Goal: Task Accomplishment & Management: Manage account settings

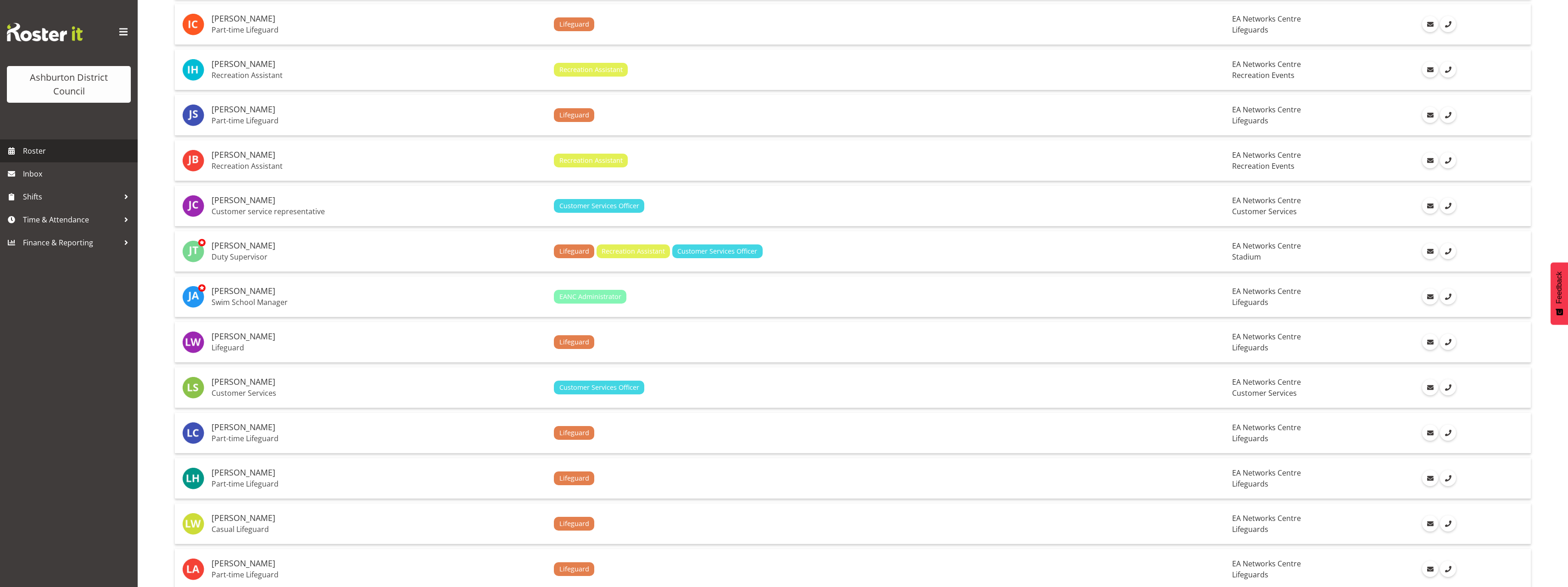
scroll to position [1358, 0]
click at [59, 157] on span "Roster" at bounding box center [78, 151] width 110 height 14
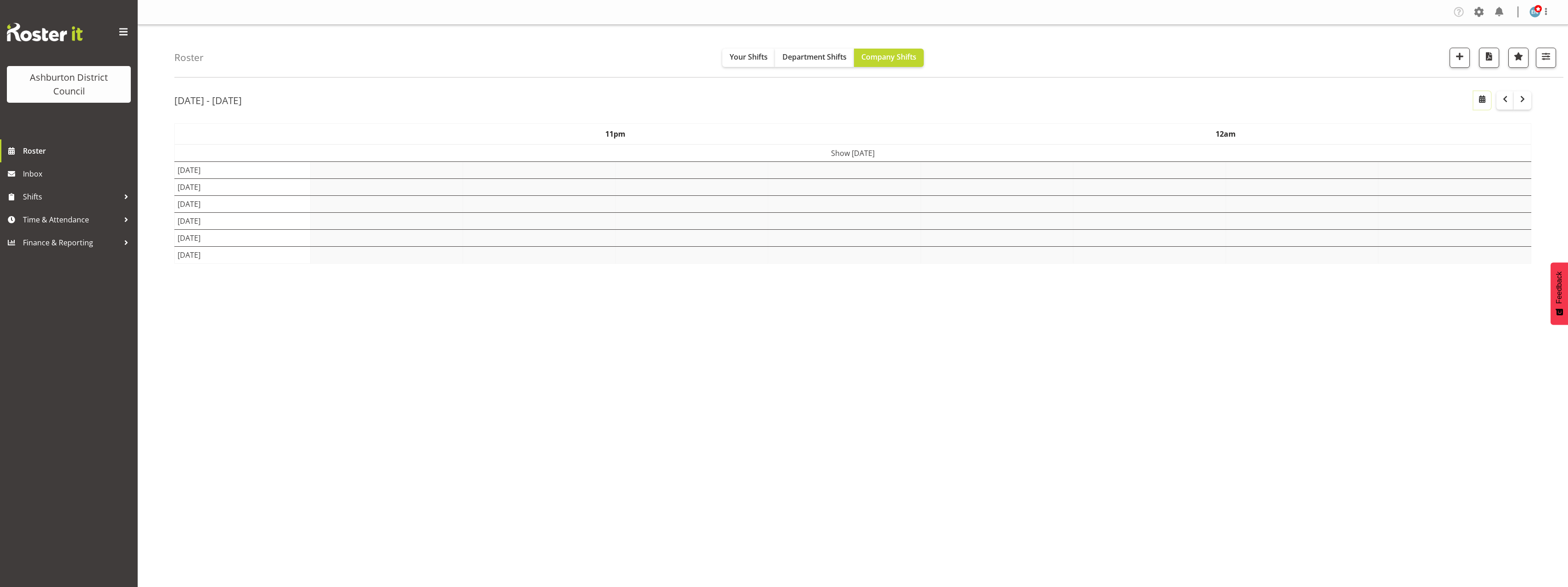
click at [1482, 99] on span "button" at bounding box center [1482, 99] width 11 height 11
select select "7"
select select "2025"
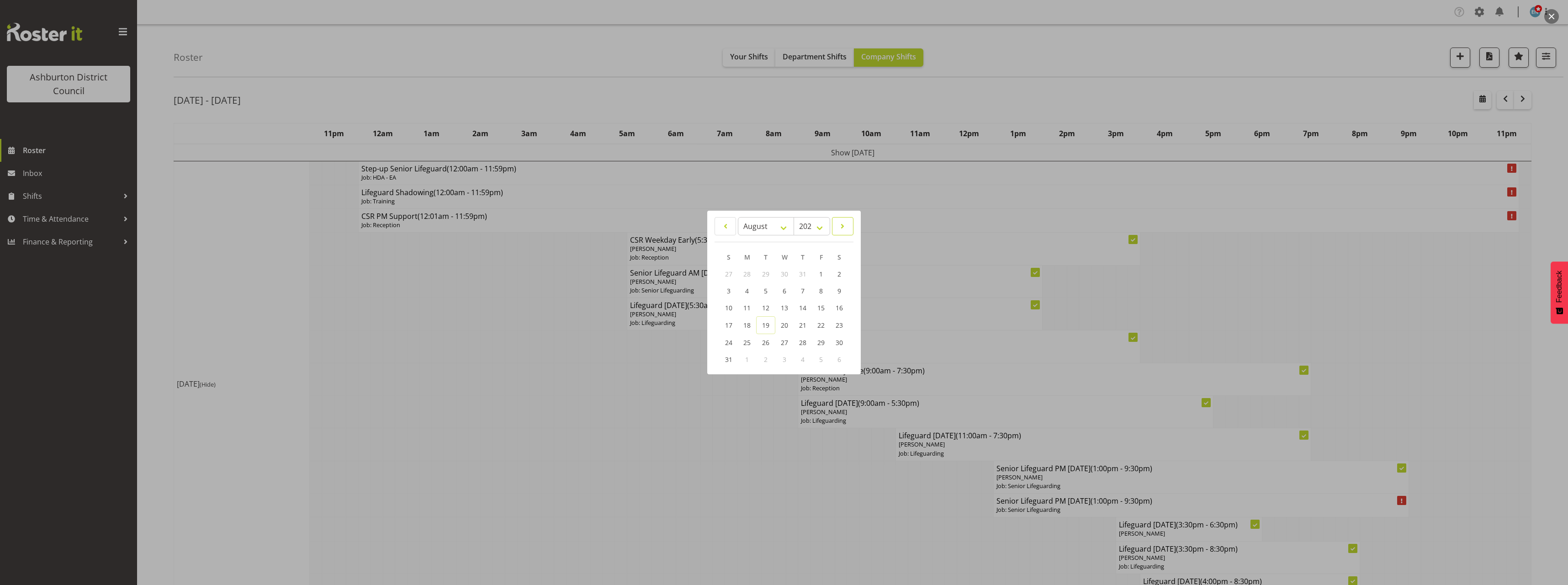
click at [841, 227] on span at bounding box center [842, 227] width 9 height 11
select select "8"
click at [818, 305] on span "19" at bounding box center [821, 308] width 7 height 9
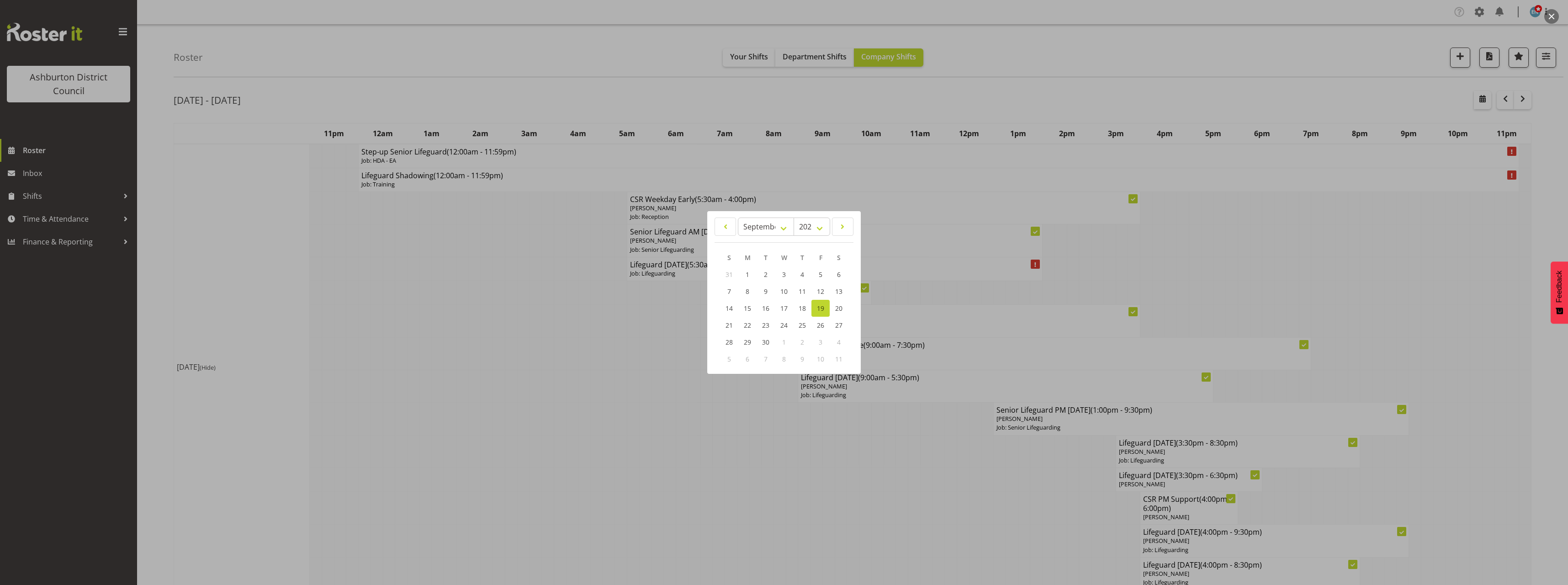
click at [153, 269] on div at bounding box center [784, 292] width 1568 height 585
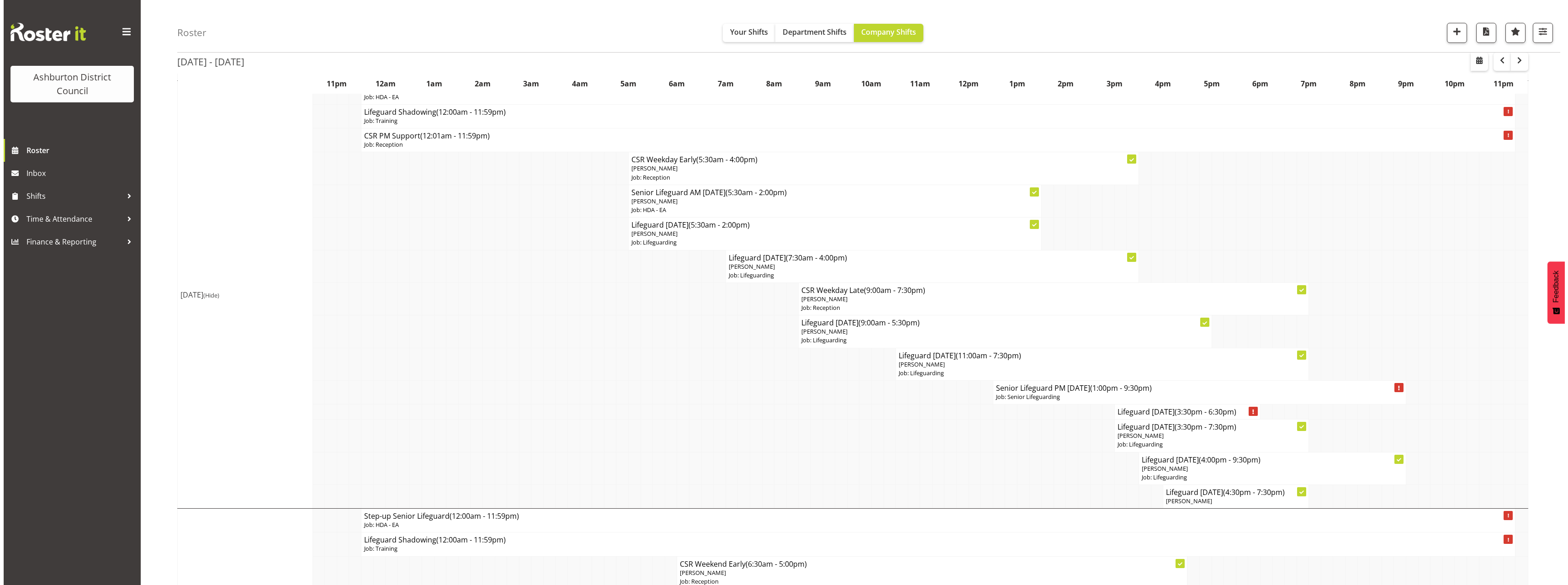
scroll to position [1736, 0]
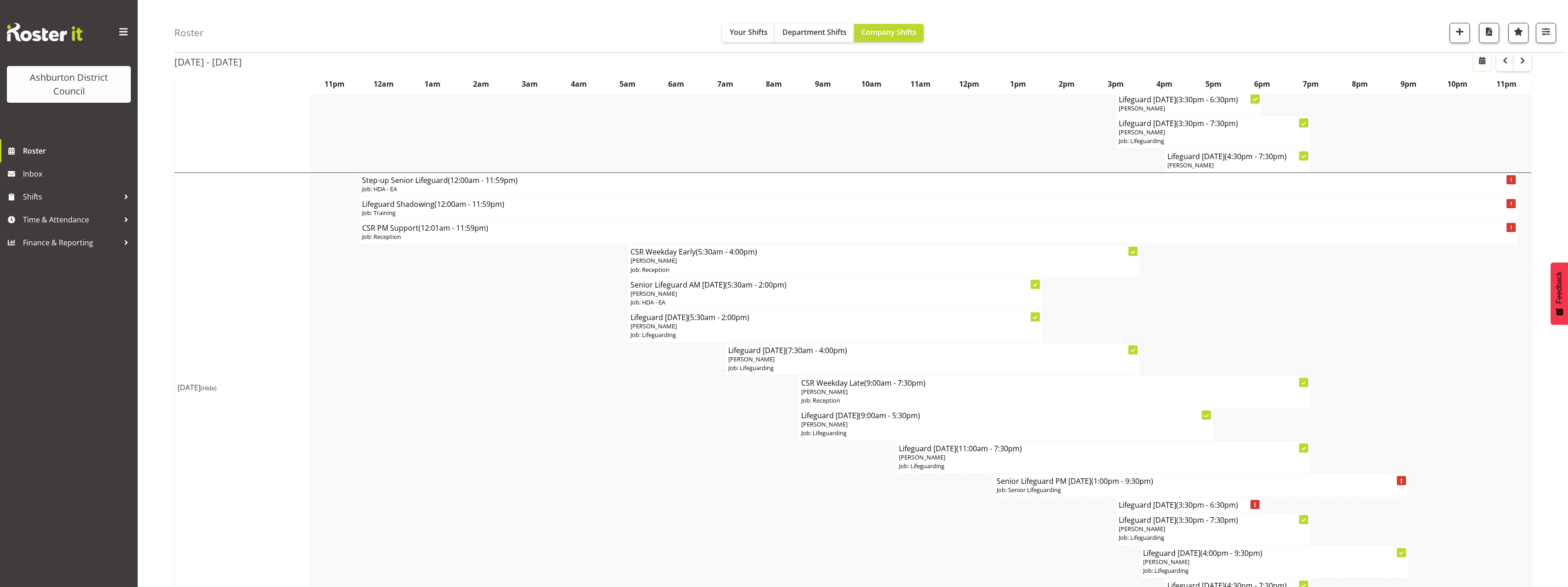
click at [1478, 66] on span "button" at bounding box center [1482, 61] width 11 height 11
select select "7"
select select "2025"
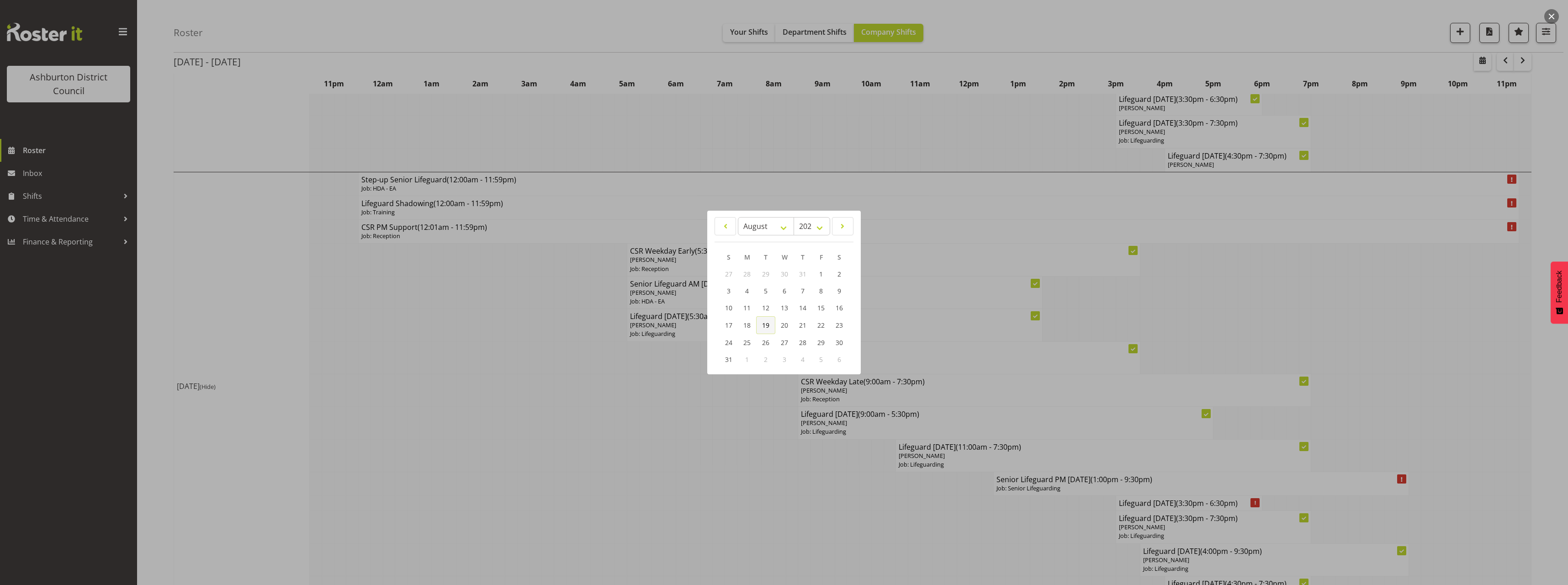
click at [762, 325] on span "19" at bounding box center [766, 325] width 7 height 9
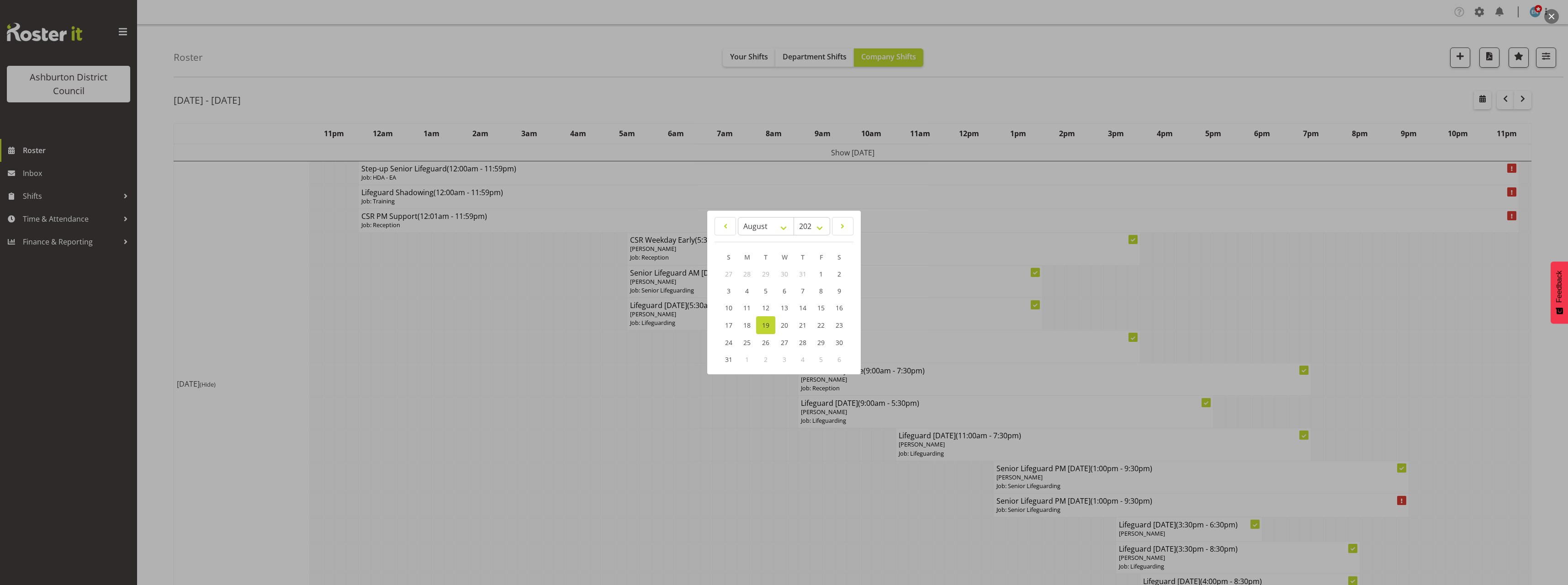
click at [163, 229] on div at bounding box center [784, 292] width 1568 height 585
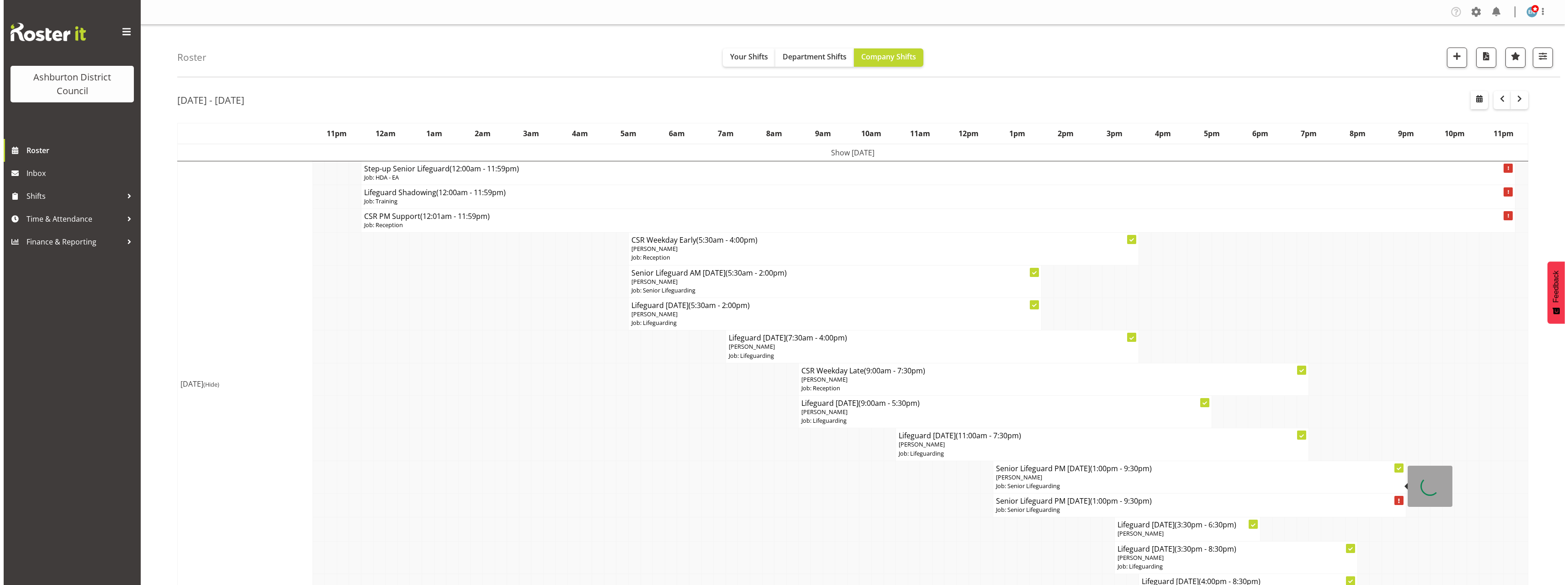
scroll to position [91, 0]
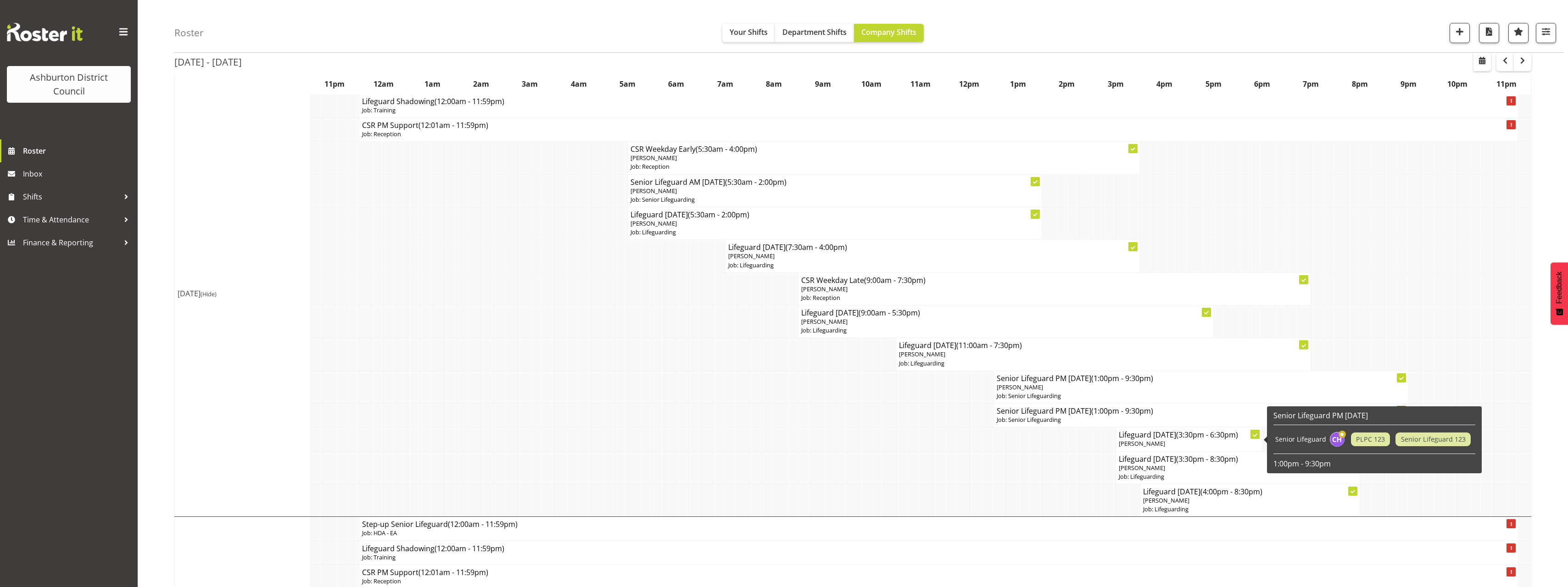
click at [1174, 441] on p "[PERSON_NAME]" at bounding box center [1189, 443] width 141 height 9
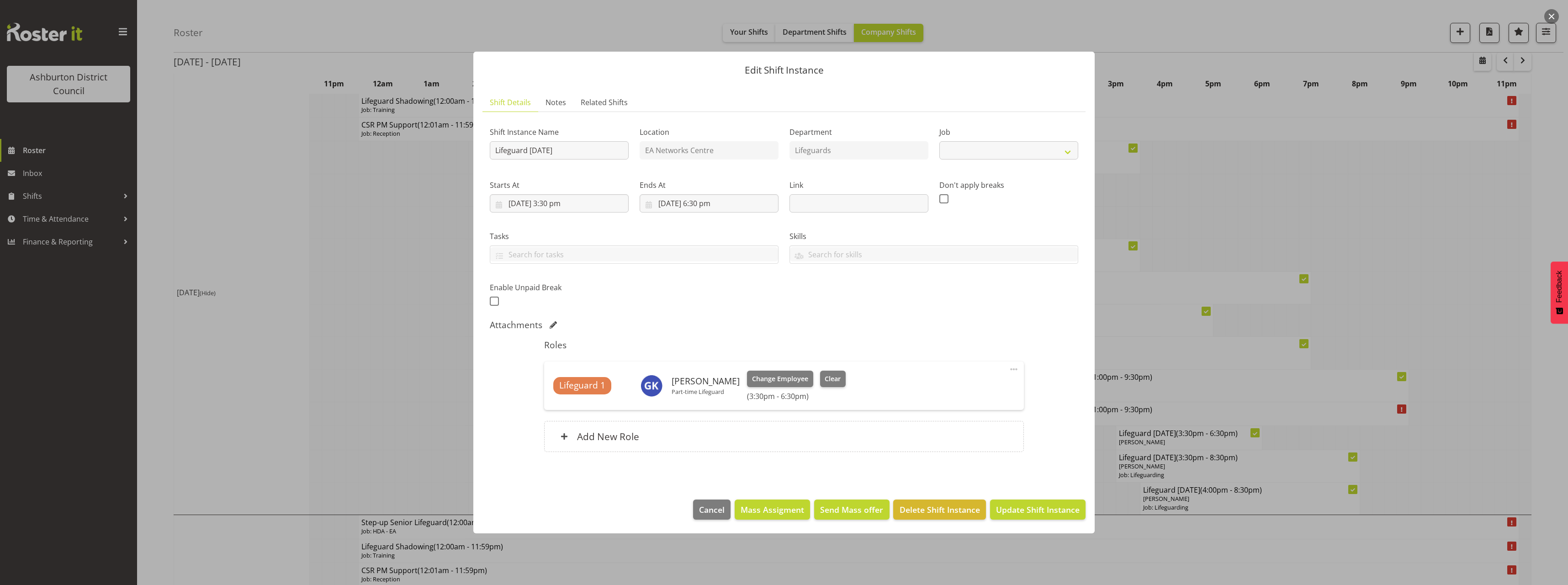
select select "38"
click at [828, 377] on span "Clear" at bounding box center [833, 379] width 16 height 10
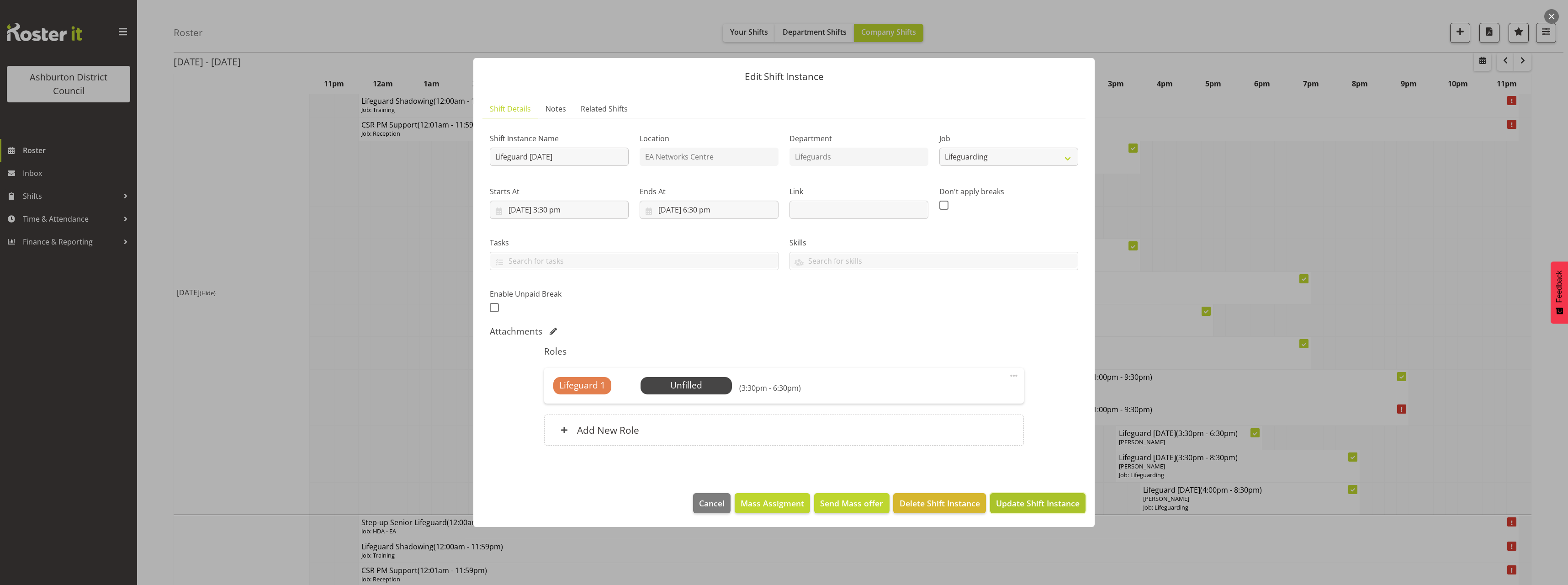
click at [1037, 504] on span "Update Shift Instance" at bounding box center [1038, 503] width 83 height 12
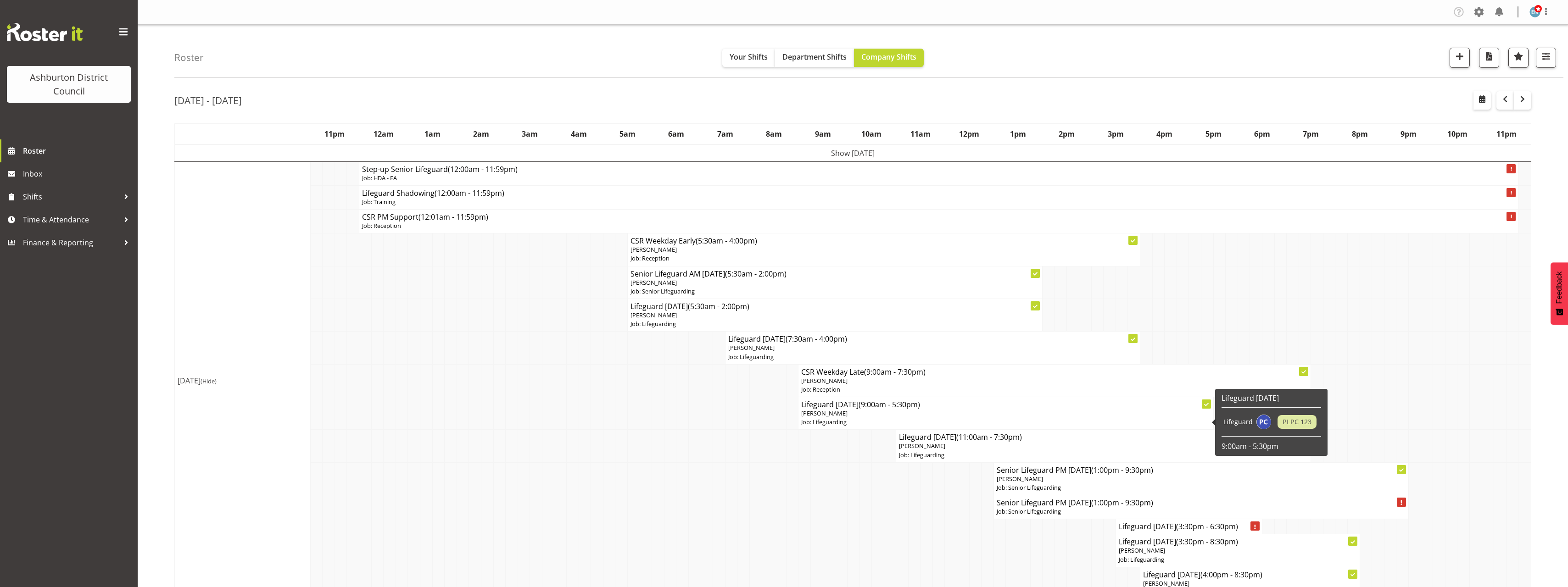
scroll to position [184, 0]
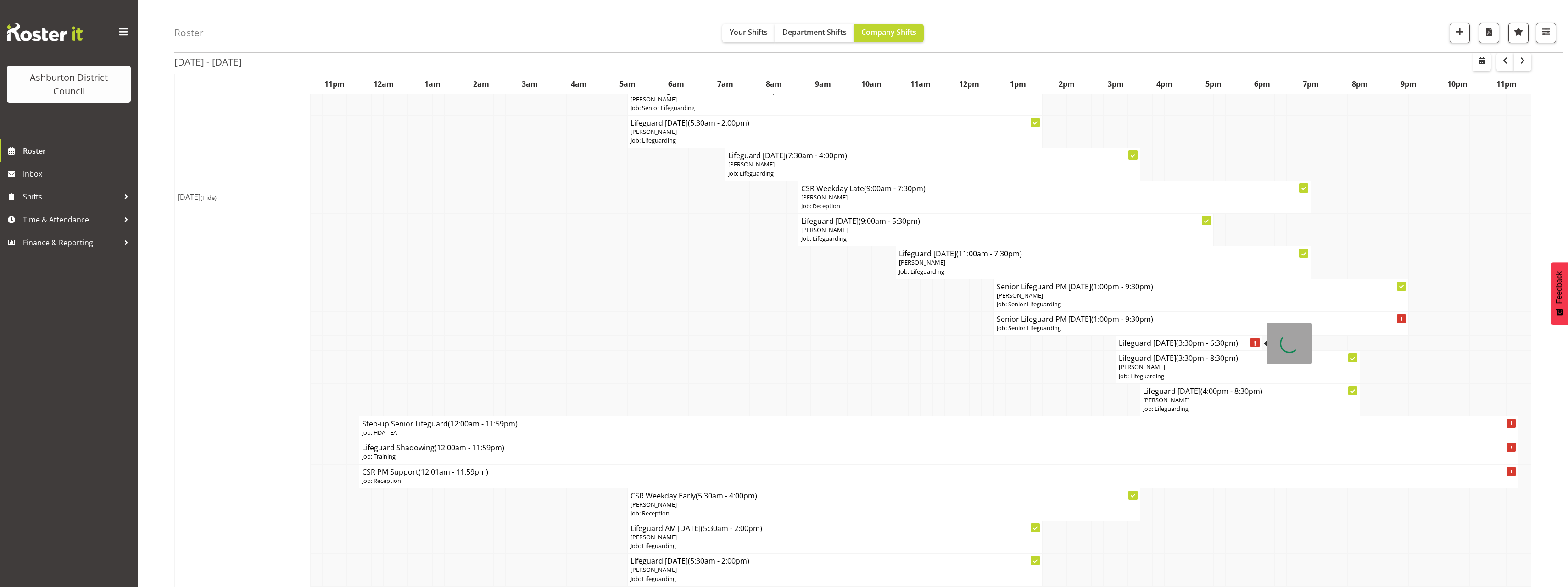
click at [1189, 342] on span "(3:30pm - 6:30pm)" at bounding box center [1207, 343] width 62 height 10
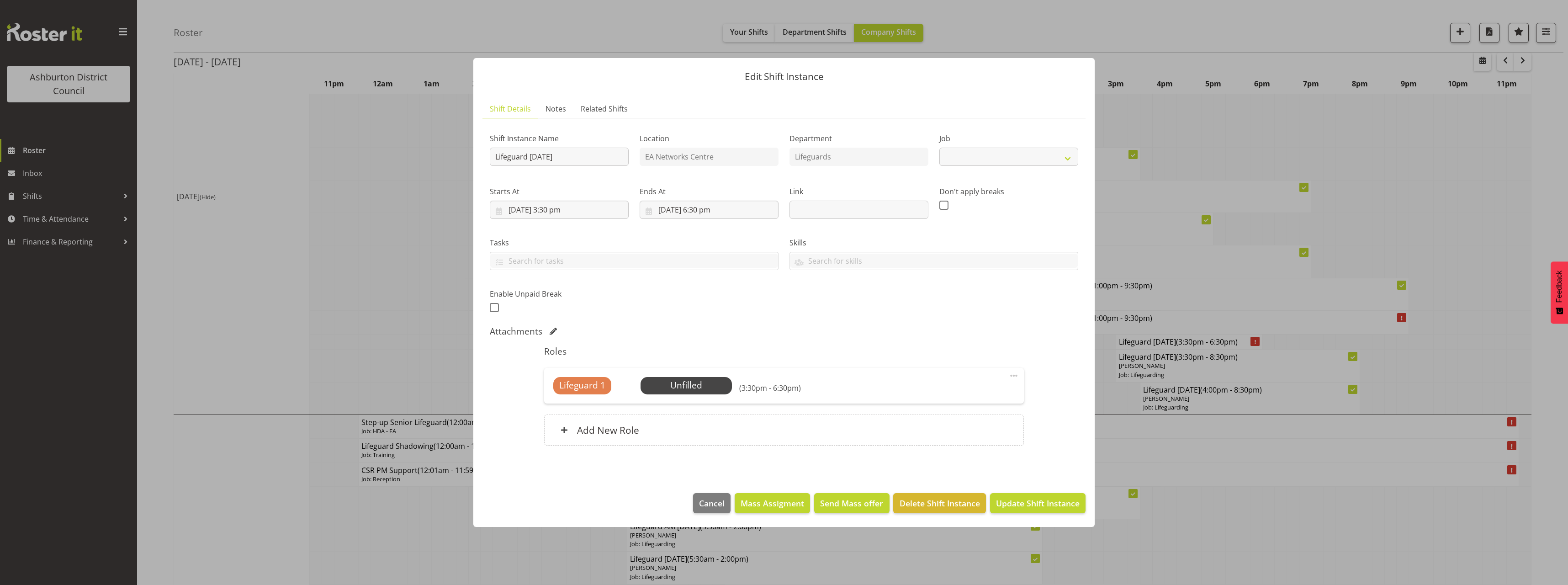
select select "38"
click at [711, 385] on span "Select Employee" at bounding box center [686, 385] width 68 height 13
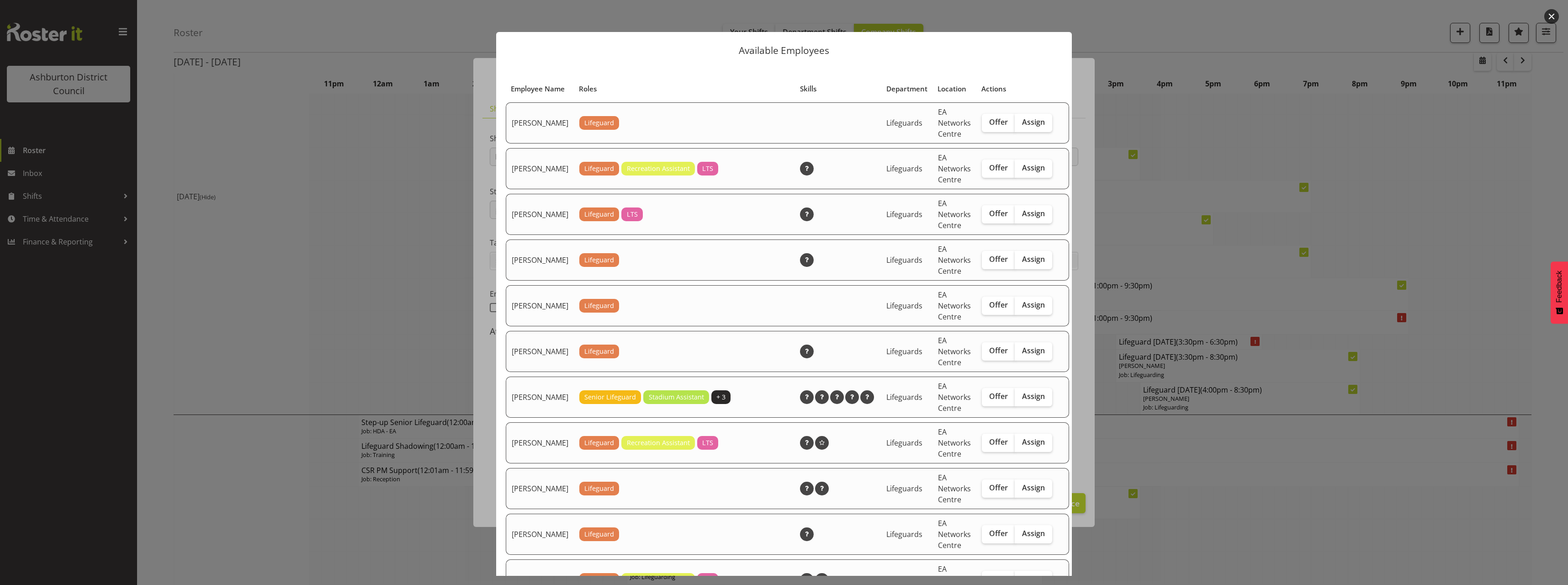
click at [1282, 381] on div at bounding box center [784, 292] width 1568 height 585
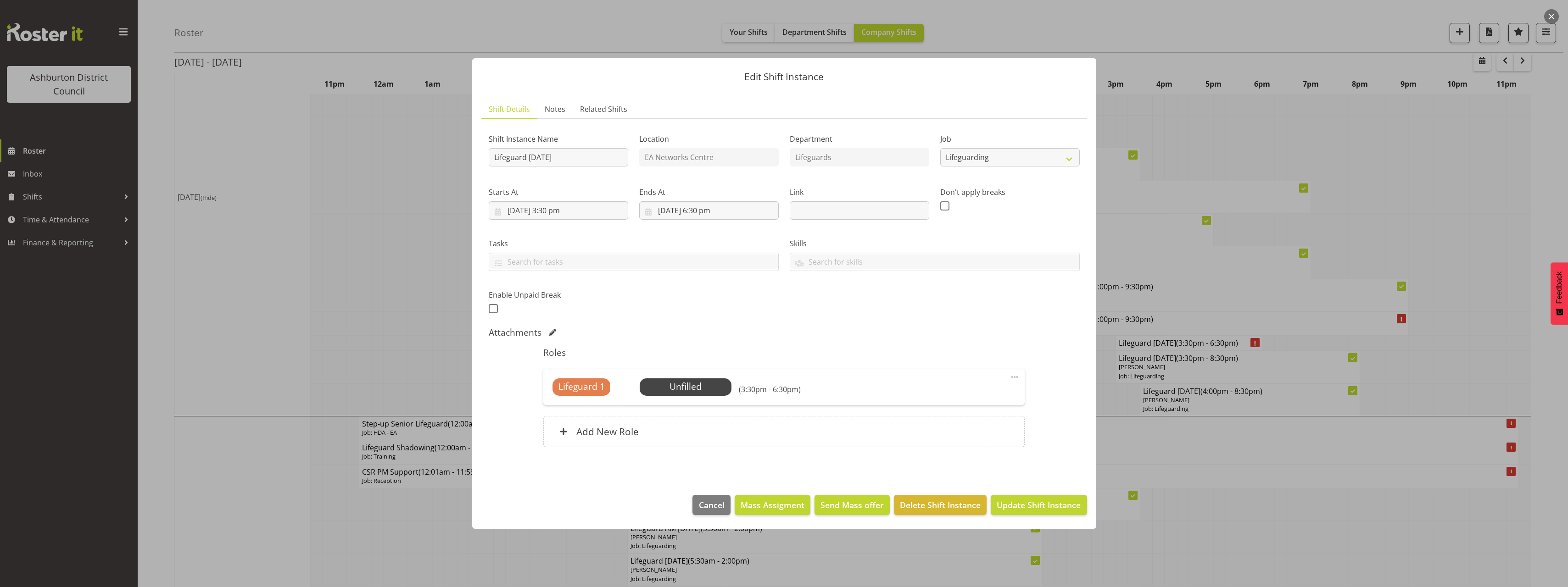
click at [1471, 365] on div at bounding box center [784, 294] width 1568 height 587
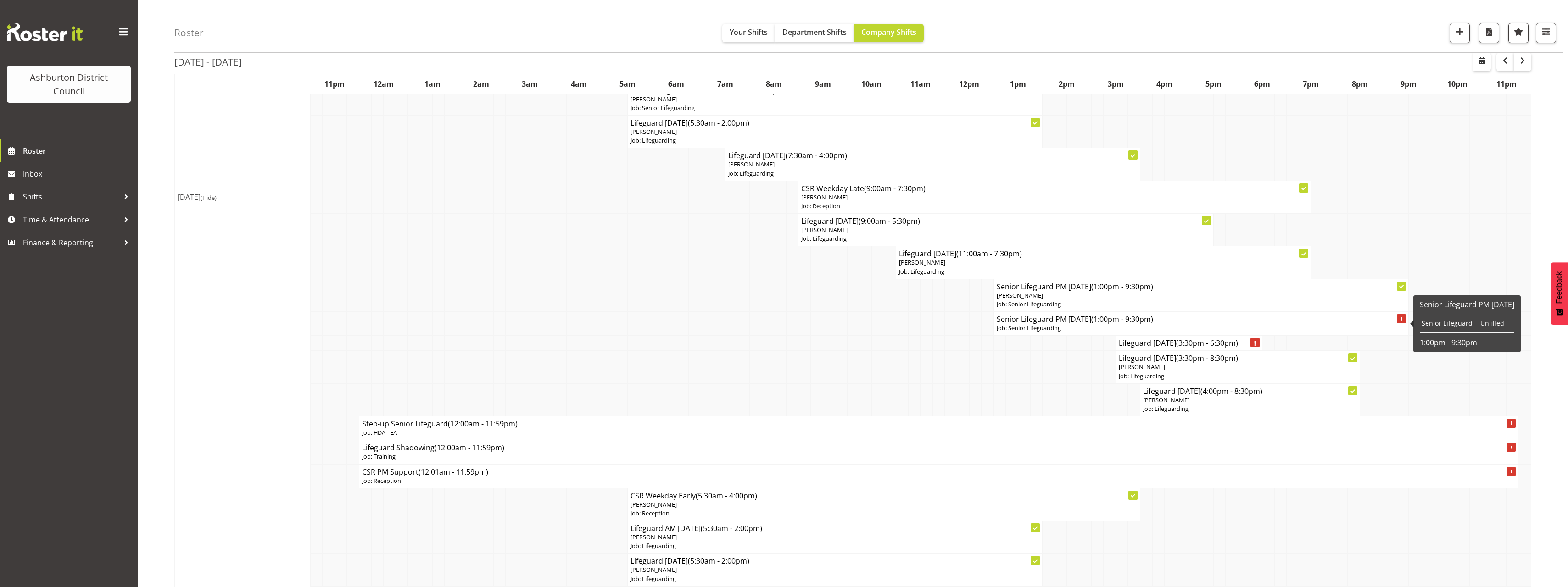
click at [1056, 323] on h4 "Senior Lifeguard PM [DATE] (1:00pm - 9:30pm)" at bounding box center [1201, 319] width 409 height 9
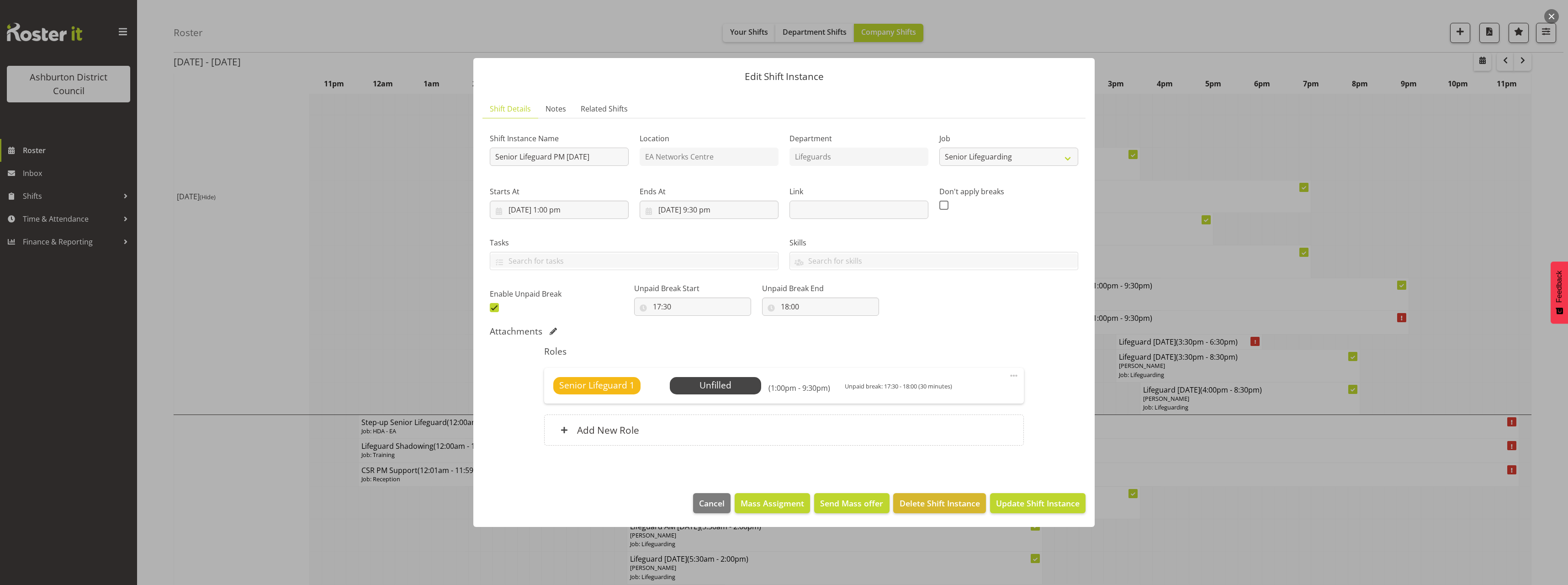
click at [1043, 166] on div "Job Create new job Casual HDA - CSR HDA - EA Lifeguarding LTS- Alt Duties Ordin…" at bounding box center [1009, 146] width 150 height 53
click at [1035, 157] on select "Create new job Casual HDA - CSR HDA - EA Lifeguarding LTS- Alt Duties Ordinary …" at bounding box center [1008, 156] width 139 height 18
select select "38"
click at [939, 147] on select "Create new job Casual HDA - CSR HDA - EA Lifeguarding LTS- Alt Duties Ordinary …" at bounding box center [1008, 156] width 139 height 18
click at [1012, 375] on span at bounding box center [1014, 376] width 11 height 11
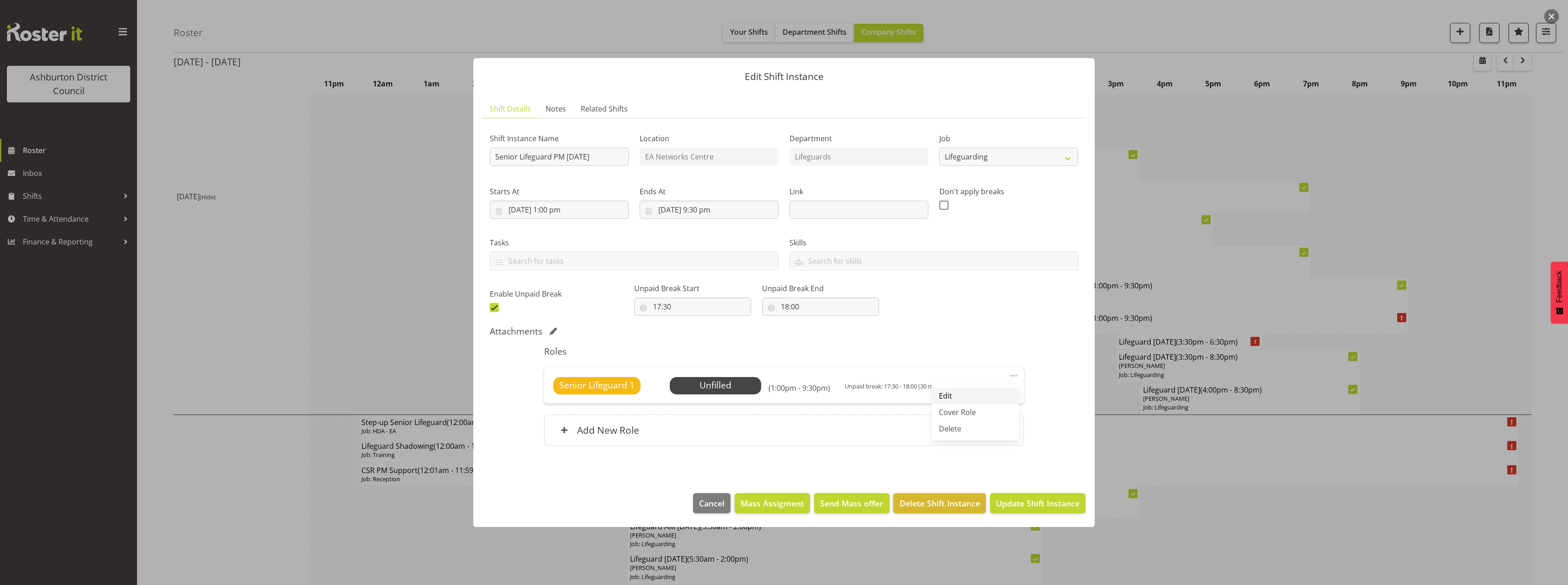
click at [984, 395] on link "Edit" at bounding box center [975, 396] width 88 height 16
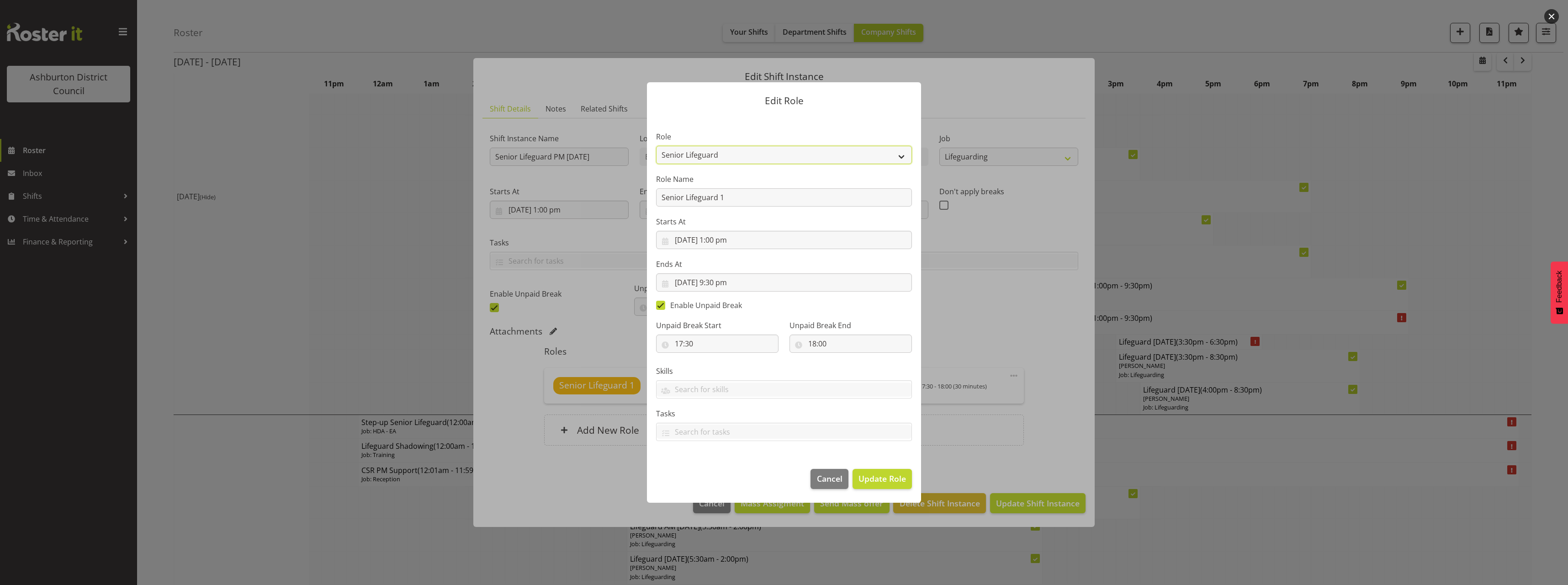
click at [714, 154] on select "AAGM Deputy Director AAGM Director Archivist Childrens Librarian Collections & …" at bounding box center [783, 154] width 256 height 18
select select "64"
click at [656, 146] on select "AAGM Deputy Director AAGM Director Archivist Childrens Librarian Collections & …" at bounding box center [783, 154] width 256 height 18
click at [898, 480] on span "Update Role" at bounding box center [882, 478] width 47 height 12
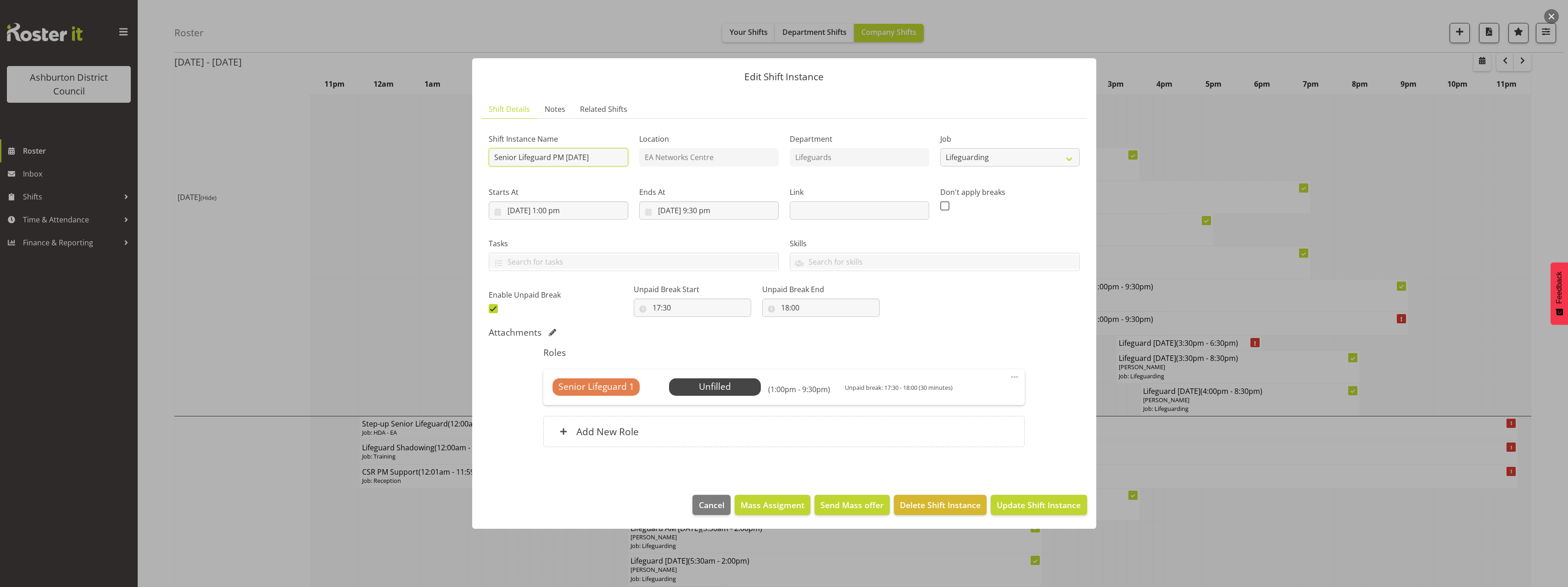
click at [517, 156] on input "Senior Lifeguard PM [DATE]" at bounding box center [558, 157] width 139 height 18
drag, startPoint x: 517, startPoint y: 156, endPoint x: 486, endPoint y: 156, distance: 31.0
click at [486, 156] on div "Shift Instance Name Senior Lifeguard PM [DATE]" at bounding box center [558, 147] width 151 height 53
click at [512, 158] on input "Senior Lifeguard PM [DATE]" at bounding box center [558, 157] width 139 height 18
click at [519, 158] on input "Senior Lifeguard PM [DATE]" at bounding box center [558, 157] width 139 height 18
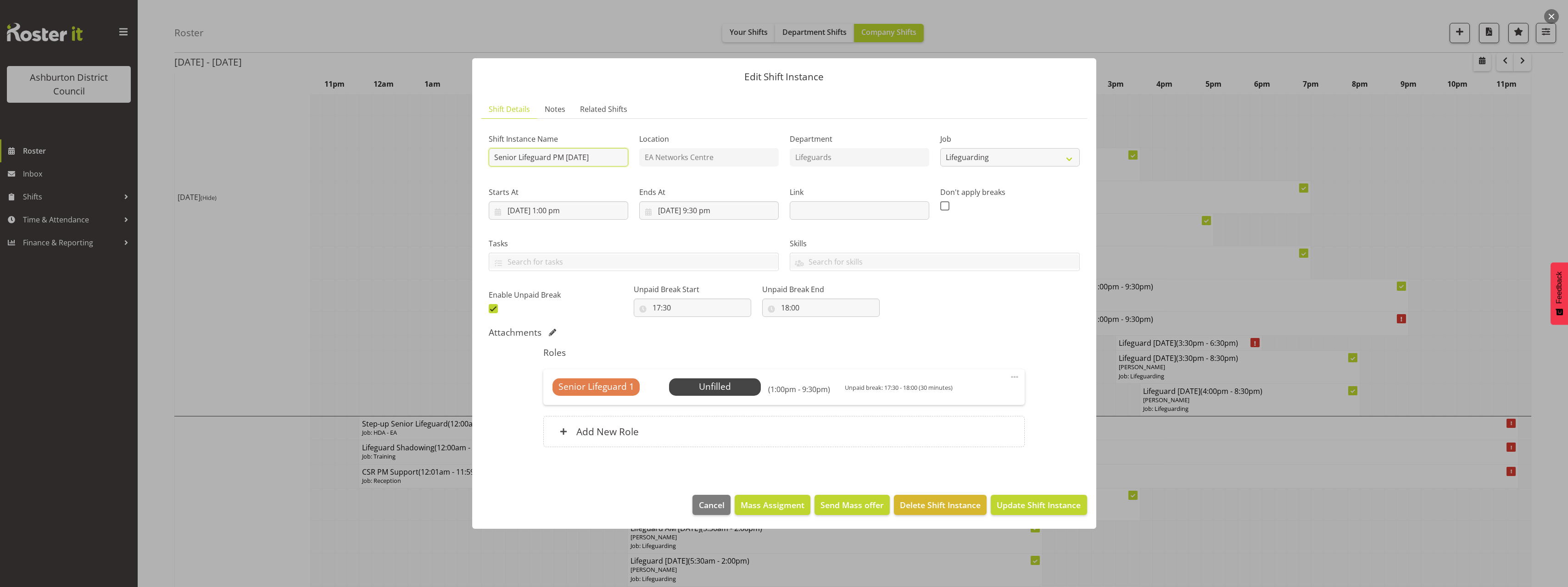
drag, startPoint x: 517, startPoint y: 157, endPoint x: 482, endPoint y: 159, distance: 35.1
click at [482, 159] on section "Shift Instance Name Senior Lifeguard PM [DATE] Location EA Networks Centre Depa…" at bounding box center [784, 292] width 606 height 347
type input "Lifeguard PM [DATE]"
click at [1017, 506] on span "Update Shift Instance" at bounding box center [1039, 505] width 84 height 12
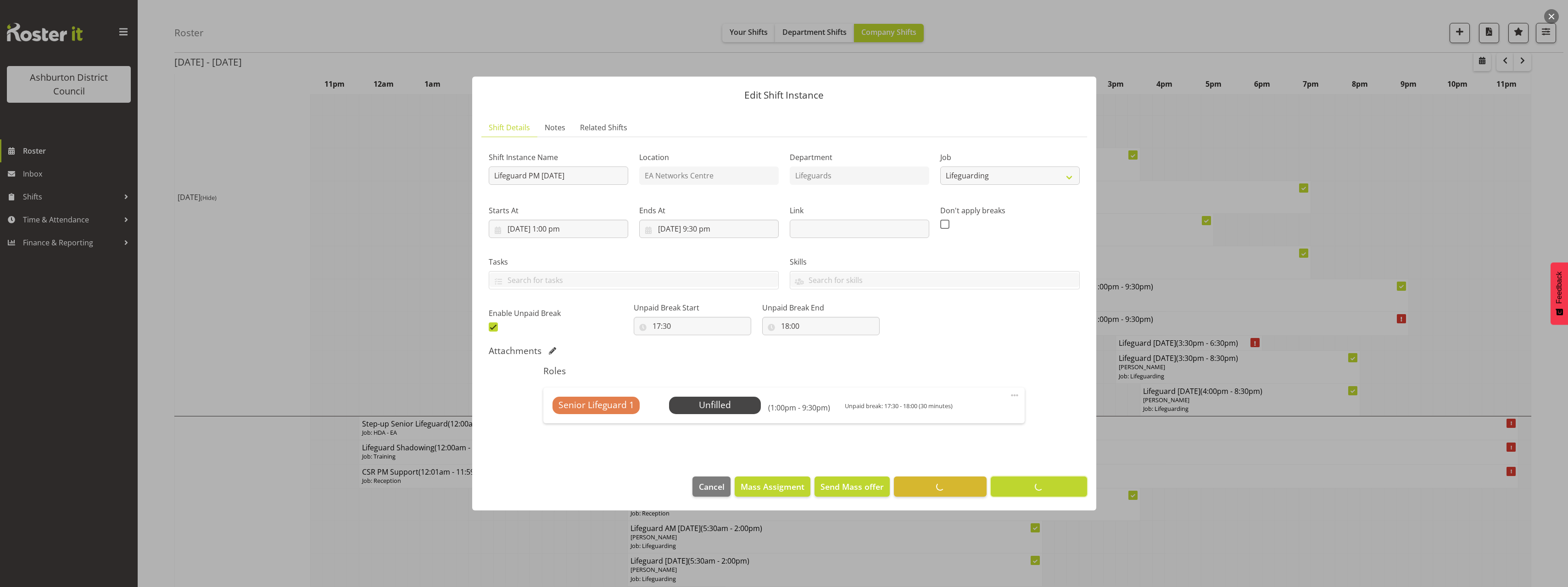
scroll to position [0, 0]
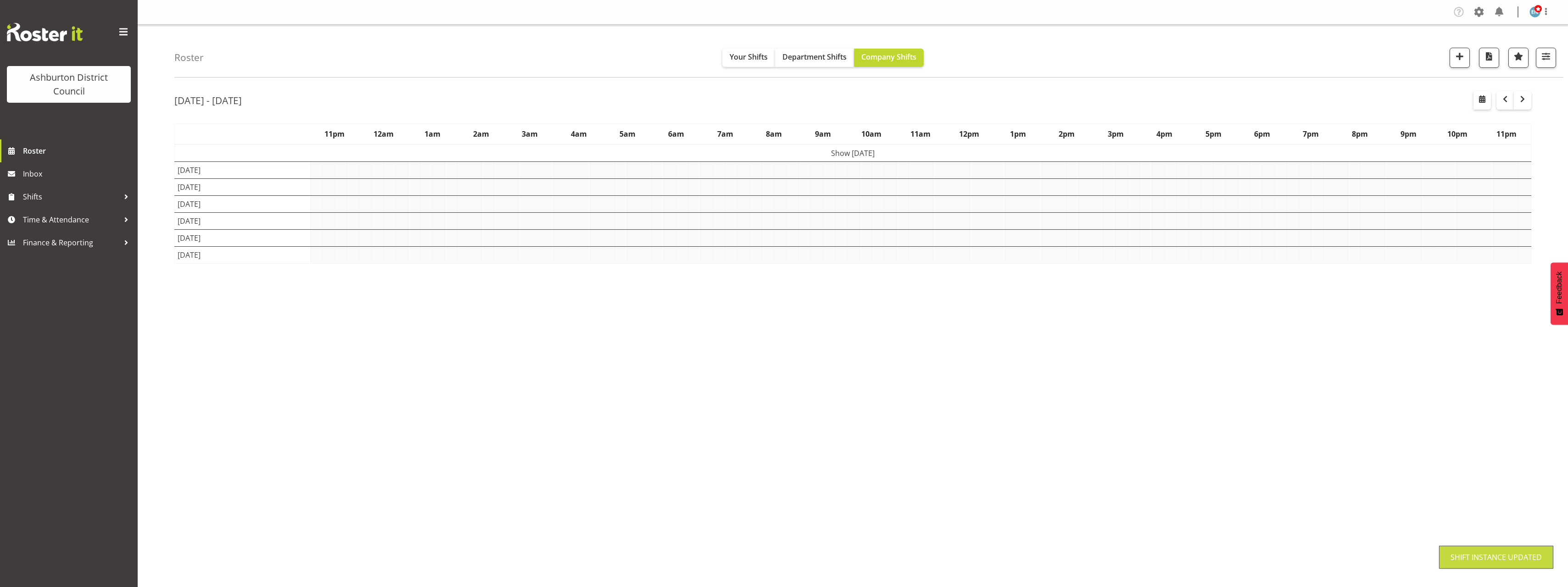
click at [1546, 387] on div "[DATE] - [DATE] [DATE] - [DATE] [DATE] Day Week Fortnight Month calendar Month …" at bounding box center [871, 267] width 1394 height 367
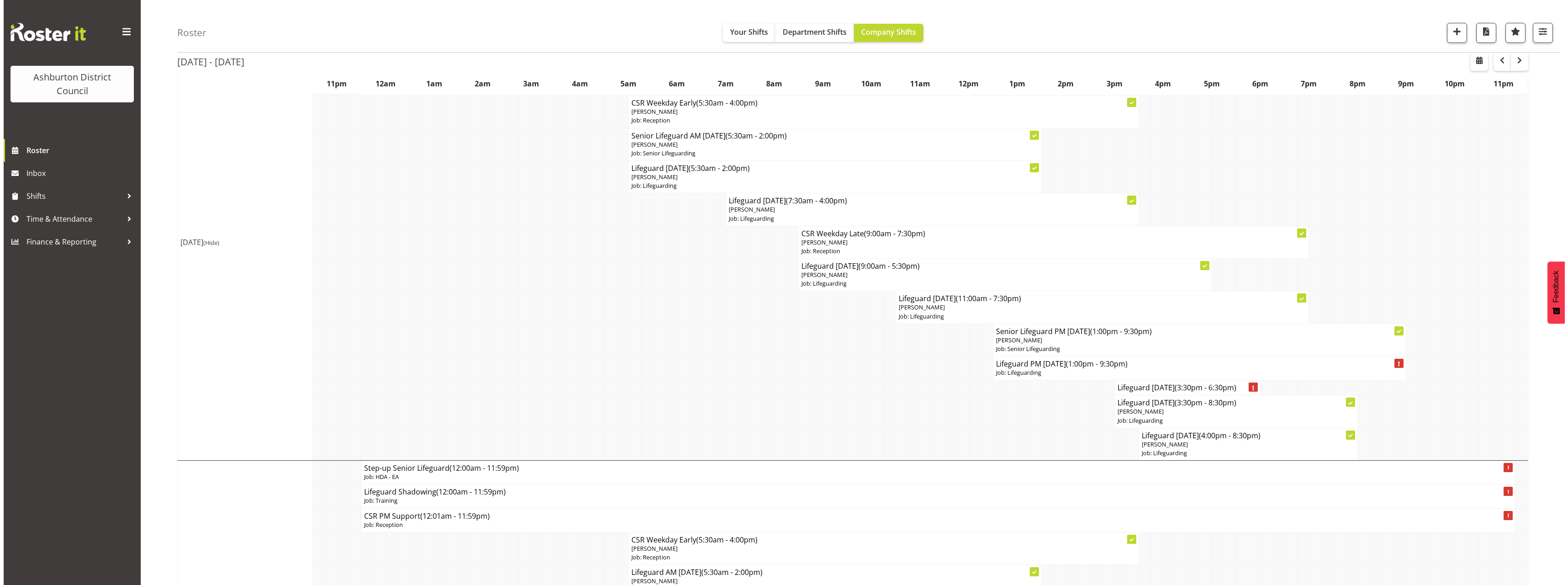
scroll to position [228, 0]
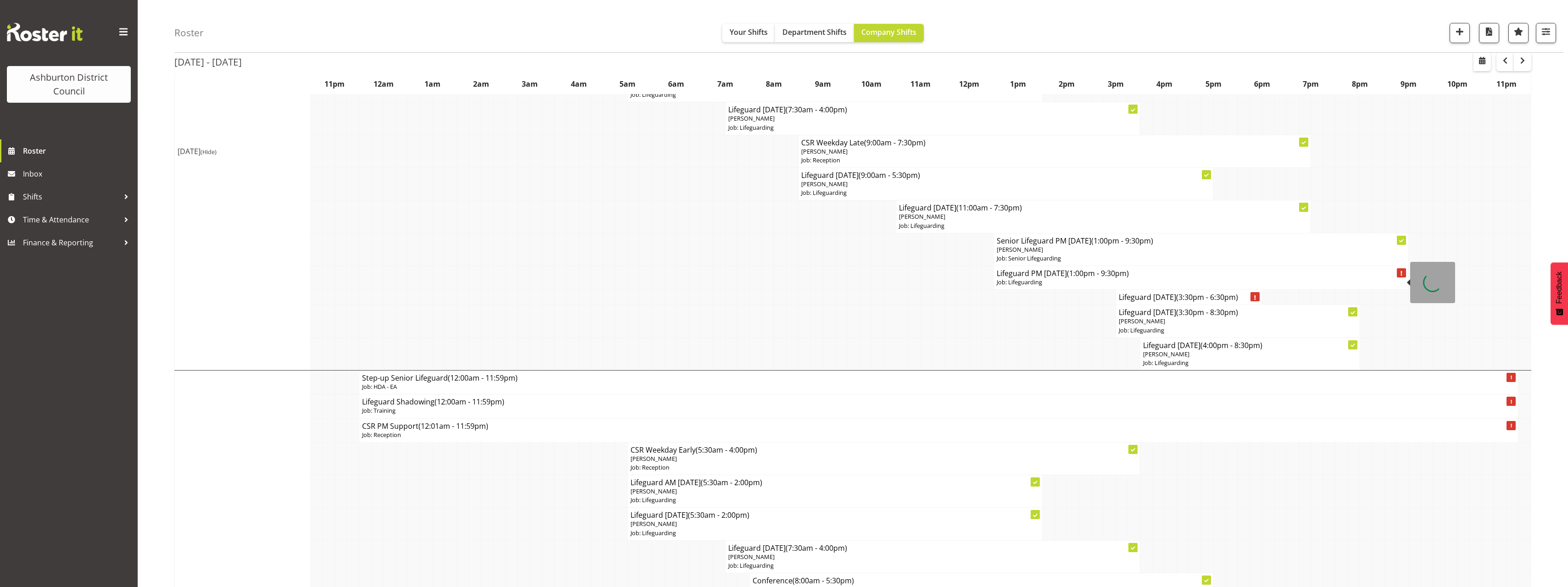
click at [1033, 275] on h4 "Lifeguard PM [DATE] (1:00pm - 9:30pm)" at bounding box center [1201, 273] width 409 height 9
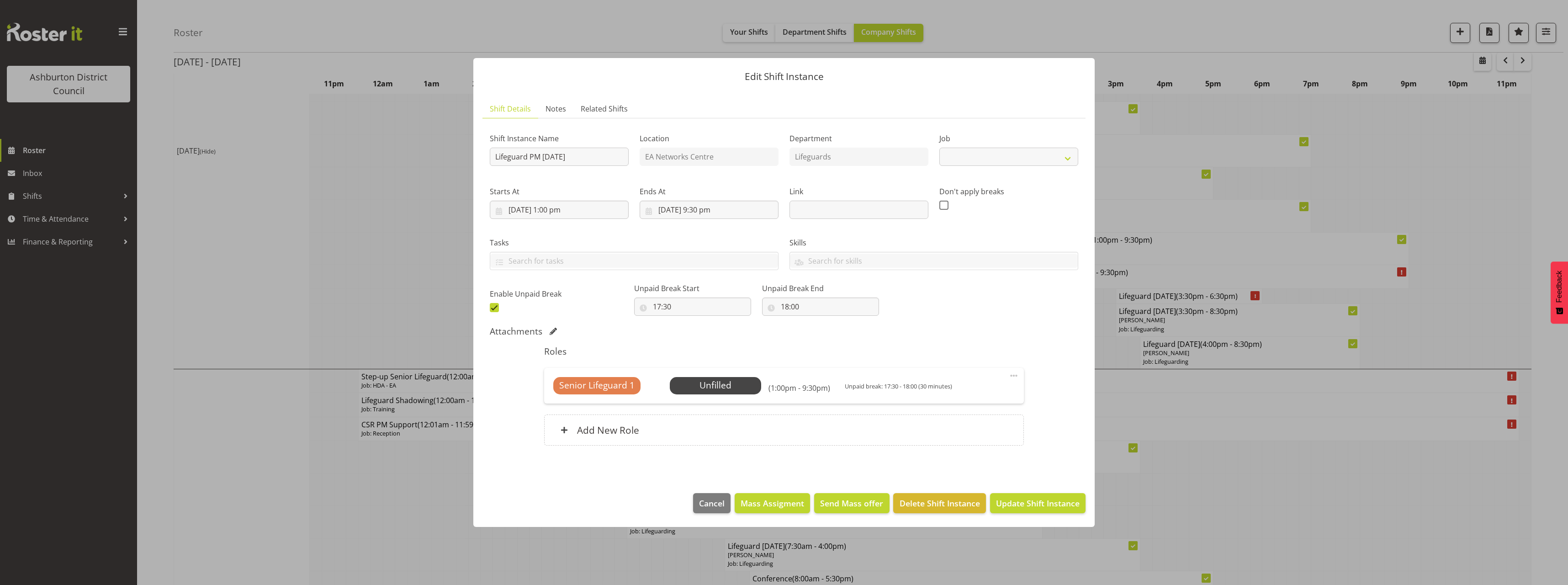
select select "38"
click at [720, 387] on span "Select Employee" at bounding box center [715, 385] width 68 height 13
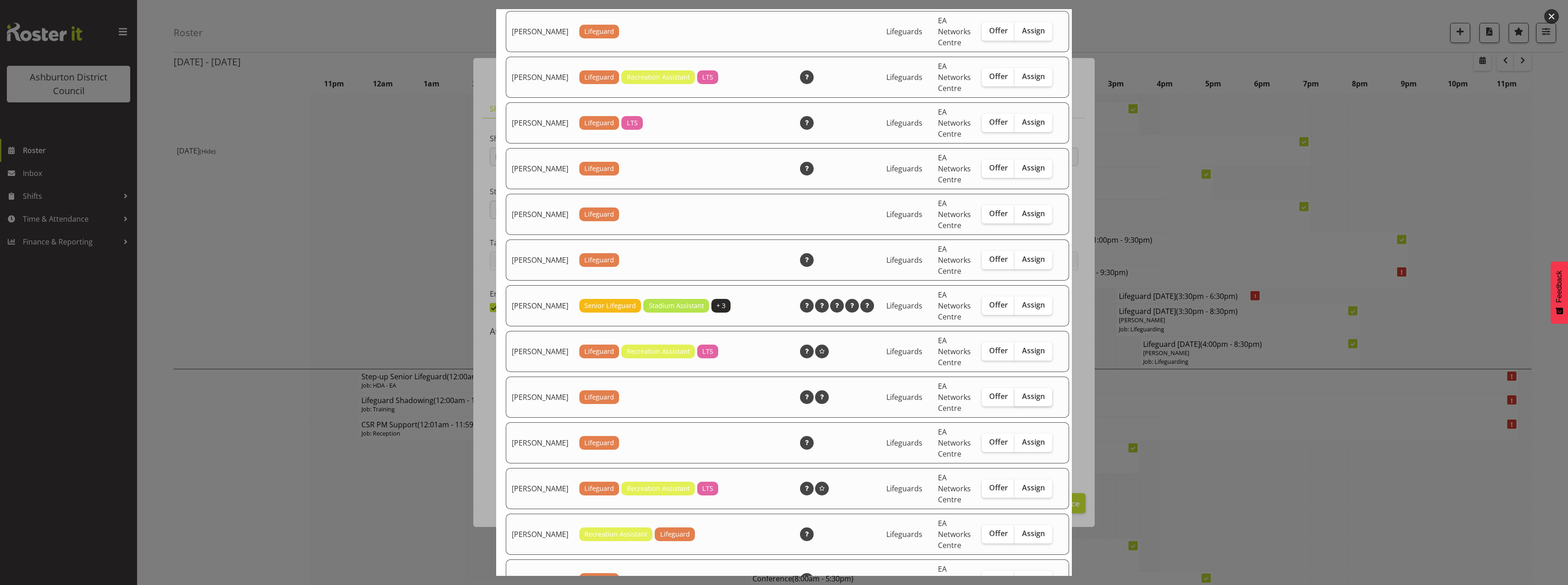
scroll to position [183, 0]
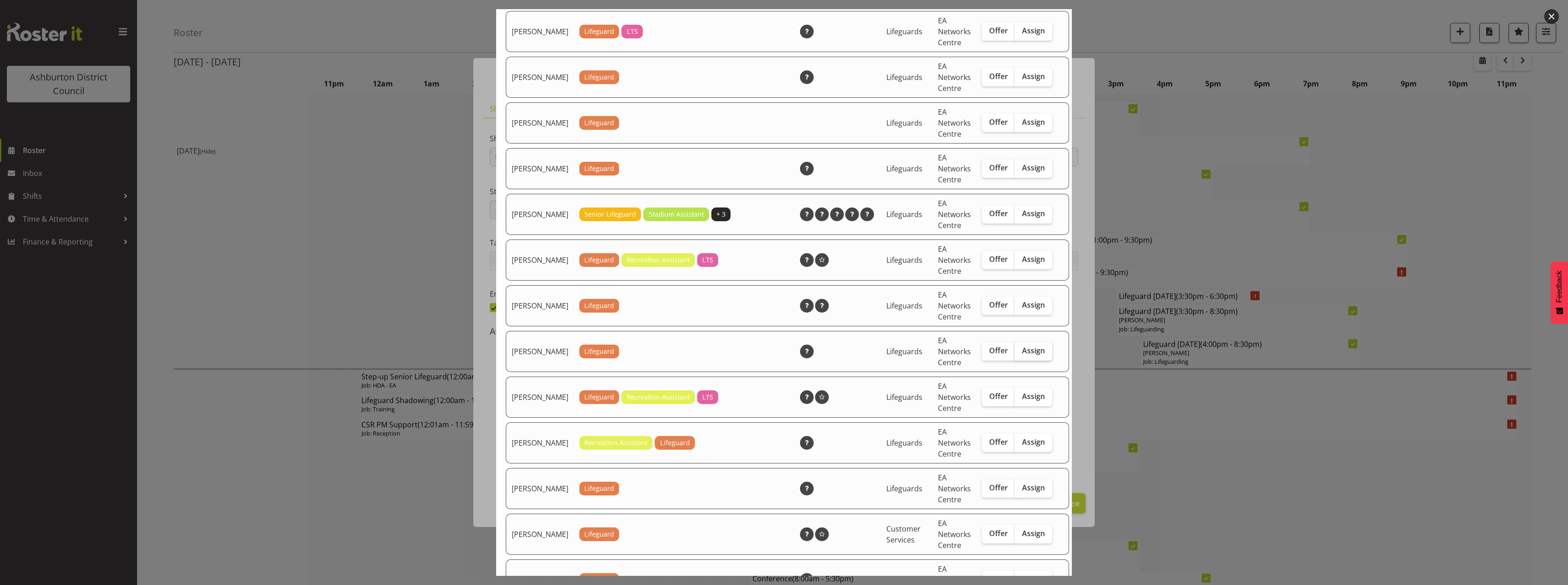
click at [1022, 355] on span "Assign" at bounding box center [1033, 350] width 23 height 9
click at [1020, 353] on input "Assign" at bounding box center [1018, 351] width 6 height 6
checkbox input "true"
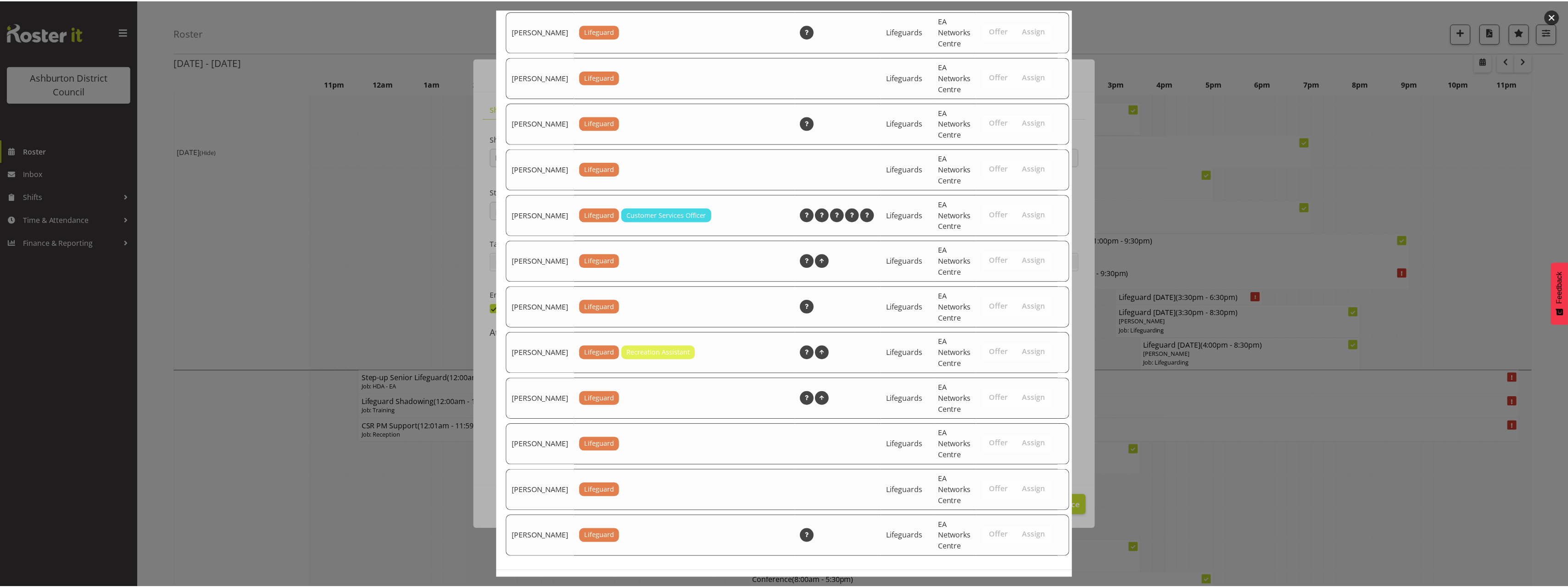
scroll to position [1147, 0]
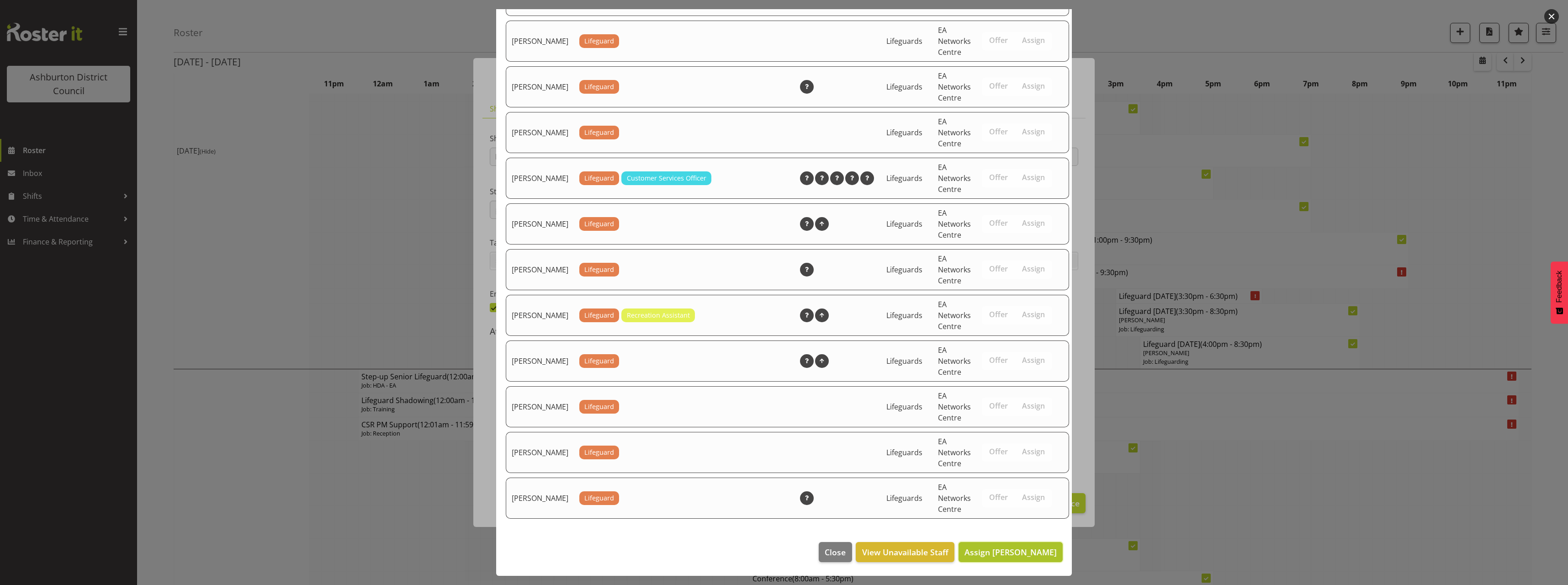
click at [1033, 551] on span "Assign [PERSON_NAME]" at bounding box center [1010, 552] width 92 height 11
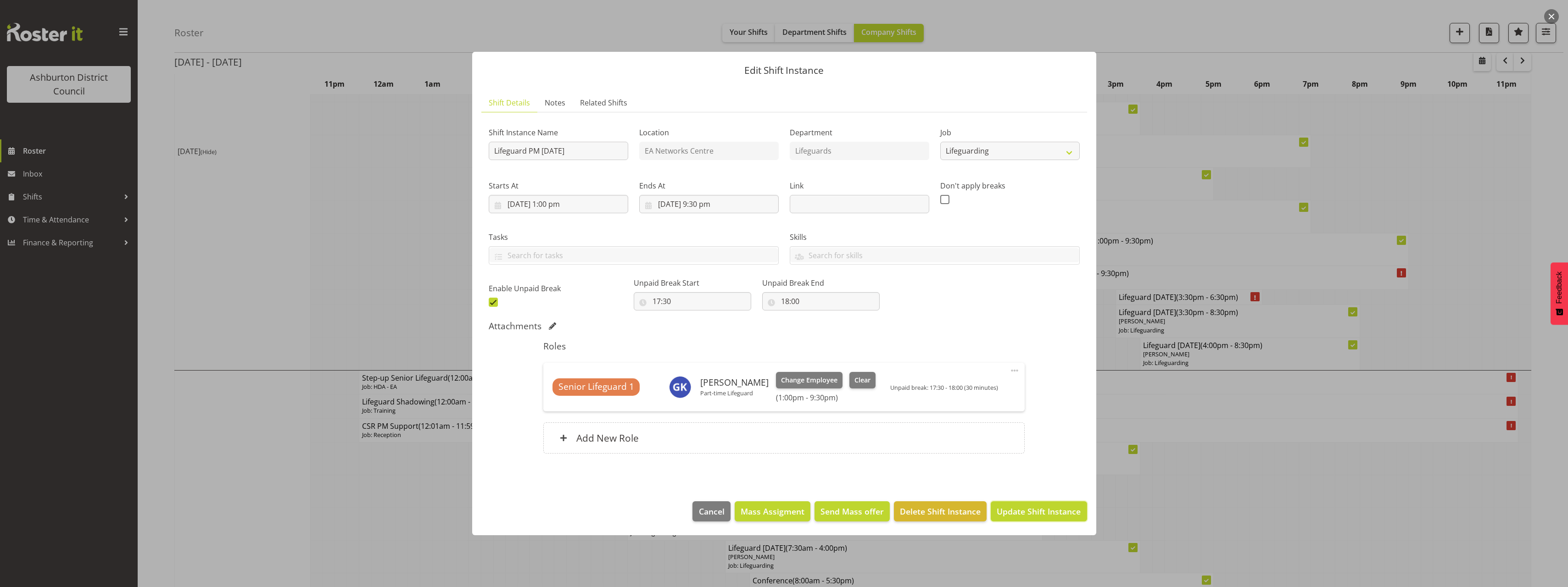
click at [1037, 518] on button "Update Shift Instance" at bounding box center [1038, 511] width 96 height 20
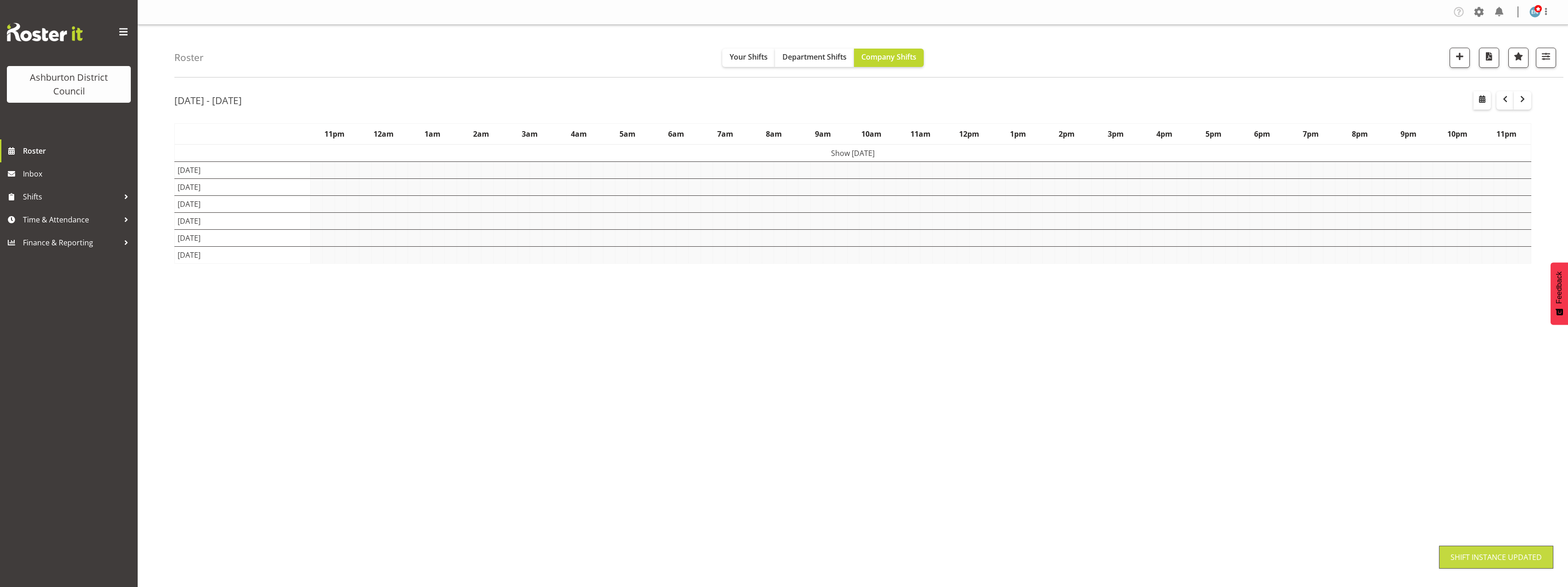
scroll to position [0, 0]
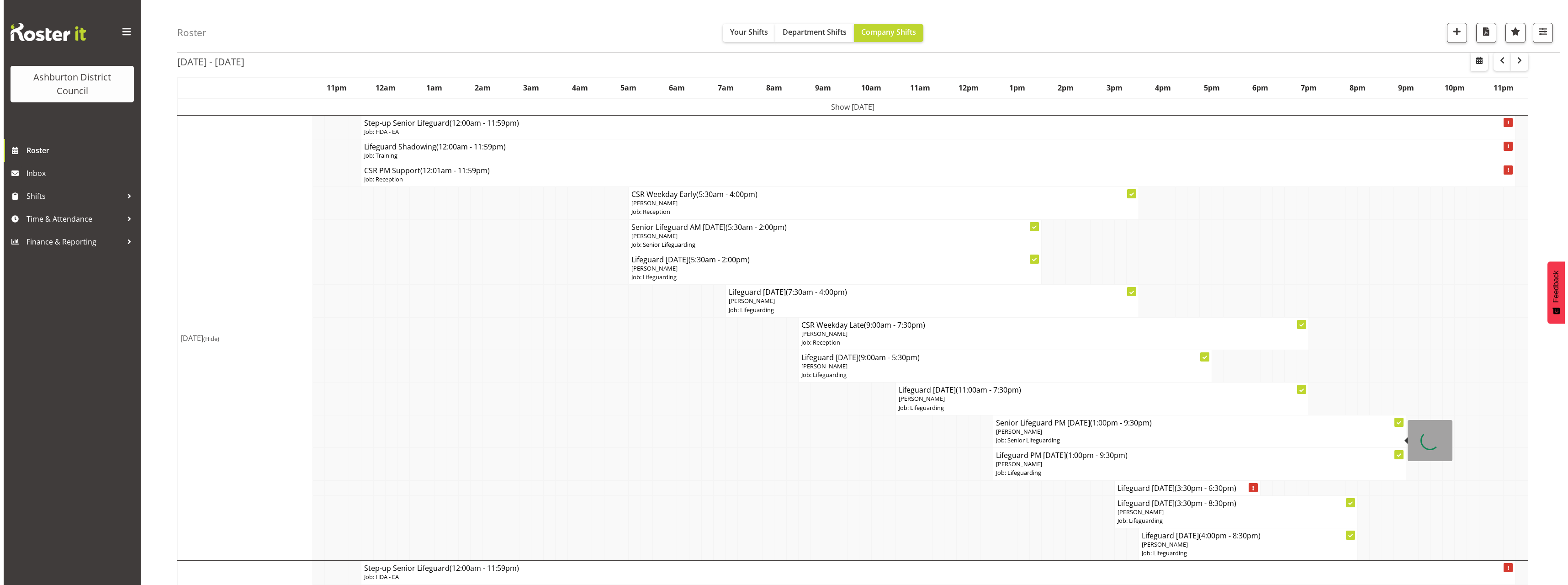
scroll to position [91, 0]
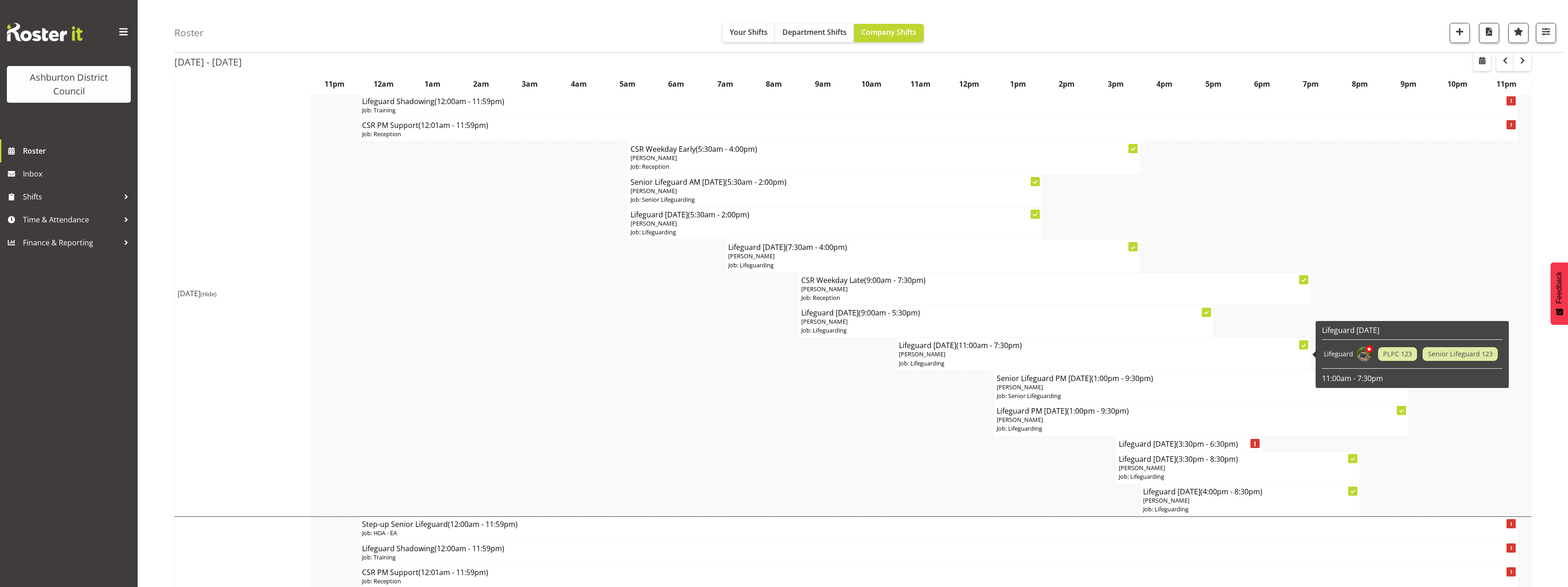
click at [992, 363] on p "Job: Lifeguarding" at bounding box center [1103, 363] width 409 height 9
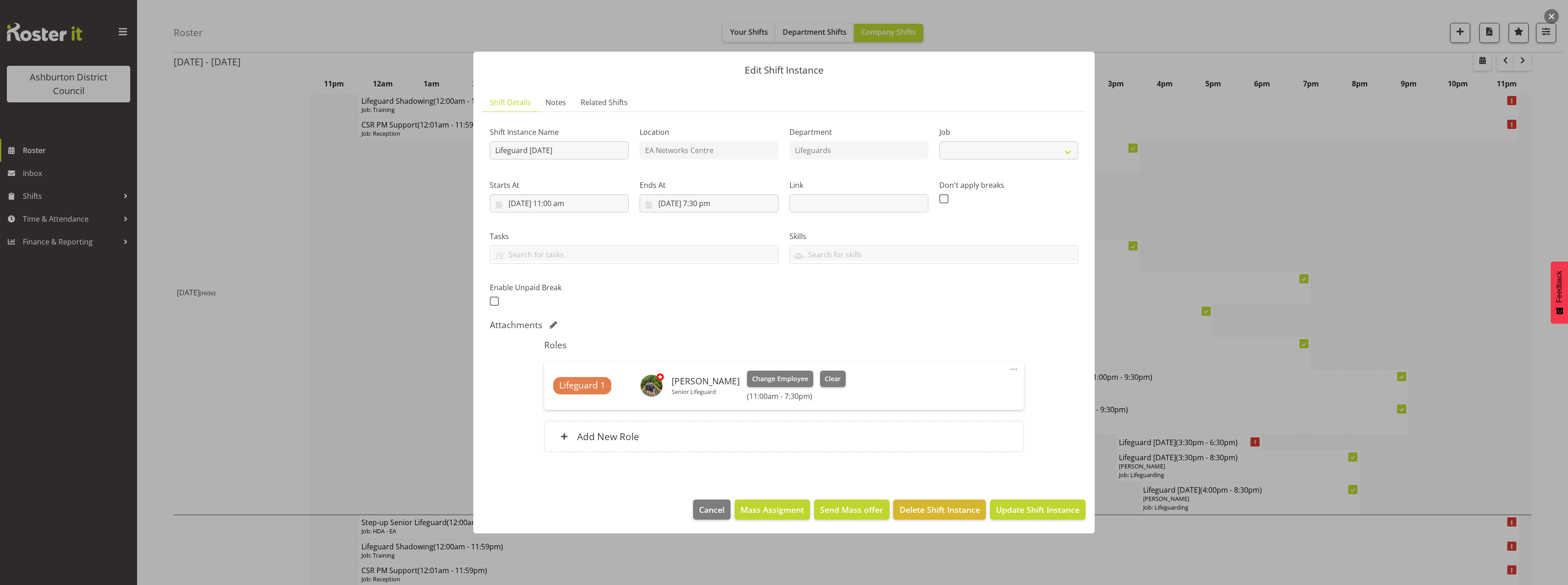
select select "38"
click at [554, 204] on input "[DATE] 11:00 am" at bounding box center [559, 203] width 139 height 18
click at [557, 401] on select "00 01 02 03 04 05 06 07 08 09 10 11 12 13 14 15 16 17 18 19 20 21 22 23" at bounding box center [559, 397] width 21 height 18
select select "14"
click at [549, 388] on select "00 01 02 03 04 05 06 07 08 09 10 11 12 13 14 15 16 17 18 19 20 21 22 23" at bounding box center [559, 397] width 21 height 18
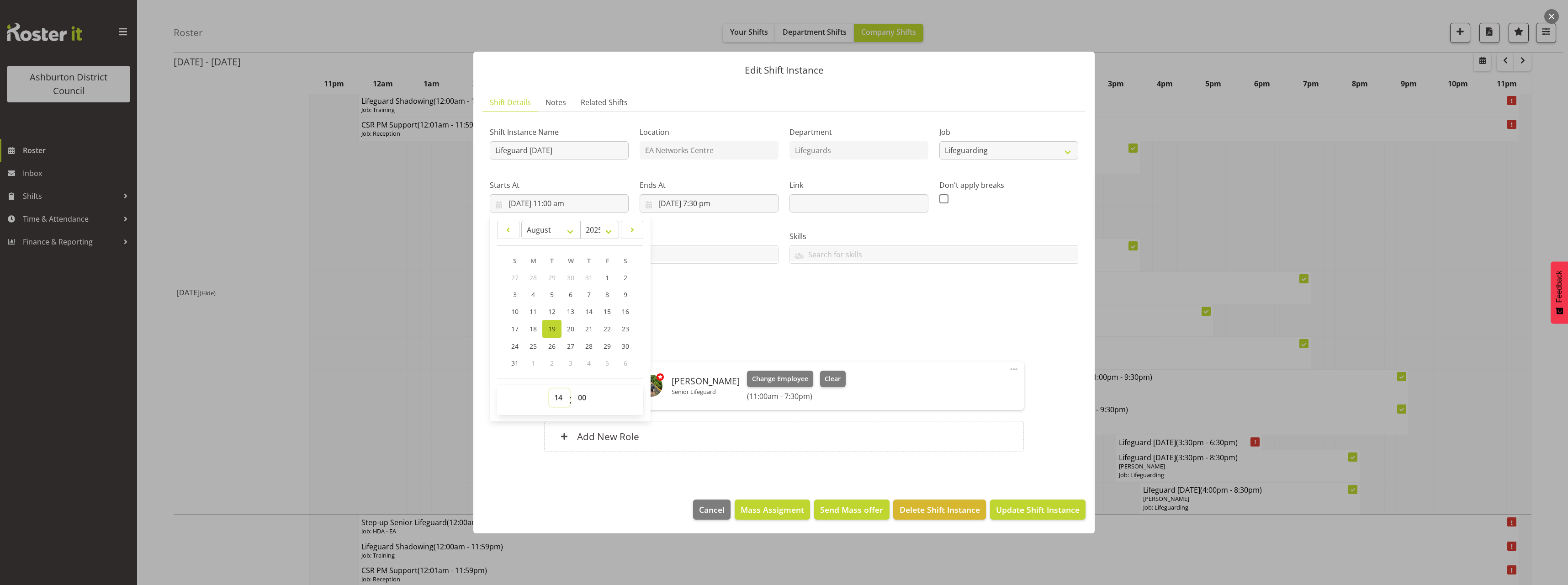
type input "[DATE] 2:00 pm"
click at [798, 312] on div "Shift Instance Name Lifeguard [DATE] Location EA Networks Centre Department Lif…" at bounding box center [783, 214] width 599 height 200
click at [491, 298] on span at bounding box center [494, 301] width 9 height 9
click at [491, 298] on input "checkbox" at bounding box center [493, 301] width 6 height 6
checkbox input "true"
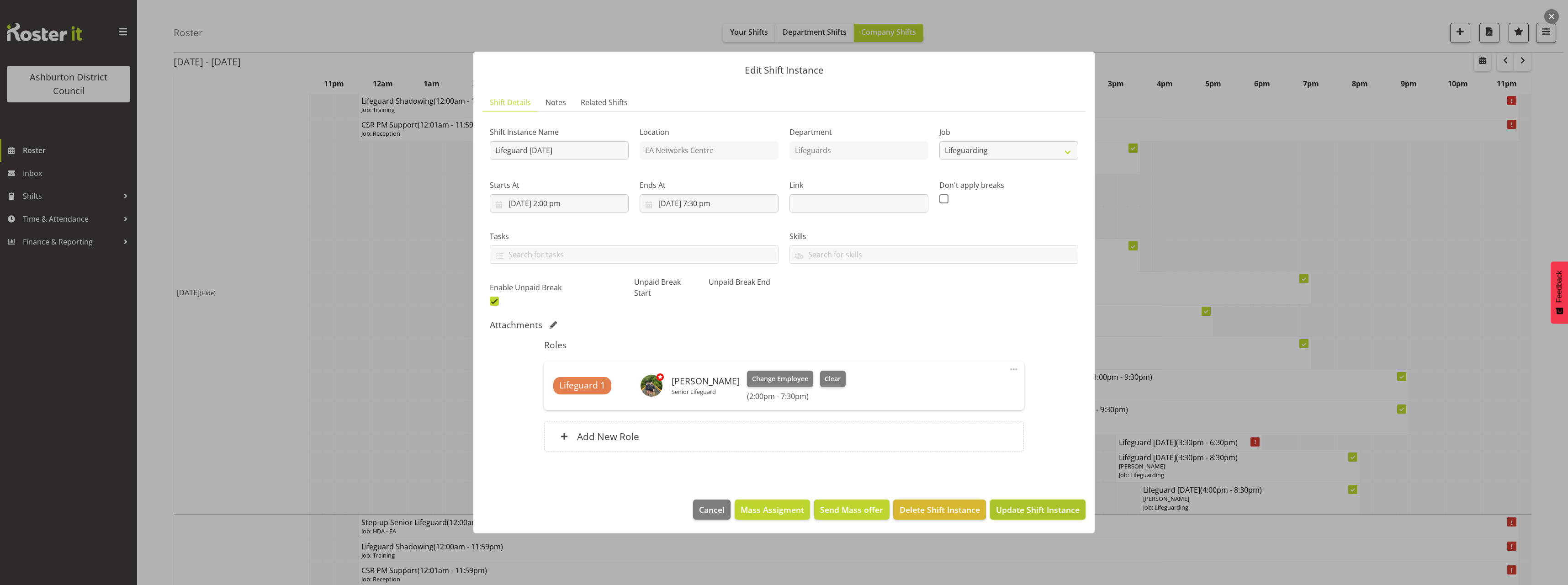
click at [1042, 505] on span "Update Shift Instance" at bounding box center [1038, 509] width 83 height 12
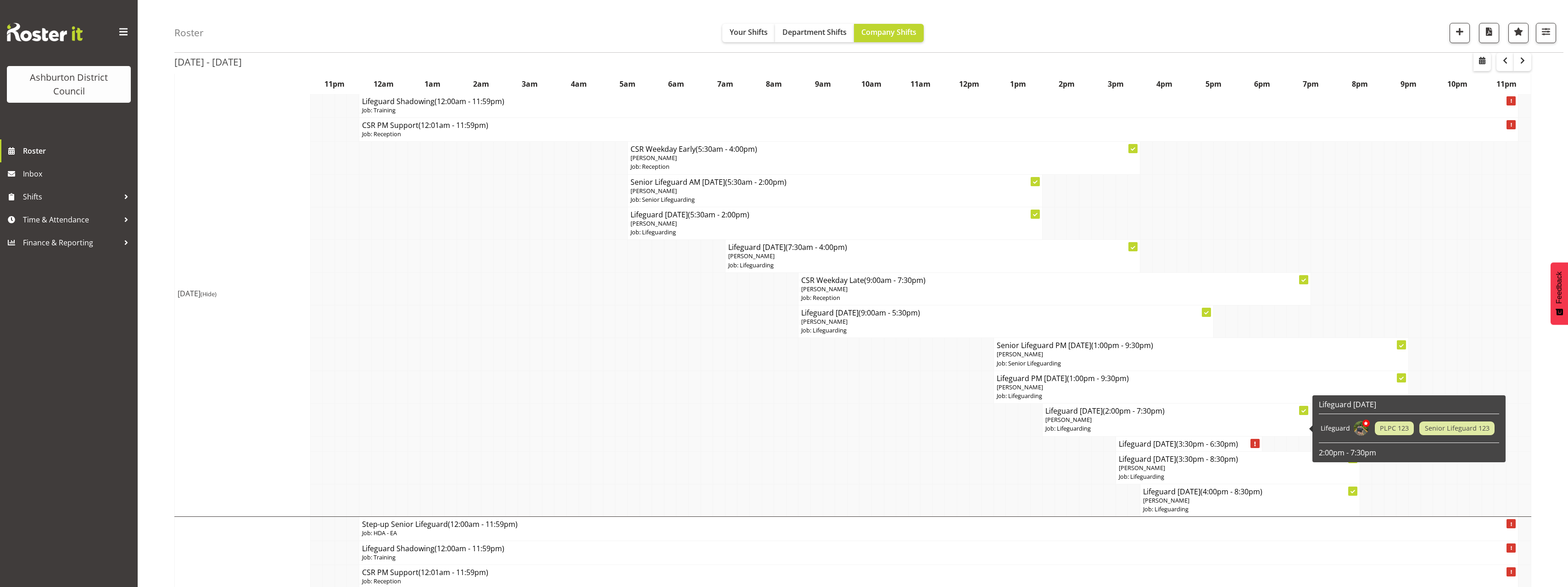
click at [1091, 418] on p "[PERSON_NAME]" at bounding box center [1176, 420] width 262 height 9
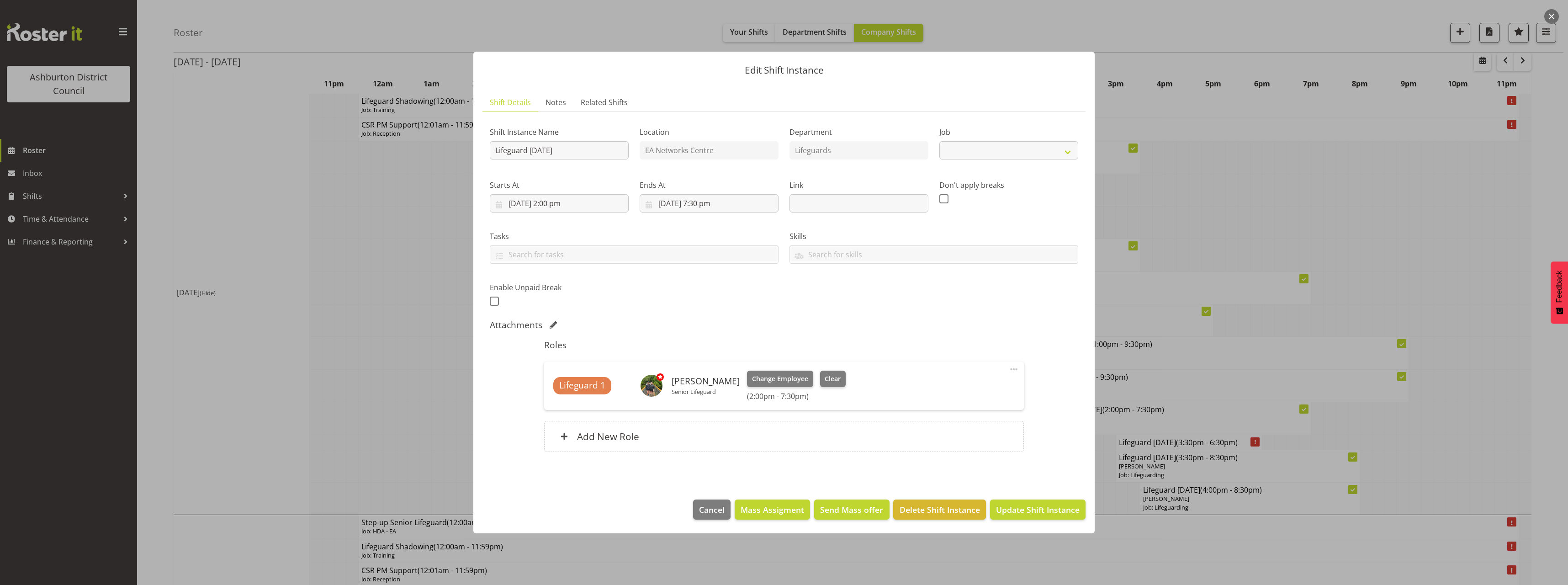
select select "38"
click at [486, 303] on div "Enable Unpaid Break" at bounding box center [559, 291] width 150 height 45
click at [491, 303] on span at bounding box center [494, 301] width 9 height 9
click at [491, 303] on input "checkbox" at bounding box center [493, 301] width 6 height 6
checkbox input "true"
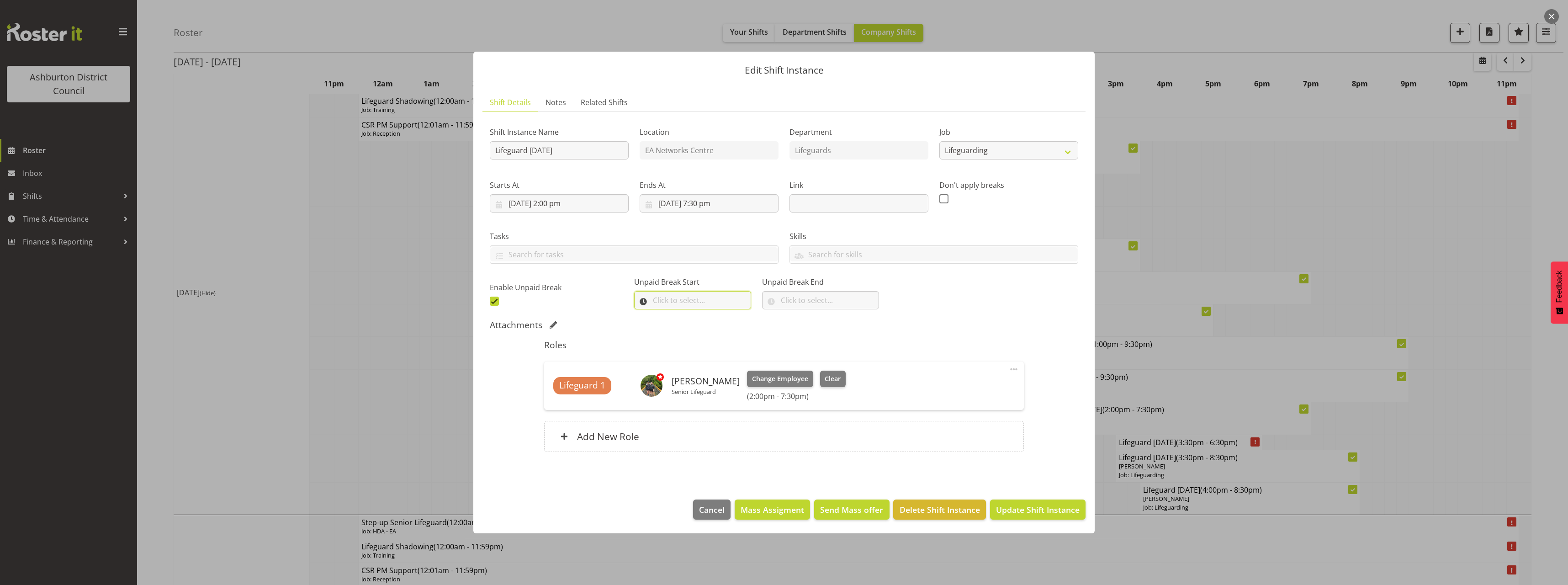
click at [654, 292] on input "text" at bounding box center [693, 300] width 117 height 18
click at [697, 322] on select "00 00 01 02 03 04 05 06 07 08 09 10 11 12 13 14 15 16 17 18 19 20 21 22 23" at bounding box center [696, 324] width 21 height 18
select select "17"
click at [686, 315] on select "00 00 01 02 03 04 05 06 07 08 09 10 11 12 13 14 15 16 17 18 19 20 21 22 23" at bounding box center [696, 324] width 21 height 18
click at [719, 324] on select "00 00 01 02 03 04 05 06 07 08 09 10 11 12 13 14 15 16 17 18 19 20 21 22 23 24 2…" at bounding box center [720, 324] width 21 height 18
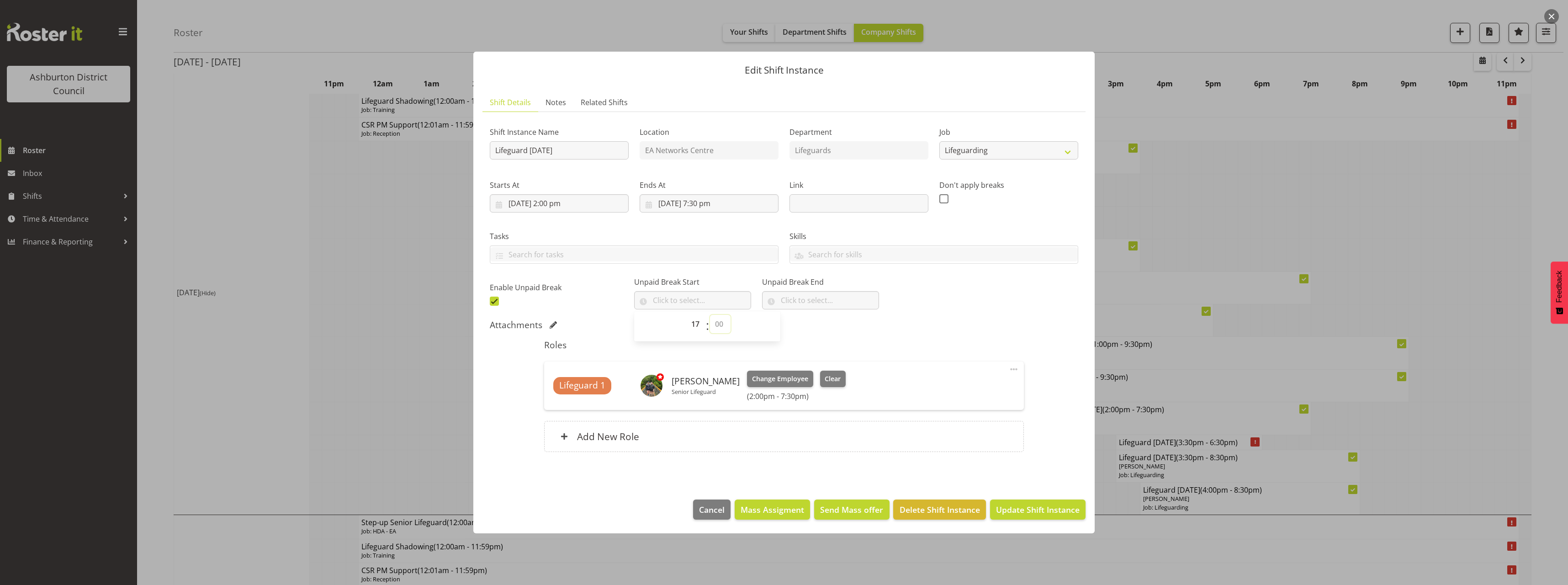
select select "0"
click at [710, 315] on select "00 00 01 02 03 04 05 06 07 08 09 10 11 12 13 14 15 16 17 18 19 20 21 22 23 24 2…" at bounding box center [720, 324] width 21 height 18
type input "17:00"
click at [813, 302] on input "text" at bounding box center [821, 300] width 117 height 18
click at [814, 329] on select "00 00 01 02 03 04 05 06 07 08 09 10 11 12 13 14 15 16 17 18 19 20 21 22 23" at bounding box center [824, 324] width 21 height 18
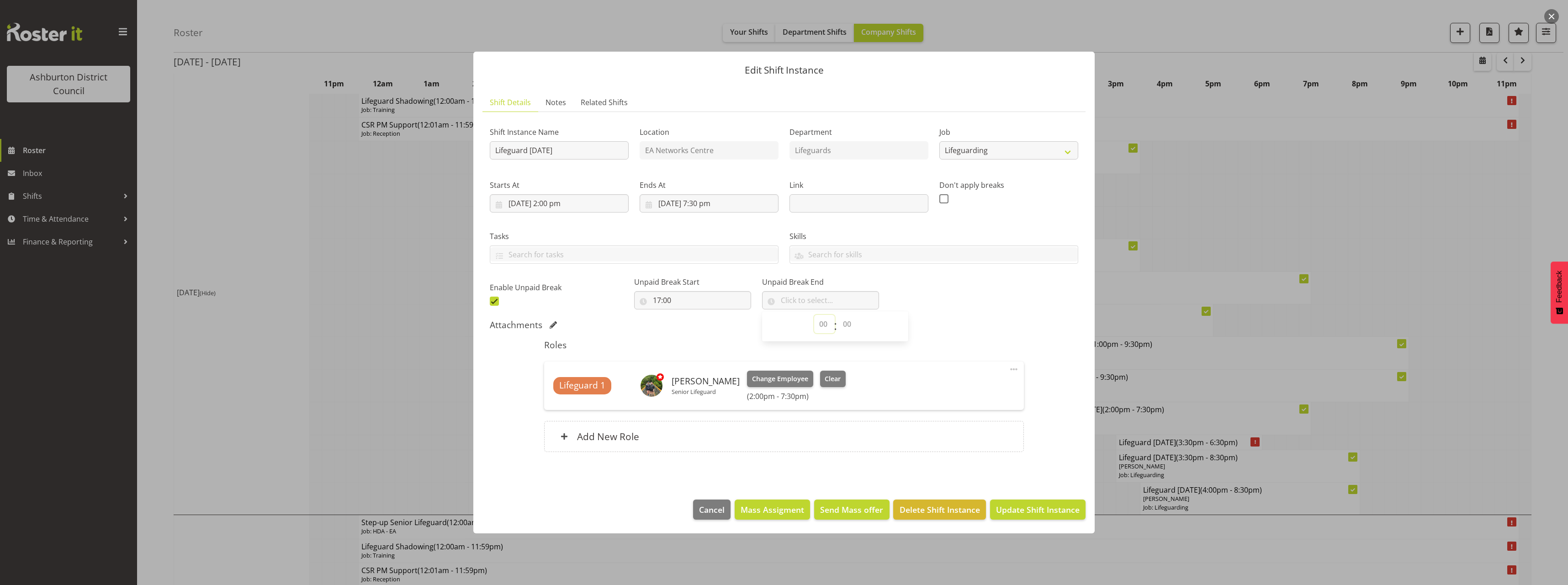
select select "17"
click at [814, 315] on select "00 00 01 02 03 04 05 06 07 08 09 10 11 12 13 14 15 16 17 18 19 20 21 22 23" at bounding box center [824, 324] width 21 height 18
click at [838, 322] on select "00 00 01 02 03 04 05 06 07 08 09 10 11 12 13 14 15 16 17 18 19 20 21 22 23 24 2…" at bounding box center [847, 324] width 21 height 18
select select "30"
click at [838, 315] on select "00 00 01 02 03 04 05 06 07 08 09 10 11 12 13 14 15 16 17 18 19 20 21 22 23 24 2…" at bounding box center [847, 324] width 21 height 18
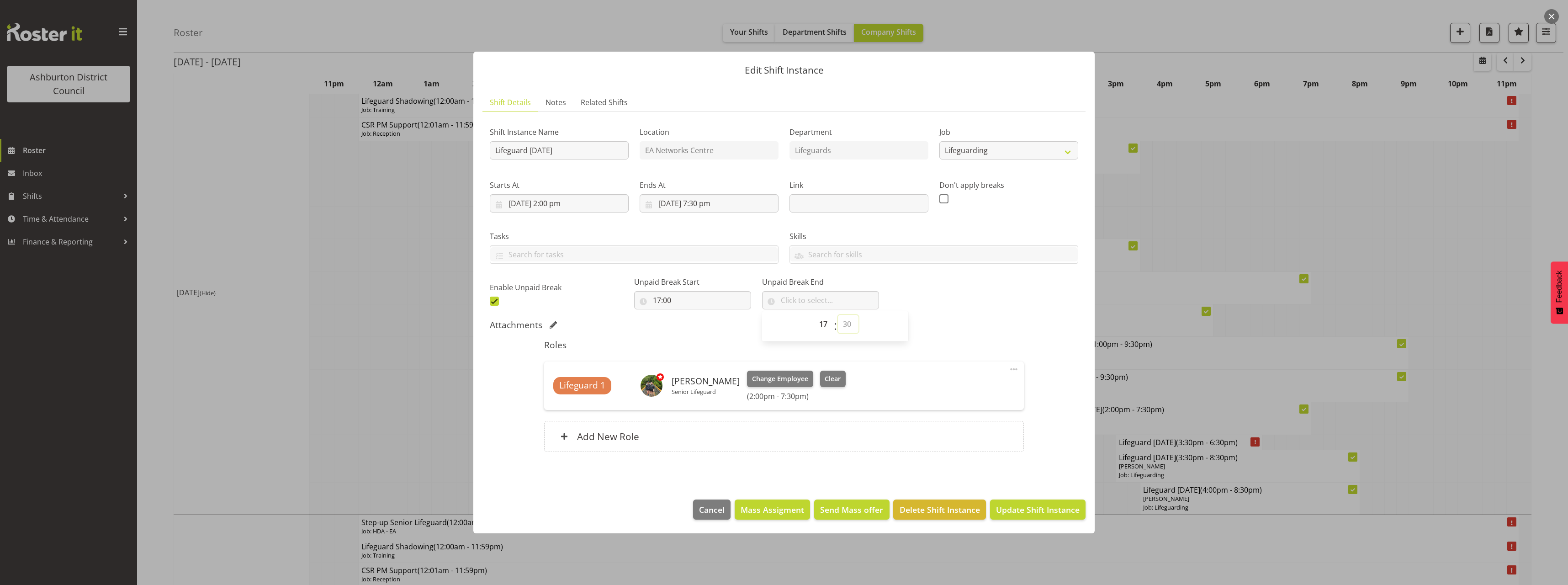
type input "17:30"
click at [1015, 339] on h5 "Roles" at bounding box center [783, 345] width 479 height 11
click at [1018, 510] on span "Update Shift Instance" at bounding box center [1038, 509] width 83 height 12
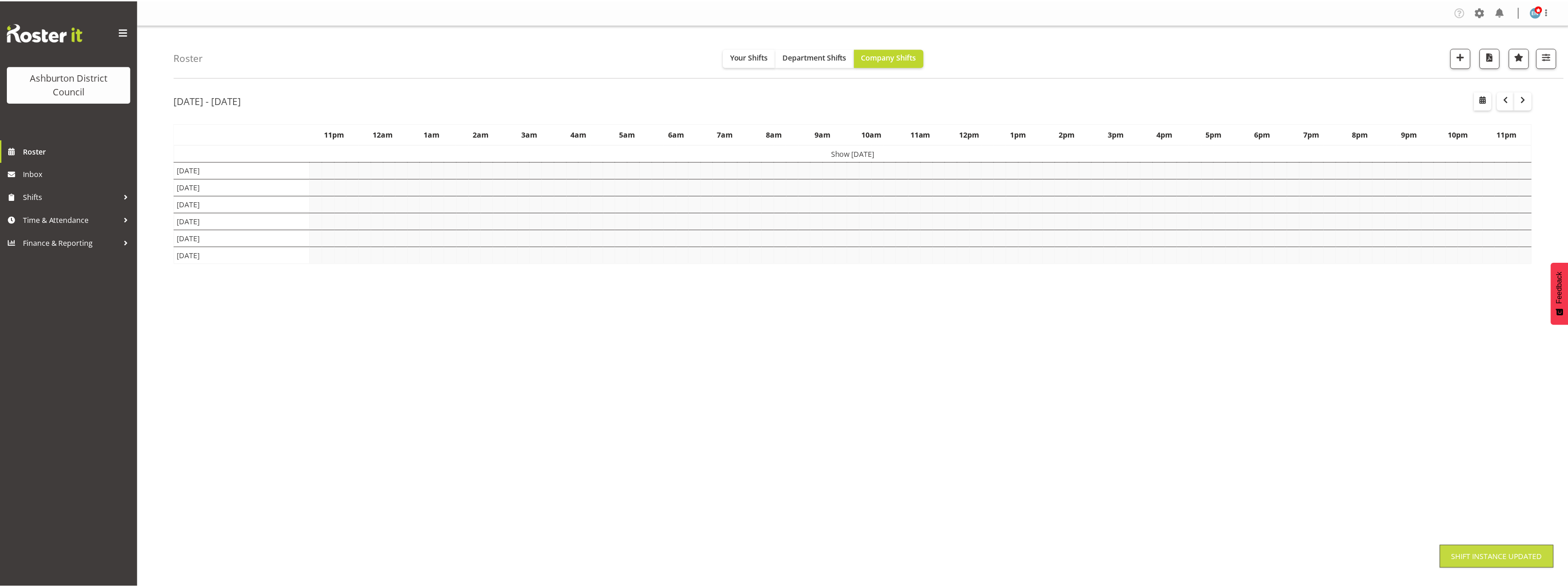
scroll to position [0, 0]
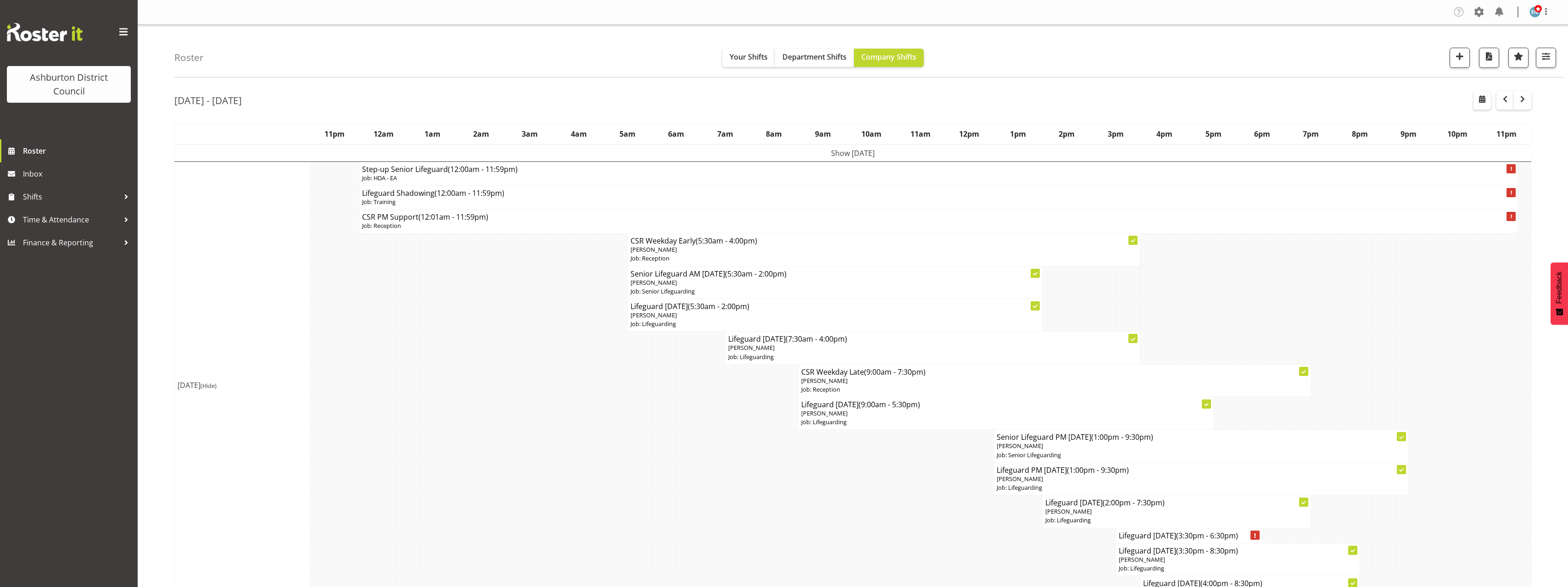
click at [1526, 443] on td at bounding box center [1524, 446] width 13 height 32
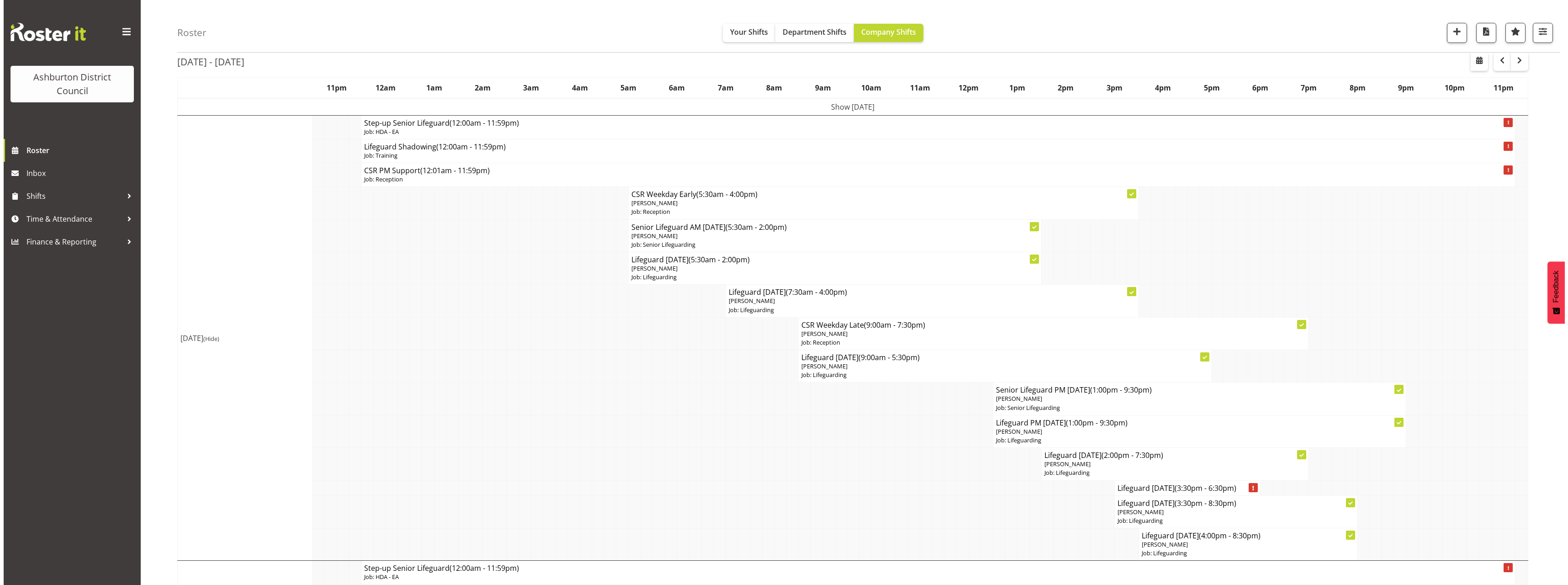
scroll to position [91, 0]
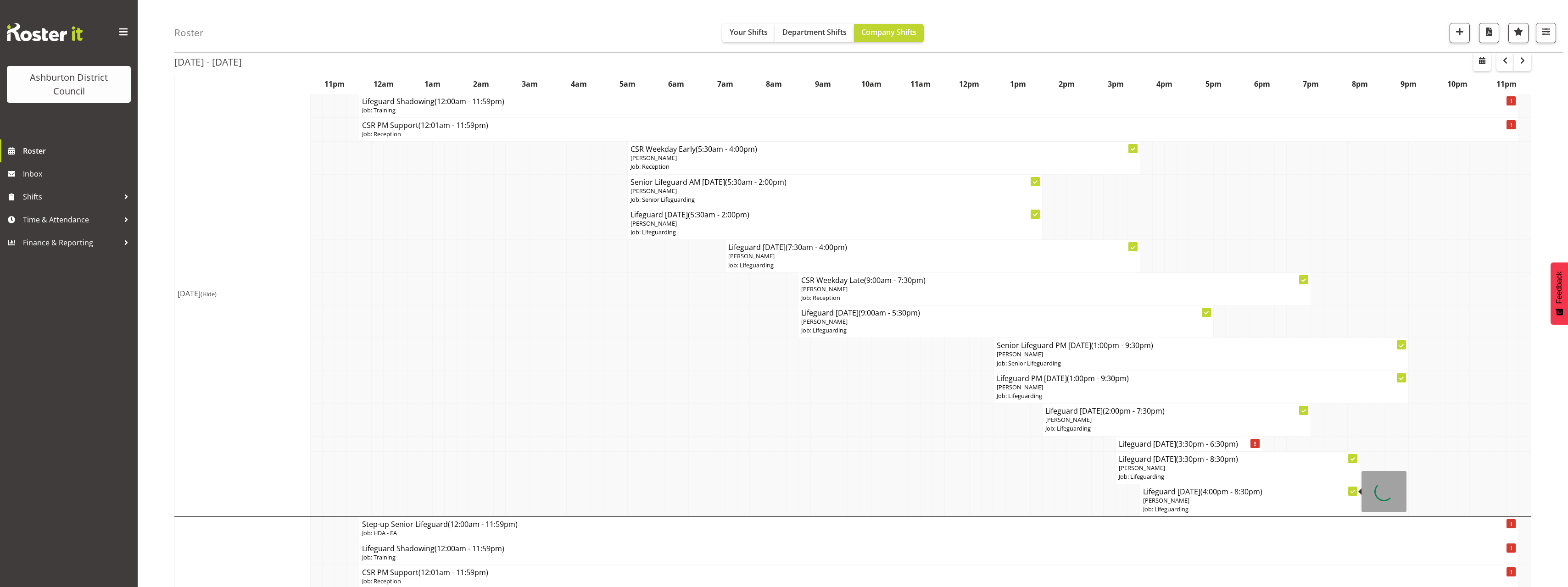
click at [1284, 506] on p "Job: Lifeguarding" at bounding box center [1250, 509] width 214 height 9
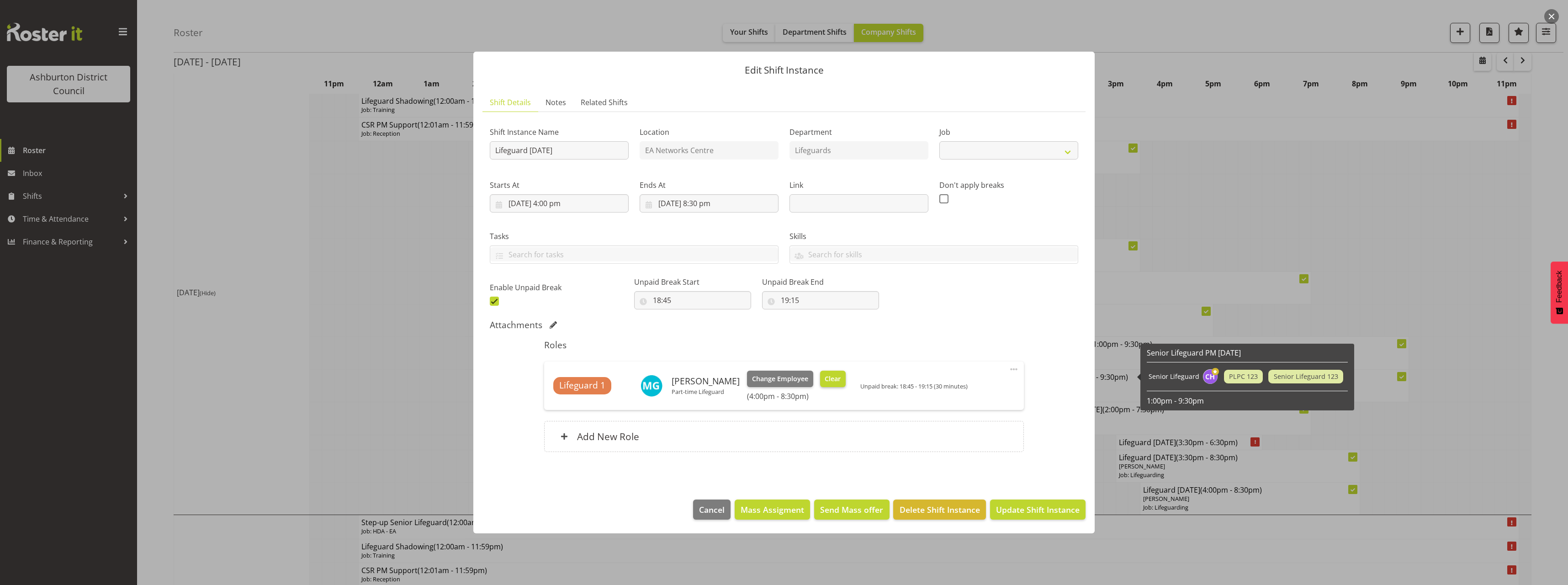
select select "38"
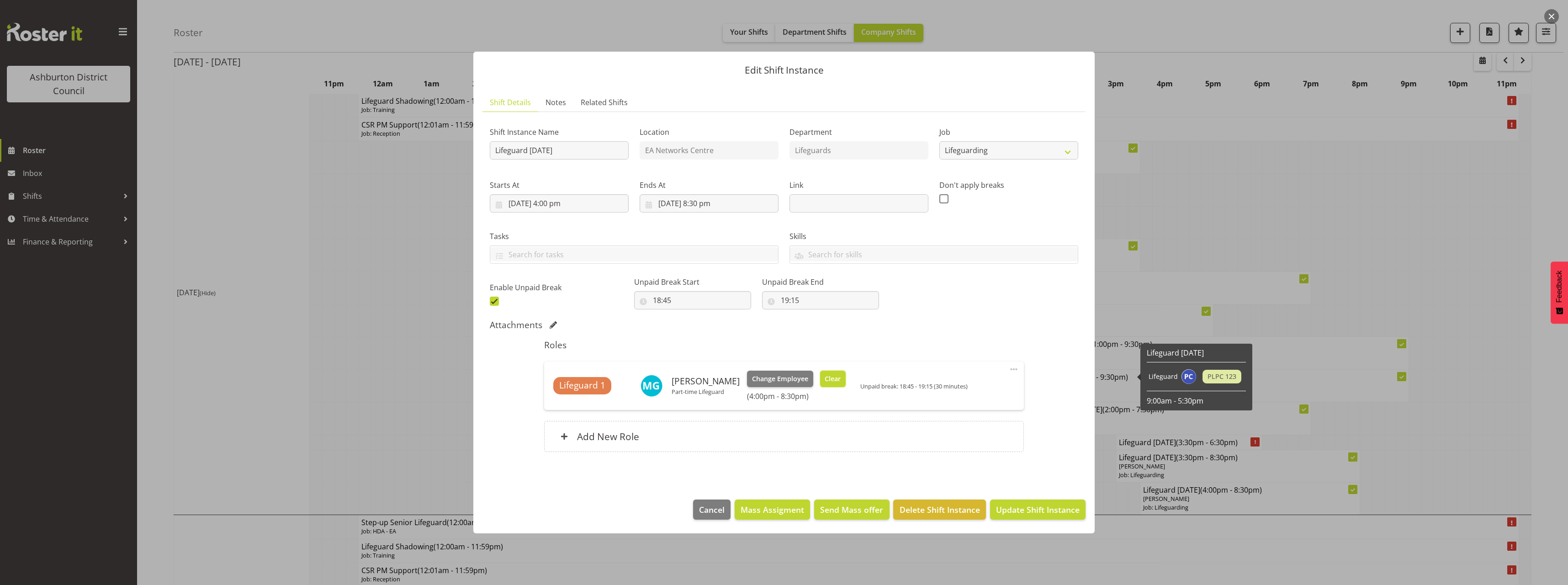
click at [823, 380] on button "Clear" at bounding box center [833, 378] width 26 height 16
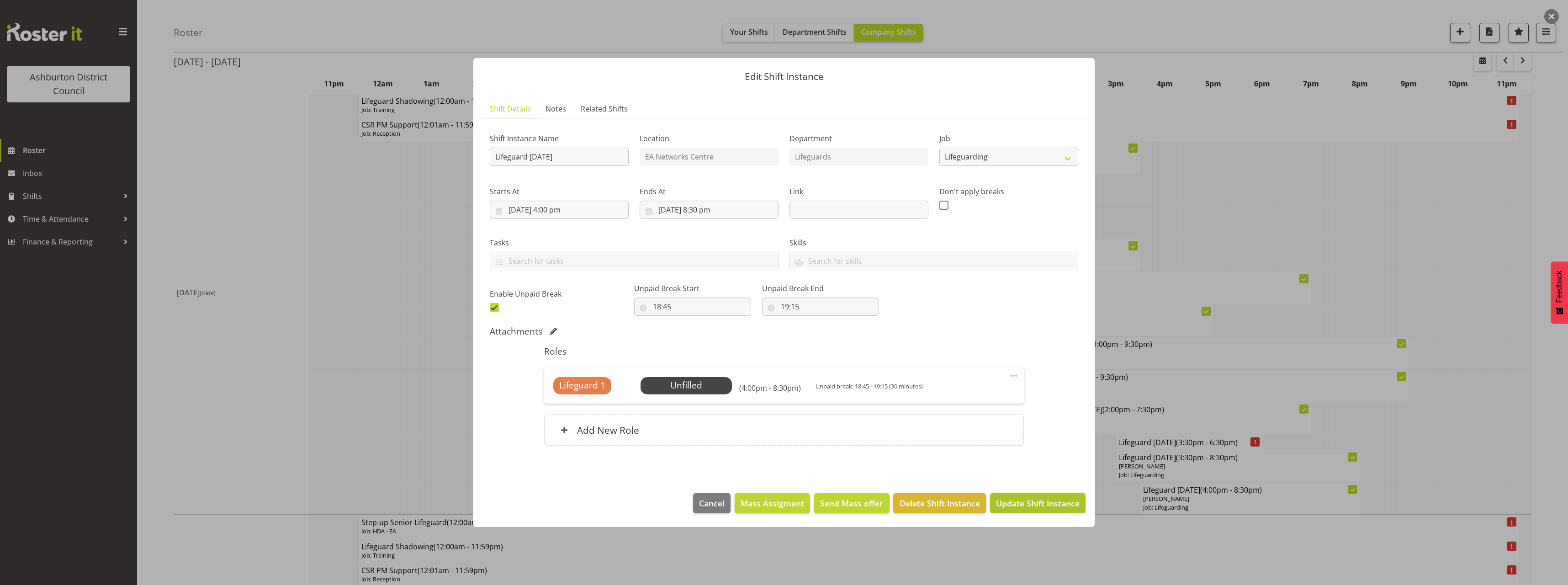
click at [1006, 500] on span "Update Shift Instance" at bounding box center [1038, 503] width 83 height 12
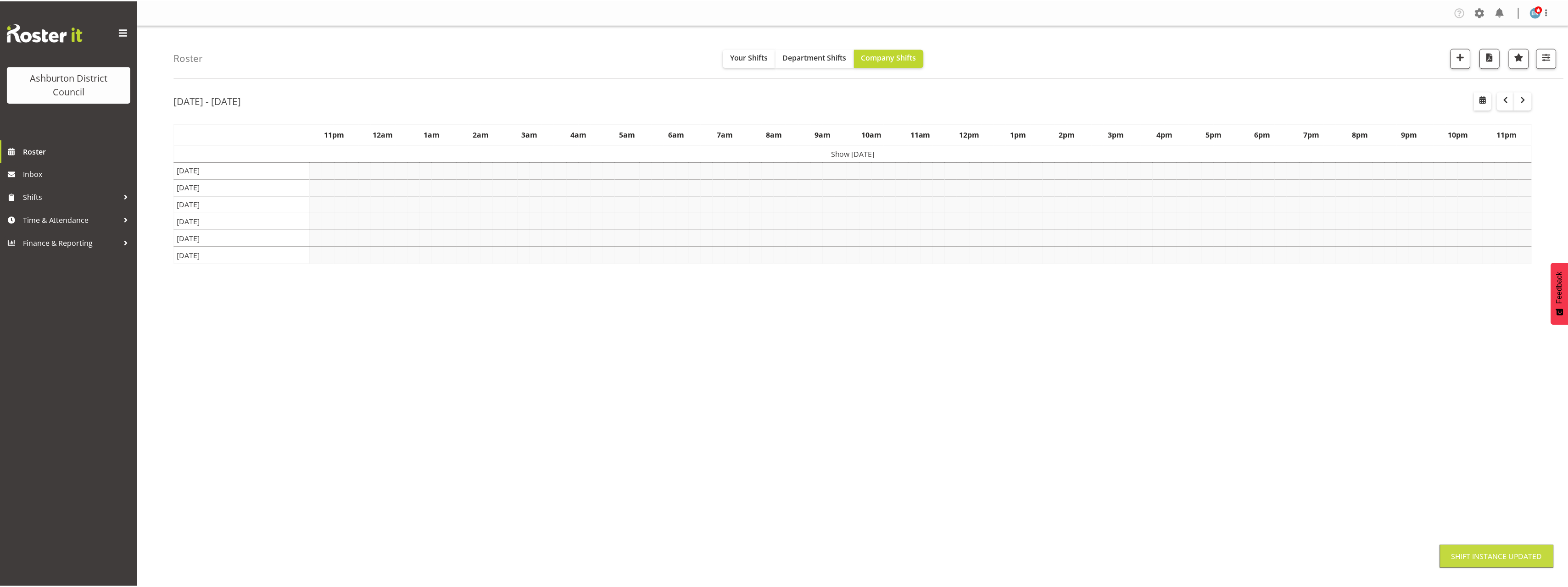
scroll to position [0, 0]
click at [1547, 396] on div "[DATE] - [DATE] [DATE] - [DATE] [DATE] Day Week Fortnight Month calendar Month …" at bounding box center [871, 267] width 1394 height 367
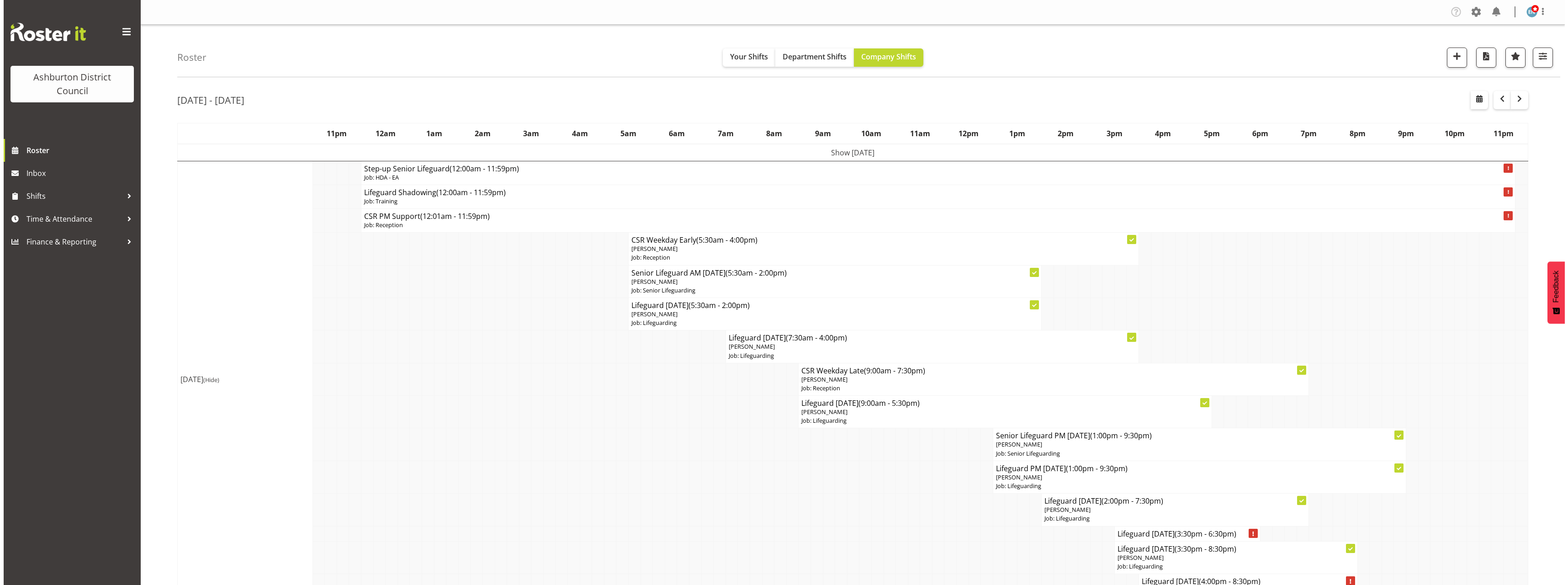
scroll to position [183, 0]
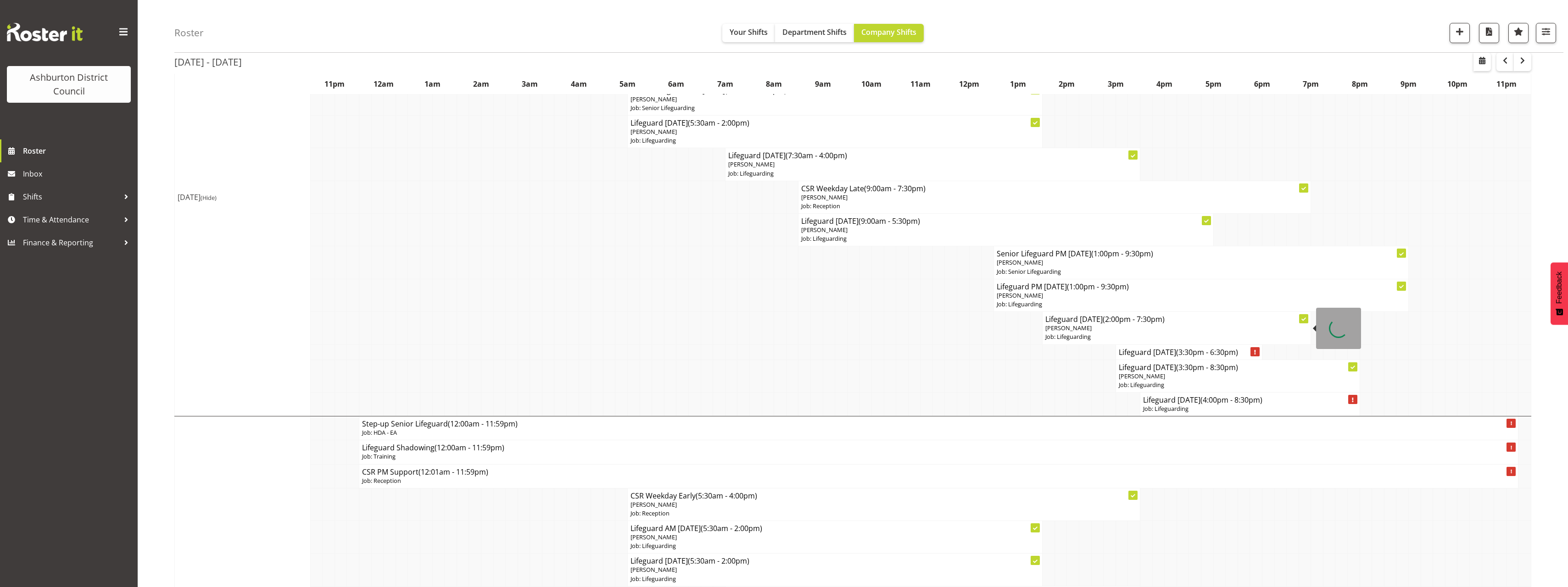
click at [1128, 332] on p "[PERSON_NAME]" at bounding box center [1176, 328] width 262 height 9
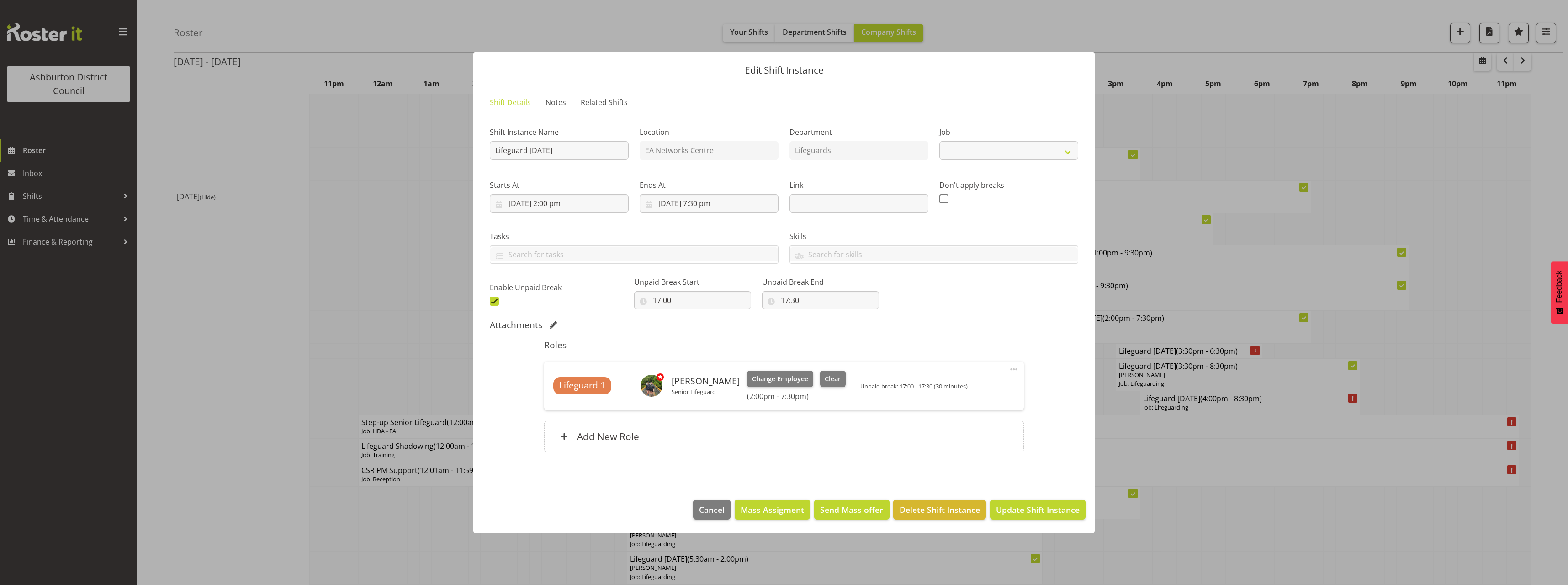
select select "38"
click at [833, 378] on span "Clear" at bounding box center [833, 379] width 16 height 10
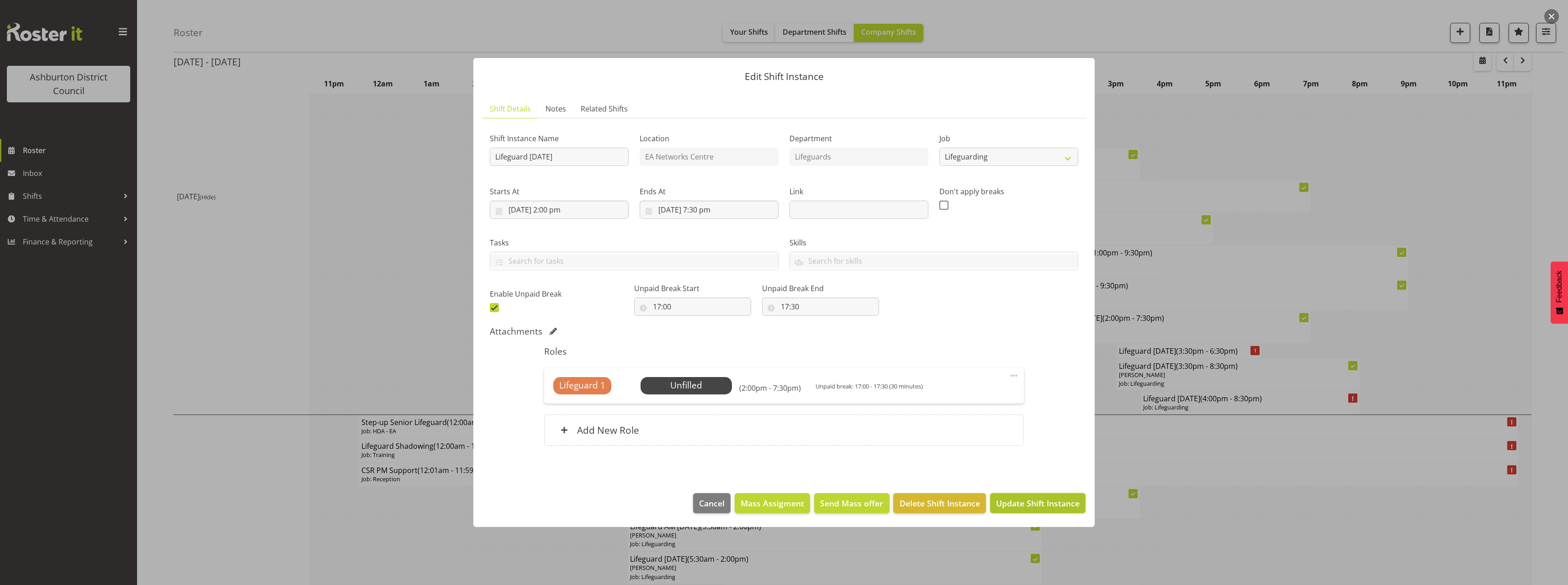
click at [1032, 502] on span "Update Shift Instance" at bounding box center [1038, 503] width 83 height 12
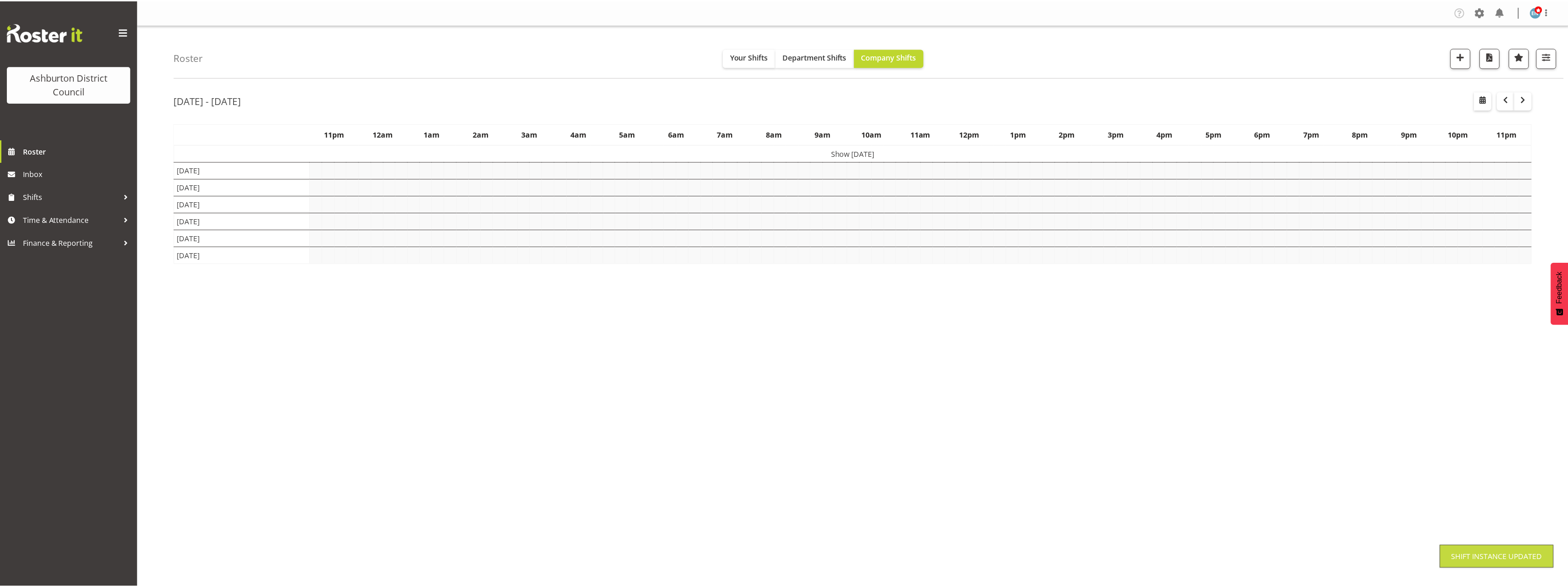
scroll to position [0, 0]
click at [1549, 360] on div "[DATE] - [DATE] [DATE] - [DATE] [DATE] Day Week Fortnight Month calendar Month …" at bounding box center [871, 267] width 1394 height 367
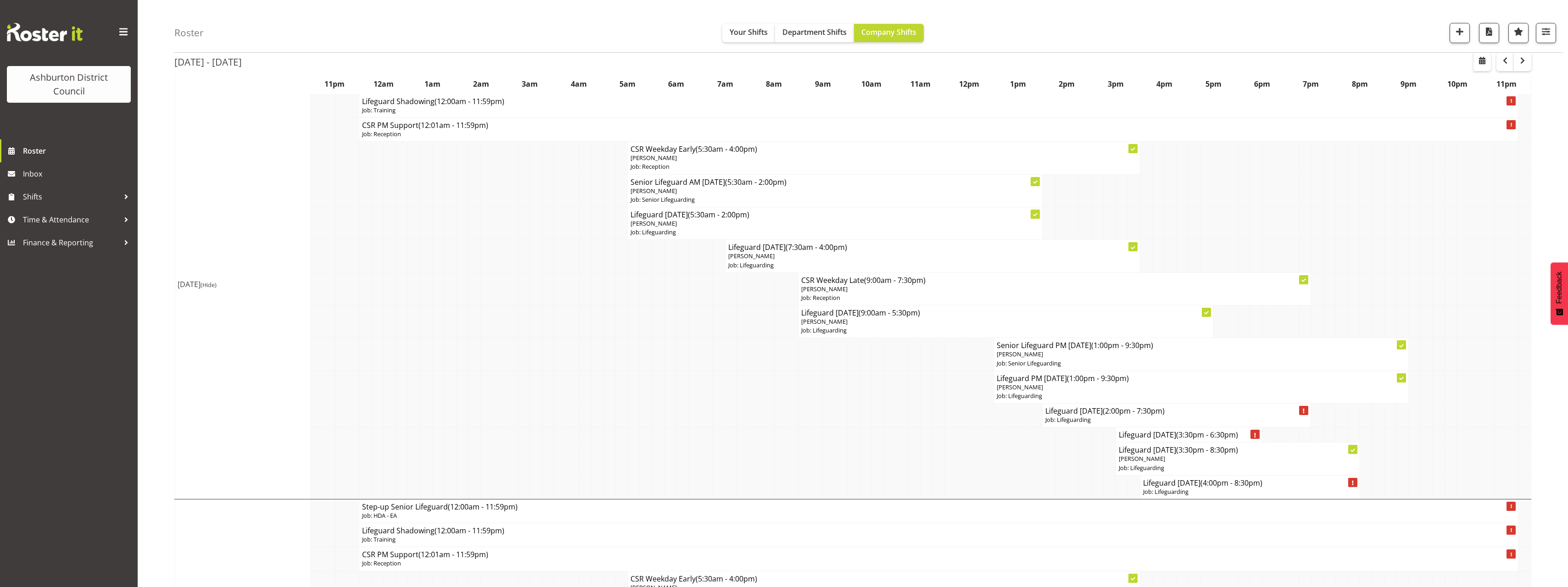
scroll to position [46, 0]
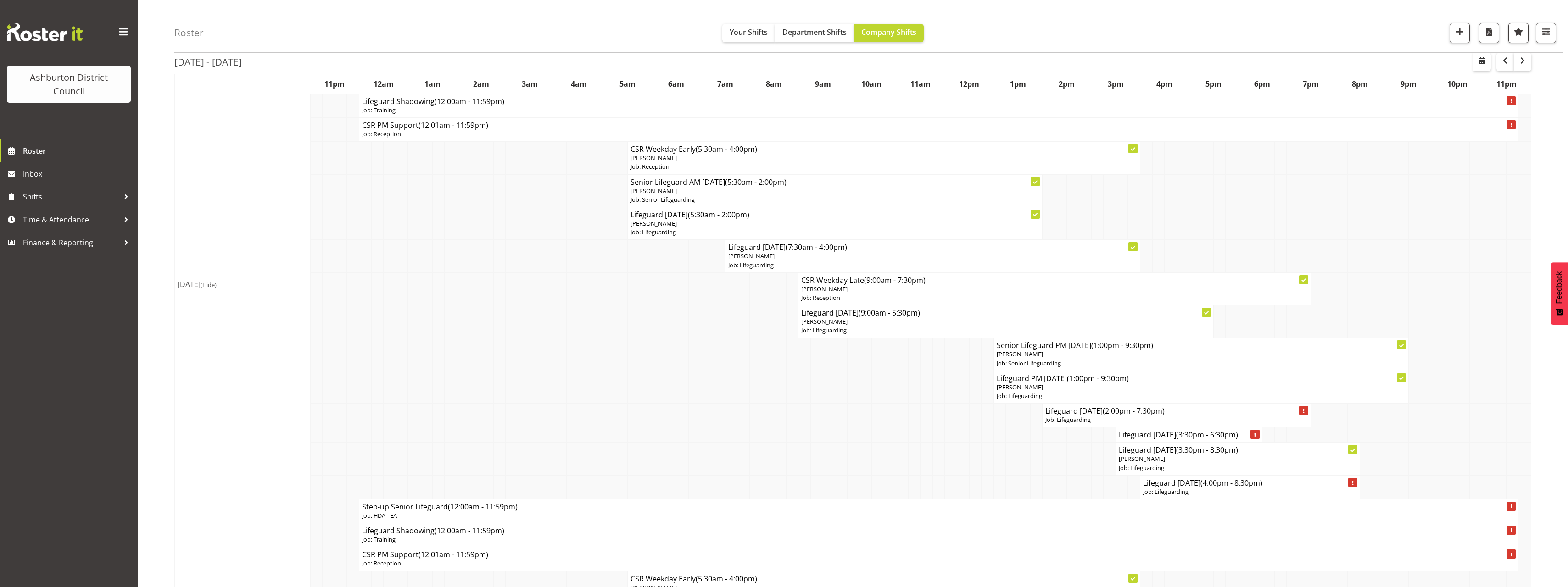
scroll to position [229, 0]
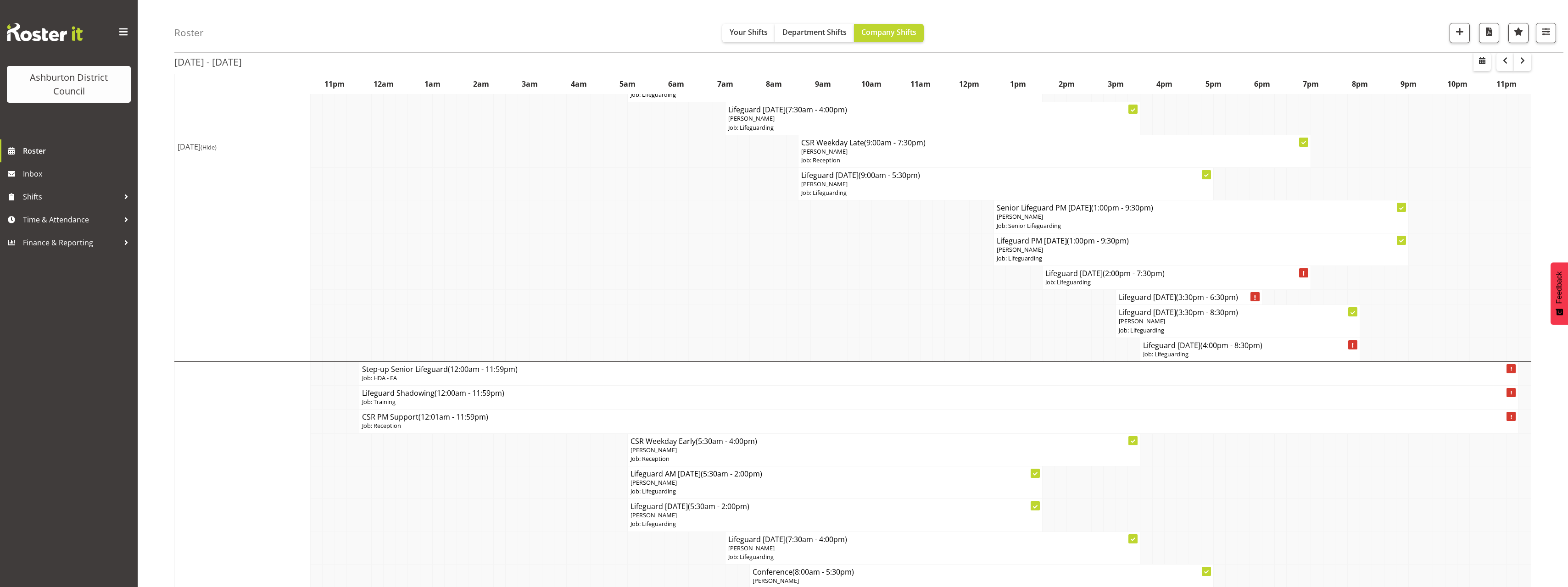
click at [217, 144] on span "(Hide)" at bounding box center [209, 147] width 16 height 8
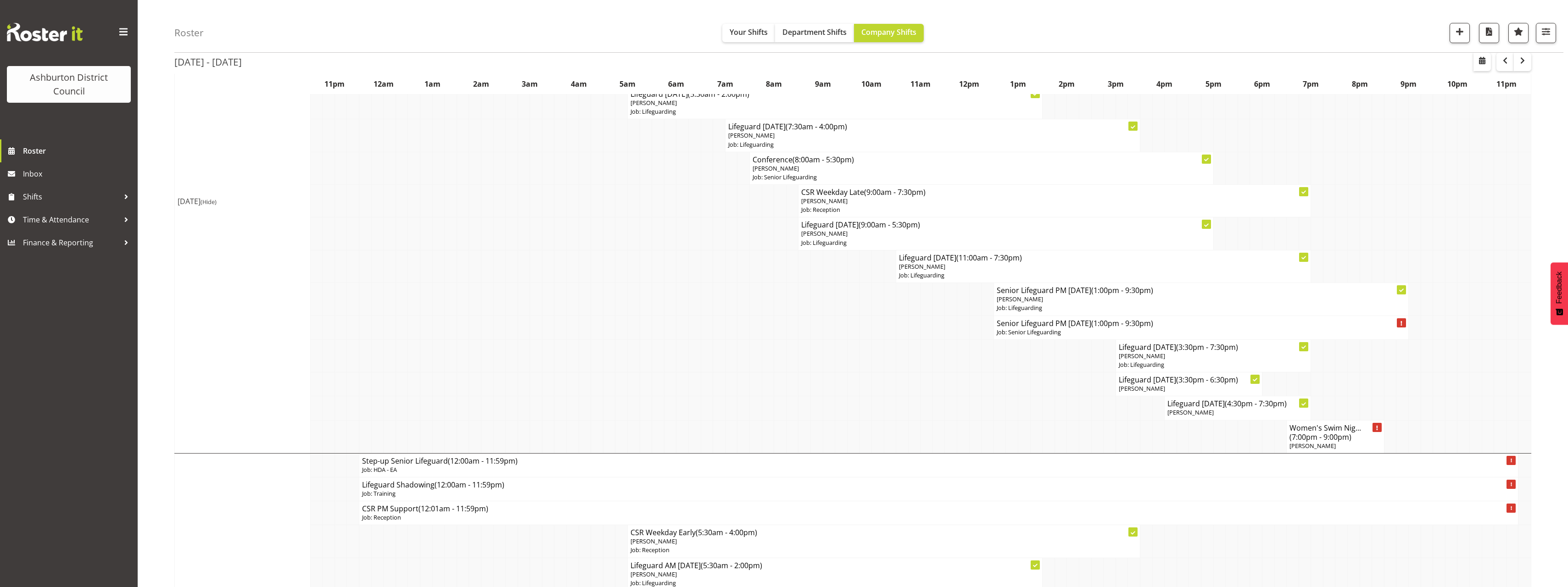
scroll to position [0, 0]
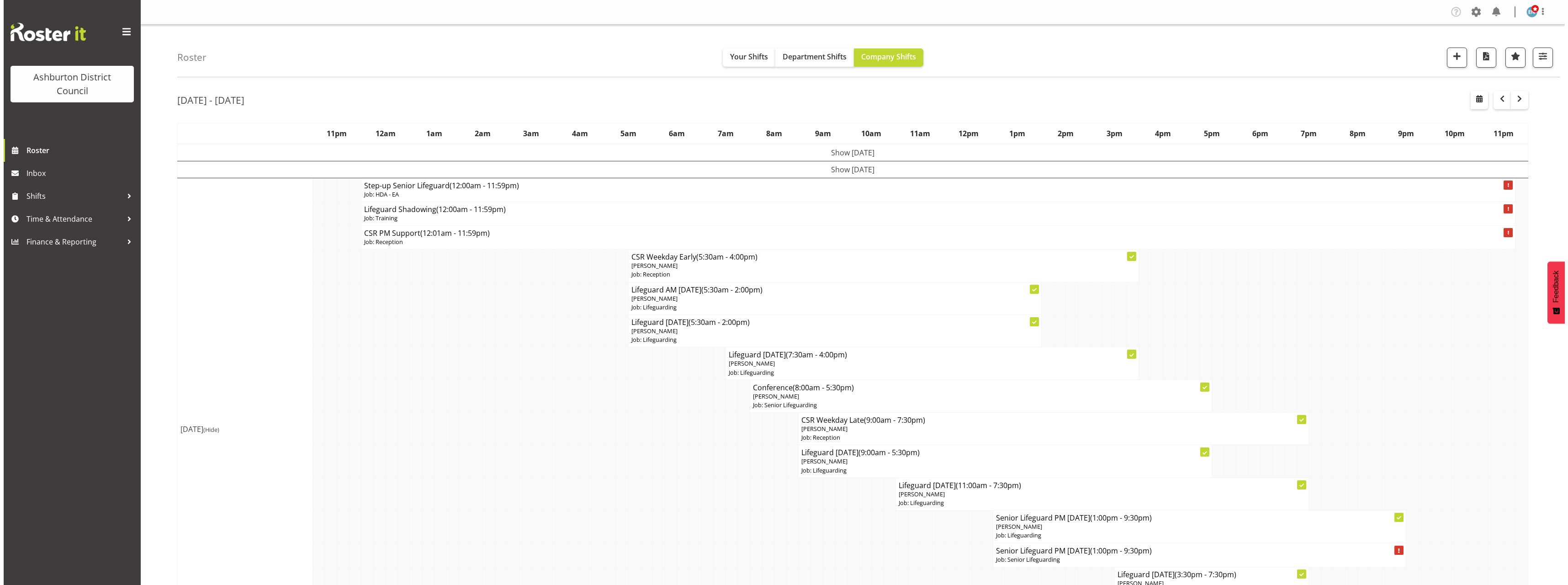
scroll to position [137, 0]
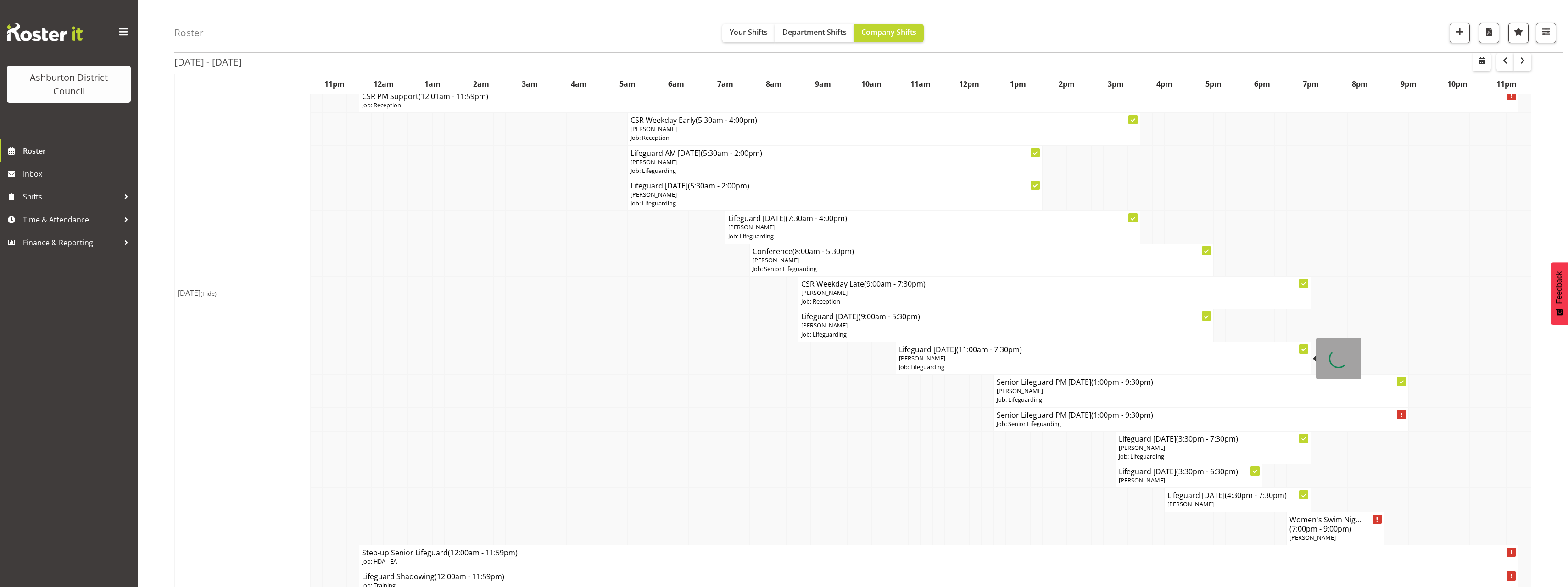
click at [972, 372] on td "Lifeguard [DATE] (11:00am - 7:30pm) [PERSON_NAME] Job: Lifeguarding" at bounding box center [1104, 358] width 415 height 32
select select
select select "7"
select select "2025"
select select "11"
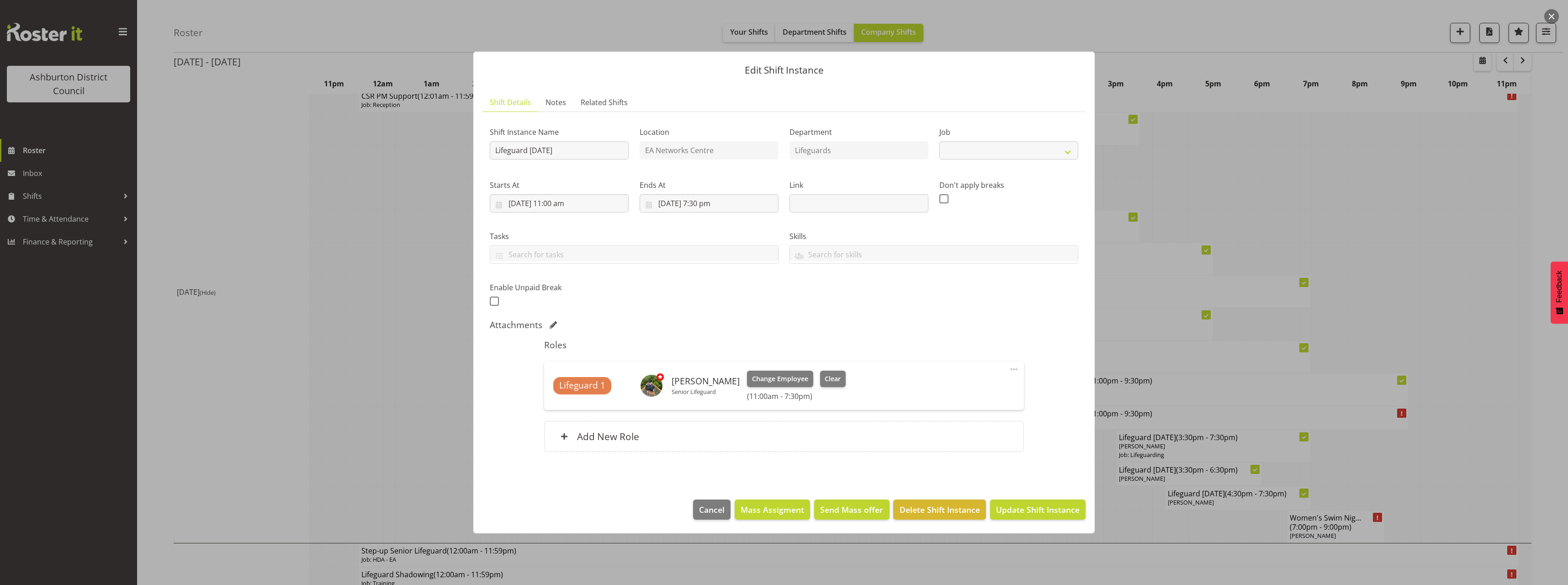
select select "38"
click at [563, 205] on input "[DATE] 11:00 am" at bounding box center [559, 203] width 139 height 18
click at [561, 404] on select "00 01 02 03 04 05 06 07 08 09 10 11 12 13 14 15 16 17 18 19 20 21 22 23" at bounding box center [559, 397] width 21 height 18
select select "14"
click at [549, 388] on select "00 01 02 03 04 05 06 07 08 09 10 11 12 13 14 15 16 17 18 19 20 21 22 23" at bounding box center [559, 397] width 21 height 18
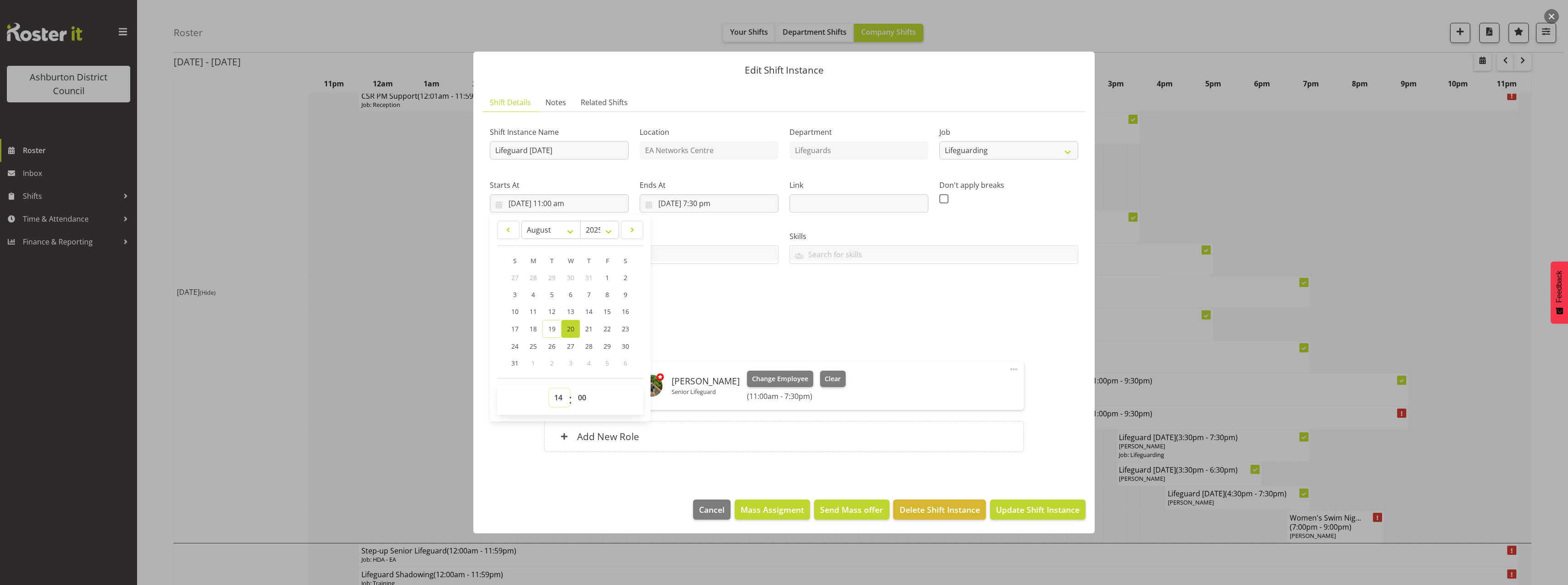
type input "[DATE] 2:00 pm"
click at [755, 330] on div "Attachments" at bounding box center [784, 325] width 589 height 13
click at [495, 301] on span at bounding box center [494, 301] width 9 height 9
click at [495, 301] on input "checkbox" at bounding box center [493, 301] width 6 height 6
checkbox input "true"
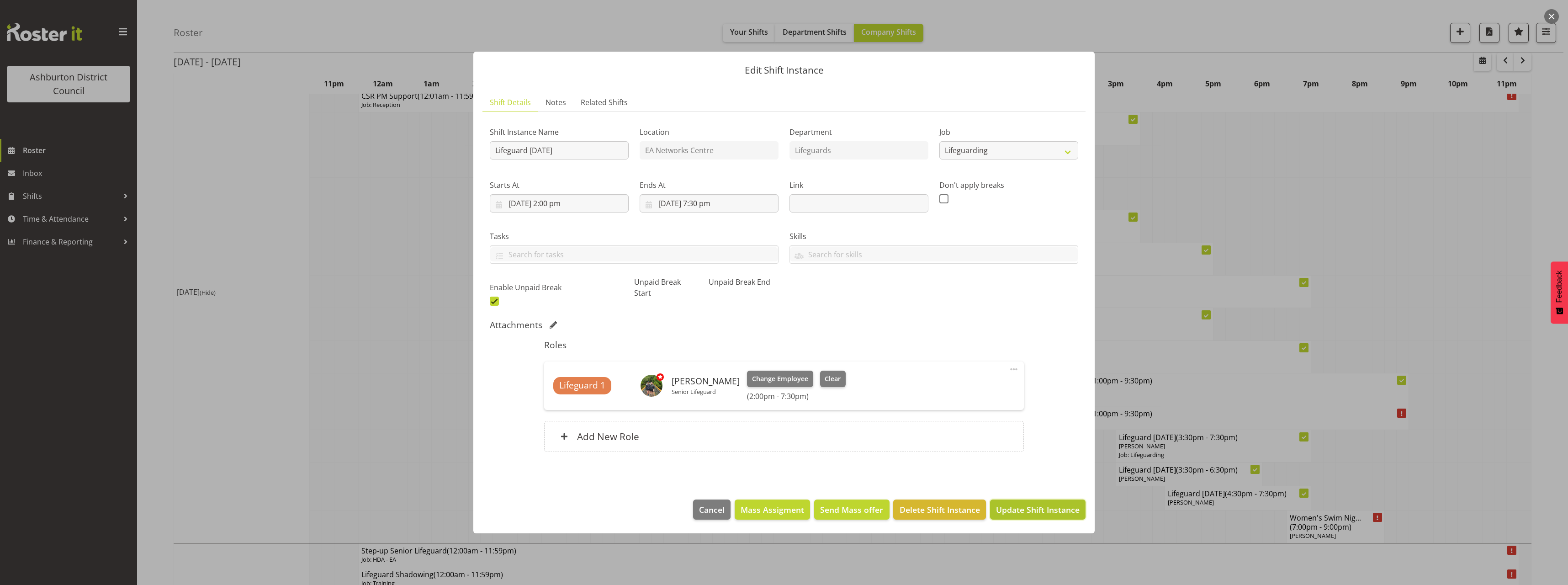
click at [1020, 503] on span "Update Shift Instance" at bounding box center [1038, 509] width 83 height 12
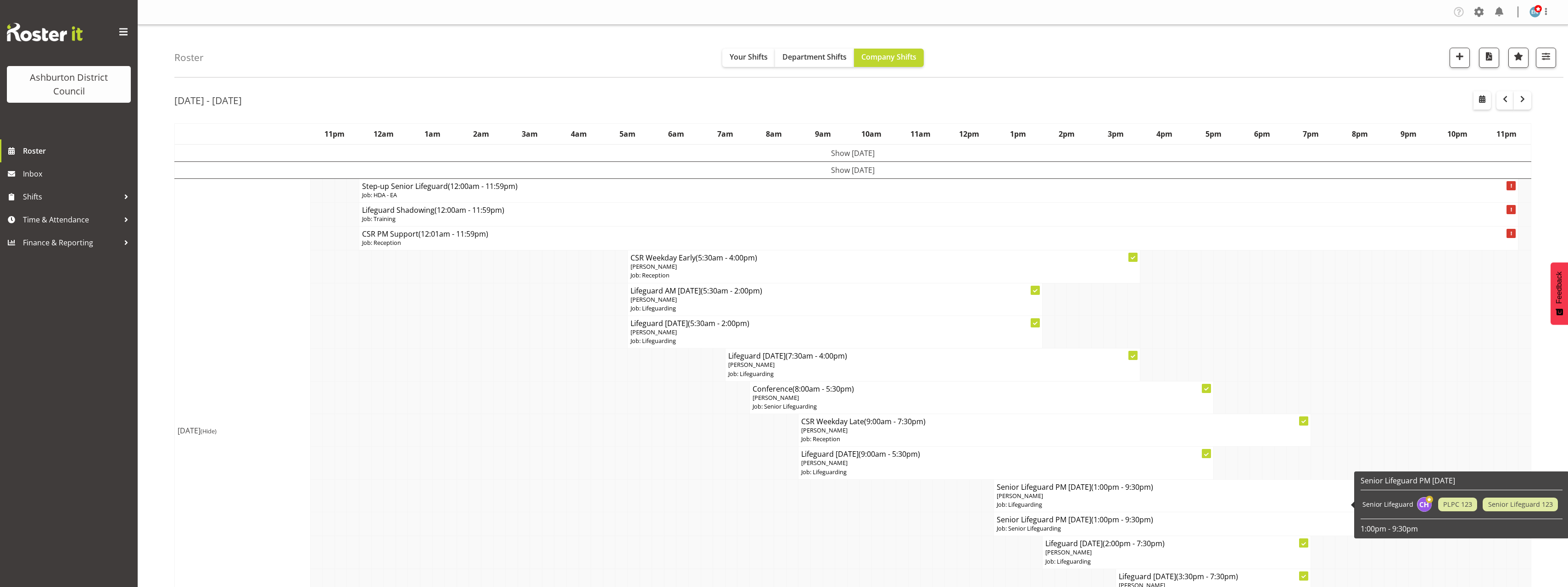
scroll to position [92, 0]
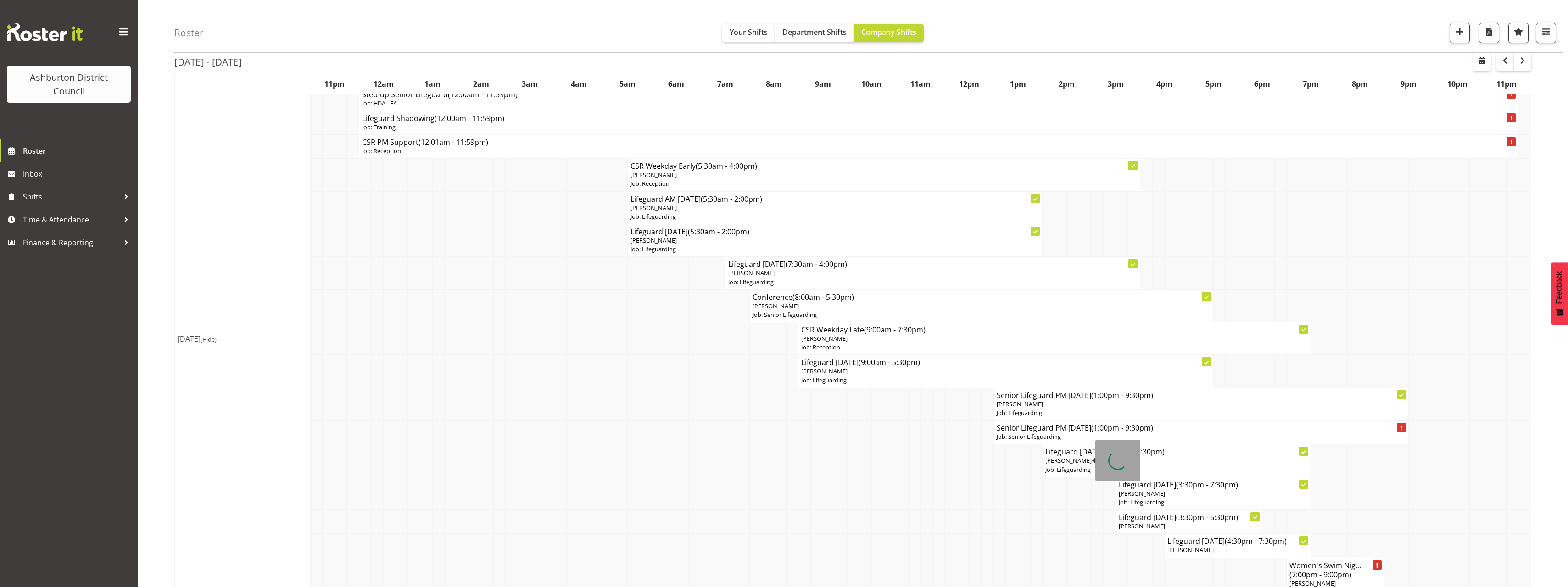
click at [1076, 463] on span "[PERSON_NAME]" at bounding box center [1068, 460] width 46 height 8
click at [1102, 465] on p "Job: Lifeguarding" at bounding box center [1176, 470] width 262 height 9
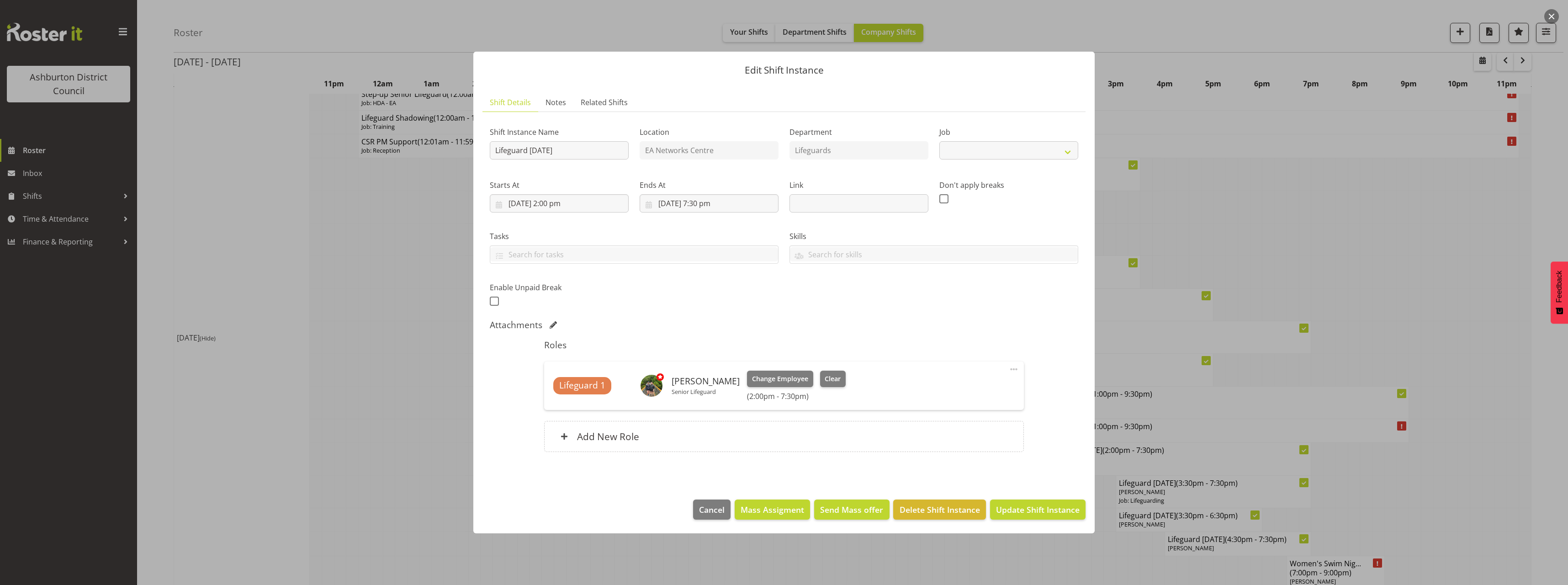
select select "38"
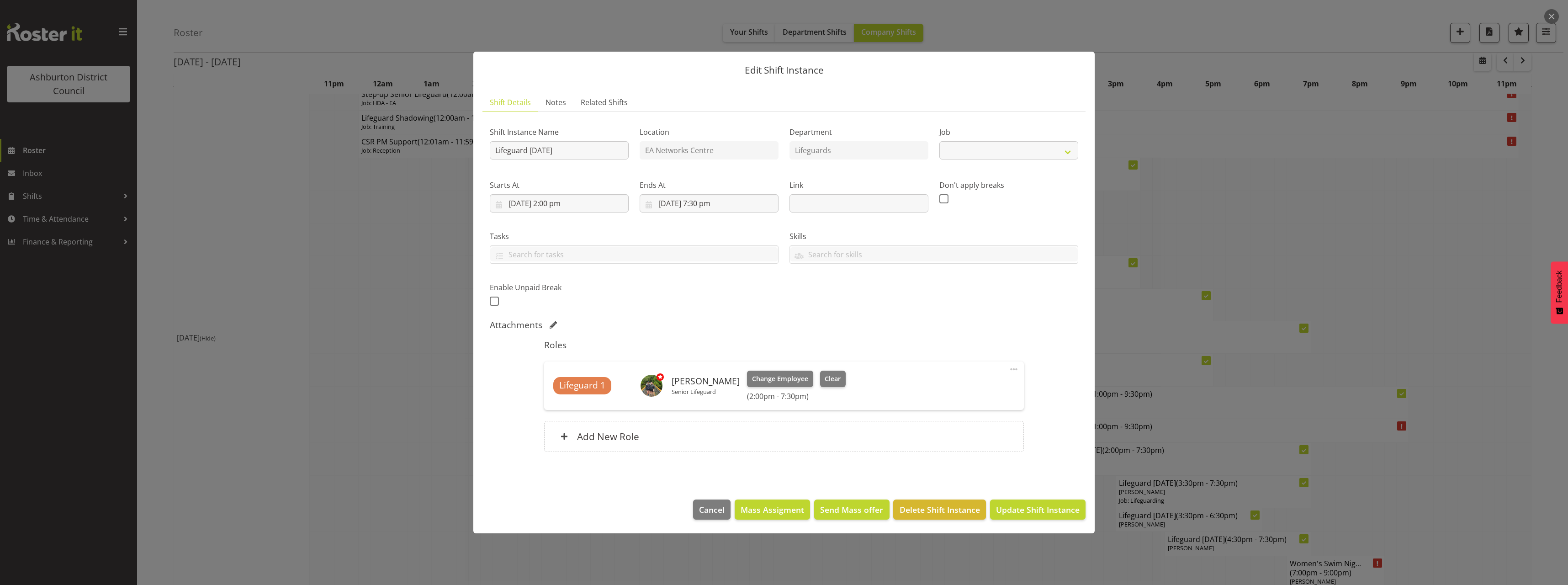
select select "38"
click at [1329, 344] on div at bounding box center [784, 292] width 1568 height 585
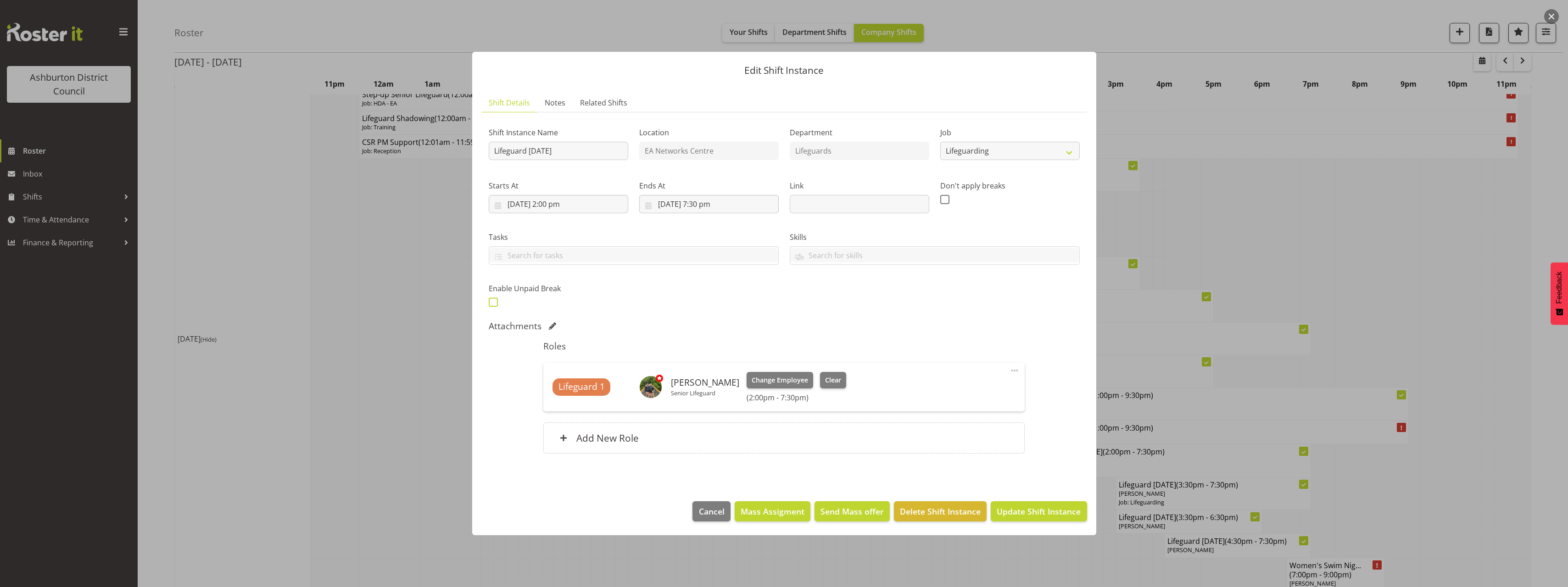
click at [491, 303] on span at bounding box center [493, 302] width 9 height 9
click at [491, 303] on input "checkbox" at bounding box center [492, 302] width 6 height 6
checkbox input "true"
click at [666, 297] on input "text" at bounding box center [692, 301] width 117 height 18
click at [694, 322] on select "00 00 01 02 03 04 05 06 07 08 09 10 11 12 13 14 15 16 17 18 19 20 21 22 23" at bounding box center [696, 325] width 21 height 18
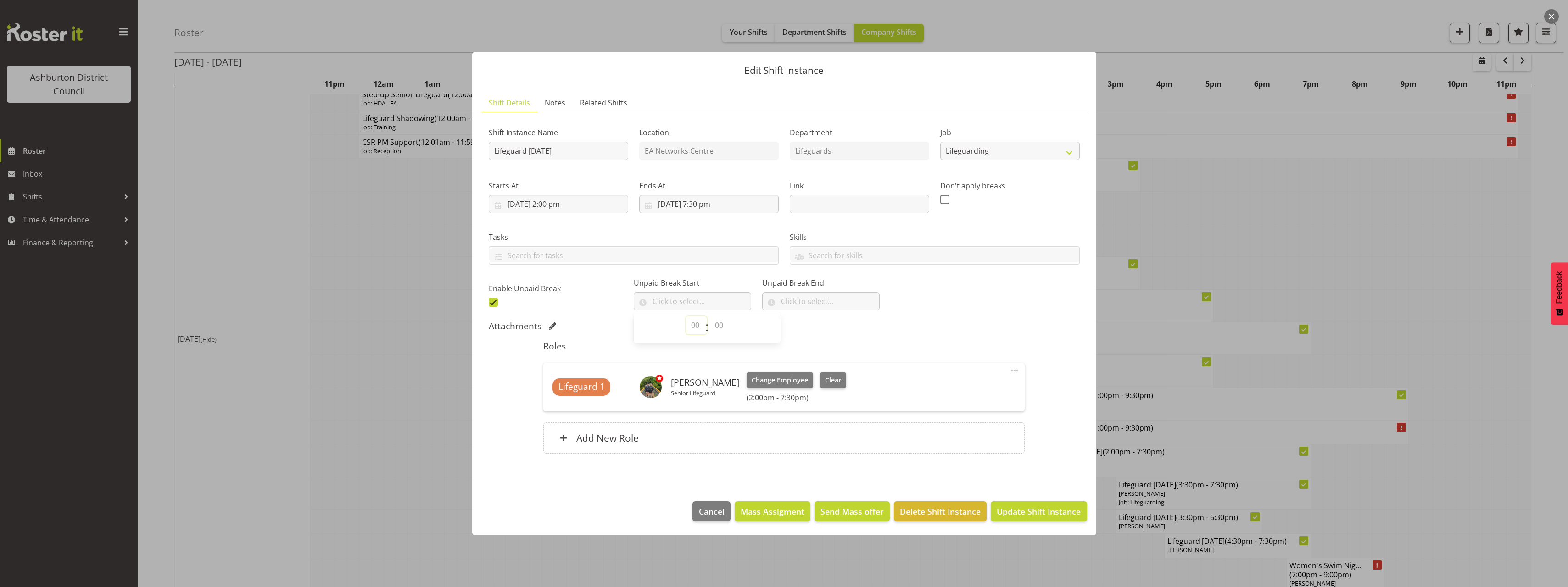
select select "17"
click at [686, 316] on select "00 00 01 02 03 04 05 06 07 08 09 10 11 12 13 14 15 16 17 18 19 20 21 22 23" at bounding box center [696, 325] width 21 height 18
click at [717, 320] on select "00 00 01 02 03 04 05 06 07 08 09 10 11 12 13 14 15 16 17 18 19 20 21 22 23 24 2…" at bounding box center [720, 325] width 21 height 18
select select "0"
click at [710, 316] on select "00 00 01 02 03 04 05 06 07 08 09 10 11 12 13 14 15 16 17 18 19 20 21 22 23 24 2…" at bounding box center [720, 325] width 21 height 18
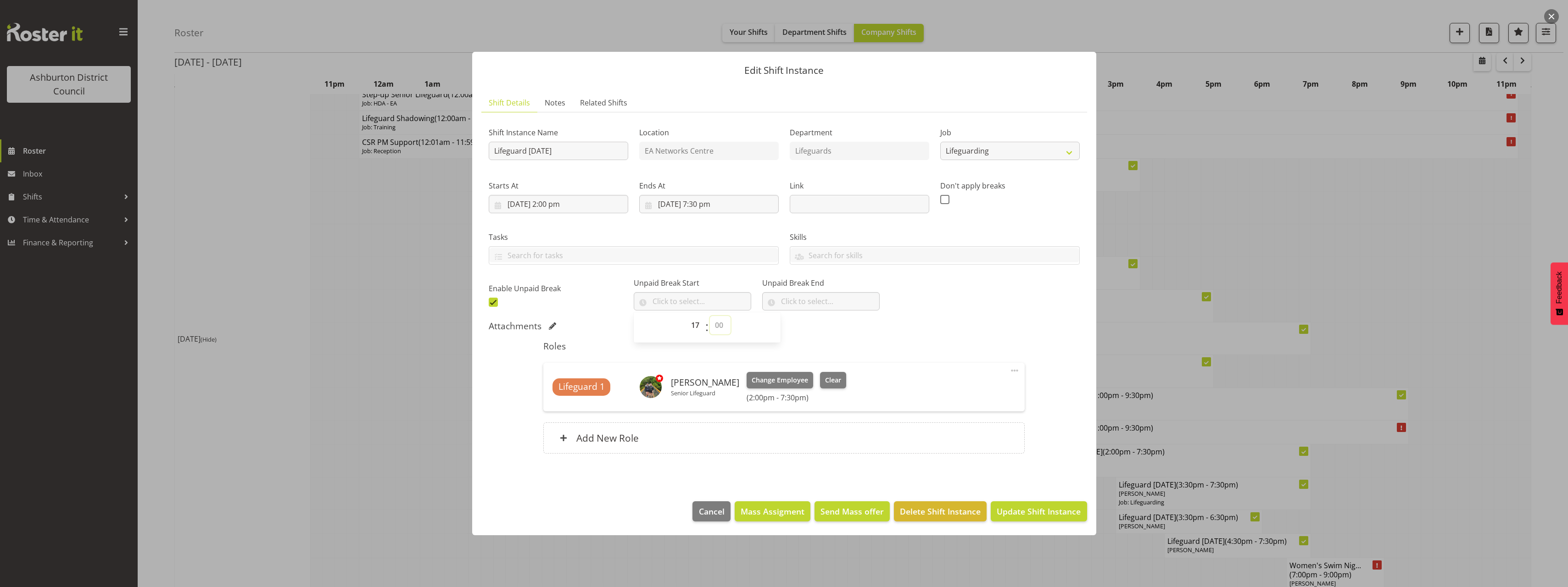
type input "17:00"
click at [776, 295] on input "text" at bounding box center [821, 301] width 117 height 18
click at [814, 321] on select "00 00 01 02 03 04 05 06 07 08 09 10 11 12 13 14 15 16 17 18 19 20 21 22 23" at bounding box center [824, 325] width 21 height 18
select select "17"
click at [814, 316] on select "00 00 01 02 03 04 05 06 07 08 09 10 11 12 13 14 15 16 17 18 19 20 21 22 23" at bounding box center [824, 325] width 21 height 18
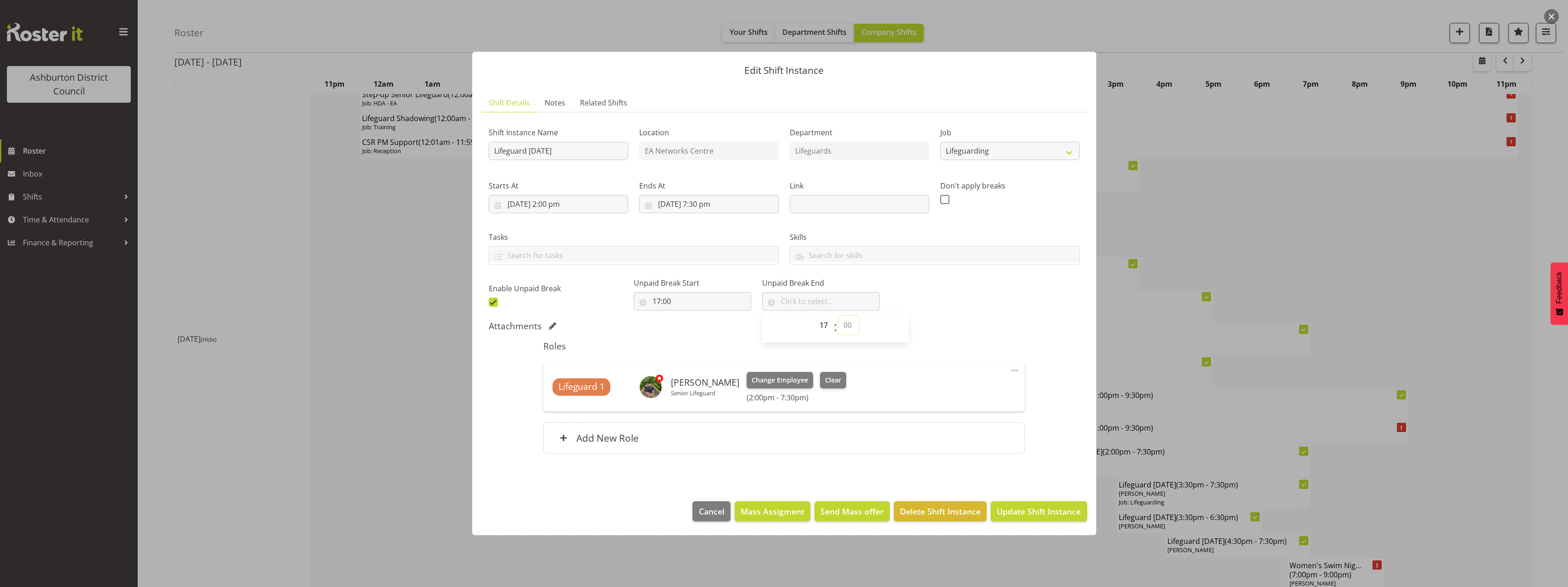
click at [838, 317] on select "00 00 01 02 03 04 05 06 07 08 09 10 11 12 13 14 15 16 17 18 19 20 21 22 23 24 2…" at bounding box center [848, 325] width 21 height 18
select select "30"
click at [838, 316] on select "00 00 01 02 03 04 05 06 07 08 09 10 11 12 13 14 15 16 17 18 19 20 21 22 23 24 2…" at bounding box center [848, 325] width 21 height 18
type input "17:30"
click at [994, 311] on div "Shift Instance Name Lifeguard [DATE] Location EA Networks Centre Department Lif…" at bounding box center [784, 215] width 602 height 201
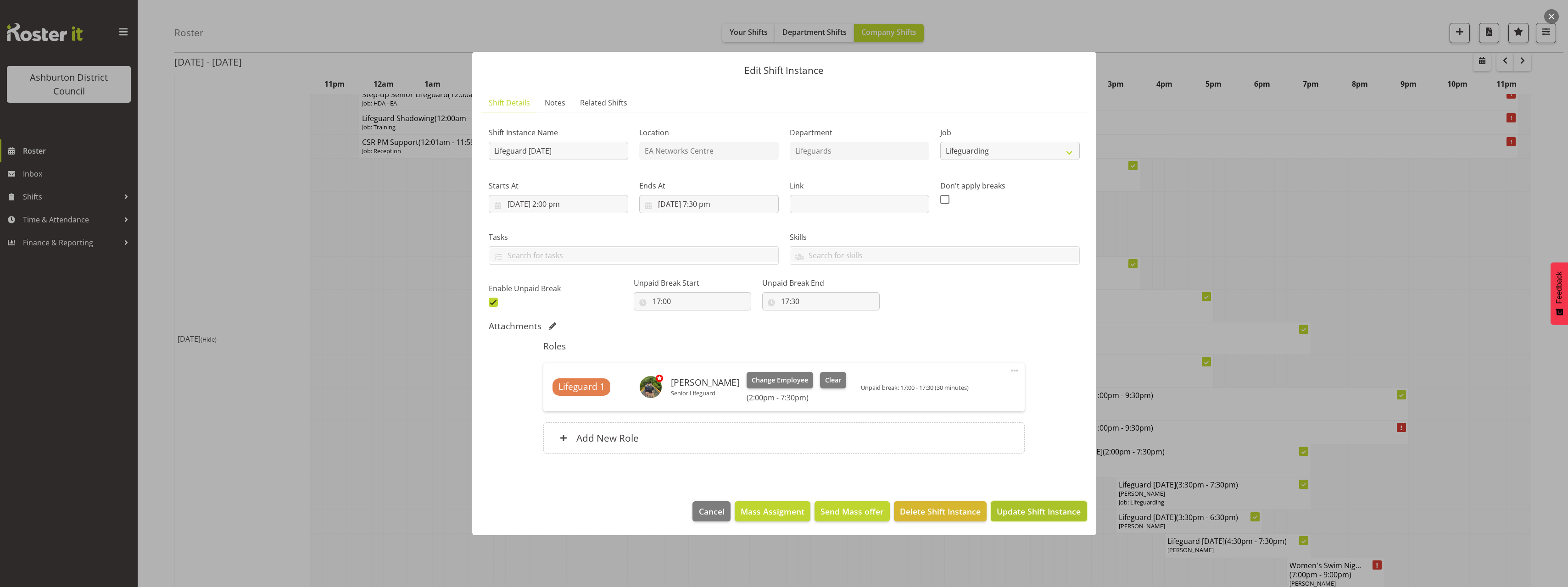
click at [1043, 508] on span "Update Shift Instance" at bounding box center [1039, 511] width 84 height 12
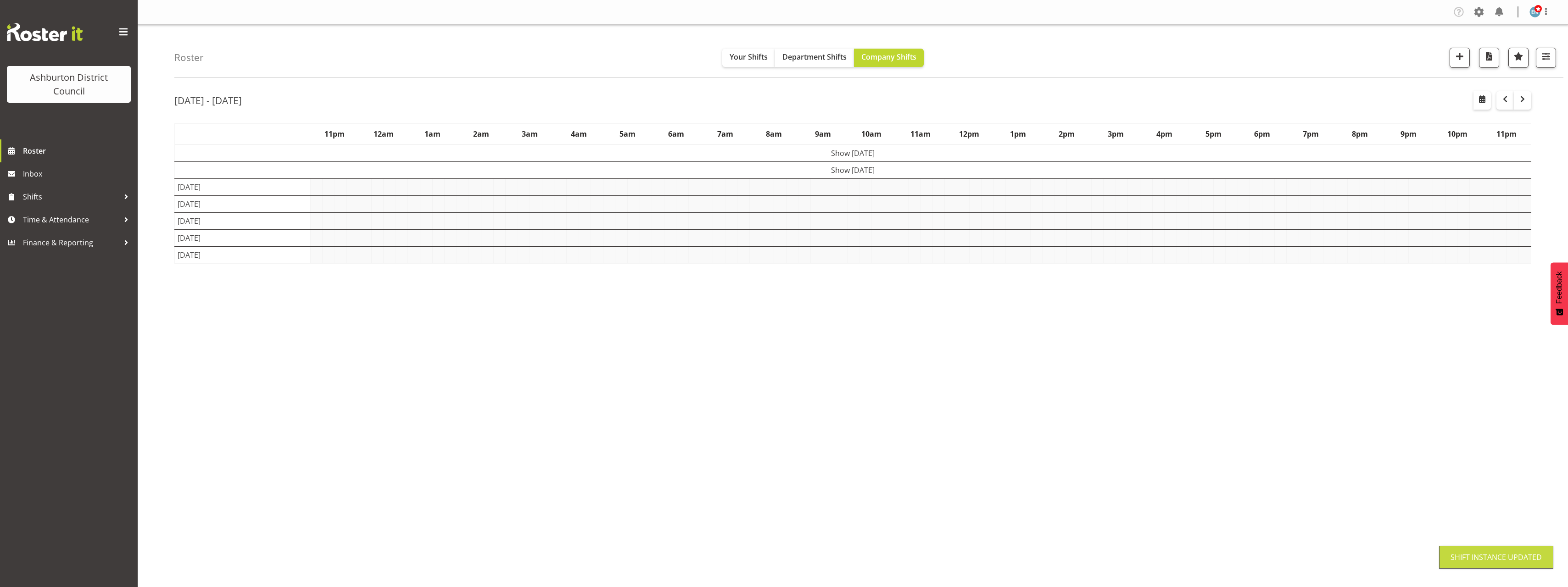
scroll to position [0, 0]
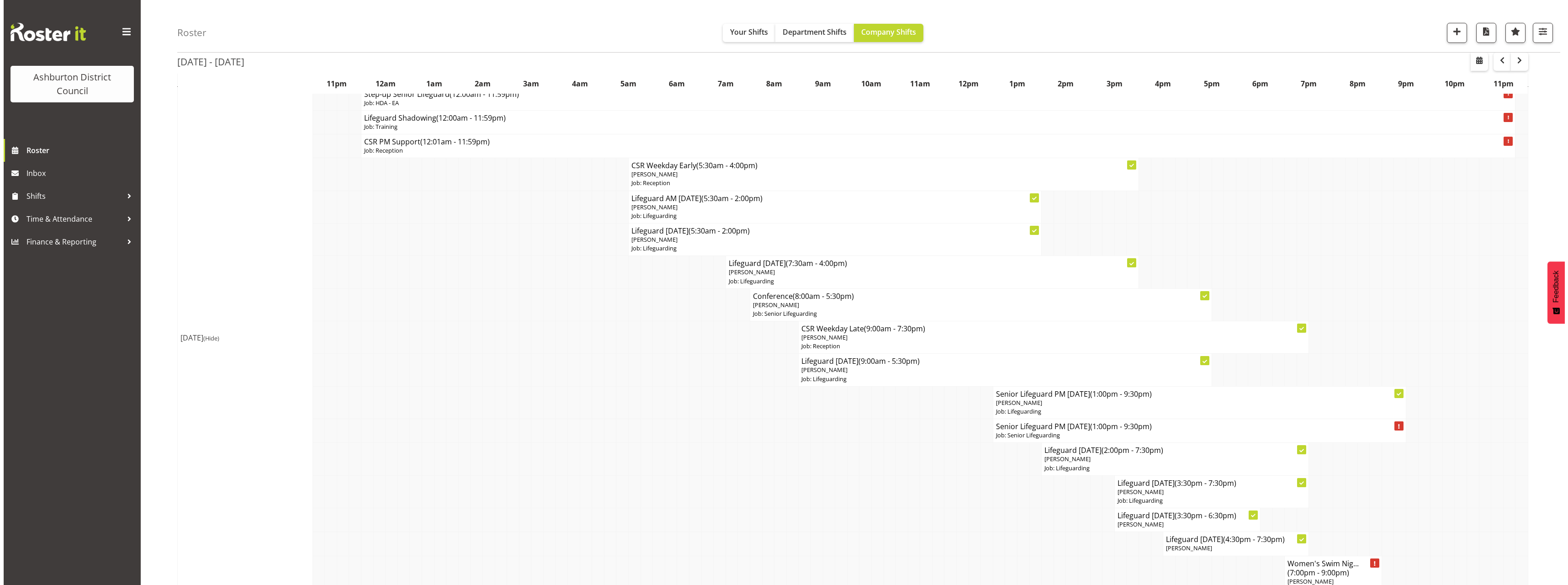
scroll to position [183, 0]
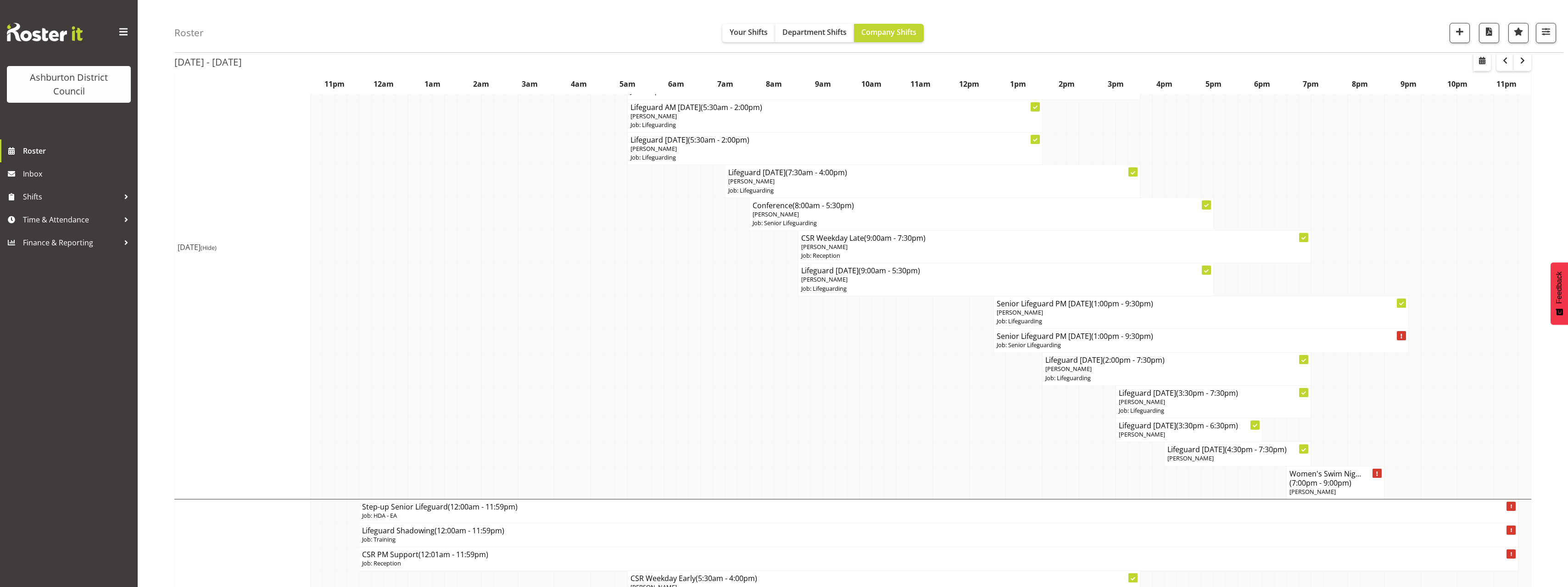
click at [781, 186] on p "Job: Lifeguarding" at bounding box center [932, 190] width 409 height 9
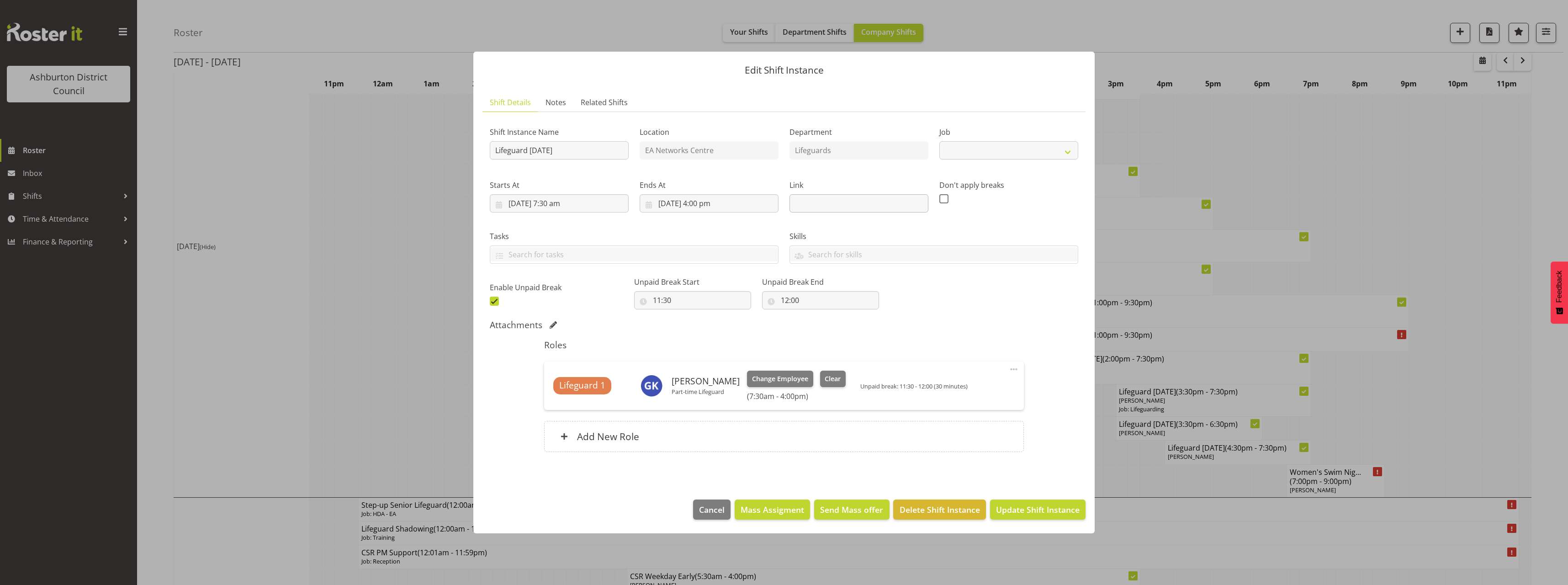
select select "38"
click at [836, 378] on span "Clear" at bounding box center [833, 379] width 16 height 10
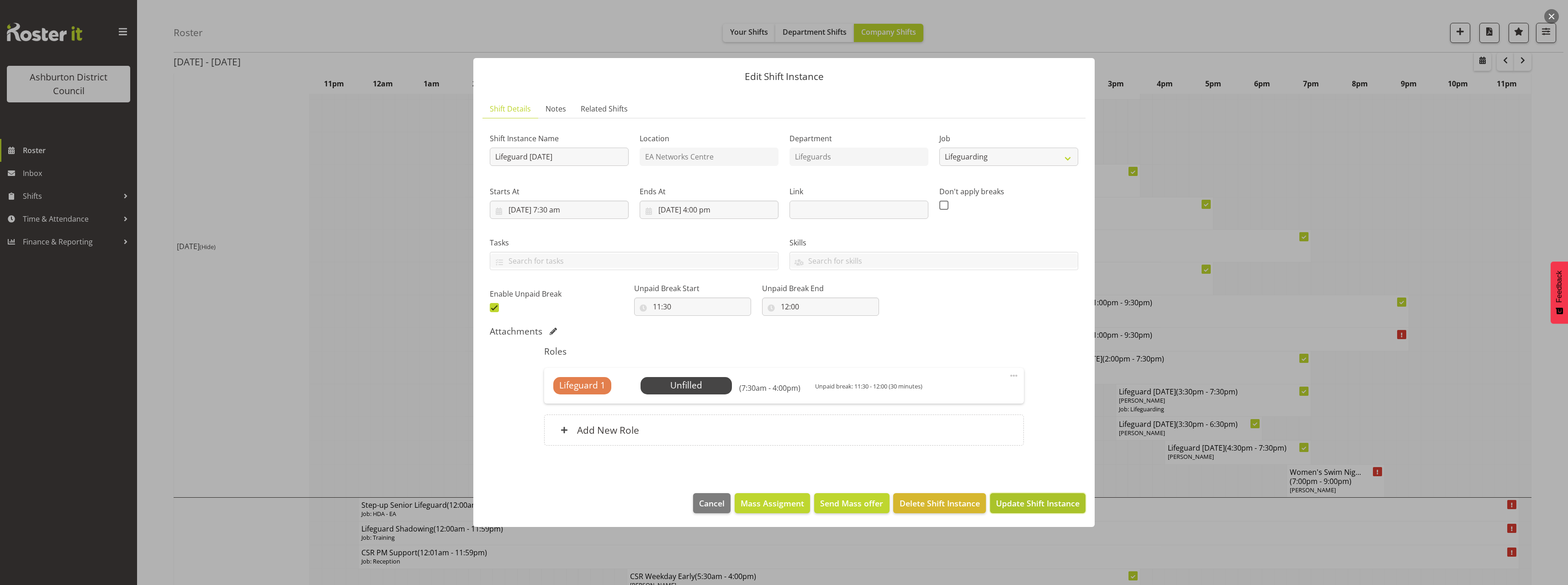
click at [1047, 507] on span "Update Shift Instance" at bounding box center [1038, 503] width 83 height 12
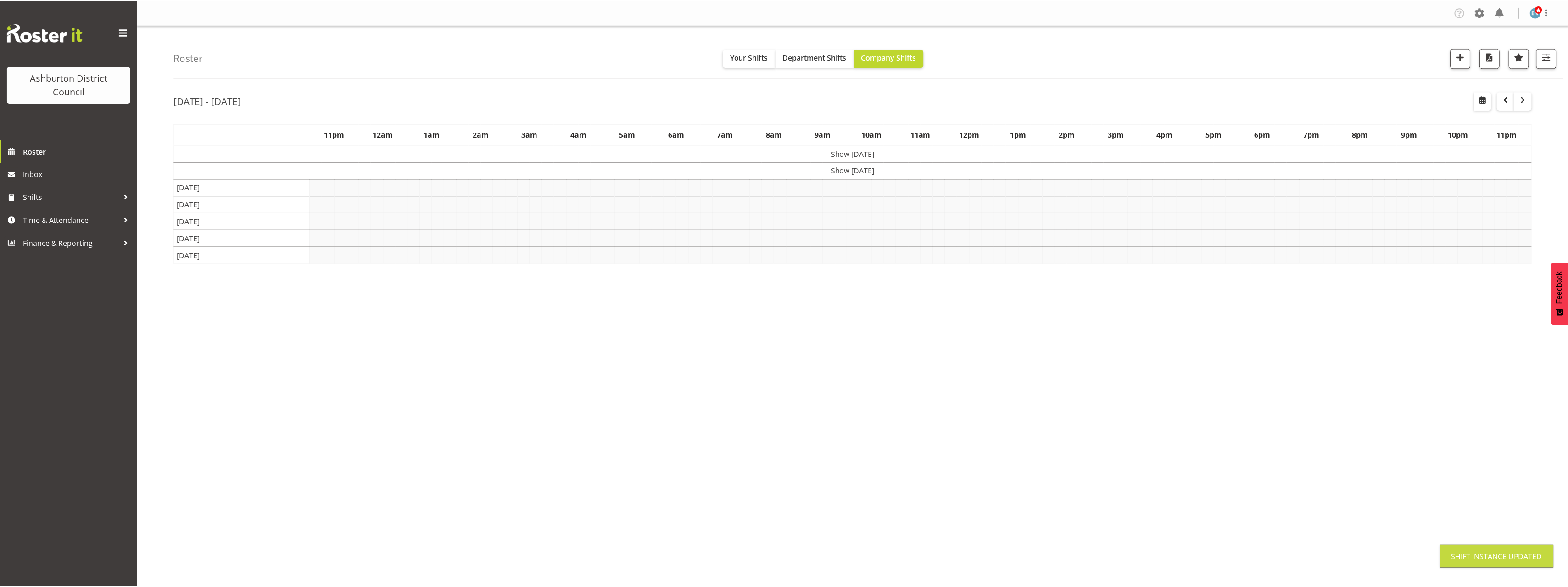
scroll to position [0, 0]
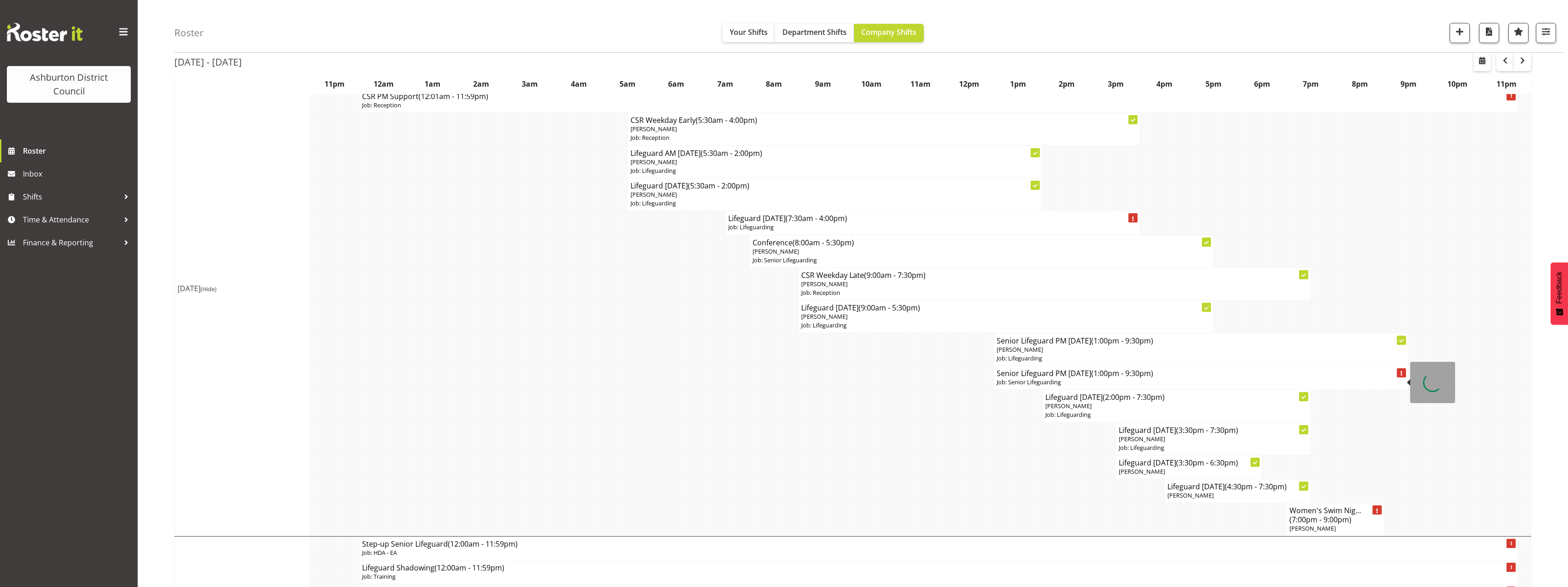
click at [1076, 371] on h4 "Senior Lifeguard PM [DATE] (1:00pm - 9:30pm)" at bounding box center [1201, 373] width 409 height 9
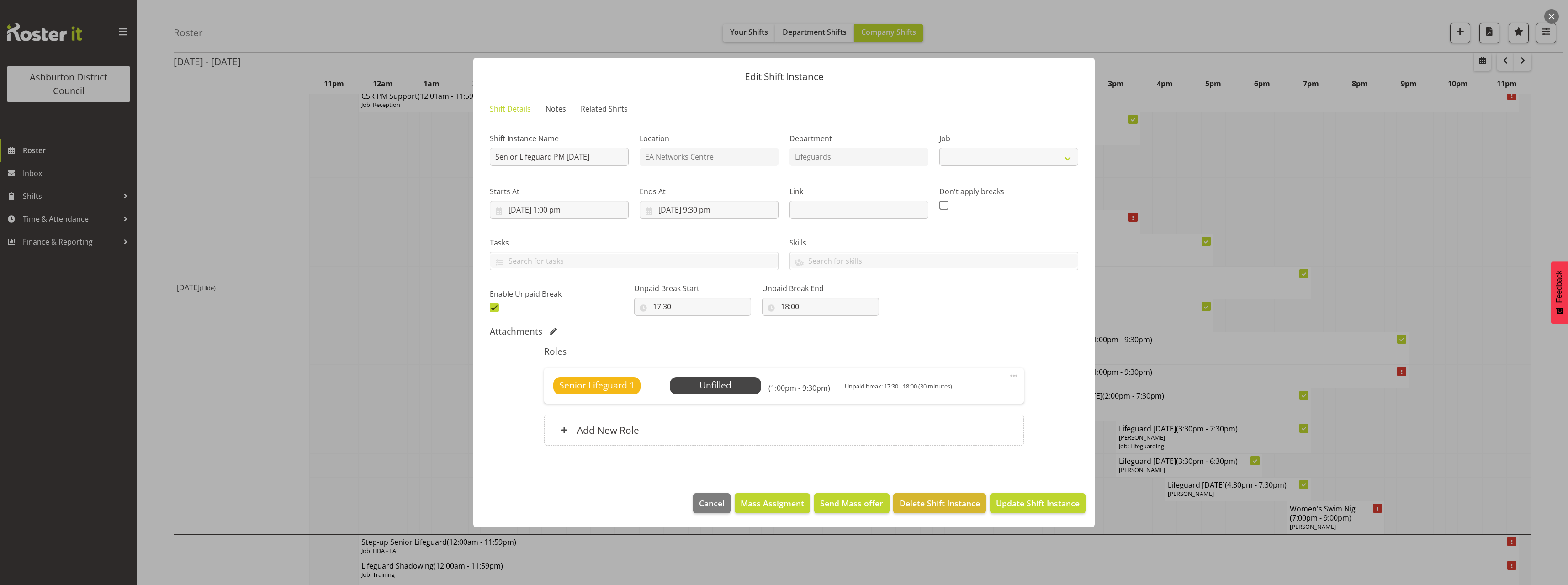
select select "2648"
click at [520, 156] on input "Senior Lifeguard PM [DATE]" at bounding box center [559, 156] width 139 height 18
drag, startPoint x: 520, startPoint y: 156, endPoint x: 480, endPoint y: 156, distance: 40.0
click at [480, 156] on section "Shift Details Notes Related Shifts Shift Instance Name Senior Lifeguard PM [DAT…" at bounding box center [784, 287] width 621 height 393
click at [521, 152] on input "Senior Lifeguard PM [DATE]" at bounding box center [559, 156] width 139 height 18
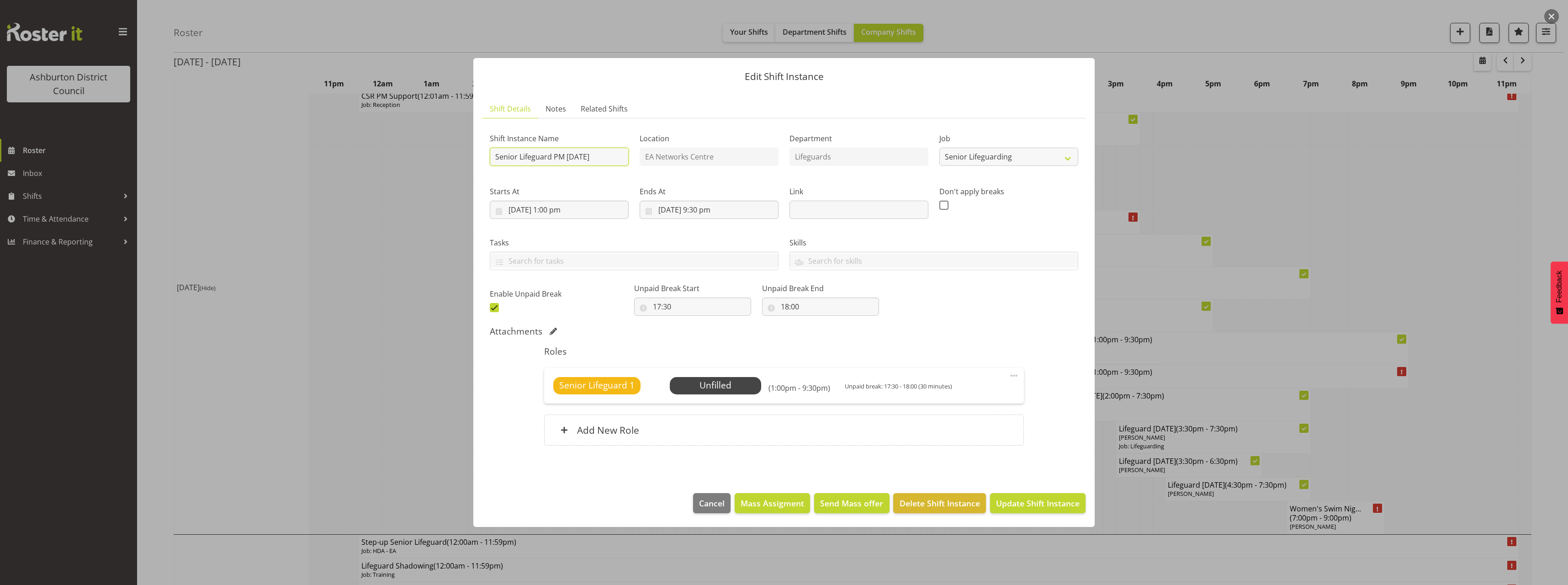
drag, startPoint x: 518, startPoint y: 156, endPoint x: 480, endPoint y: 156, distance: 38.0
click at [480, 156] on section "Shift Details Notes Related Shifts Shift Instance Name Senior Lifeguard PM [DAT…" at bounding box center [784, 287] width 621 height 393
type input "Lifeguard PM [DATE]"
click at [996, 156] on select "Create new job Casual HDA - CSR HDA - EA Lifeguarding LTS- Alt Duties Ordinary …" at bounding box center [1008, 156] width 139 height 18
select select "38"
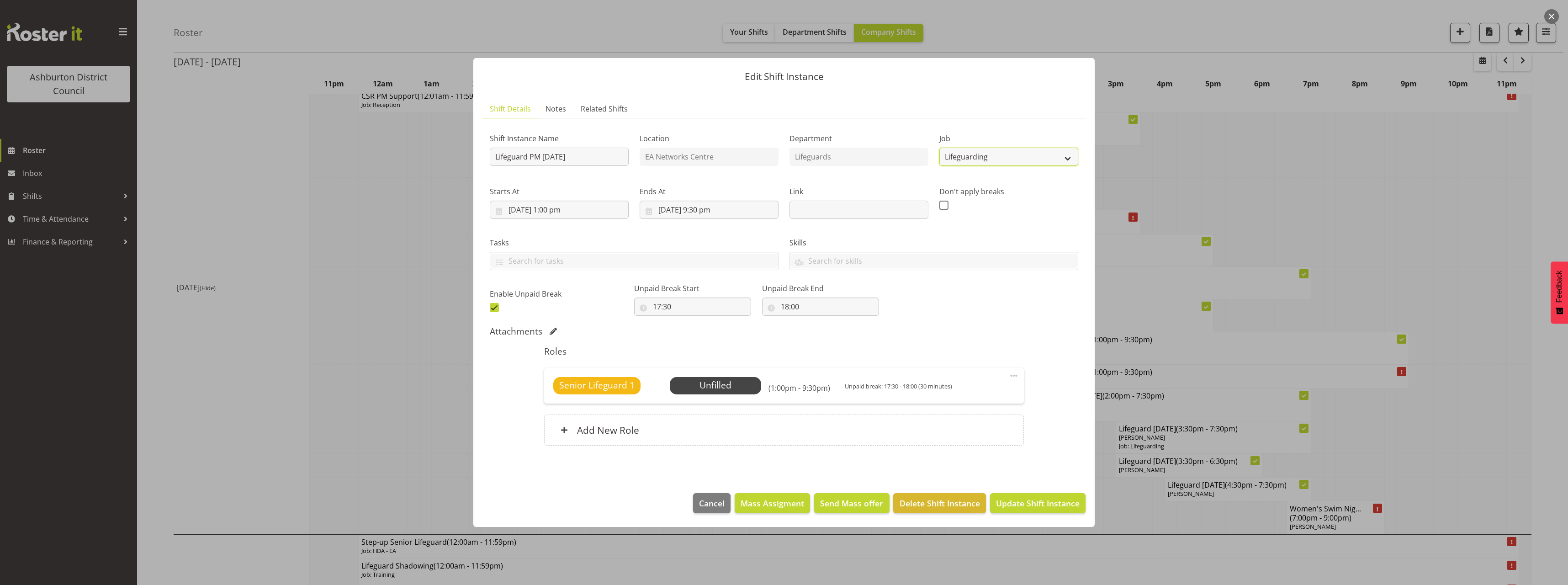
click at [939, 147] on select "Create new job Casual HDA - CSR HDA - EA Lifeguarding LTS- Alt Duties Ordinary …" at bounding box center [1008, 156] width 139 height 18
click at [1012, 377] on span at bounding box center [1014, 376] width 11 height 11
click at [992, 388] on link "Edit" at bounding box center [975, 396] width 88 height 16
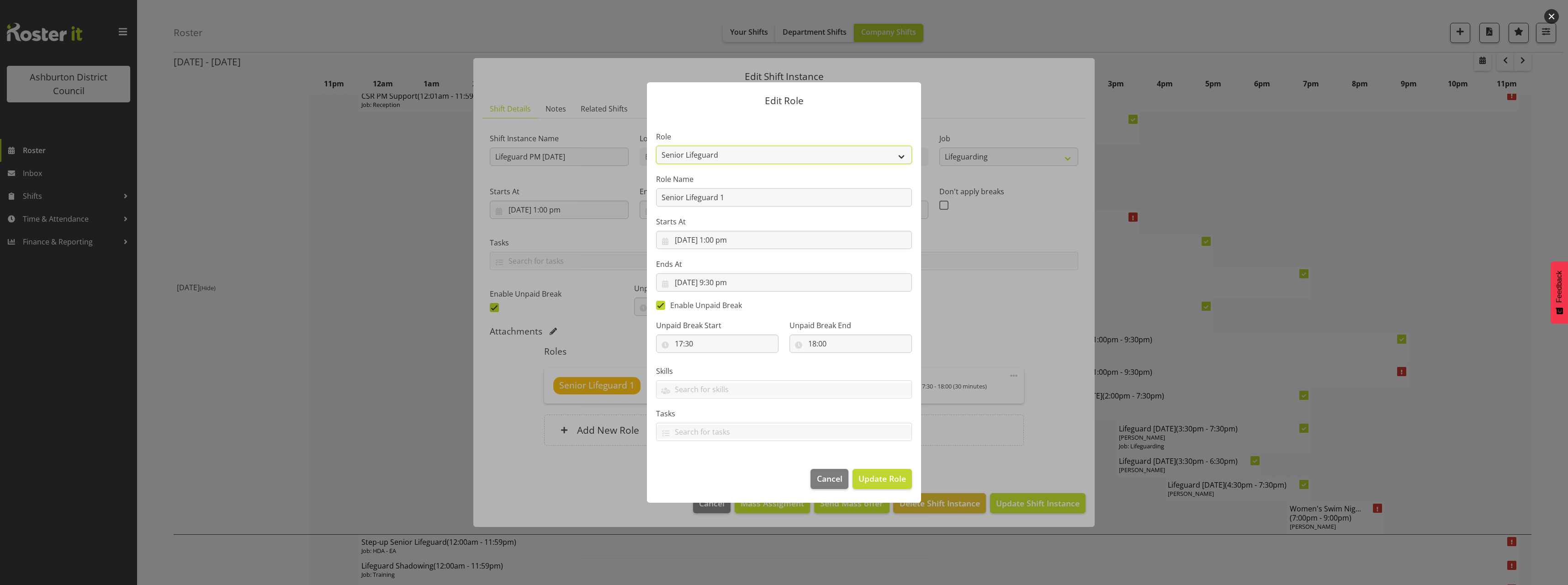
click at [694, 154] on select "AAGM Deputy Director AAGM Director Archivist Childrens Librarian Collections & …" at bounding box center [783, 154] width 256 height 18
select select "64"
click at [656, 146] on select "AAGM Deputy Director AAGM Director Archivist Childrens Librarian Collections & …" at bounding box center [783, 154] width 256 height 18
click at [895, 477] on span "Update Role" at bounding box center [882, 478] width 47 height 12
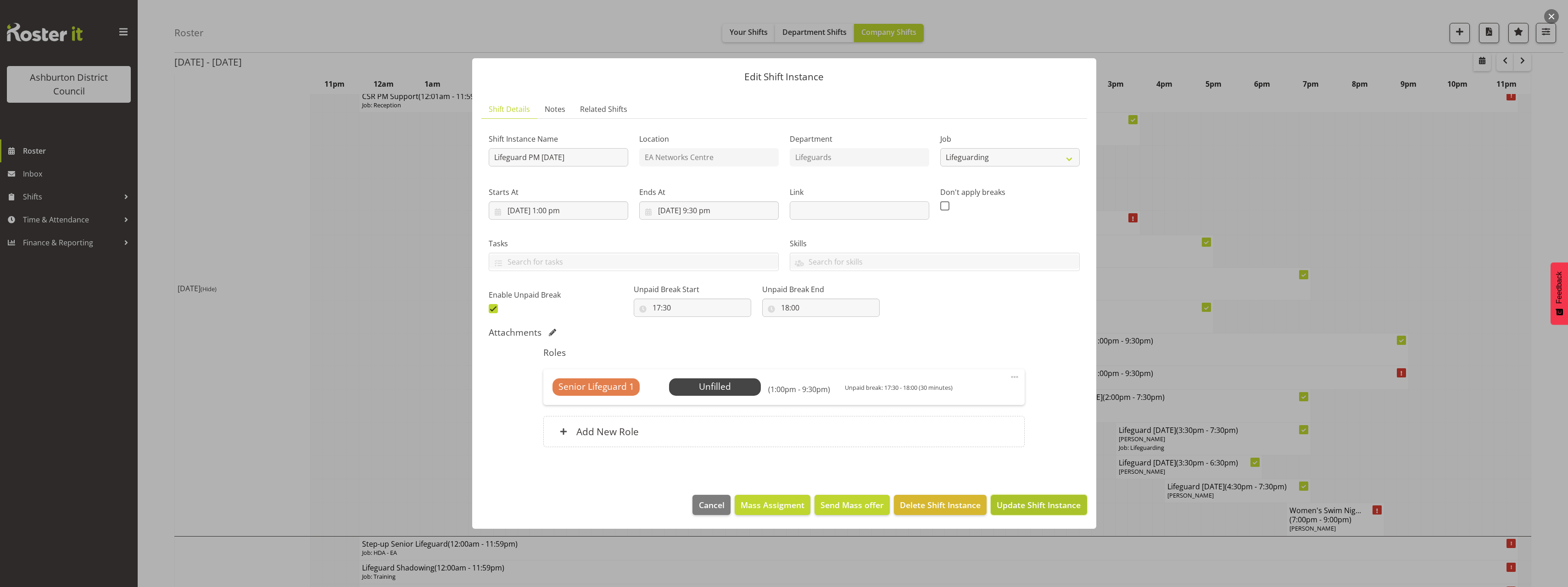
click at [1060, 503] on span "Update Shift Instance" at bounding box center [1039, 505] width 84 height 12
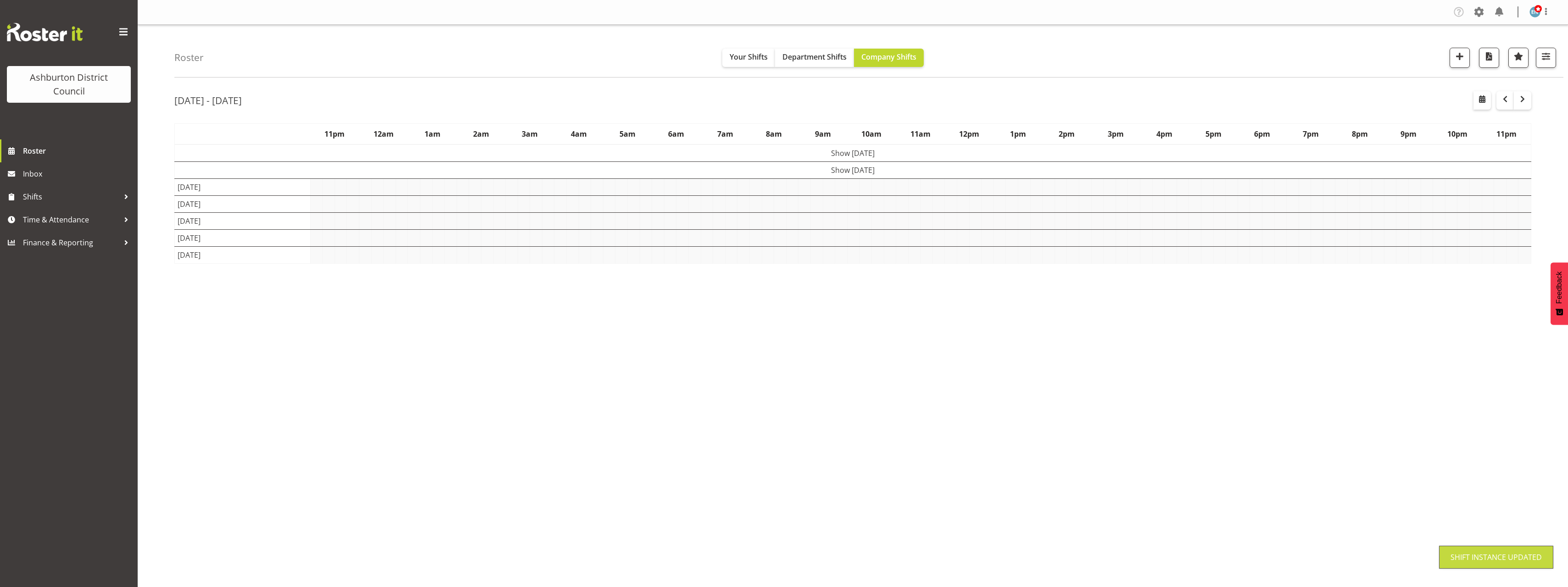
scroll to position [0, 0]
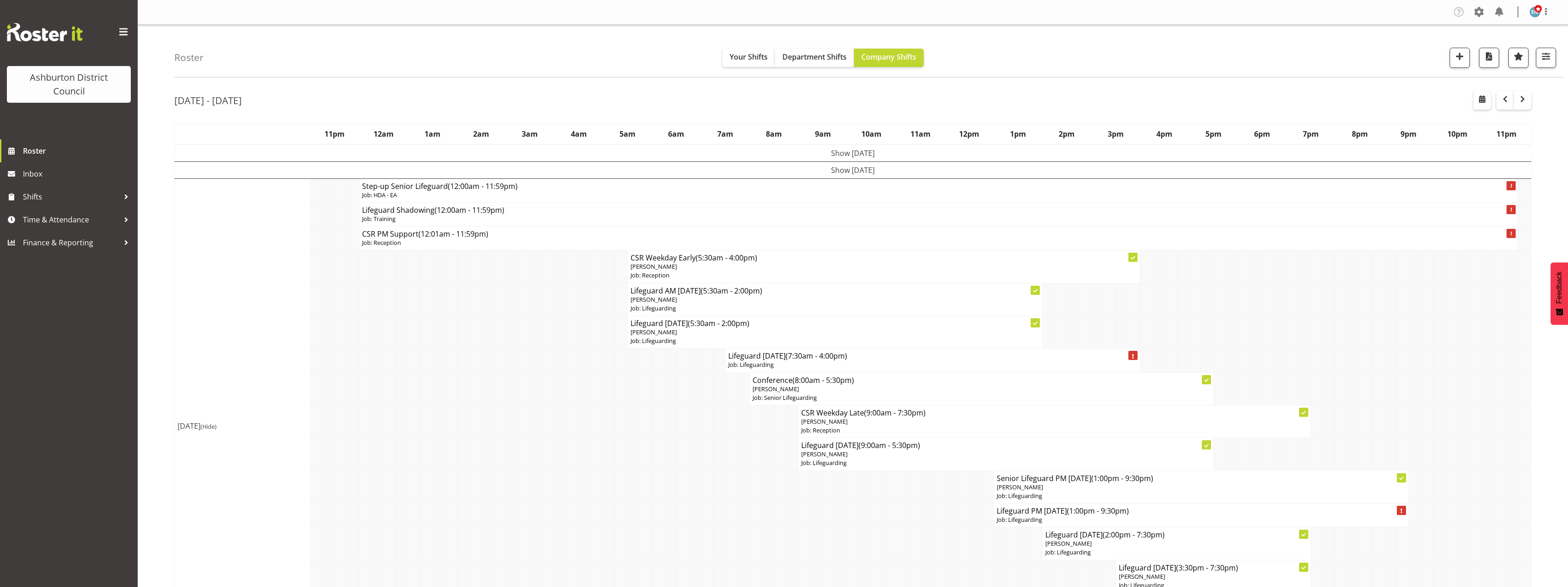
click at [934, 515] on td at bounding box center [939, 515] width 12 height 24
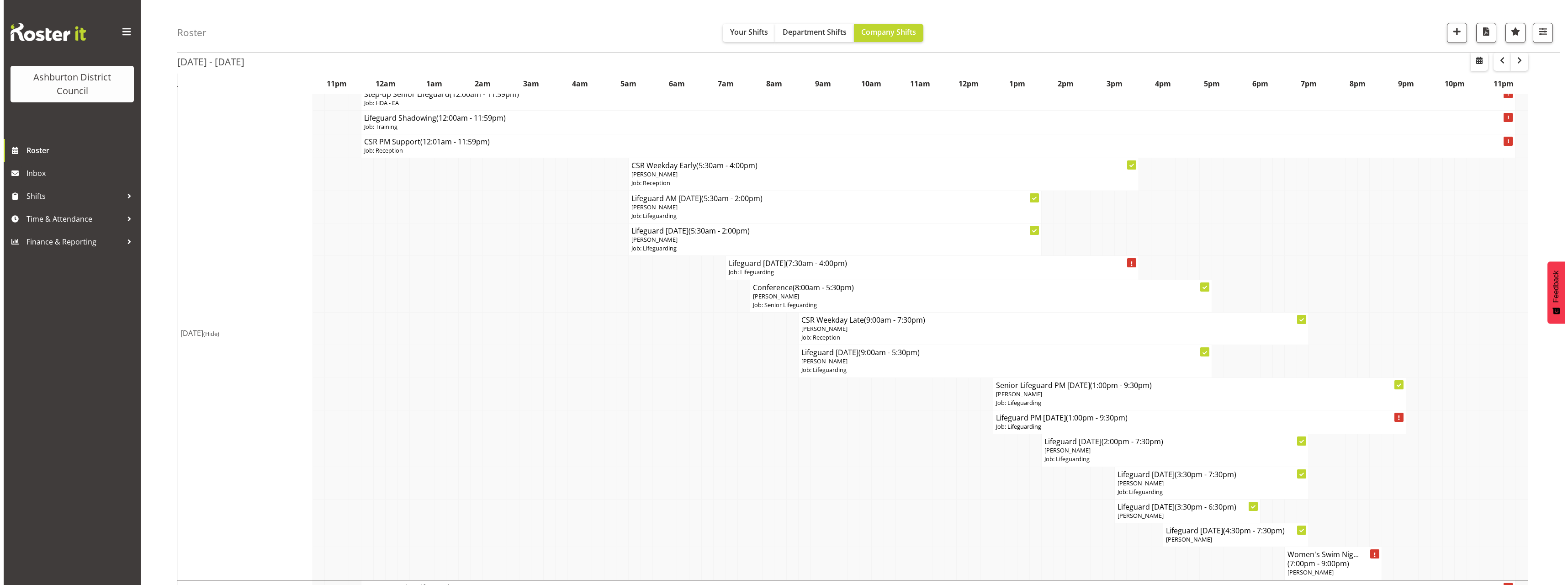
scroll to position [137, 0]
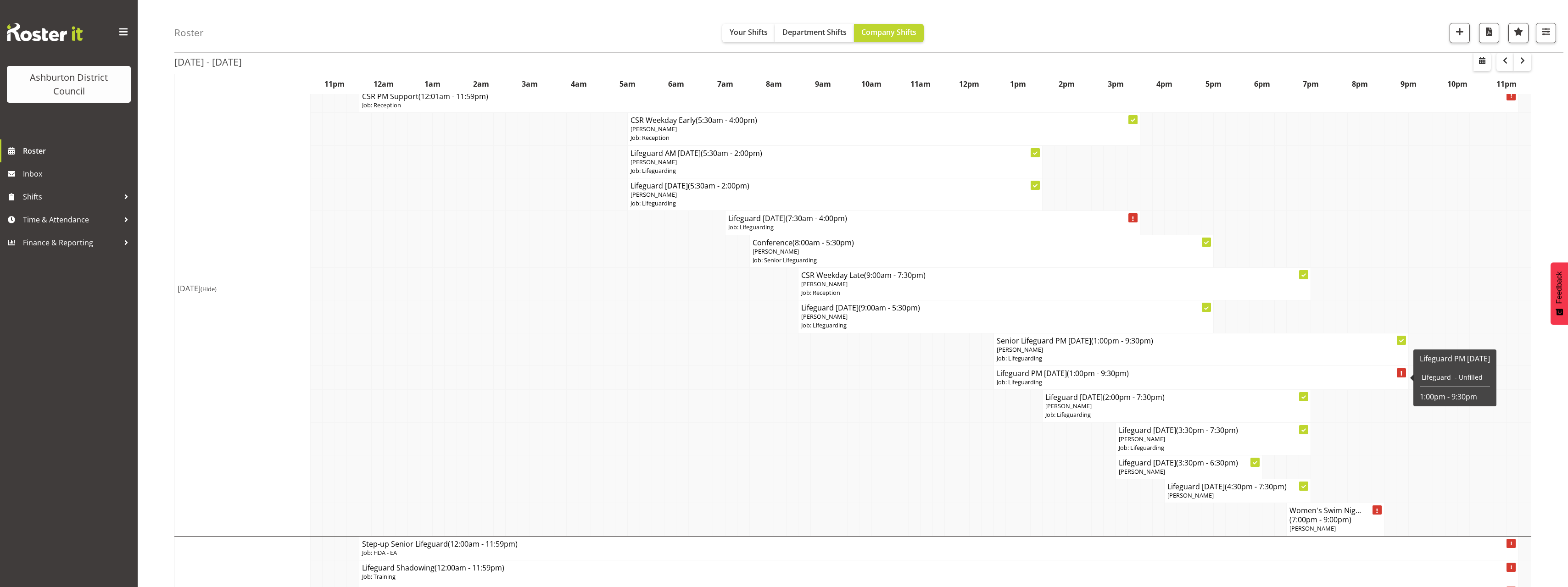
click at [1067, 375] on h4 "Lifeguard PM [DATE] (1:00pm - 9:30pm)" at bounding box center [1201, 373] width 409 height 9
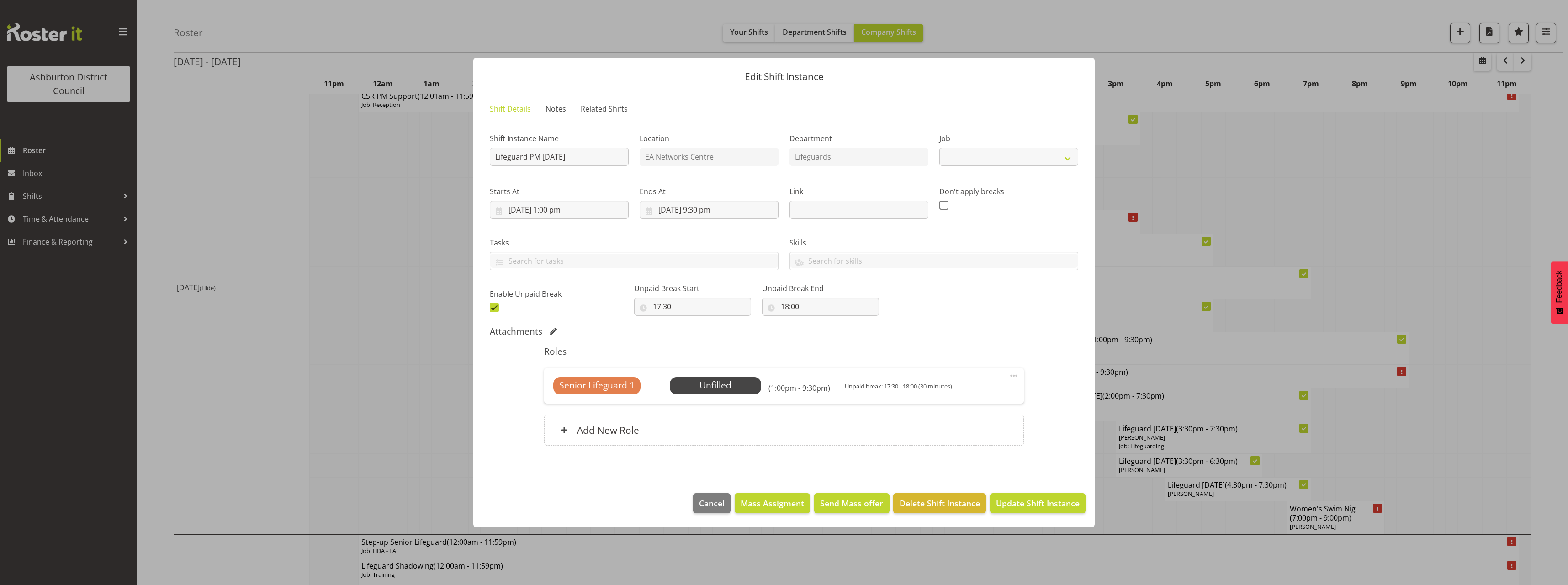
select select "38"
click at [718, 390] on span "Select Employee" at bounding box center [715, 385] width 68 height 13
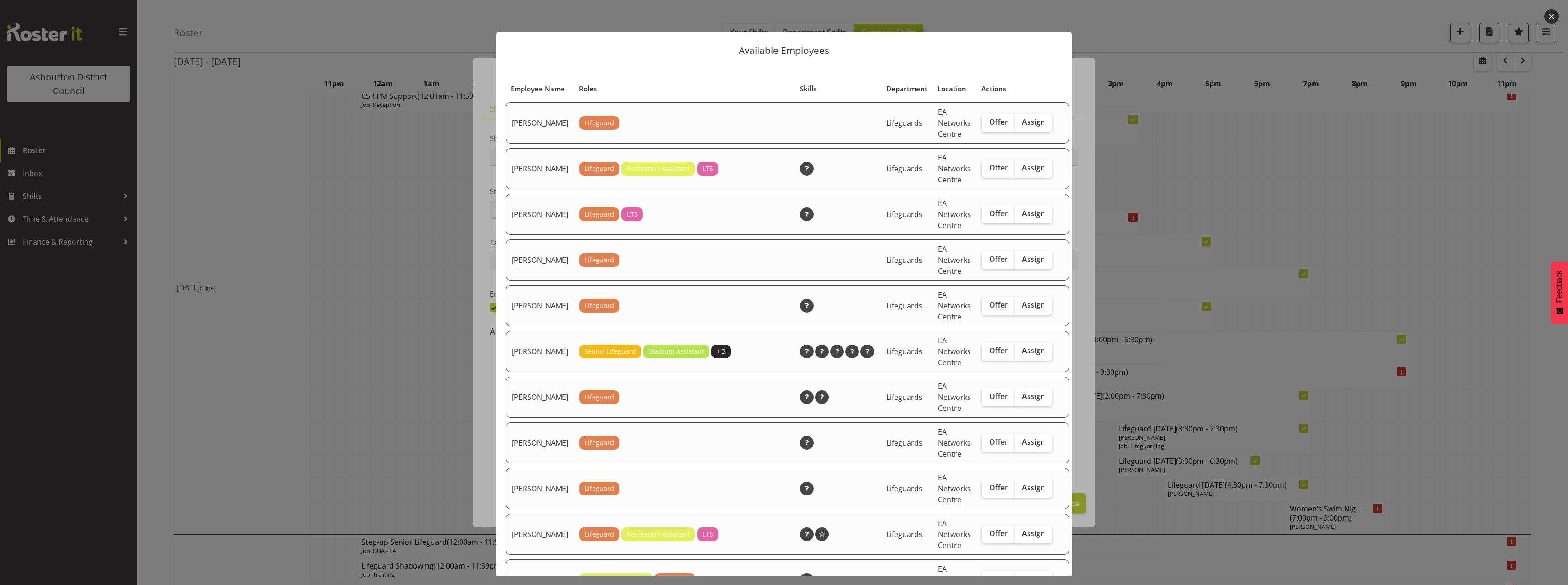
scroll to position [91, 0]
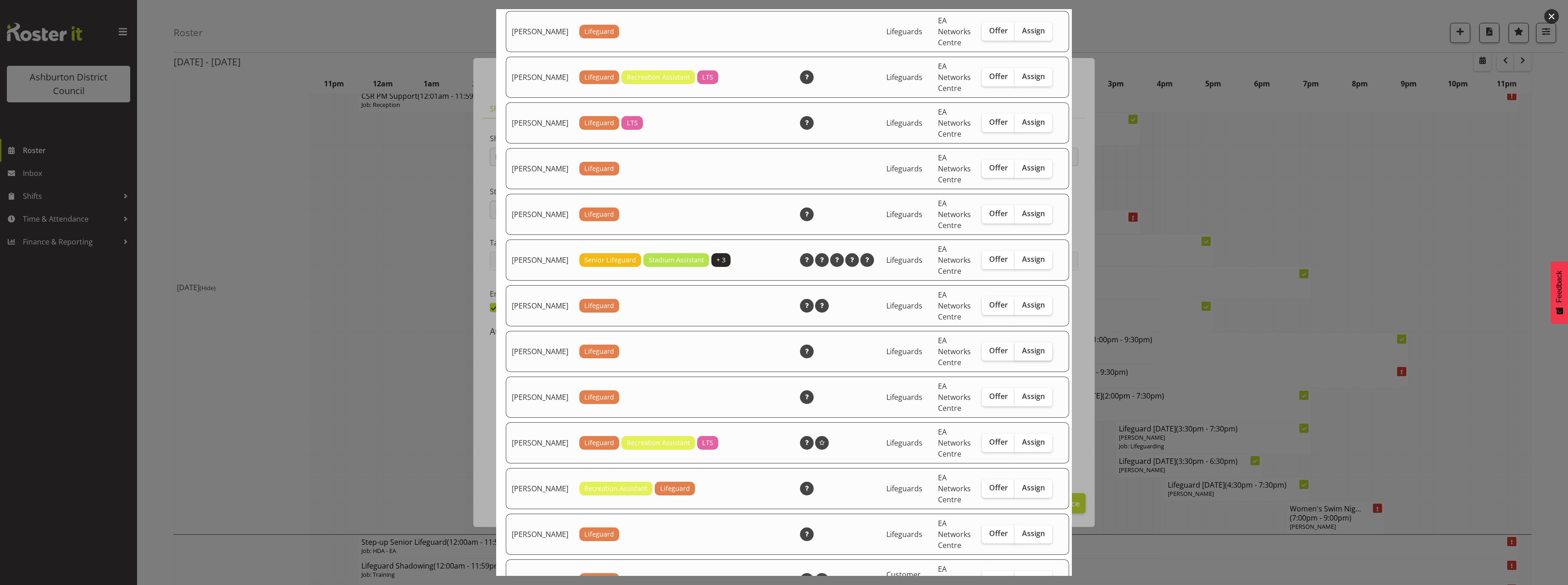
click at [1030, 355] on span "Assign" at bounding box center [1033, 350] width 23 height 9
click at [1020, 353] on input "Assign" at bounding box center [1018, 351] width 6 height 6
checkbox input "true"
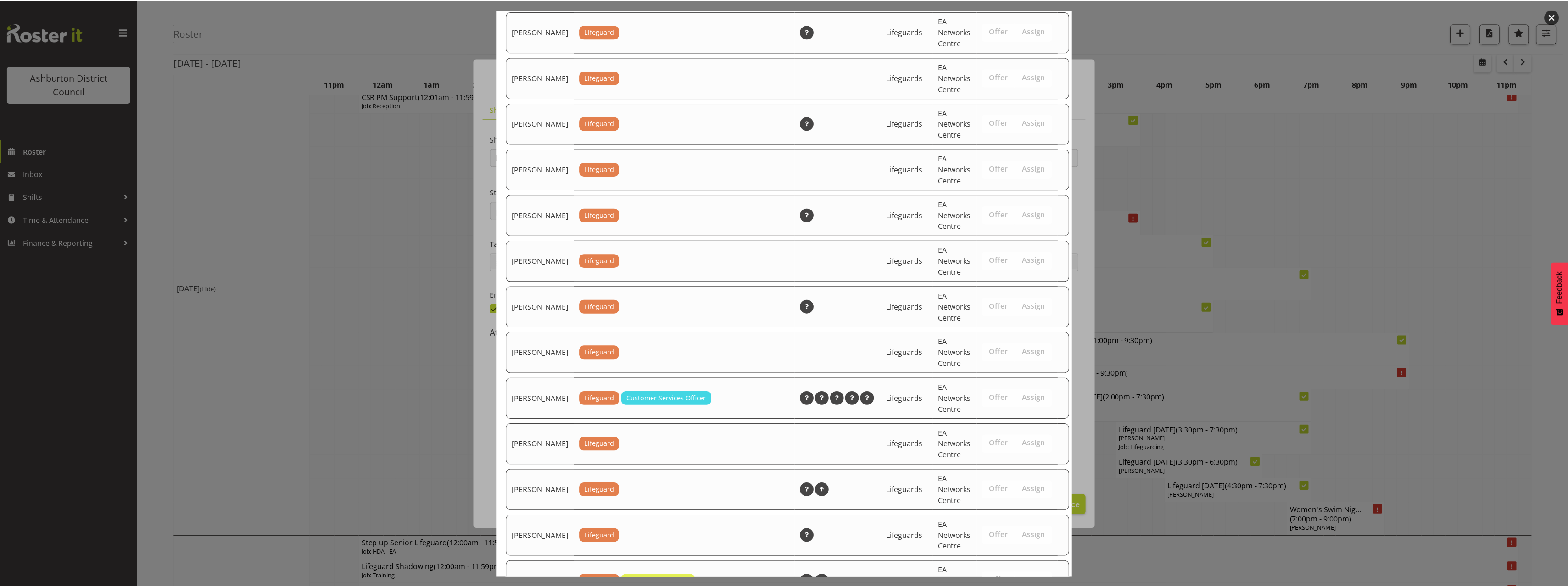
scroll to position [1055, 0]
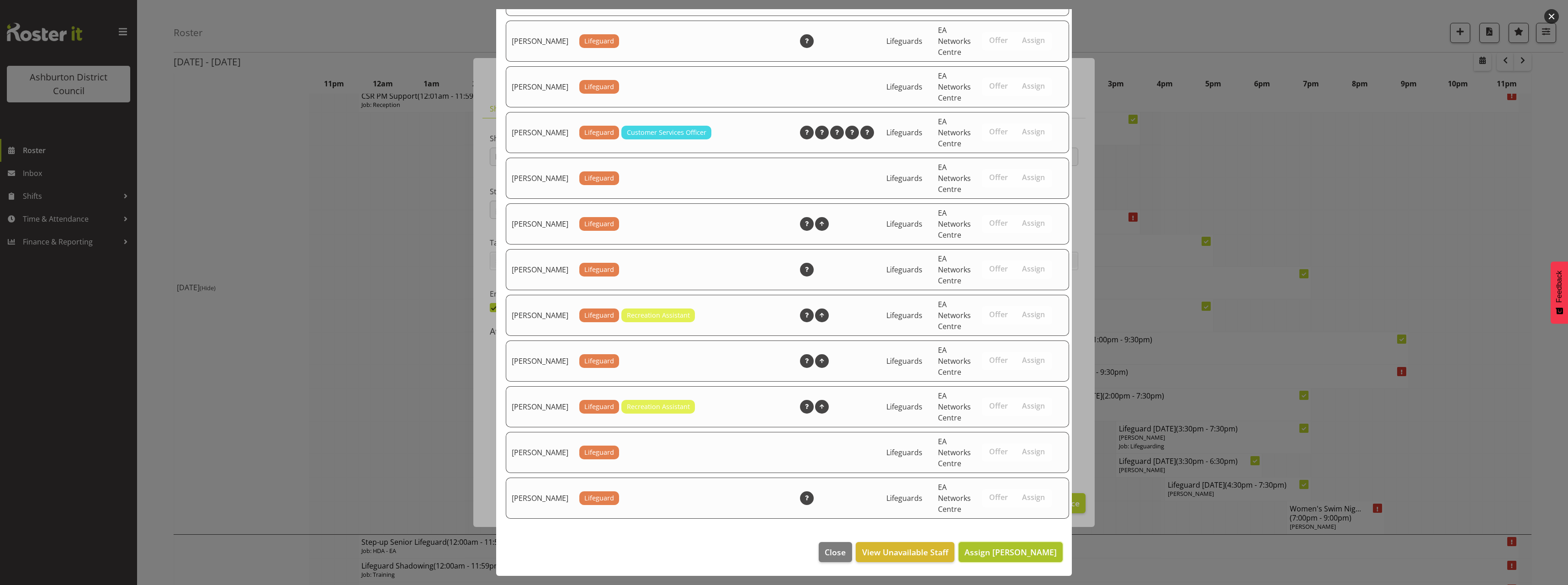
click at [999, 545] on button "Assign [PERSON_NAME]" at bounding box center [1010, 552] width 104 height 20
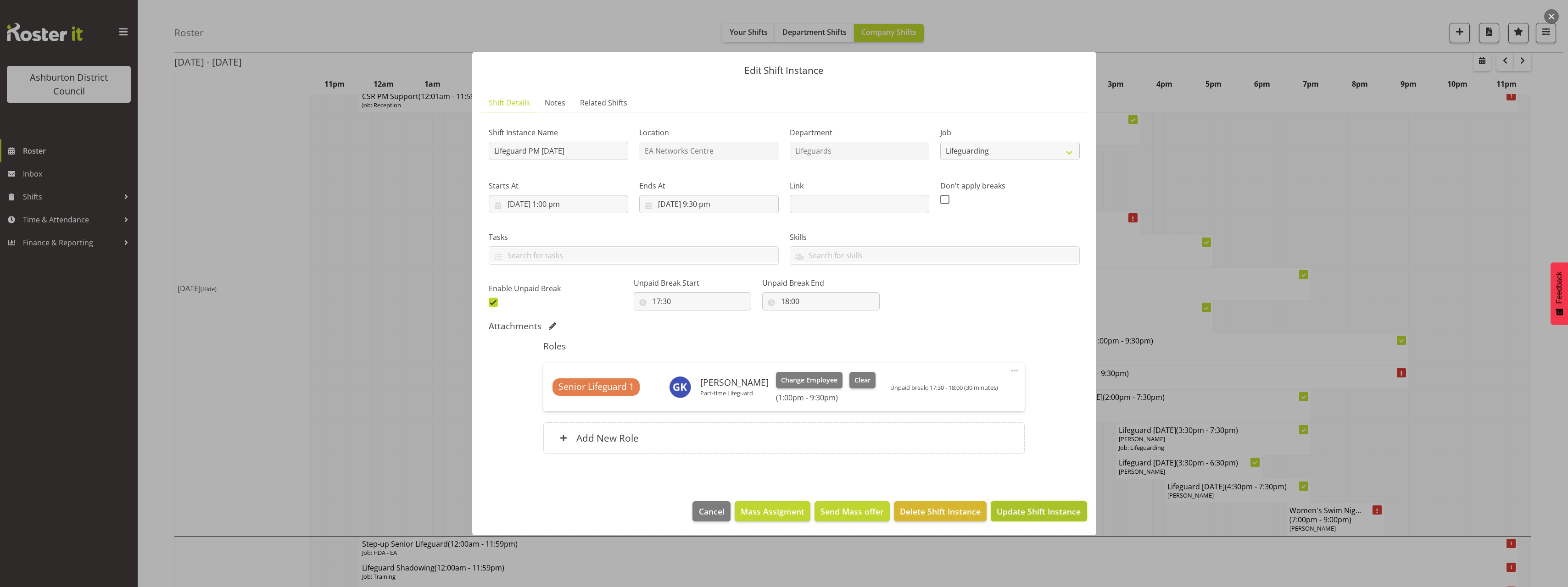
click at [1046, 512] on span "Update Shift Instance" at bounding box center [1039, 511] width 84 height 12
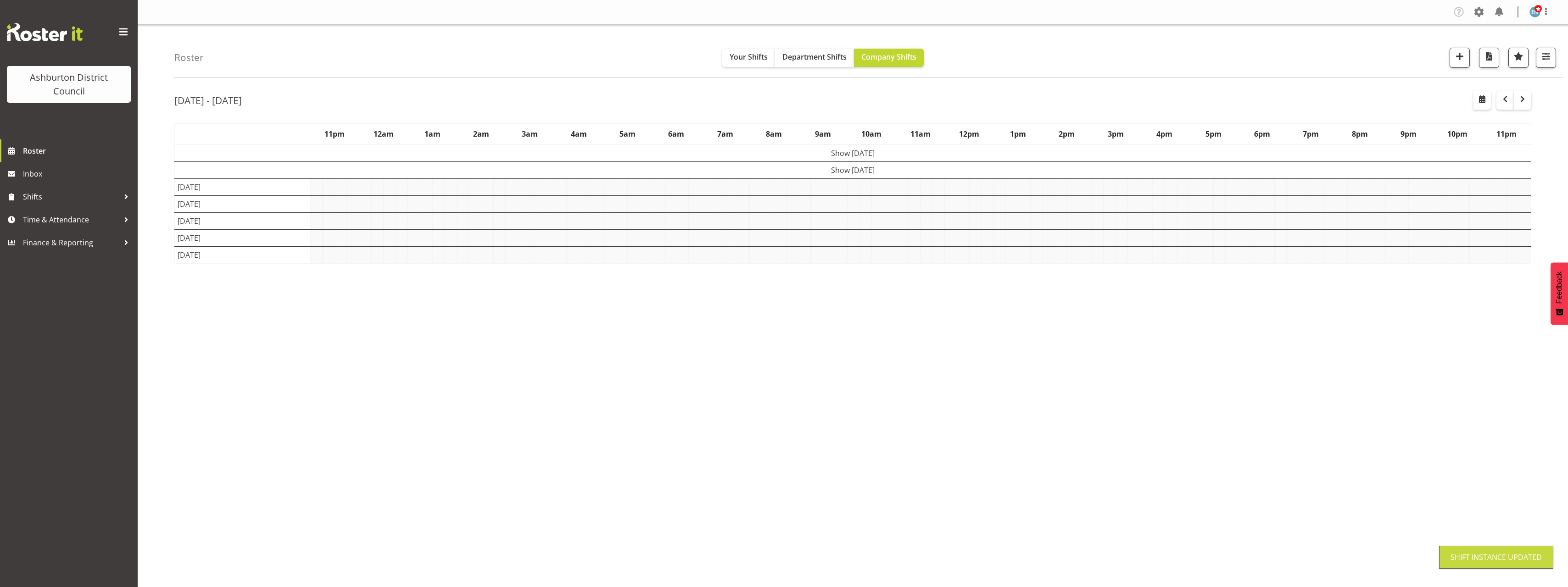
scroll to position [0, 0]
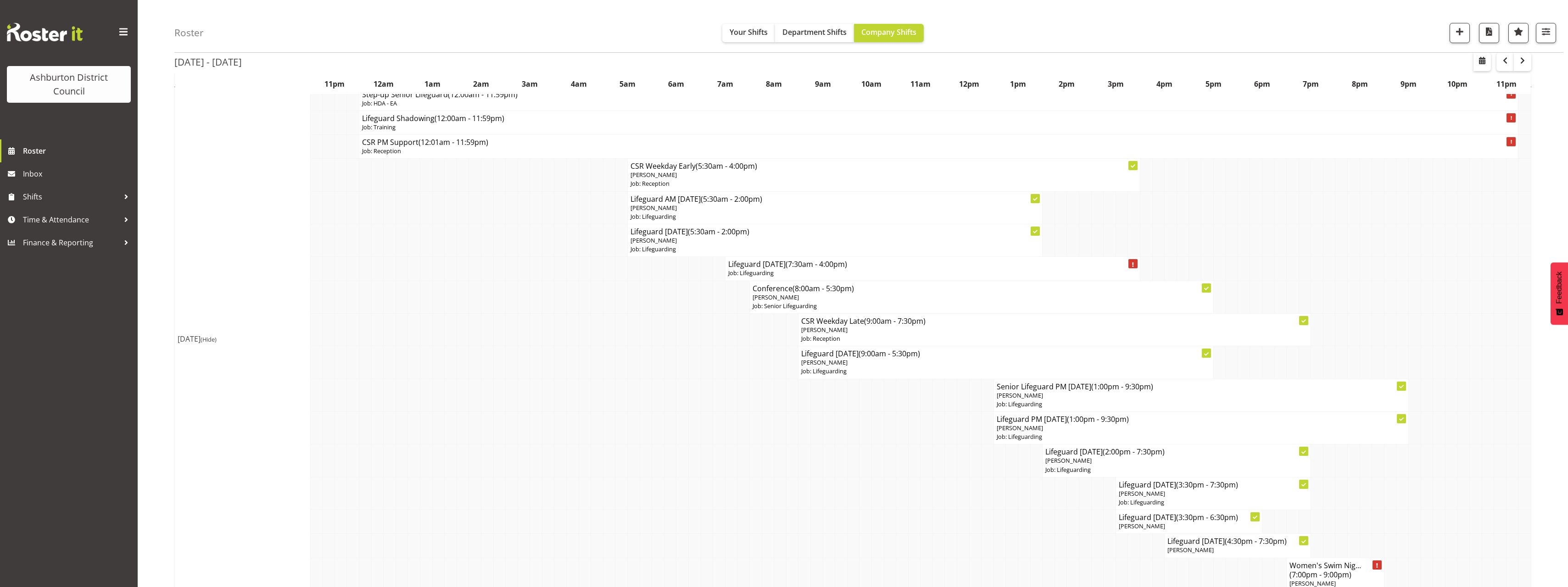
scroll to position [137, 0]
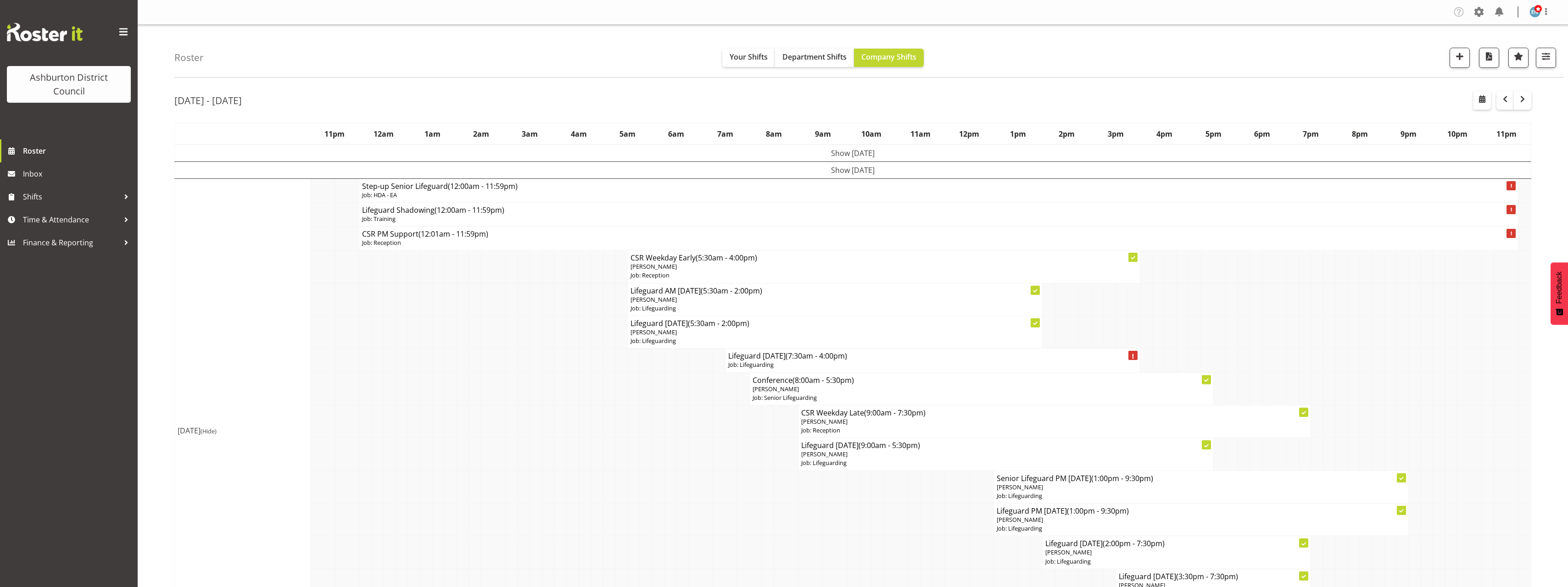
scroll to position [46, 0]
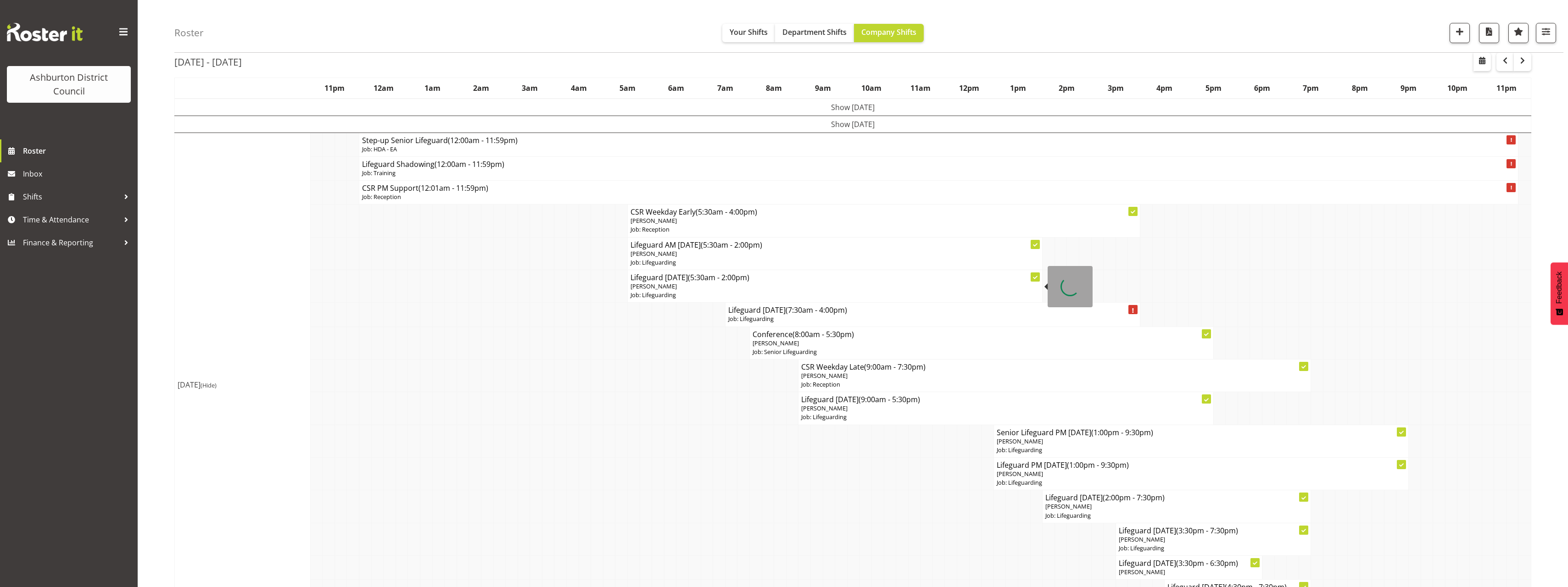
click at [688, 285] on p "[PERSON_NAME]" at bounding box center [835, 287] width 409 height 9
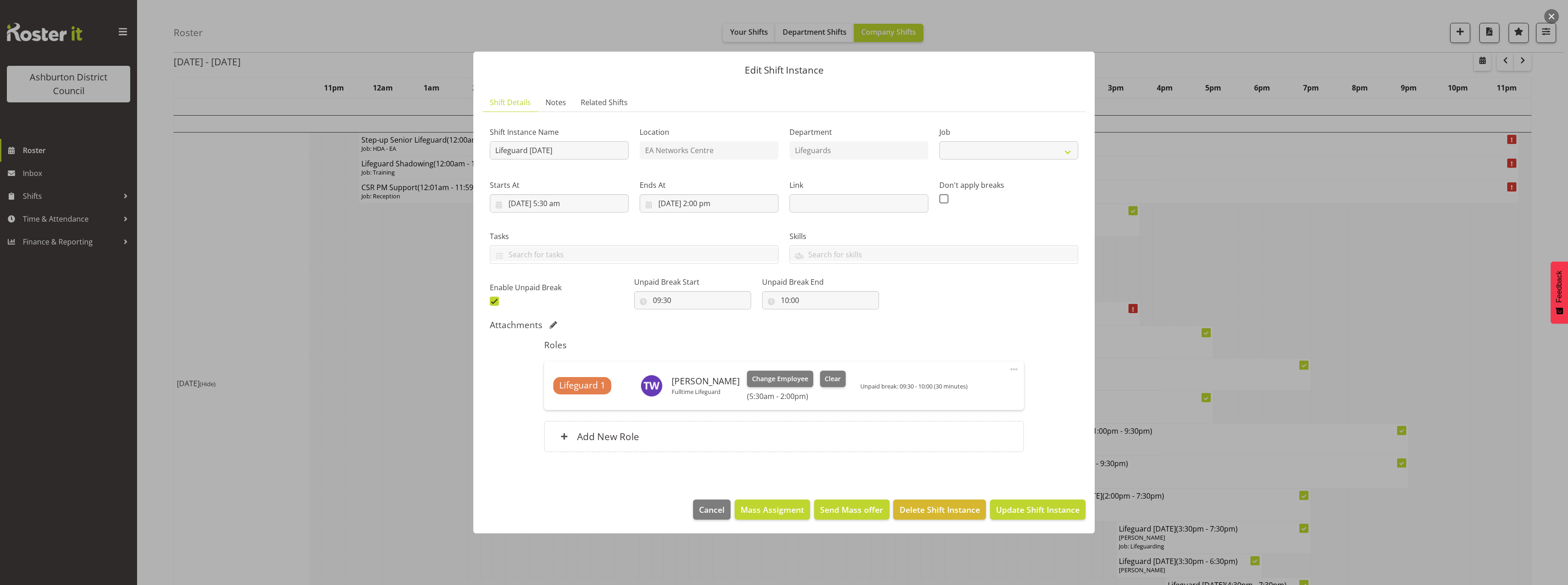
select select "38"
click at [153, 319] on div at bounding box center [784, 292] width 1568 height 585
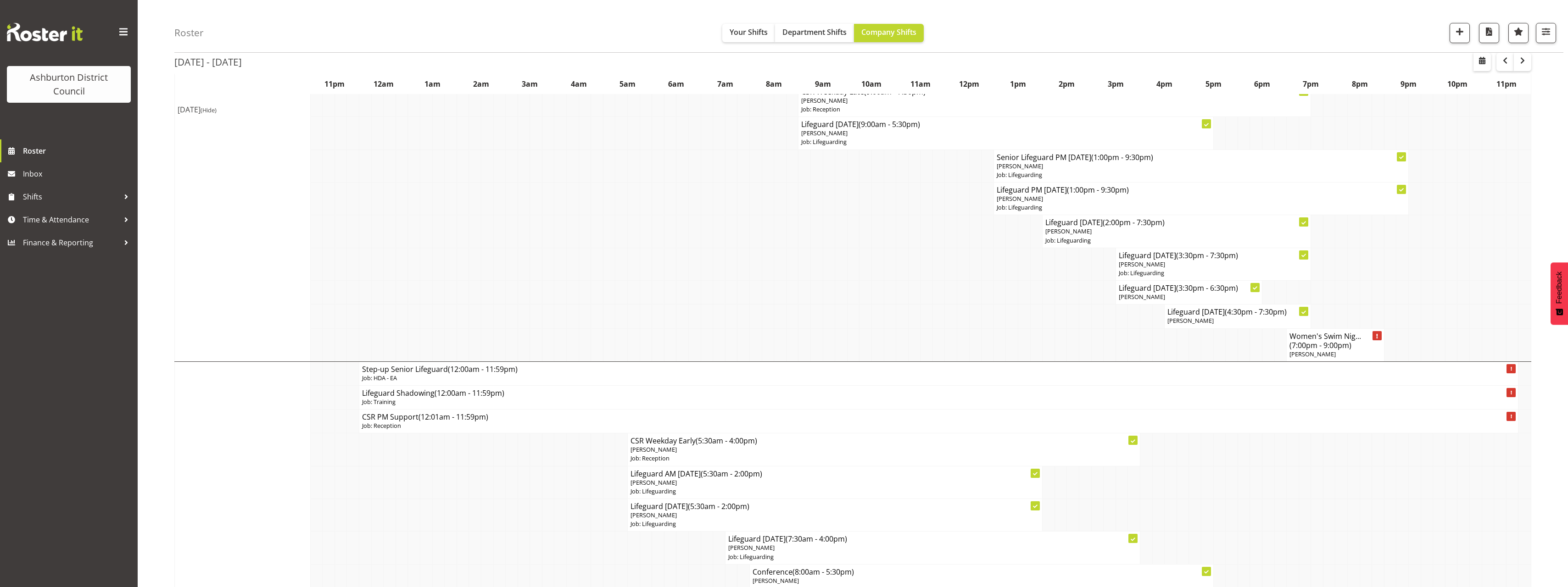
scroll to position [550, 0]
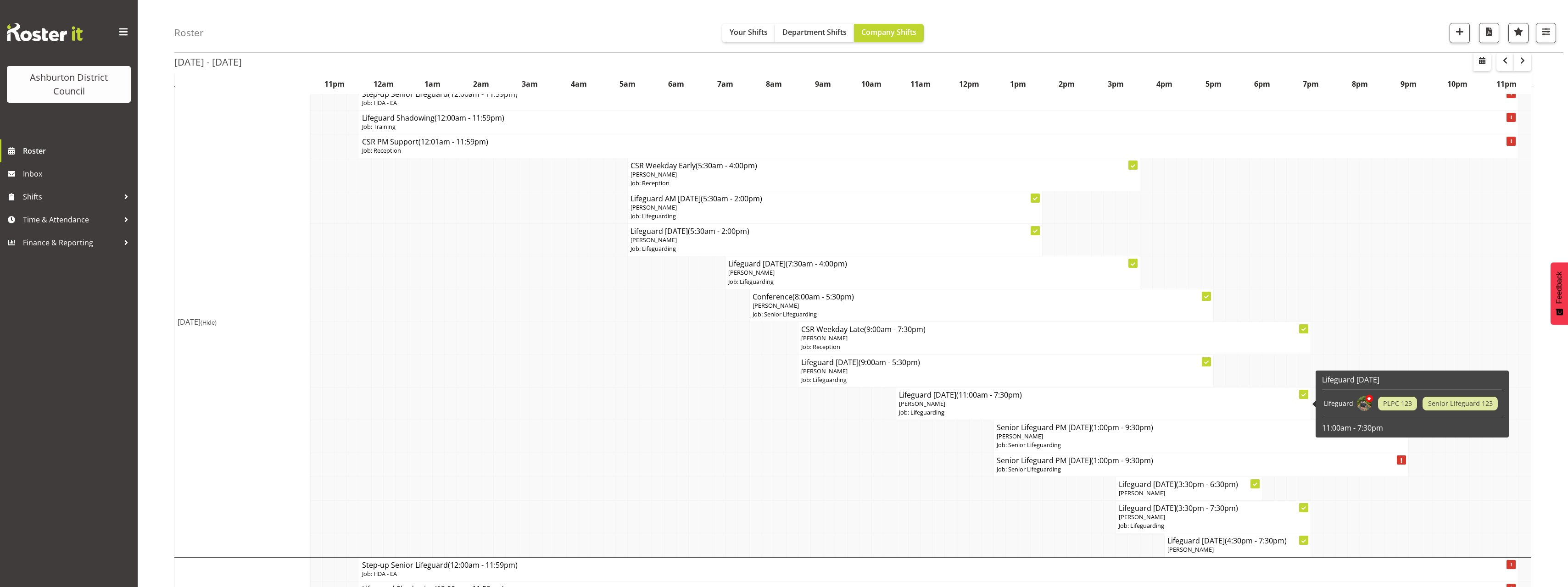
click at [988, 402] on p "[PERSON_NAME]" at bounding box center [1103, 403] width 409 height 9
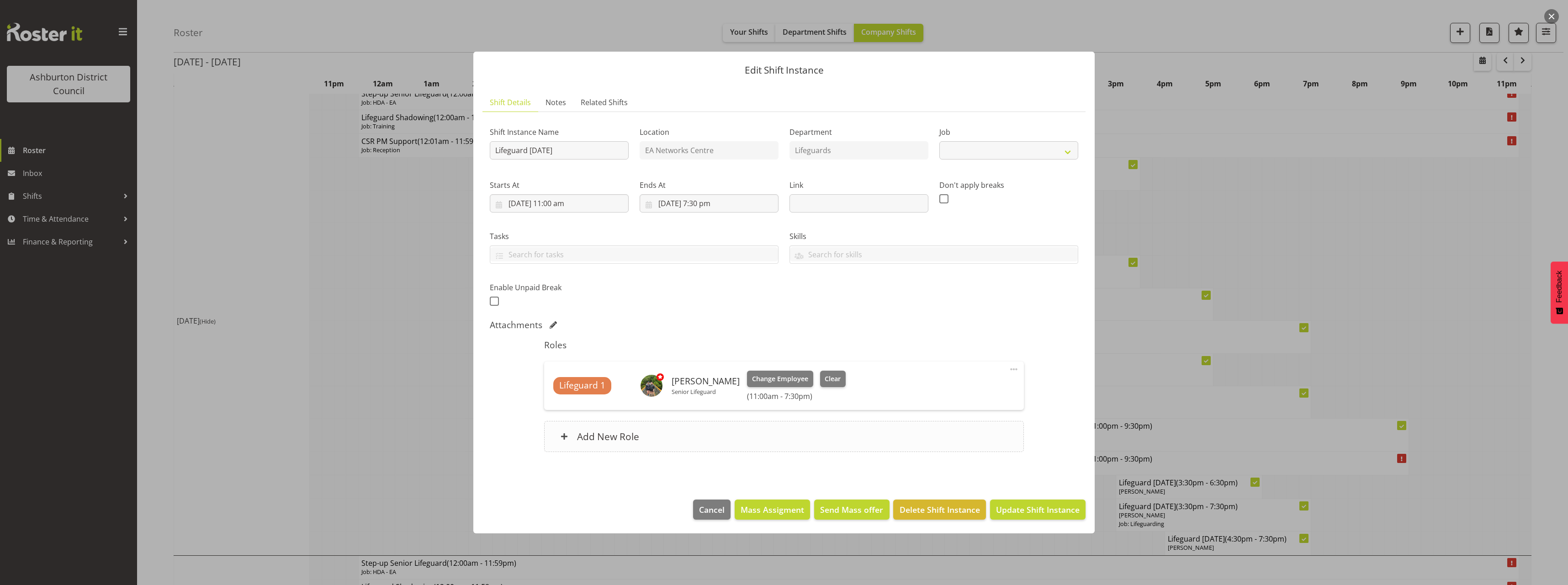
select select "38"
click at [356, 407] on div at bounding box center [784, 292] width 1568 height 585
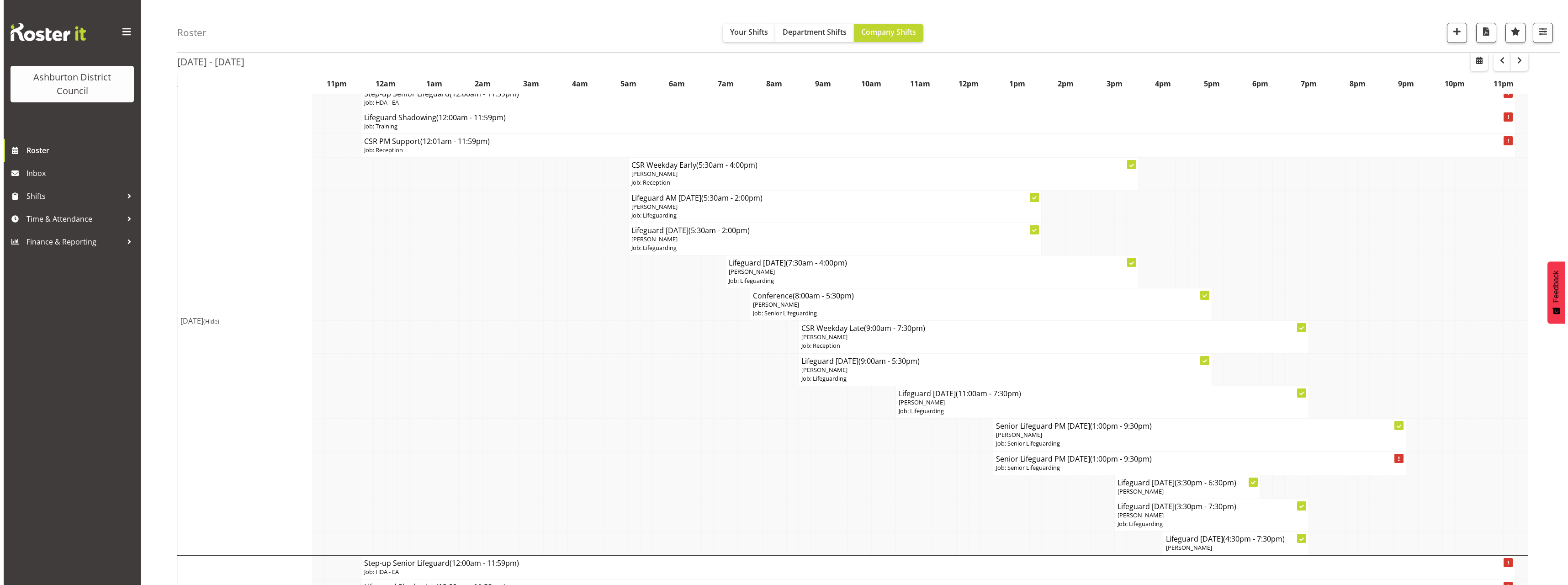
scroll to position [640, 0]
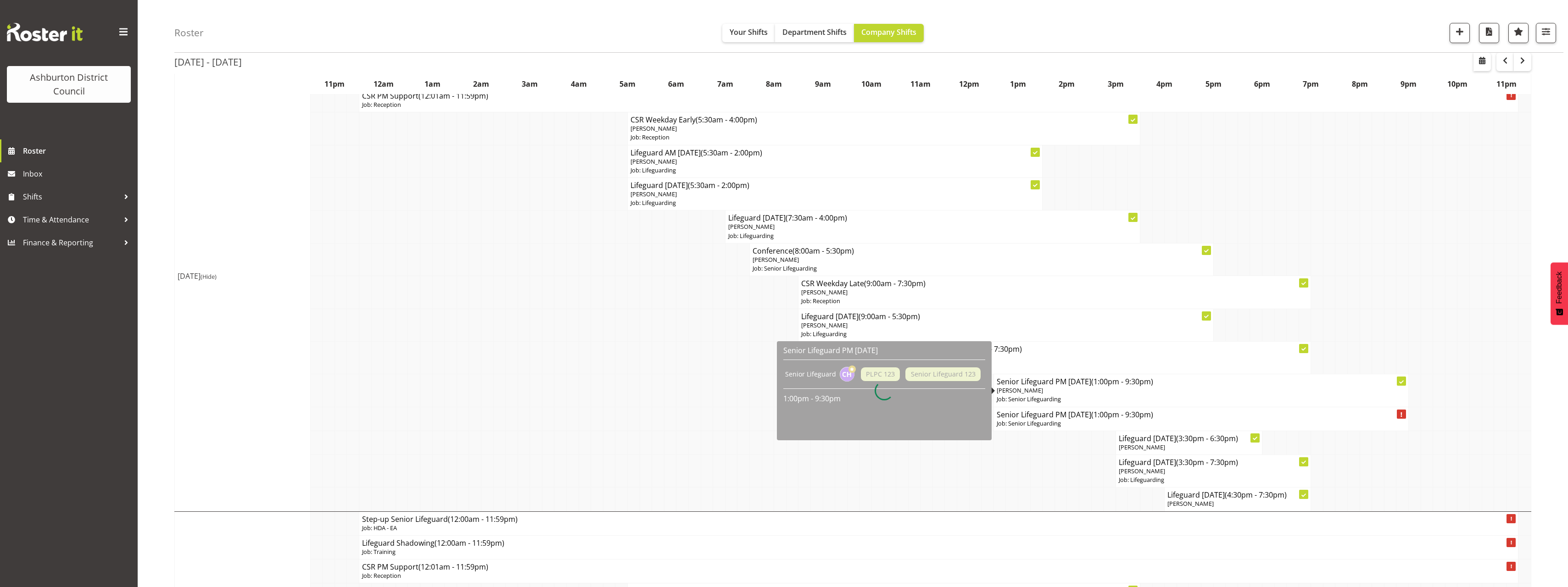
click at [953, 364] on div at bounding box center [884, 390] width 215 height 99
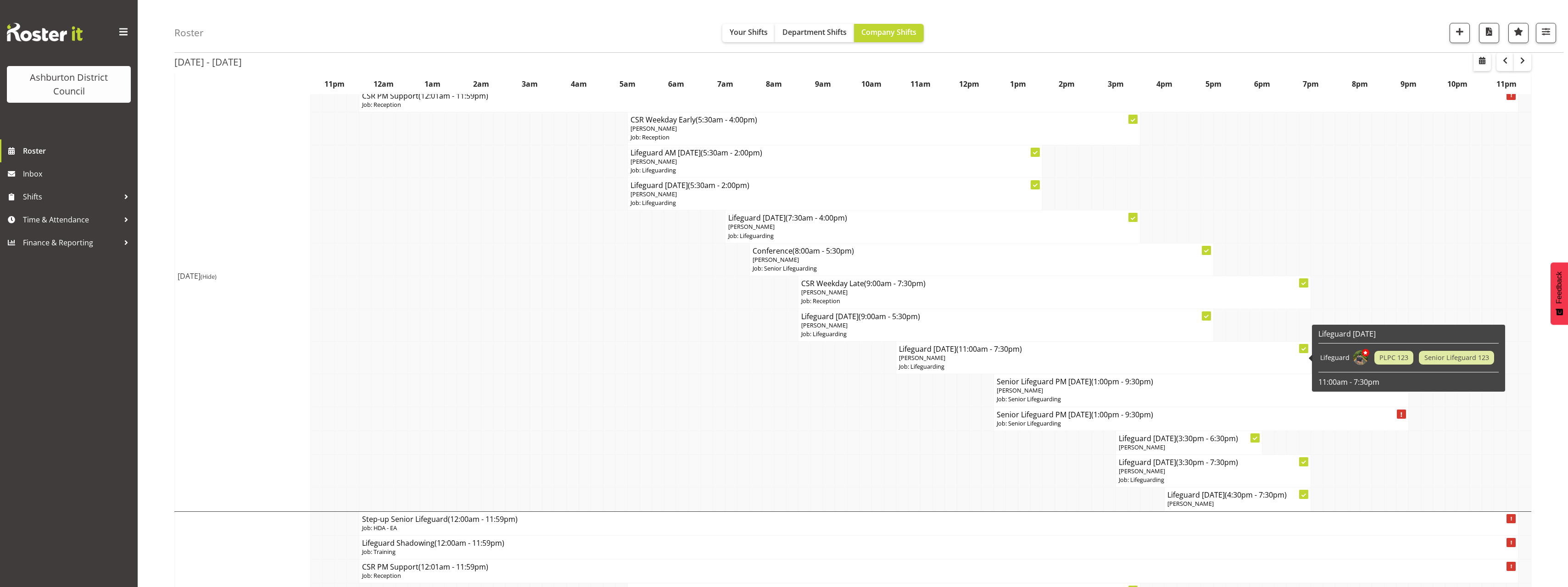
click at [1034, 358] on p "[PERSON_NAME]" at bounding box center [1103, 358] width 409 height 9
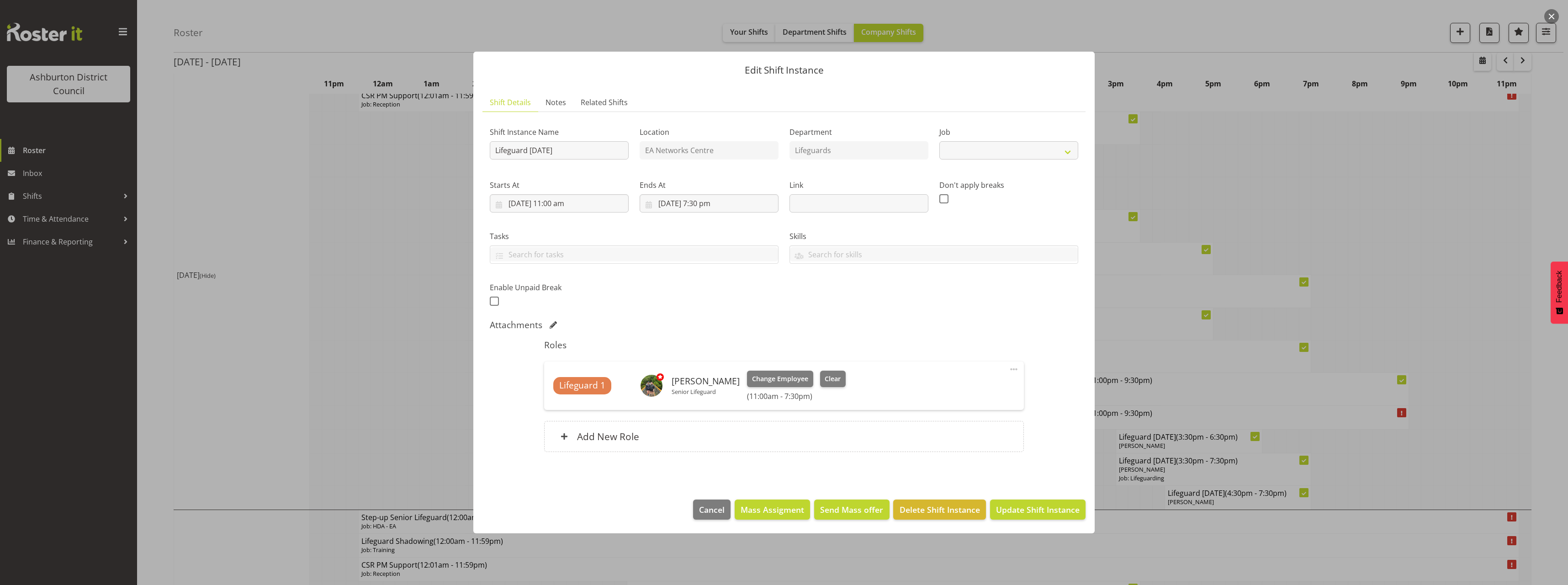
select select "38"
click at [561, 205] on input "[DATE] 11:00 am" at bounding box center [559, 203] width 139 height 18
click at [559, 399] on select "00 01 02 03 04 05 06 07 08 09 10 11 12 13 14 15 16 17 18 19 20 21 22 23" at bounding box center [559, 397] width 21 height 18
select select "13"
click at [549, 388] on select "00 01 02 03 04 05 06 07 08 09 10 11 12 13 14 15 16 17 18 19 20 21 22 23" at bounding box center [559, 397] width 21 height 18
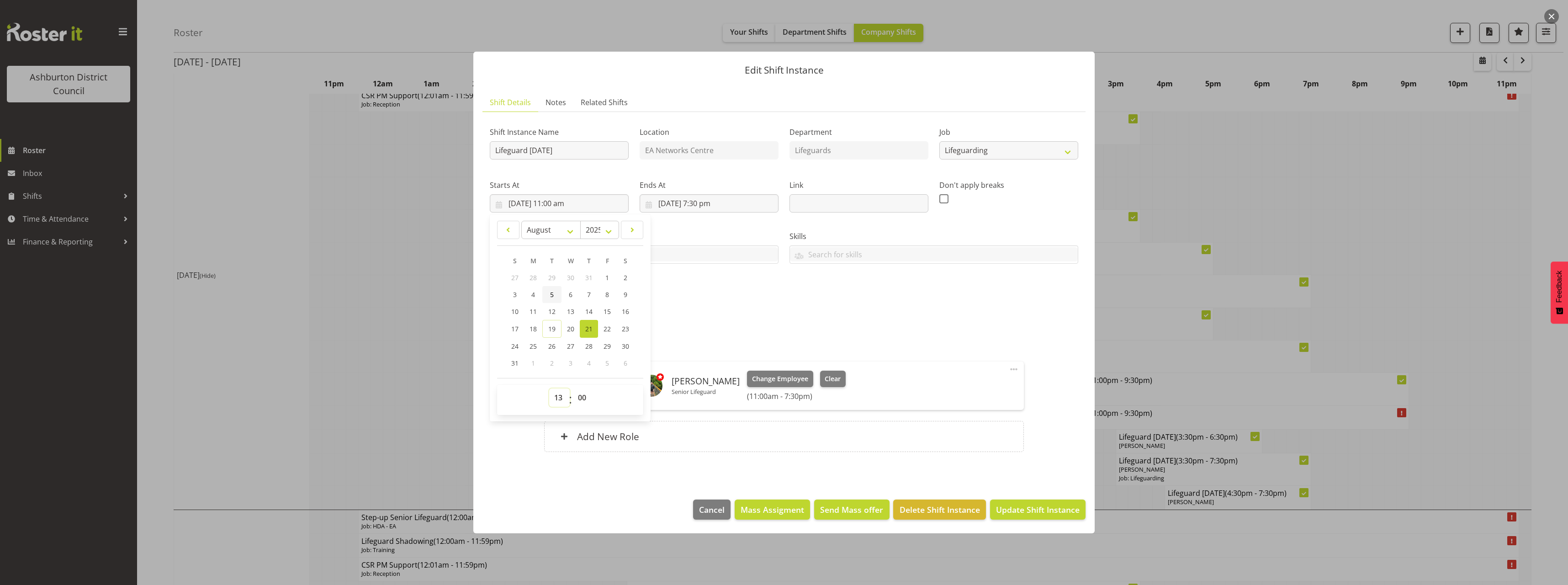
type input "[DATE] 1:00 pm"
click at [938, 296] on div "Shift Instance Name Lifeguard [DATE] Location EA Networks Centre Department Lif…" at bounding box center [783, 214] width 599 height 200
click at [1022, 501] on button "Update Shift Instance" at bounding box center [1037, 509] width 95 height 20
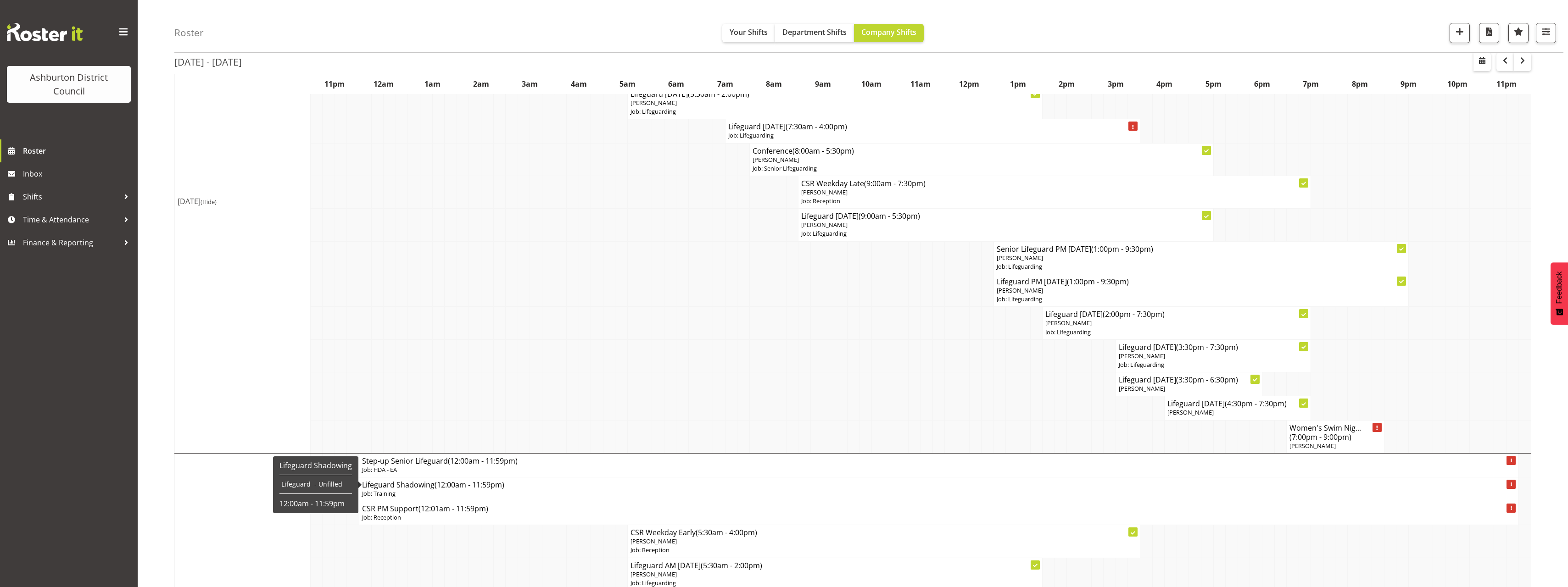
scroll to position [92, 0]
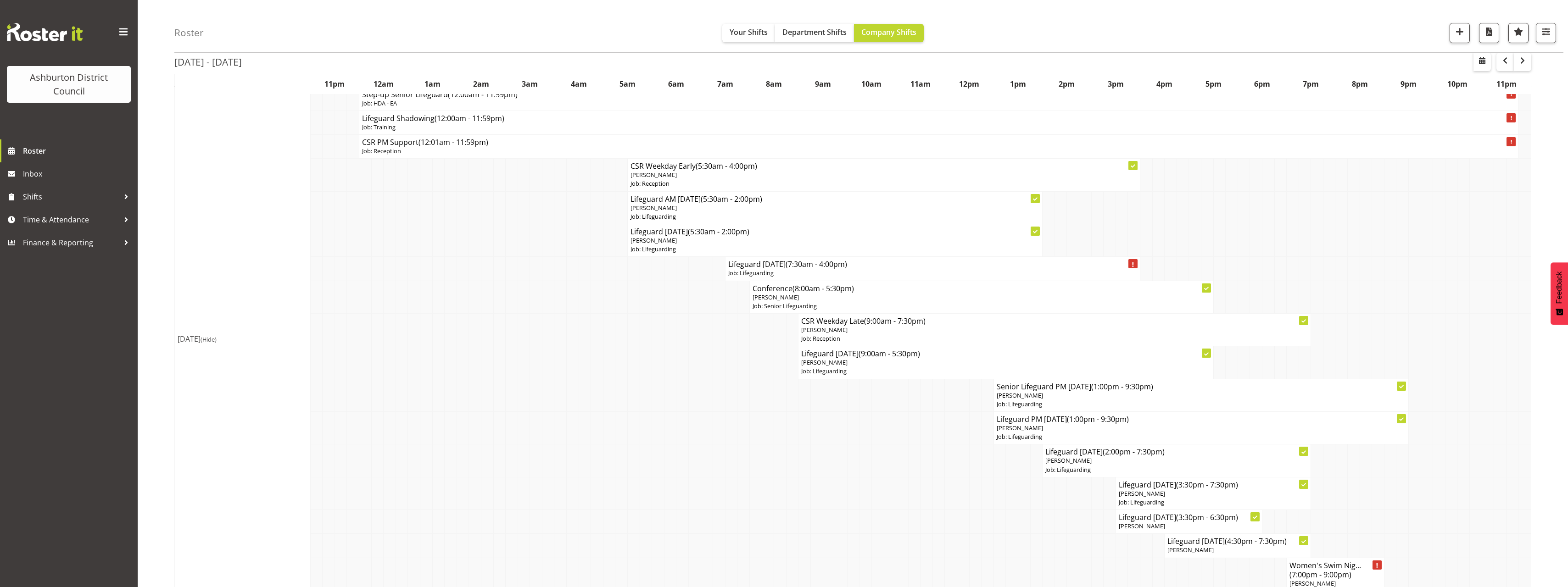
click at [217, 340] on span "(Hide)" at bounding box center [209, 339] width 16 height 8
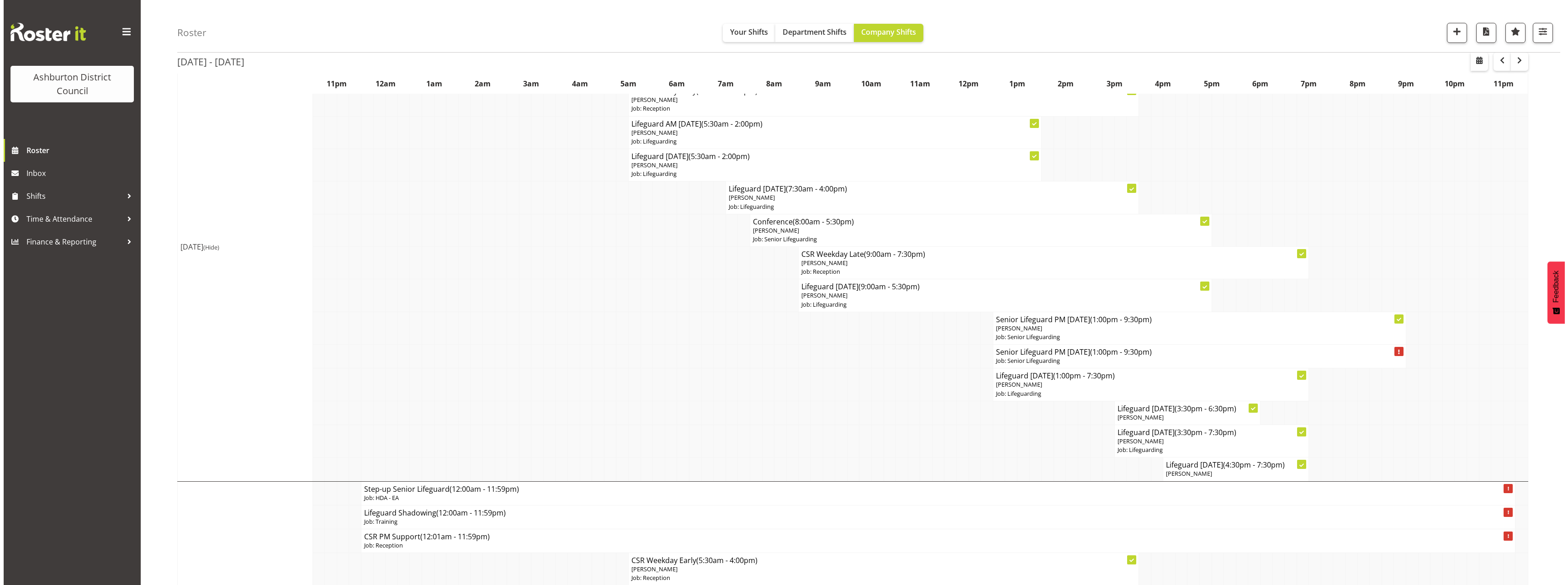
scroll to position [365, 0]
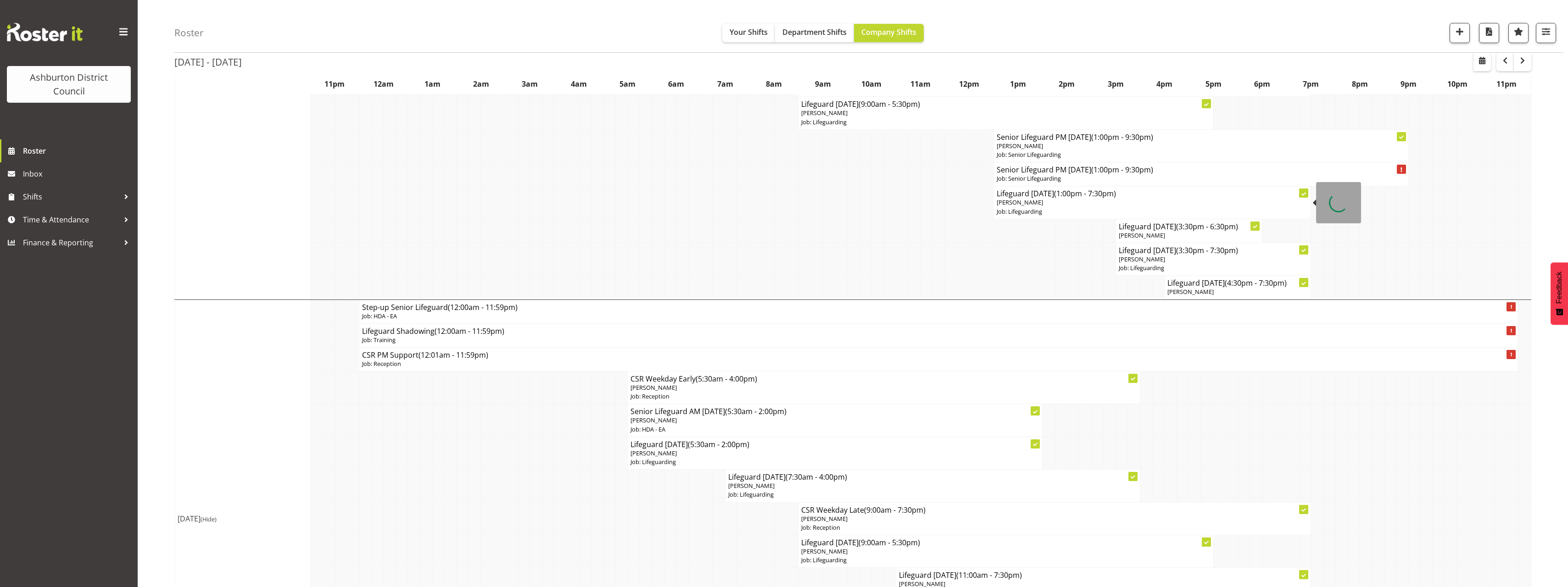
click at [1024, 199] on span "[PERSON_NAME]" at bounding box center [1020, 202] width 46 height 8
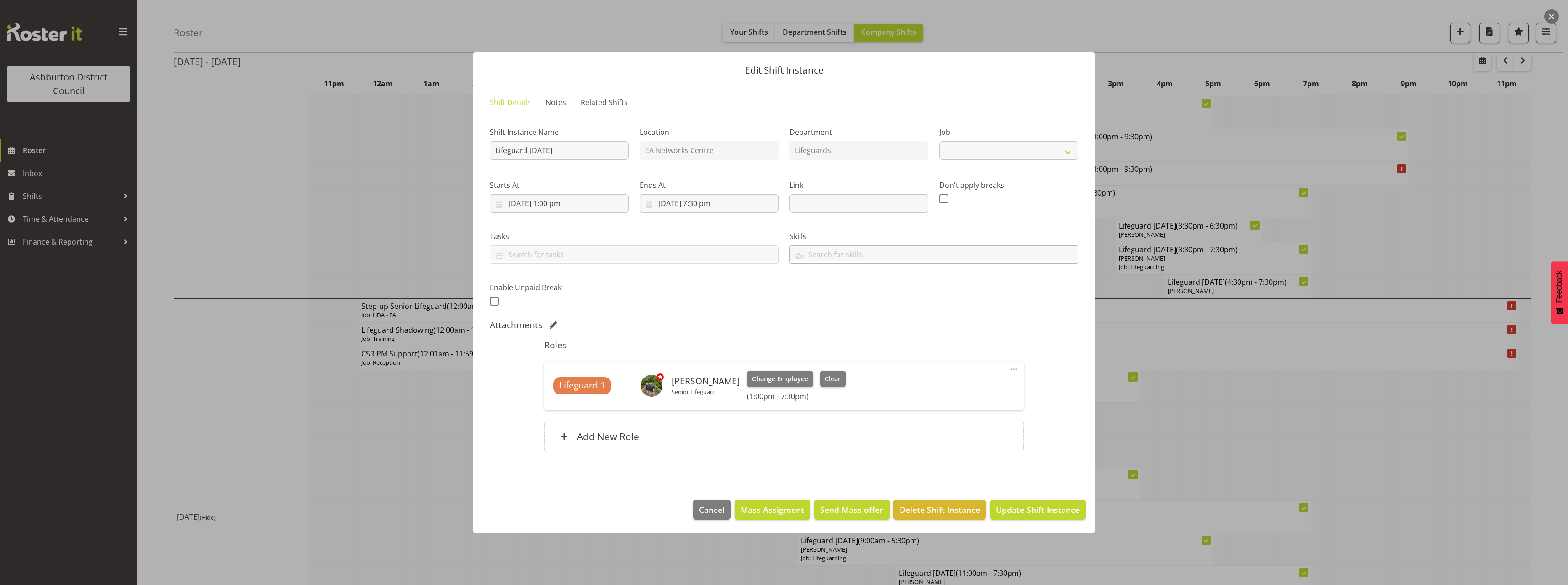
select select "38"
click at [493, 297] on span at bounding box center [494, 301] width 9 height 9
click at [493, 298] on input "checkbox" at bounding box center [493, 301] width 6 height 6
checkbox input "true"
click at [671, 302] on input "text" at bounding box center [693, 300] width 117 height 18
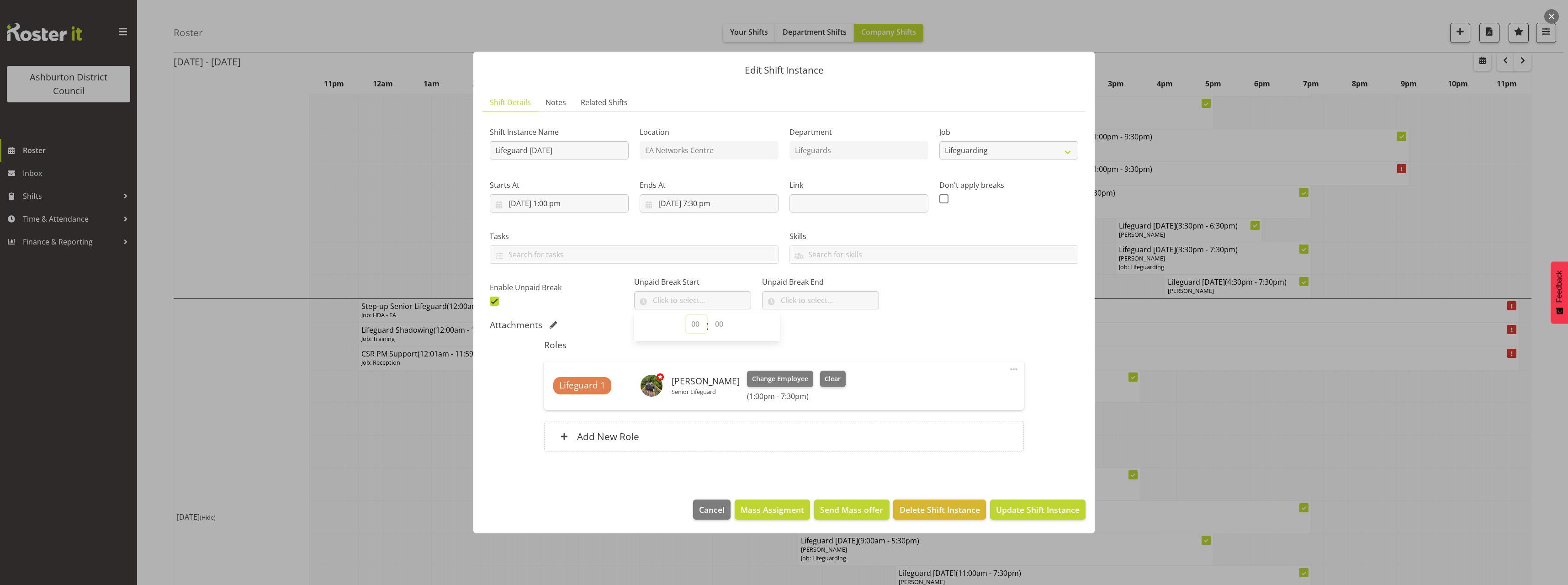
click at [691, 325] on select "00 00 01 02 03 04 05 06 07 08 09 10 11 12 13 14 15 16 17 18 19 20 21 22 23" at bounding box center [696, 324] width 21 height 18
select select "17"
click at [686, 315] on select "00 00 01 02 03 04 05 06 07 08 09 10 11 12 13 14 15 16 17 18 19 20 21 22 23" at bounding box center [696, 324] width 21 height 18
click at [723, 334] on span "00 00 01 02 03 04 05 06 07 08 09 10 11 12 13 14 15 16 17 18 19 20 21 22 23 24 2…" at bounding box center [720, 326] width 21 height 23
drag, startPoint x: 716, startPoint y: 329, endPoint x: 717, endPoint y: 322, distance: 7.1
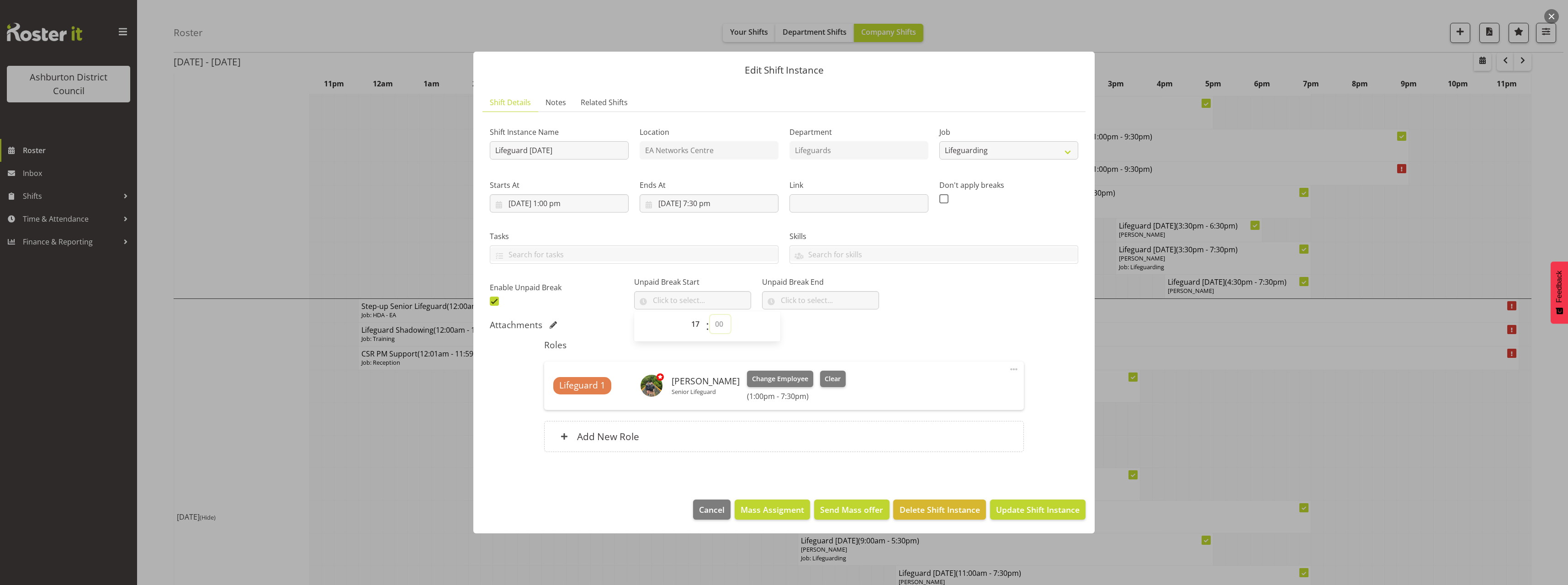
click at [716, 329] on select "00 00 01 02 03 04 05 06 07 08 09 10 11 12 13 14 15 16 17 18 19 20 21 22 23 24 2…" at bounding box center [720, 324] width 21 height 18
select select "0"
click at [710, 315] on select "00 00 01 02 03 04 05 06 07 08 09 10 11 12 13 14 15 16 17 18 19 20 21 22 23 24 2…" at bounding box center [720, 324] width 21 height 18
type input "17:00"
click at [794, 296] on input "text" at bounding box center [821, 300] width 117 height 18
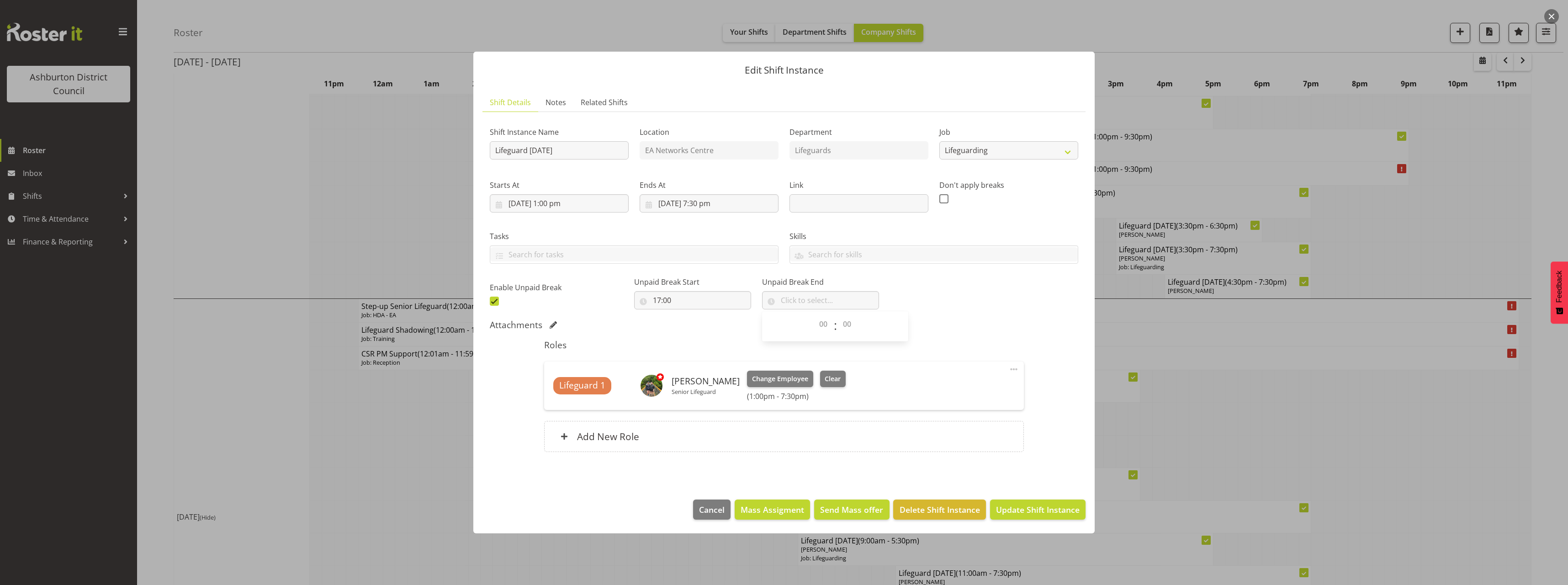
click at [798, 318] on div "00 00 01 02 03 04 05 06 07 08 09 10 11 12 13 14 15 16 17 18 19 20 21 22 23 : 00…" at bounding box center [835, 326] width 146 height 23
click at [818, 325] on select "00 00 01 02 03 04 05 06 07 08 09 10 11 12 13 14 15 16 17 18 19 20 21 22 23" at bounding box center [824, 324] width 21 height 18
select select "17"
click at [814, 315] on select "00 00 01 02 03 04 05 06 07 08 09 10 11 12 13 14 15 16 17 18 19 20 21 22 23" at bounding box center [824, 324] width 21 height 18
drag, startPoint x: 840, startPoint y: 321, endPoint x: 842, endPoint y: 315, distance: 6.3
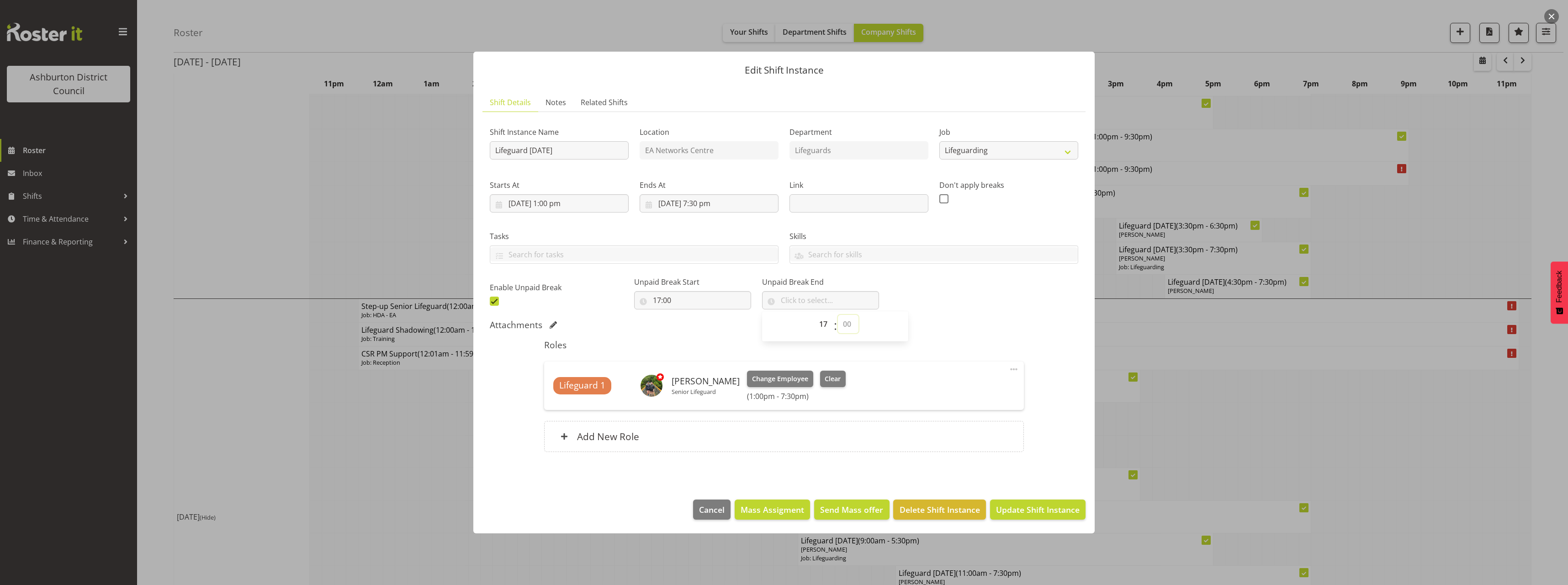
click at [840, 321] on select "00 00 01 02 03 04 05 06 07 08 09 10 11 12 13 14 15 16 17 18 19 20 21 22 23 24 2…" at bounding box center [847, 324] width 21 height 18
select select "30"
click at [838, 315] on select "00 00 01 02 03 04 05 06 07 08 09 10 11 12 13 14 15 16 17 18 19 20 21 22 23 24 2…" at bounding box center [847, 324] width 21 height 18
type input "17:30"
click at [946, 302] on div "Shift Instance Name Lifeguard [DATE] Location EA Networks Centre Department Lif…" at bounding box center [783, 214] width 599 height 200
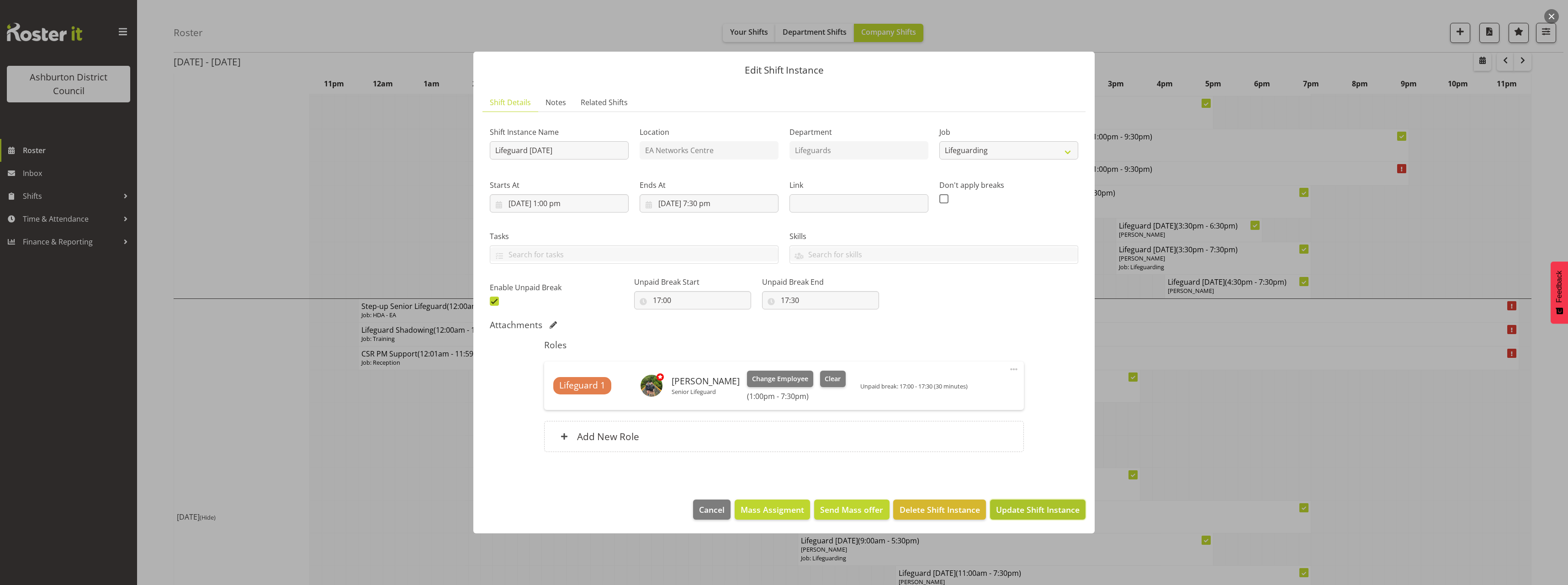
click at [1055, 506] on span "Update Shift Instance" at bounding box center [1038, 509] width 83 height 12
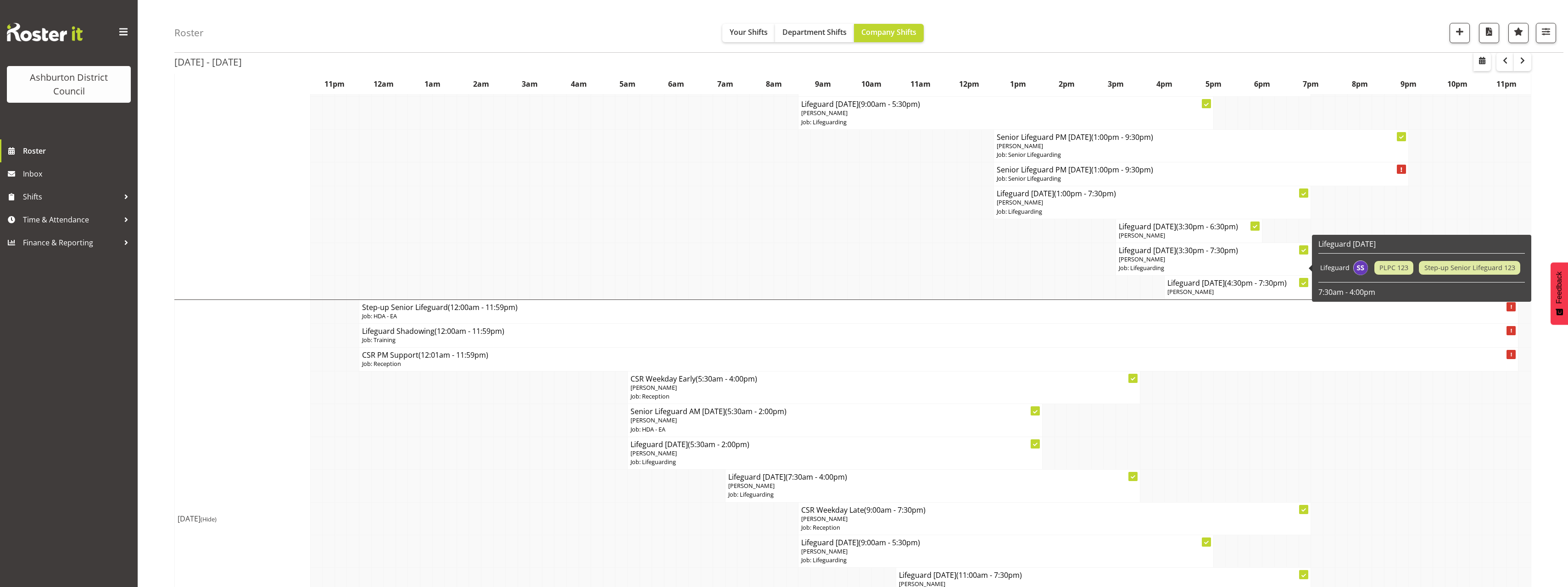
click at [1185, 267] on p "Job: Lifeguarding" at bounding box center [1213, 268] width 189 height 9
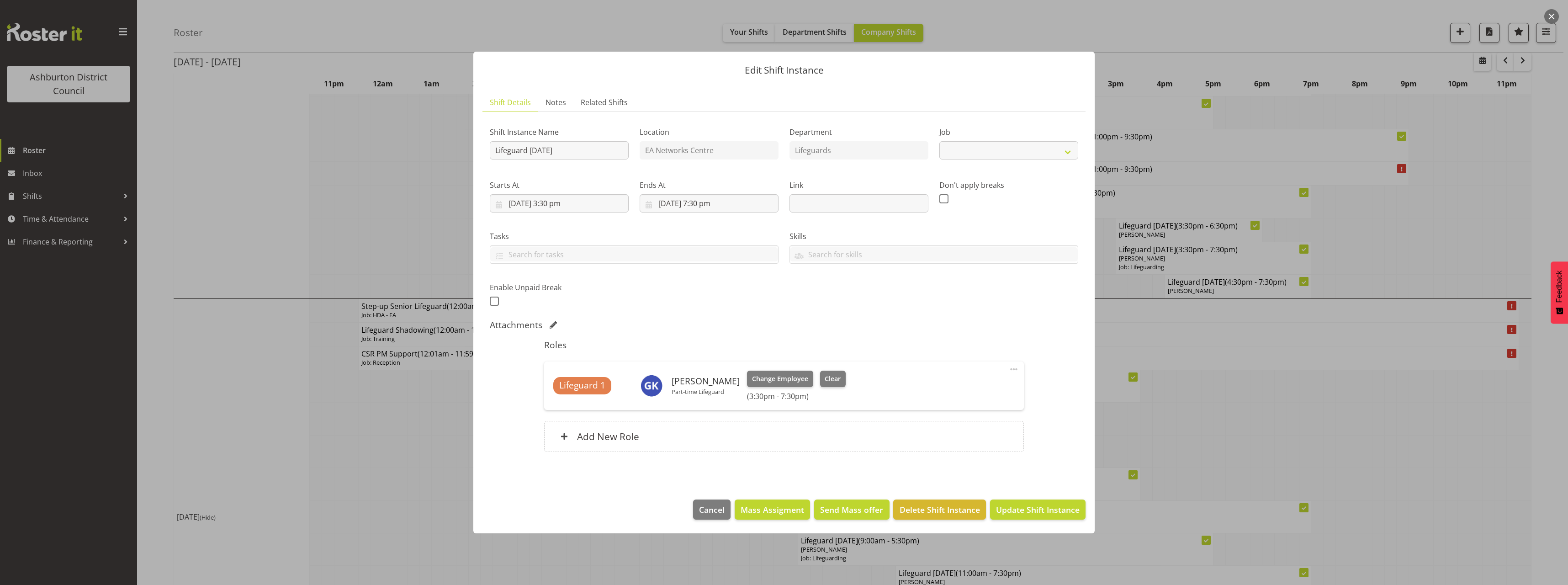
select select "38"
click at [836, 379] on span "Clear" at bounding box center [833, 379] width 16 height 10
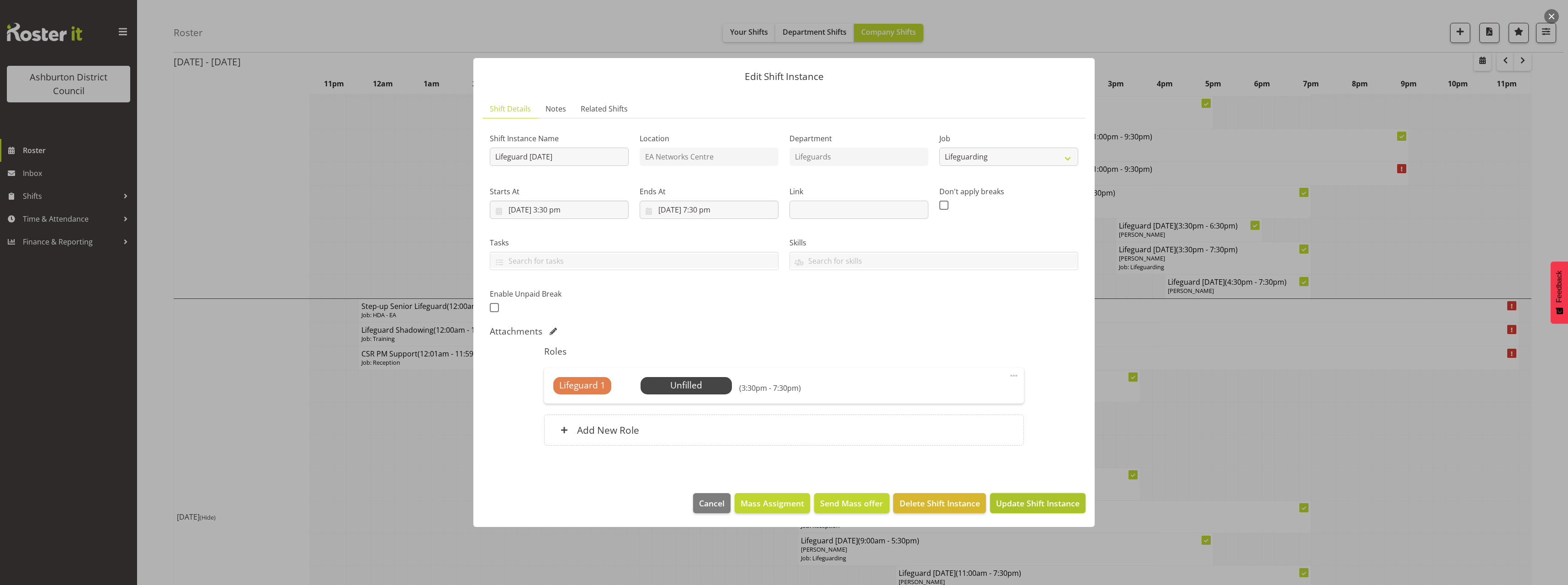
click at [1040, 505] on span "Update Shift Instance" at bounding box center [1038, 503] width 83 height 12
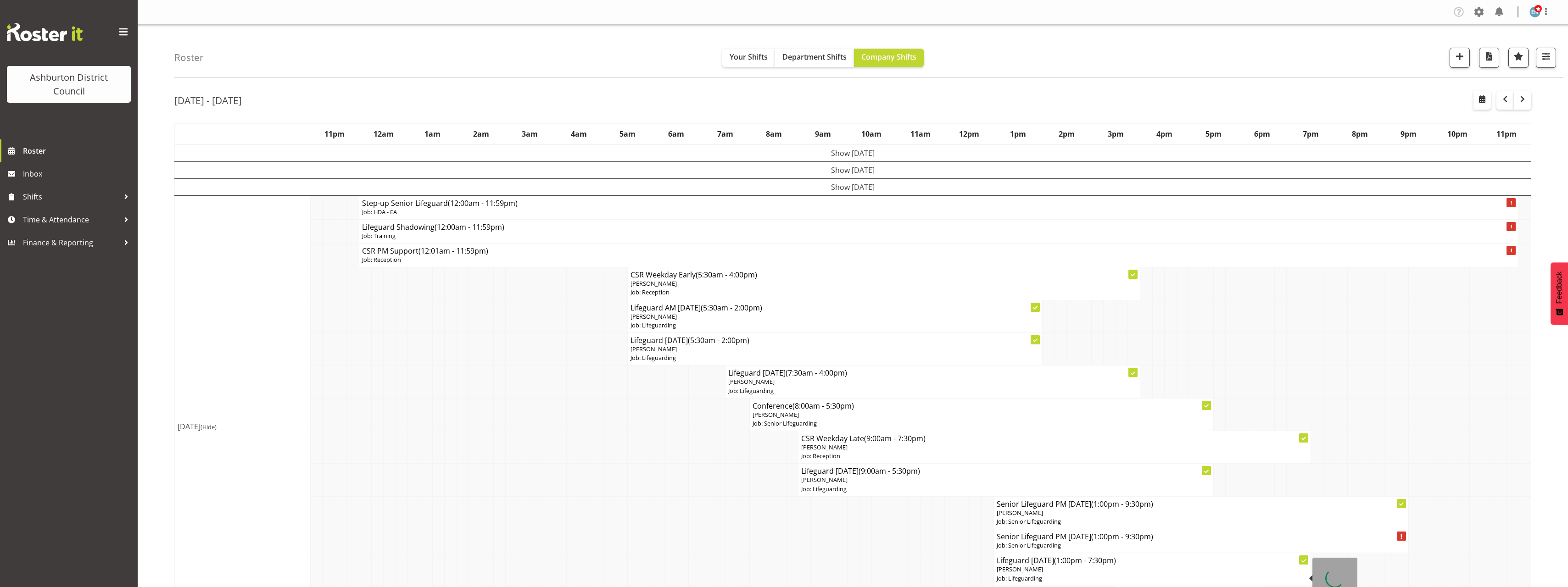
scroll to position [137, 0]
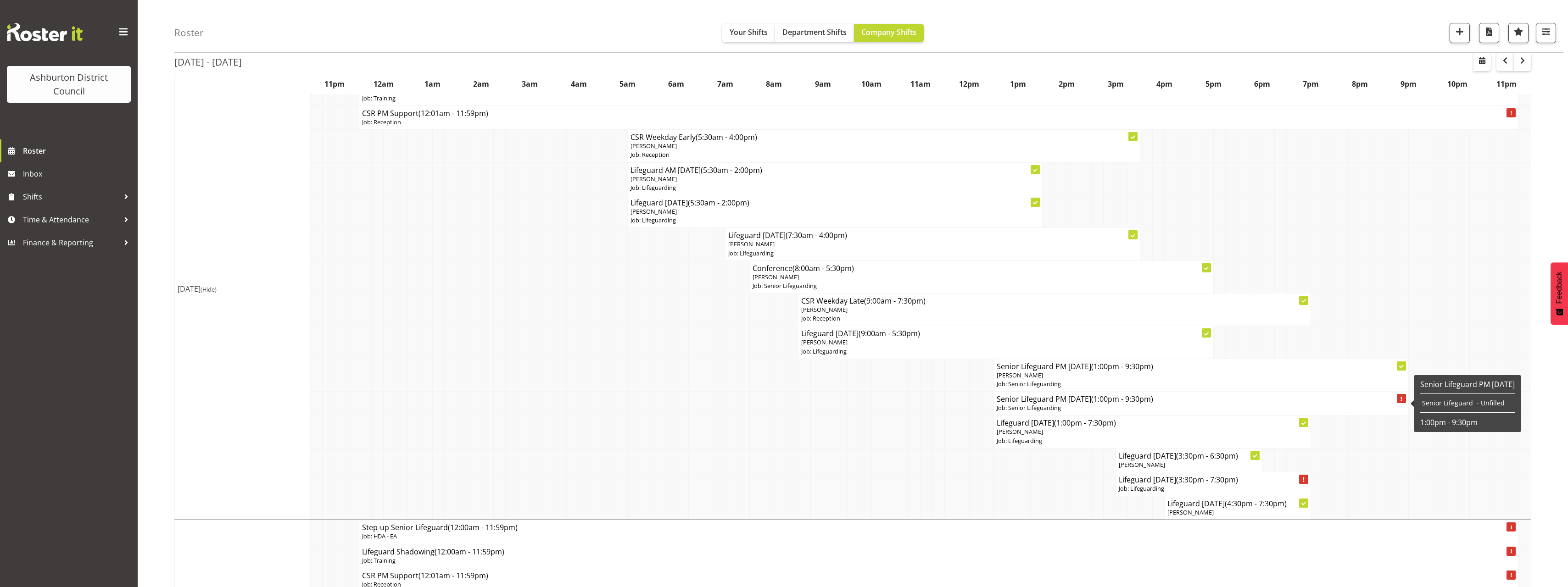
click at [1052, 408] on p "Job: Senior Lifeguarding" at bounding box center [1201, 408] width 409 height 9
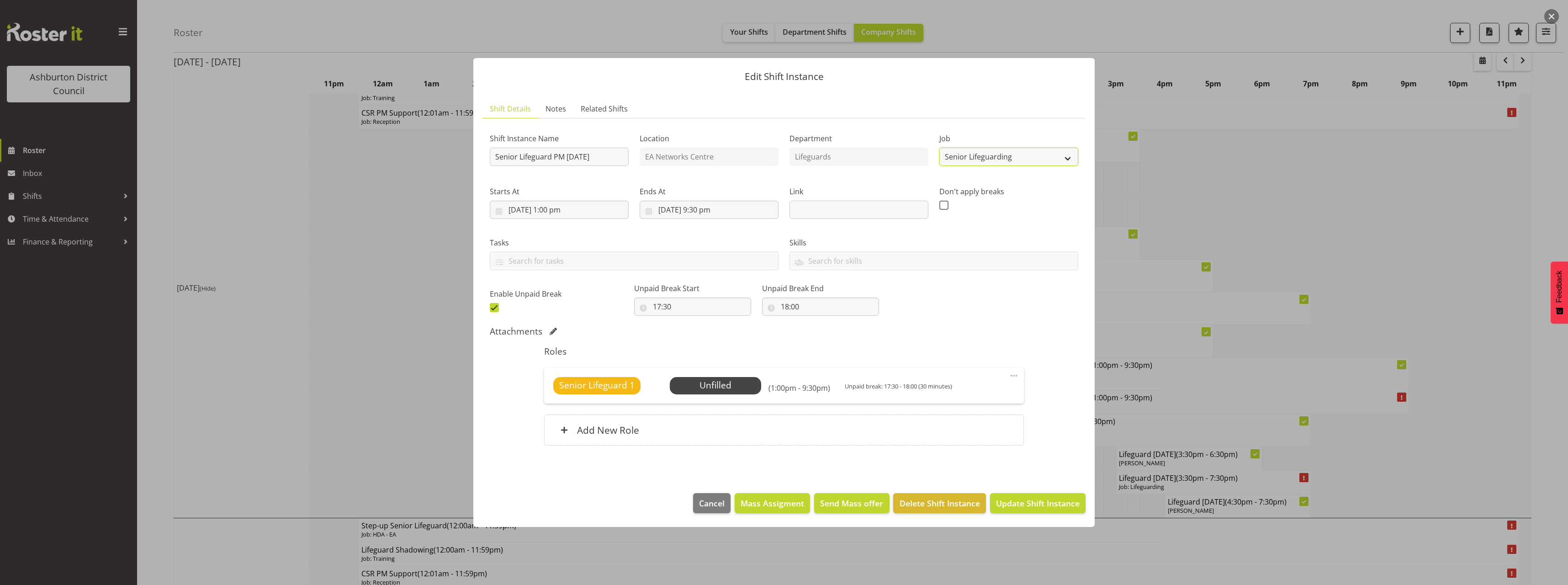
click at [1023, 154] on select "Create new job Casual HDA - CSR HDA - EA Lifeguarding LTS- Alt Duties Ordinary …" at bounding box center [1008, 156] width 139 height 18
select select "38"
click at [939, 147] on select "Create new job Casual HDA - CSR HDA - EA Lifeguarding LTS- Alt Duties Ordinary …" at bounding box center [1008, 156] width 139 height 18
drag, startPoint x: 519, startPoint y: 157, endPoint x: 472, endPoint y: 160, distance: 47.1
click at [472, 160] on div "Edit Shift Instance Shift Details Notes Related Shifts Shift Instance Name Seni…" at bounding box center [784, 292] width 640 height 515
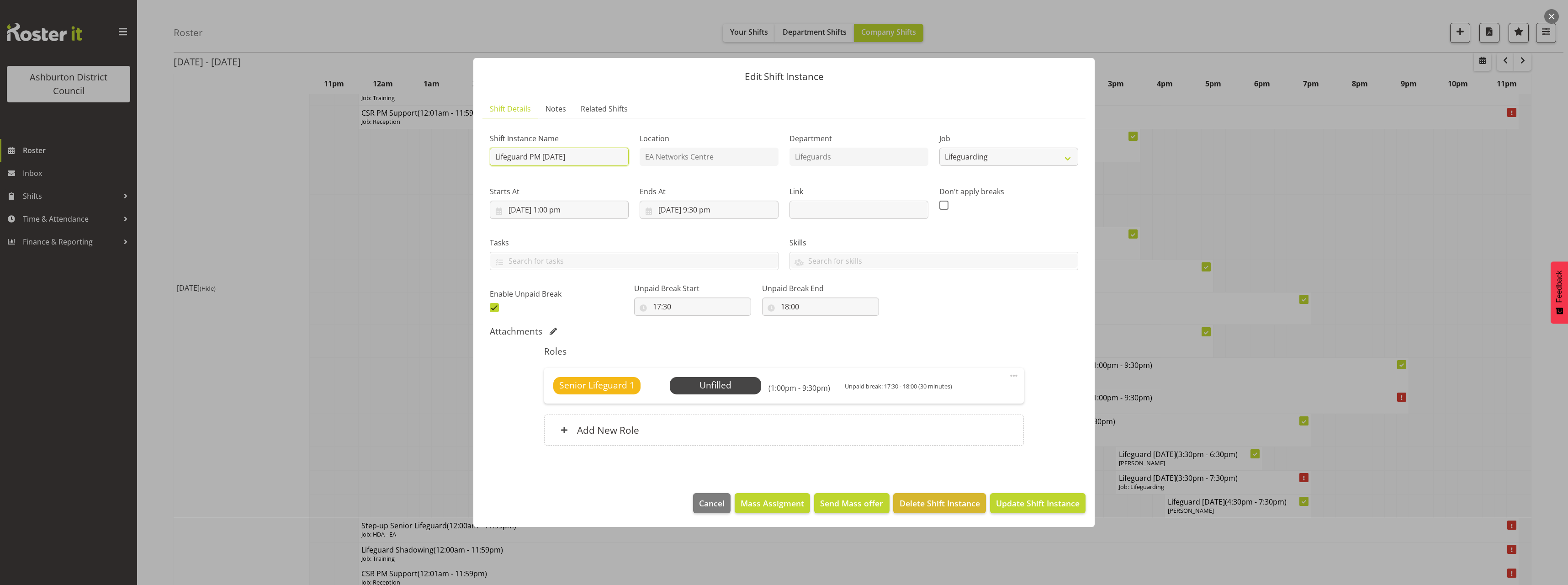
type input "Lifeguard PM [DATE]"
click at [1012, 373] on span at bounding box center [1014, 376] width 11 height 11
click at [981, 393] on link "Edit" at bounding box center [975, 396] width 88 height 16
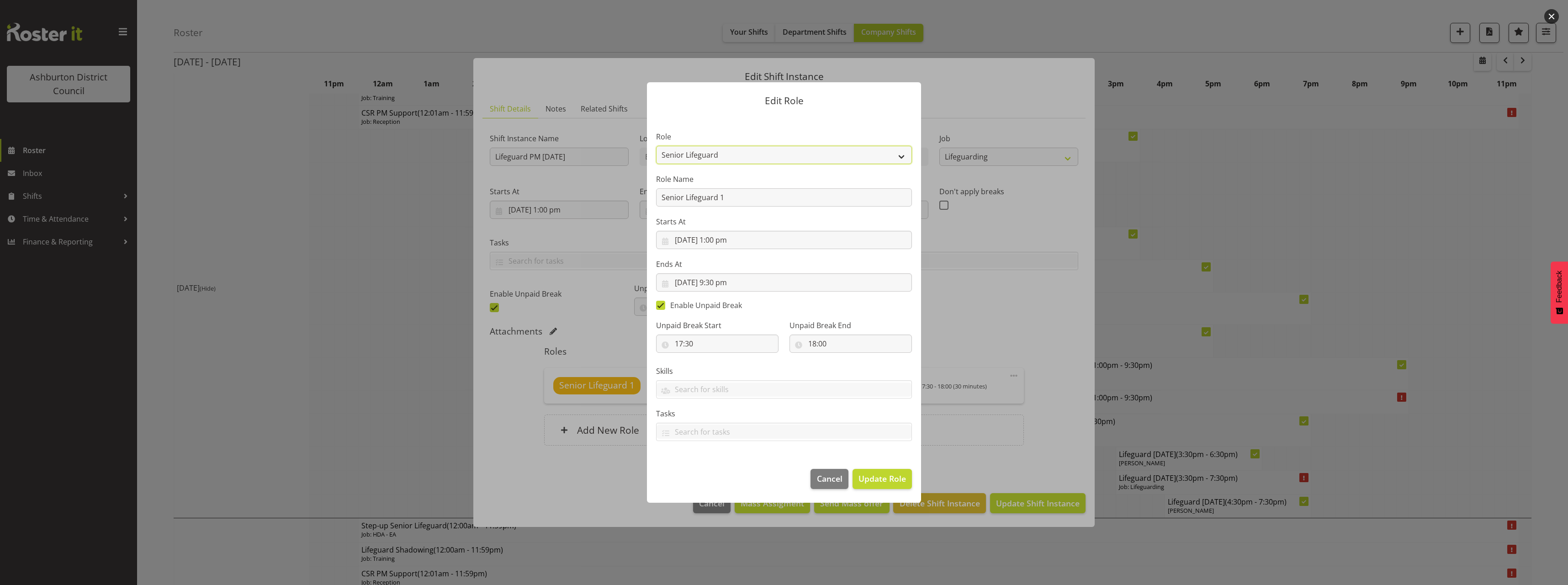
click at [734, 156] on select "AAGM Deputy Director AAGM Director Archivist Childrens Librarian Collections & …" at bounding box center [783, 154] width 256 height 18
select select "64"
click at [656, 146] on select "AAGM Deputy Director AAGM Director Archivist Childrens Librarian Collections & …" at bounding box center [783, 154] width 256 height 18
click at [893, 474] on span "Update Role" at bounding box center [882, 478] width 47 height 12
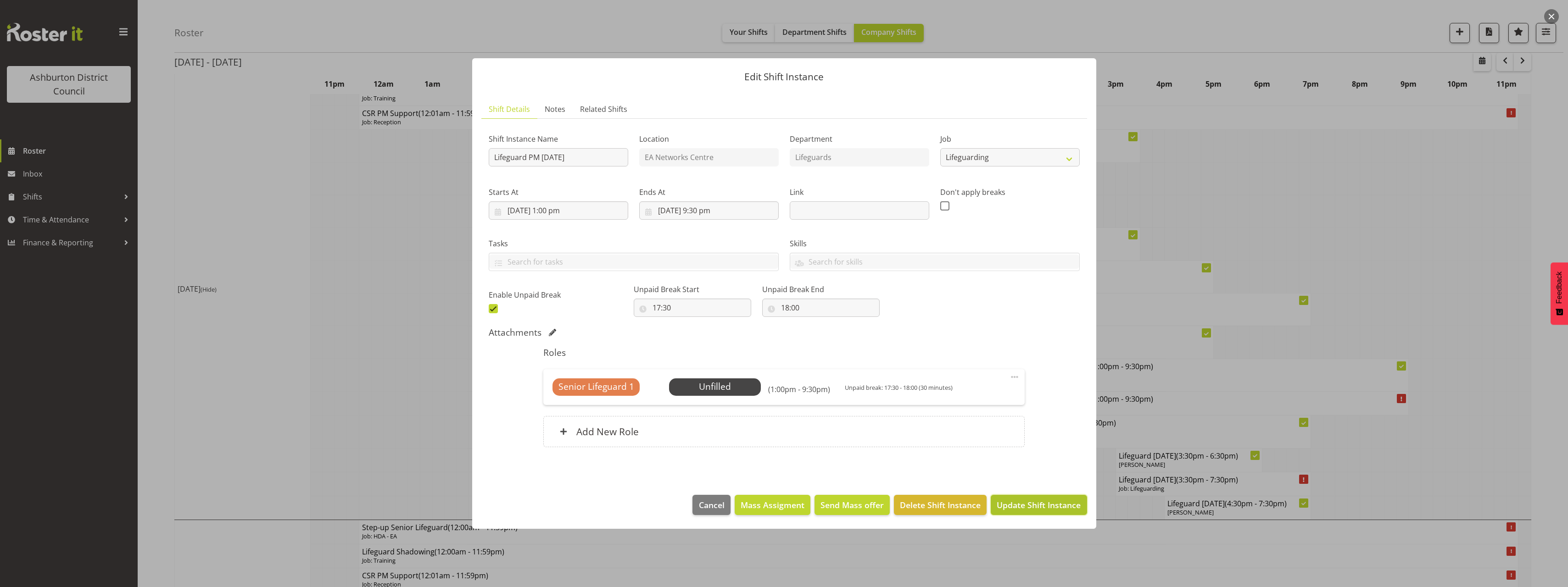
click at [1036, 505] on span "Update Shift Instance" at bounding box center [1039, 505] width 84 height 12
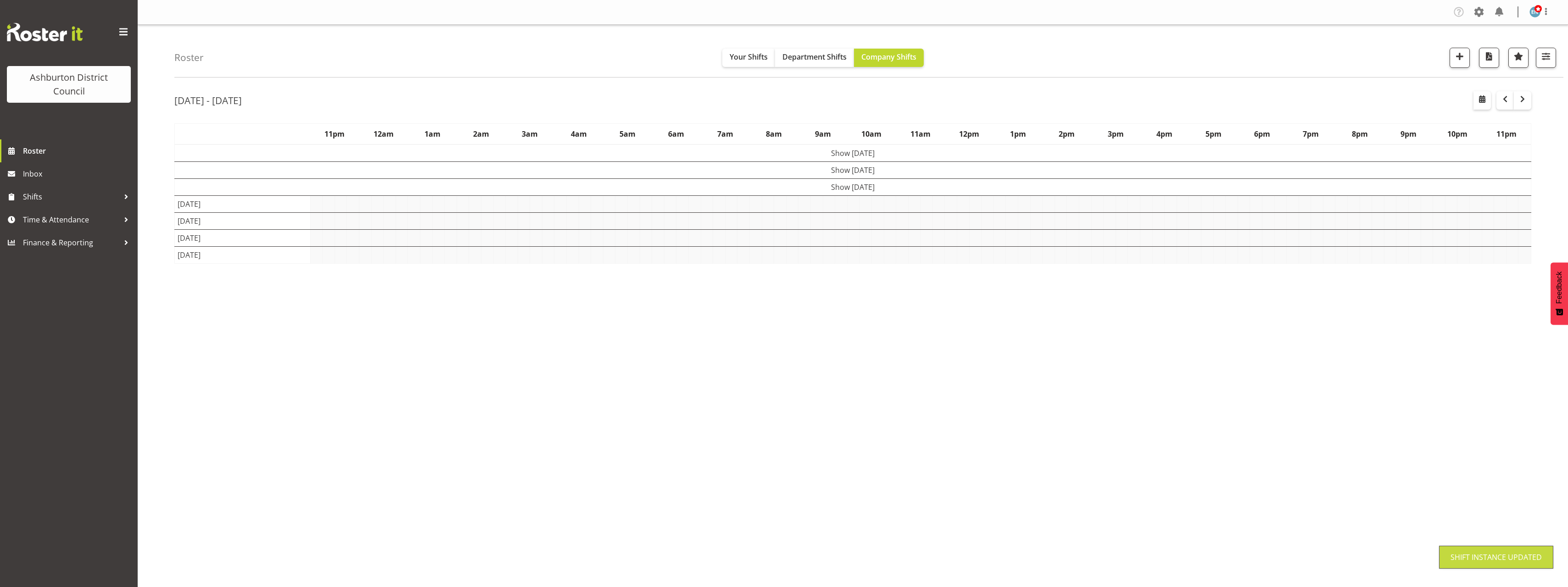
scroll to position [0, 0]
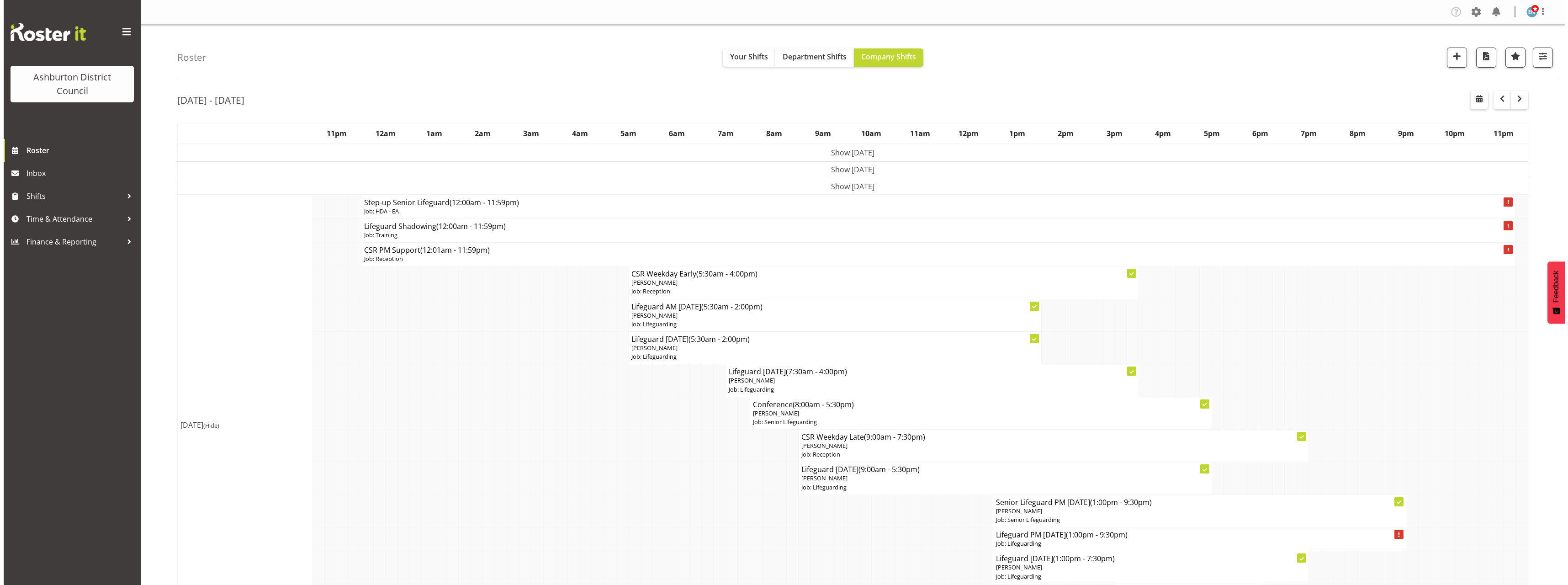
scroll to position [137, 0]
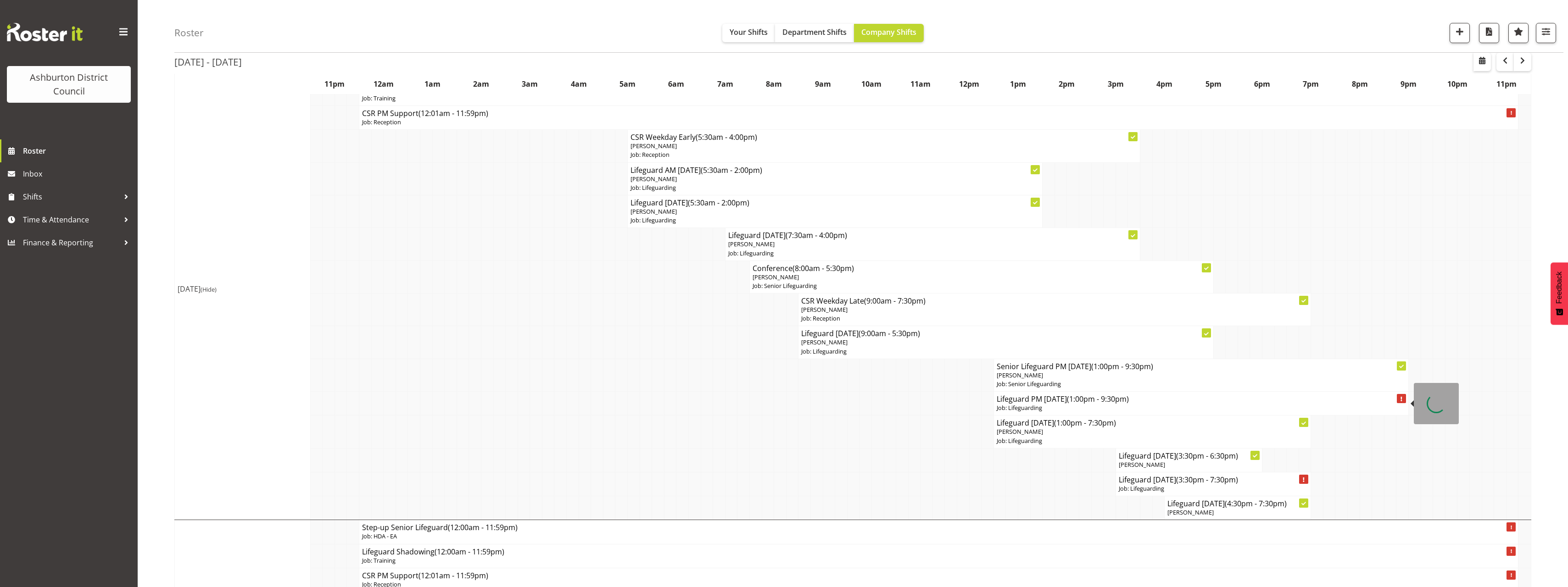
click at [1025, 405] on p "Job: Lifeguarding" at bounding box center [1201, 408] width 409 height 9
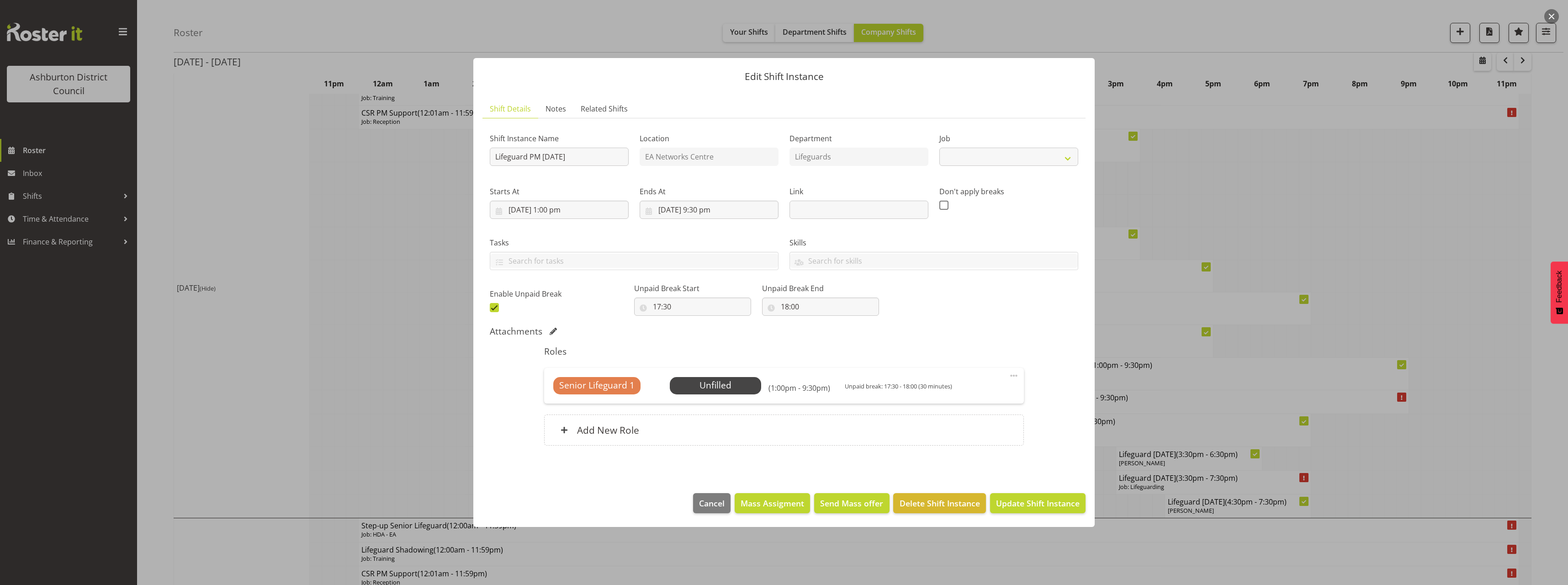
select select "38"
click at [693, 402] on div "Senior Lifeguard 1 Unfilled Select Employee (1:00pm - 9:30pm) Unpaid break: 17:…" at bounding box center [783, 385] width 479 height 35
click at [699, 393] on span "Select Employee" at bounding box center [715, 386] width 91 height 17
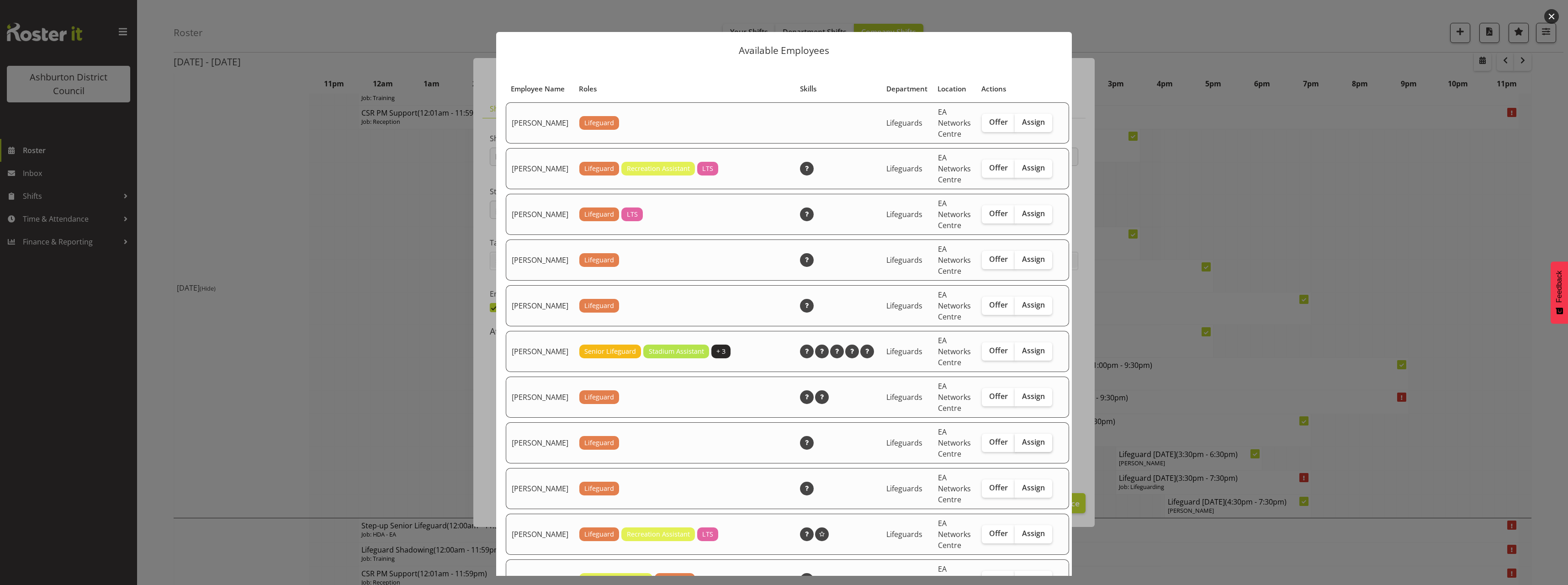
click at [1020, 452] on label "Assign" at bounding box center [1034, 442] width 37 height 18
click at [1020, 445] on input "Assign" at bounding box center [1018, 442] width 6 height 6
checkbox input "true"
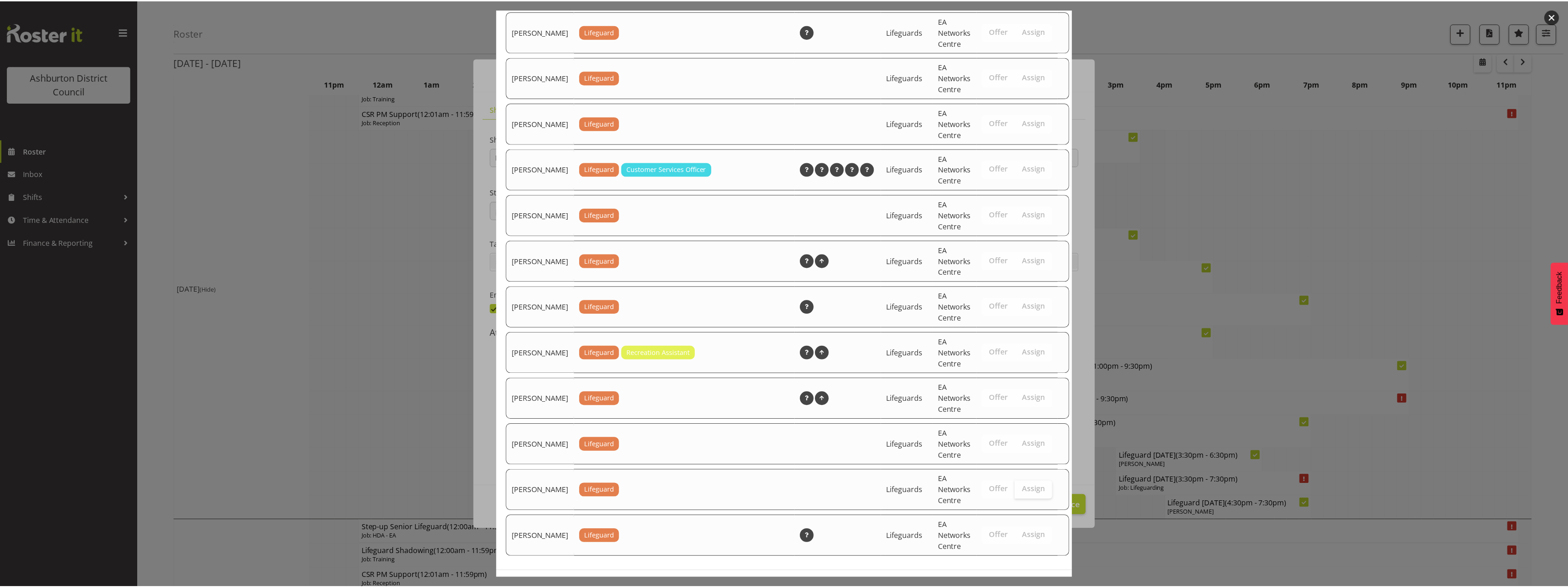
scroll to position [1101, 0]
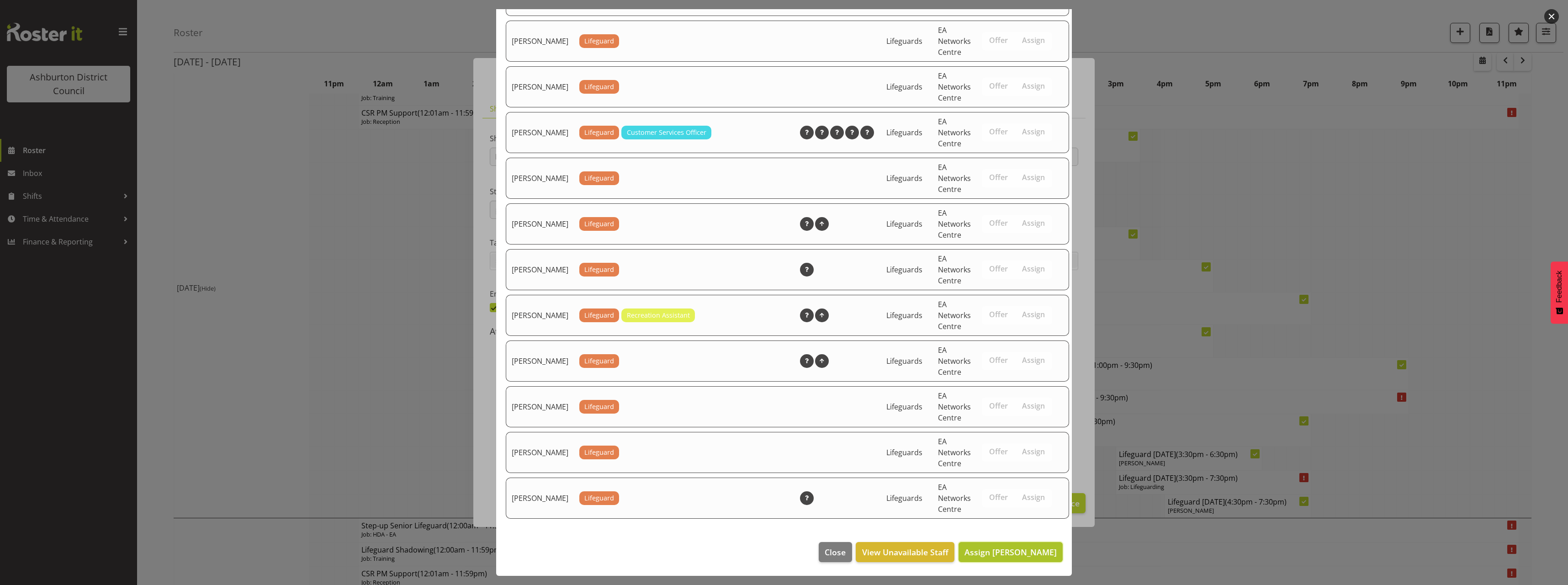
click at [1026, 559] on button "Assign [PERSON_NAME]" at bounding box center [1010, 552] width 104 height 20
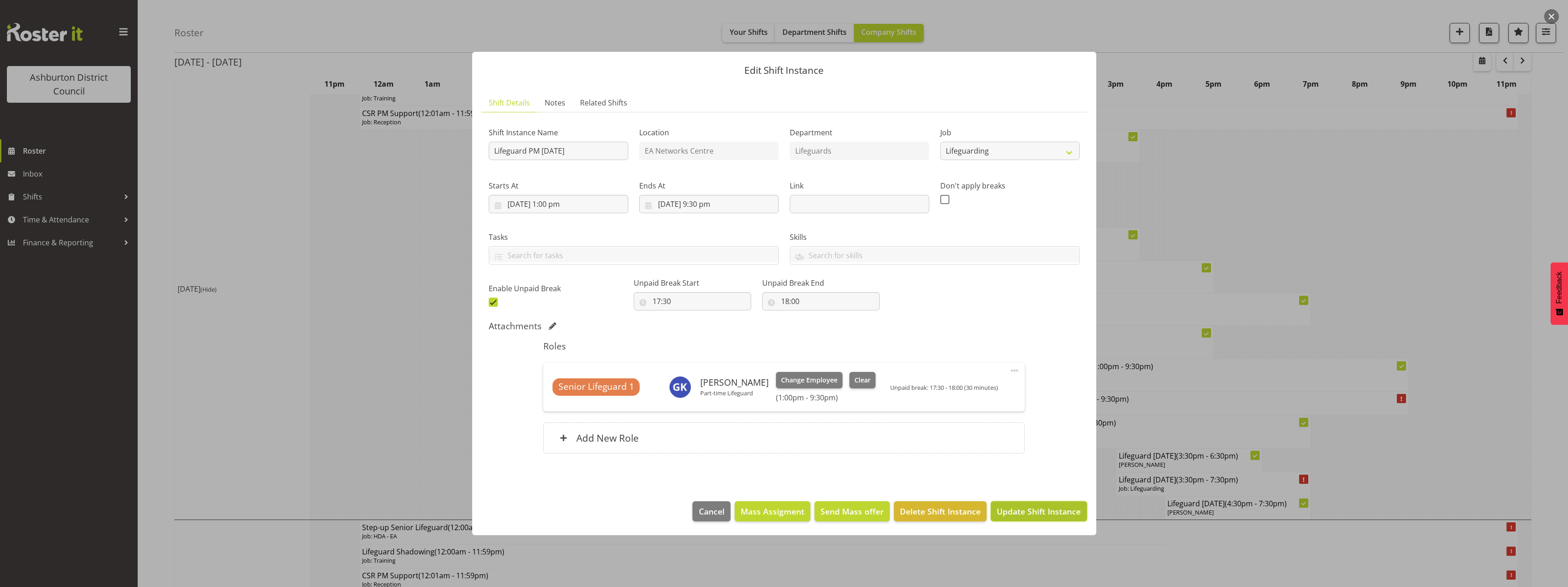
click at [1042, 511] on span "Update Shift Instance" at bounding box center [1039, 511] width 84 height 12
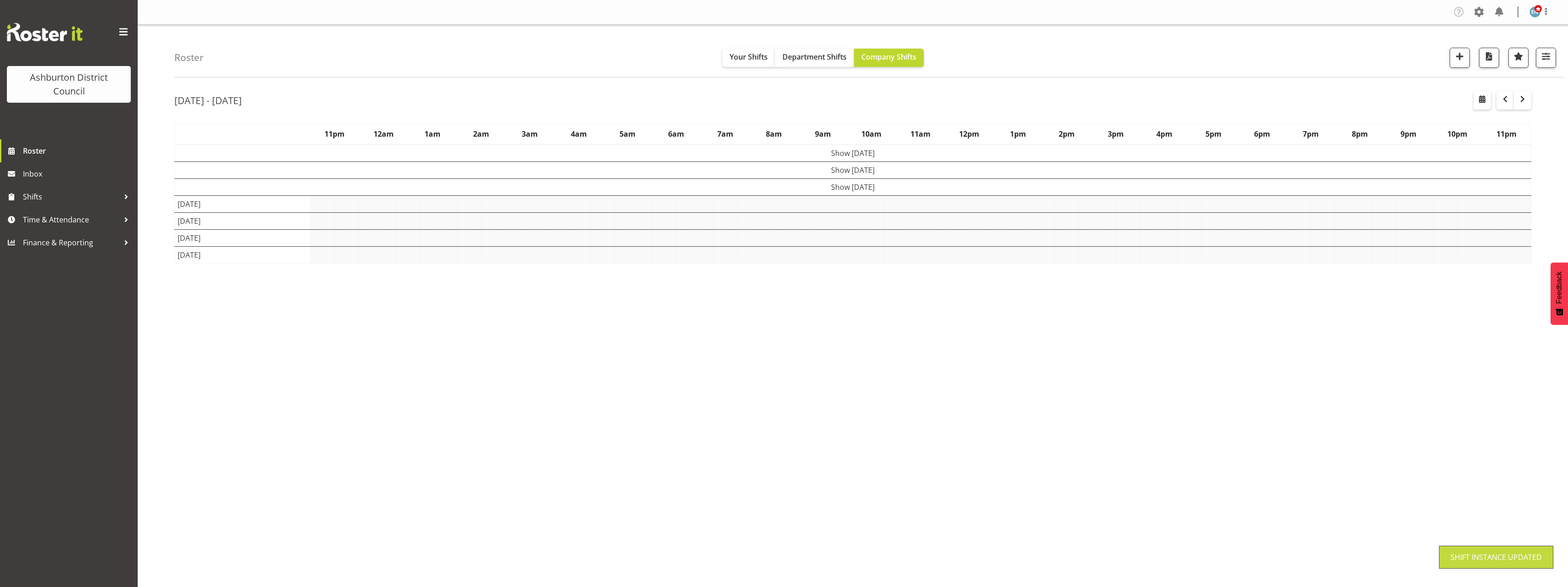
scroll to position [0, 0]
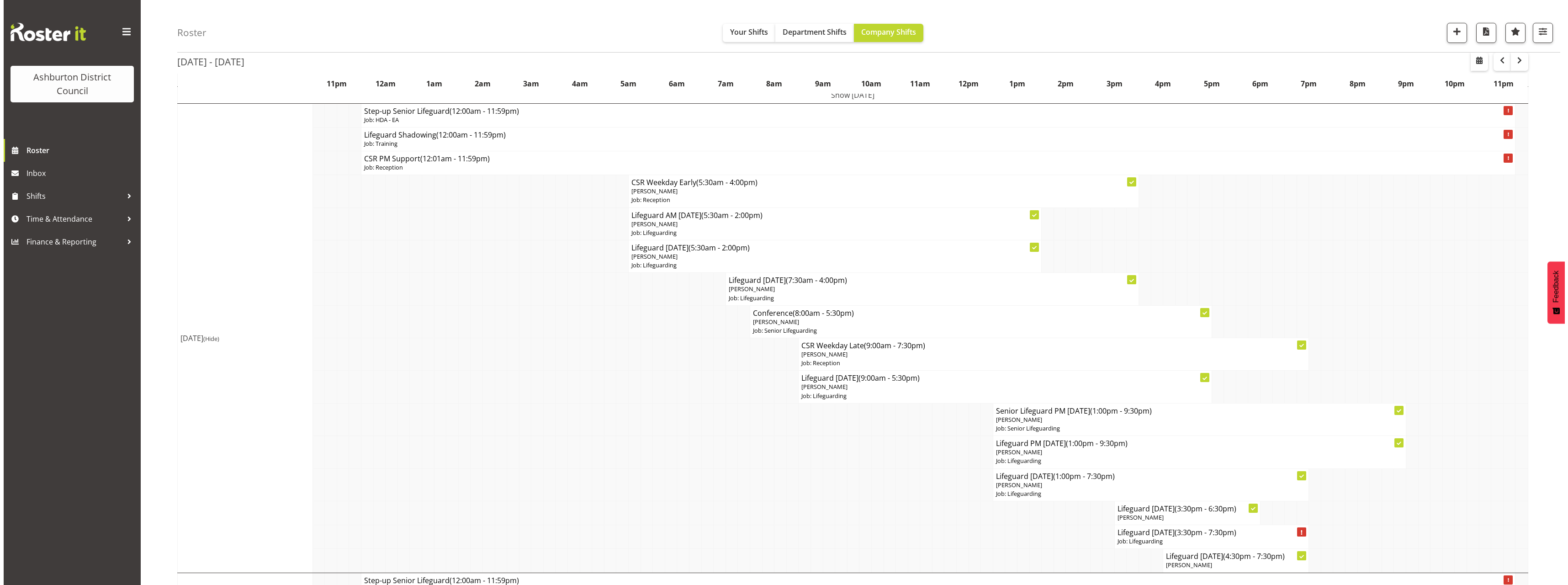
scroll to position [137, 0]
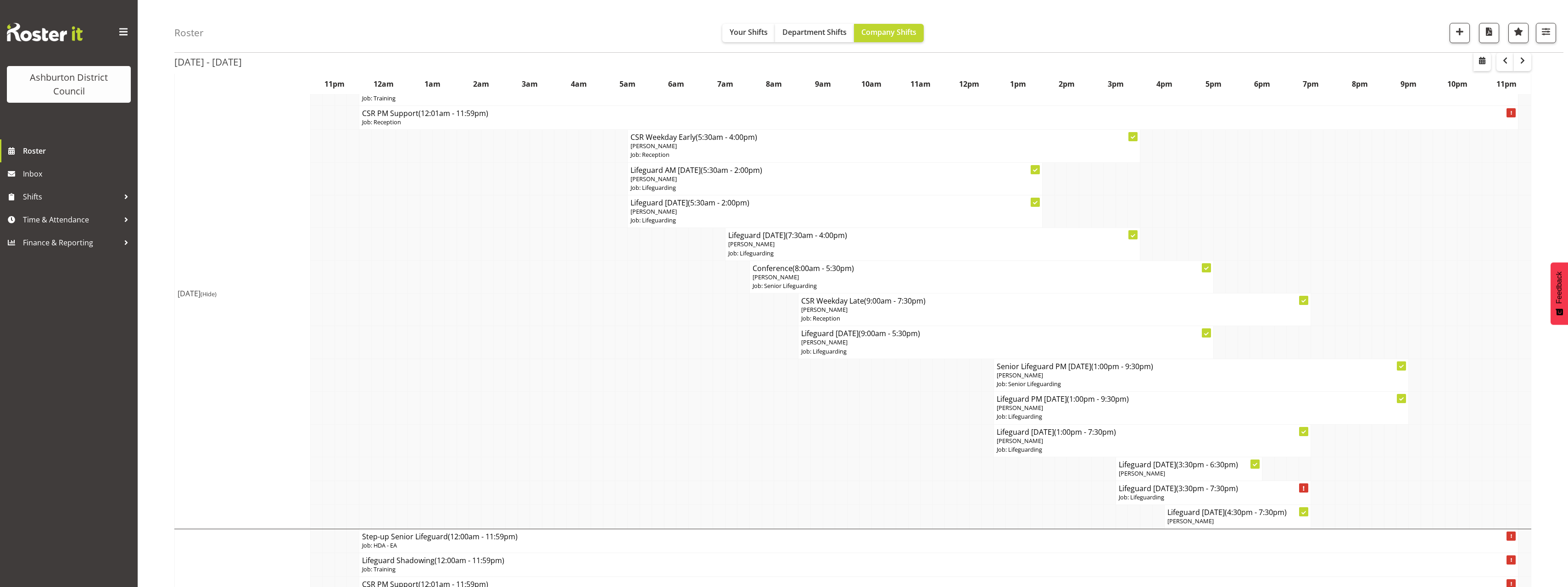
click at [217, 294] on span "(Hide)" at bounding box center [209, 294] width 16 height 8
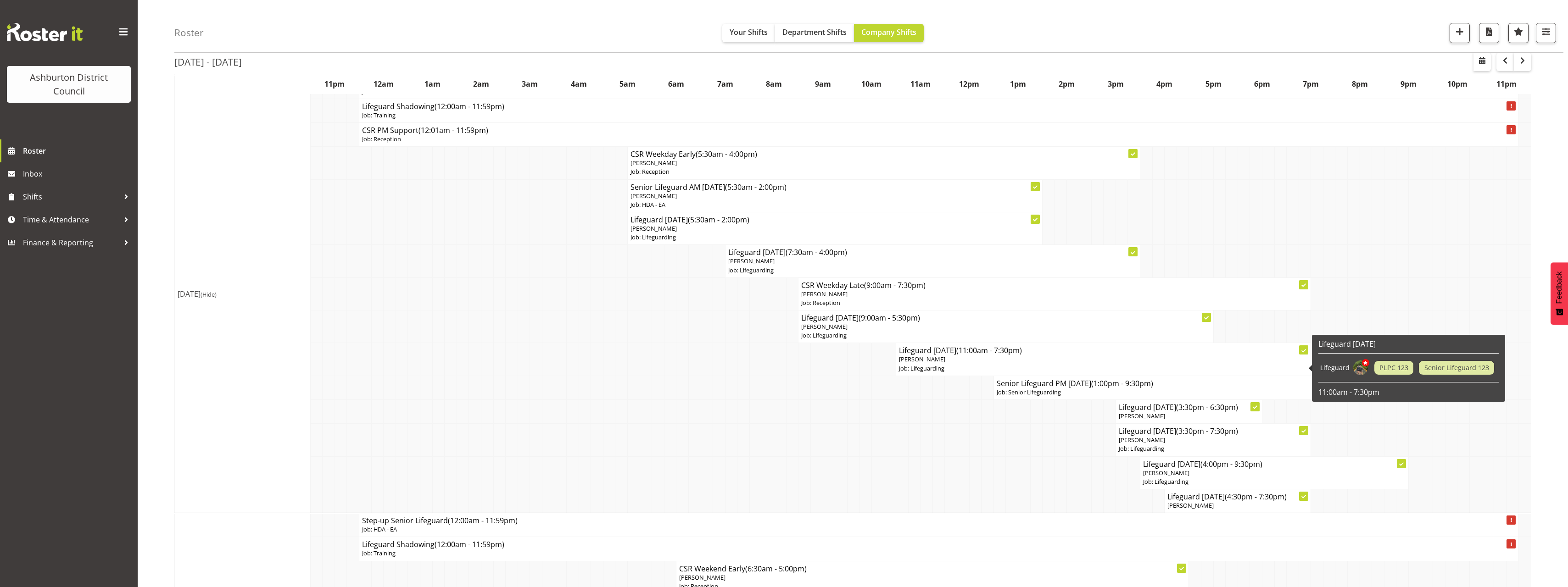
click at [995, 362] on p "[PERSON_NAME]" at bounding box center [1103, 359] width 409 height 9
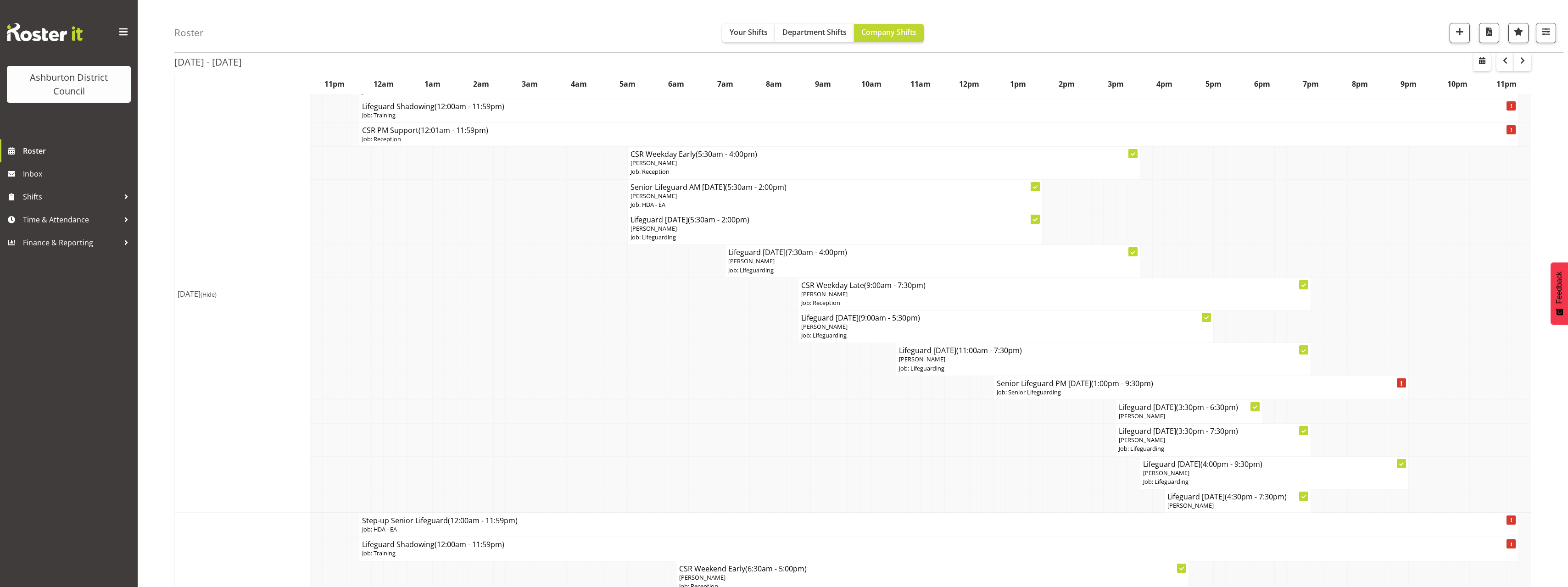
select select
select select "7"
select select "2025"
select select "11"
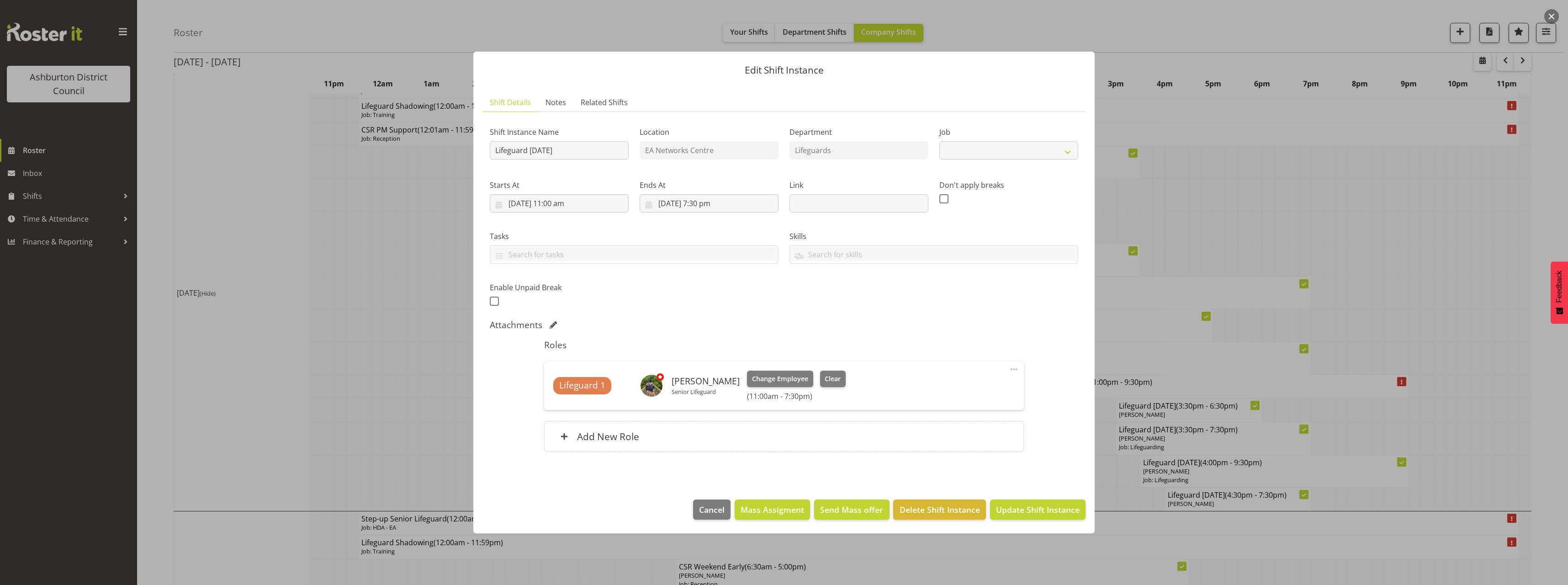
select select "38"
click at [561, 203] on input "[DATE] 11:00 am" at bounding box center [559, 203] width 139 height 18
click at [561, 398] on select "00 01 02 03 04 05 06 07 08 09 10 11 12 13 14 15 16 17 18 19 20 21 22 23" at bounding box center [559, 397] width 21 height 18
select select "13"
click at [549, 388] on select "00 01 02 03 04 05 06 07 08 09 10 11 12 13 14 15 16 17 18 19 20 21 22 23" at bounding box center [559, 397] width 21 height 18
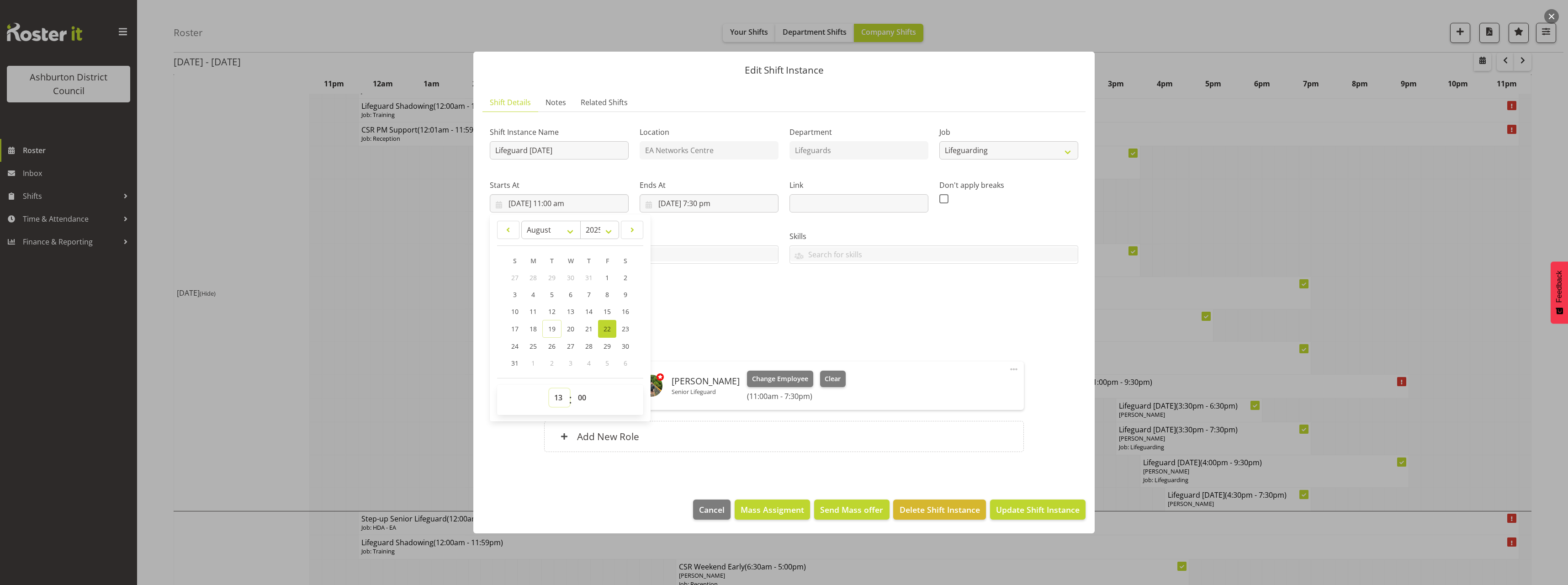
type input "[DATE] 1:00 pm"
click at [854, 332] on div "Attachments" at bounding box center [784, 325] width 589 height 13
click at [1038, 505] on span "Update Shift Instance" at bounding box center [1038, 509] width 83 height 12
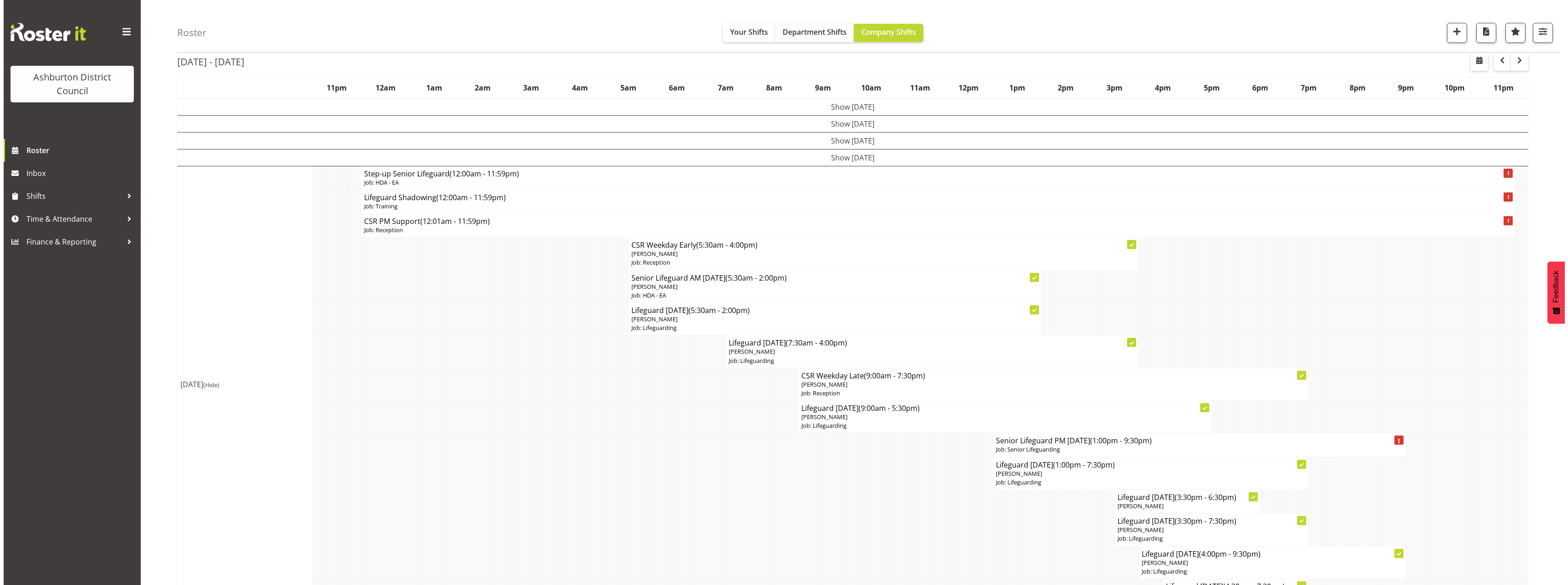
scroll to position [91, 0]
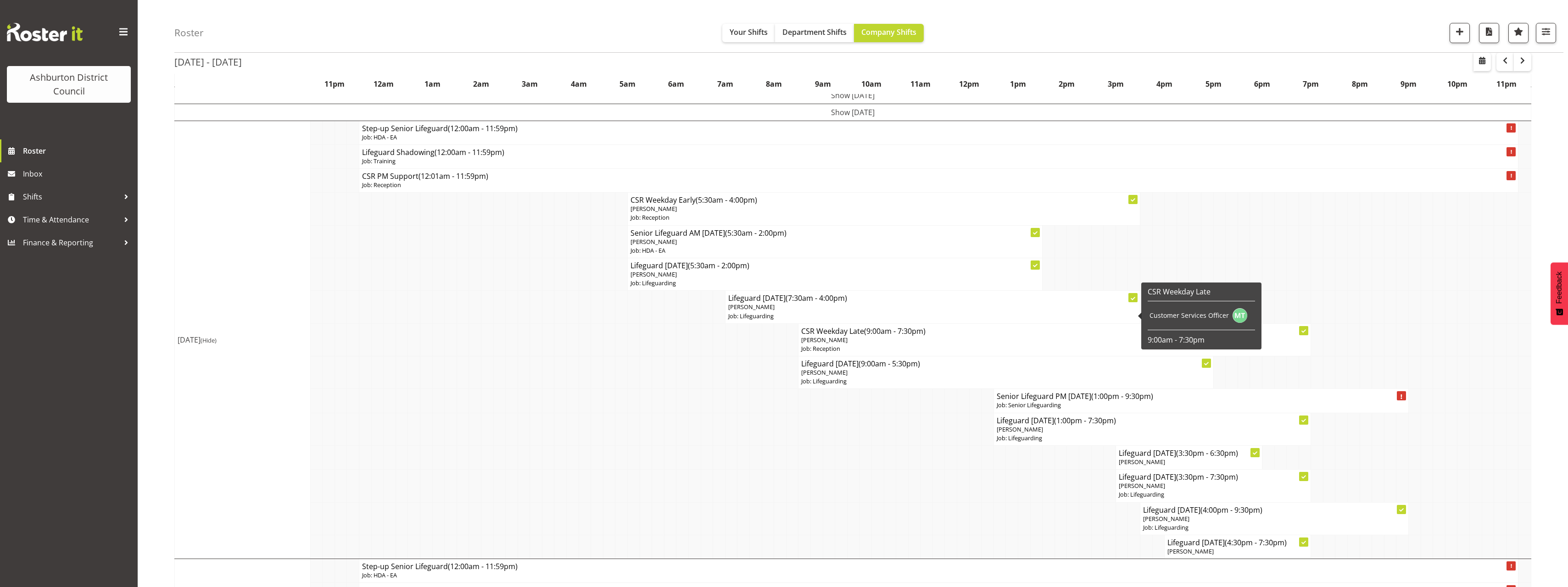
click at [844, 303] on span "(7:30am - 4:00pm)" at bounding box center [816, 298] width 61 height 10
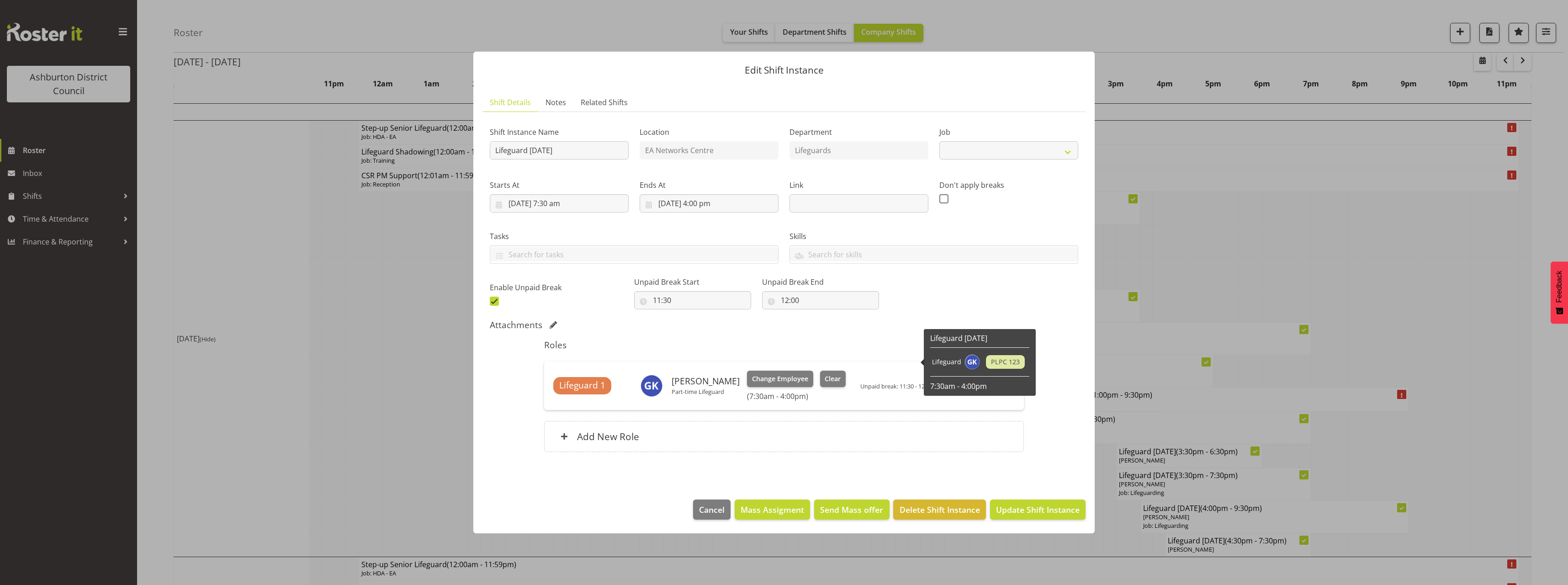
select select "38"
click at [828, 378] on span "Clear" at bounding box center [833, 379] width 16 height 10
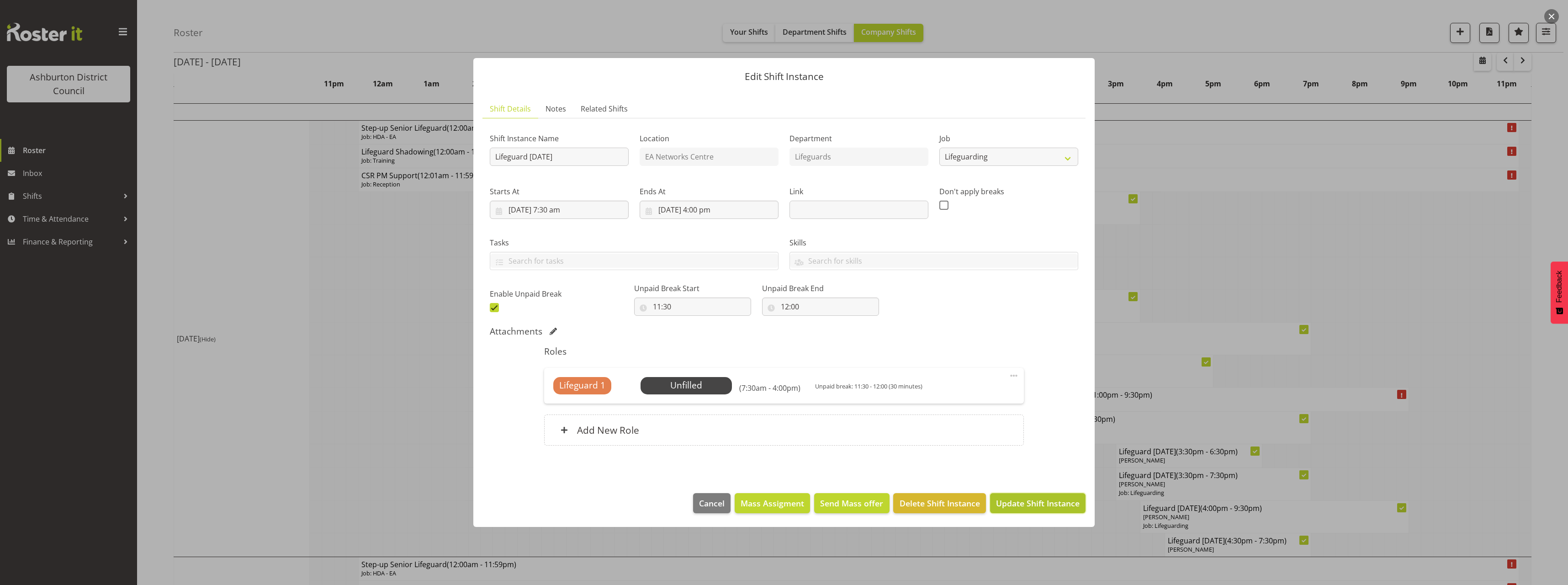
click at [1035, 497] on span "Update Shift Instance" at bounding box center [1038, 503] width 83 height 12
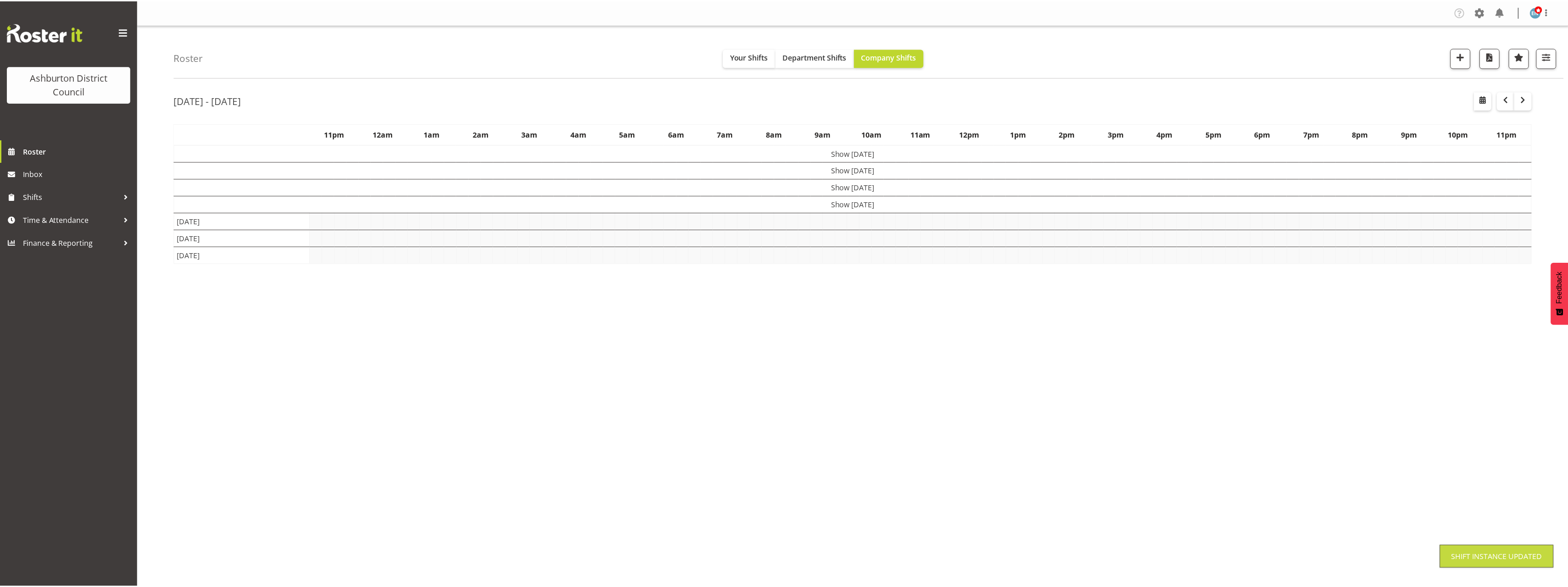
scroll to position [0, 0]
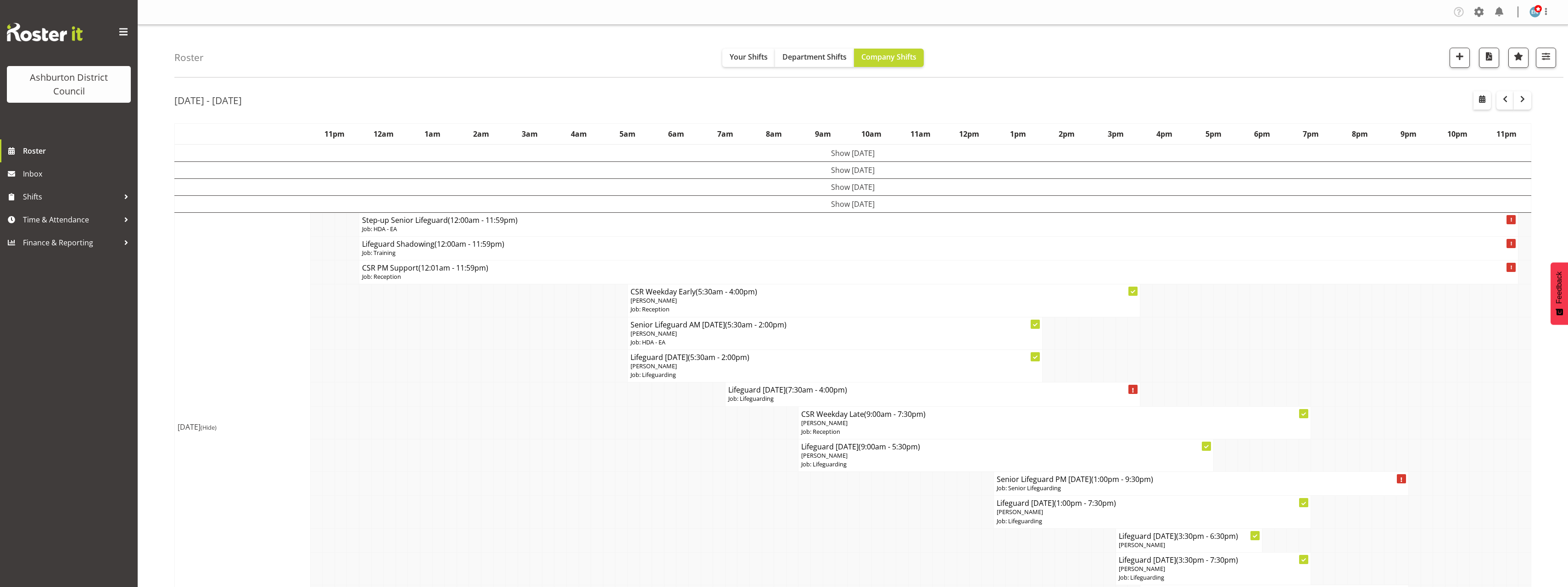
click at [835, 520] on td at bounding box center [841, 512] width 12 height 32
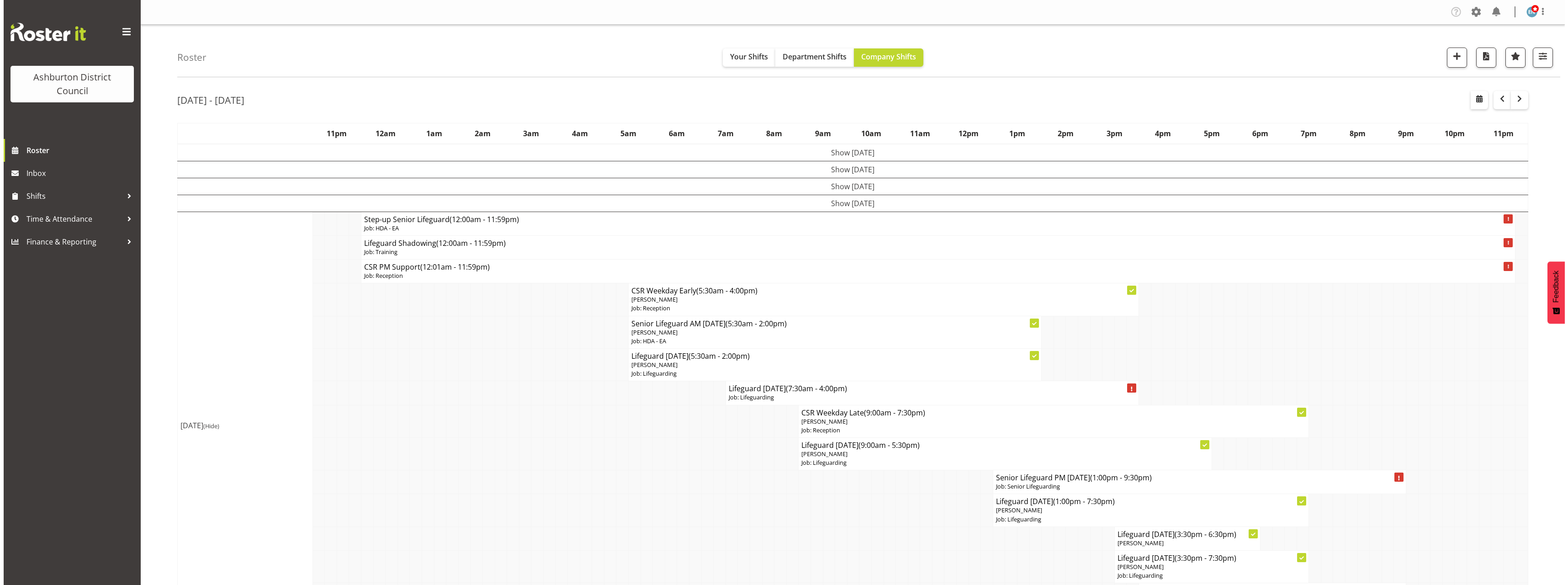
scroll to position [91, 0]
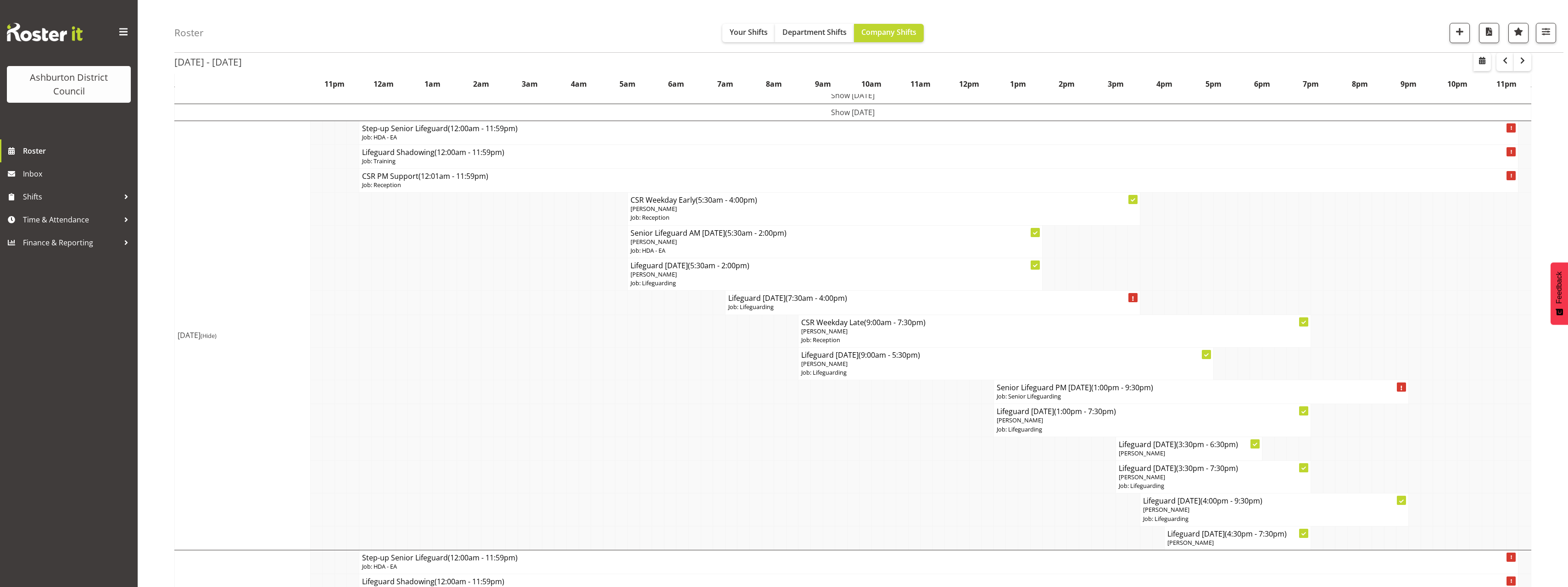
click at [1073, 423] on p "[PERSON_NAME]" at bounding box center [1152, 420] width 311 height 9
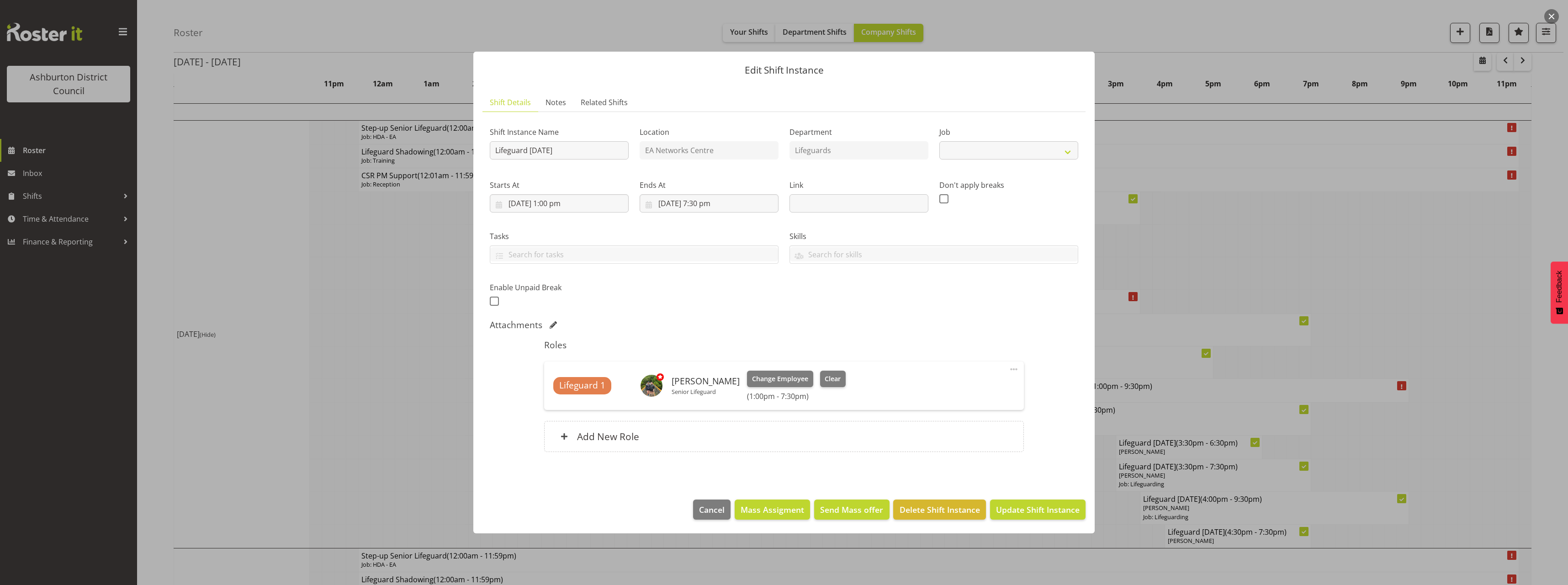
select select "38"
click at [495, 302] on span at bounding box center [494, 301] width 9 height 9
click at [495, 302] on input "checkbox" at bounding box center [493, 301] width 6 height 6
checkbox input "true"
click at [667, 299] on input "text" at bounding box center [693, 300] width 117 height 18
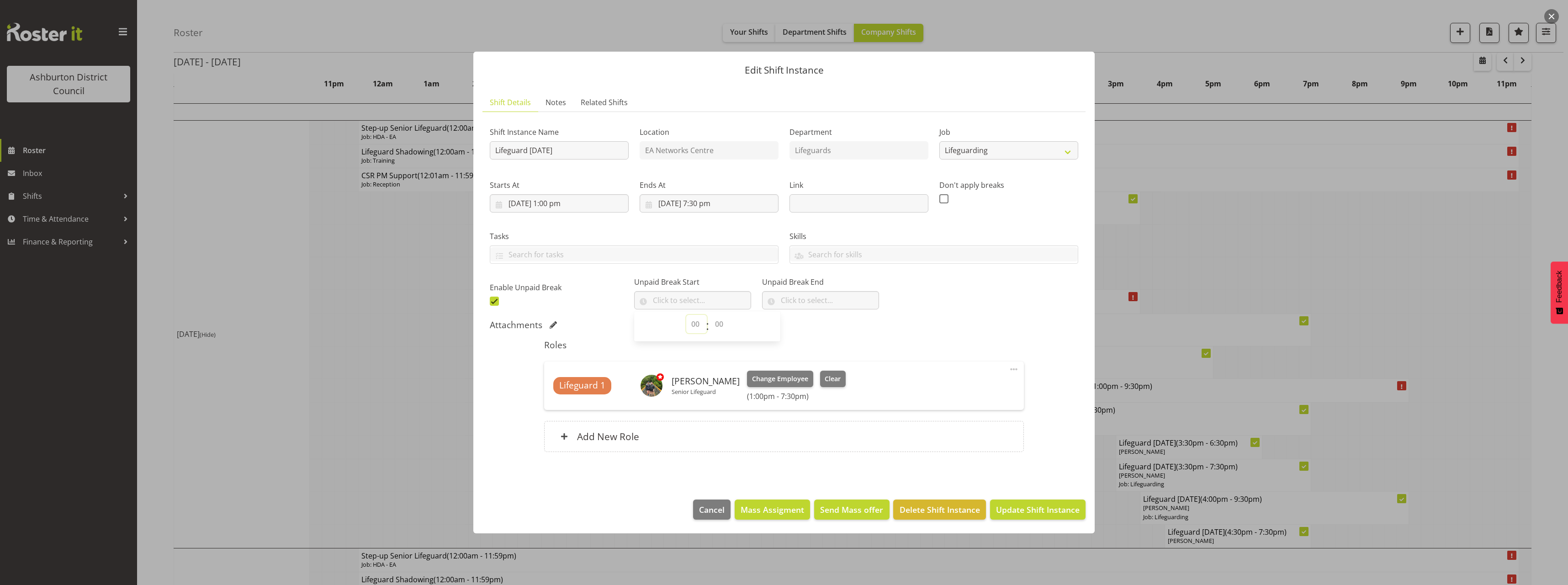
click at [696, 330] on select "00 00 01 02 03 04 05 06 07 08 09 10 11 12 13 14 15 16 17 18 19 20 21 22 23" at bounding box center [696, 324] width 21 height 18
select select "17"
click at [686, 315] on select "00 00 01 02 03 04 05 06 07 08 09 10 11 12 13 14 15 16 17 18 19 20 21 22 23" at bounding box center [696, 324] width 21 height 18
click at [720, 325] on select "00 00 01 02 03 04 05 06 07 08 09 10 11 12 13 14 15 16 17 18 19 20 21 22 23 24 2…" at bounding box center [720, 324] width 21 height 18
select select "0"
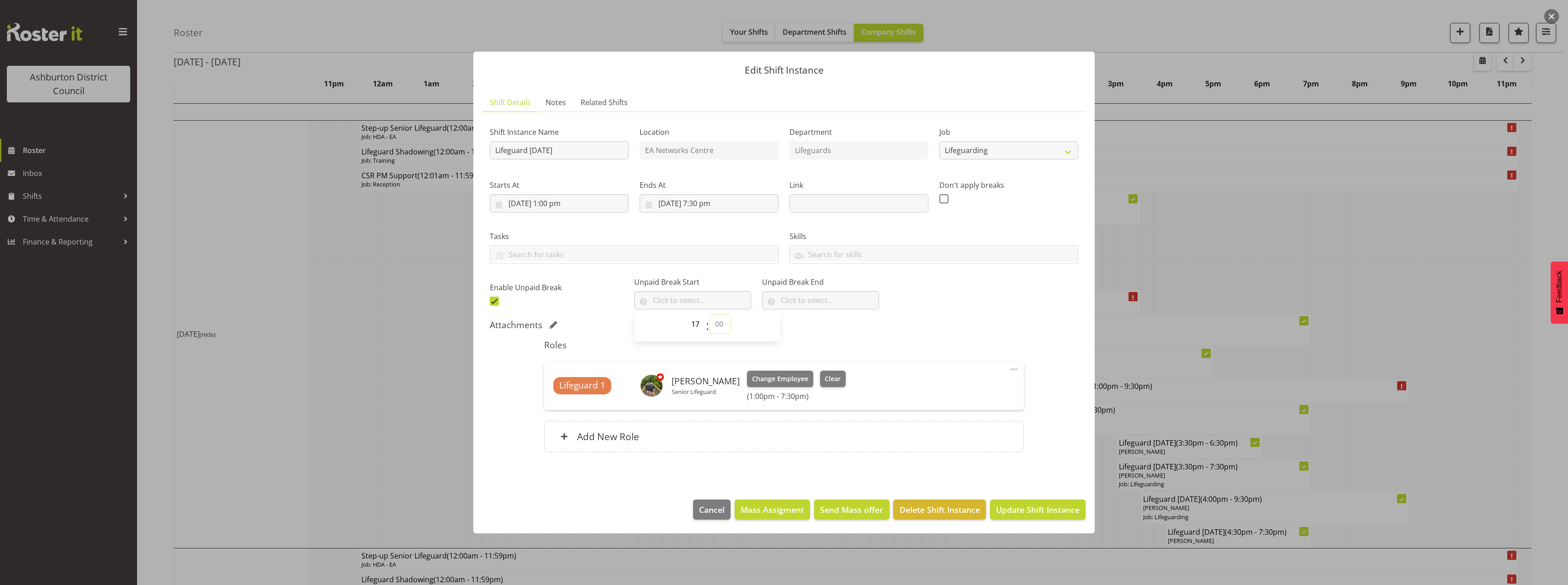
click at [710, 315] on select "00 00 01 02 03 04 05 06 07 08 09 10 11 12 13 14 15 16 17 18 19 20 21 22 23 24 2…" at bounding box center [720, 324] width 21 height 18
type input "17:00"
click at [805, 302] on input "text" at bounding box center [821, 300] width 117 height 18
click at [814, 324] on select "00 00 01 02 03 04 05 06 07 08 09 10 11 12 13 14 15 16 17 18 19 20 21 22 23" at bounding box center [824, 324] width 21 height 18
select select "17"
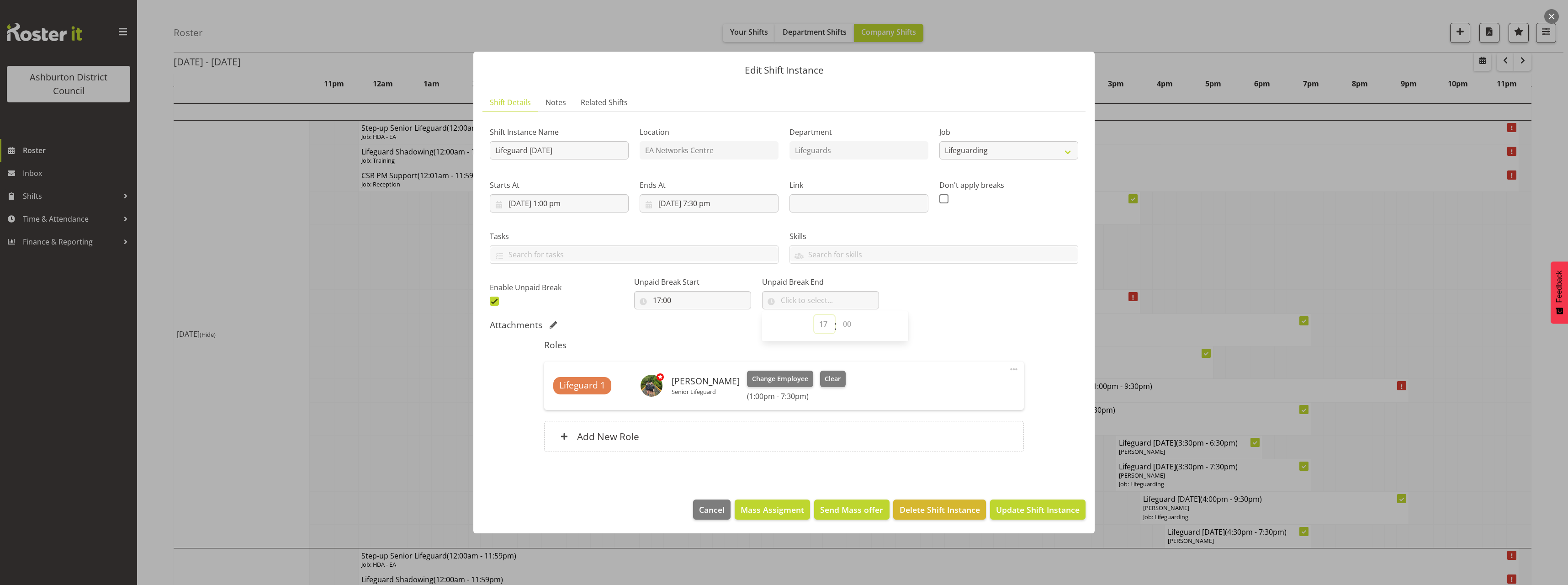
click at [814, 315] on select "00 00 01 02 03 04 05 06 07 08 09 10 11 12 13 14 15 16 17 18 19 20 21 22 23" at bounding box center [824, 324] width 21 height 18
click at [840, 318] on select "00 00 01 02 03 04 05 06 07 08 09 10 11 12 13 14 15 16 17 18 19 20 21 22 23 24 2…" at bounding box center [847, 324] width 21 height 18
select select "30"
click at [838, 315] on select "00 00 01 02 03 04 05 06 07 08 09 10 11 12 13 14 15 16 17 18 19 20 21 22 23 24 2…" at bounding box center [847, 324] width 21 height 18
type input "17:30"
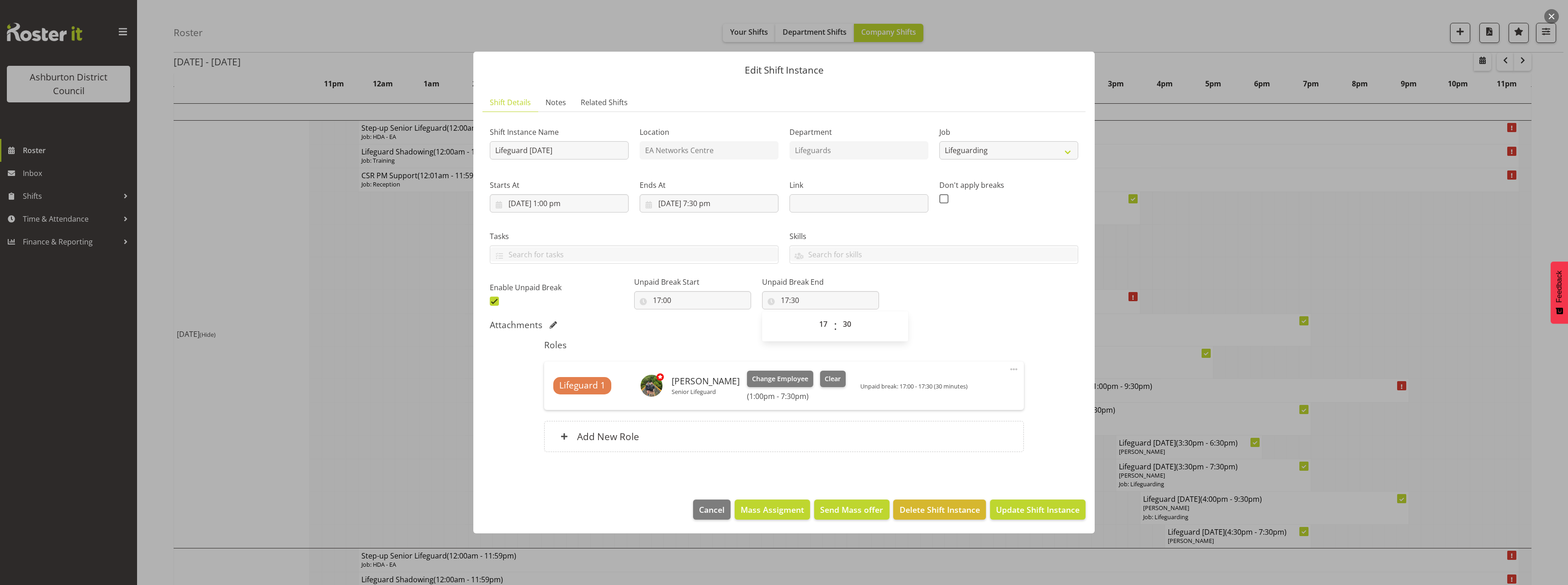
click at [940, 302] on div "Shift Instance Name Lifeguard [DATE] Location EA Networks Centre Department Lif…" at bounding box center [783, 214] width 599 height 200
click at [1055, 511] on span "Update Shift Instance" at bounding box center [1038, 509] width 83 height 12
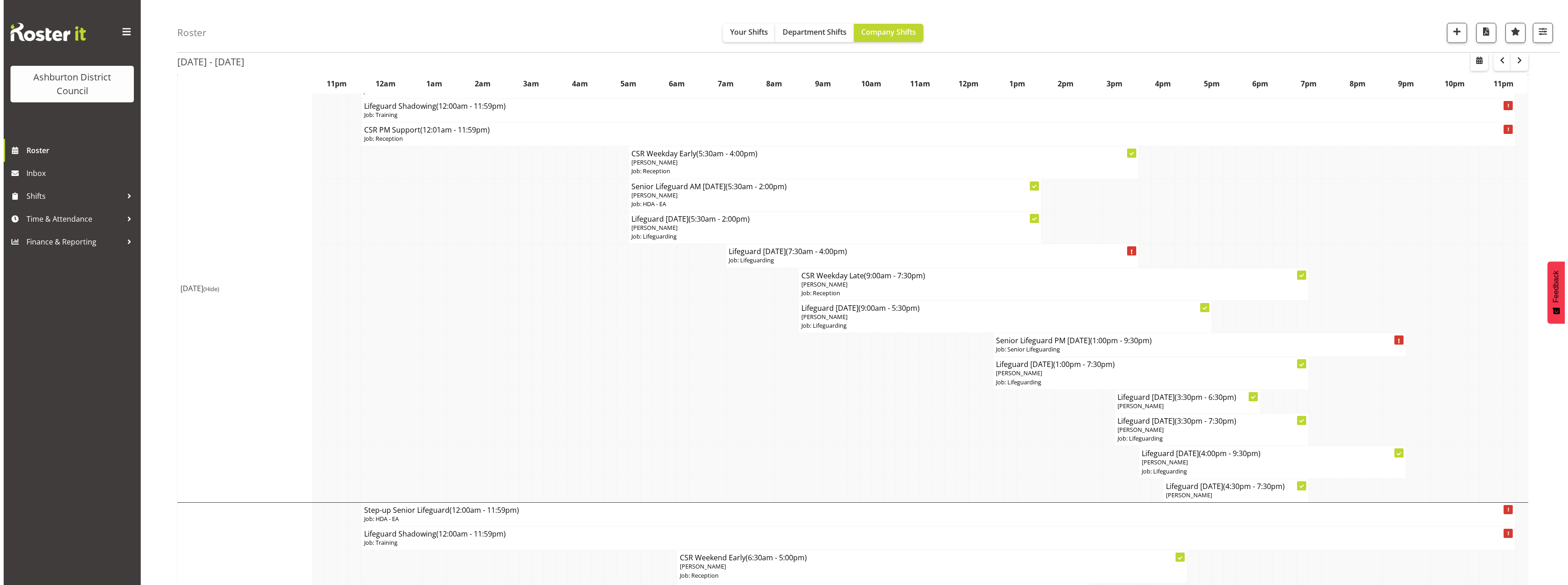
scroll to position [183, 0]
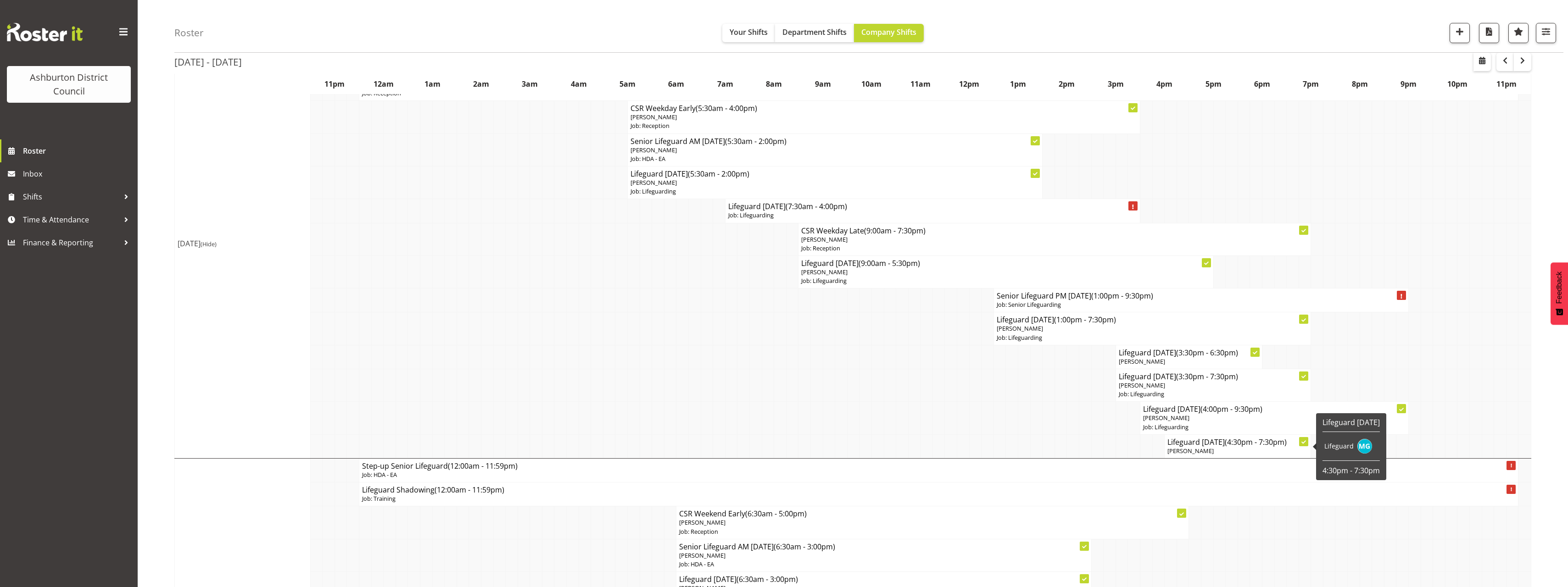
click at [1215, 447] on p "[PERSON_NAME]" at bounding box center [1237, 451] width 141 height 9
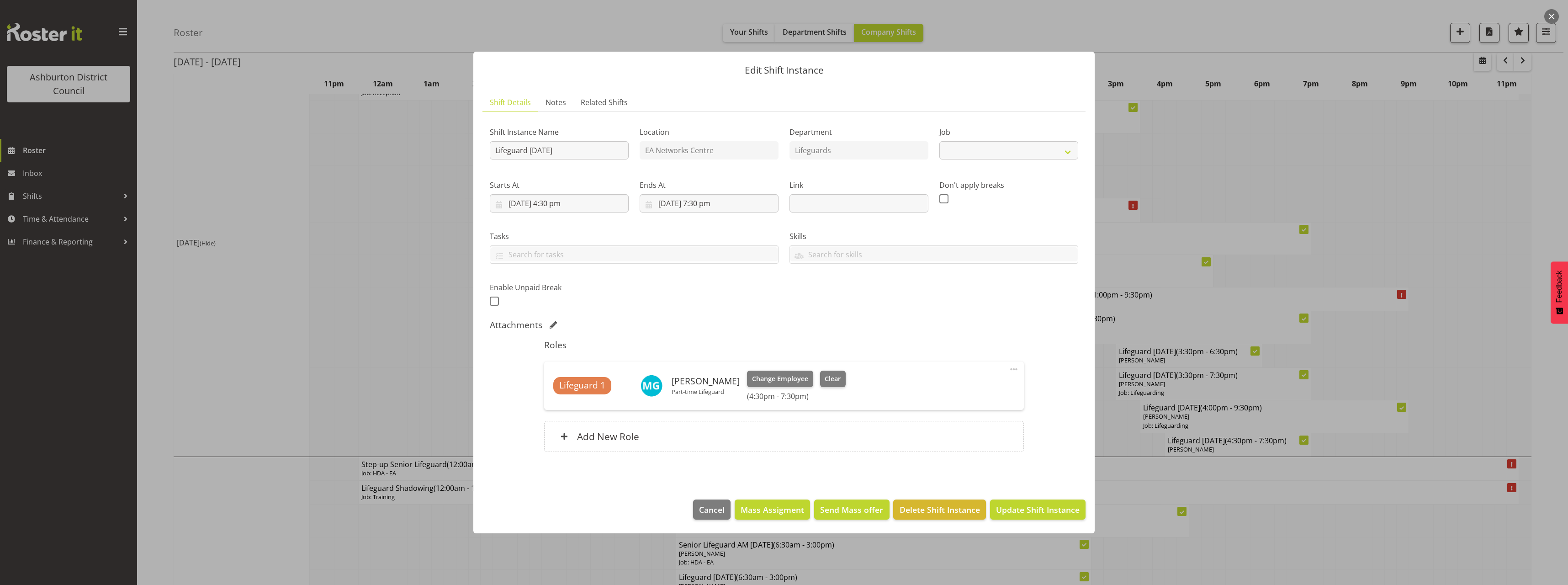
select select "38"
click at [841, 379] on button "Clear" at bounding box center [833, 378] width 26 height 16
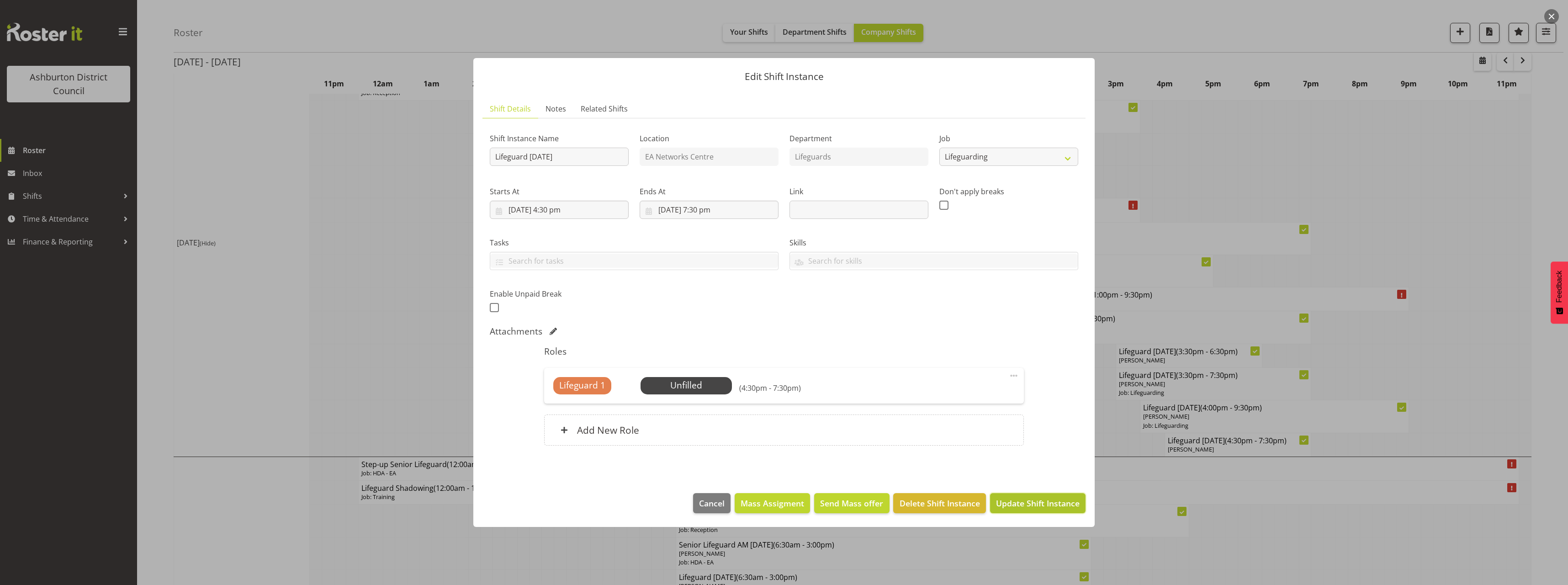
click at [1046, 501] on span "Update Shift Instance" at bounding box center [1038, 503] width 83 height 12
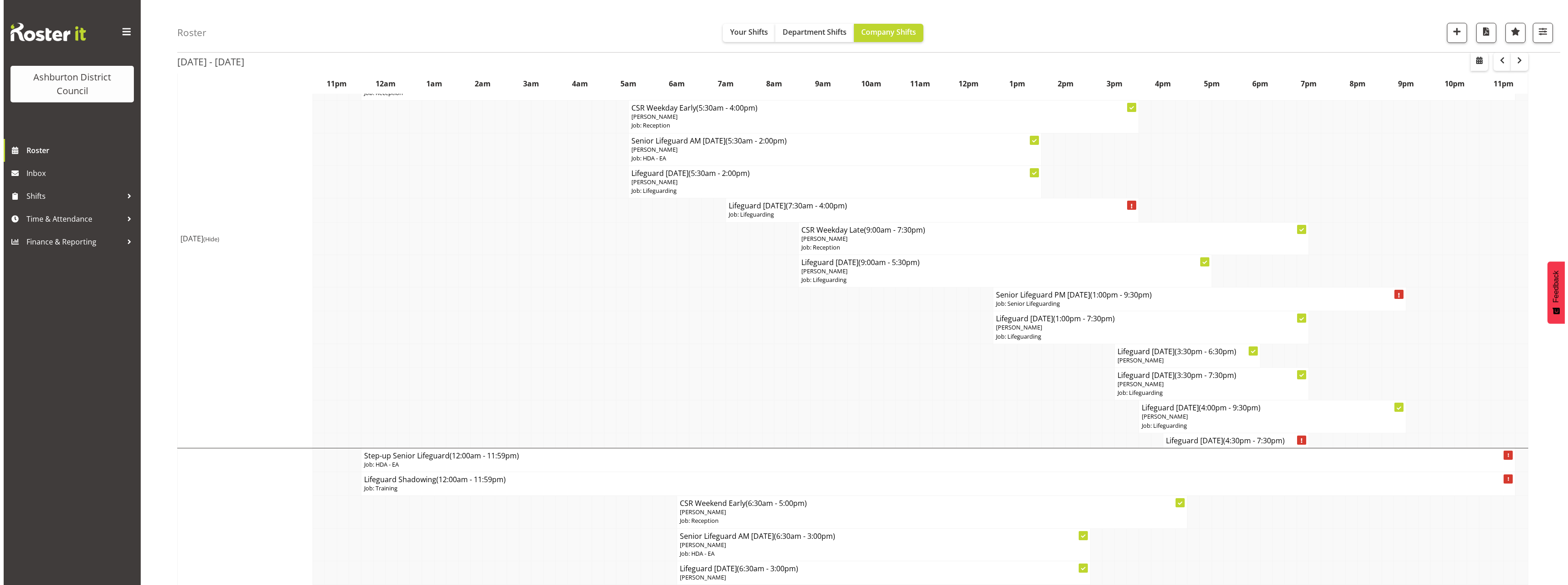
scroll to position [137, 0]
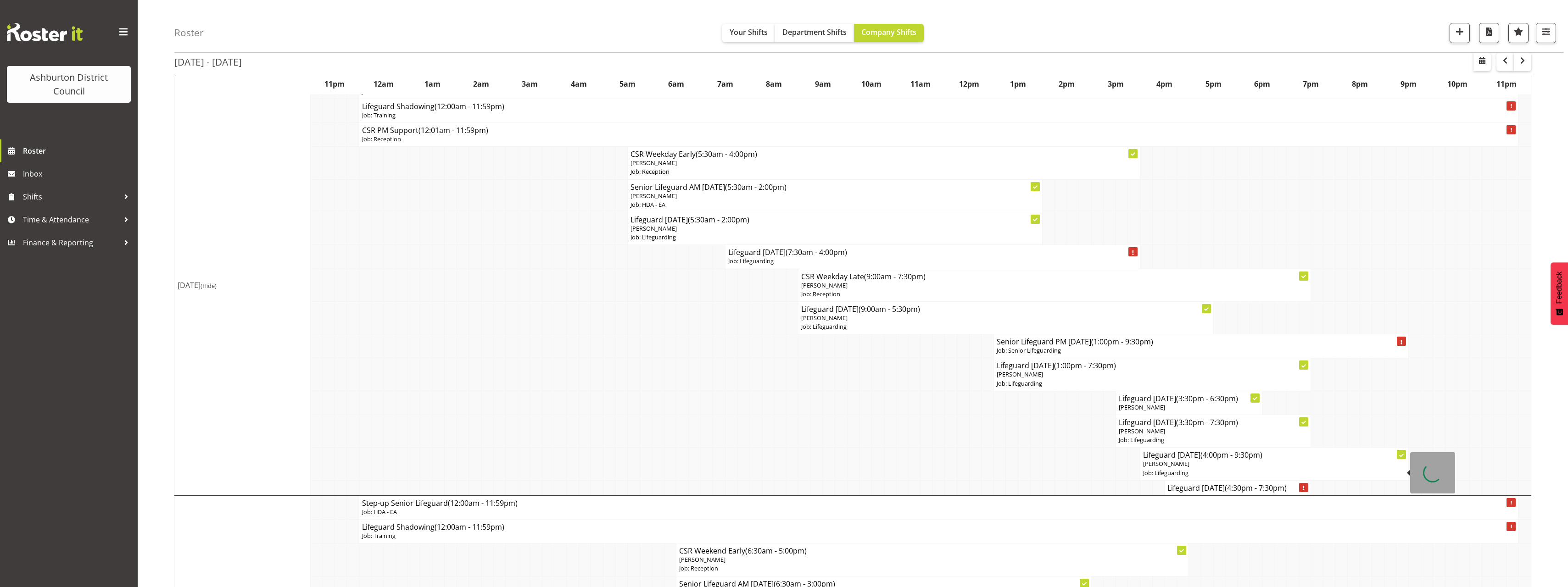
click at [1196, 468] on p "[PERSON_NAME]" at bounding box center [1274, 464] width 262 height 9
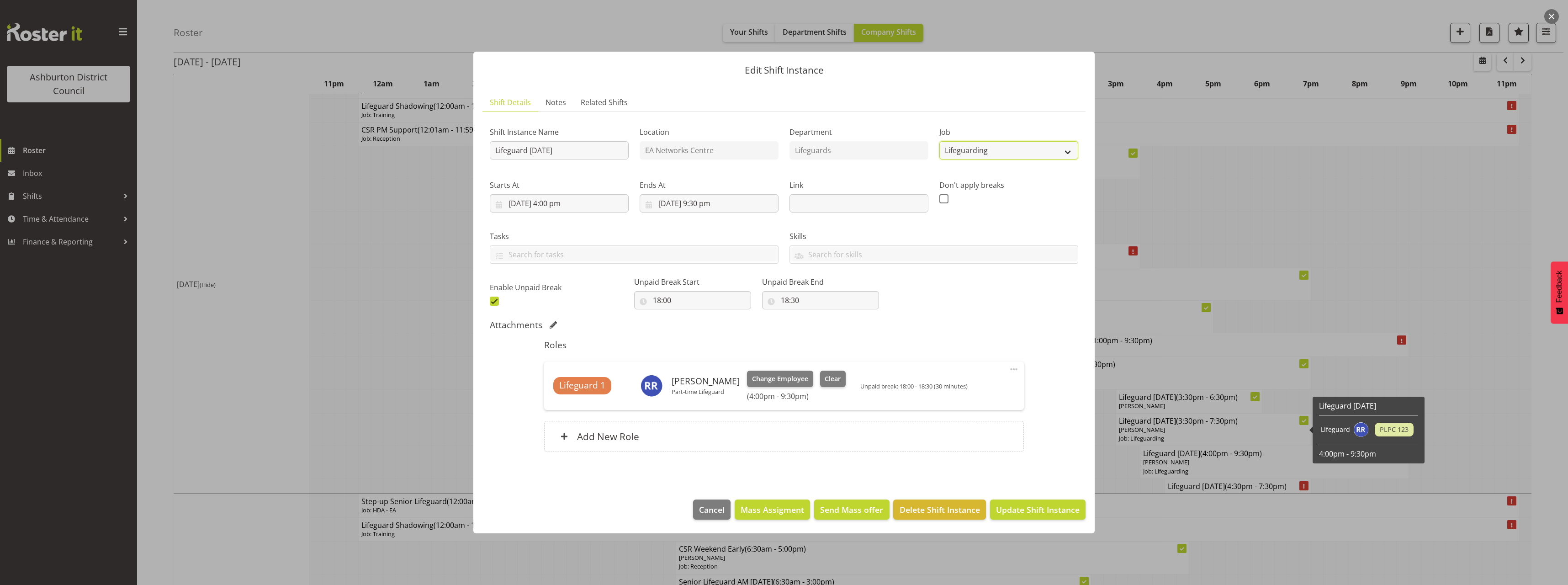
click at [992, 143] on select "Create new job Casual HDA - CSR HDA - EA Lifeguarding LTS- Alt Duties Ordinary …" at bounding box center [1008, 150] width 139 height 18
select select "34"
click at [939, 141] on select "Create new job Casual HDA - CSR HDA - EA Lifeguarding LTS- Alt Duties Ordinary …" at bounding box center [1008, 150] width 139 height 18
click at [1042, 515] on button "Update Shift Instance" at bounding box center [1037, 509] width 95 height 20
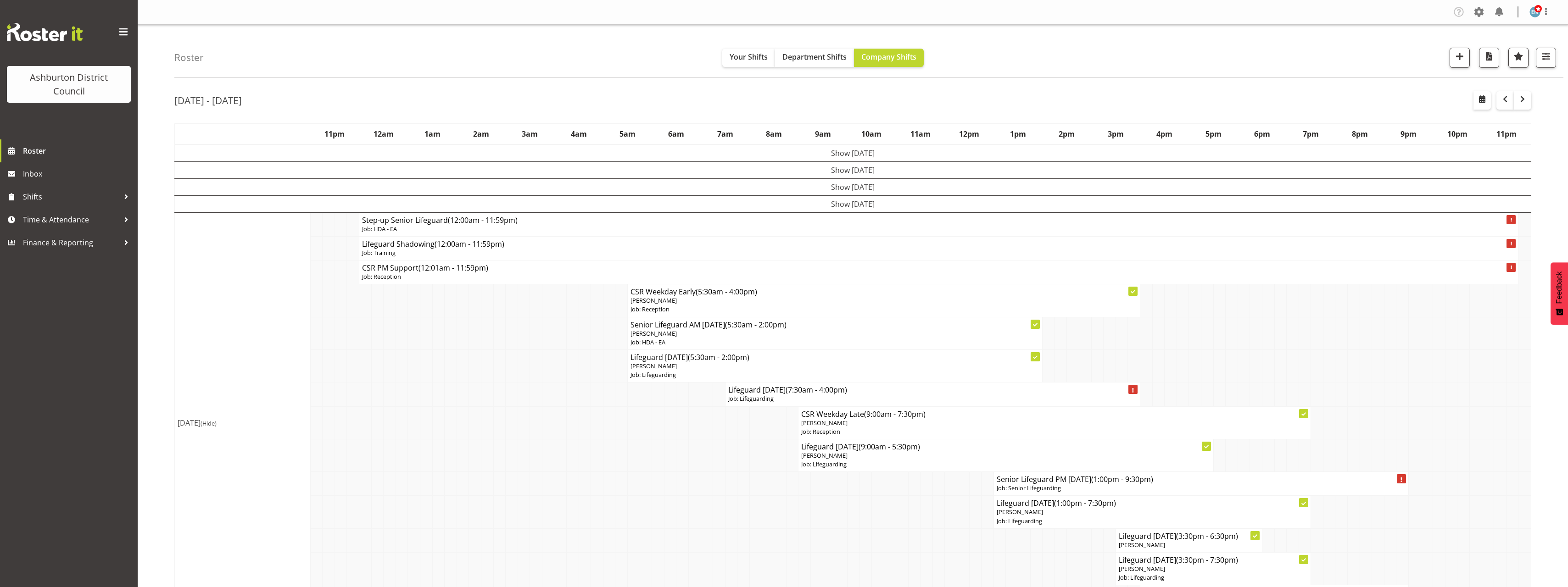
scroll to position [92, 0]
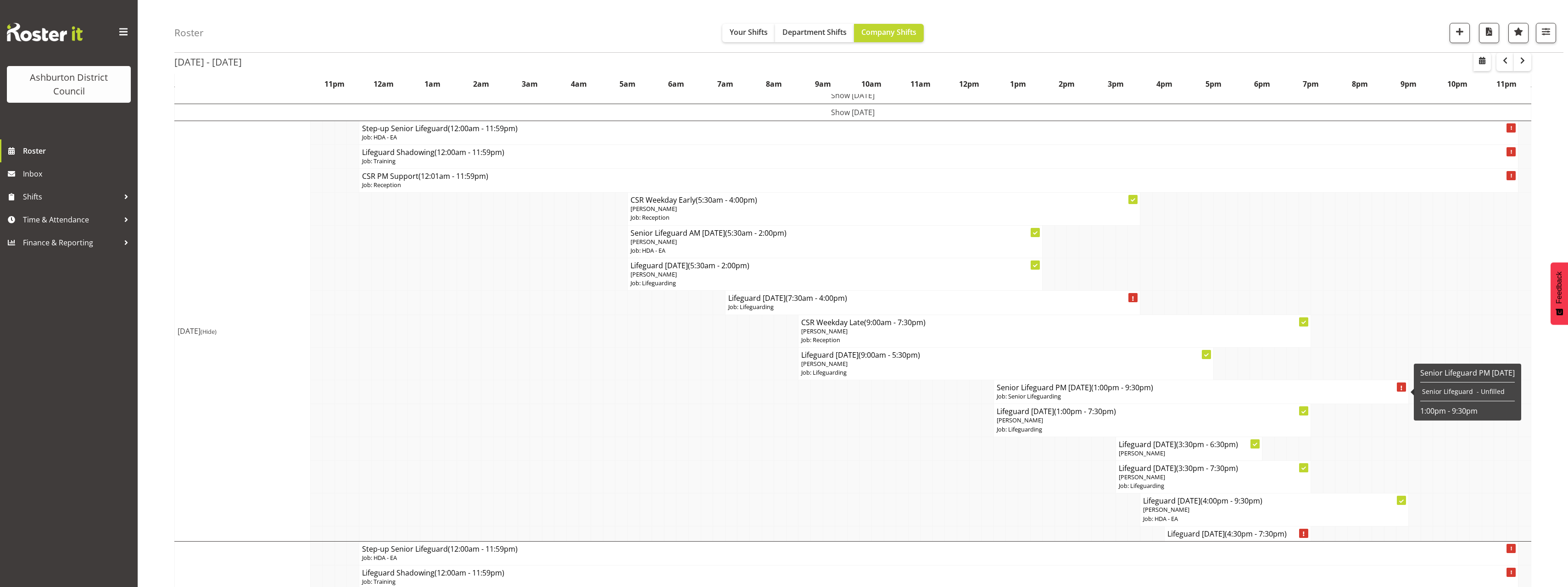
click at [1032, 391] on h4 "Senior Lifeguard PM [DATE] (1:00pm - 9:30pm)" at bounding box center [1201, 387] width 409 height 9
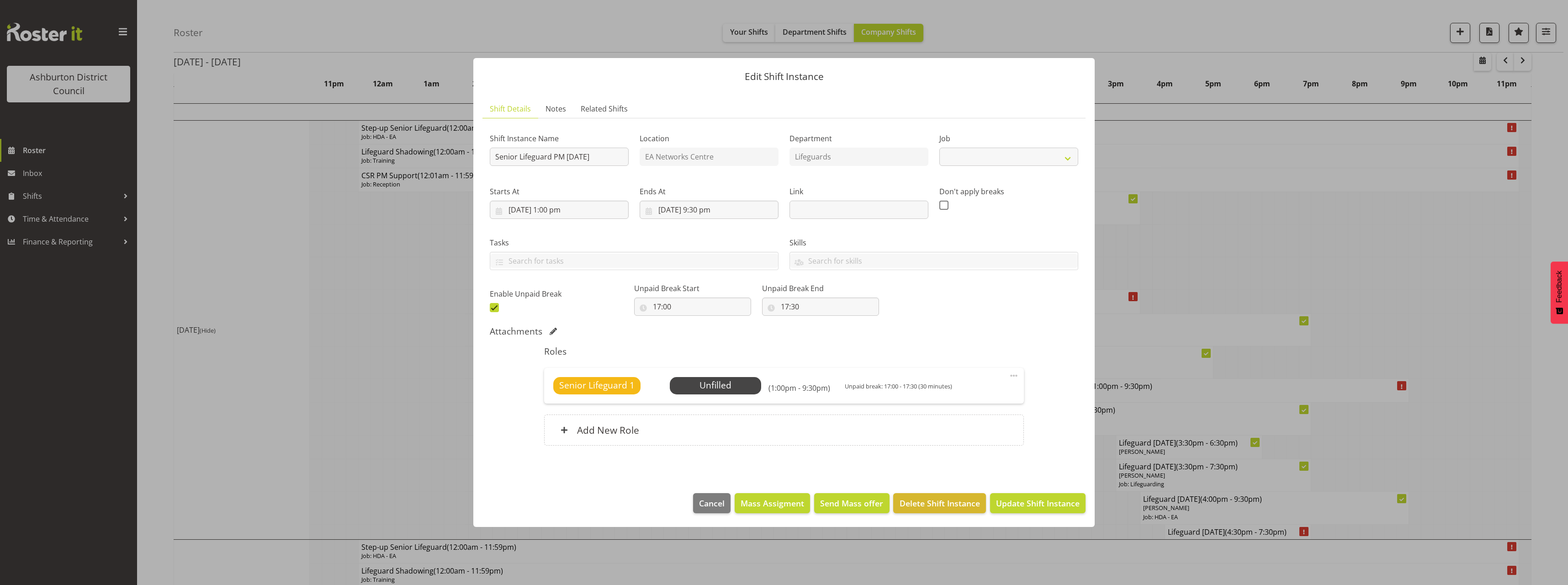
select select "2648"
click at [518, 155] on input "Senior Lifeguard PM [DATE]" at bounding box center [559, 156] width 139 height 18
drag, startPoint x: 518, startPoint y: 155, endPoint x: 480, endPoint y: 156, distance: 38.0
click at [480, 156] on section "Shift Details Notes Related Shifts Shift Instance Name Senior Lifeguard PM [DAT…" at bounding box center [784, 287] width 621 height 393
type input "Lifeguard PM [DATE]"
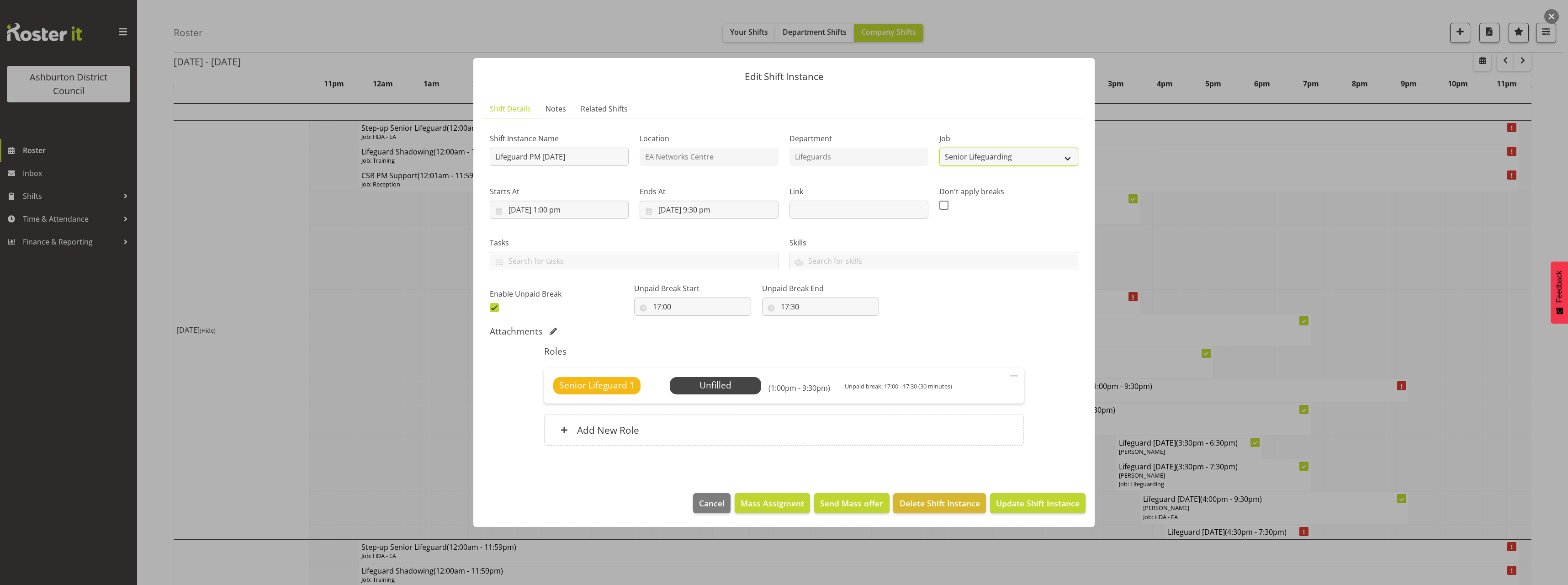
click at [1007, 157] on select "Create new job Casual HDA - CSR HDA - EA Lifeguarding LTS- Alt Duties Ordinary …" at bounding box center [1008, 156] width 139 height 18
select select "38"
click at [939, 147] on select "Create new job Casual HDA - CSR HDA - EA Lifeguarding LTS- Alt Duties Ordinary …" at bounding box center [1008, 156] width 139 height 18
click at [1015, 373] on span at bounding box center [1014, 376] width 11 height 11
click at [973, 395] on link "Edit" at bounding box center [975, 396] width 88 height 16
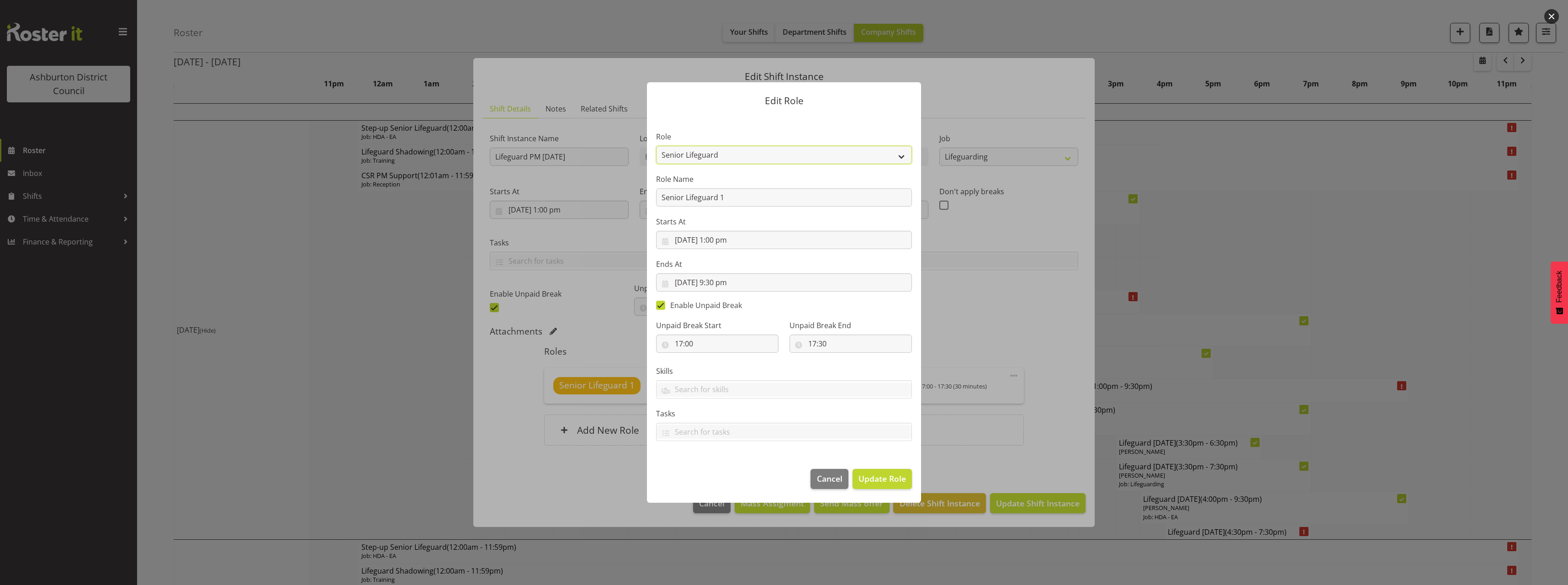
click at [712, 154] on select "AAGM Deputy Director AAGM Director Archivist Childrens Librarian Collections & …" at bounding box center [783, 154] width 256 height 18
select select "64"
click at [656, 146] on select "AAGM Deputy Director AAGM Director Archivist Childrens Librarian Collections & …" at bounding box center [783, 154] width 256 height 18
click at [879, 477] on span "Update Role" at bounding box center [882, 478] width 47 height 12
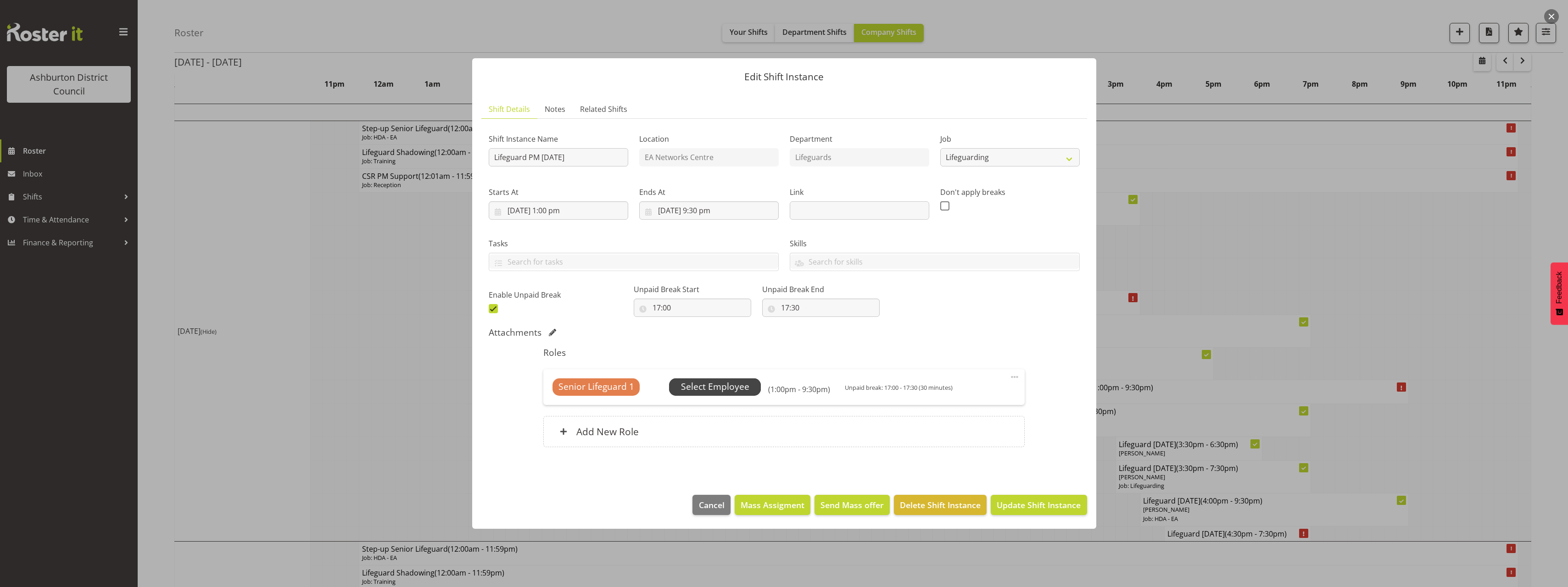
click at [738, 383] on span "Select Employee" at bounding box center [715, 387] width 68 height 13
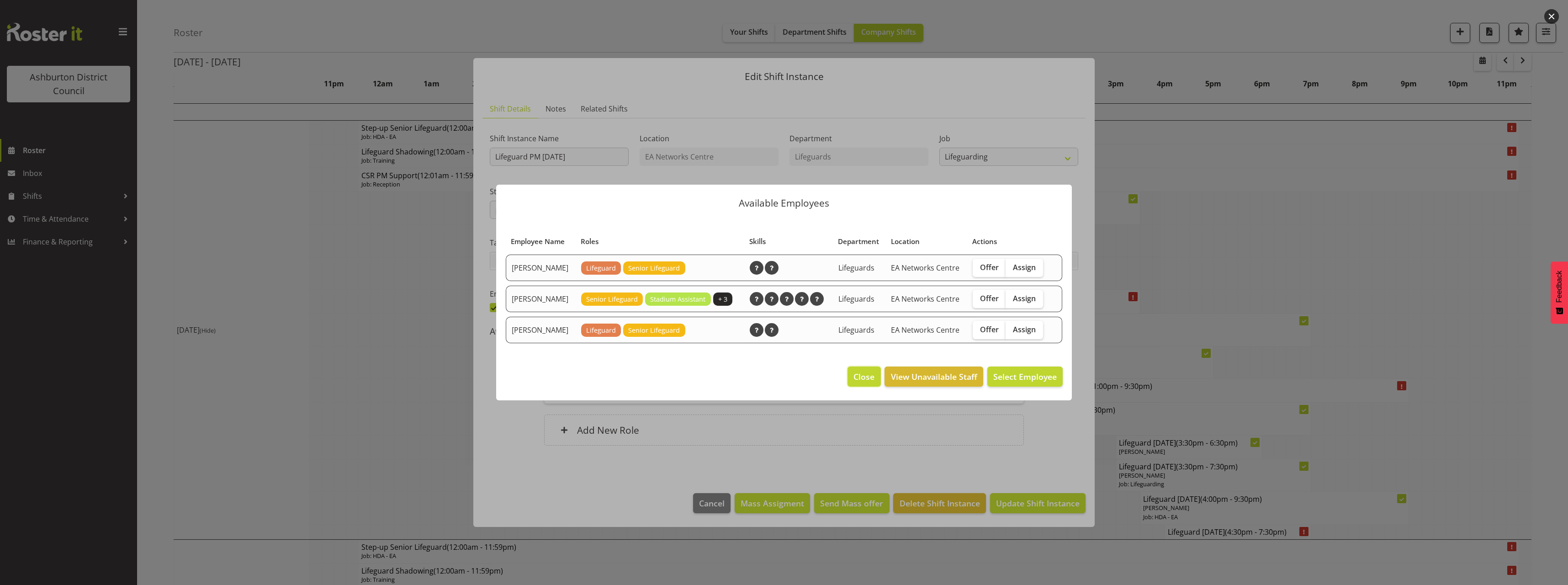
click at [851, 379] on button "Close" at bounding box center [864, 377] width 33 height 20
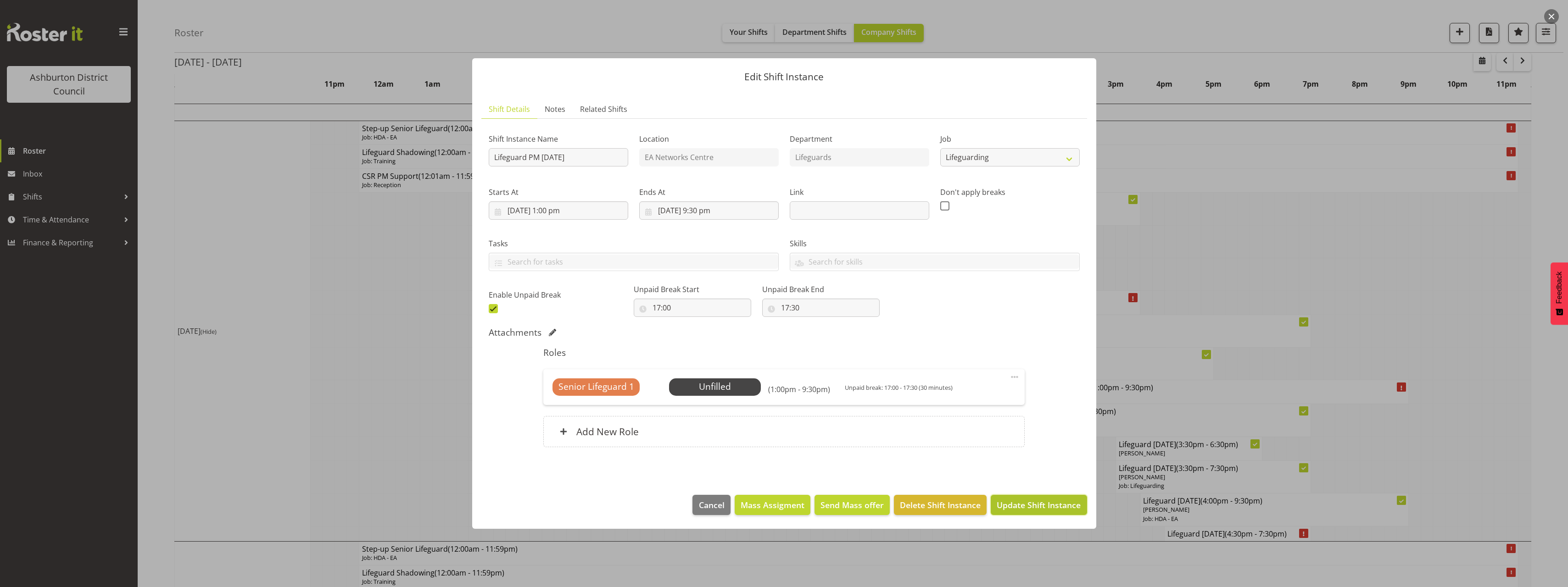
click at [1034, 503] on span "Update Shift Instance" at bounding box center [1039, 505] width 84 height 12
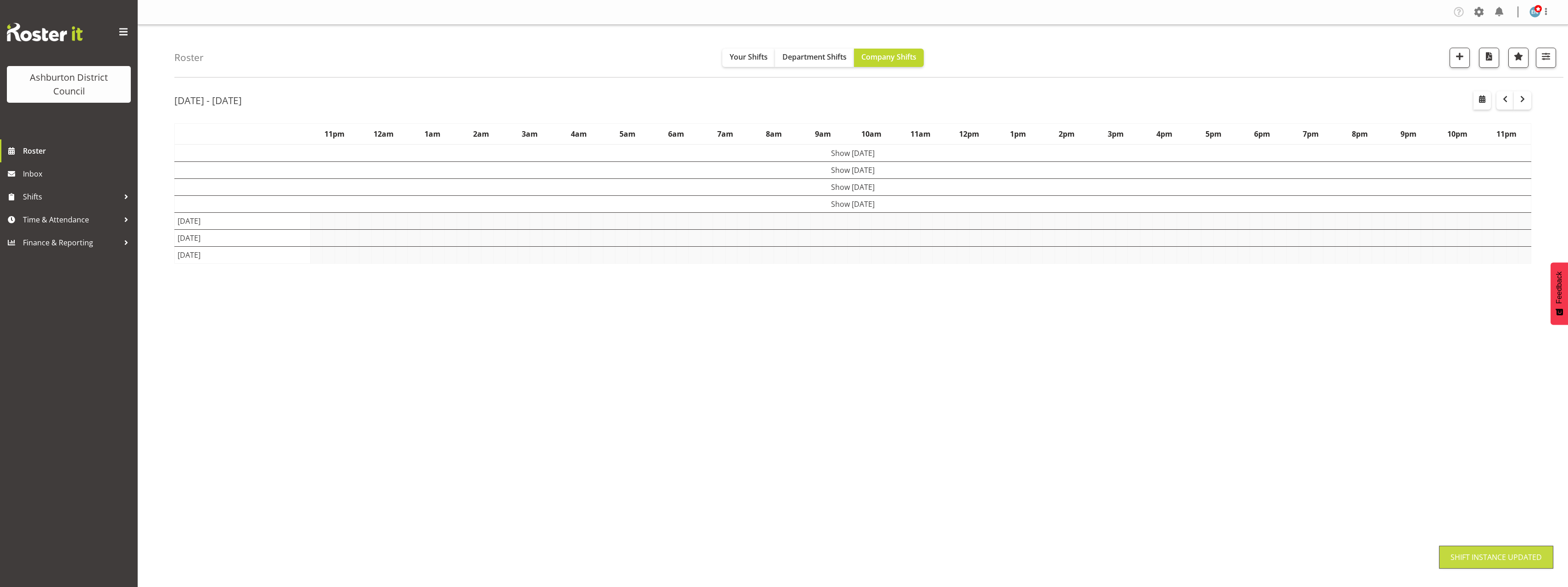
scroll to position [0, 0]
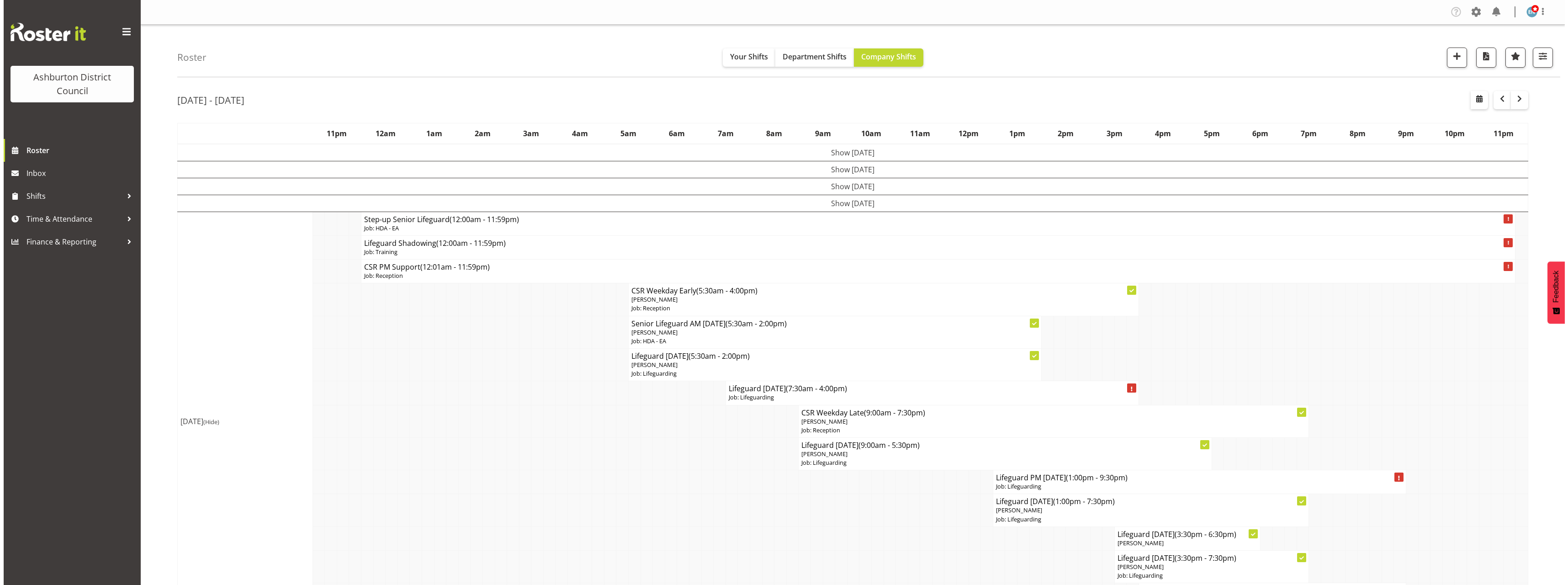
scroll to position [137, 0]
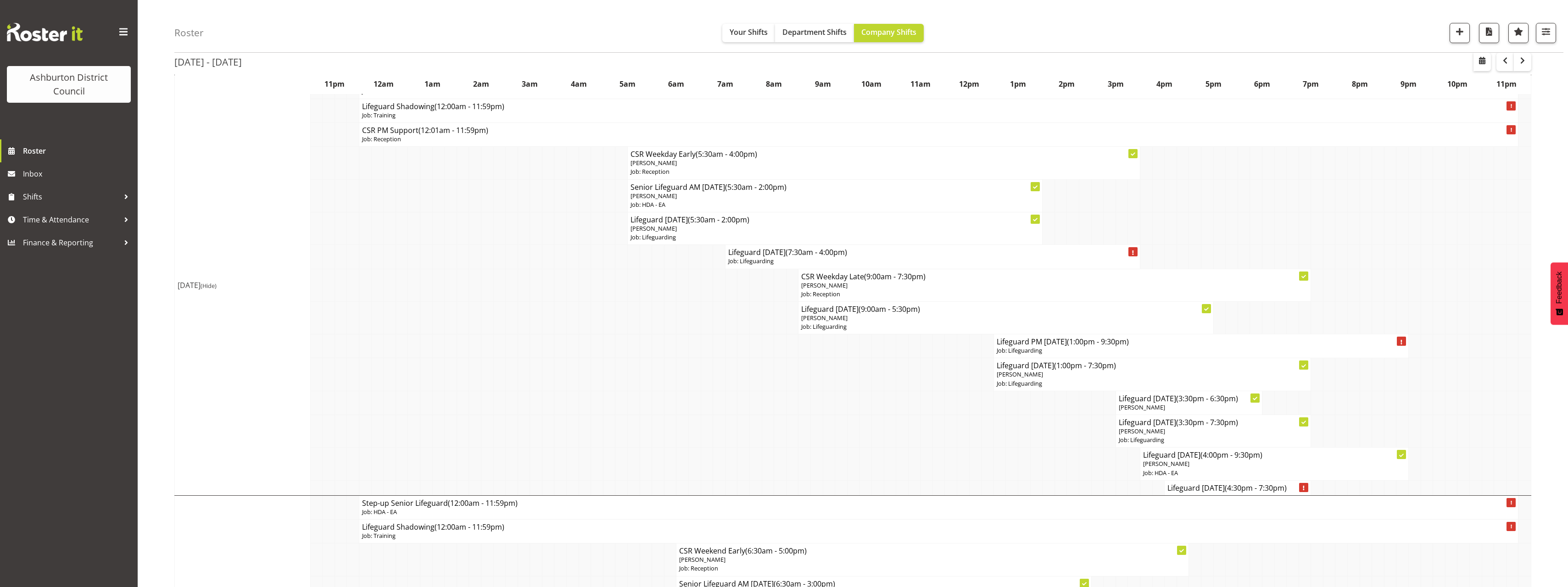
click at [1094, 348] on p "Job: Lifeguarding" at bounding box center [1201, 350] width 409 height 9
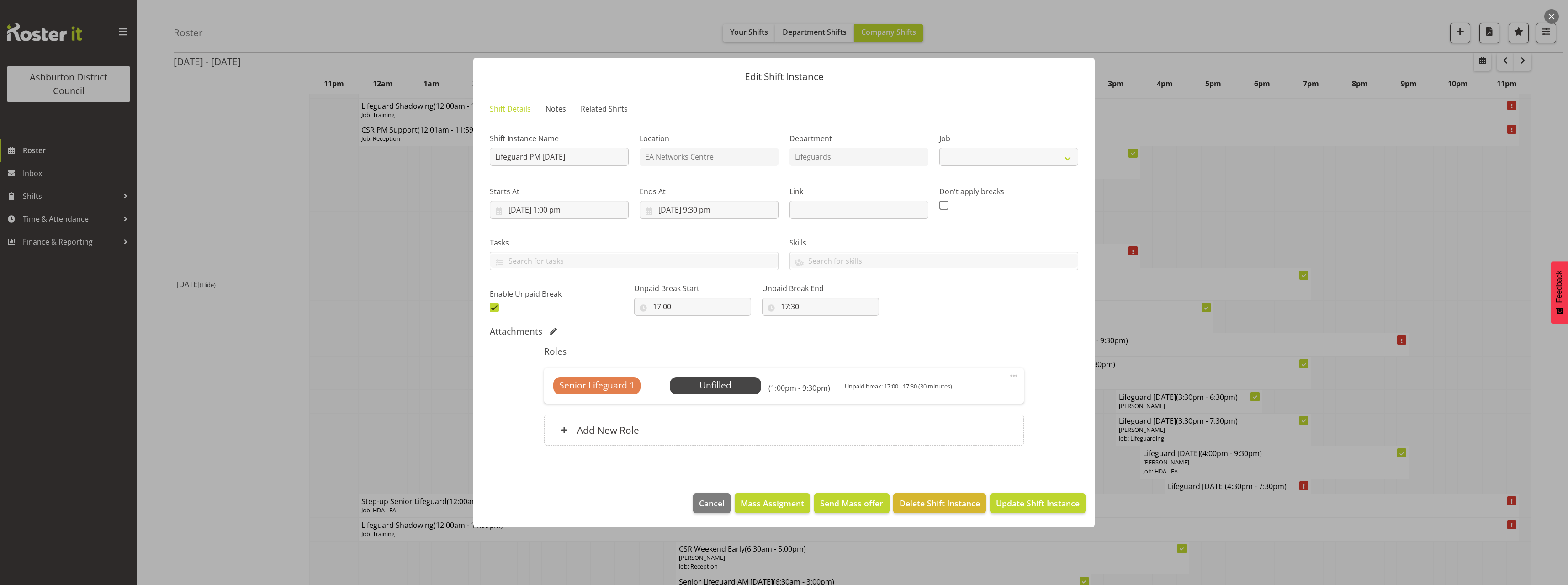
select select "38"
click at [716, 390] on span "Select Employee" at bounding box center [715, 385] width 68 height 13
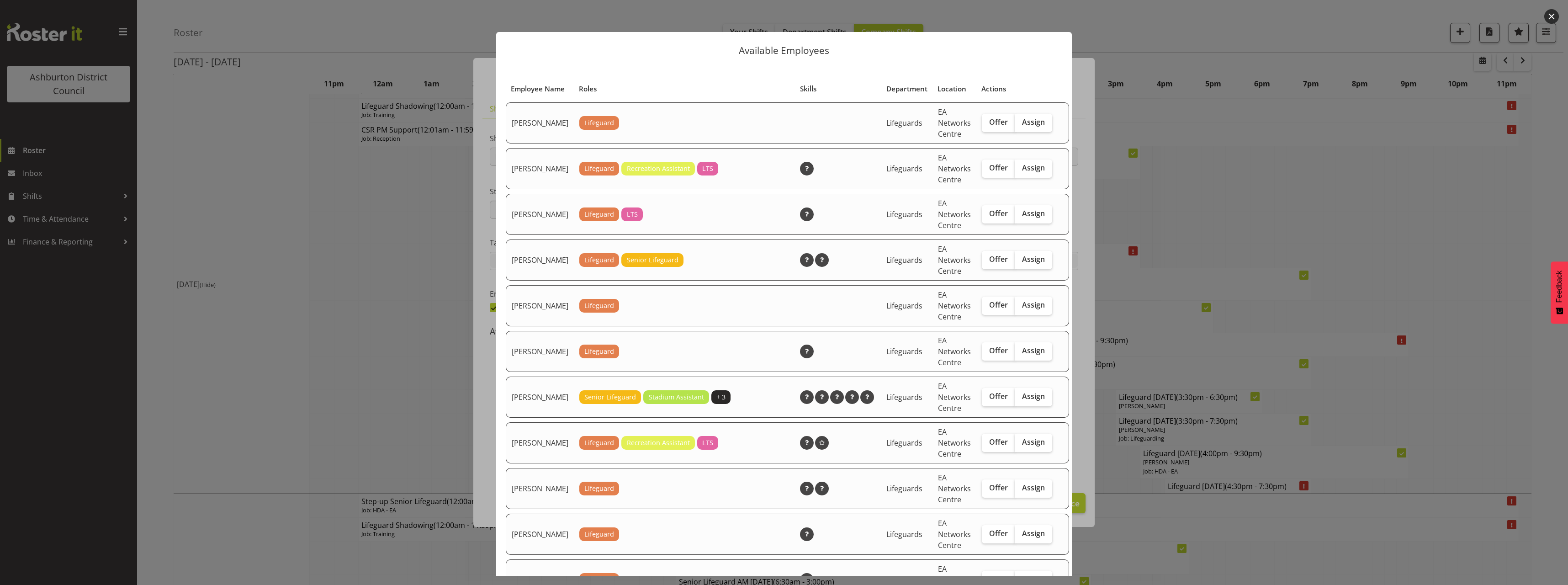
scroll to position [91, 0]
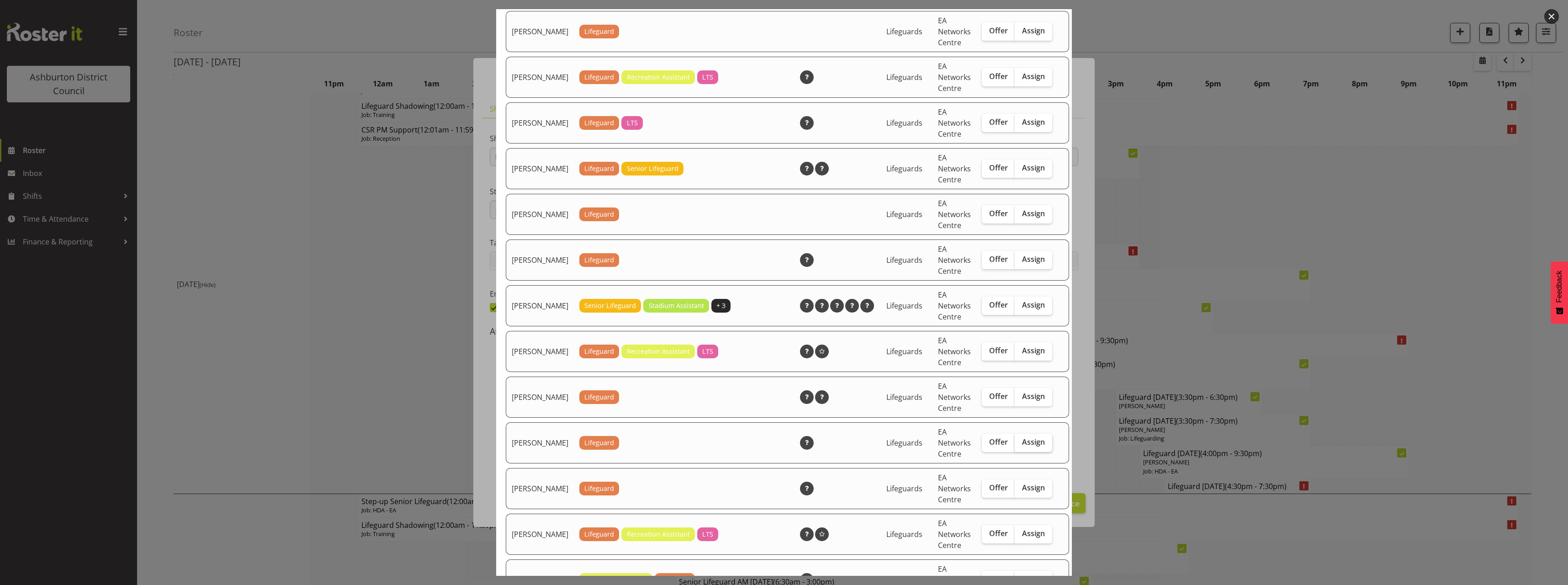
click at [1022, 446] on span "Assign" at bounding box center [1033, 442] width 23 height 9
click at [1020, 445] on input "Assign" at bounding box center [1018, 442] width 6 height 6
checkbox input "true"
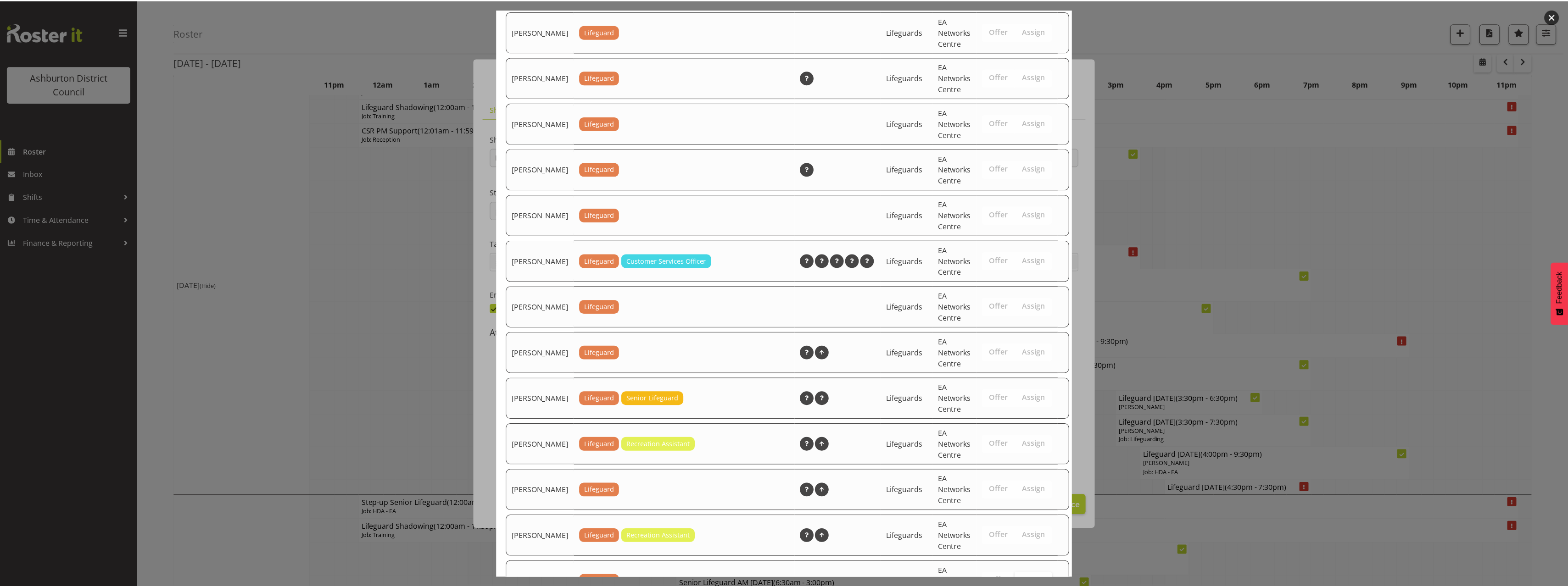
scroll to position [1193, 0]
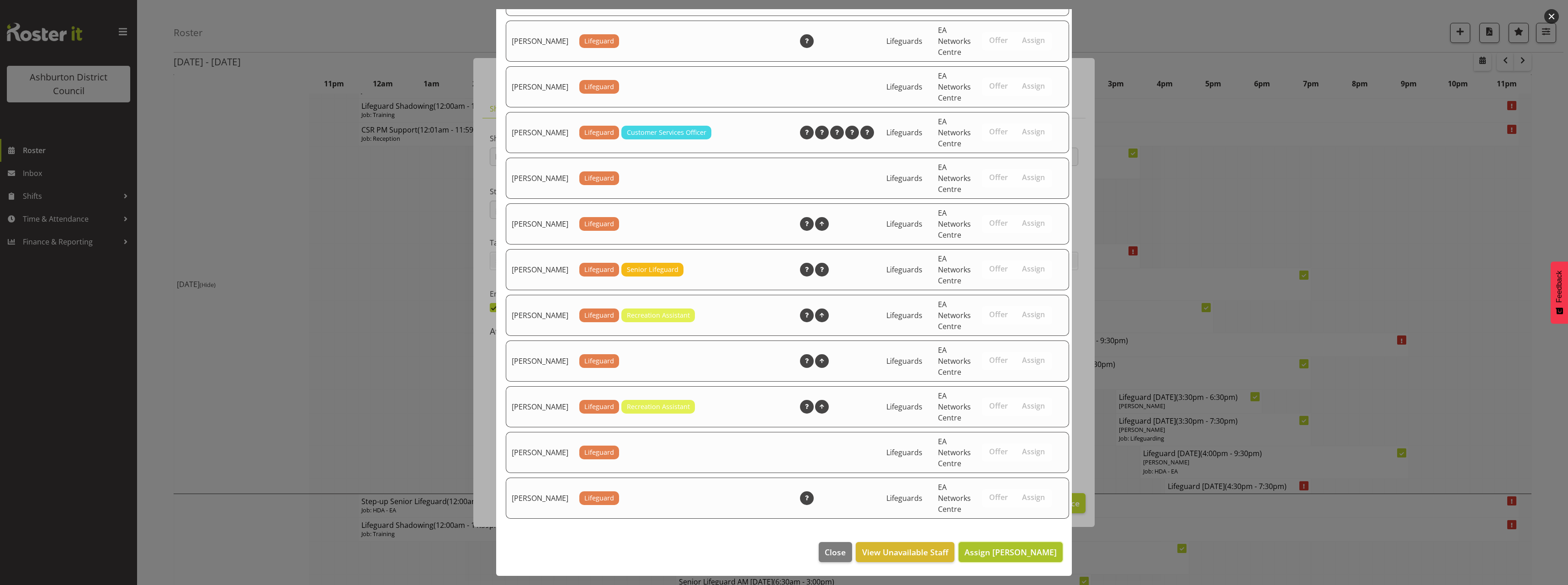
click at [1027, 548] on span "Assign [PERSON_NAME]" at bounding box center [1010, 552] width 92 height 11
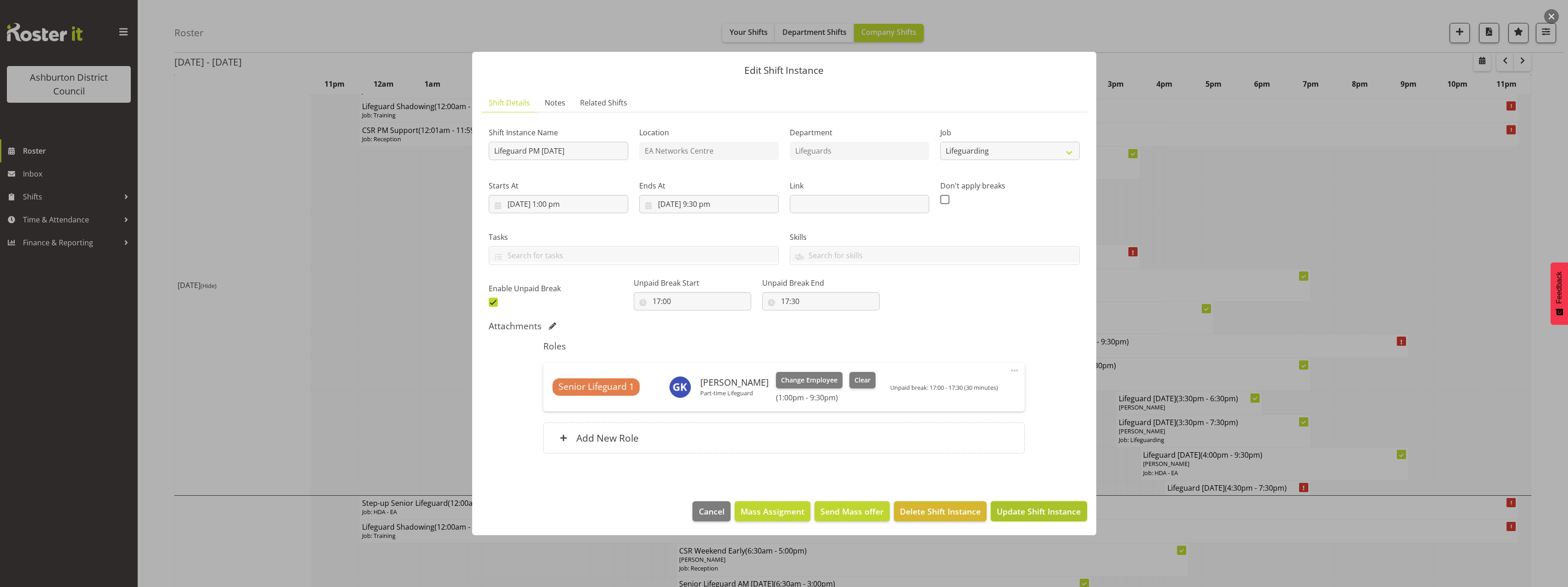
click at [1040, 518] on button "Update Shift Instance" at bounding box center [1038, 511] width 96 height 20
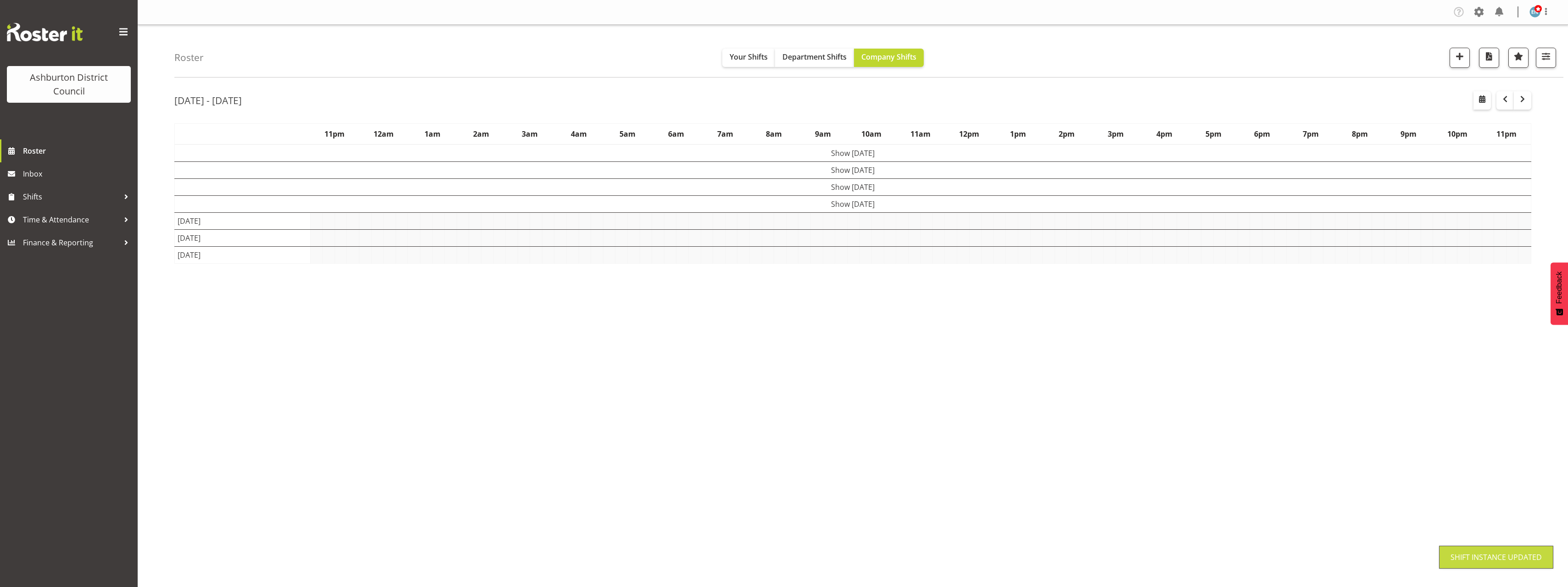
scroll to position [0, 0]
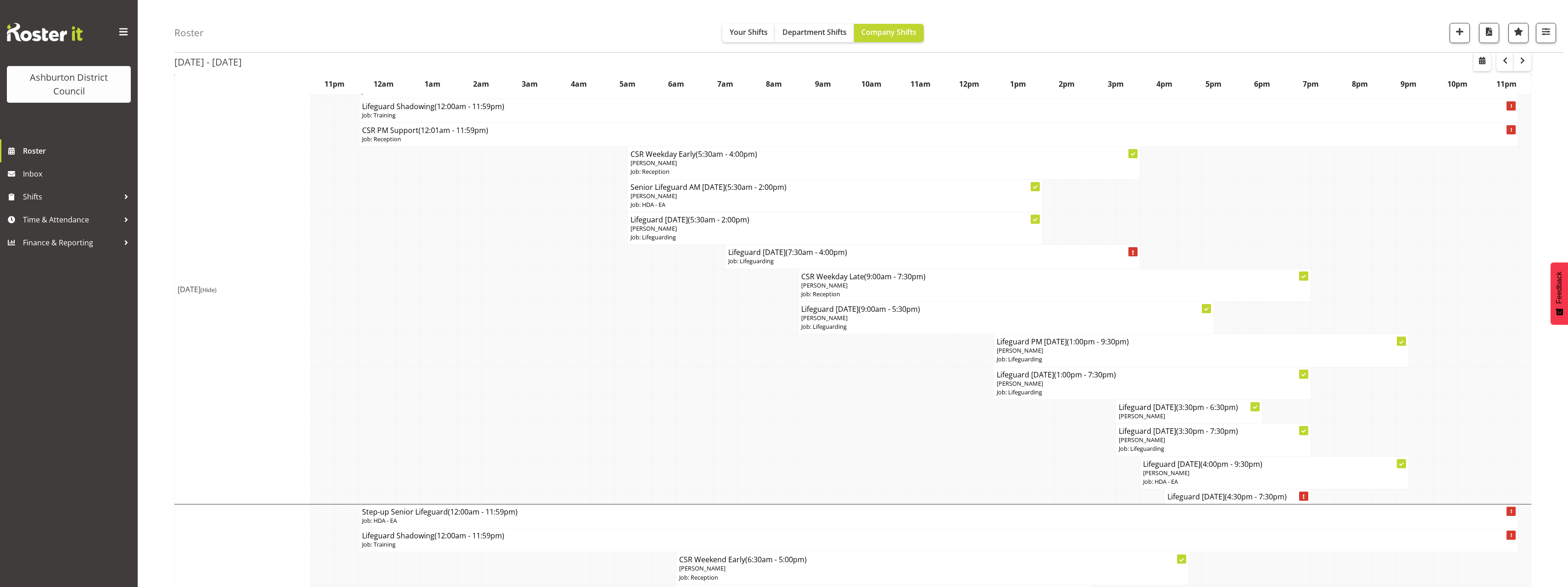
scroll to position [229, 0]
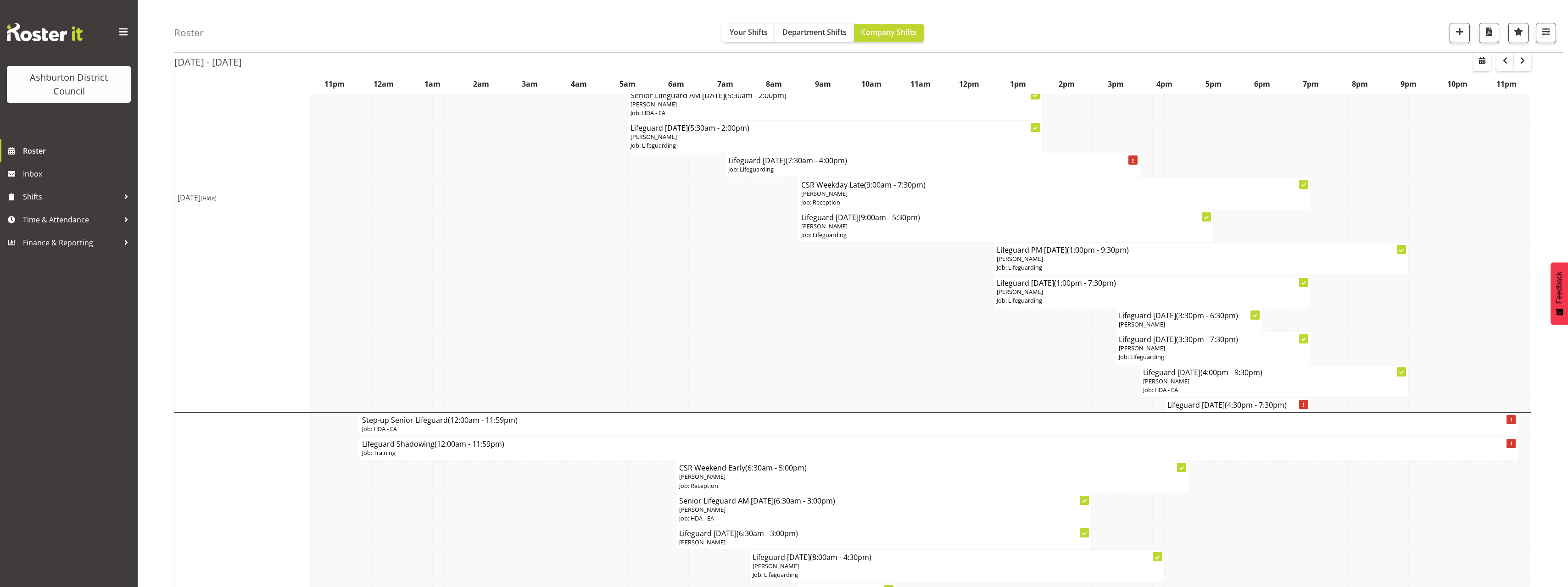
click at [1543, 435] on div "[DATE] - [DATE] [DATE] - [DATE] [DATE] Day Week Fortnight Month calendar Month …" at bounding box center [871, 585] width 1394 height 1459
click at [1544, 373] on div "[DATE] - [DATE] [DATE] - [DATE] [DATE] Day Week Fortnight Month calendar Month …" at bounding box center [871, 585] width 1394 height 1459
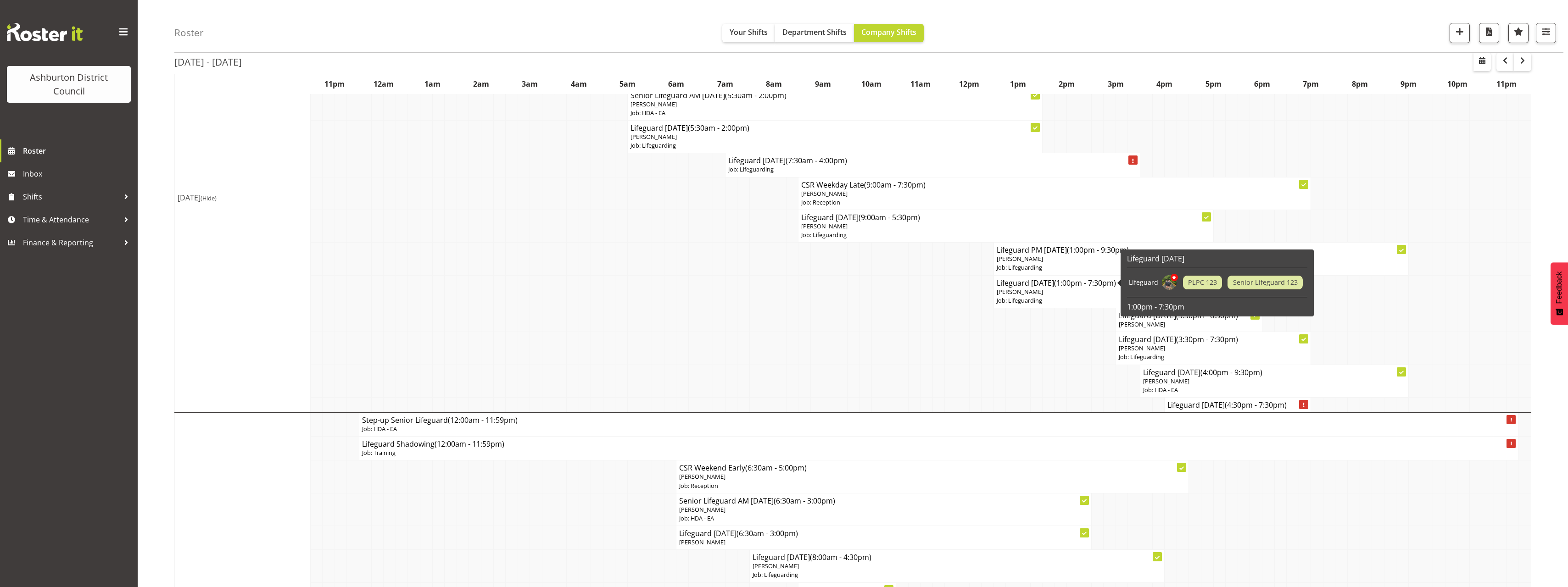
click at [1074, 297] on td "Lifeguard [DATE] (1:00pm - 7:30pm) [PERSON_NAME] Job: Lifeguarding" at bounding box center [1151, 292] width 317 height 32
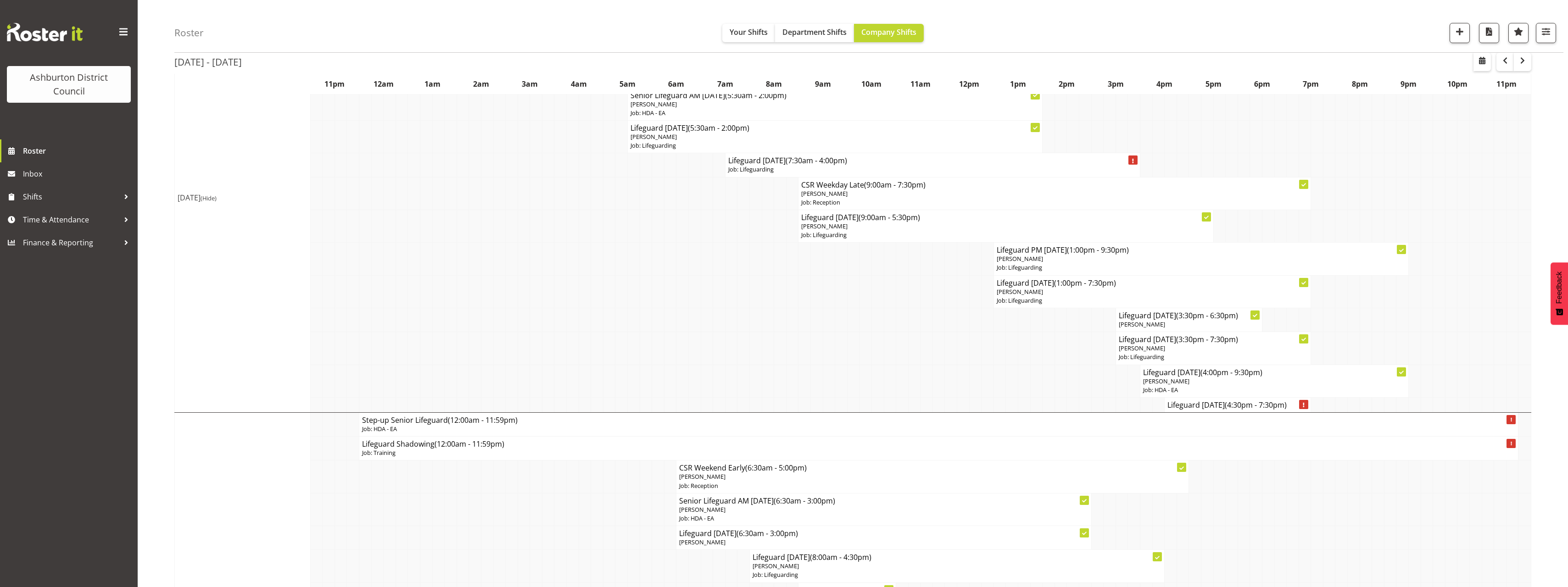
click at [1211, 303] on p "Job: Lifeguarding" at bounding box center [1152, 300] width 311 height 9
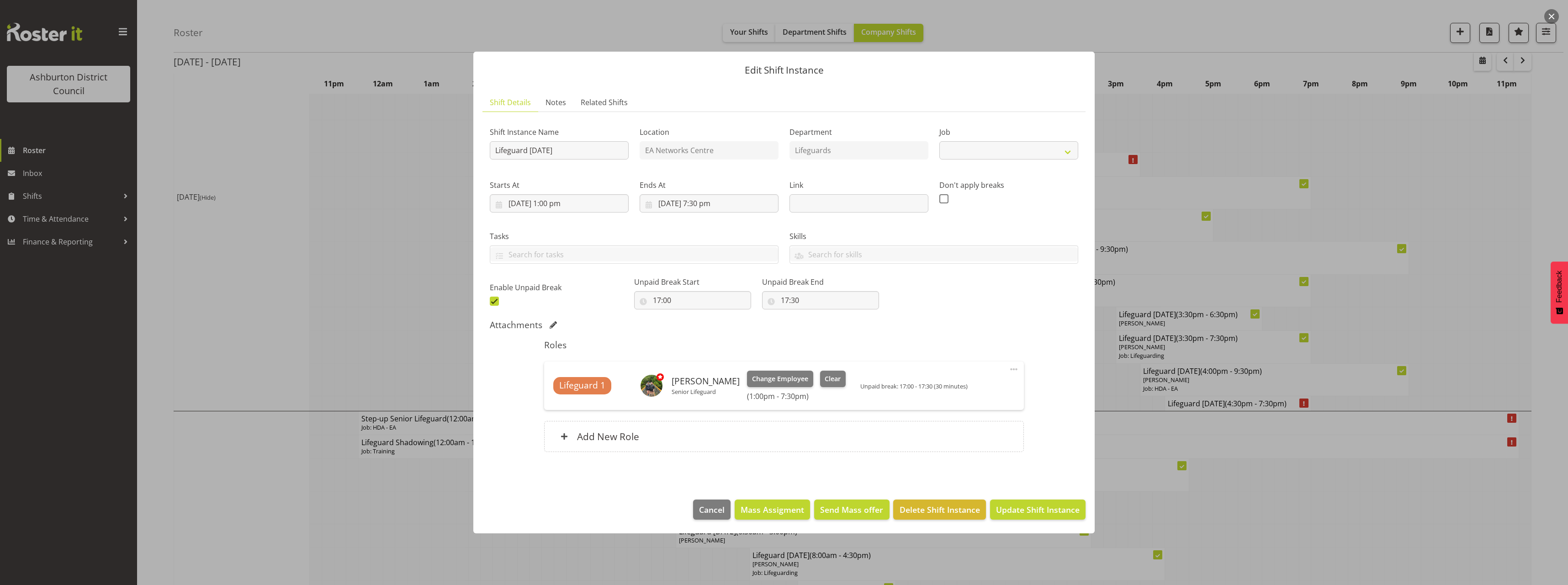
select select "38"
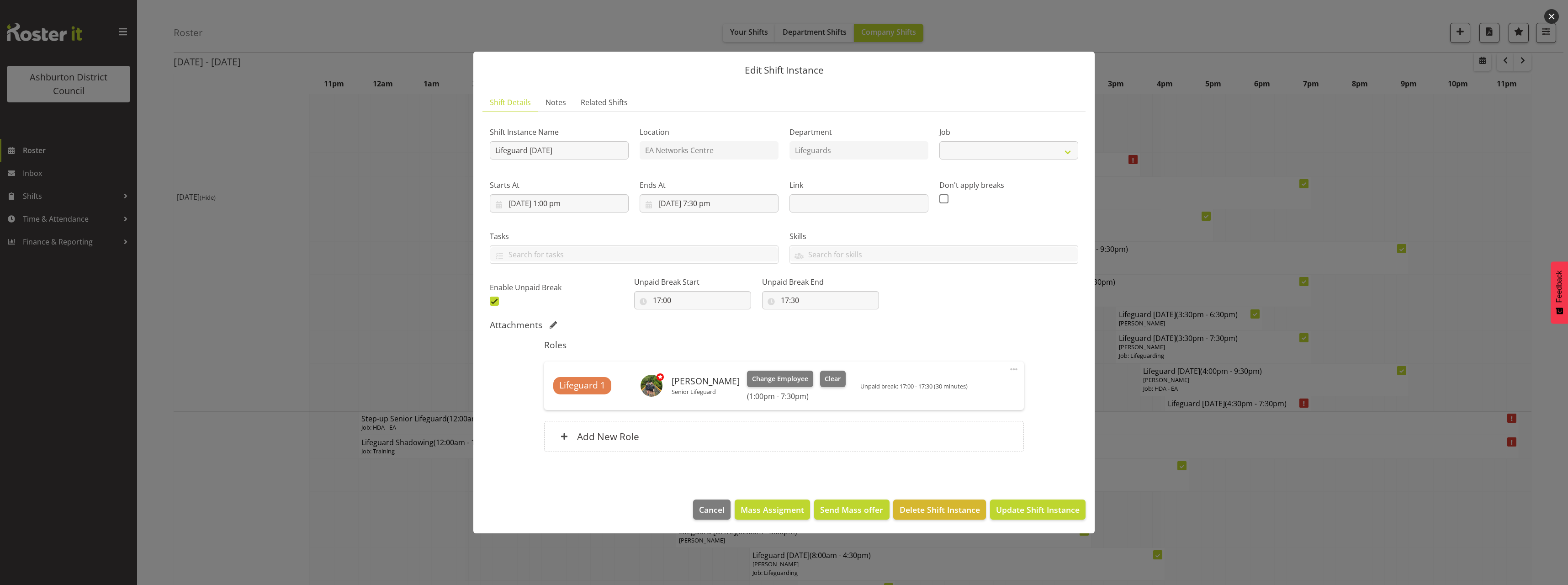
select select "38"
click at [1486, 347] on div at bounding box center [784, 292] width 1568 height 585
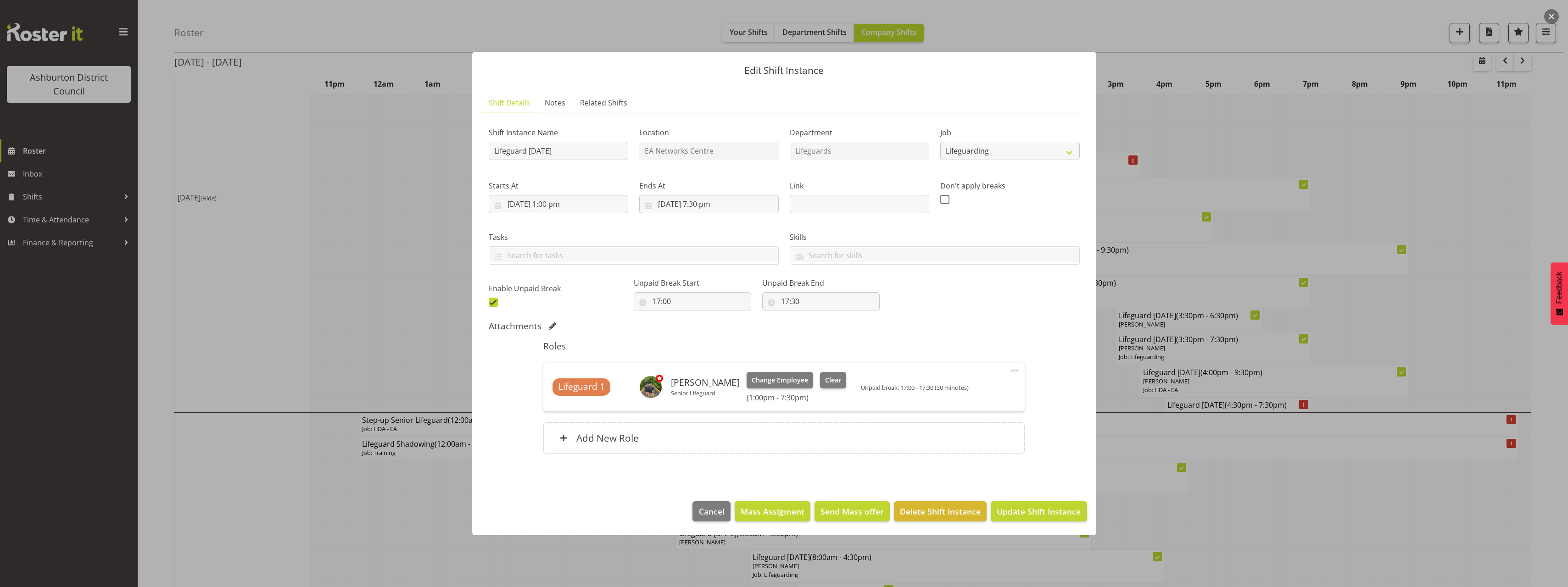
click at [1480, 358] on div at bounding box center [784, 294] width 1568 height 587
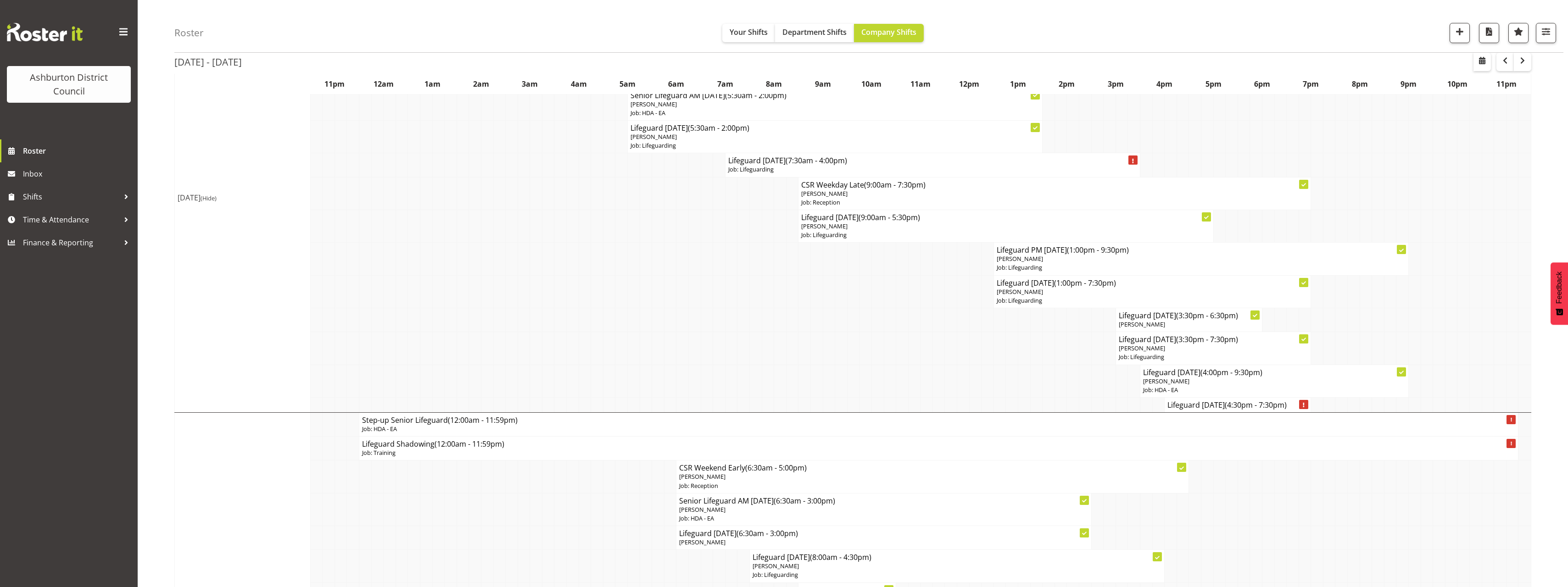
click at [1549, 368] on div "[DATE] - [DATE] [DATE] - [DATE] [DATE] Day Week Fortnight Month calendar Month …" at bounding box center [871, 585] width 1394 height 1459
click at [1545, 378] on div "[DATE] - [DATE] [DATE] - [DATE] [DATE] Day Week Fortnight Month calendar Month …" at bounding box center [871, 585] width 1394 height 1459
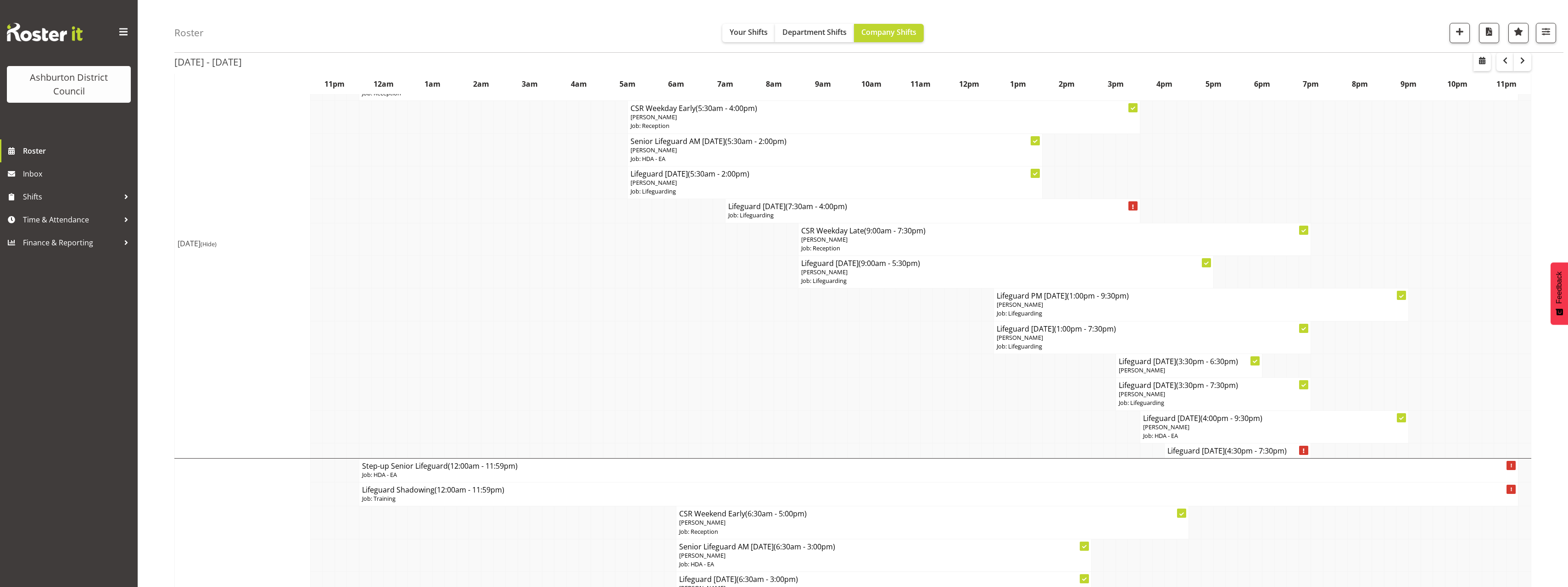
scroll to position [137, 0]
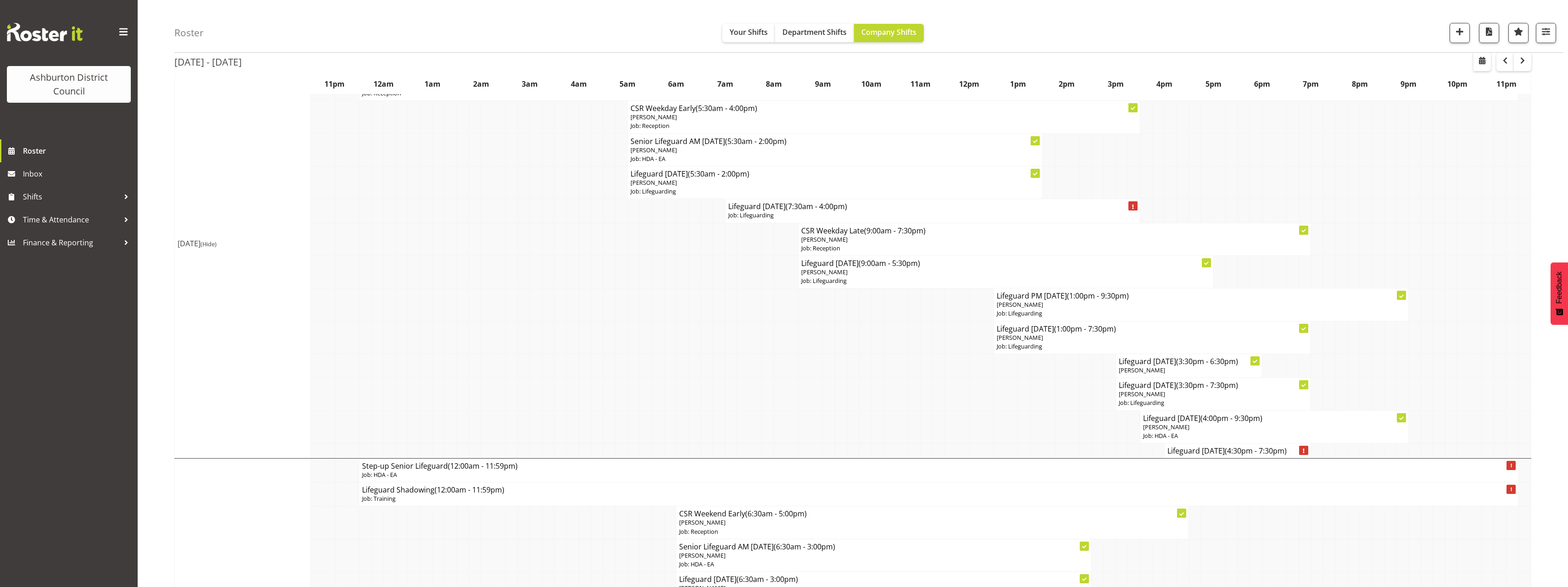
click at [217, 246] on span "(Hide)" at bounding box center [209, 244] width 16 height 8
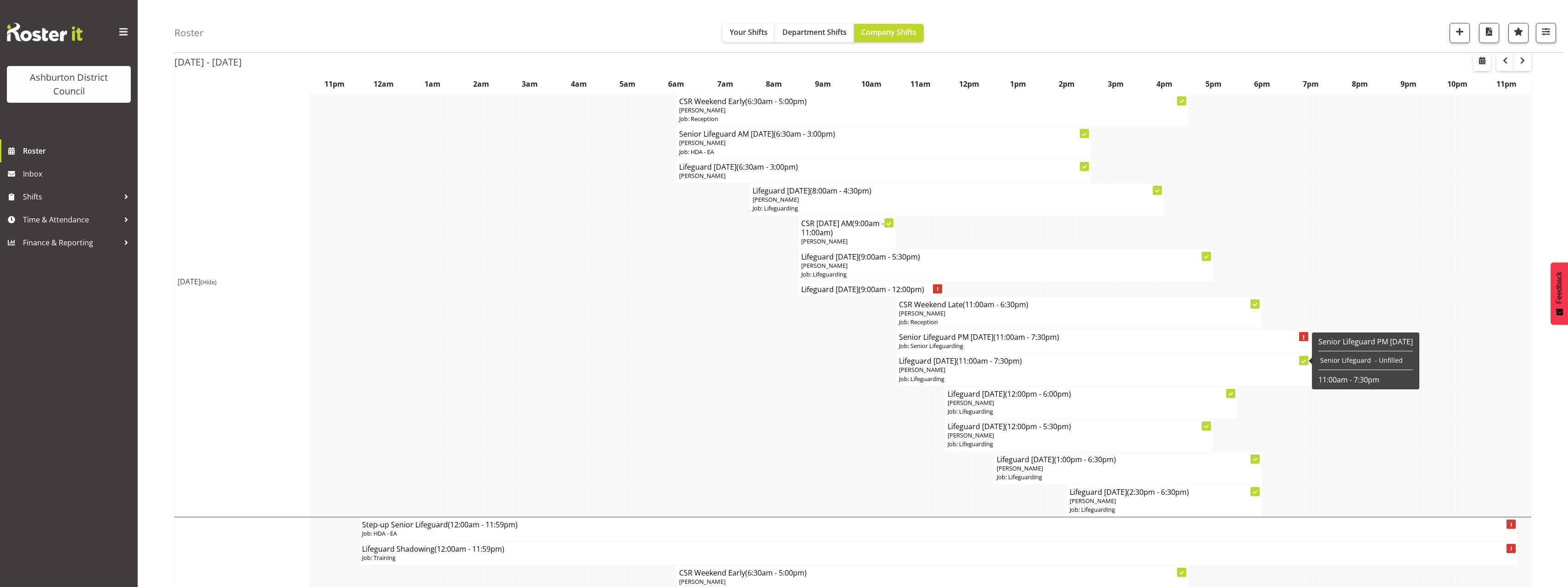
click at [985, 367] on p "[PERSON_NAME]" at bounding box center [1103, 370] width 409 height 9
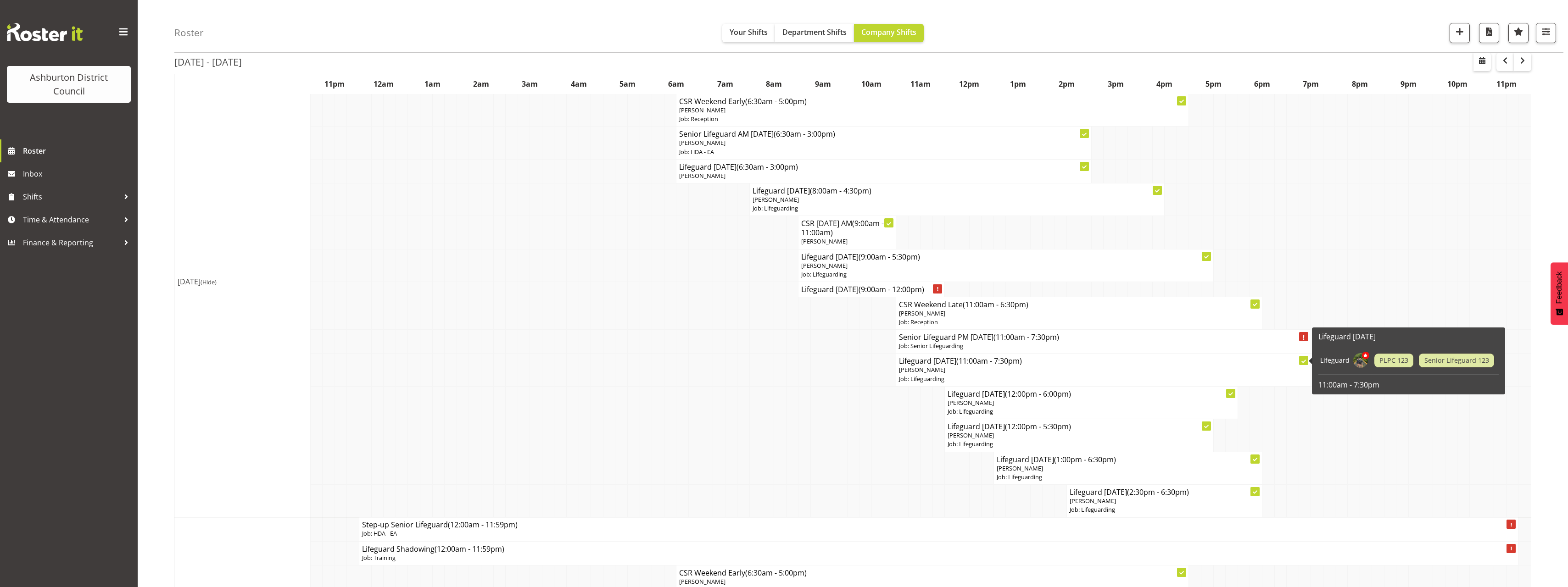
select select
select select "7"
select select "2025"
select select "11"
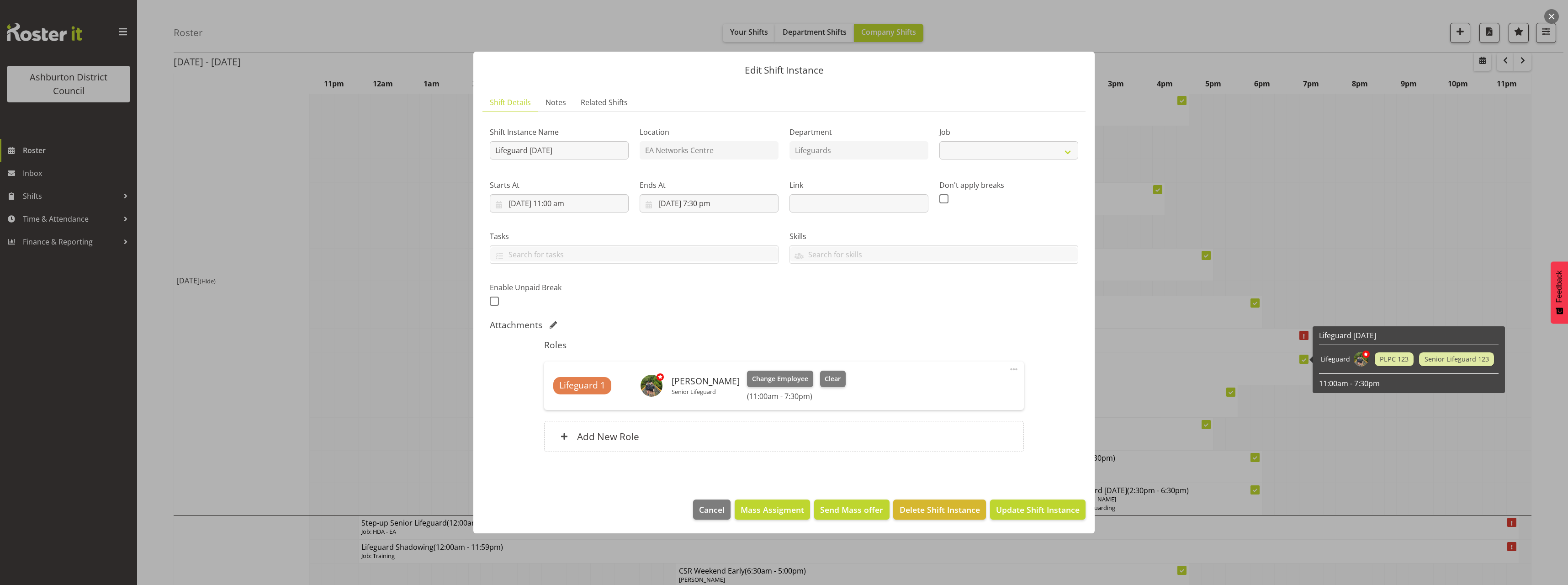
select select "38"
click at [572, 200] on input "[DATE] 11:00 am" at bounding box center [559, 203] width 139 height 18
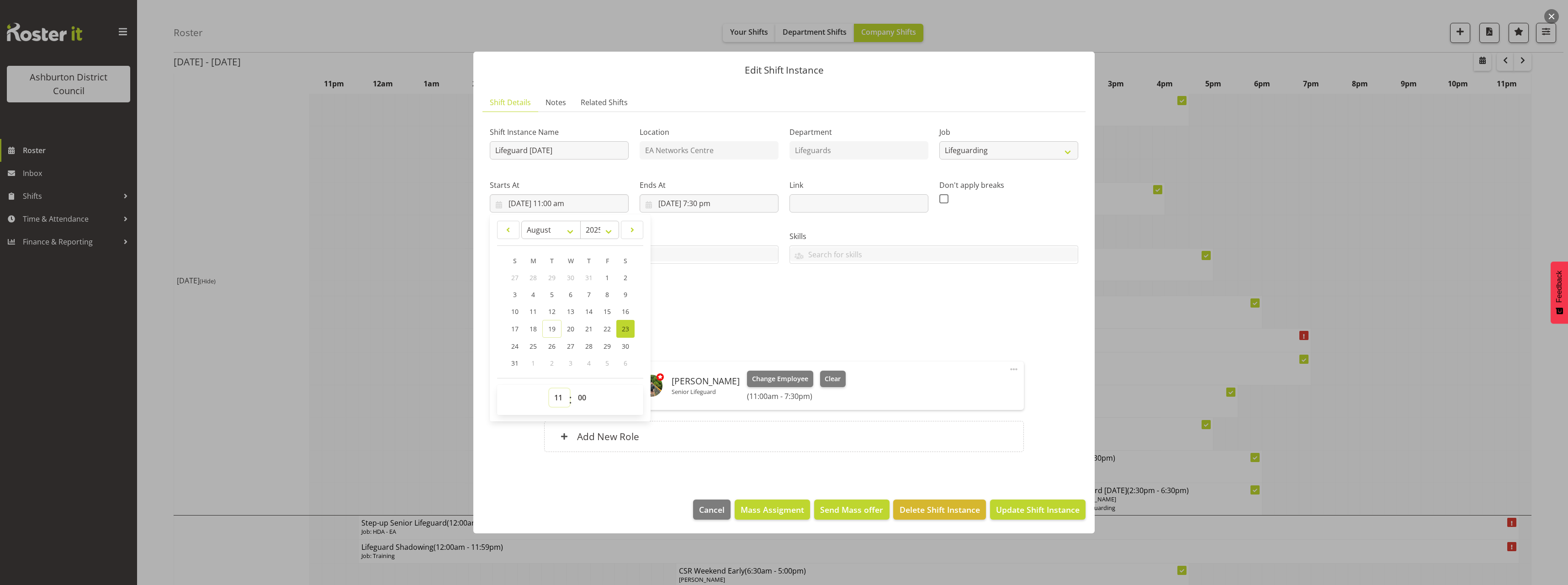
click at [562, 395] on select "00 01 02 03 04 05 06 07 08 09 10 11 12 13 14 15 16 17 18 19 20 21 22 23" at bounding box center [559, 397] width 21 height 18
select select "13"
click at [549, 388] on select "00 01 02 03 04 05 06 07 08 09 10 11 12 13 14 15 16 17 18 19 20 21 22 23" at bounding box center [559, 397] width 21 height 18
type input "[DATE] 1:00 pm"
click at [769, 316] on div "Shift Instance Name Lifeguard [DATE] Location EA Networks Centre Department Lif…" at bounding box center [784, 291] width 589 height 344
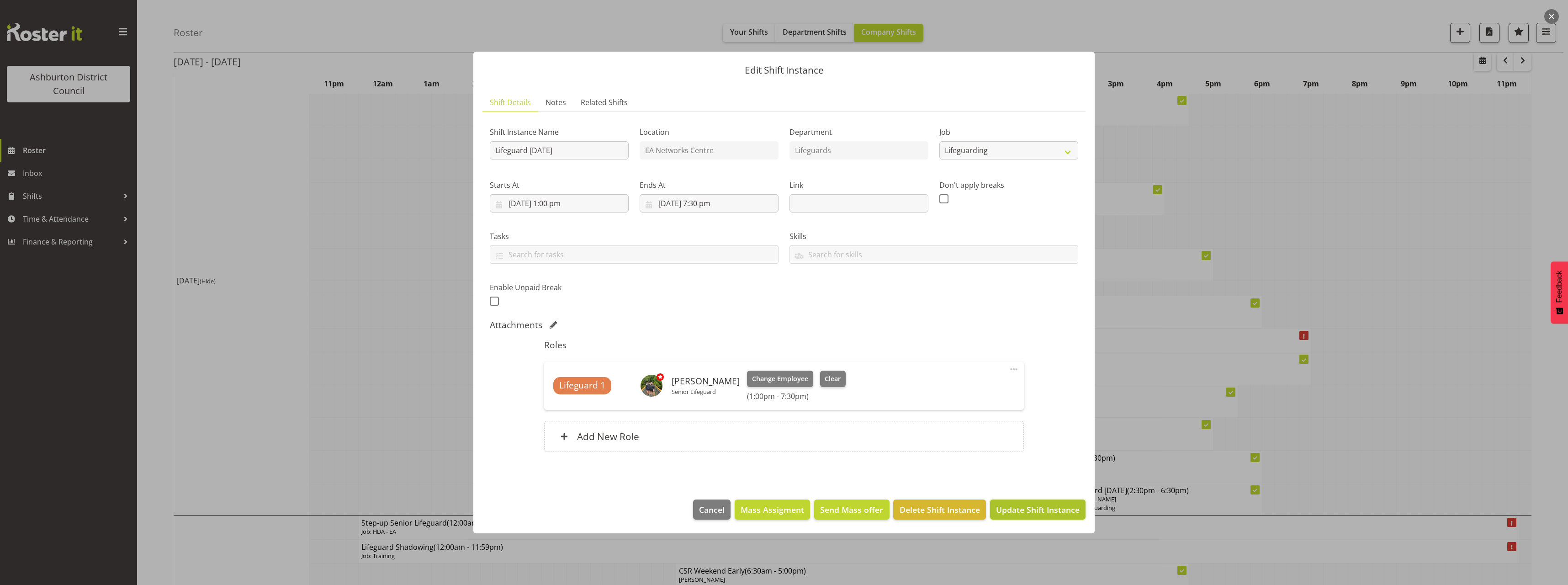
click at [1022, 507] on span "Update Shift Instance" at bounding box center [1038, 509] width 83 height 12
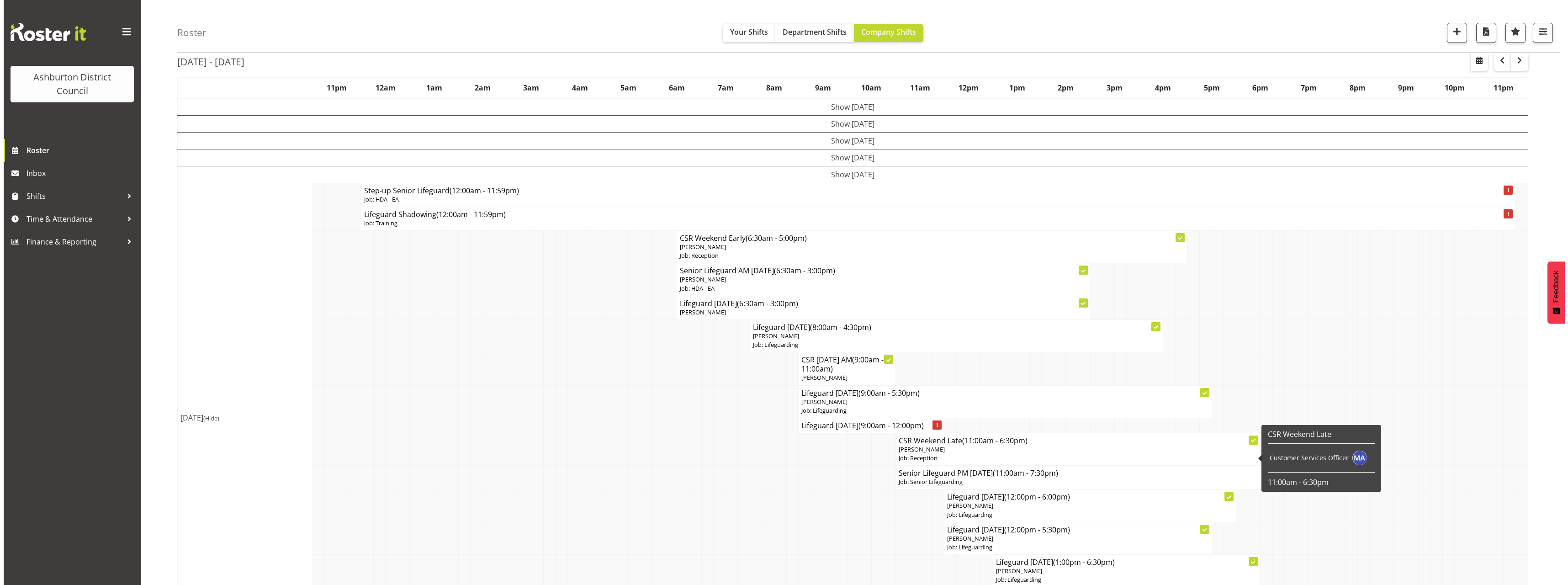
scroll to position [91, 0]
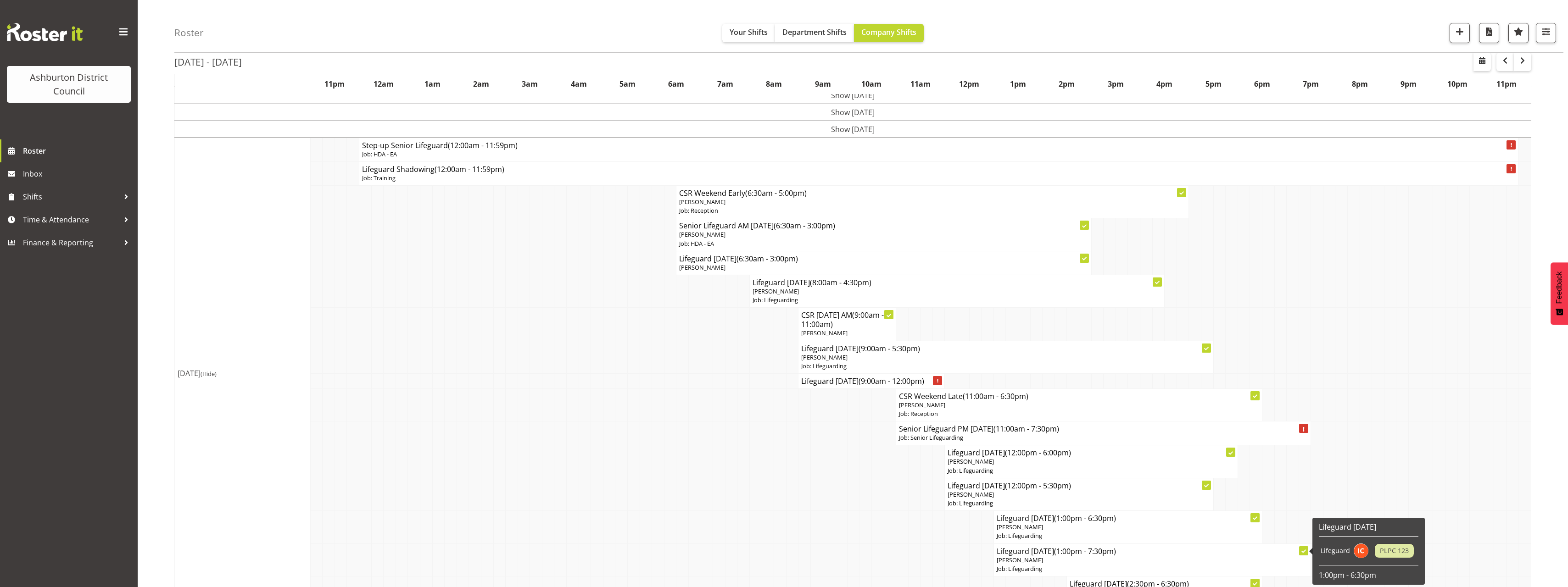
click at [1037, 552] on h4 "Lifeguard [DATE] (1:00pm - 7:30pm)" at bounding box center [1152, 551] width 311 height 9
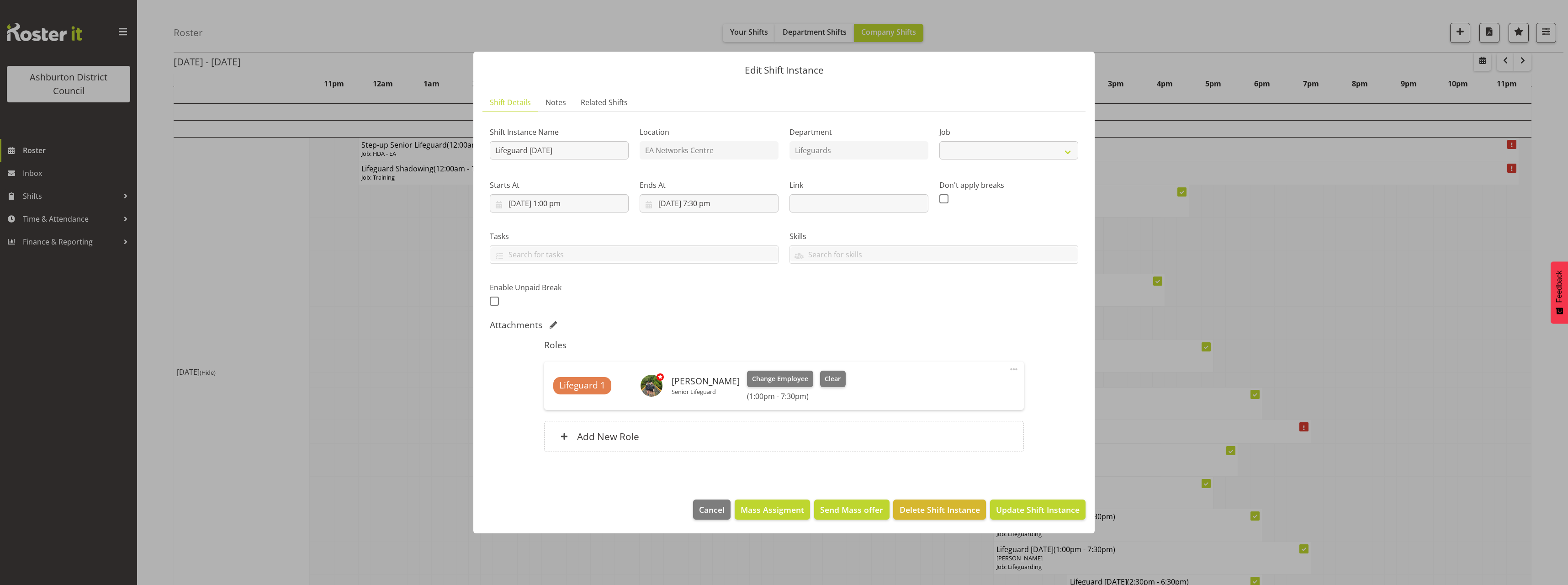
select select "38"
click at [495, 301] on span at bounding box center [494, 301] width 9 height 9
click at [495, 301] on input "checkbox" at bounding box center [493, 301] width 6 height 6
checkbox input "true"
click at [686, 303] on input "text" at bounding box center [693, 300] width 117 height 18
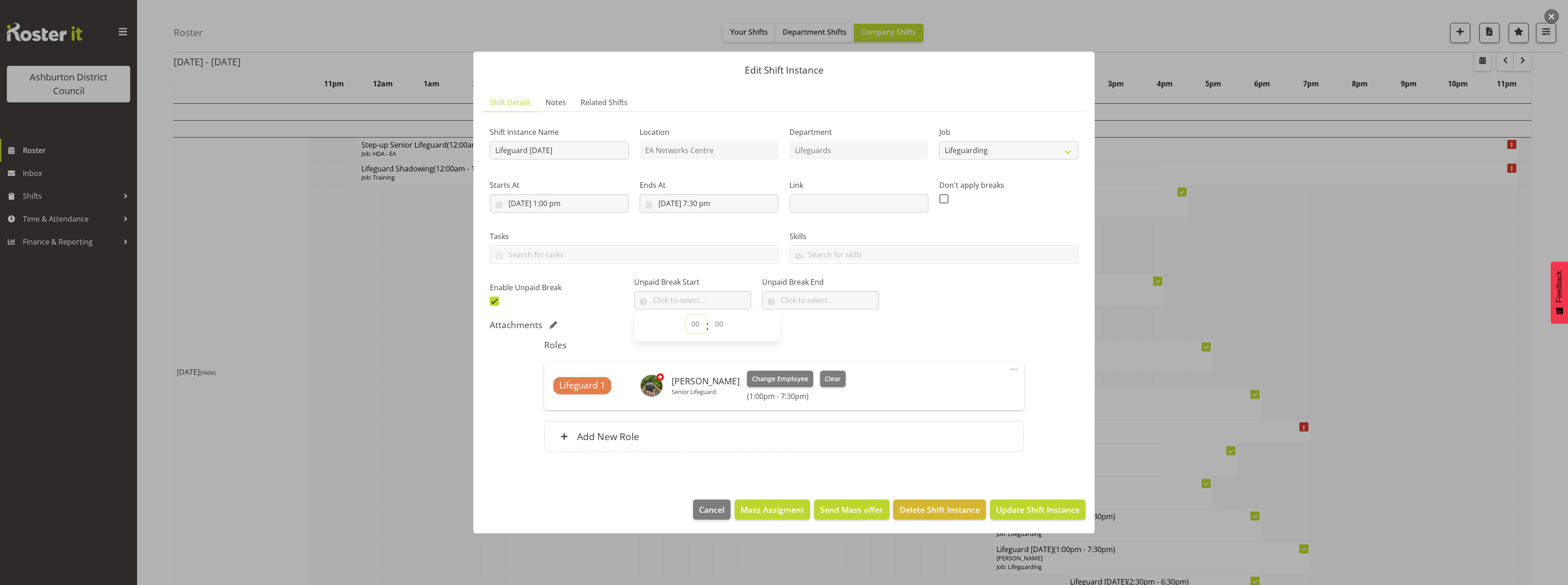
click at [690, 325] on select "00 00 01 02 03 04 05 06 07 08 09 10 11 12 13 14 15 16 17 18 19 20 21 22 23" at bounding box center [696, 324] width 21 height 18
select select "15"
click at [686, 315] on select "00 00 01 02 03 04 05 06 07 08 09 10 11 12 13 14 15 16 17 18 19 20 21 22 23" at bounding box center [696, 324] width 21 height 18
click at [721, 327] on select "00 00 01 02 03 04 05 06 07 08 09 10 11 12 13 14 15 16 17 18 19 20 21 22 23 24 2…" at bounding box center [720, 324] width 21 height 18
select select "0"
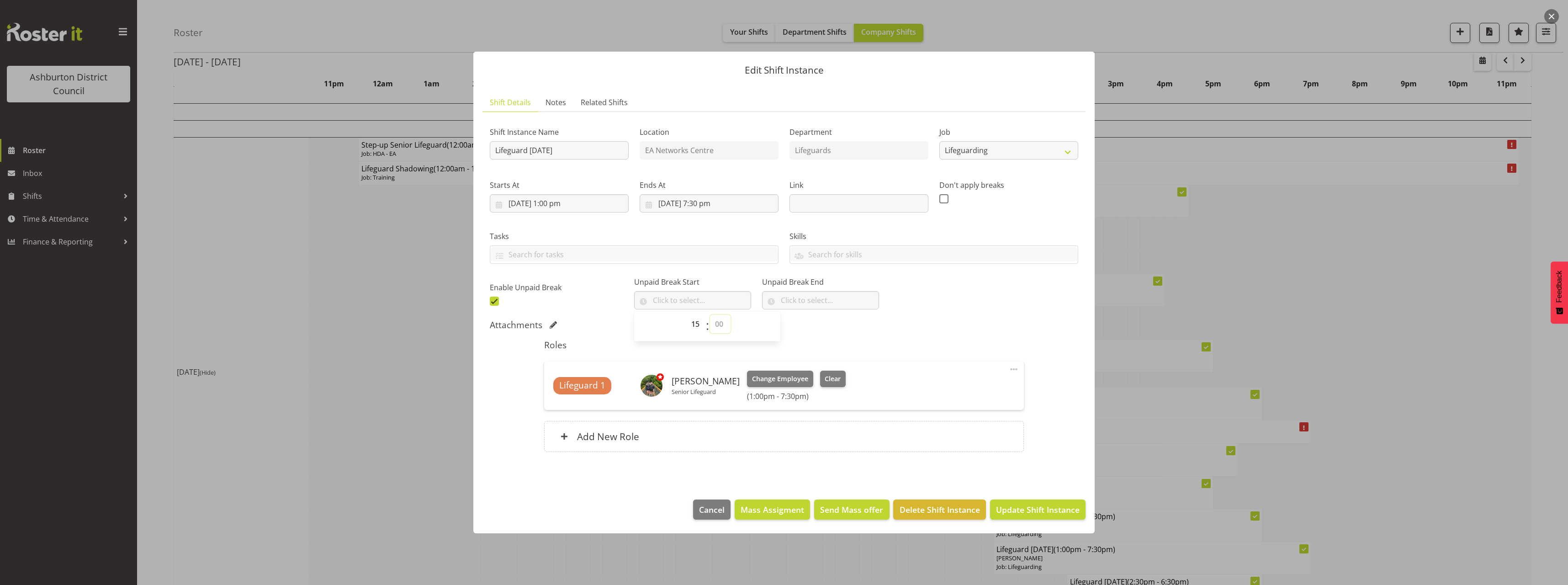
click at [710, 315] on select "00 00 01 02 03 04 05 06 07 08 09 10 11 12 13 14 15 16 17 18 19 20 21 22 23 24 2…" at bounding box center [720, 324] width 21 height 18
type input "15:00"
click at [793, 296] on input "text" at bounding box center [821, 300] width 117 height 18
click at [817, 324] on select "00 00 01 02 03 04 05 06 07 08 09 10 11 12 13 14 15 16 17 18 19 20 21 22 23" at bounding box center [824, 324] width 21 height 18
select select "15"
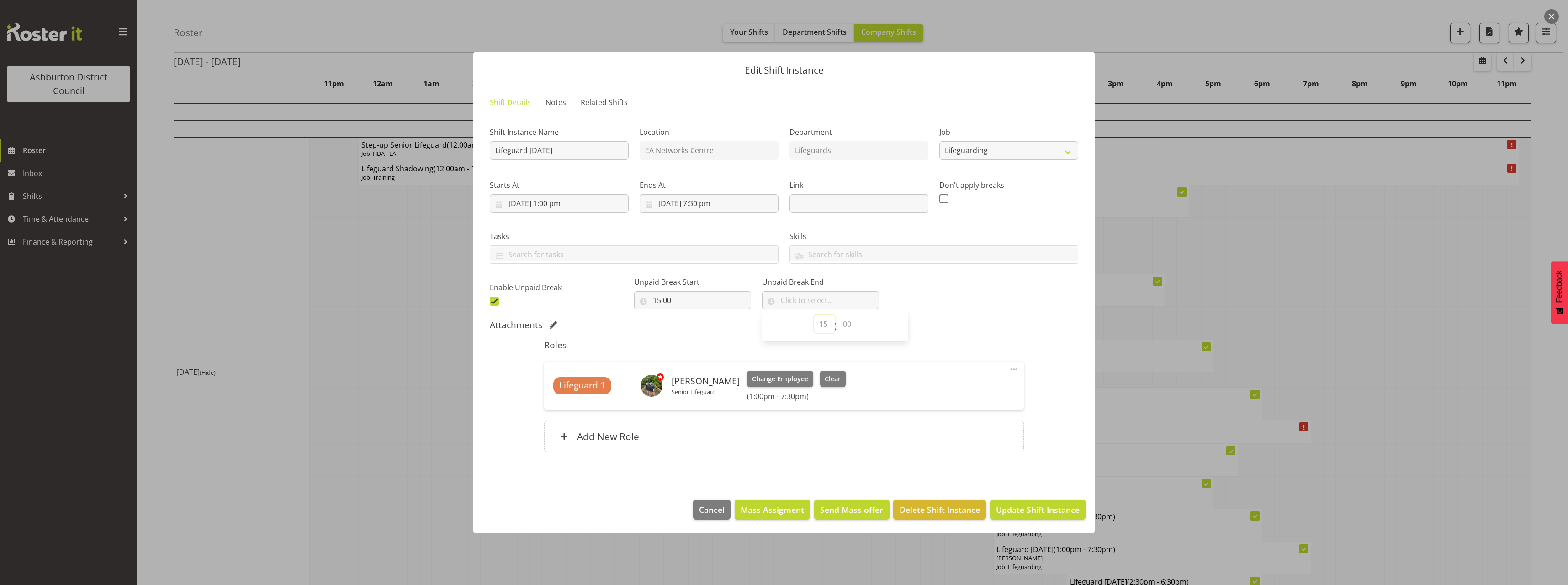
click at [814, 315] on select "00 00 01 02 03 04 05 06 07 08 09 10 11 12 13 14 15 16 17 18 19 20 21 22 23" at bounding box center [824, 324] width 21 height 18
click at [839, 319] on select "00 00 01 02 03 04 05 06 07 08 09 10 11 12 13 14 15 16 17 18 19 20 21 22 23 24 2…" at bounding box center [847, 324] width 21 height 18
select select "30"
click at [838, 315] on select "00 00 01 02 03 04 05 06 07 08 09 10 11 12 13 14 15 16 17 18 19 20 21 22 23 24 2…" at bounding box center [847, 324] width 21 height 18
type input "15:30"
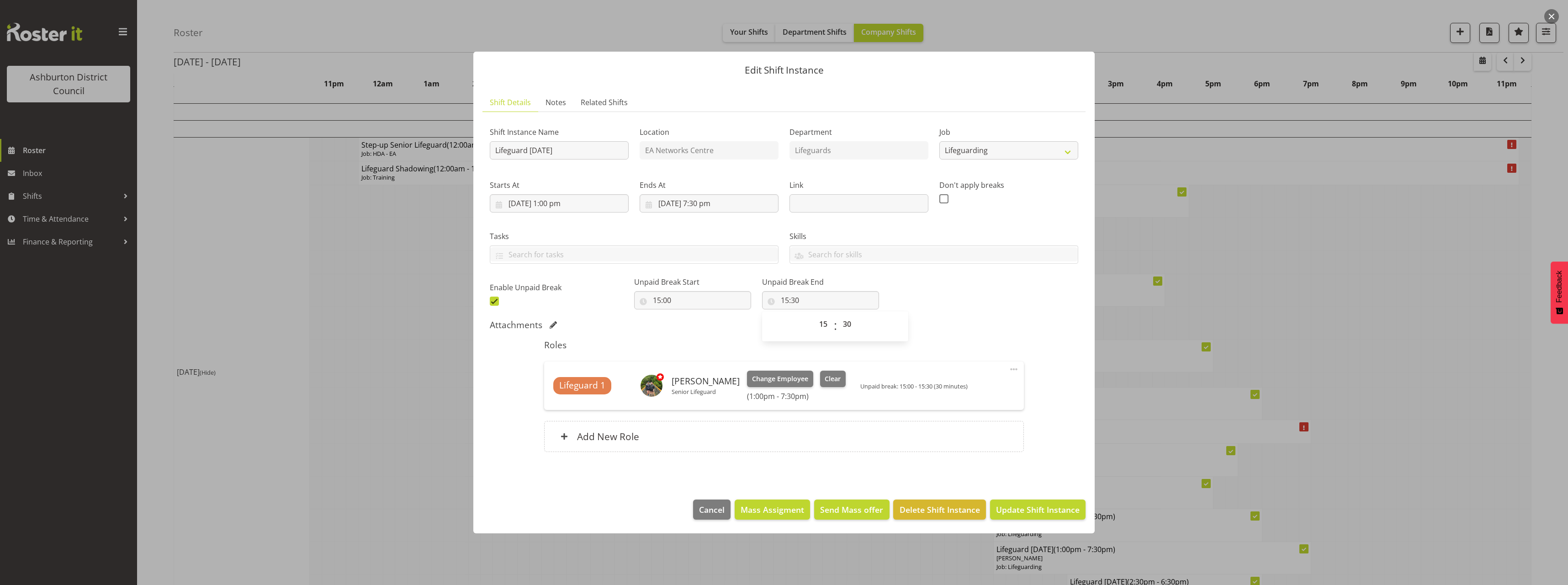
click at [933, 299] on div "Shift Instance Name Lifeguard [DATE] Location EA Networks Centre Department Lif…" at bounding box center [783, 214] width 599 height 200
click at [1060, 515] on span "Update Shift Instance" at bounding box center [1038, 509] width 83 height 12
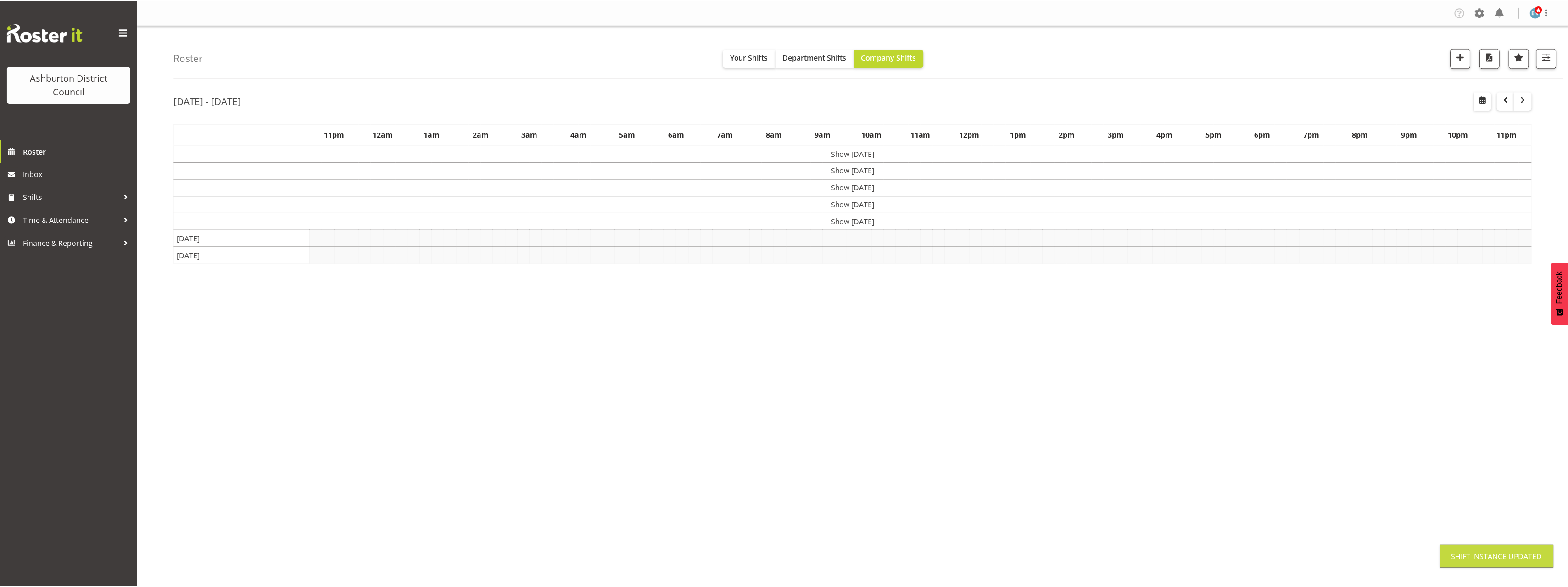
scroll to position [0, 0]
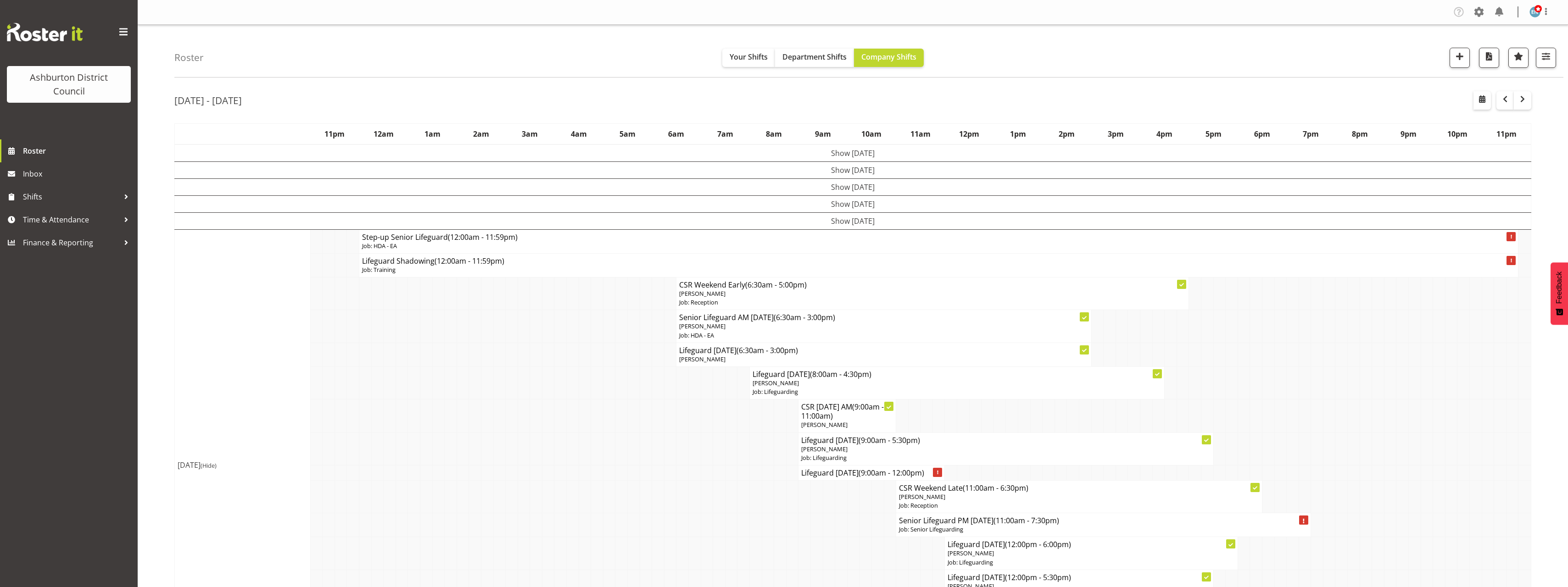
click at [146, 287] on div "Roster Your Shifts Department Shifts Company Shifts 1 Locations [GEOGRAPHIC_DAT…" at bounding box center [852, 578] width 1430 height 1106
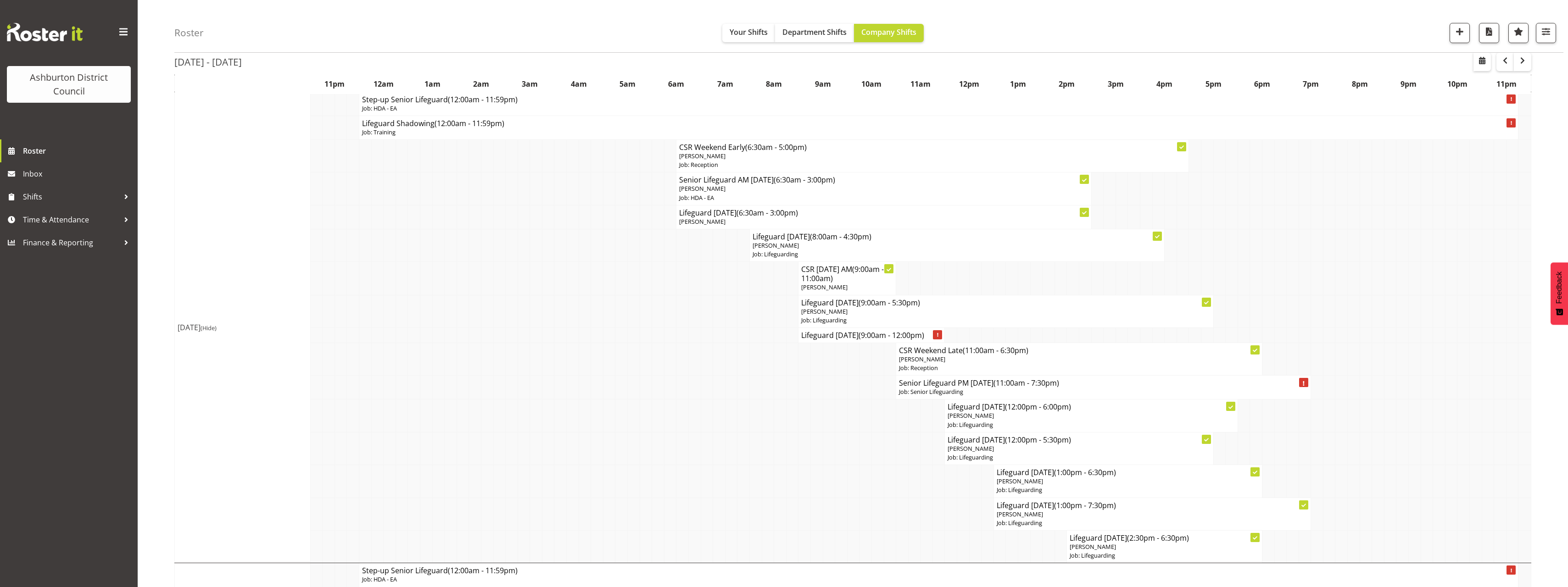
click at [881, 485] on td at bounding box center [877, 481] width 12 height 32
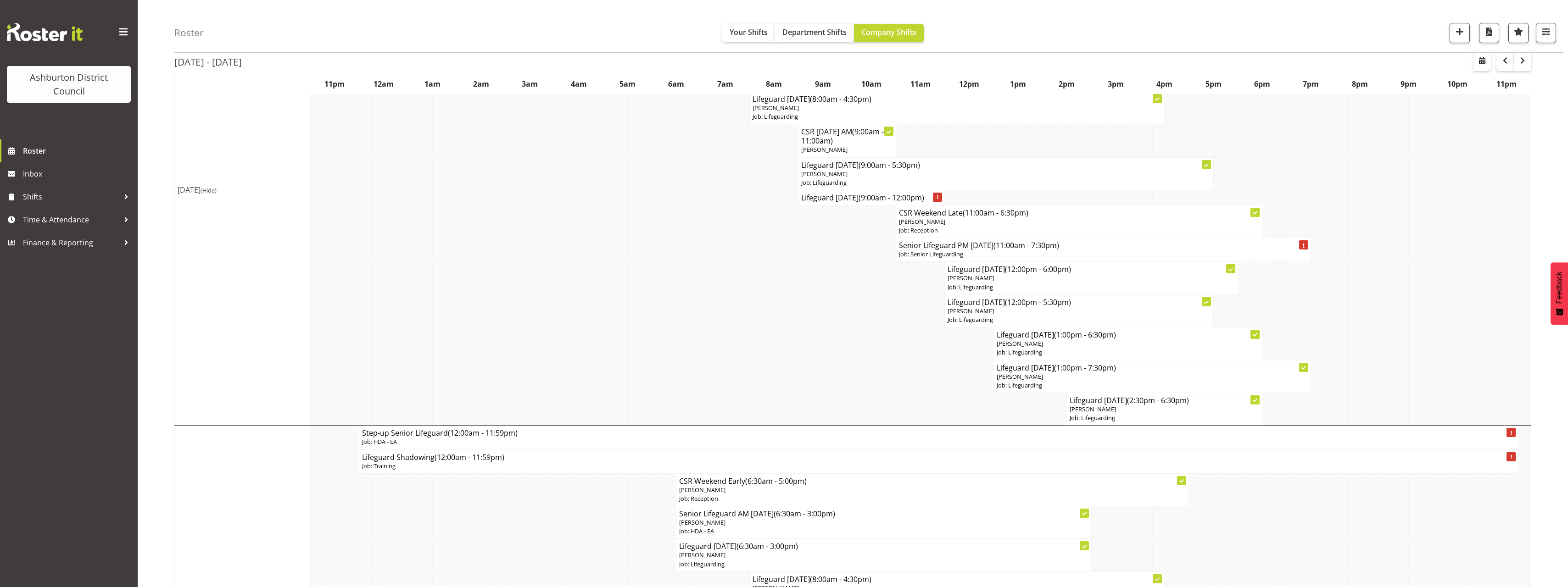
click at [167, 192] on div "Roster Your Shifts Department Shifts Company Shifts 1 Locations [GEOGRAPHIC_DAT…" at bounding box center [852, 302] width 1430 height 1106
click at [151, 133] on div "Roster Your Shifts Department Shifts Company Shifts 1 Locations [GEOGRAPHIC_DAT…" at bounding box center [852, 302] width 1430 height 1106
click at [1539, 368] on div "[DATE] - [DATE] [DATE] - [DATE] [DATE] Day Week Fortnight Month calendar Month …" at bounding box center [871, 332] width 1394 height 1046
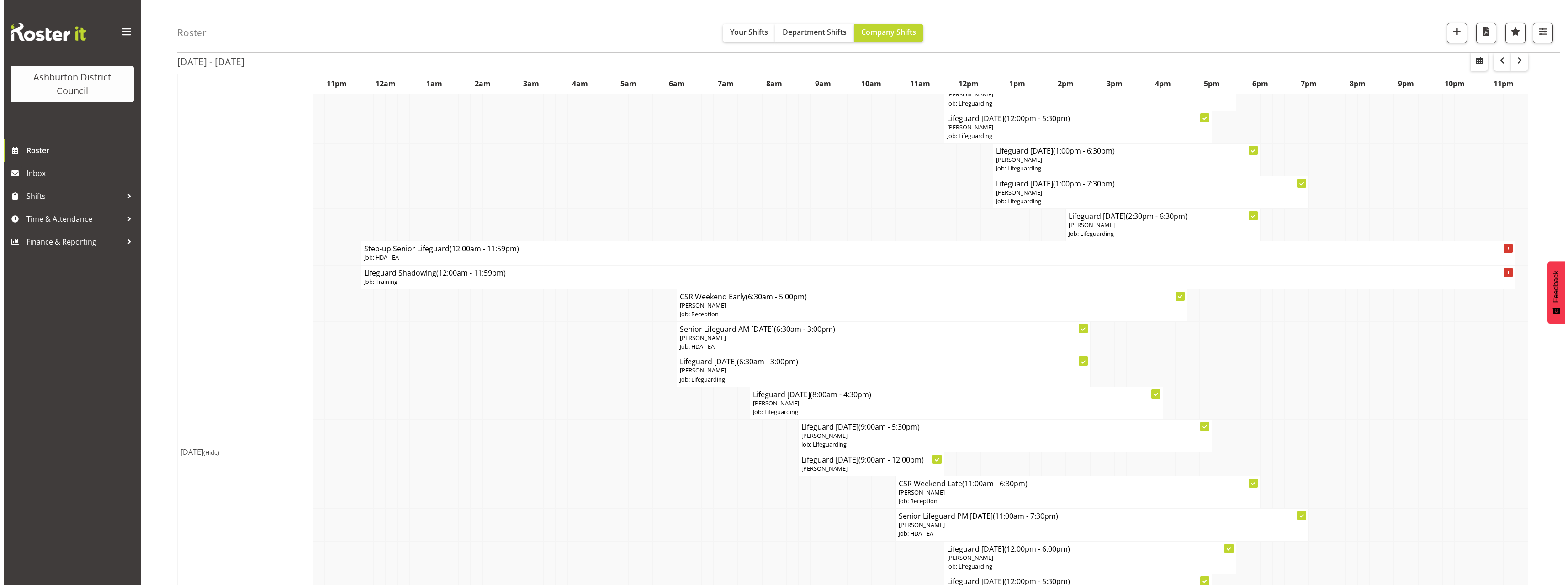
scroll to position [542, 0]
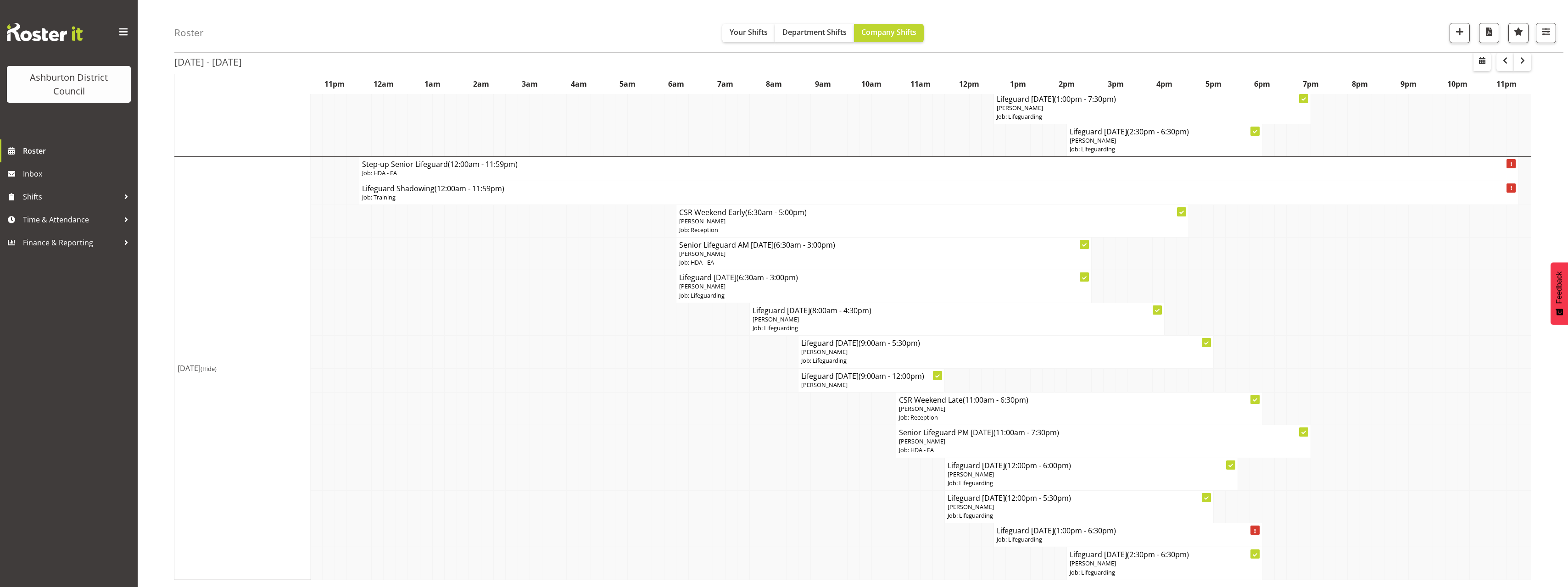
click at [1551, 428] on div "[DATE] - [DATE] [DATE] - [DATE] [DATE] Day Week Fortnight Month calendar Month …" at bounding box center [871, 63] width 1394 height 1046
click at [1067, 536] on p "Job: Lifeguarding" at bounding box center [1128, 540] width 262 height 9
select select
select select "7"
select select "2025"
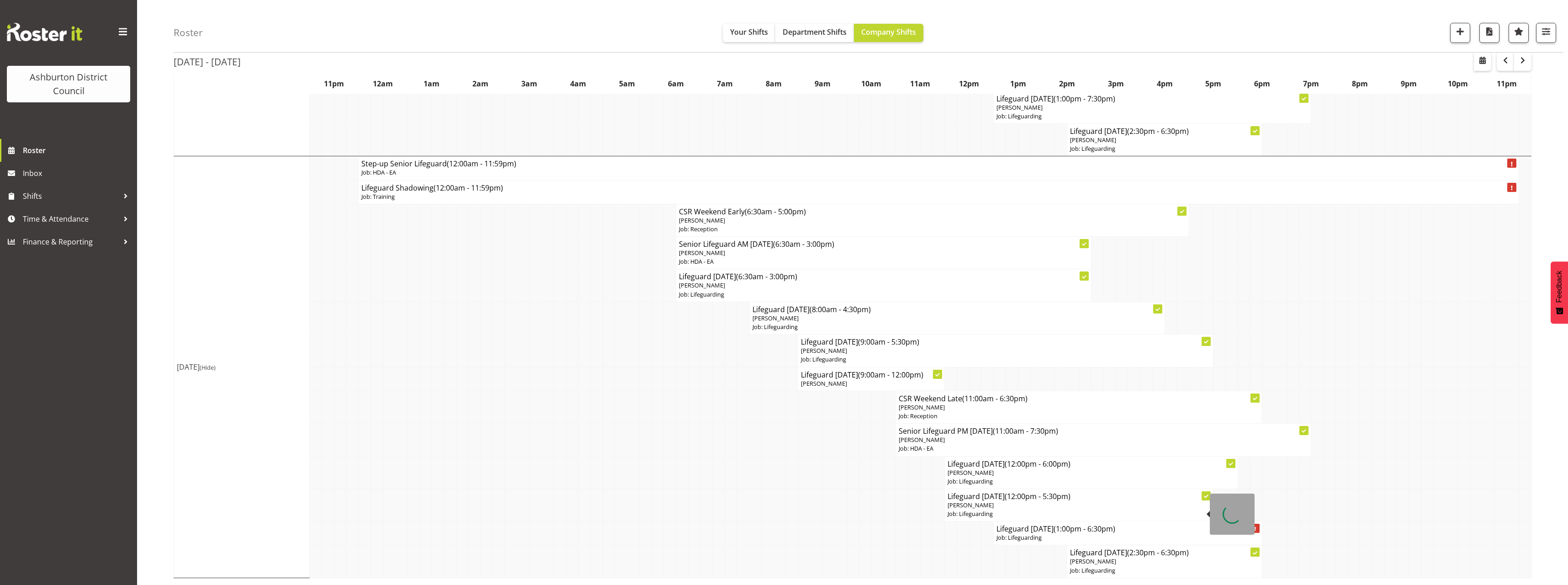
select select "13"
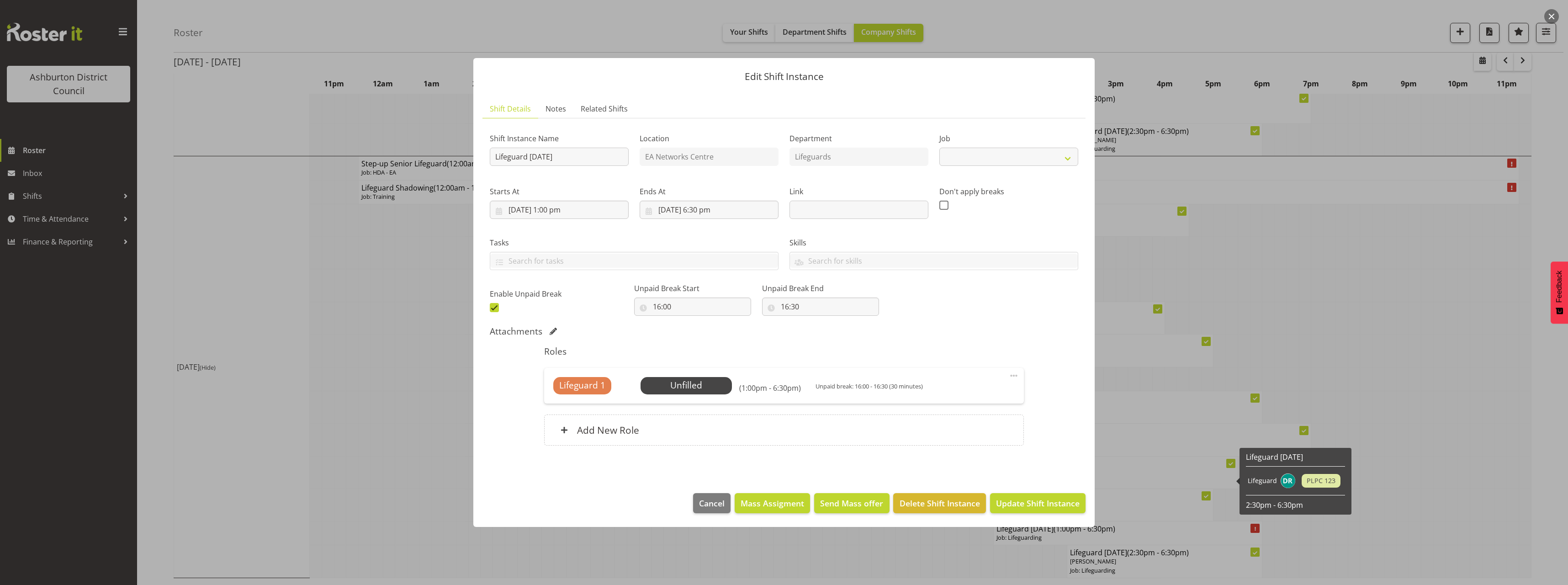
select select "38"
click at [558, 214] on input "[DATE] 1:00 pm" at bounding box center [559, 209] width 139 height 18
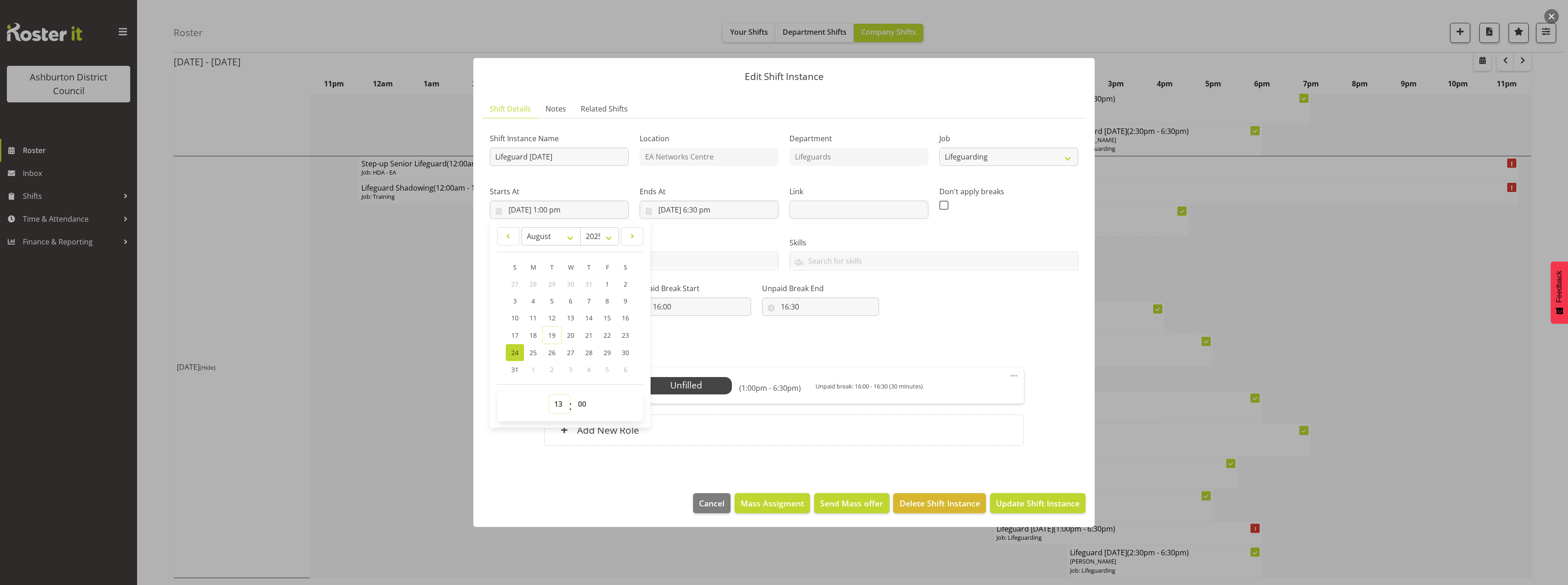
click at [558, 406] on select "00 01 02 03 04 05 06 07 08 09 10 11 12 13 14 15 16 17 18 19 20 21 22 23" at bounding box center [559, 403] width 21 height 18
select select "12"
click at [549, 395] on select "00 01 02 03 04 05 06 07 08 09 10 11 12 13 14 15 16 17 18 19 20 21 22 23" at bounding box center [559, 403] width 21 height 18
type input "[DATE] 12:00 pm"
click at [719, 213] on input "[DATE] 6:30 pm" at bounding box center [709, 209] width 139 height 18
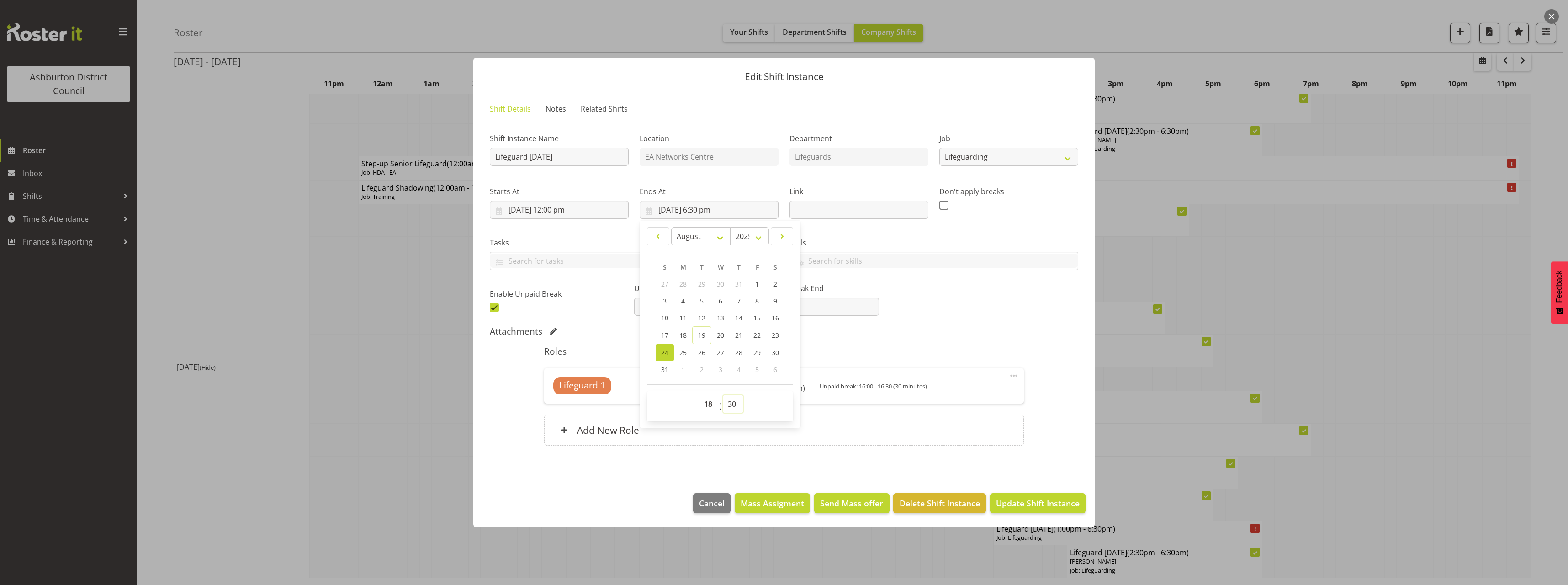
click at [731, 404] on select "00 01 02 03 04 05 06 07 08 09 10 11 12 13 14 15 16 17 18 19 20 21 22 23 24 25 2…" at bounding box center [732, 403] width 21 height 18
select select "0"
click at [722, 395] on select "00 01 02 03 04 05 06 07 08 09 10 11 12 13 14 15 16 17 18 19 20 21 22 23 24 25 2…" at bounding box center [732, 403] width 21 height 18
type input "[DATE] 6:00 pm"
click at [977, 337] on div "Attachments" at bounding box center [784, 332] width 589 height 13
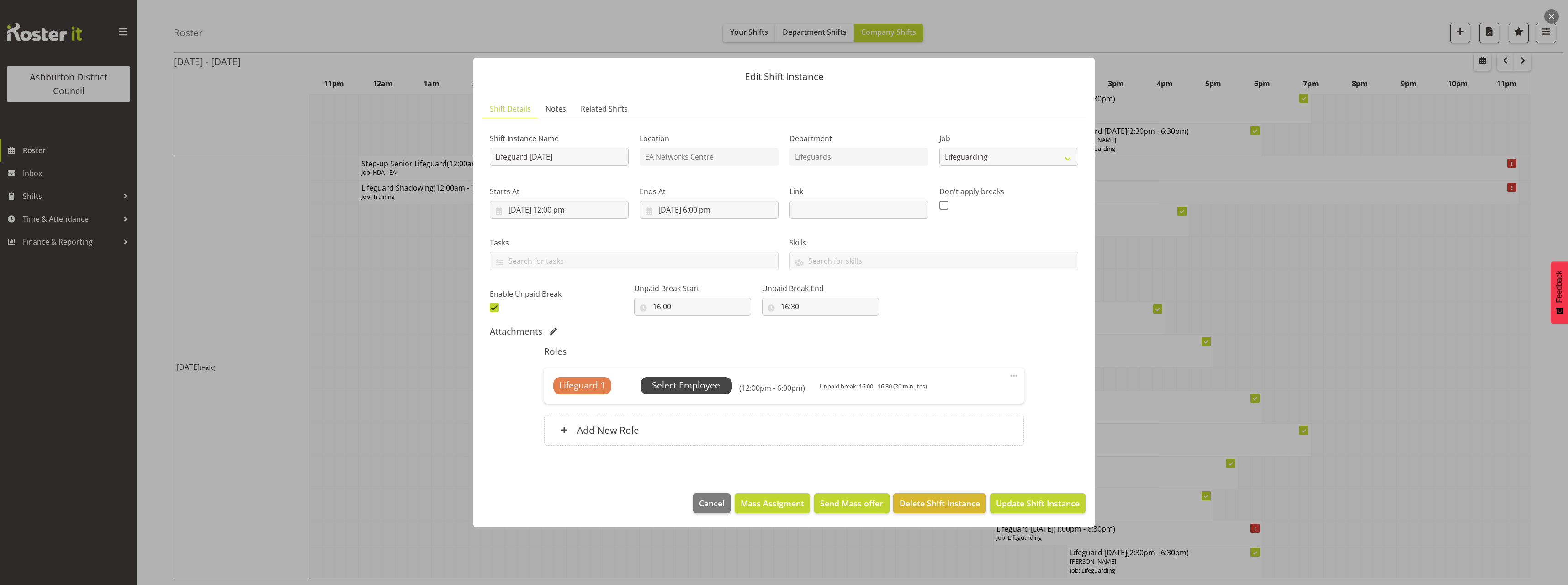
click at [694, 385] on span "Select Employee" at bounding box center [686, 385] width 68 height 13
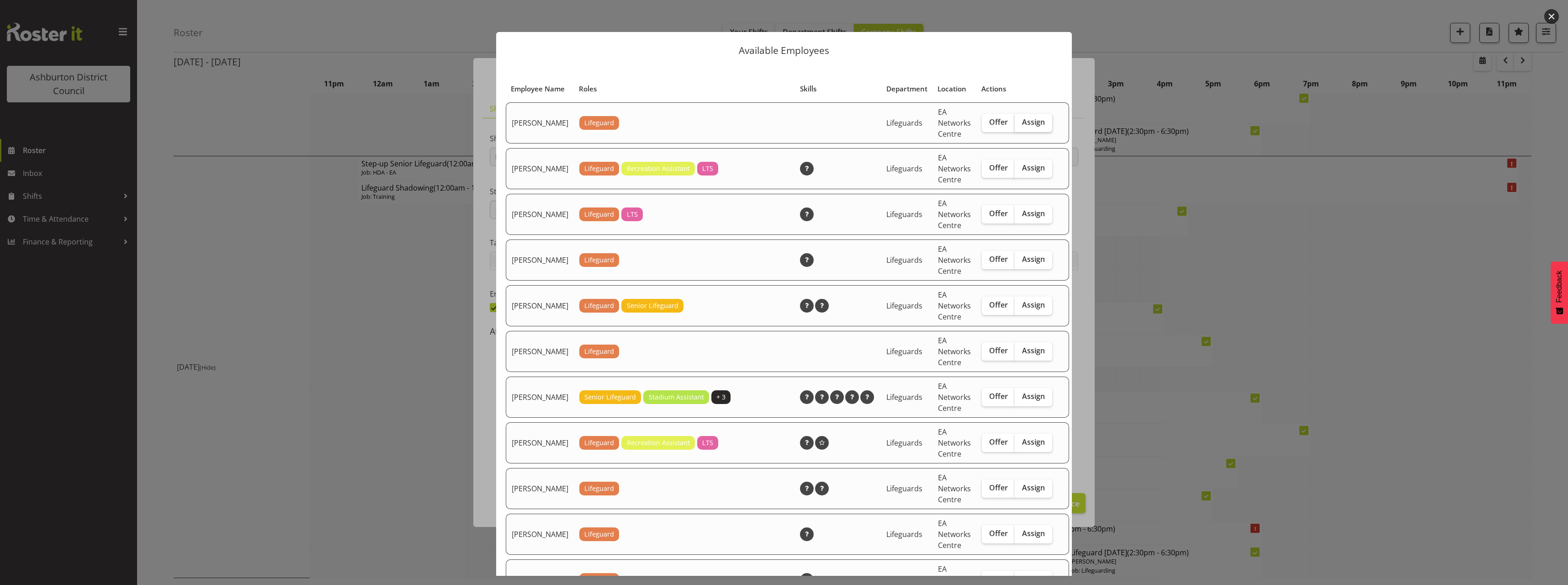
click at [1035, 132] on label "Assign" at bounding box center [1034, 123] width 37 height 18
click at [1020, 125] on input "Assign" at bounding box center [1018, 123] width 6 height 6
checkbox input "true"
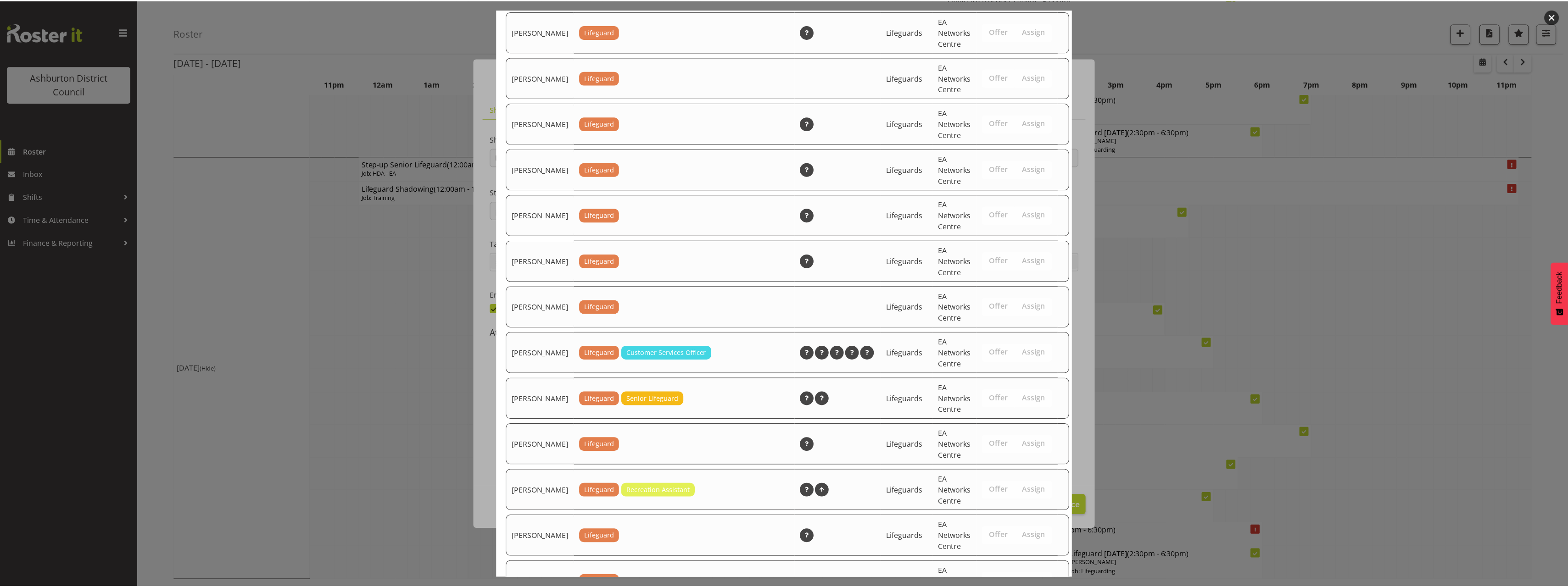
scroll to position [1147, 0]
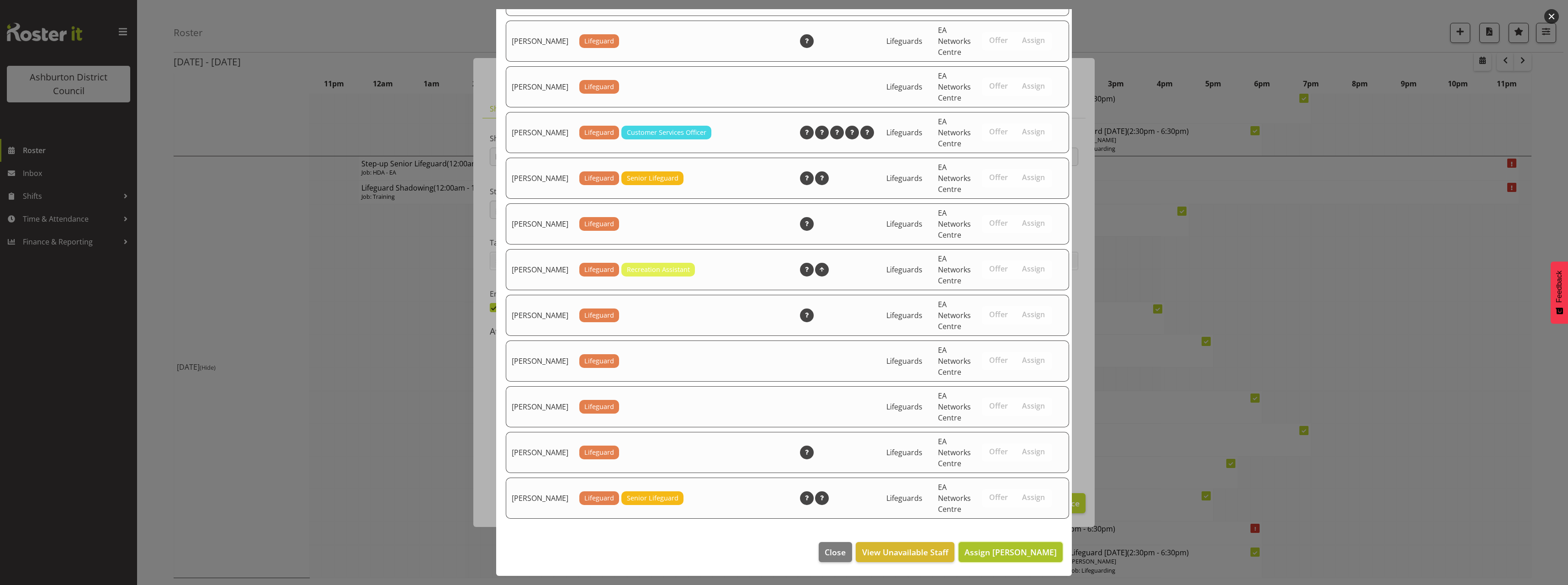
click at [1008, 553] on span "Assign [PERSON_NAME]" at bounding box center [1010, 552] width 92 height 11
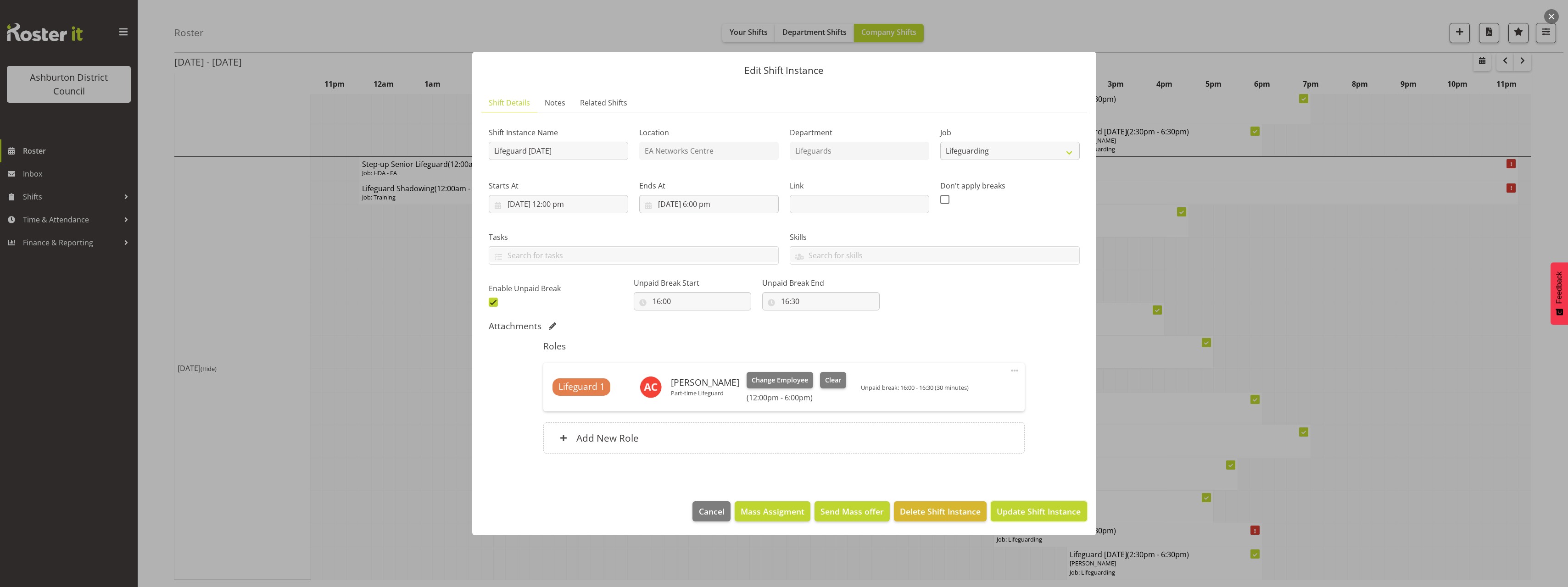
click at [1055, 509] on span "Update Shift Instance" at bounding box center [1039, 511] width 84 height 12
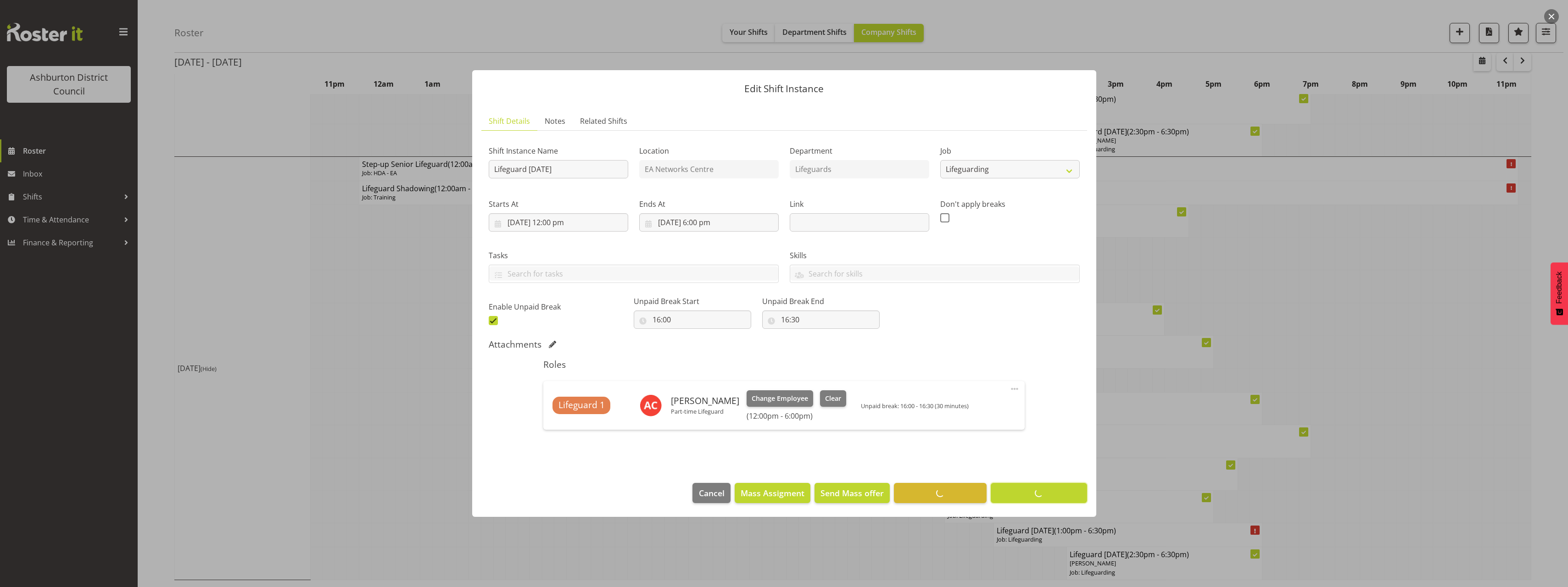
scroll to position [0, 0]
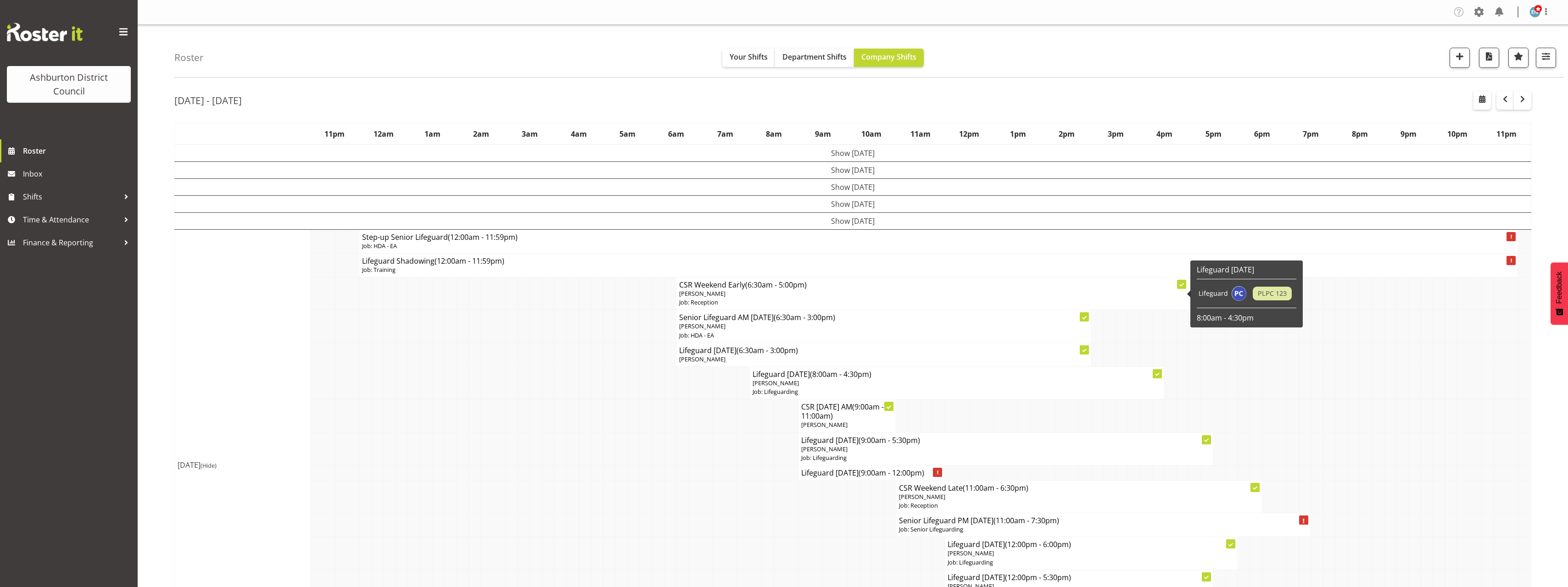
click at [157, 311] on div "Roster Your Shifts Department Shifts Company Shifts 1 Locations [GEOGRAPHIC_DAT…" at bounding box center [852, 582] width 1430 height 1115
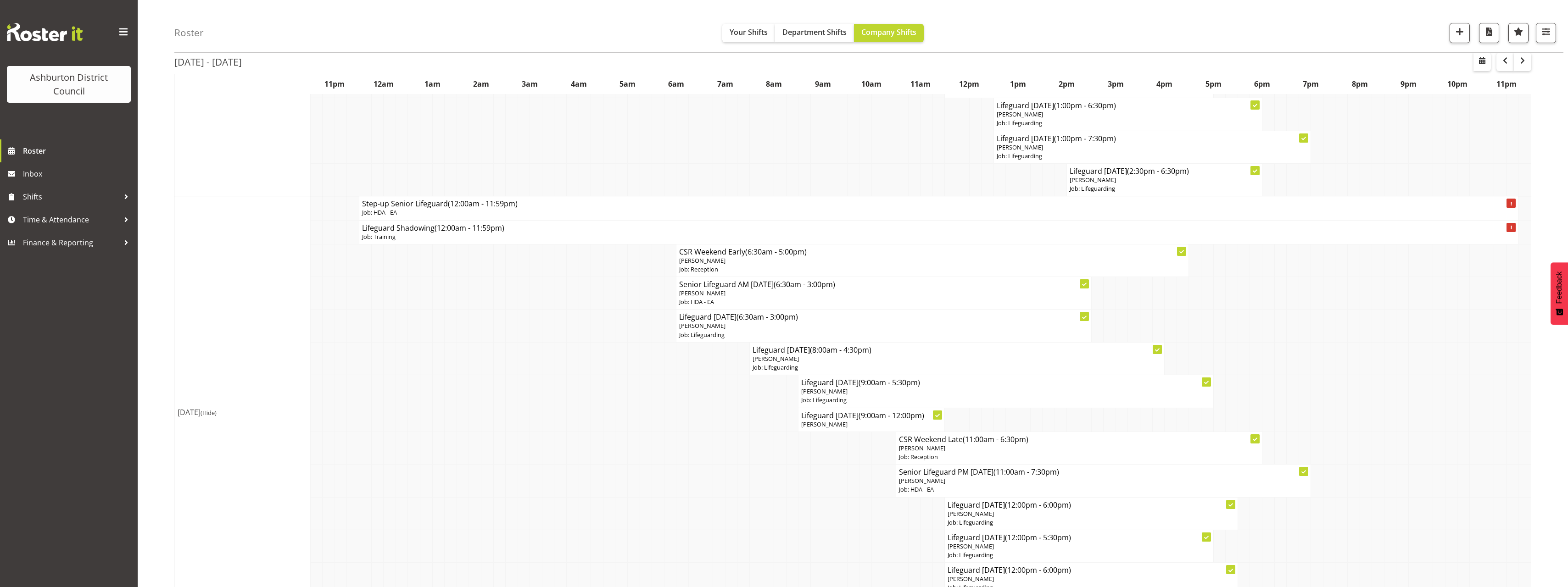
scroll to position [553, 0]
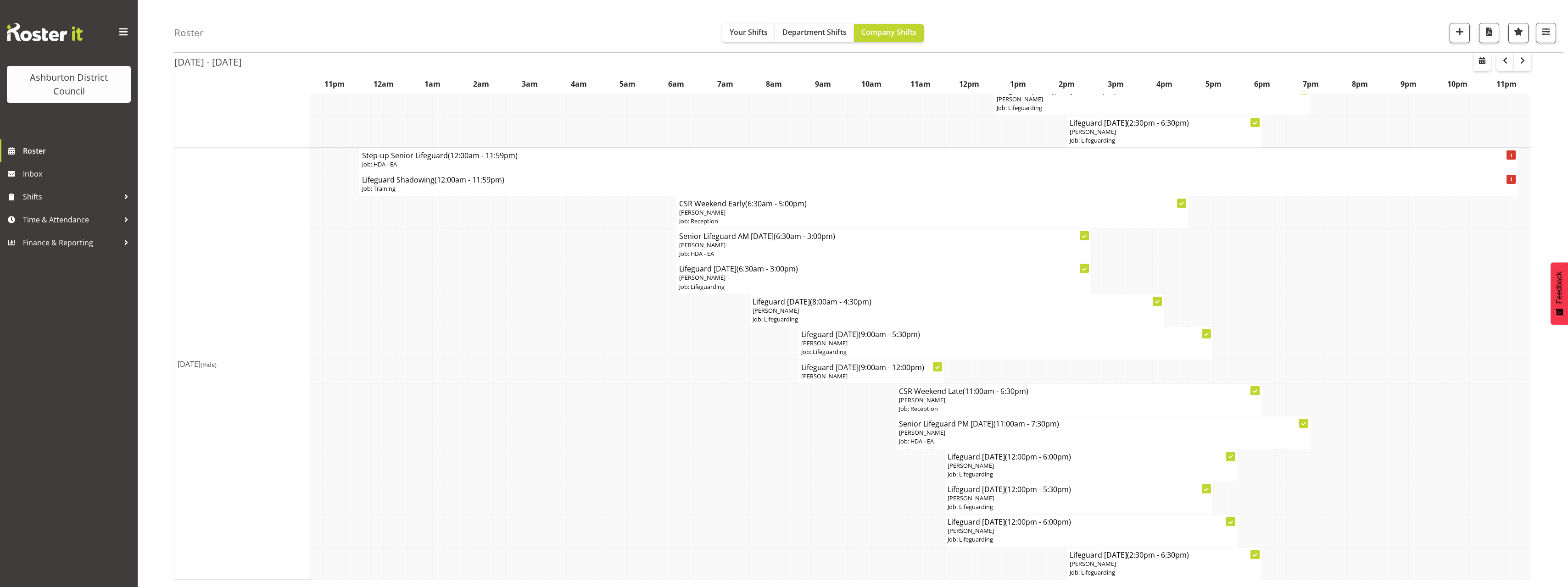
click at [169, 206] on div "Roster Your Shifts Department Shifts Company Shifts 1 Locations [GEOGRAPHIC_DAT…" at bounding box center [852, 29] width 1430 height 1115
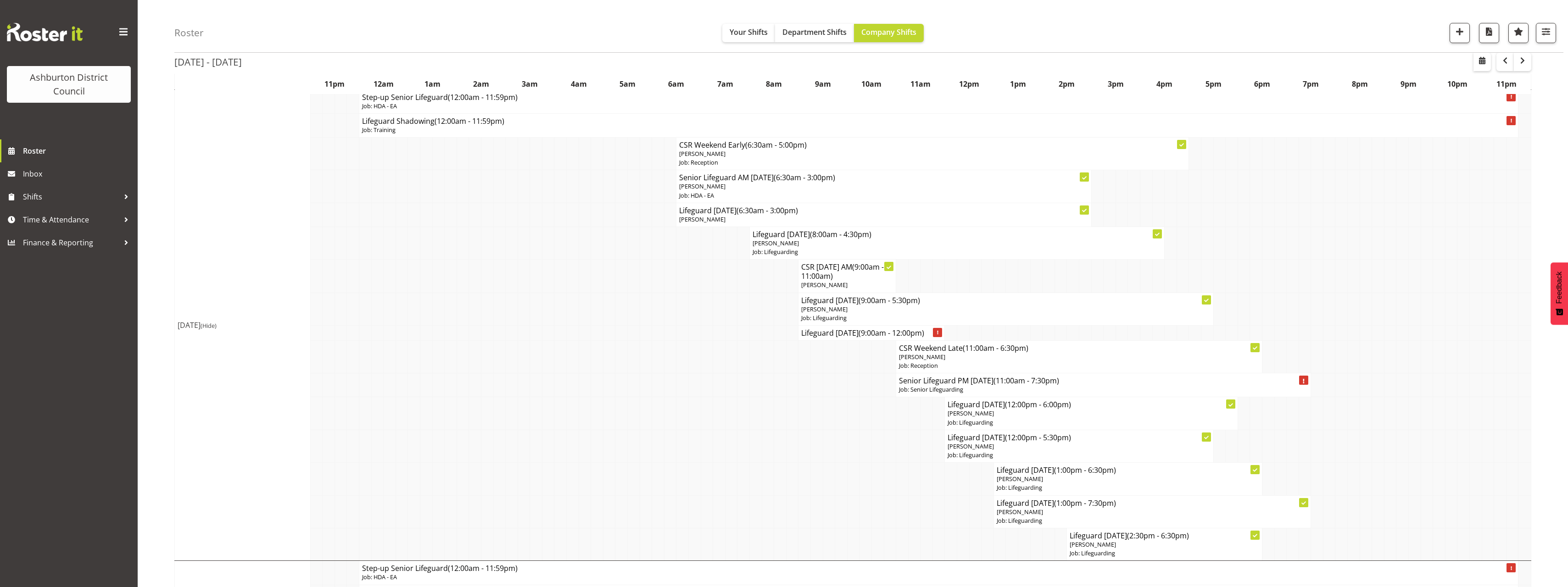
scroll to position [323, 0]
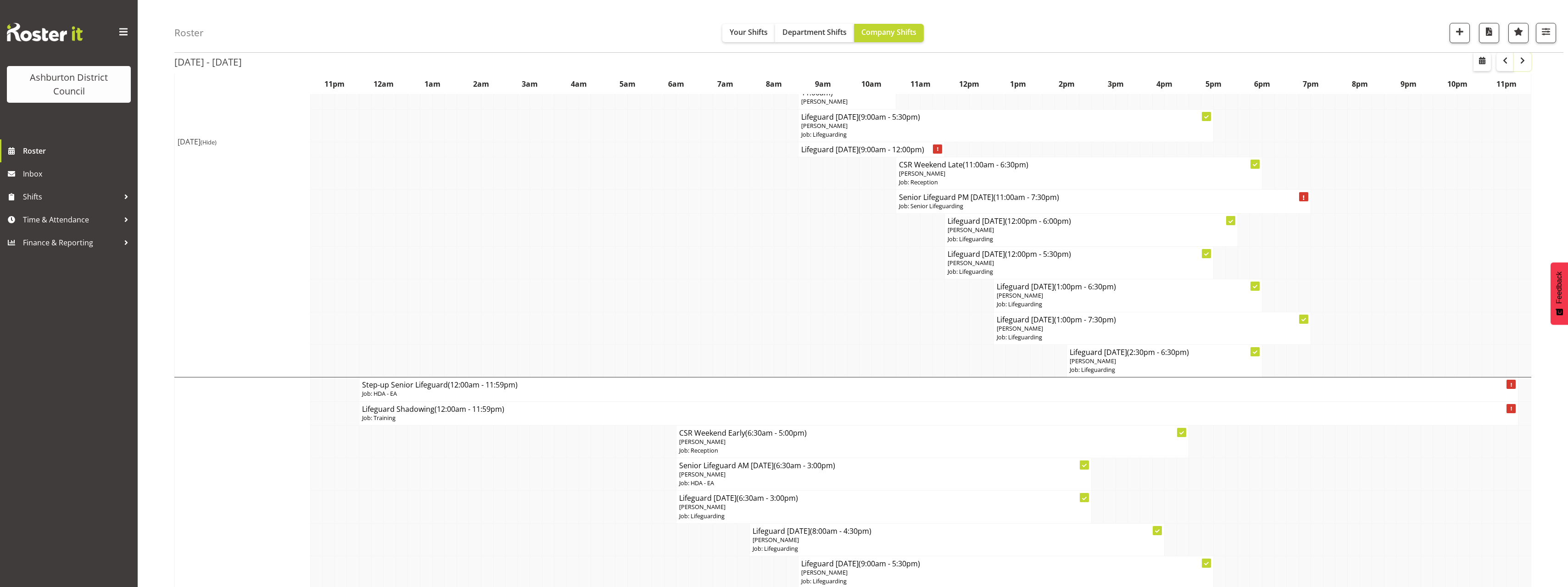
click at [1522, 61] on span "button" at bounding box center [1522, 61] width 11 height 11
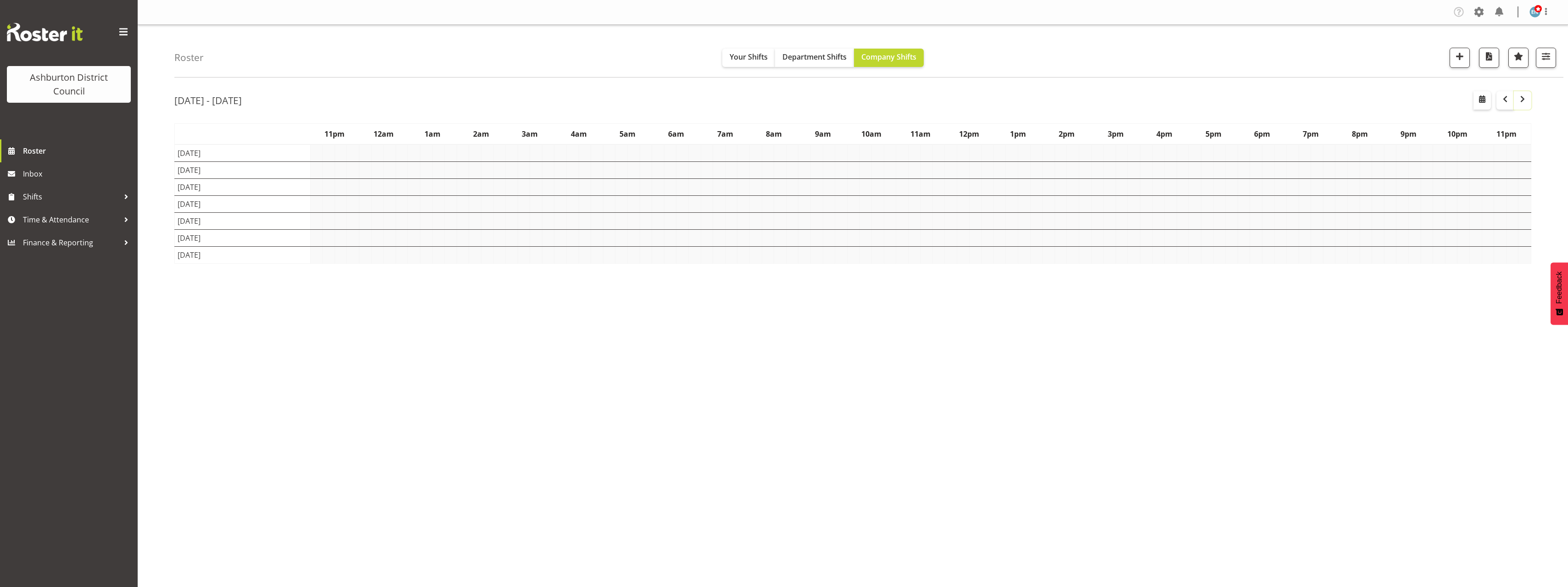
click at [159, 250] on div "Roster Your Shifts Department Shifts Company Shifts 1 Locations [GEOGRAPHIC_DAT…" at bounding box center [852, 238] width 1430 height 427
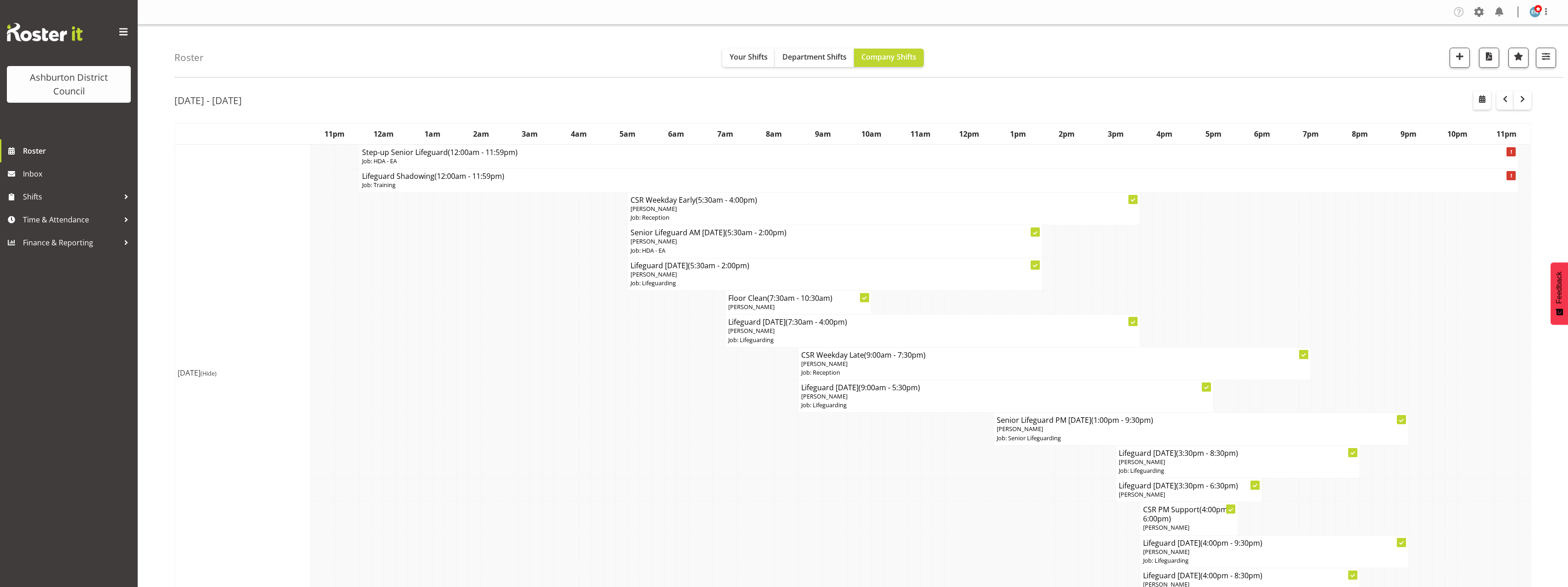
scroll to position [92, 0]
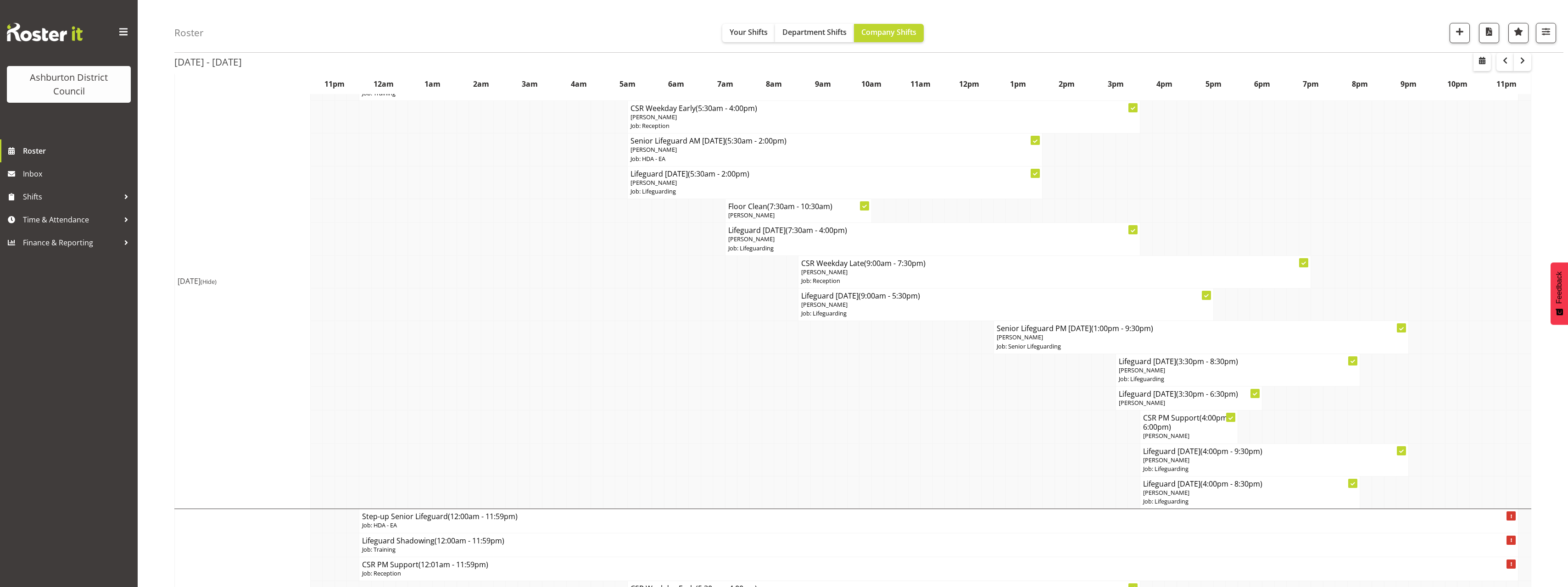
click at [217, 285] on span "(Hide)" at bounding box center [209, 281] width 16 height 8
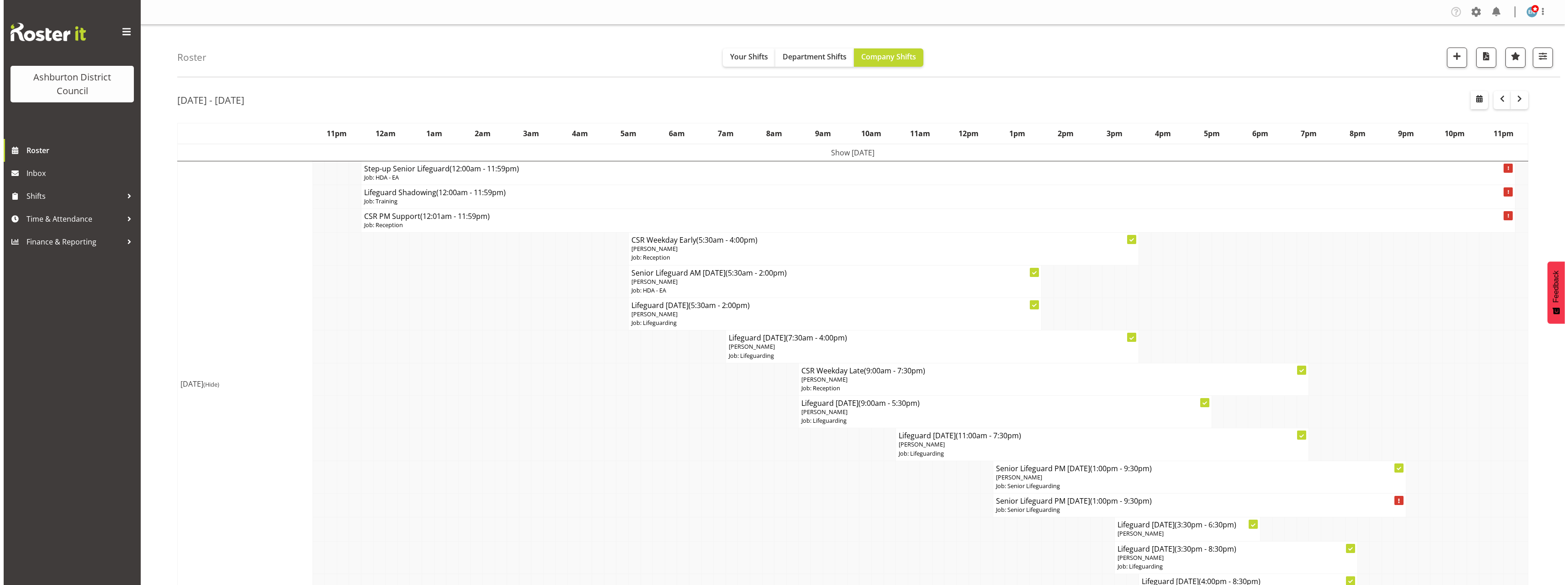
scroll to position [91, 0]
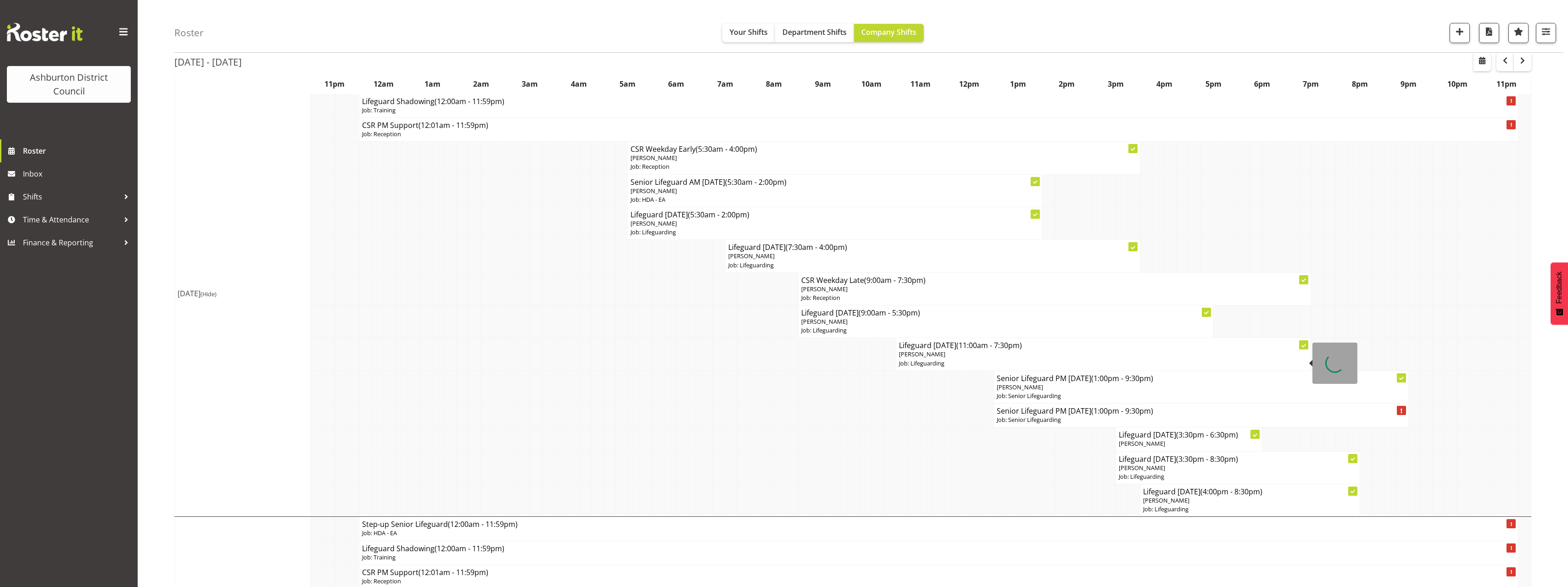
click at [962, 356] on p "[PERSON_NAME]" at bounding box center [1103, 354] width 409 height 9
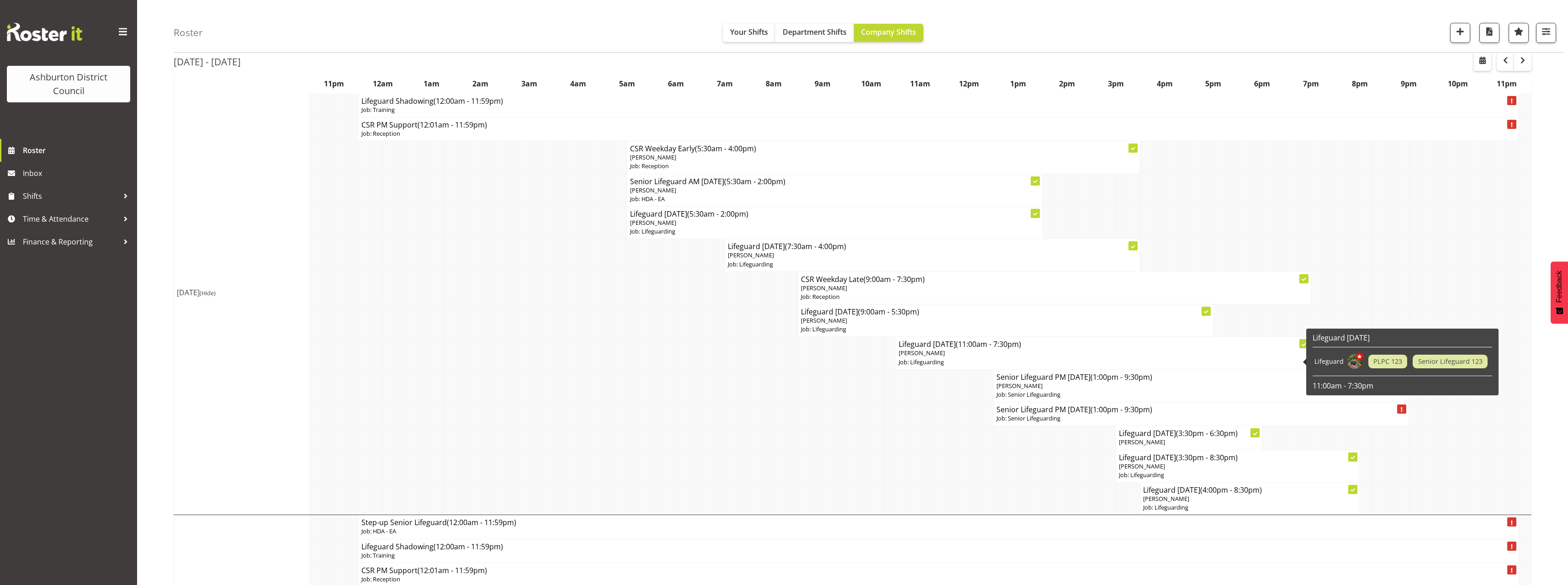
select select
select select "7"
select select "2025"
select select "11"
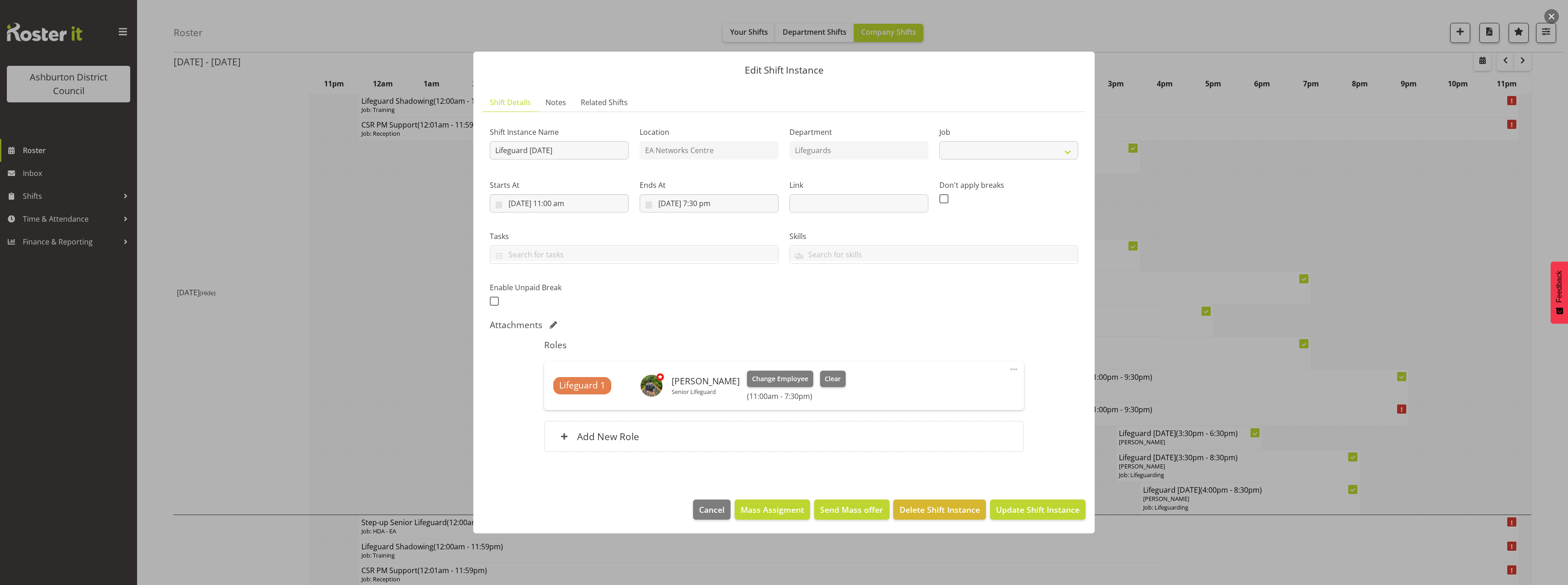
select select "38"
click at [565, 204] on input "[DATE] 11:00 am" at bounding box center [559, 203] width 139 height 18
click at [558, 401] on select "00 01 02 03 04 05 06 07 08 09 10 11 12 13 14 15 16 17 18 19 20 21 22 23" at bounding box center [559, 397] width 21 height 18
select select "13"
click at [549, 388] on select "00 01 02 03 04 05 06 07 08 09 10 11 12 13 14 15 16 17 18 19 20 21 22 23" at bounding box center [559, 397] width 21 height 18
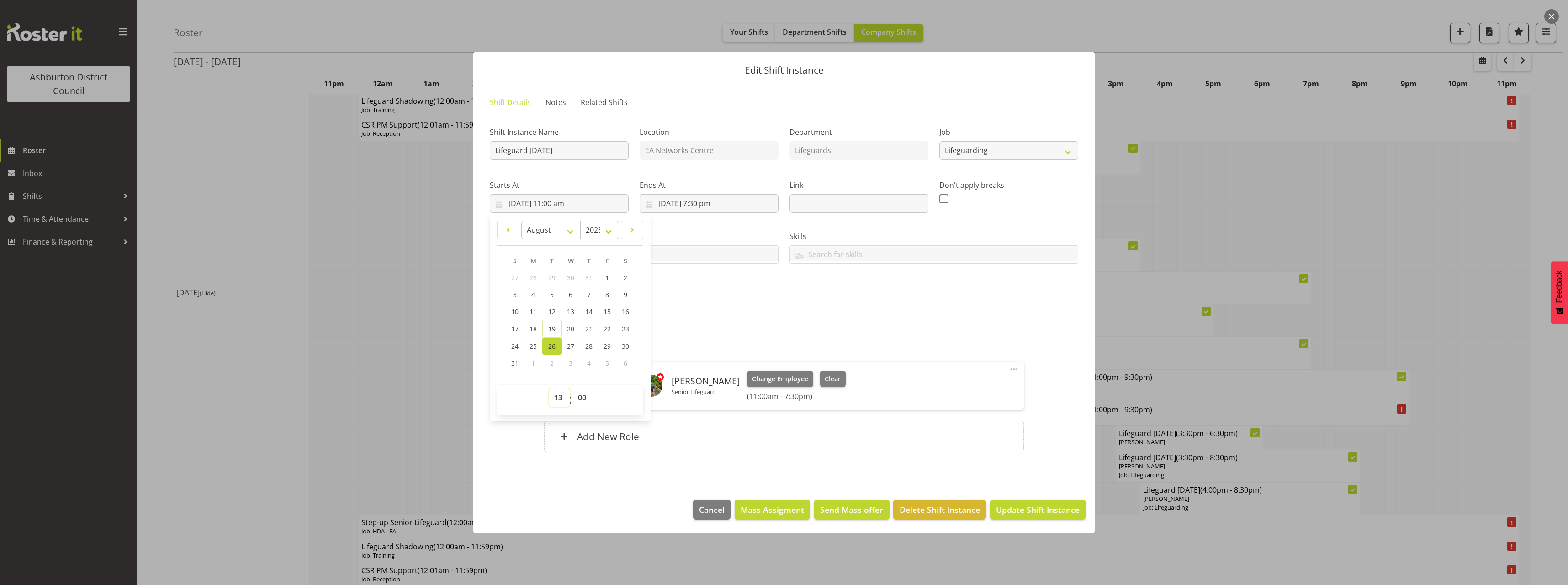
type input "[DATE] 1:00 pm"
click at [800, 326] on div "Attachments" at bounding box center [784, 325] width 589 height 11
click at [1037, 510] on span "Update Shift Instance" at bounding box center [1038, 509] width 83 height 12
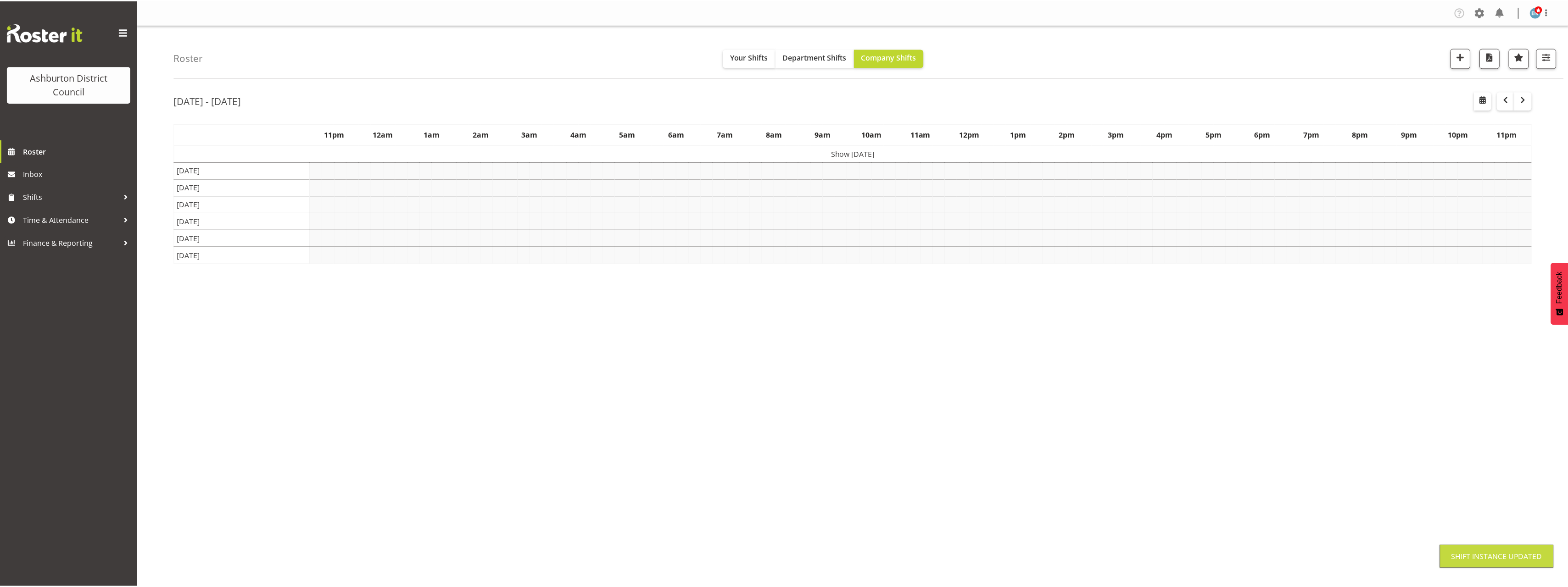
scroll to position [0, 0]
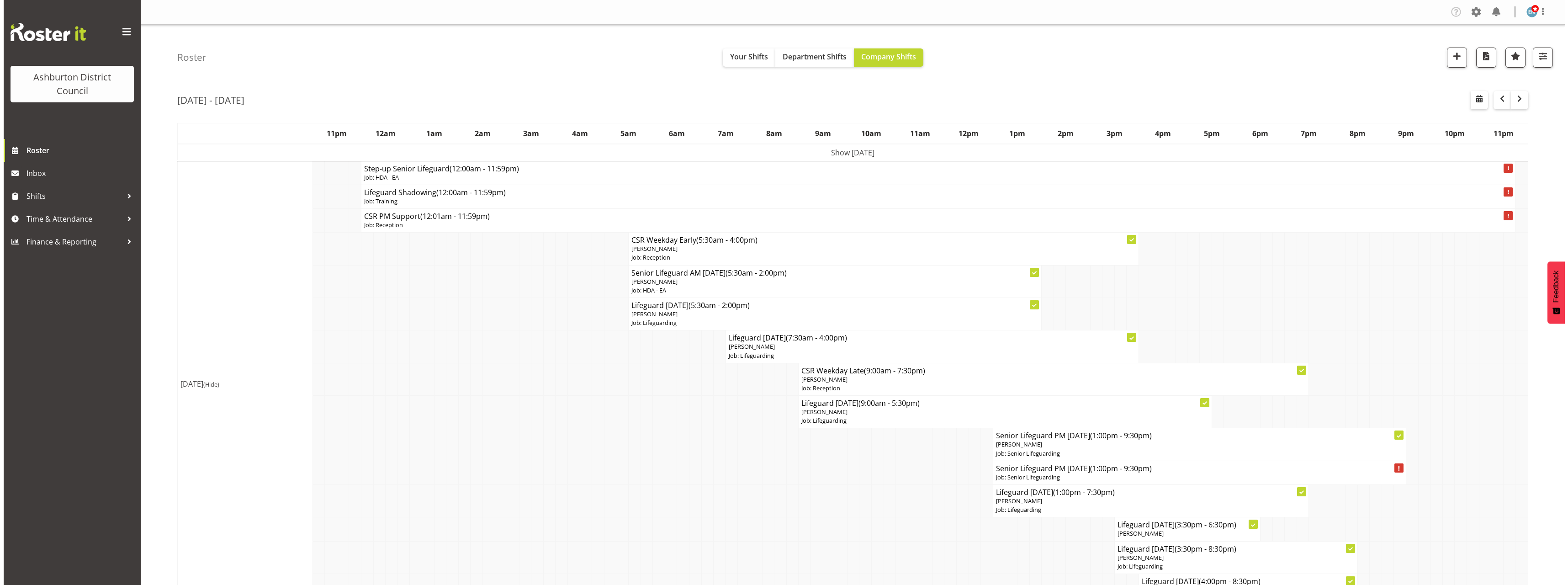
scroll to position [45, 0]
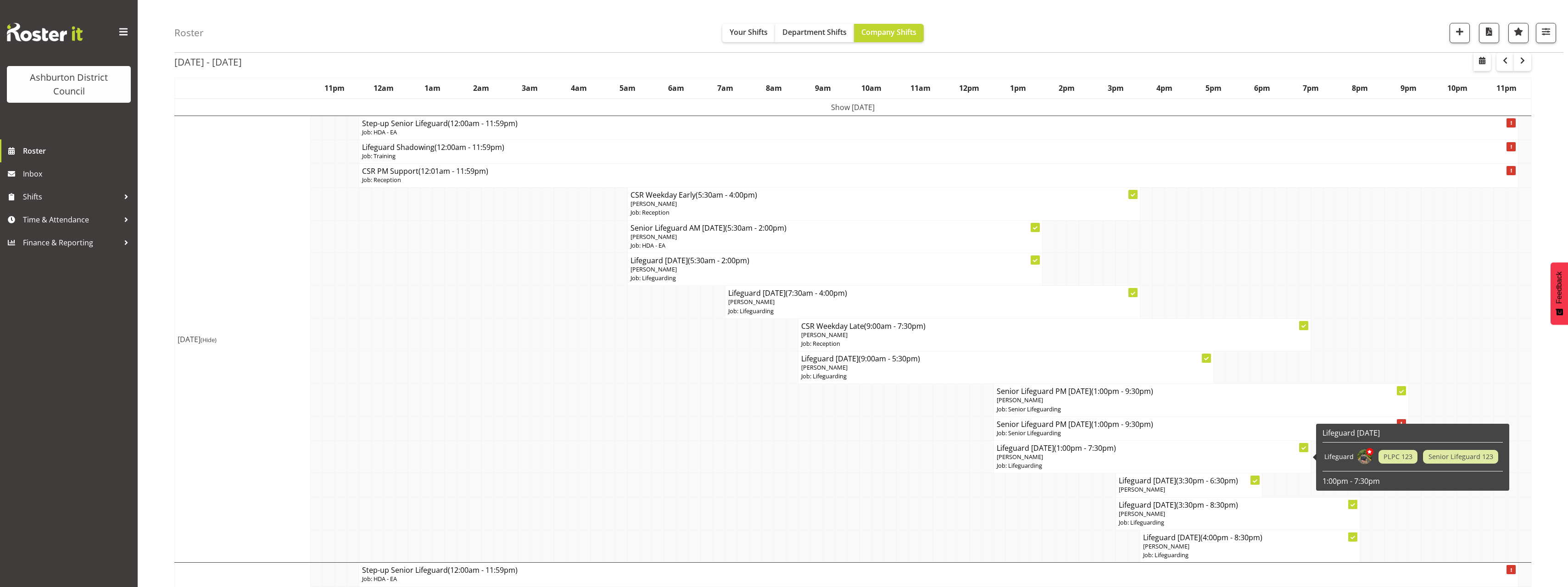
click at [1039, 456] on span "[PERSON_NAME]" at bounding box center [1020, 456] width 46 height 8
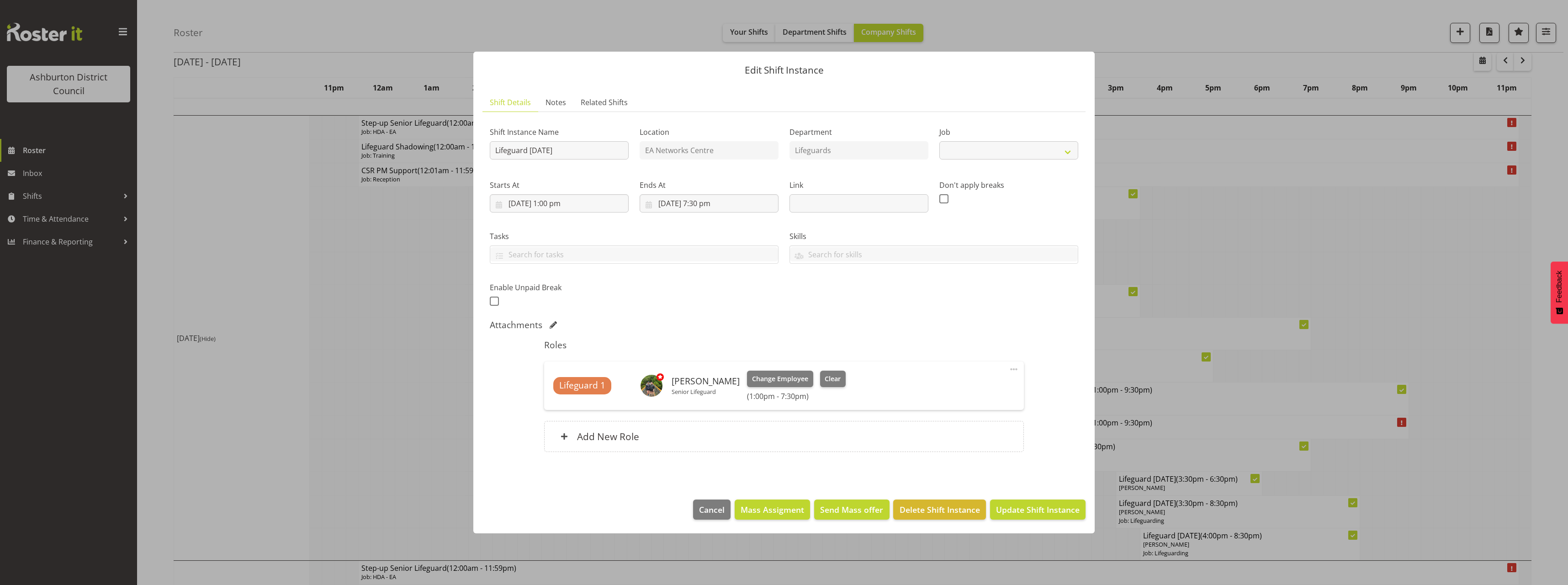
select select "38"
click at [496, 302] on span at bounding box center [494, 301] width 9 height 9
click at [496, 302] on input "checkbox" at bounding box center [493, 301] width 6 height 6
checkbox input "true"
click at [660, 302] on input "text" at bounding box center [693, 300] width 117 height 18
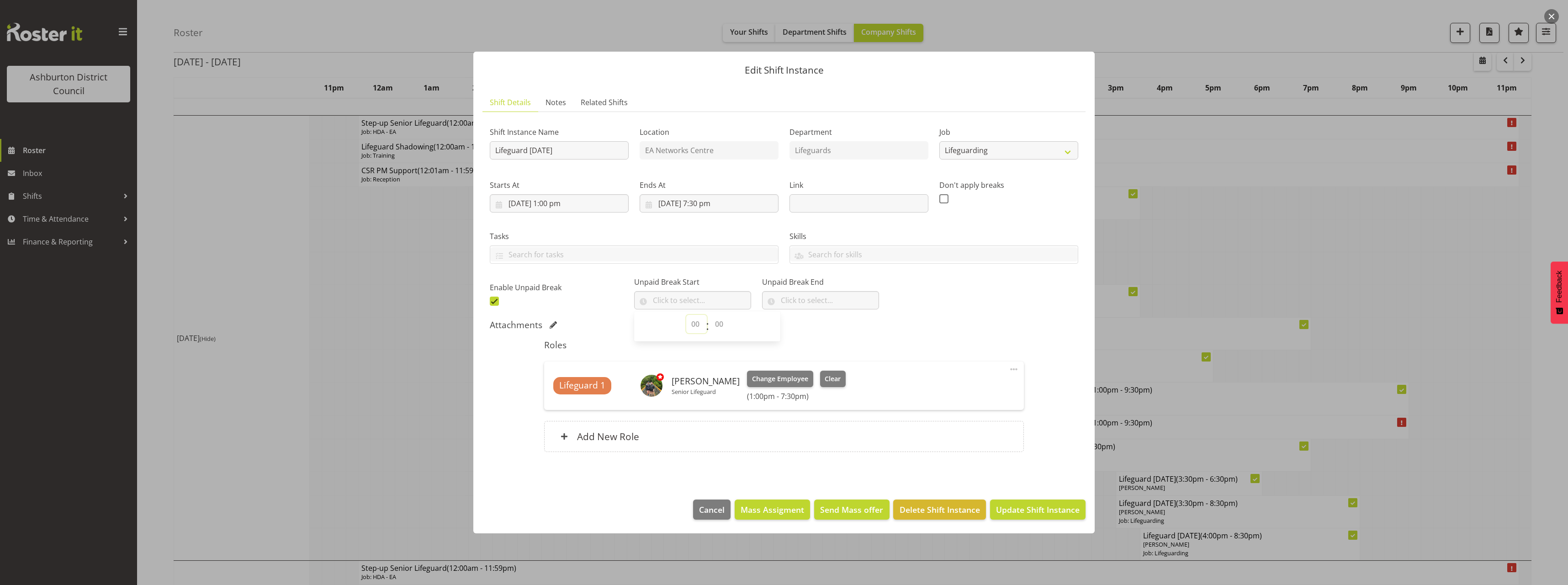
click at [698, 322] on select "00 00 01 02 03 04 05 06 07 08 09 10 11 12 13 14 15 16 17 18 19 20 21 22 23" at bounding box center [696, 324] width 21 height 18
select select "17"
click at [686, 315] on select "00 00 01 02 03 04 05 06 07 08 09 10 11 12 13 14 15 16 17 18 19 20 21 22 23" at bounding box center [696, 324] width 21 height 18
drag, startPoint x: 721, startPoint y: 322, endPoint x: 724, endPoint y: 317, distance: 5.8
click at [721, 322] on select "00 00 01 02 03 04 05 06 07 08 09 10 11 12 13 14 15 16 17 18 19 20 21 22 23 24 2…" at bounding box center [720, 324] width 21 height 18
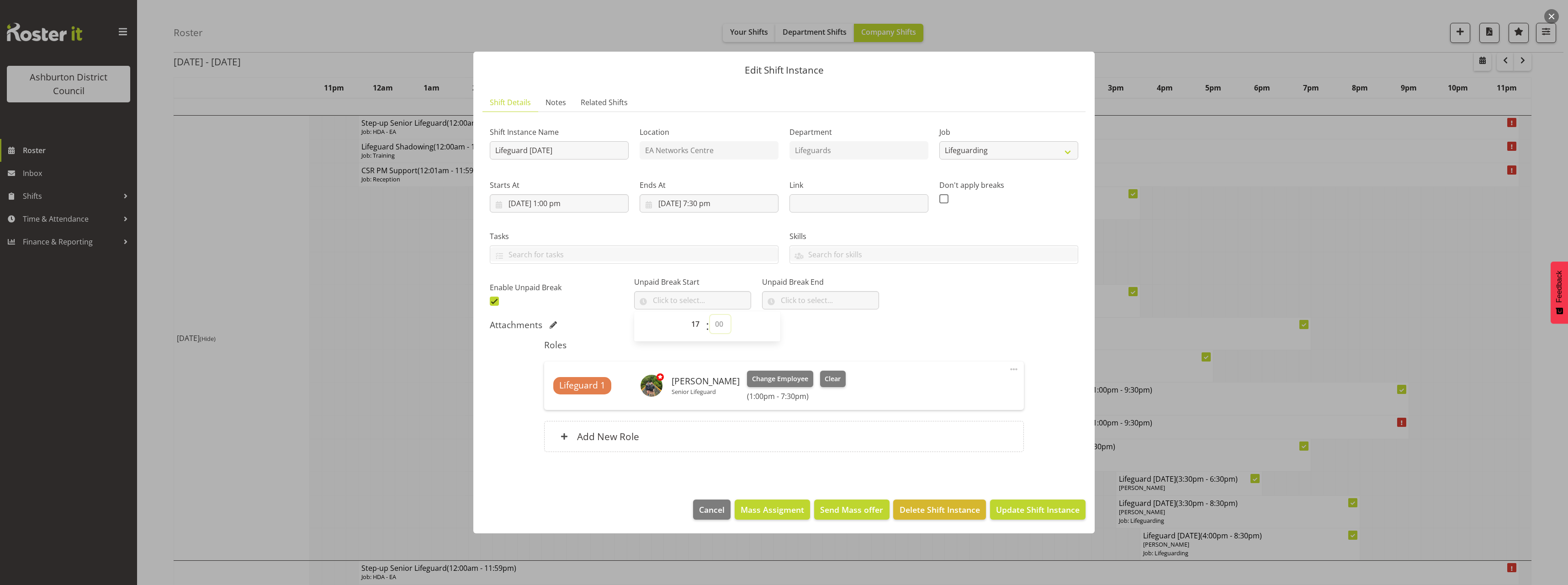
select select "15"
click at [710, 315] on select "00 00 01 02 03 04 05 06 07 08 09 10 11 12 13 14 15 16 17 18 19 20 21 22 23 24 2…" at bounding box center [720, 324] width 21 height 18
type input "17:15"
click at [805, 298] on input "text" at bounding box center [821, 300] width 117 height 18
click at [814, 325] on select "00 00 01 02 03 04 05 06 07 08 09 10 11 12 13 14 15 16 17 18 19 20 21 22 23" at bounding box center [824, 324] width 21 height 18
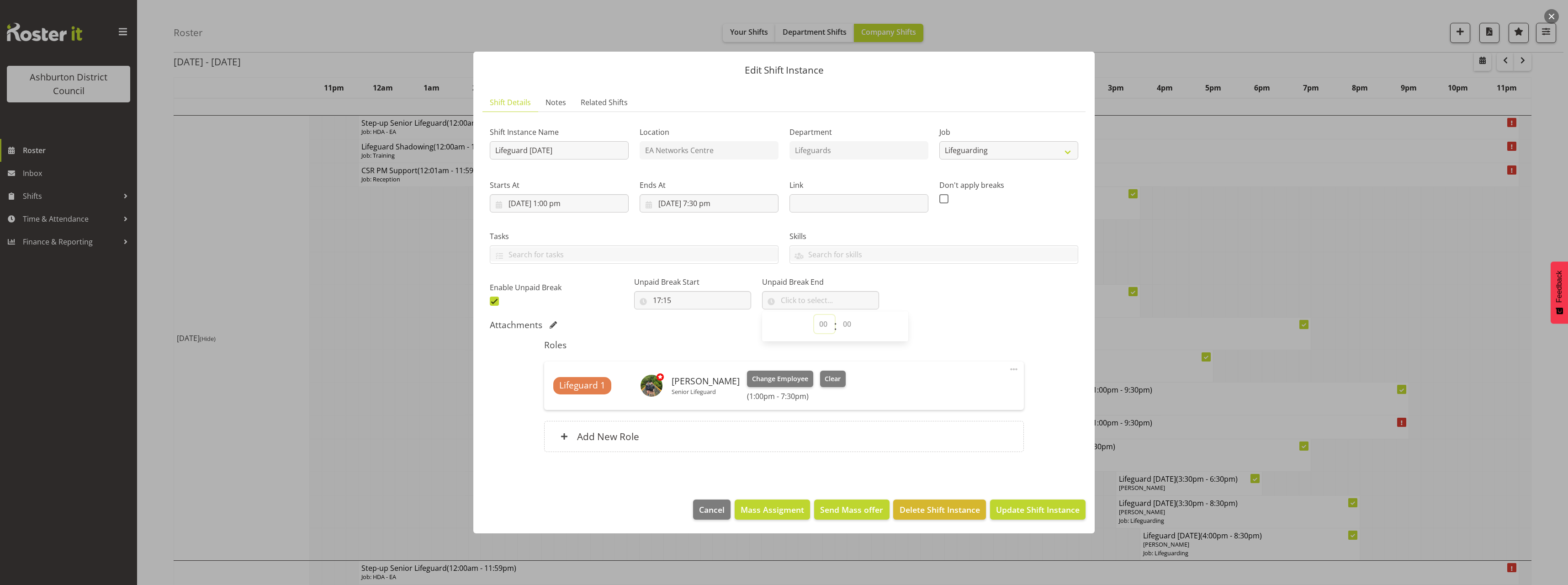
select select "17"
click at [814, 315] on select "00 00 01 02 03 04 05 06 07 08 09 10 11 12 13 14 15 16 17 18 19 20 21 22 23" at bounding box center [824, 324] width 21 height 18
click at [841, 317] on select "00 00 01 02 03 04 05 06 07 08 09 10 11 12 13 14 15 16 17 18 19 20 21 22 23 24 2…" at bounding box center [847, 324] width 21 height 18
select select "45"
click at [838, 315] on select "00 00 01 02 03 04 05 06 07 08 09 10 11 12 13 14 15 16 17 18 19 20 21 22 23 24 2…" at bounding box center [847, 324] width 21 height 18
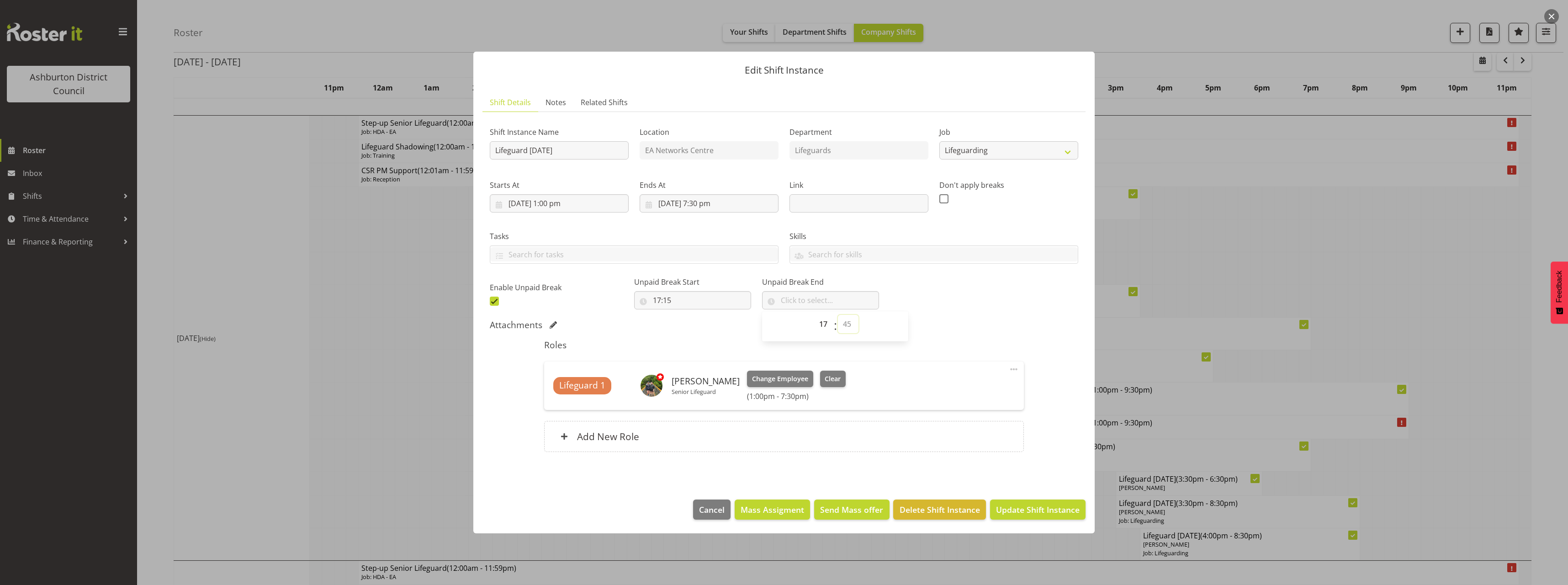
type input "17:45"
click at [989, 316] on div "Shift Instance Name Lifeguard [DATE] Location EA Networks Centre Department Lif…" at bounding box center [784, 291] width 589 height 344
click at [1032, 511] on span "Update Shift Instance" at bounding box center [1038, 509] width 83 height 12
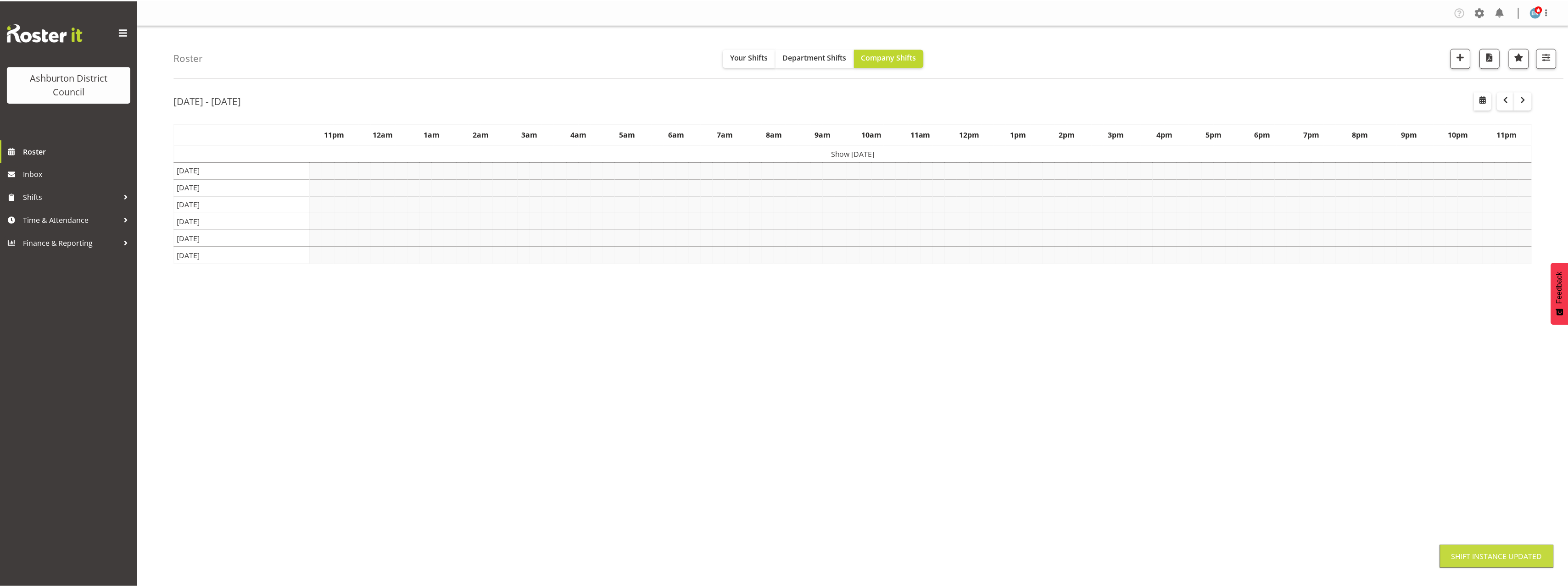
scroll to position [0, 0]
click at [1539, 370] on div "[DATE] - [DATE] [DATE] - [DATE] [DATE] Day Week Fortnight Month calendar Month …" at bounding box center [871, 267] width 1394 height 367
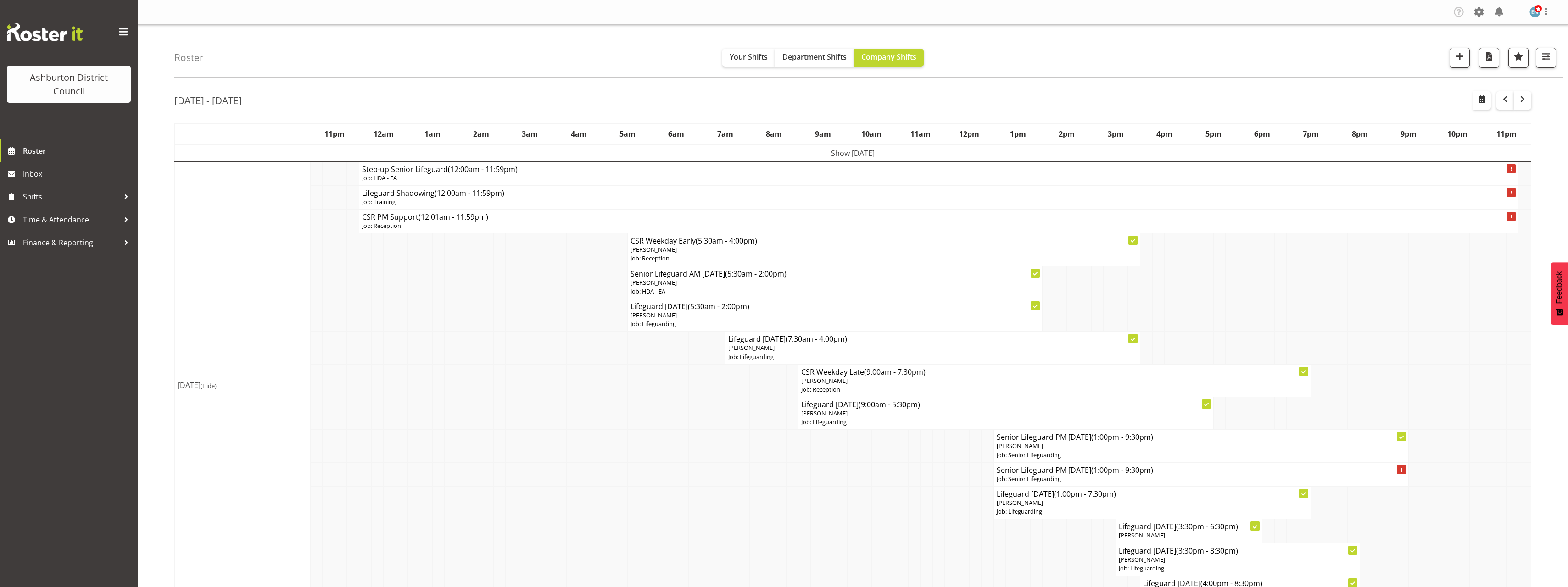
scroll to position [46, 0]
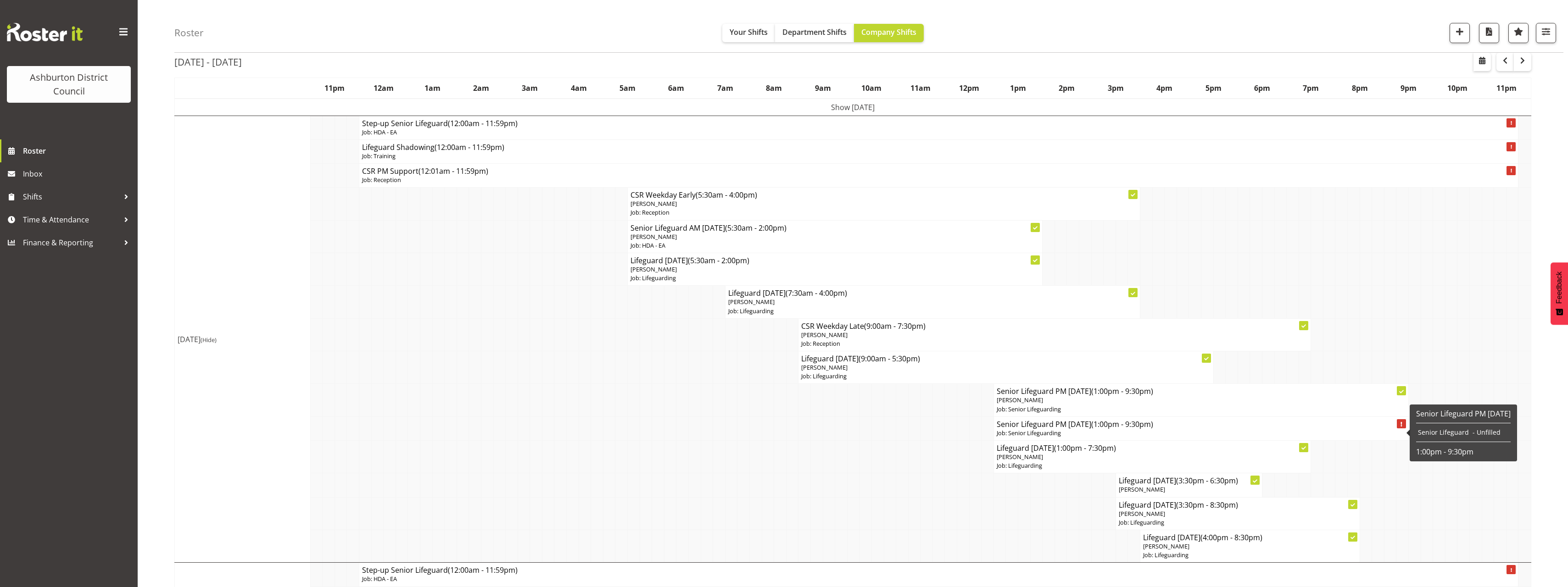
click at [1138, 426] on span "(1:00pm - 9:30pm)" at bounding box center [1122, 424] width 62 height 10
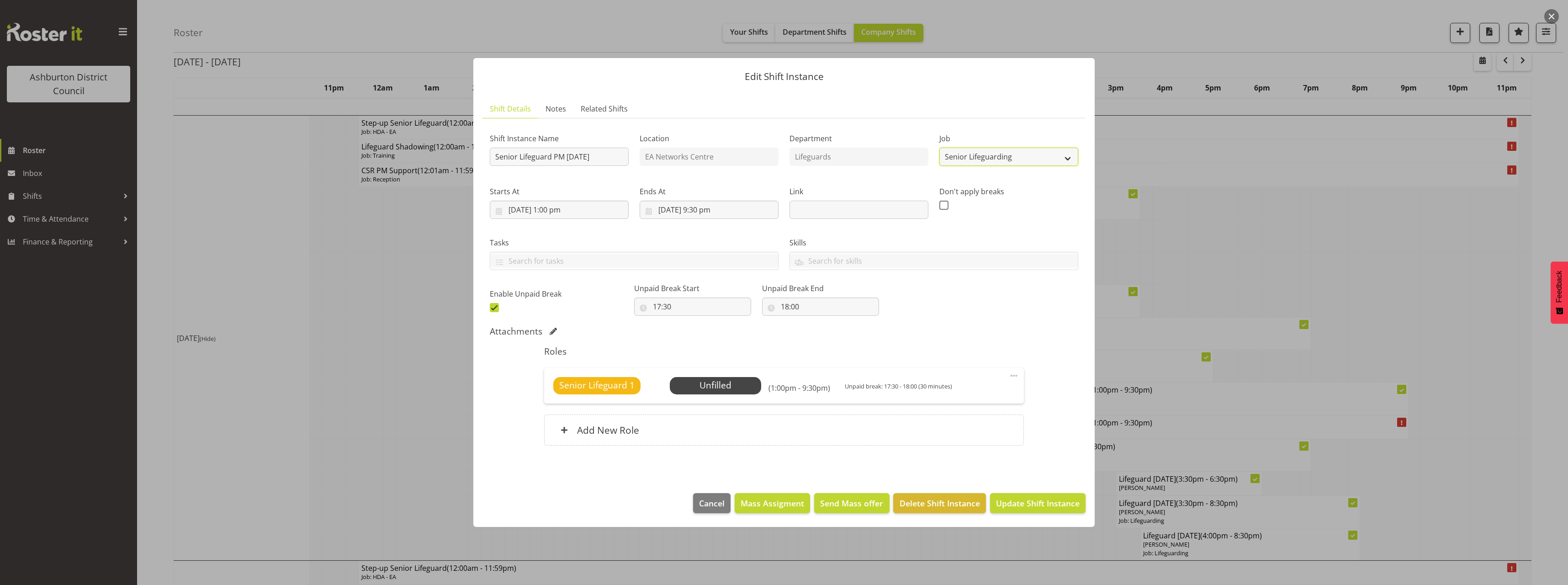
click at [992, 160] on select "Create new job Casual HDA - CSR HDA - EA Lifeguarding LTS- Alt Duties Ordinary …" at bounding box center [1008, 156] width 139 height 18
select select "38"
click at [939, 147] on select "Create new job Casual HDA - CSR HDA - EA Lifeguarding LTS- Alt Duties Ordinary …" at bounding box center [1008, 156] width 139 height 18
click at [516, 157] on input "Senior Lifeguard PM [DATE]" at bounding box center [559, 156] width 139 height 18
drag, startPoint x: 520, startPoint y: 157, endPoint x: 474, endPoint y: 164, distance: 46.5
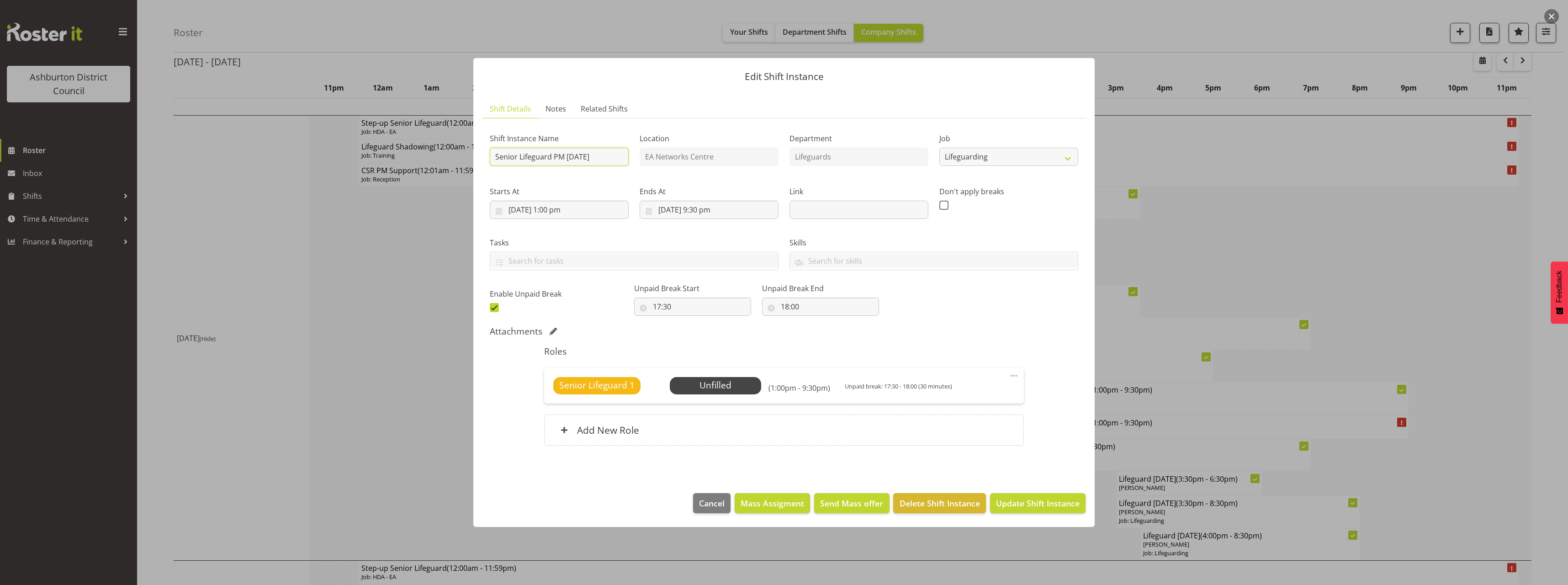
click at [474, 164] on section "Shift Details Notes Related Shifts Shift Instance Name Senior Lifeguard PM [DAT…" at bounding box center [784, 287] width 621 height 393
type input "Lifeguard PM [DATE]"
click at [1014, 375] on span at bounding box center [1014, 376] width 11 height 11
click at [1008, 388] on link "Edit" at bounding box center [975, 396] width 88 height 16
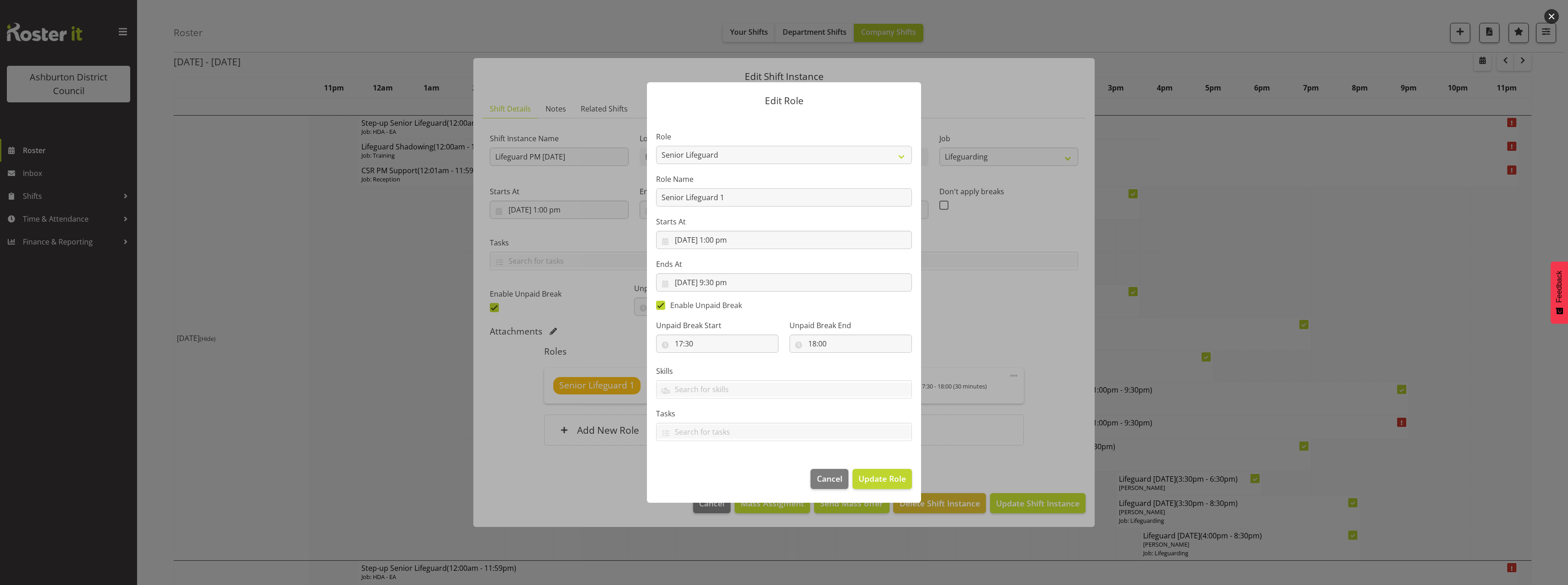
click at [728, 156] on section "Role AAGM Deputy Director AAGM Director Archivist Childrens Librarian Collectio…" at bounding box center [784, 287] width 274 height 345
click at [728, 156] on select "AAGM Deputy Director AAGM Director Archivist Childrens Librarian Collections & …" at bounding box center [783, 154] width 256 height 18
select select "64"
click at [656, 146] on select "AAGM Deputy Director AAGM Director Archivist Childrens Librarian Collections & …" at bounding box center [783, 154] width 256 height 18
click at [898, 479] on span "Update Role" at bounding box center [882, 478] width 47 height 12
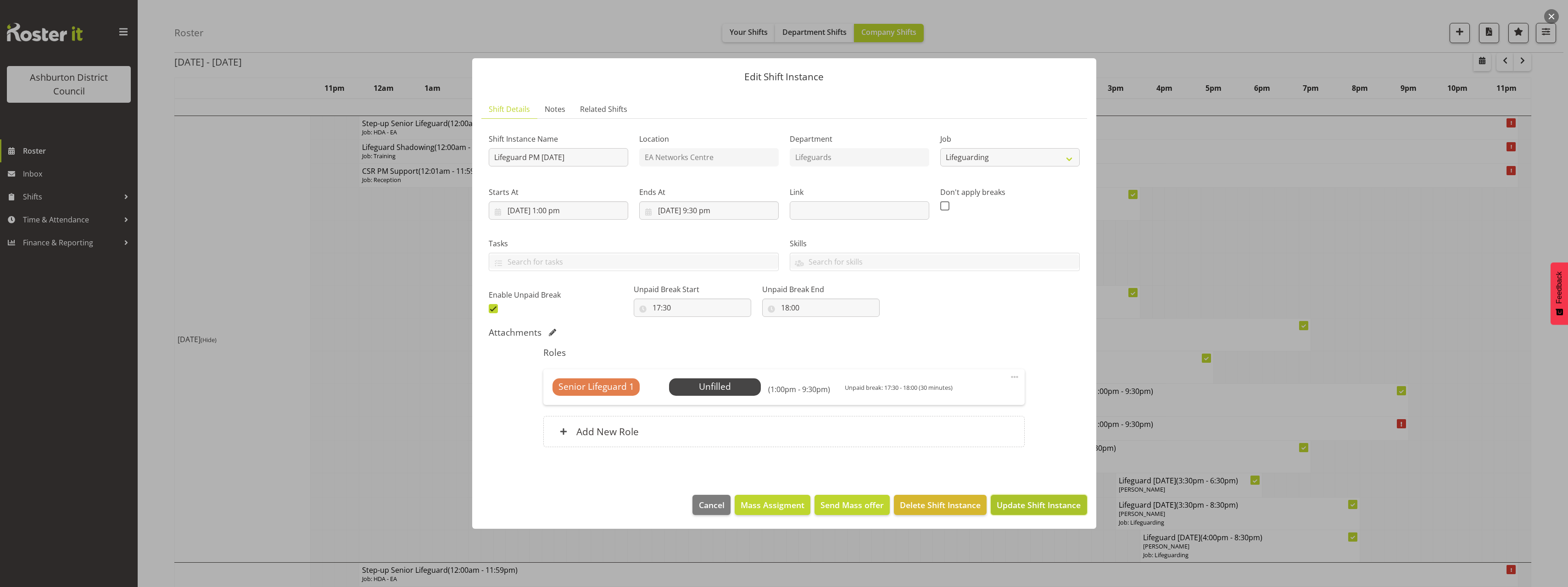
click at [1033, 503] on span "Update Shift Instance" at bounding box center [1039, 505] width 84 height 12
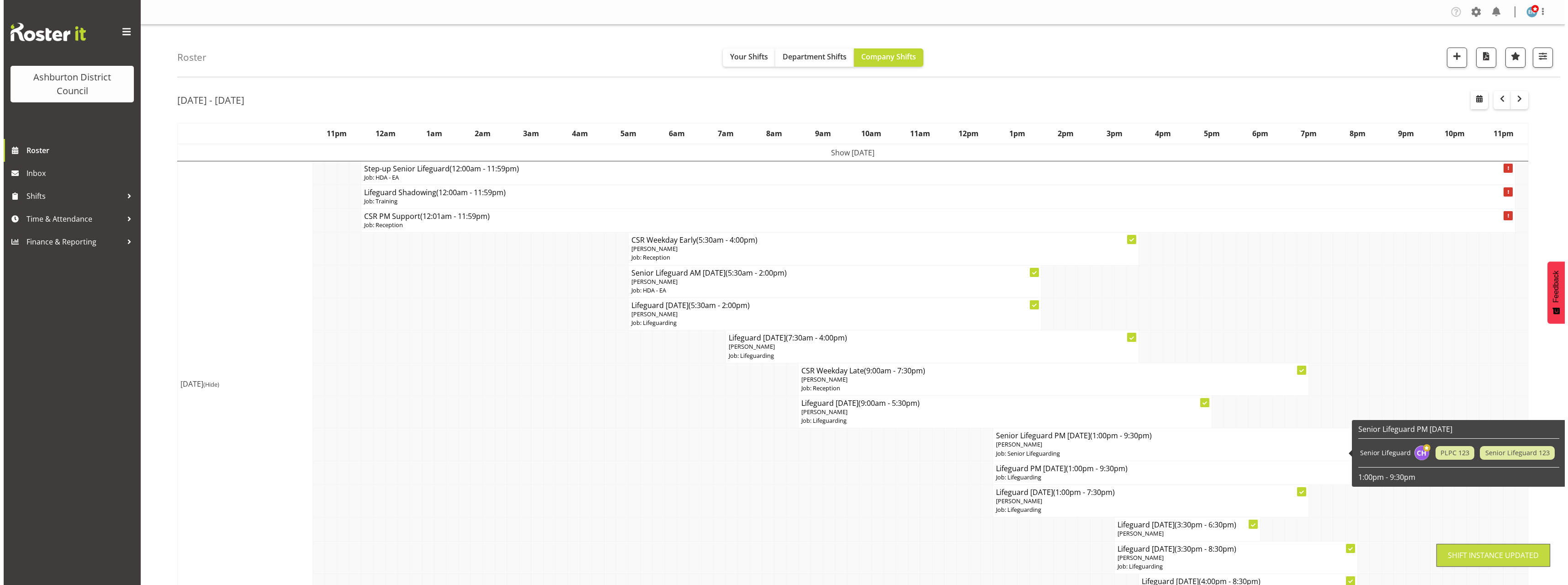
scroll to position [91, 0]
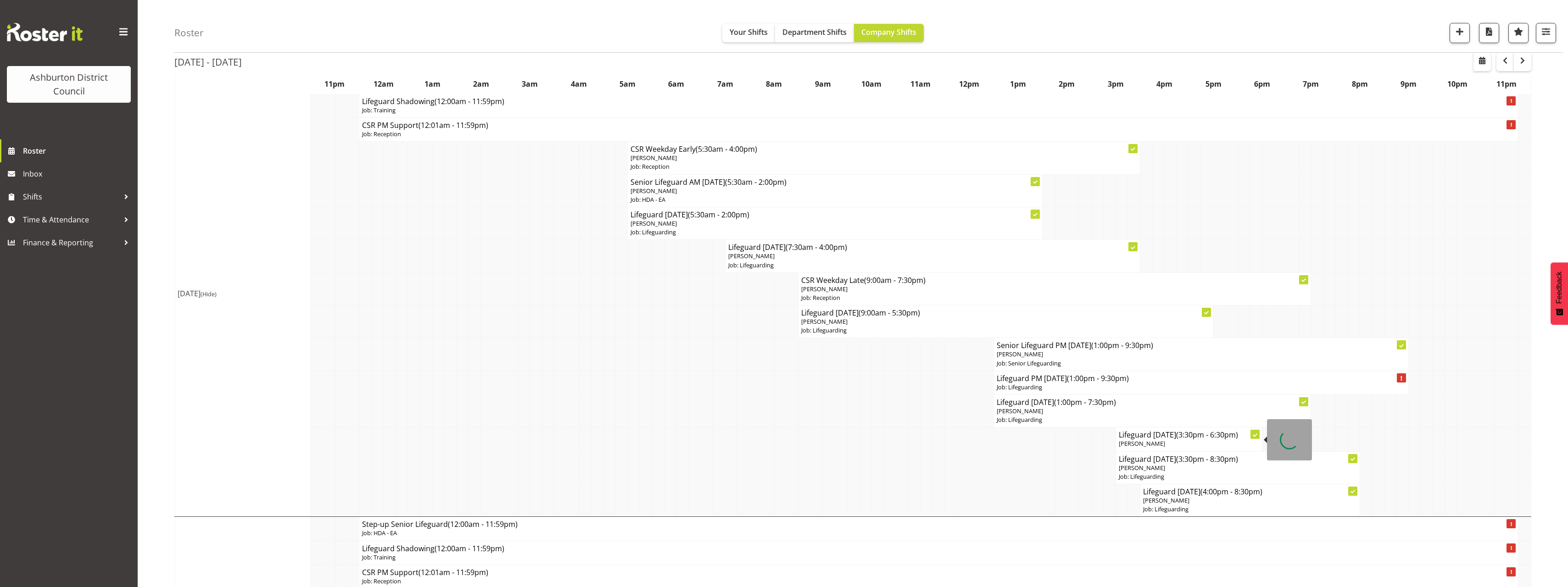
click at [1153, 445] on span "[PERSON_NAME]" at bounding box center [1142, 443] width 46 height 8
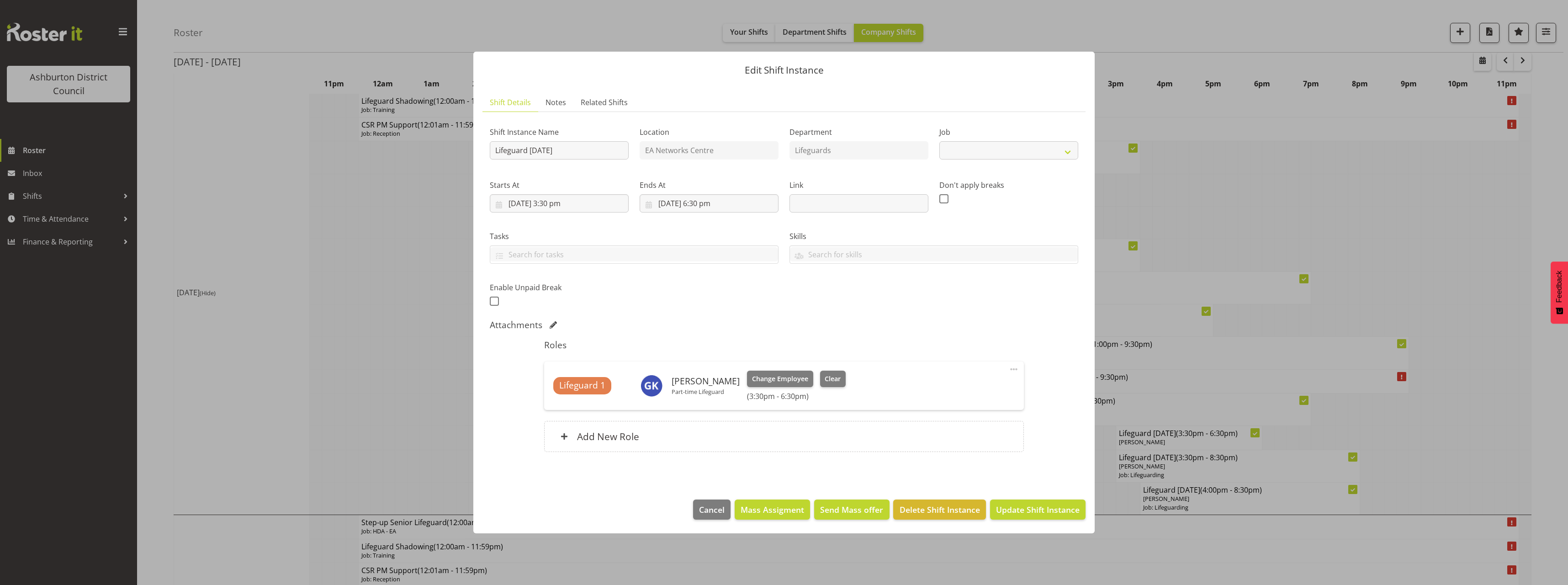
select select "38"
click at [834, 379] on span "Clear" at bounding box center [833, 379] width 16 height 10
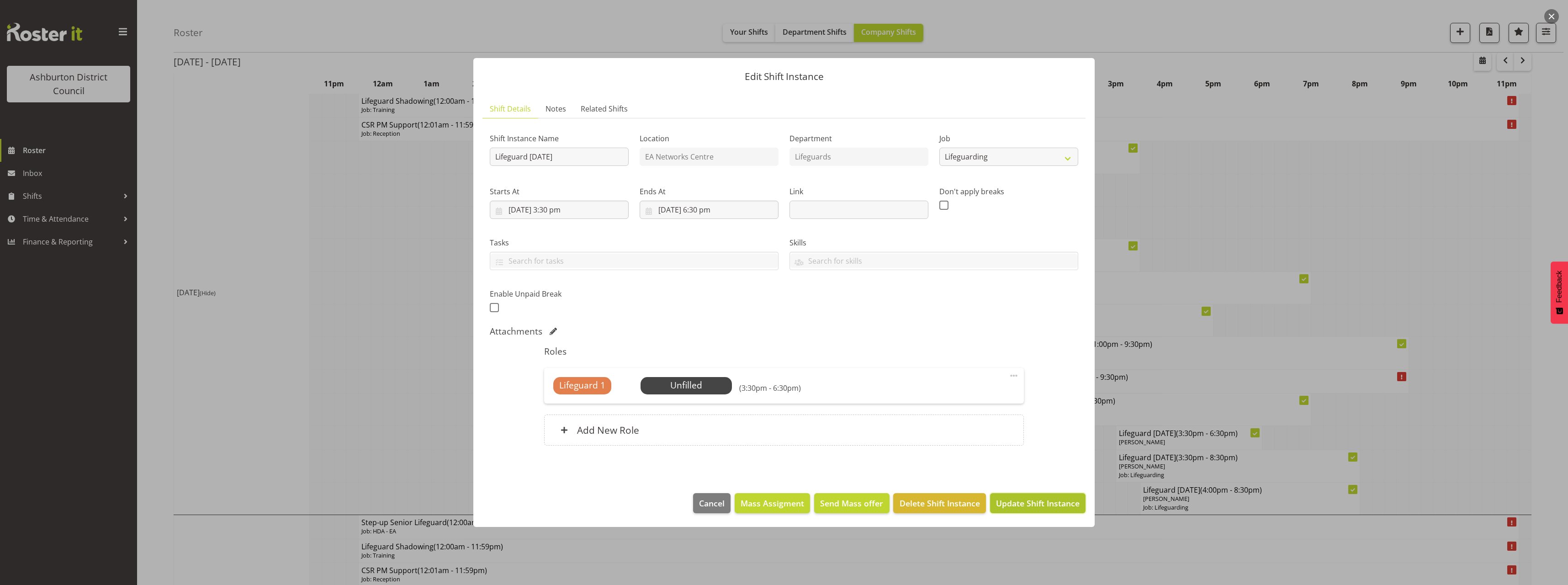
click at [1030, 504] on span "Update Shift Instance" at bounding box center [1038, 503] width 83 height 12
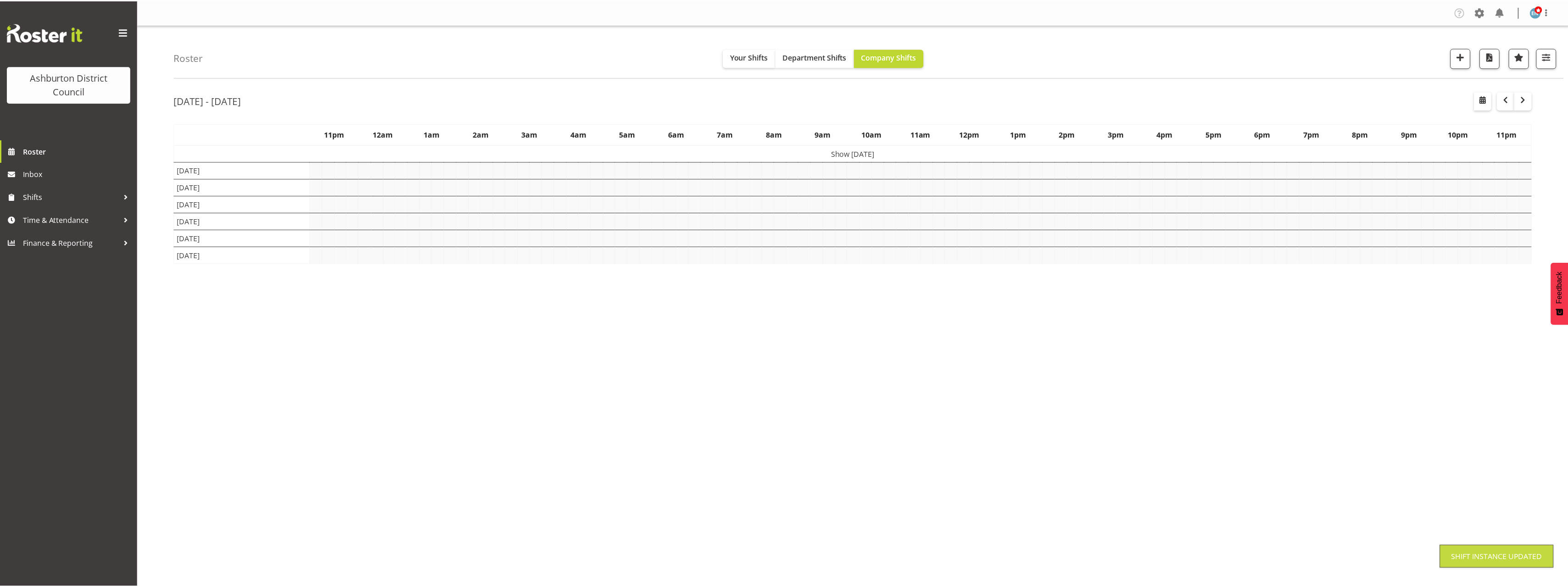
scroll to position [0, 0]
click at [1541, 435] on div "[DATE] - [DATE] [DATE] - [DATE] [DATE] Day Week Fortnight Month calendar Month …" at bounding box center [871, 267] width 1394 height 367
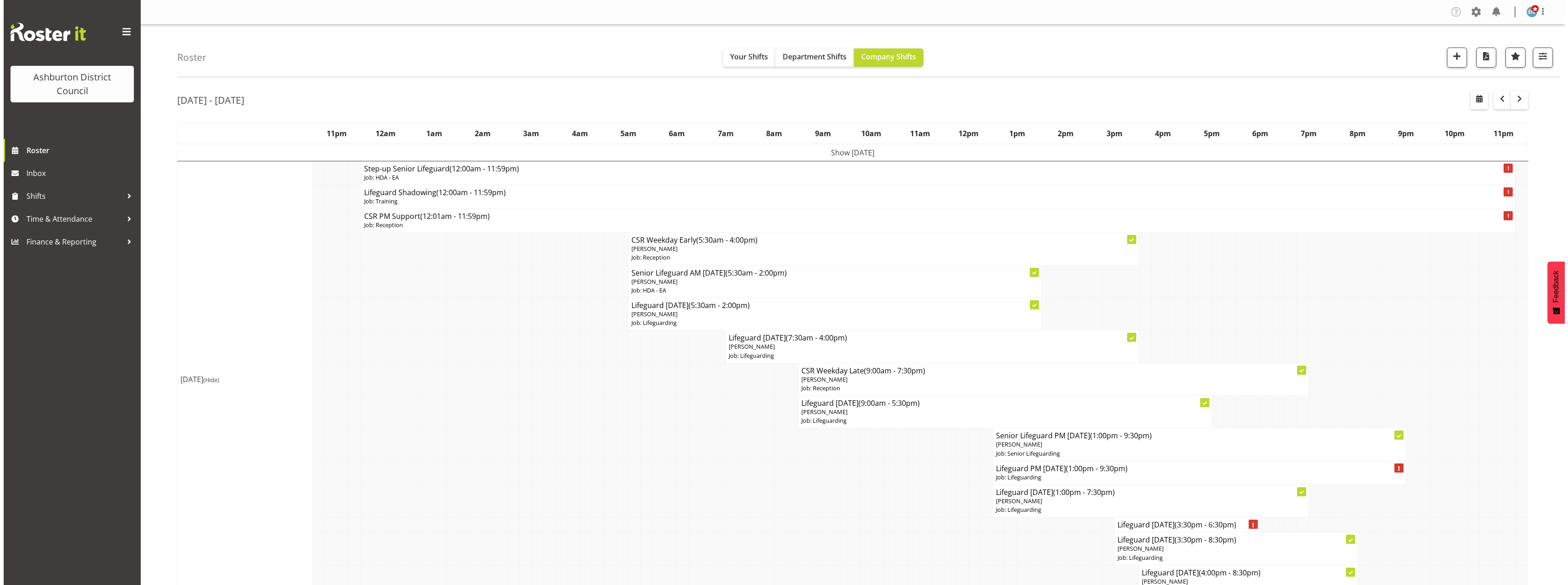
scroll to position [91, 0]
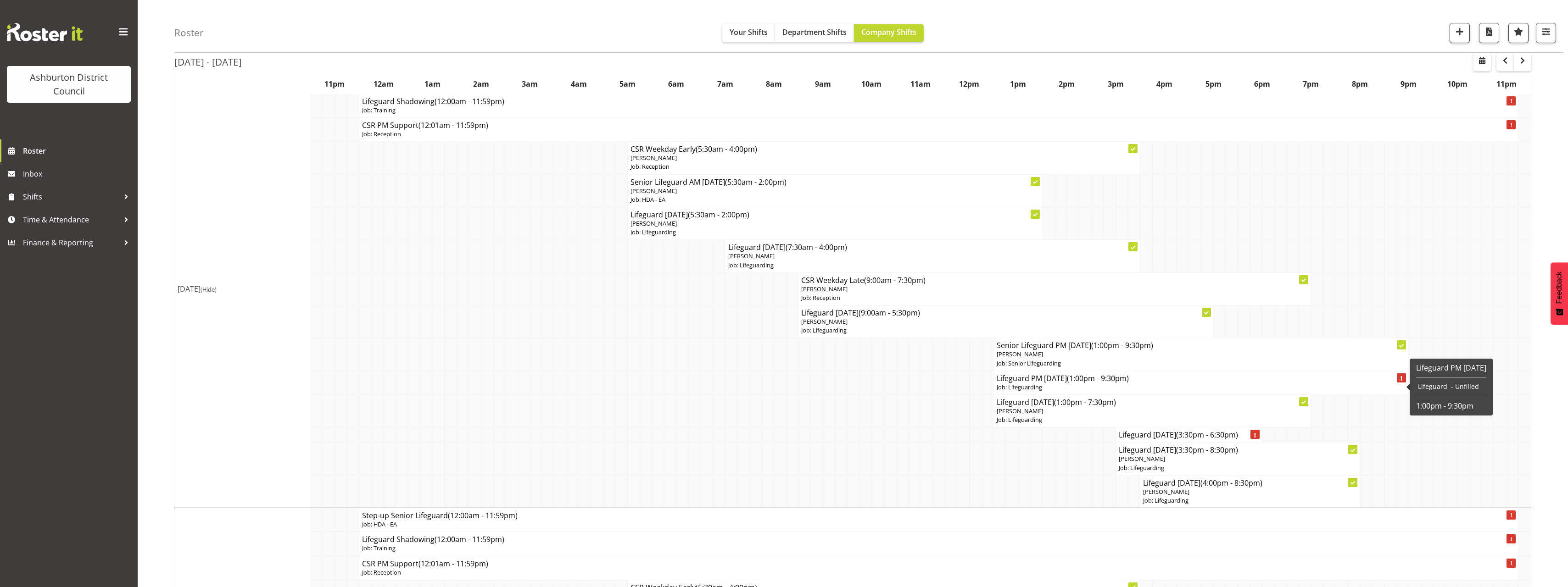
click at [1070, 380] on h4 "Lifeguard PM [DATE] (1:00pm - 9:30pm)" at bounding box center [1201, 378] width 409 height 9
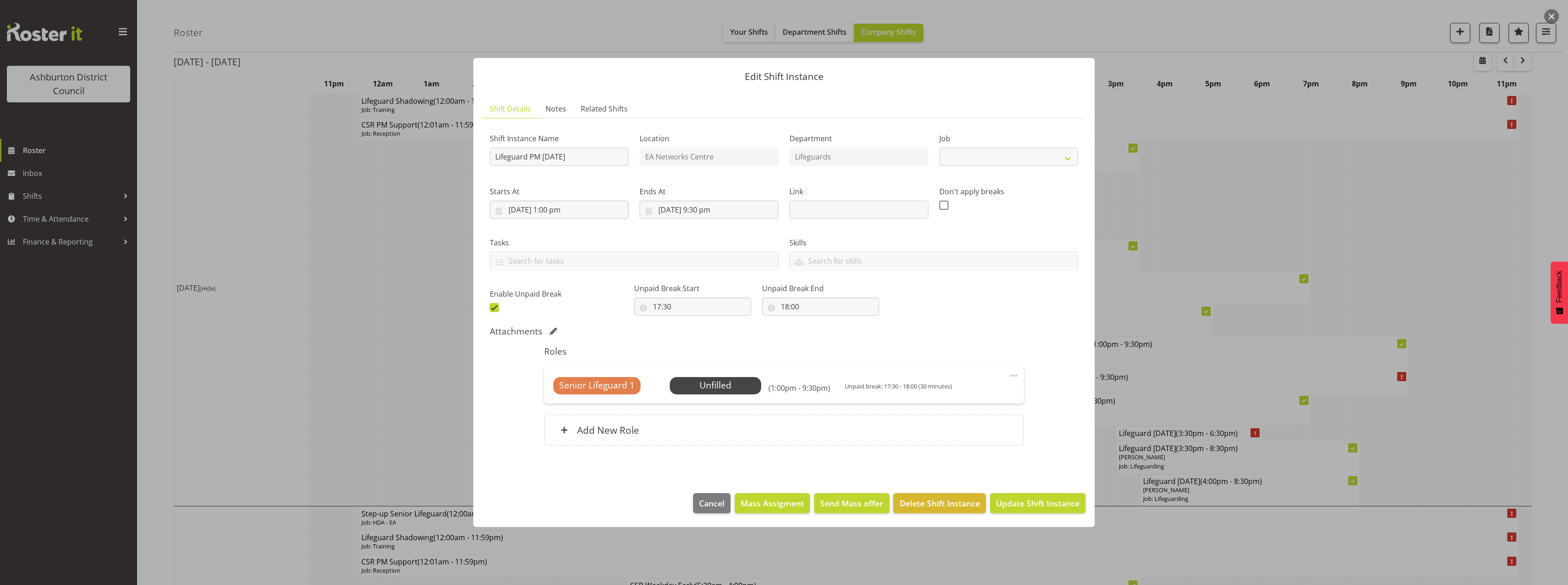
select select "38"
click at [696, 384] on span "Select Employee" at bounding box center [715, 385] width 68 height 13
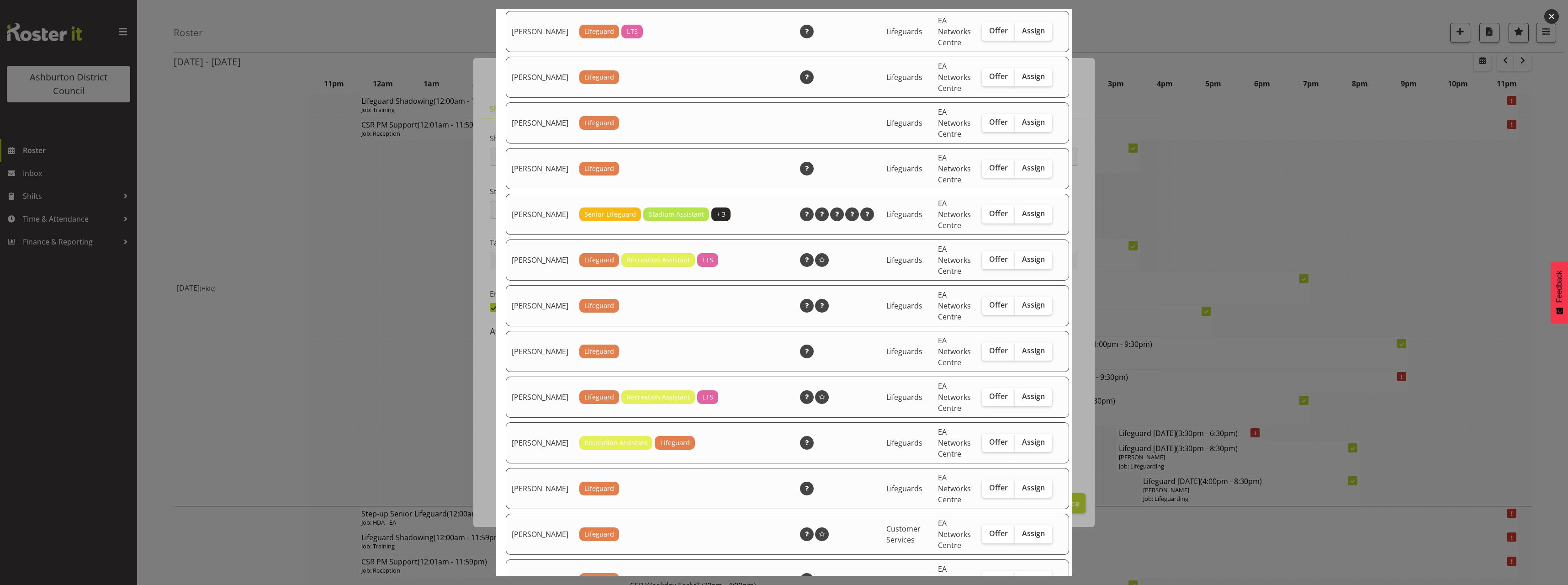
scroll to position [228, 0]
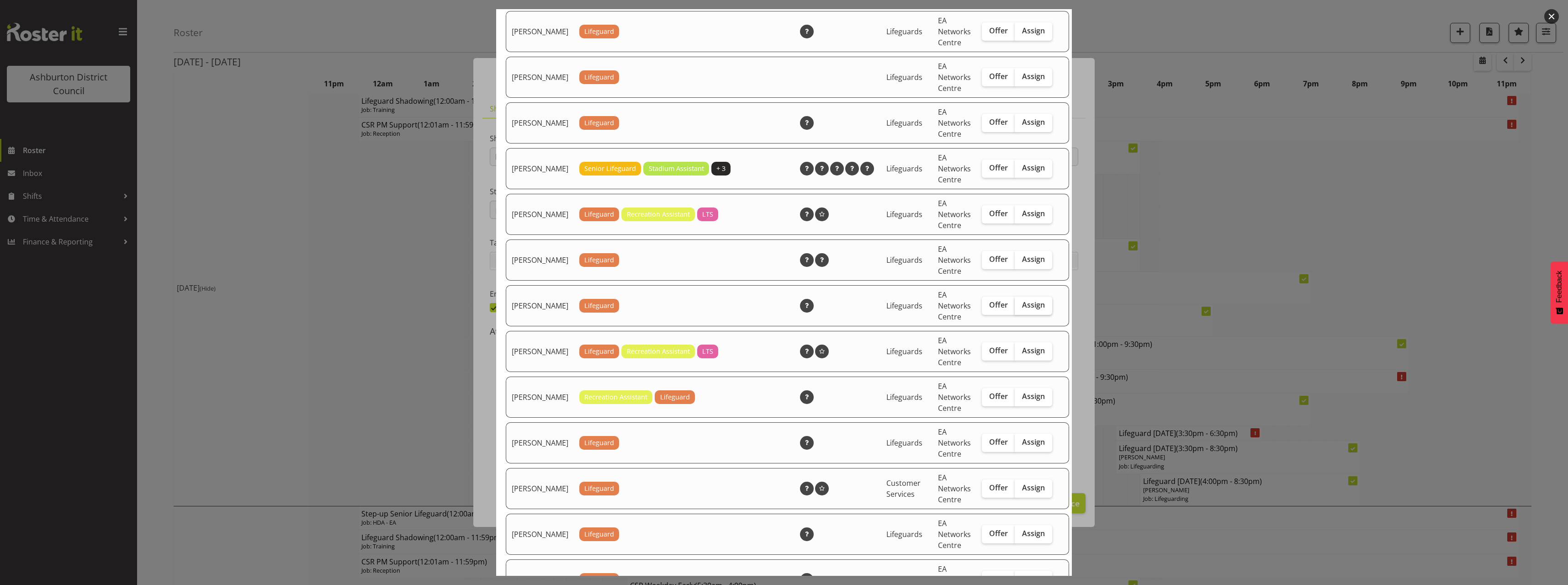
click at [1023, 309] on span "Assign" at bounding box center [1033, 304] width 23 height 9
click at [1020, 308] on input "Assign" at bounding box center [1018, 305] width 6 height 6
checkbox input "true"
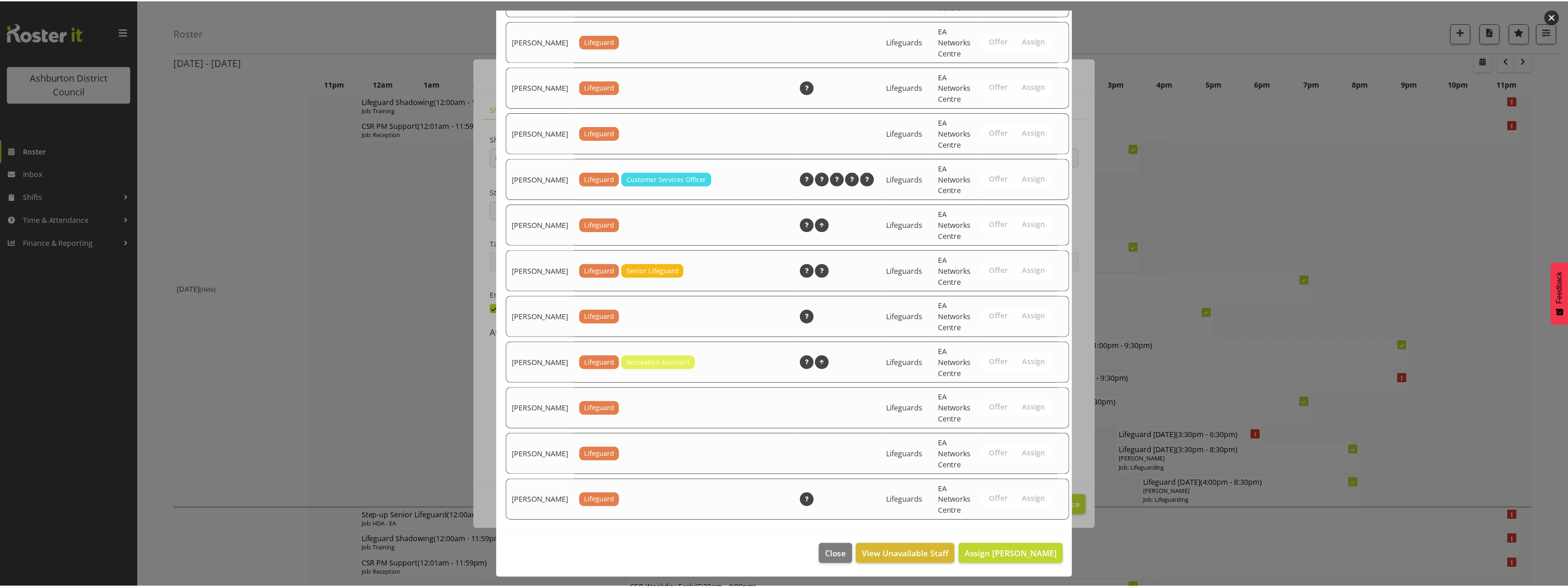
scroll to position [1147, 0]
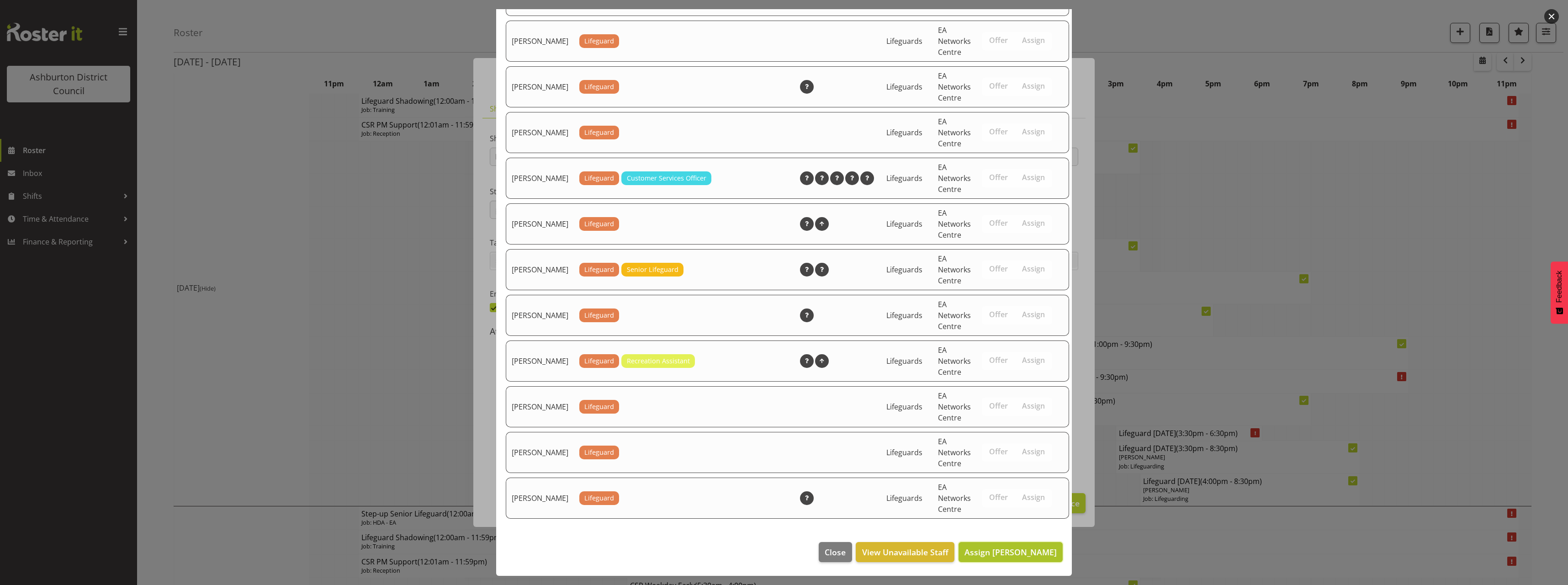
click at [1039, 551] on span "Assign [PERSON_NAME]" at bounding box center [1010, 552] width 92 height 11
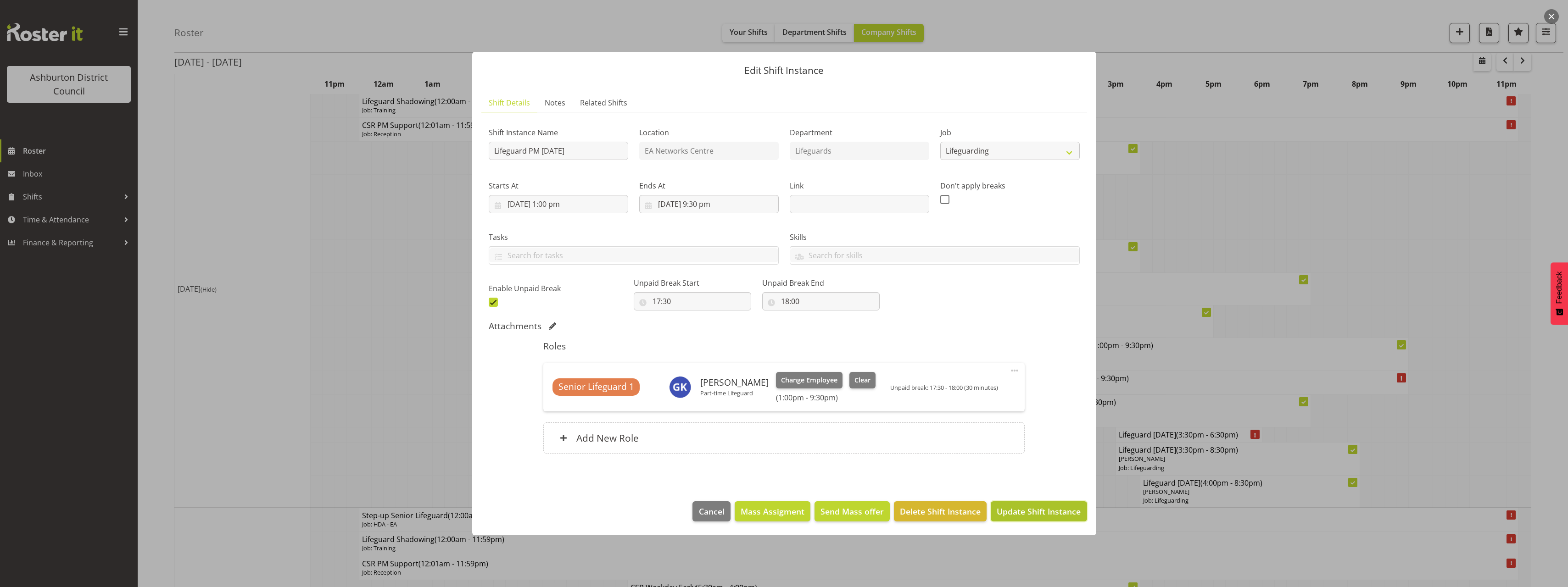
click at [1064, 505] on span "Update Shift Instance" at bounding box center [1039, 511] width 84 height 12
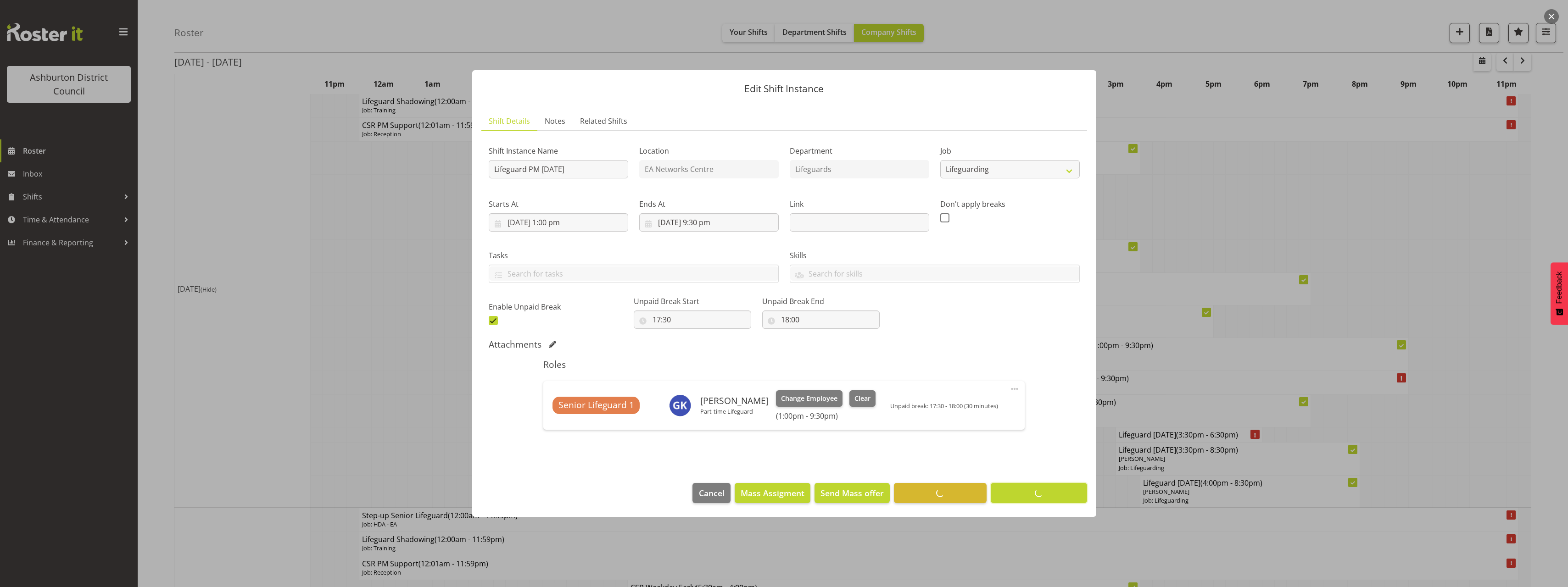
scroll to position [0, 0]
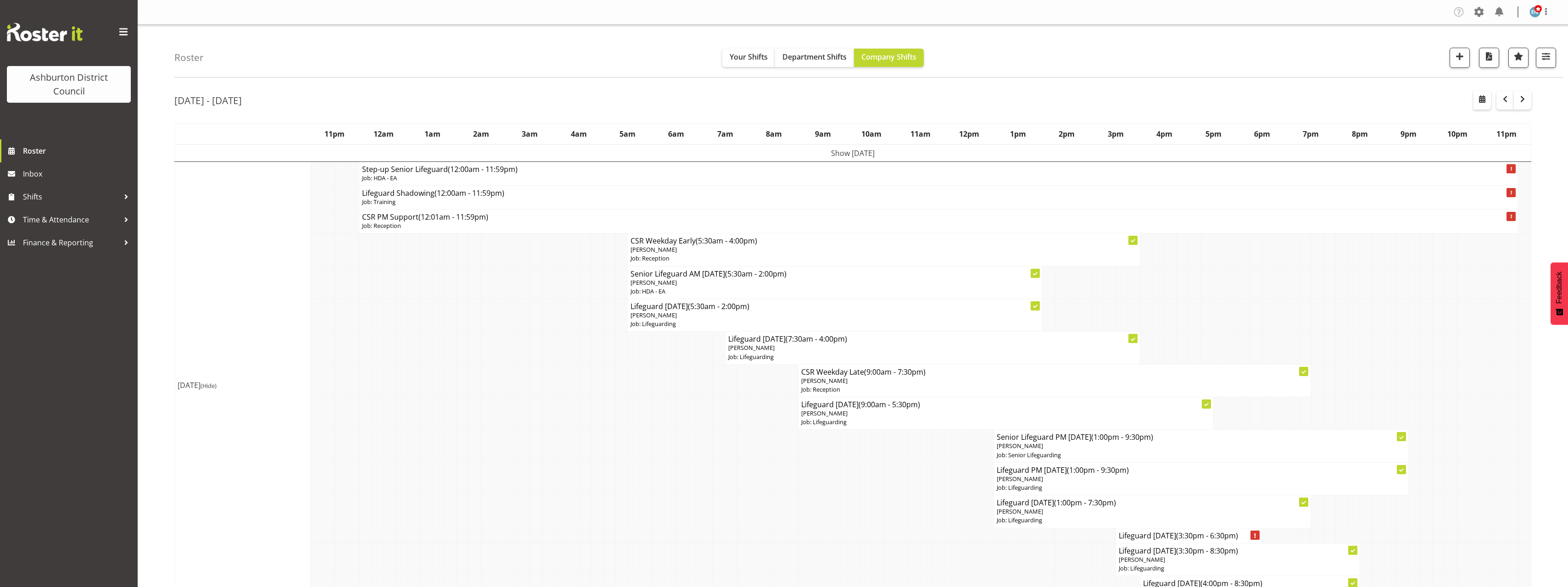
click at [1503, 105] on button "button" at bounding box center [1505, 100] width 17 height 18
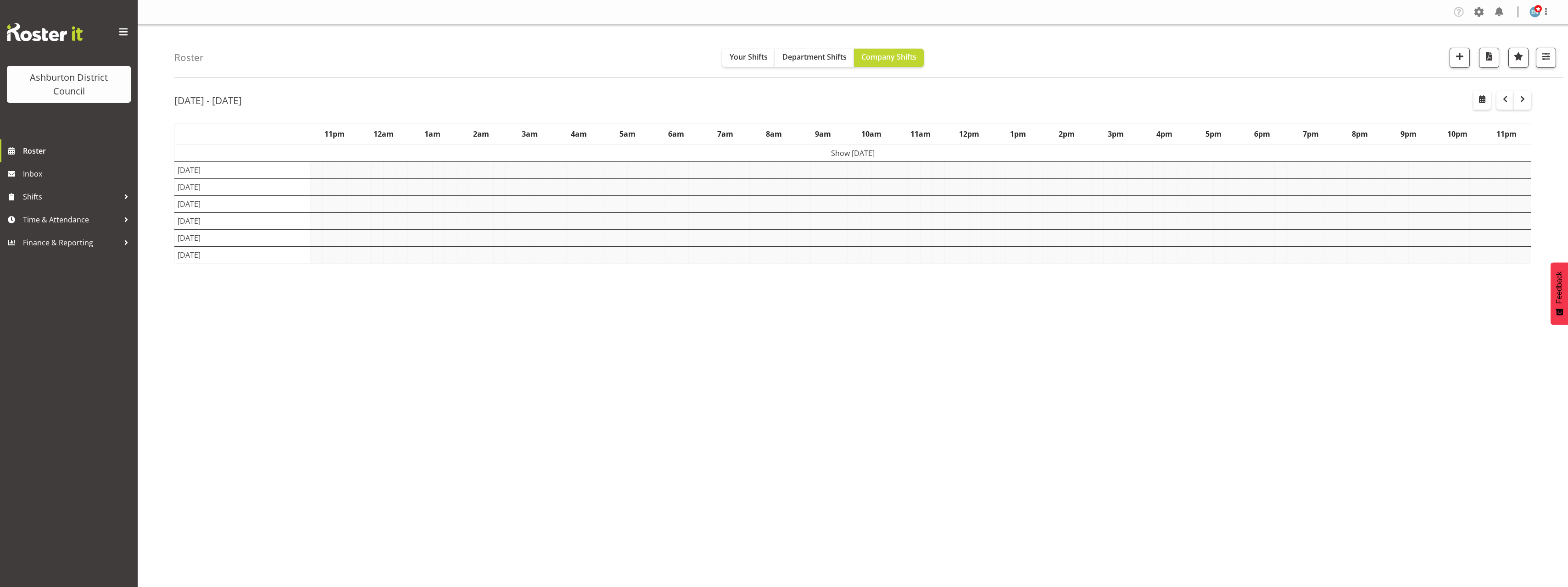
click at [154, 329] on div "Roster Your Shifts Department Shifts Company Shifts 1 Locations [GEOGRAPHIC_DAT…" at bounding box center [852, 238] width 1430 height 427
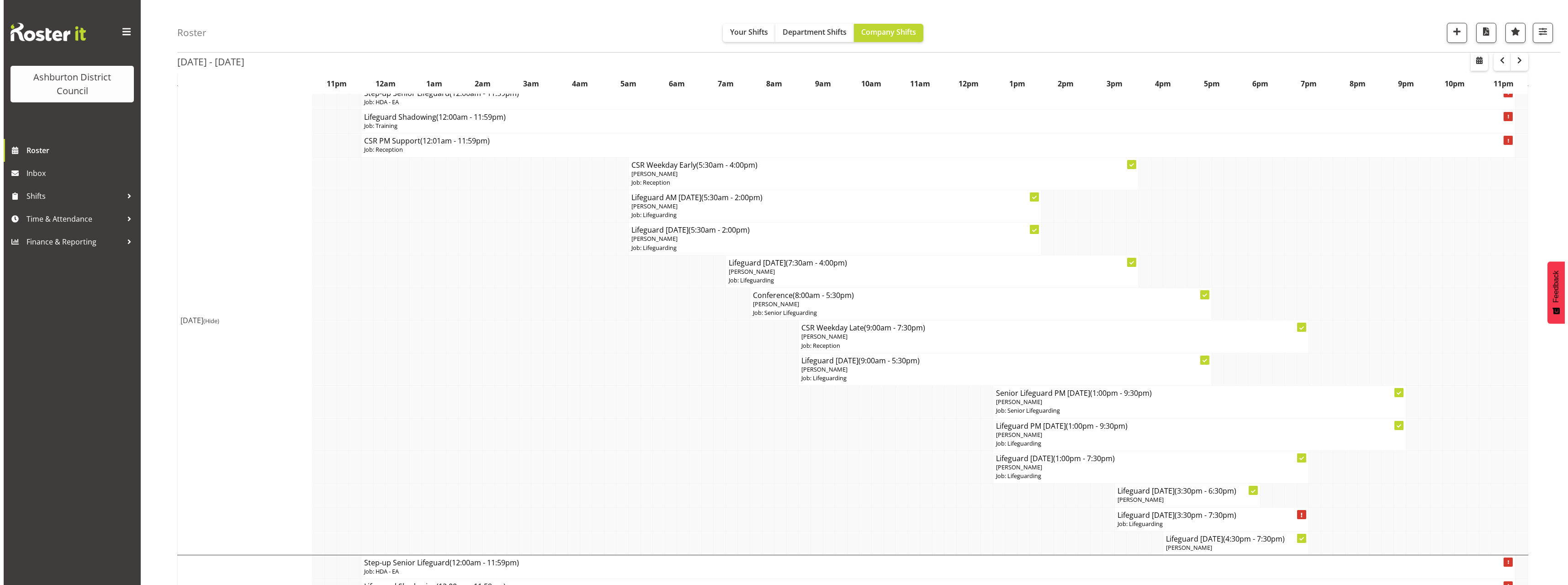
scroll to position [1097, 0]
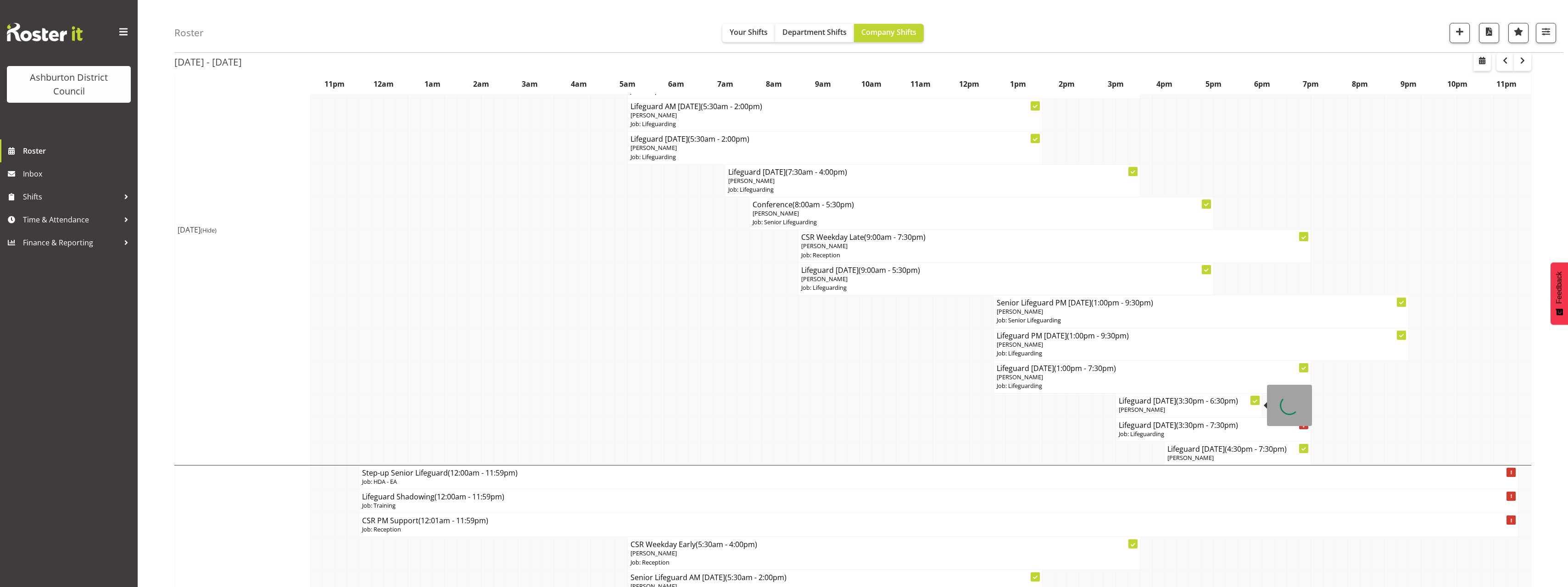
click at [1157, 409] on p "[PERSON_NAME]" at bounding box center [1189, 410] width 141 height 9
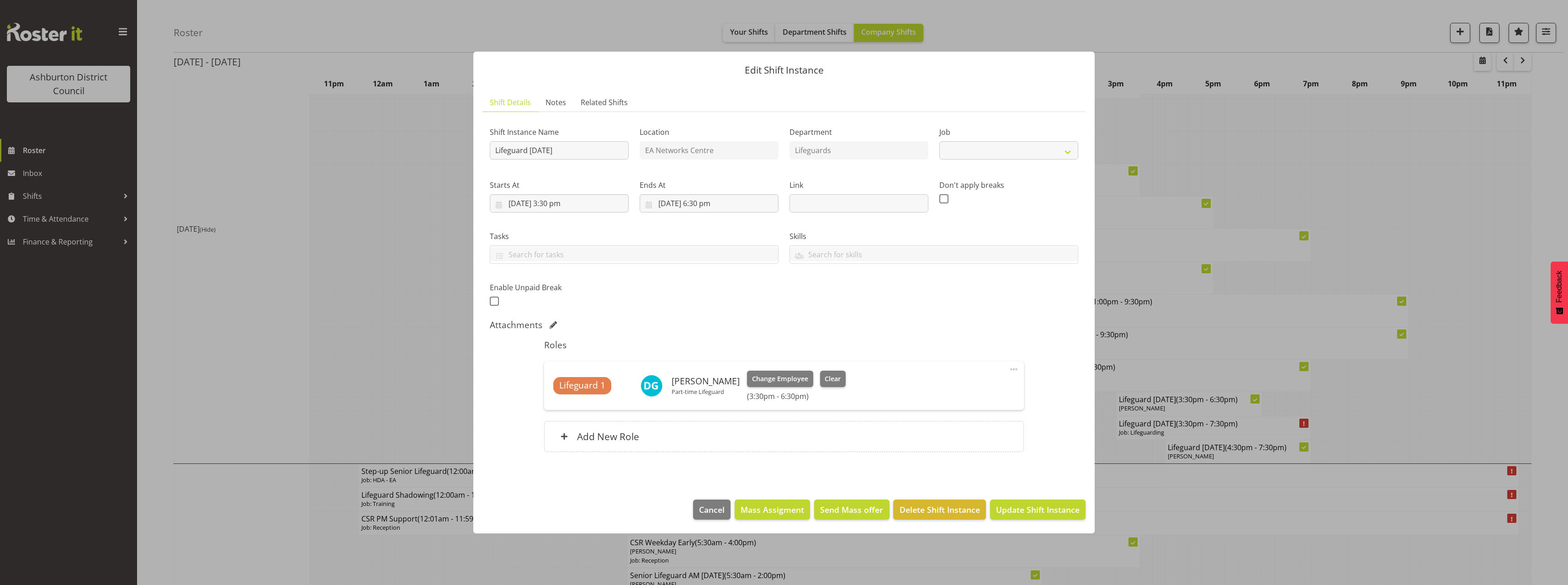
select select "38"
click at [641, 429] on div "Add New Role" at bounding box center [783, 436] width 479 height 31
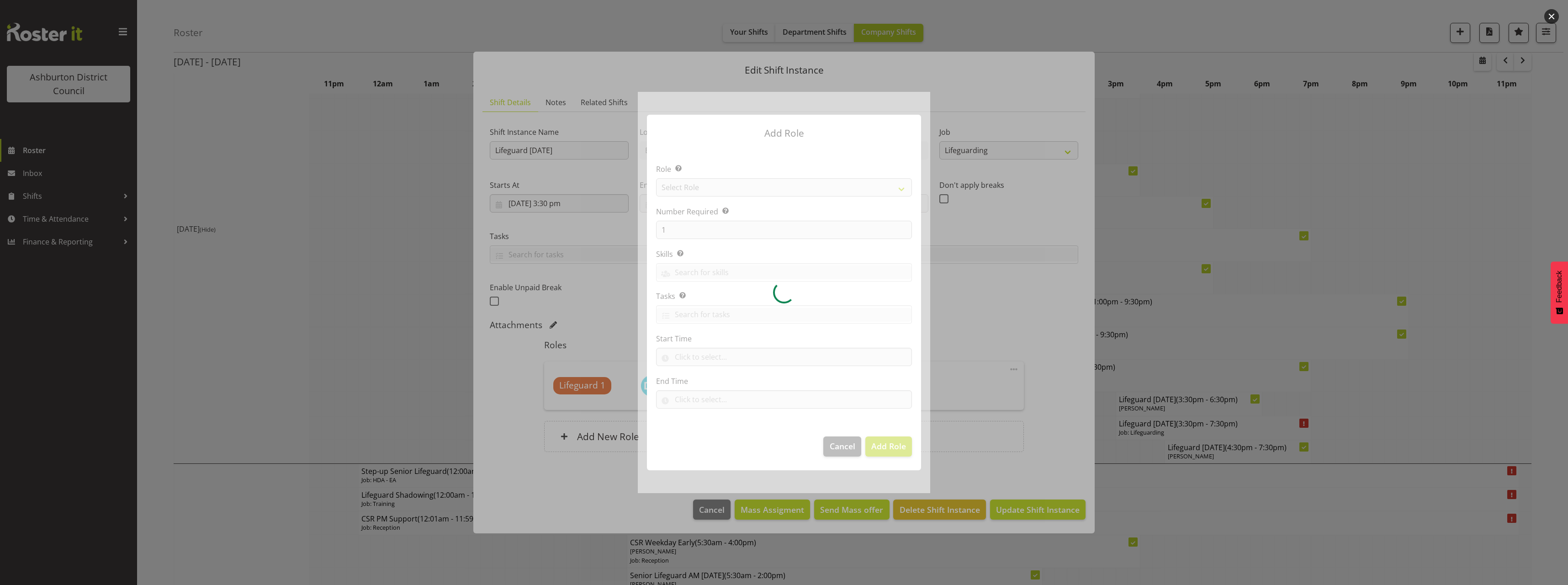
click at [702, 189] on div at bounding box center [784, 292] width 292 height 401
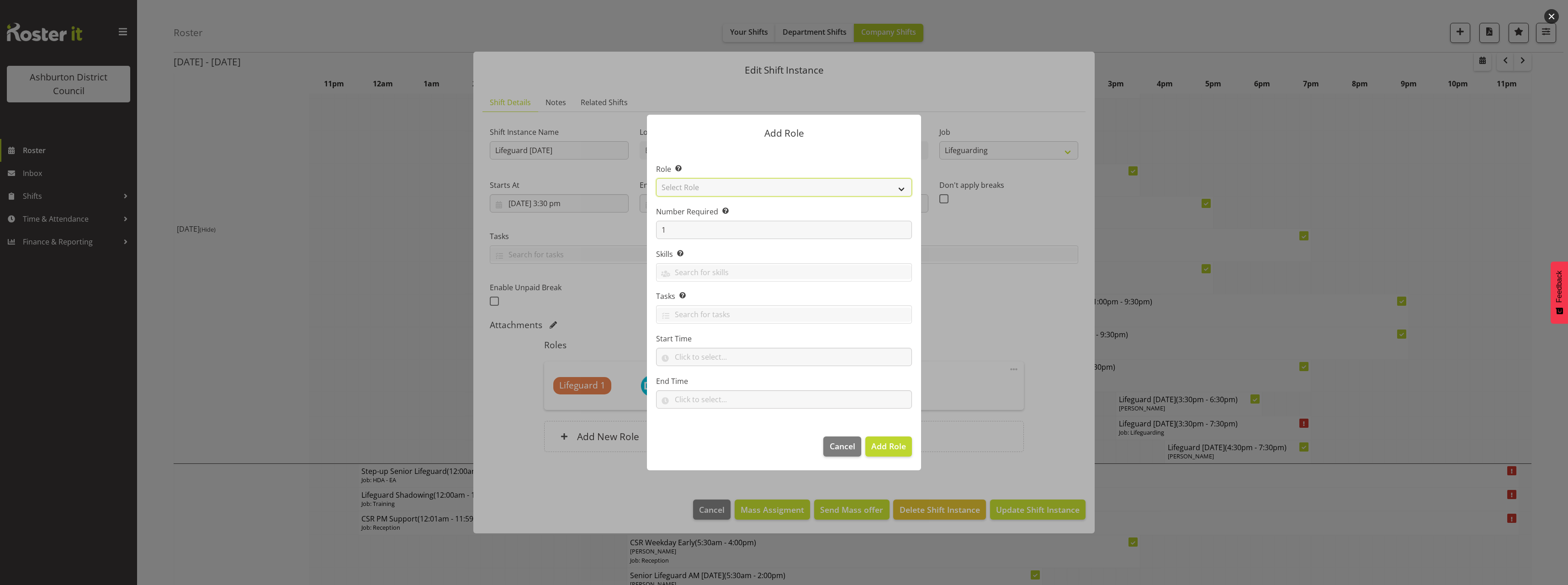
click at [704, 189] on select "Select Role AAGM Deputy Director AAGM Director Archivist Childrens Librarian Co…" at bounding box center [783, 187] width 256 height 18
select select "64"
click at [656, 178] on select "Select Role AAGM Deputy Director AAGM Director Archivist Childrens Librarian Co…" at bounding box center [783, 187] width 256 height 18
click at [699, 355] on input "text" at bounding box center [783, 357] width 256 height 18
click at [717, 386] on select "00 00 01 02 03 04 05 06 07 08 09 10 11 12 13 14 15 16 17 18 19 20 21 22 23" at bounding box center [718, 380] width 21 height 18
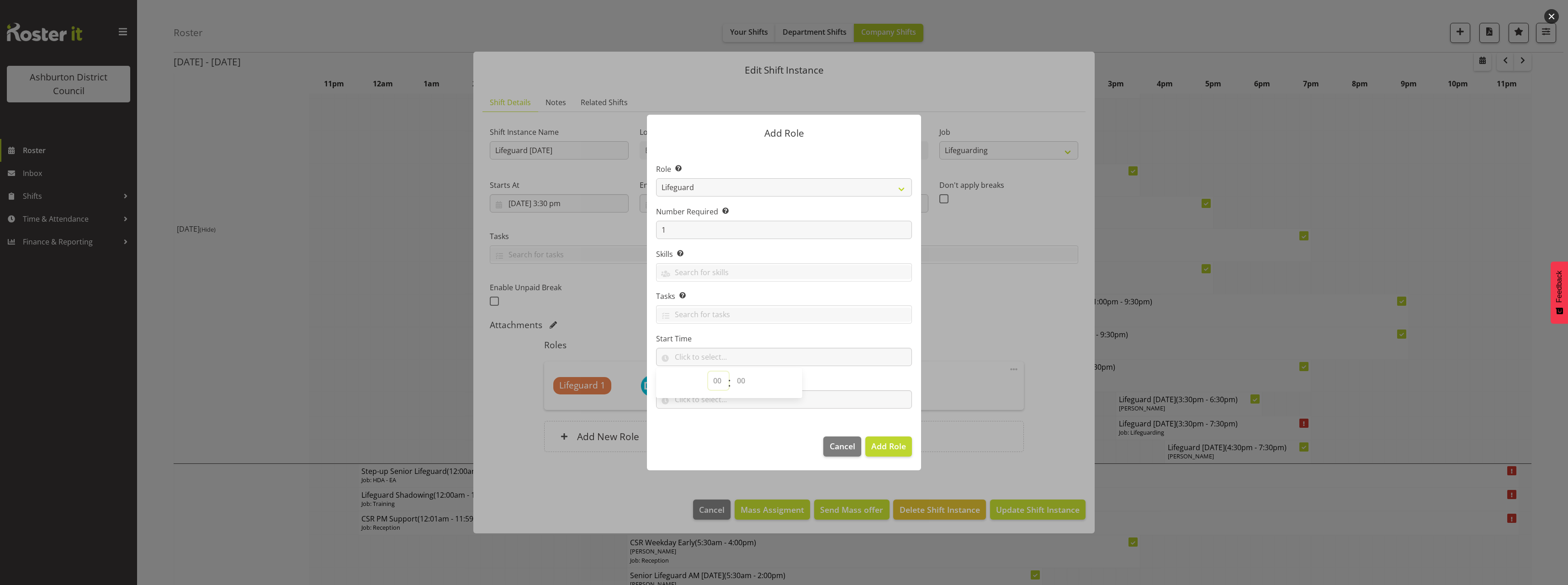
select select "16"
click at [708, 372] on select "00 00 01 02 03 04 05 06 07 08 09 10 11 12 13 14 15 16 17 18 19 20 21 22 23" at bounding box center [718, 380] width 21 height 18
click at [745, 391] on span "00 00 01 02 03 04 05 06 07 08 09 10 11 12 13 14 15 16 17 18 19 20 21 22 23 24 2…" at bounding box center [742, 383] width 21 height 23
drag, startPoint x: 743, startPoint y: 381, endPoint x: 742, endPoint y: 376, distance: 5.1
click at [743, 381] on select "00 00 01 02 03 04 05 06 07 08 09 10 11 12 13 14 15 16 17 18 19 20 21 22 23 24 2…" at bounding box center [742, 380] width 21 height 18
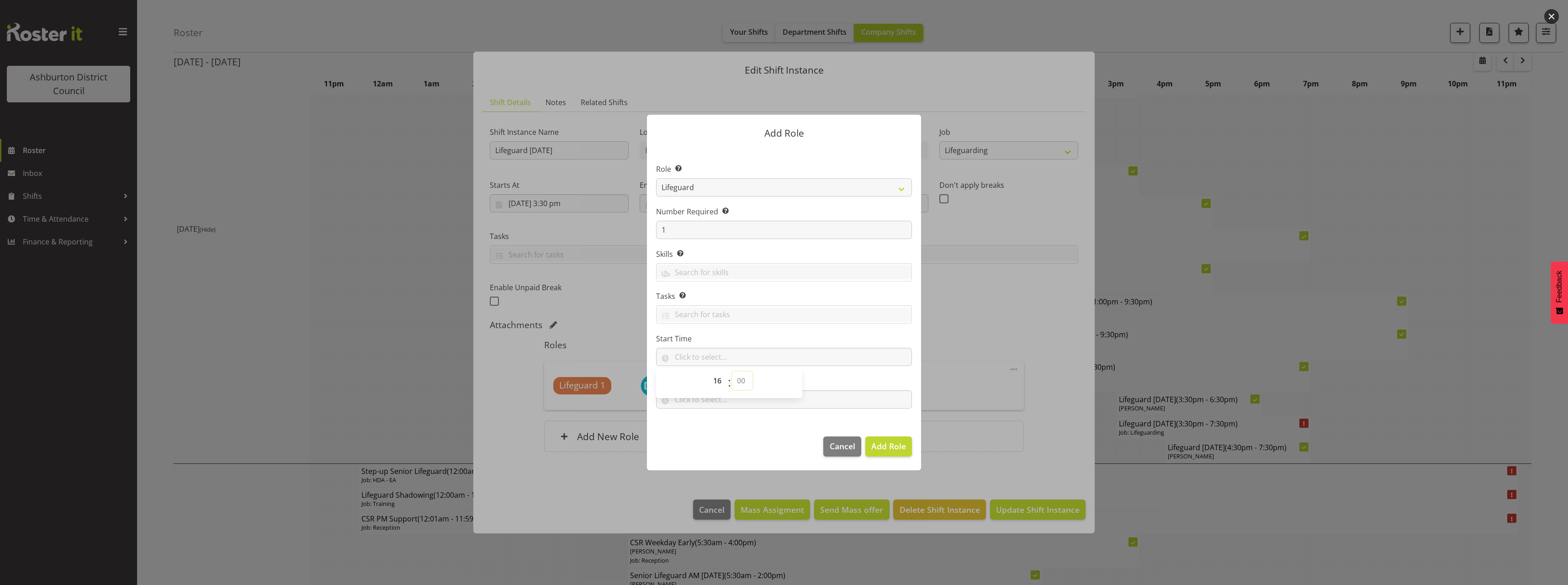
select select "0"
click at [732, 372] on select "00 00 01 02 03 04 05 06 07 08 09 10 11 12 13 14 15 16 17 18 19 20 21 22 23 24 2…" at bounding box center [742, 380] width 21 height 18
type input "16:00"
click at [785, 421] on section "Role Select the role you wish to add to the shift. AAGM Deputy Director AAGM Di…" at bounding box center [784, 286] width 274 height 279
click at [755, 406] on input "text" at bounding box center [783, 399] width 256 height 18
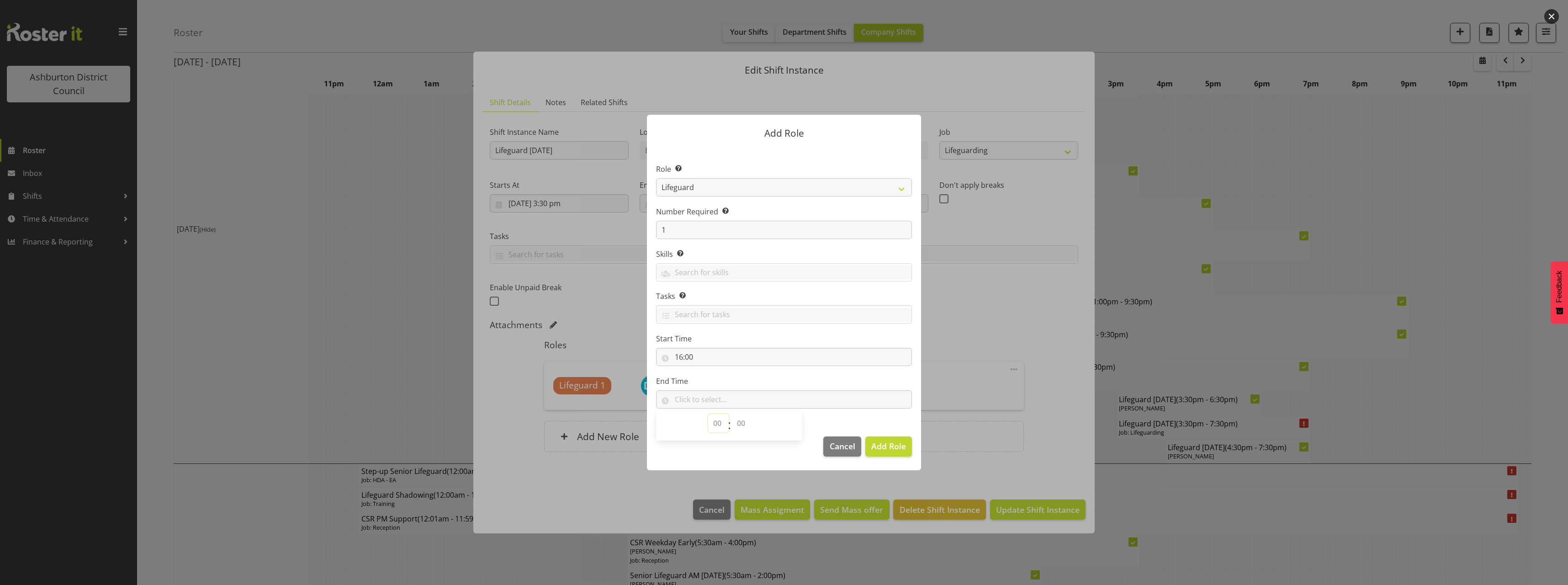
click at [714, 424] on select "00 00 01 02 03 04 05 06 07 08 09 10 11 12 13 14 15 16 17 18 19 20 21 22 23" at bounding box center [718, 423] width 21 height 18
select select "18"
click at [708, 414] on select "00 00 01 02 03 04 05 06 07 08 09 10 11 12 13 14 15 16 17 18 19 20 21 22 23" at bounding box center [718, 423] width 21 height 18
click at [741, 425] on select "00 00 01 02 03 04 05 06 07 08 09 10 11 12 13 14 15 16 17 18 19 20 21 22 23 24 2…" at bounding box center [742, 423] width 21 height 18
select select "0"
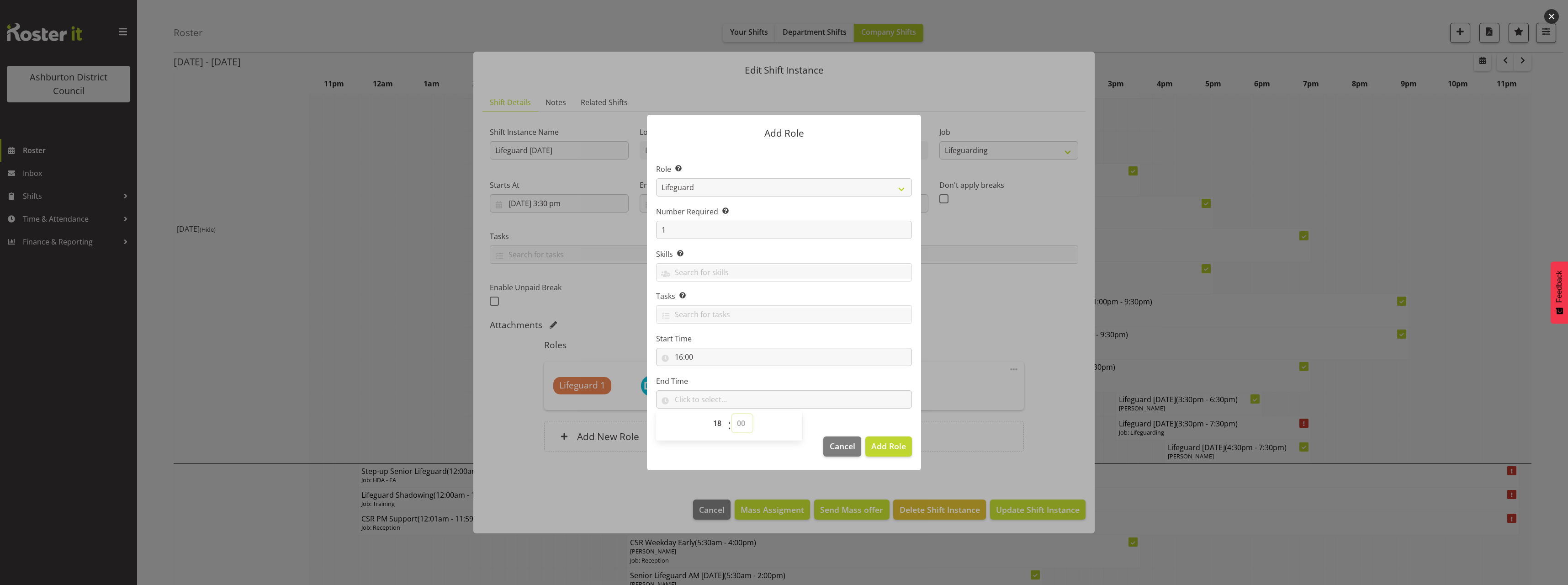
click at [732, 414] on select "00 00 01 02 03 04 05 06 07 08 09 10 11 12 13 14 15 16 17 18 19 20 21 22 23 24 2…" at bounding box center [742, 423] width 21 height 18
type input "18:00"
click at [902, 419] on section "Role Select the role you wish to add to the shift. AAGM Deputy Director AAGM Di…" at bounding box center [784, 286] width 274 height 279
click at [887, 449] on span "Add Role" at bounding box center [889, 446] width 35 height 11
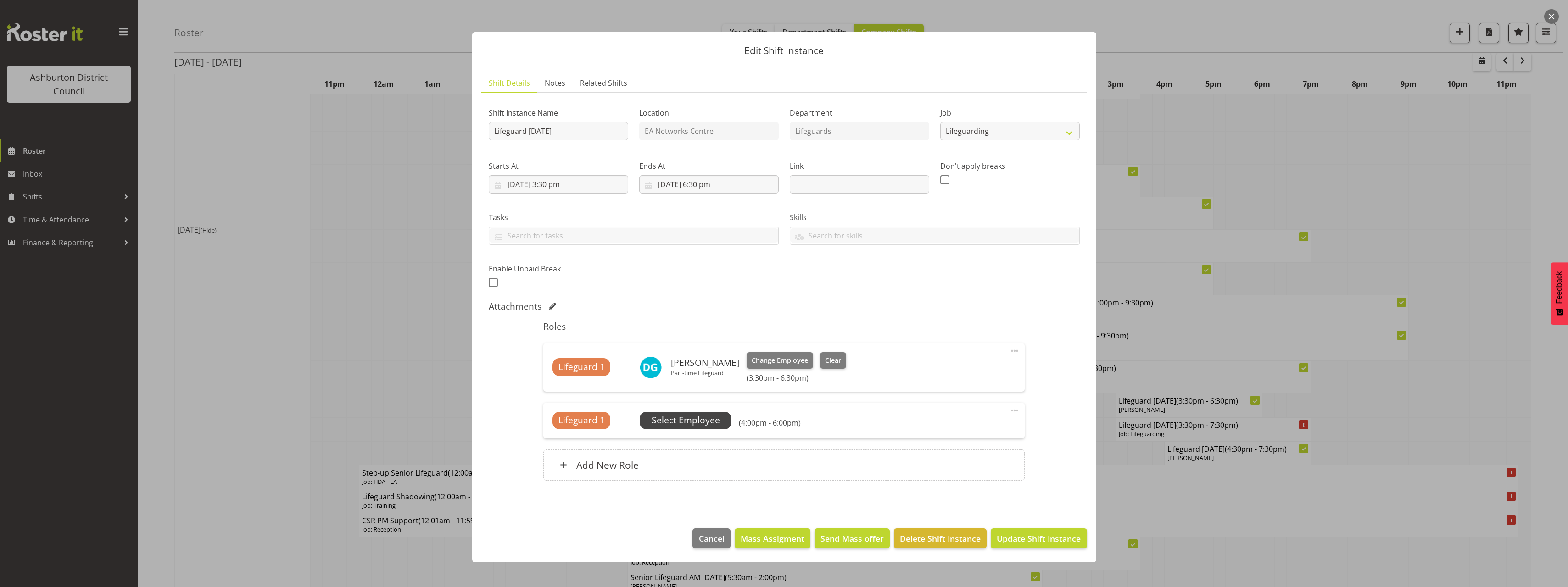
click at [695, 424] on span "Select Employee" at bounding box center [686, 420] width 68 height 13
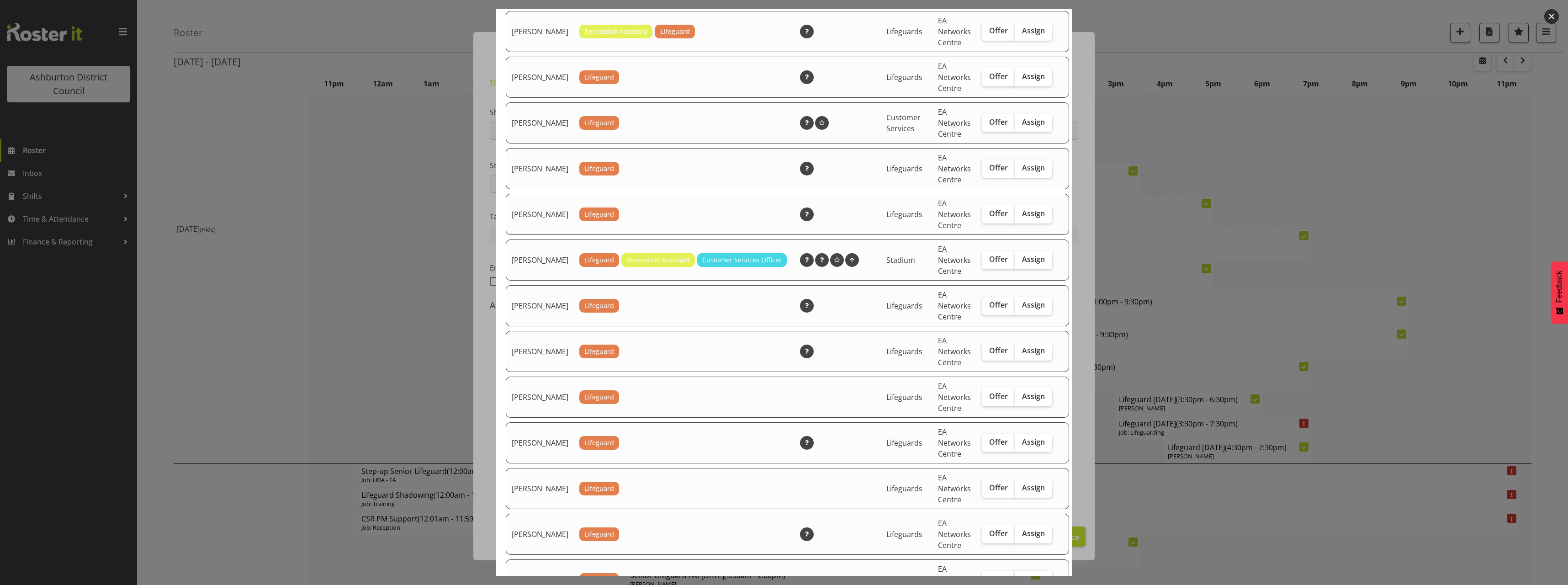
scroll to position [777, 0]
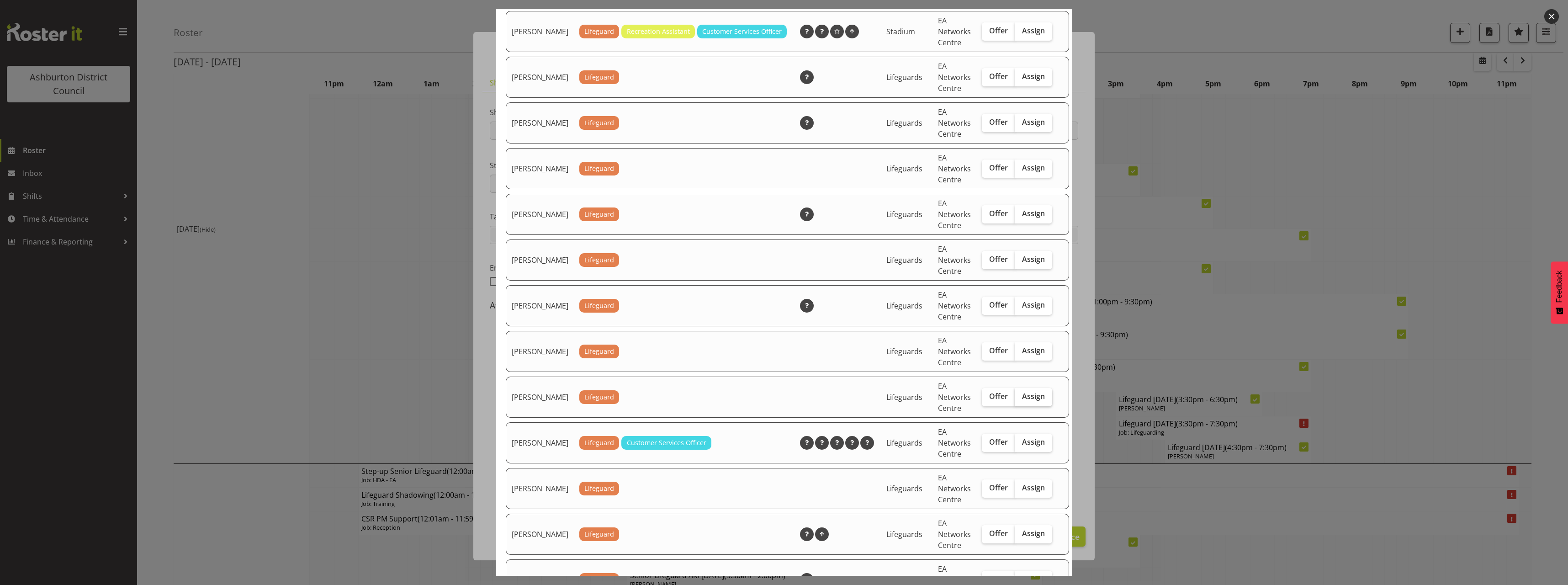
click at [1022, 401] on span "Assign" at bounding box center [1033, 396] width 23 height 9
click at [1020, 400] on input "Assign" at bounding box center [1018, 396] width 6 height 6
checkbox input "true"
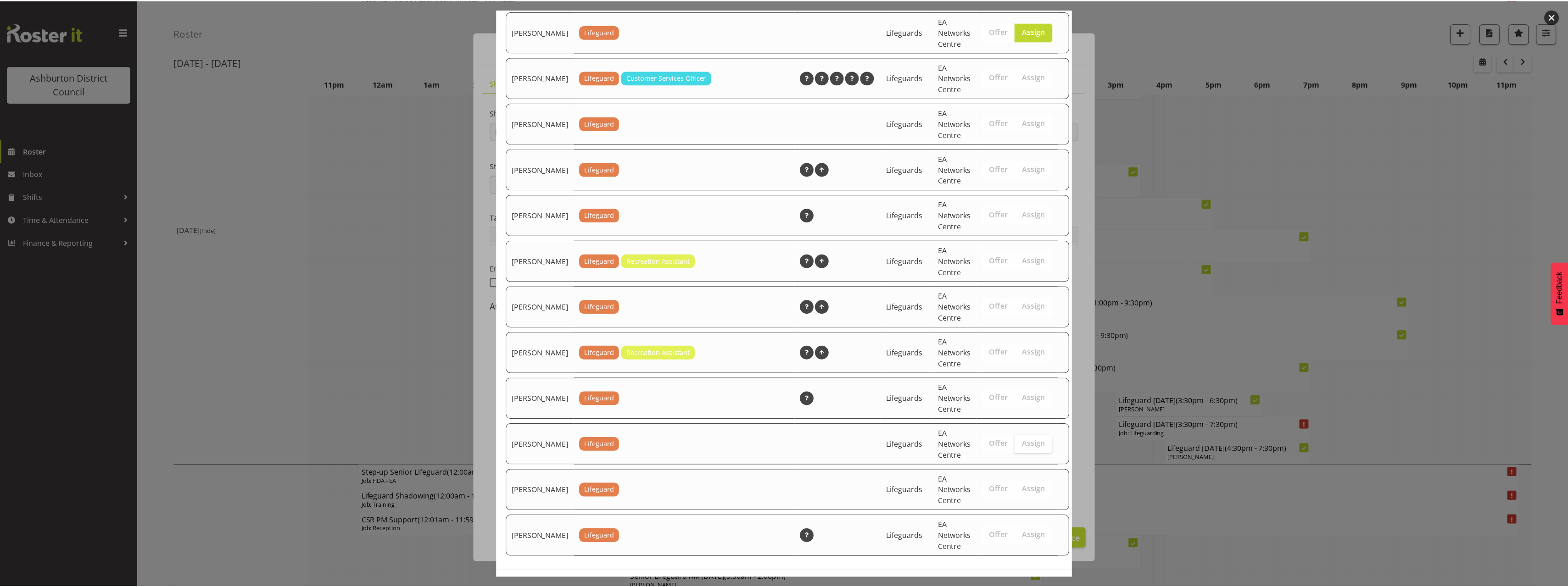
scroll to position [1193, 0]
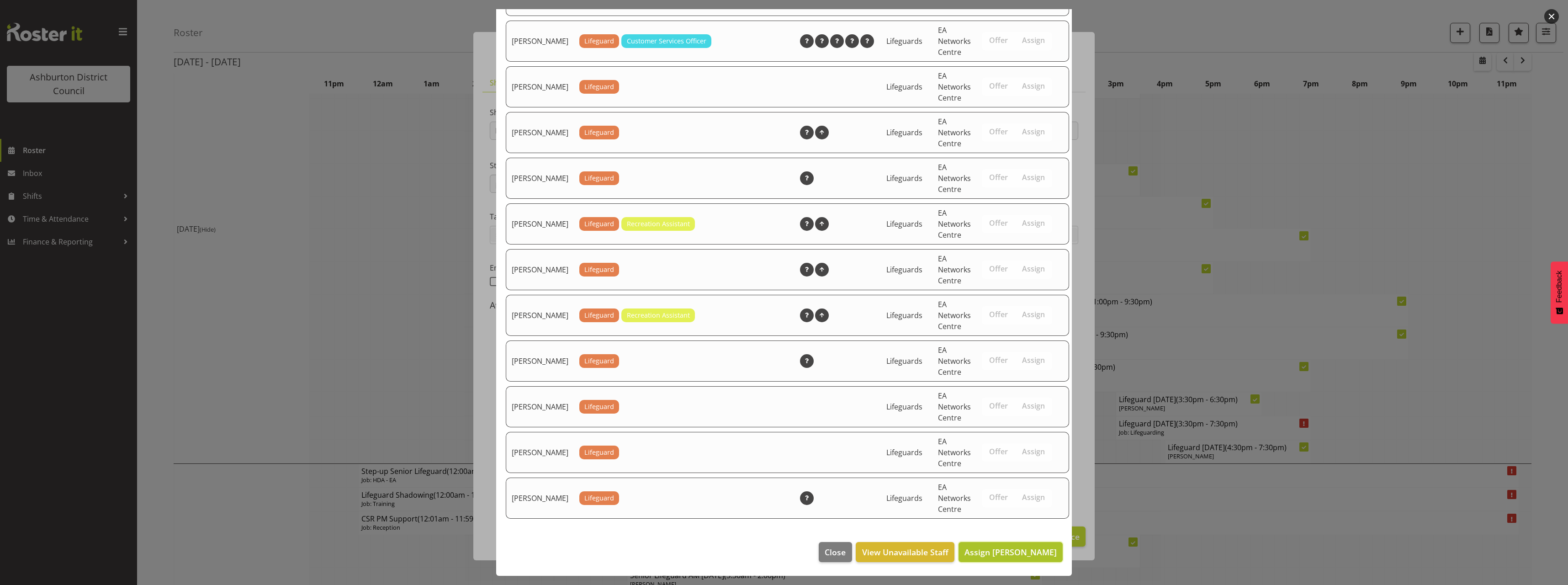
click at [1032, 554] on span "Assign [PERSON_NAME]" at bounding box center [1010, 552] width 92 height 11
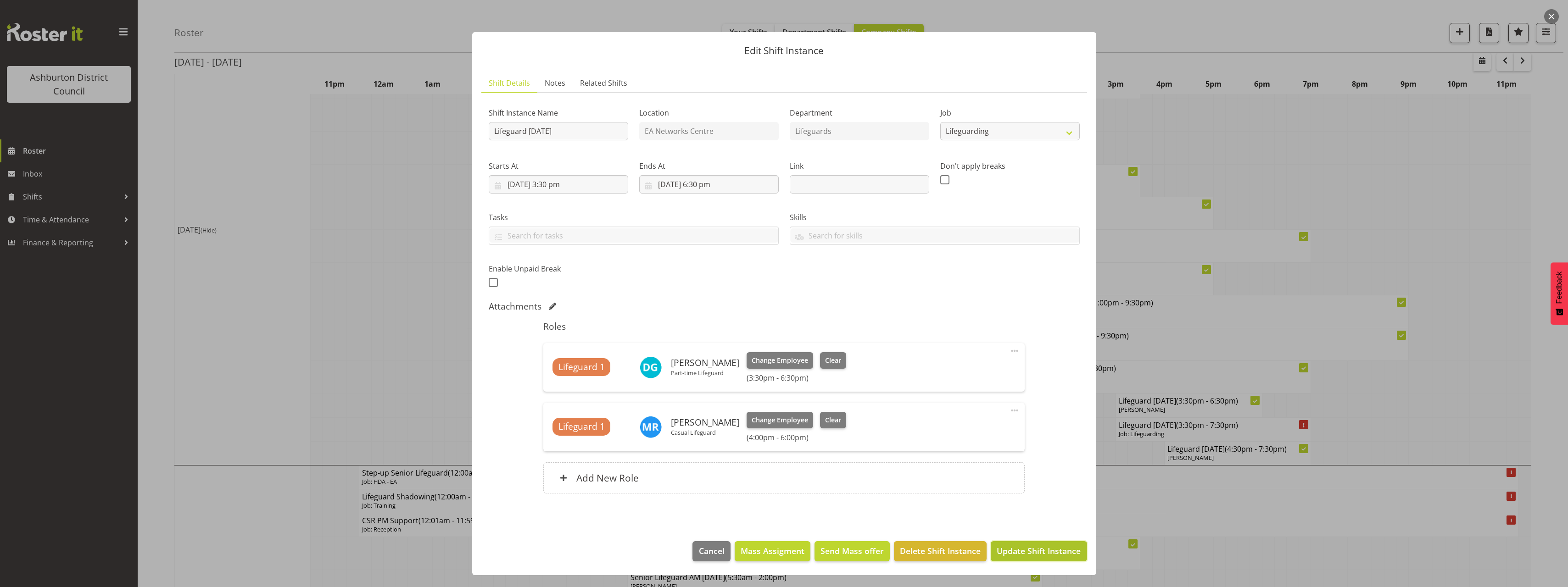
click at [1048, 551] on span "Update Shift Instance" at bounding box center [1039, 550] width 84 height 12
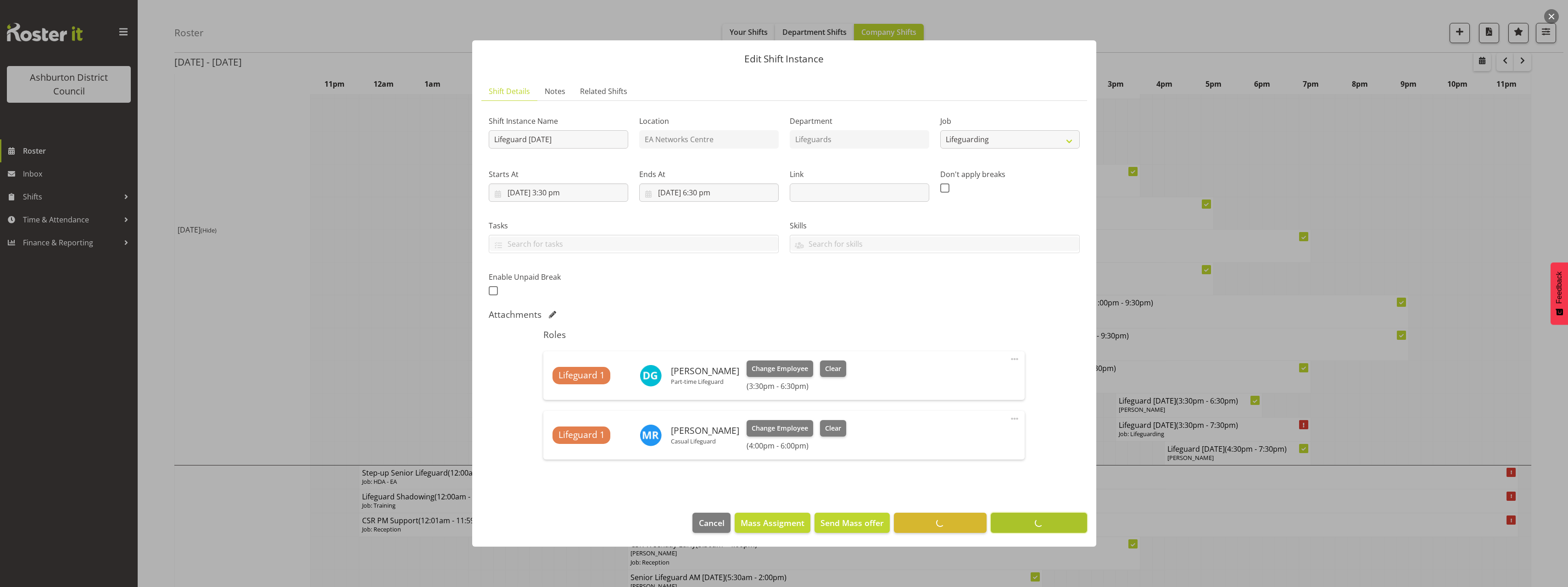
scroll to position [0, 0]
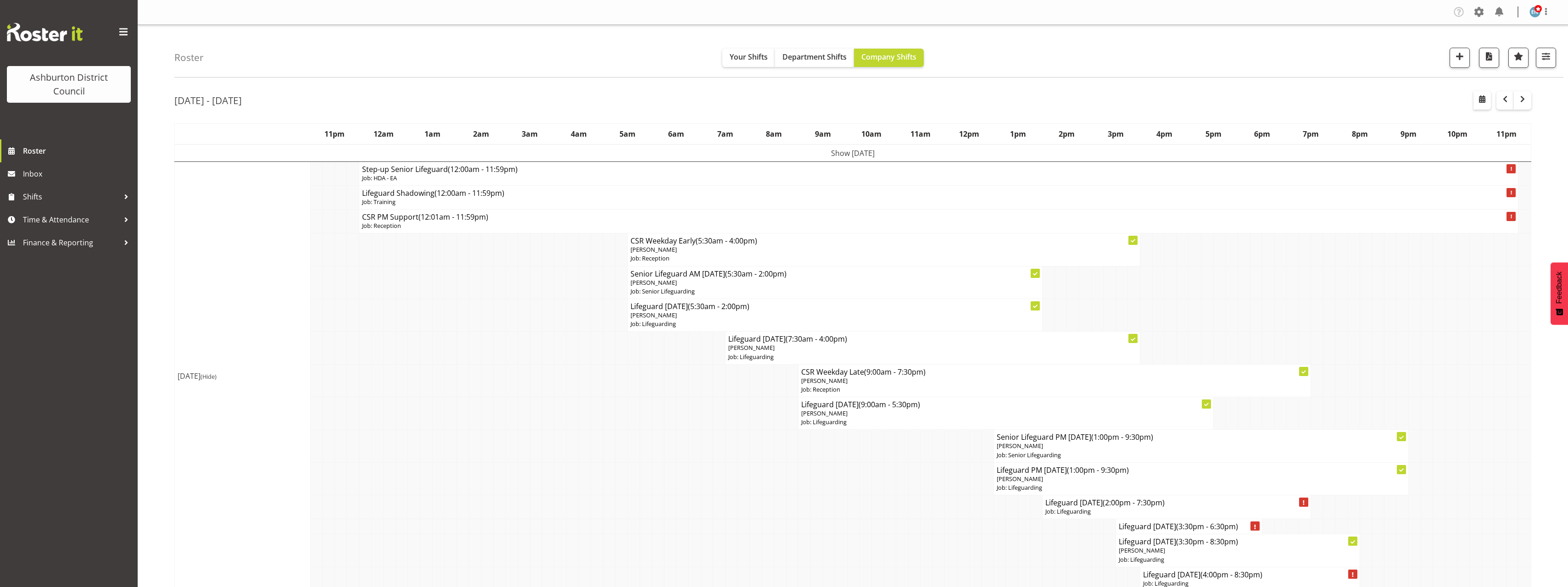
click at [1529, 439] on td at bounding box center [1524, 446] width 13 height 32
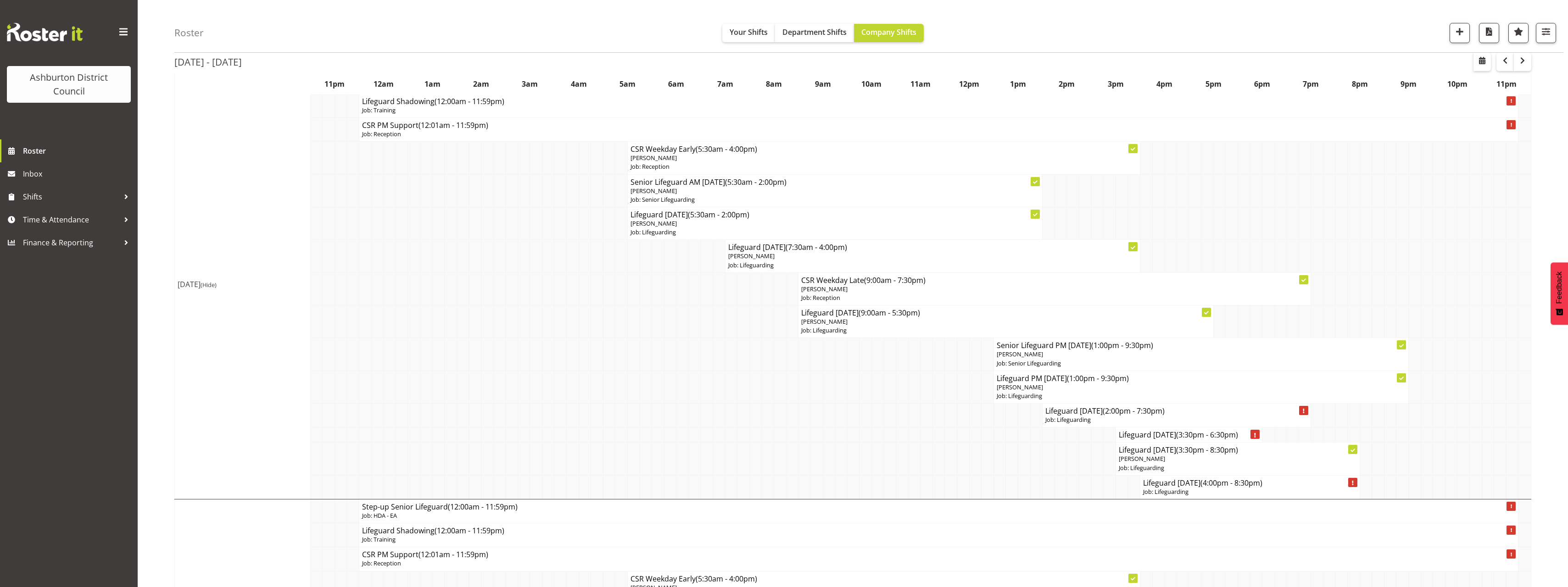
click at [1523, 65] on span "button" at bounding box center [1522, 61] width 11 height 11
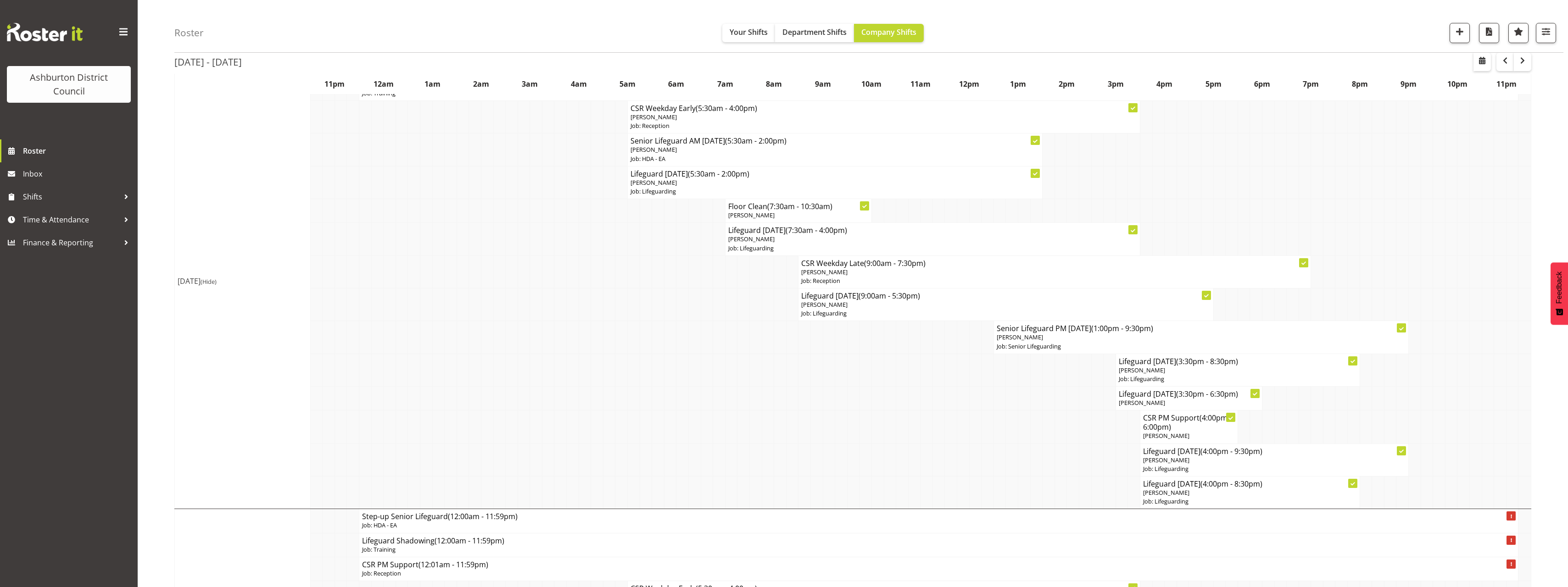
scroll to position [275, 0]
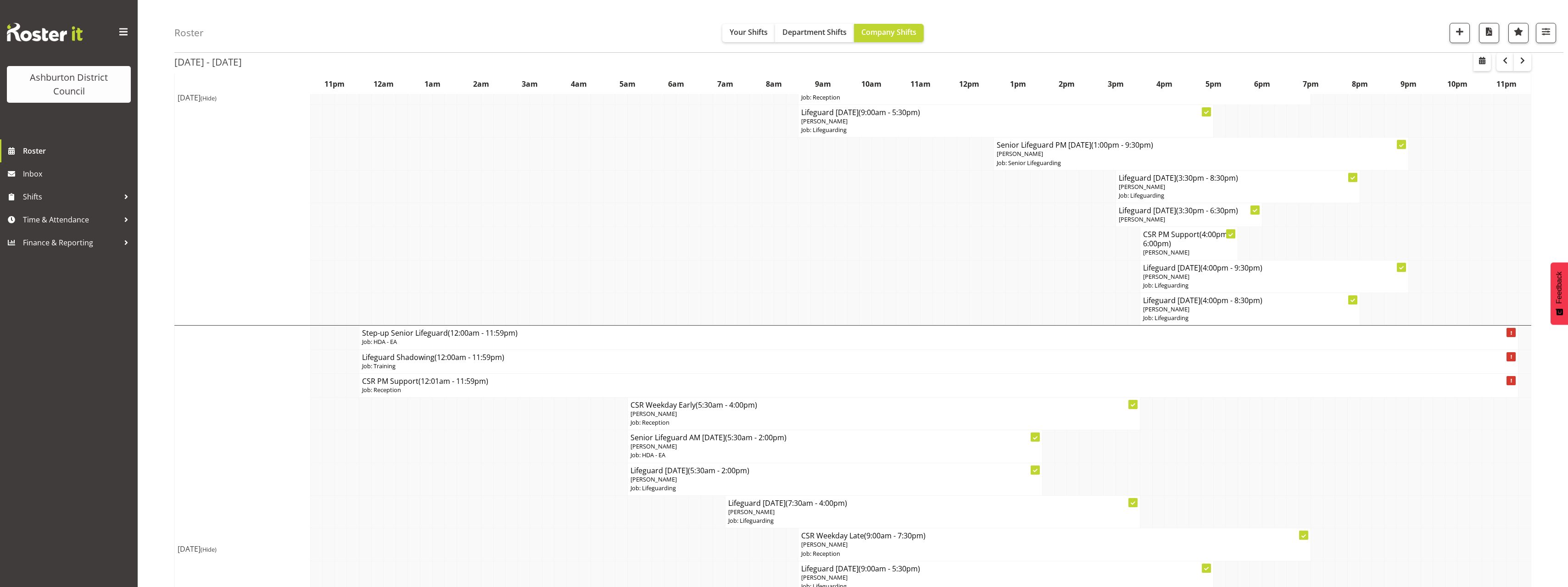
click at [217, 99] on span "(Hide)" at bounding box center [209, 98] width 16 height 8
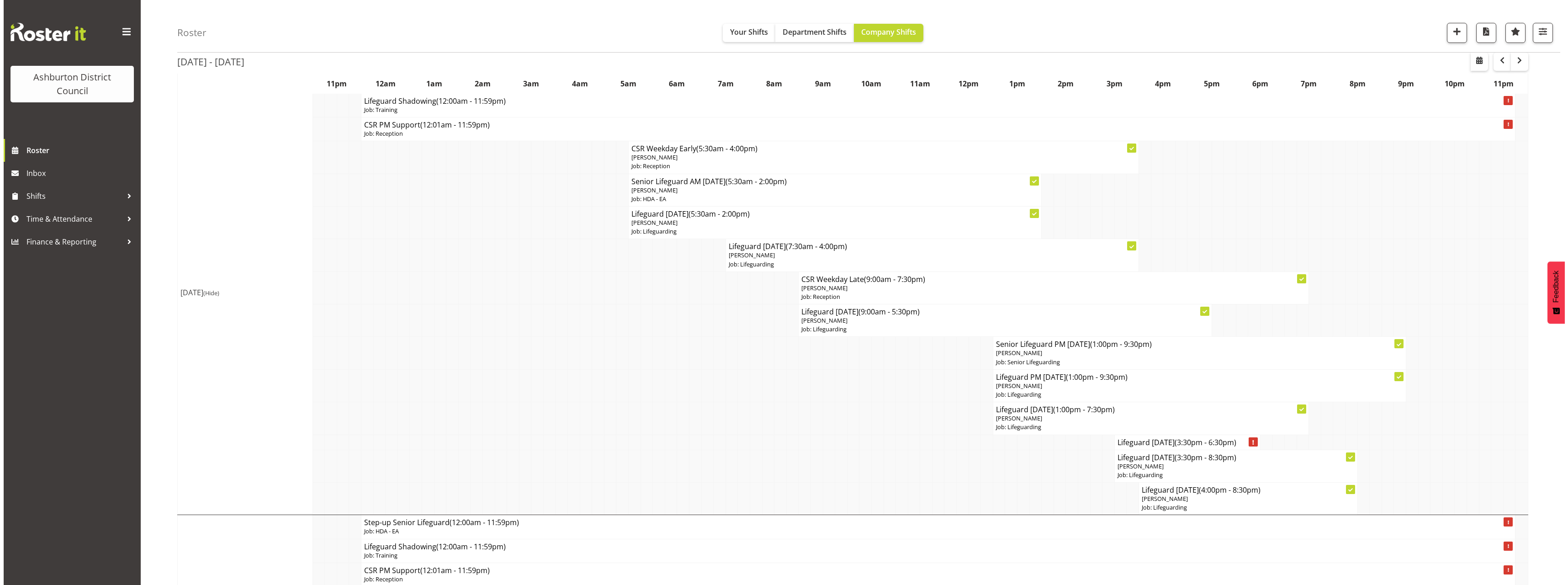
scroll to position [137, 0]
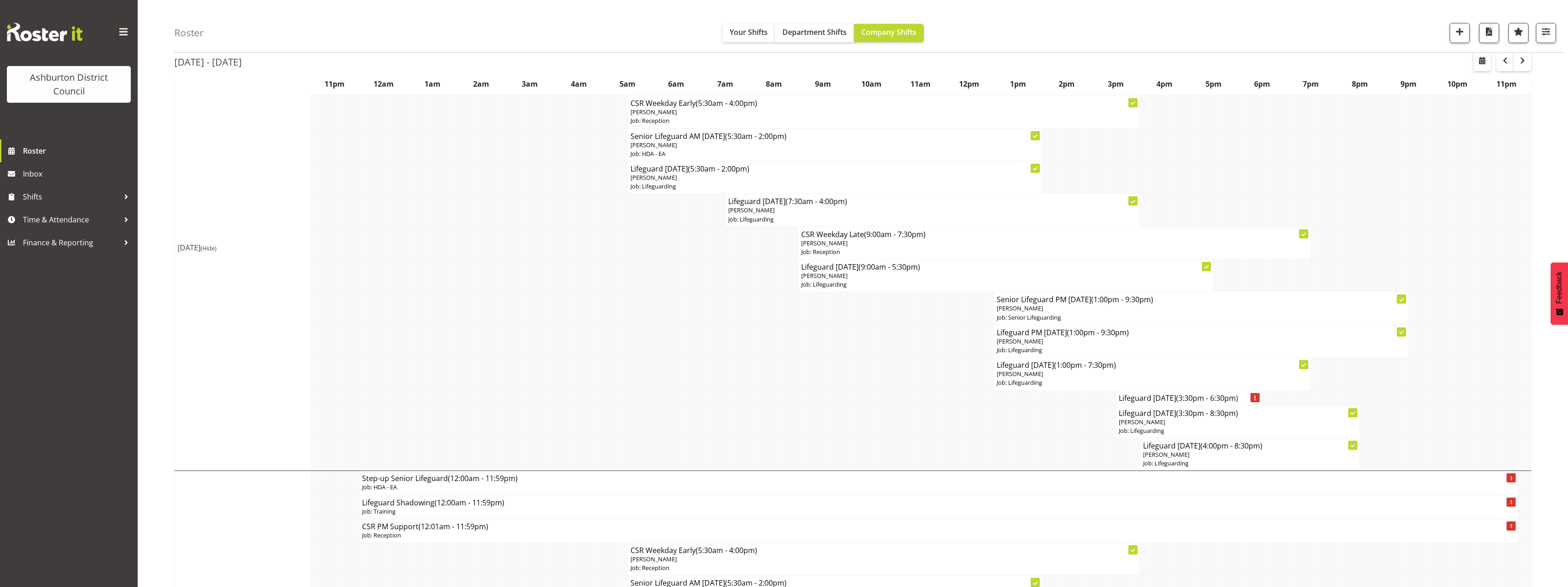
click at [217, 247] on span "(Hide)" at bounding box center [209, 248] width 16 height 8
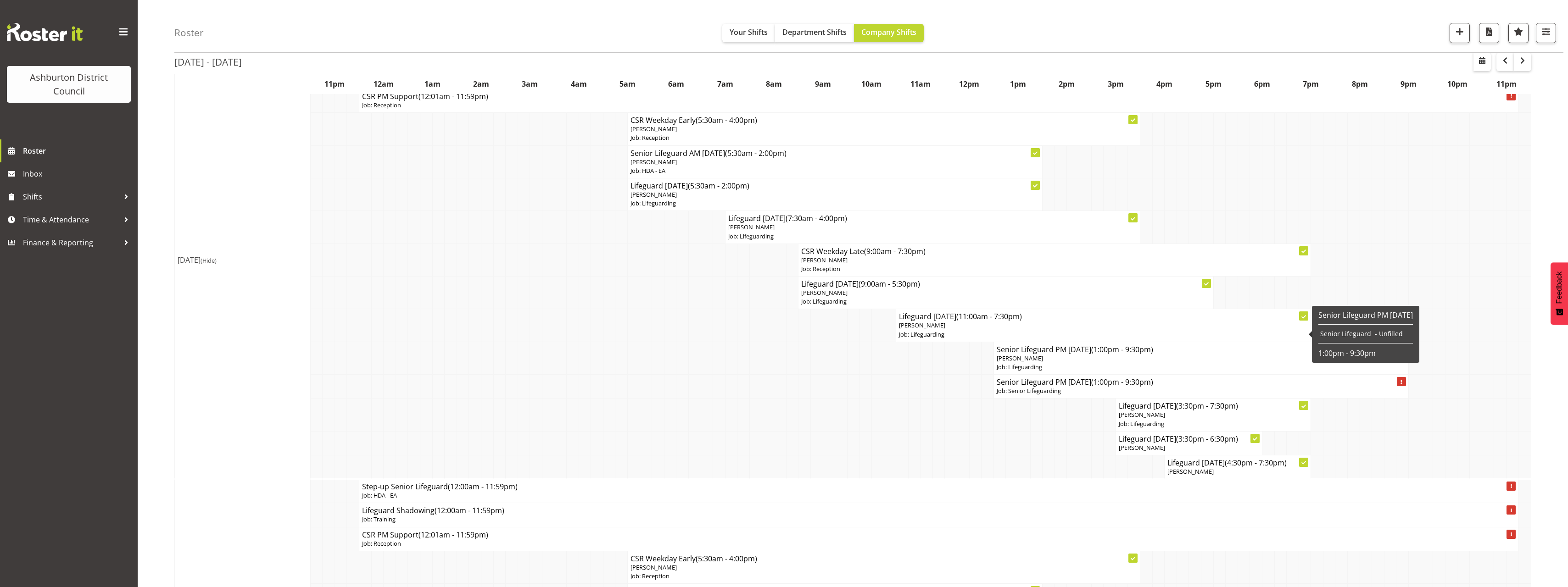
click at [972, 324] on p "[PERSON_NAME]" at bounding box center [1103, 325] width 409 height 9
select select
select select "7"
select select "2025"
select select "11"
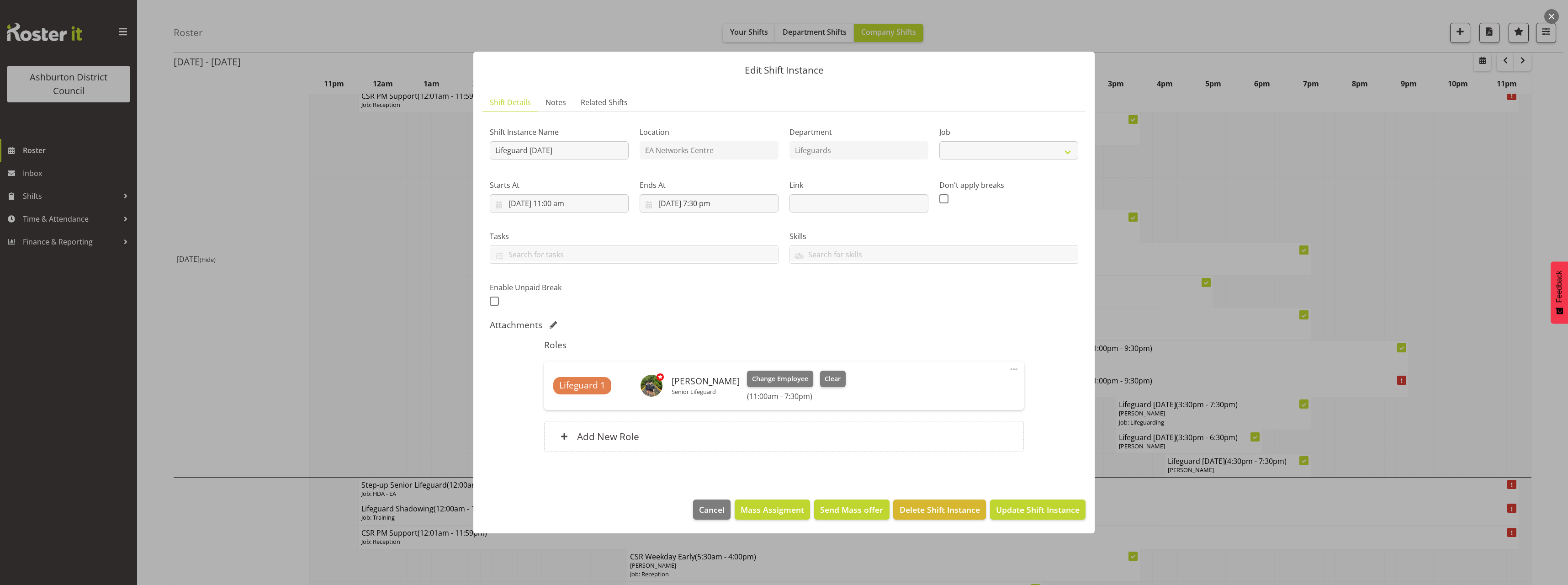
select select "38"
click at [557, 204] on input "[DATE] 11:00 am" at bounding box center [559, 203] width 139 height 18
click at [562, 398] on select "00 01 02 03 04 05 06 07 08 09 10 11 12 13 14 15 16 17 18 19 20 21 22 23" at bounding box center [559, 397] width 21 height 18
select select "13"
click at [549, 388] on select "00 01 02 03 04 05 06 07 08 09 10 11 12 13 14 15 16 17 18 19 20 21 22 23" at bounding box center [559, 397] width 21 height 18
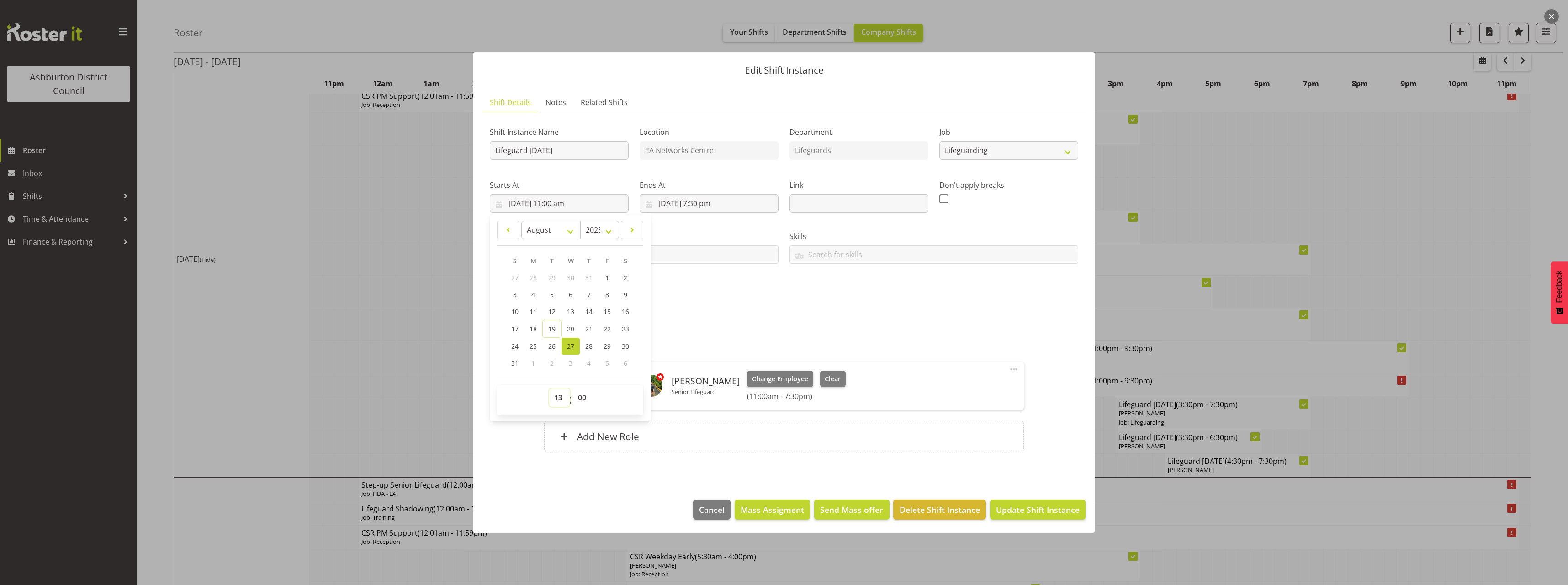
type input "[DATE] 1:00 pm"
click at [798, 301] on div "Shift Instance Name Lifeguard [DATE] Location EA Networks Centre Department Lif…" at bounding box center [783, 214] width 599 height 200
click at [1047, 491] on footer "Cancel Mass Assigment Send Mass offer Delete Shift Instance Update Shift Instan…" at bounding box center [784, 512] width 621 height 43
click at [1035, 516] on button "Update Shift Instance" at bounding box center [1037, 509] width 95 height 20
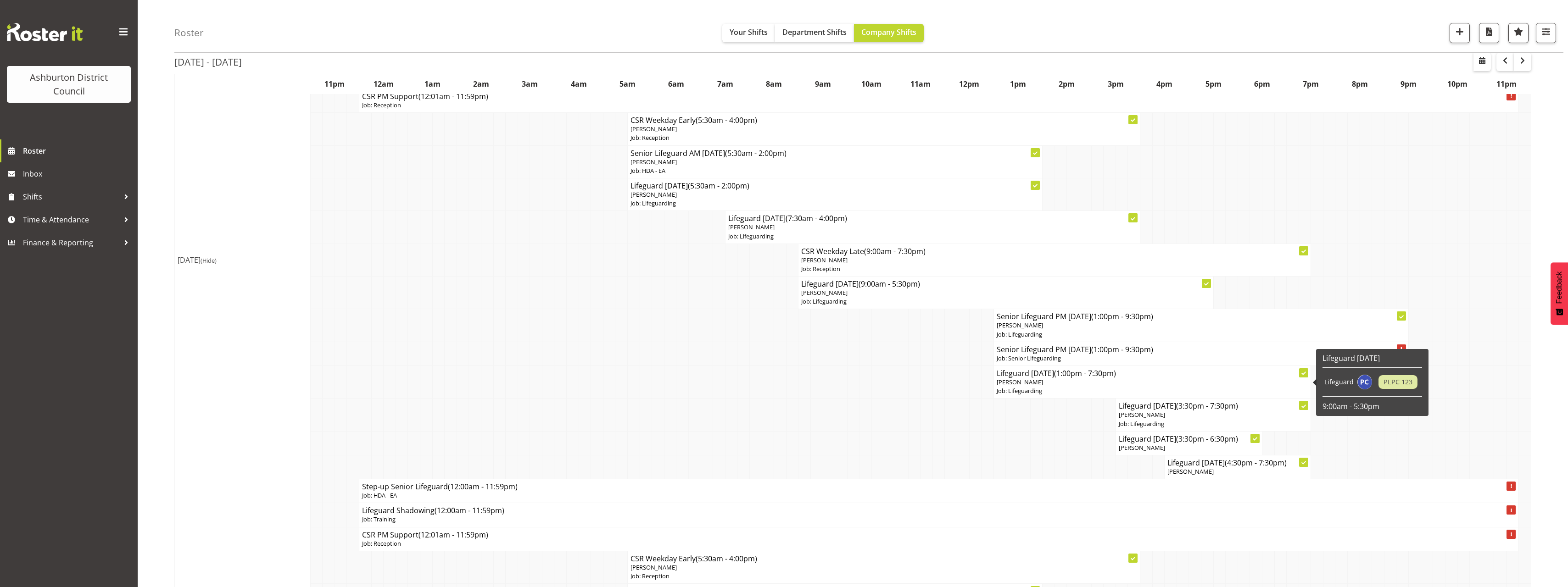
click at [1031, 387] on p "Job: Lifeguarding" at bounding box center [1152, 391] width 311 height 9
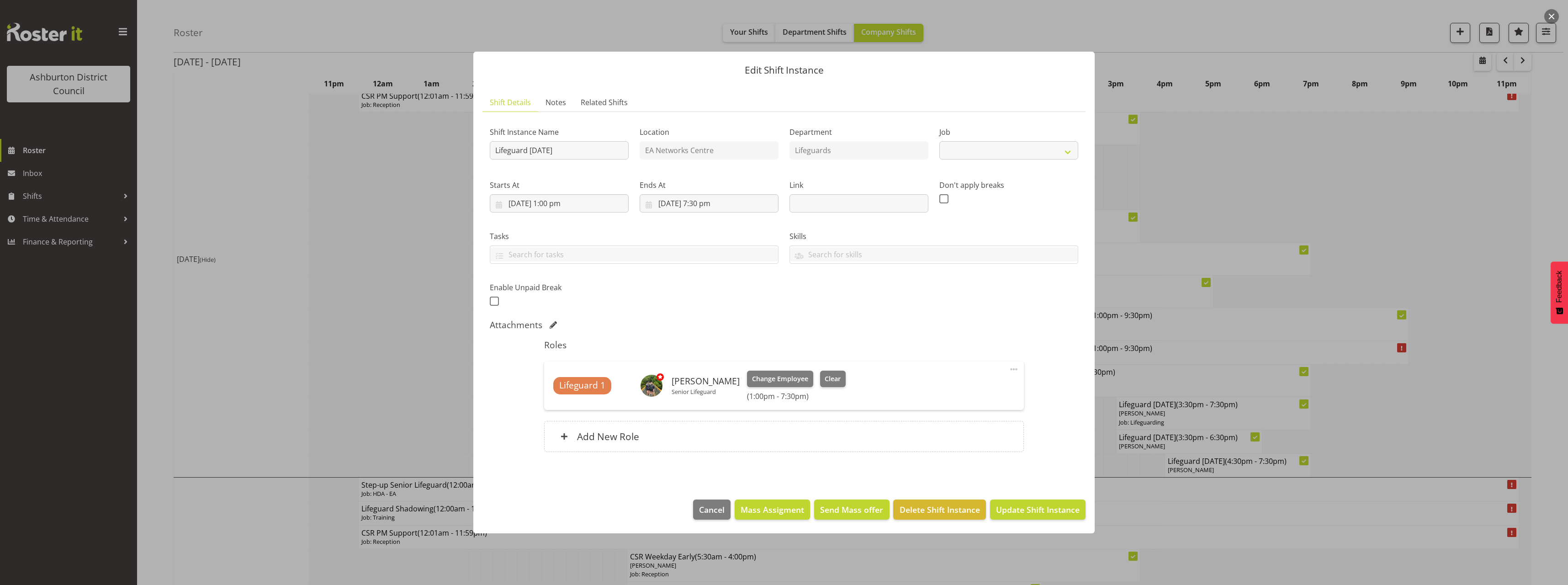
select select "38"
click at [493, 299] on span at bounding box center [494, 301] width 9 height 9
click at [493, 299] on input "checkbox" at bounding box center [493, 301] width 6 height 6
checkbox input "true"
click at [657, 303] on input "text" at bounding box center [693, 300] width 117 height 18
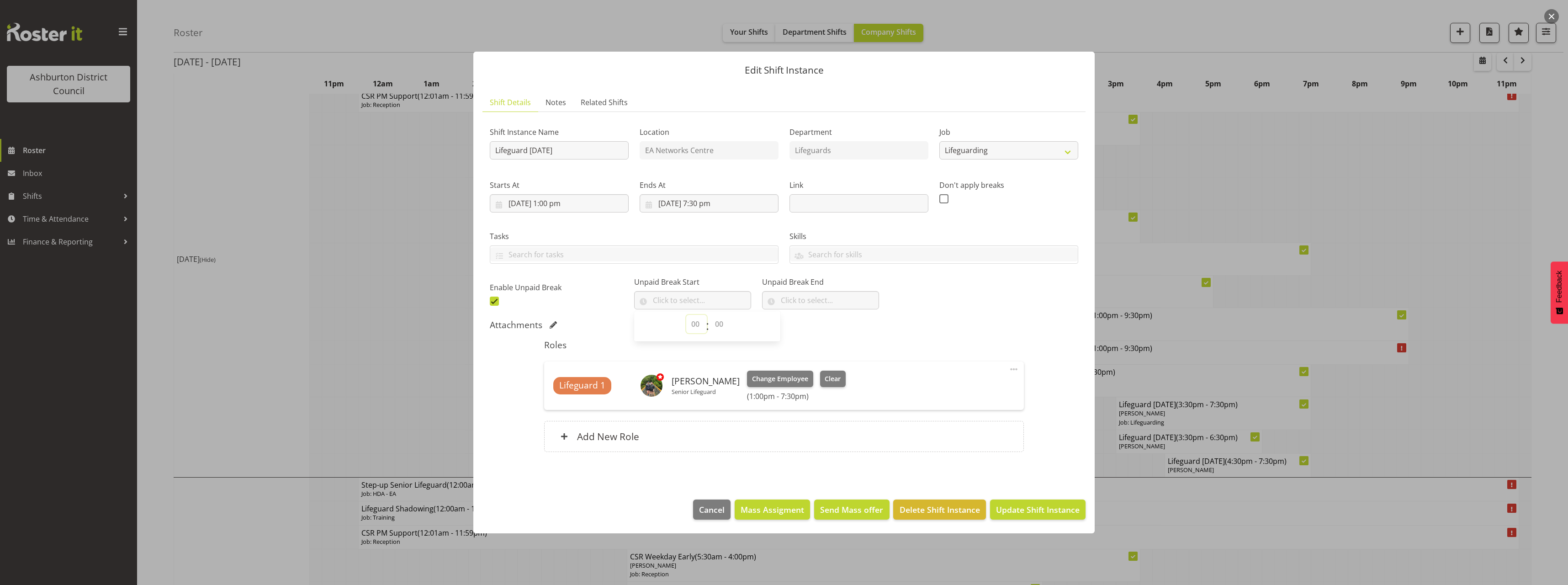
click at [698, 327] on select "00 00 01 02 03 04 05 06 07 08 09 10 11 12 13 14 15 16 17 18 19 20 21 22 23" at bounding box center [696, 324] width 21 height 18
select select "17"
click at [686, 315] on select "00 00 01 02 03 04 05 06 07 08 09 10 11 12 13 14 15 16 17 18 19 20 21 22 23" at bounding box center [696, 324] width 21 height 18
click at [719, 321] on select "00 00 01 02 03 04 05 06 07 08 09 10 11 12 13 14 15 16 17 18 19 20 21 22 23 24 2…" at bounding box center [720, 324] width 21 height 18
select select "15"
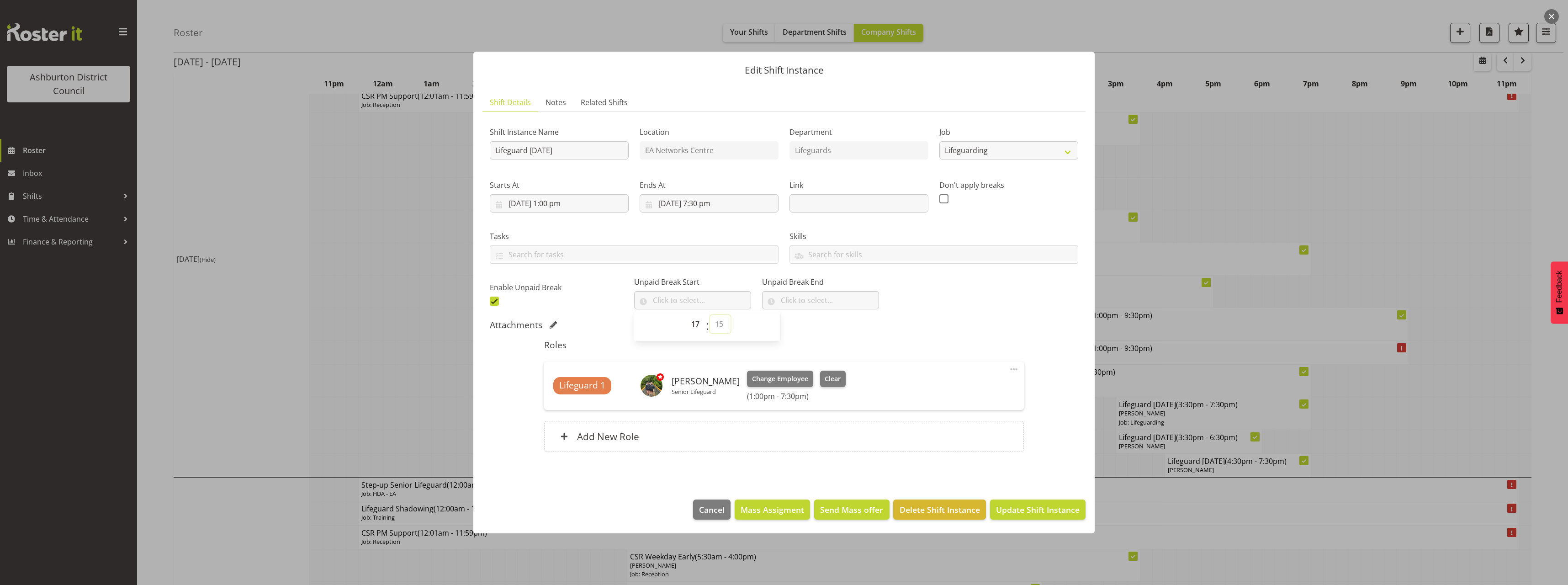
click at [710, 315] on select "00 00 01 02 03 04 05 06 07 08 09 10 11 12 13 14 15 16 17 18 19 20 21 22 23 24 2…" at bounding box center [720, 324] width 21 height 18
type input "17:15"
click at [791, 294] on input "text" at bounding box center [821, 300] width 117 height 18
click at [814, 327] on select "00 00 01 02 03 04 05 06 07 08 09 10 11 12 13 14 15 16 17 18 19 20 21 22 23" at bounding box center [824, 324] width 21 height 18
select select "17"
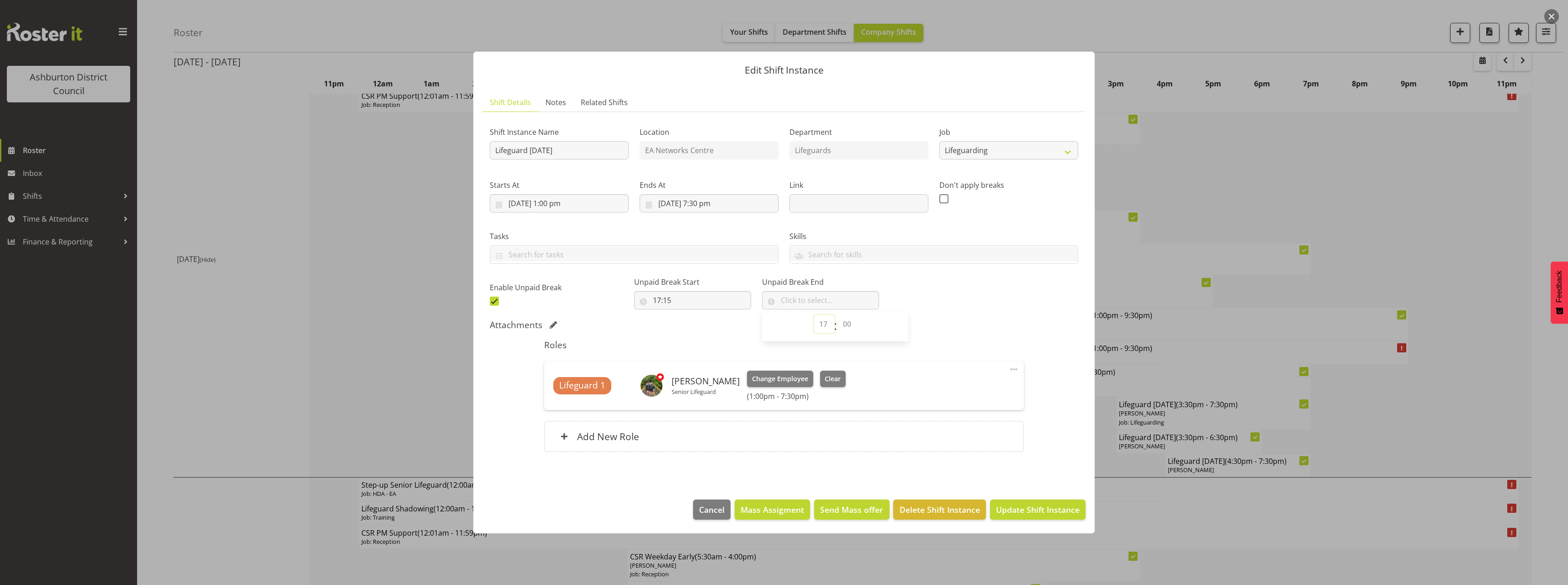
click at [814, 315] on select "00 00 01 02 03 04 05 06 07 08 09 10 11 12 13 14 15 16 17 18 19 20 21 22 23" at bounding box center [824, 324] width 21 height 18
click at [841, 325] on select "00 00 01 02 03 04 05 06 07 08 09 10 11 12 13 14 15 16 17 18 19 20 21 22 23 24 2…" at bounding box center [847, 324] width 21 height 18
select select "45"
click at [838, 315] on select "00 00 01 02 03 04 05 06 07 08 09 10 11 12 13 14 15 16 17 18 19 20 21 22 23 24 2…" at bounding box center [847, 324] width 21 height 18
type input "17:45"
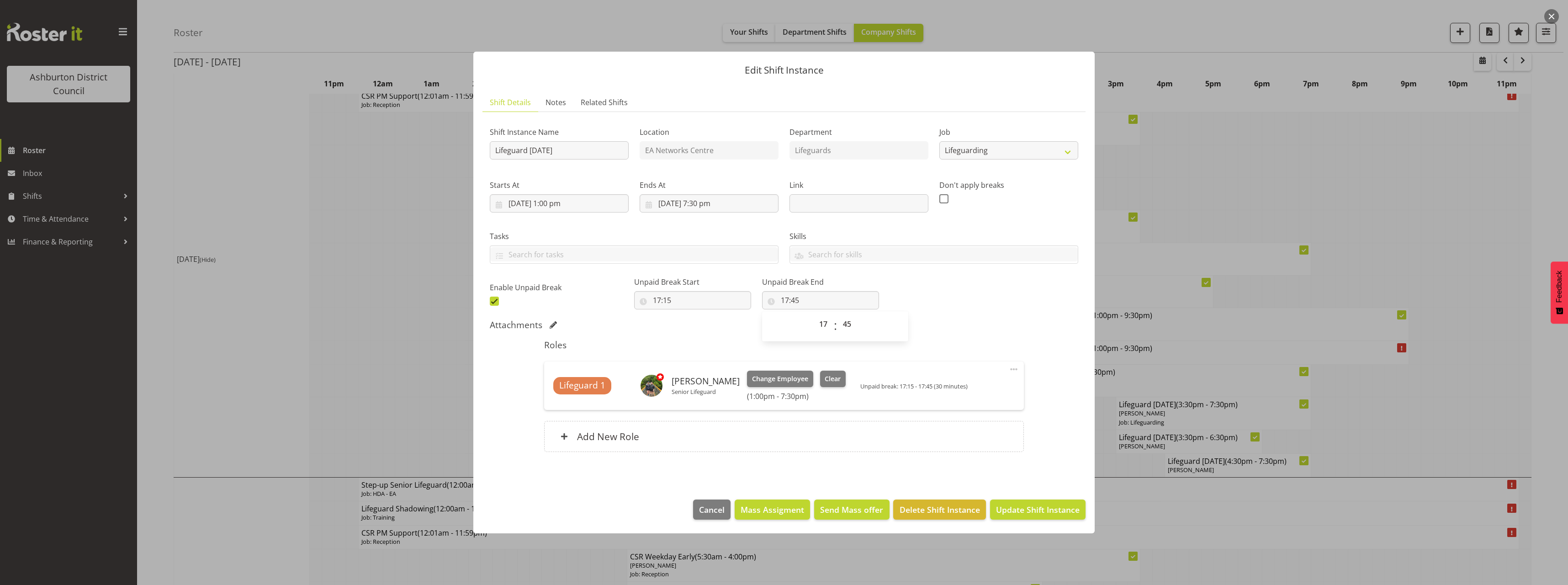
click at [959, 307] on div "Shift Instance Name Lifeguard [DATE] Location EA Networks Centre Department Lif…" at bounding box center [783, 214] width 599 height 200
click at [1046, 519] on button "Update Shift Instance" at bounding box center [1037, 509] width 95 height 20
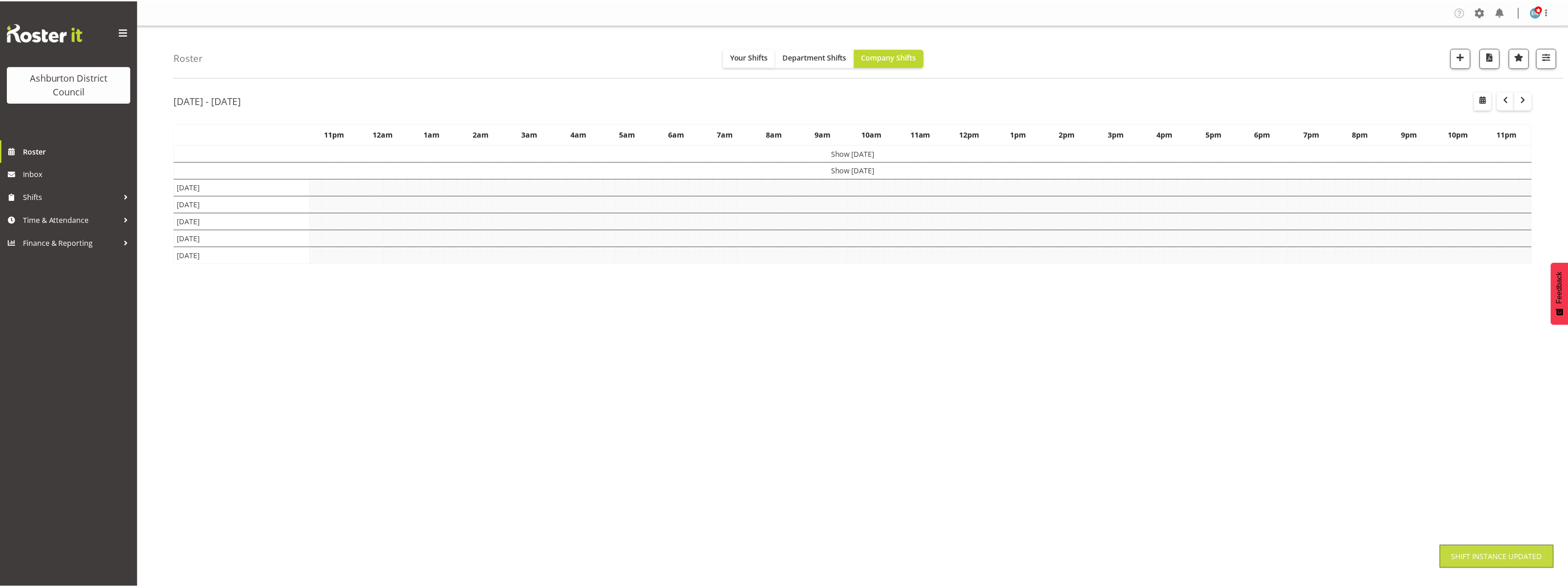
scroll to position [0, 0]
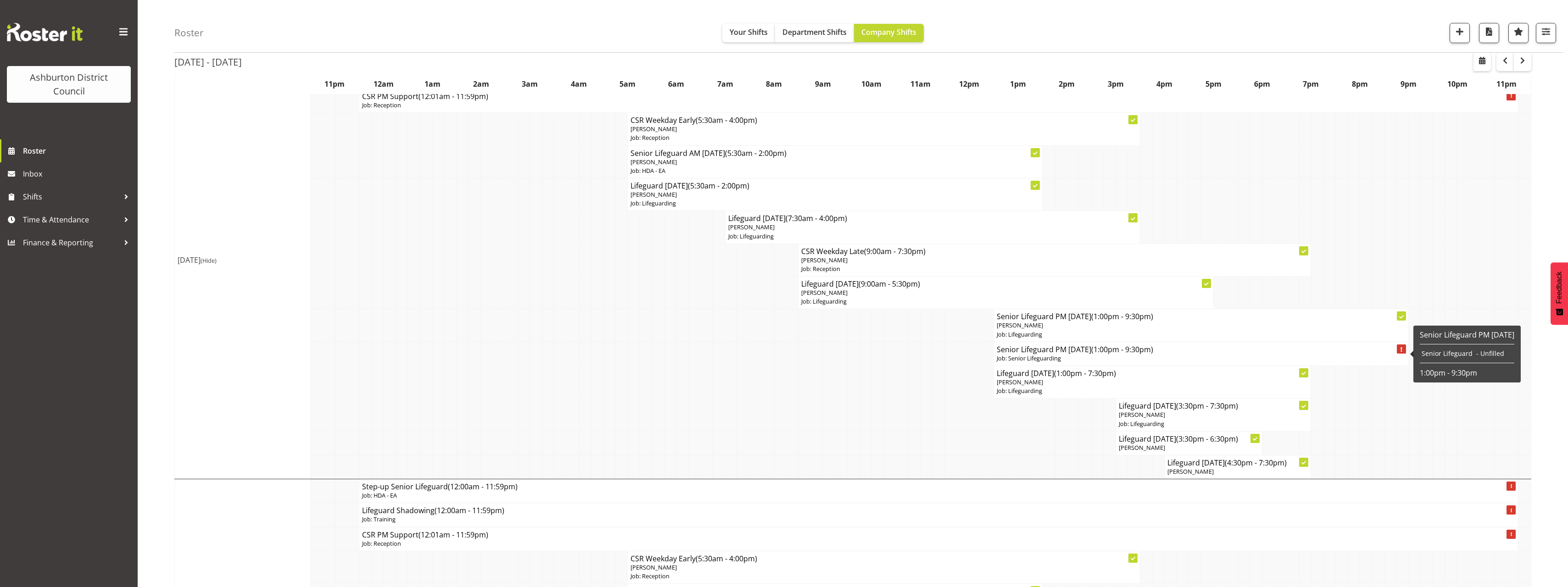
click at [1069, 356] on p "Job: Senior Lifeguarding" at bounding box center [1201, 358] width 409 height 9
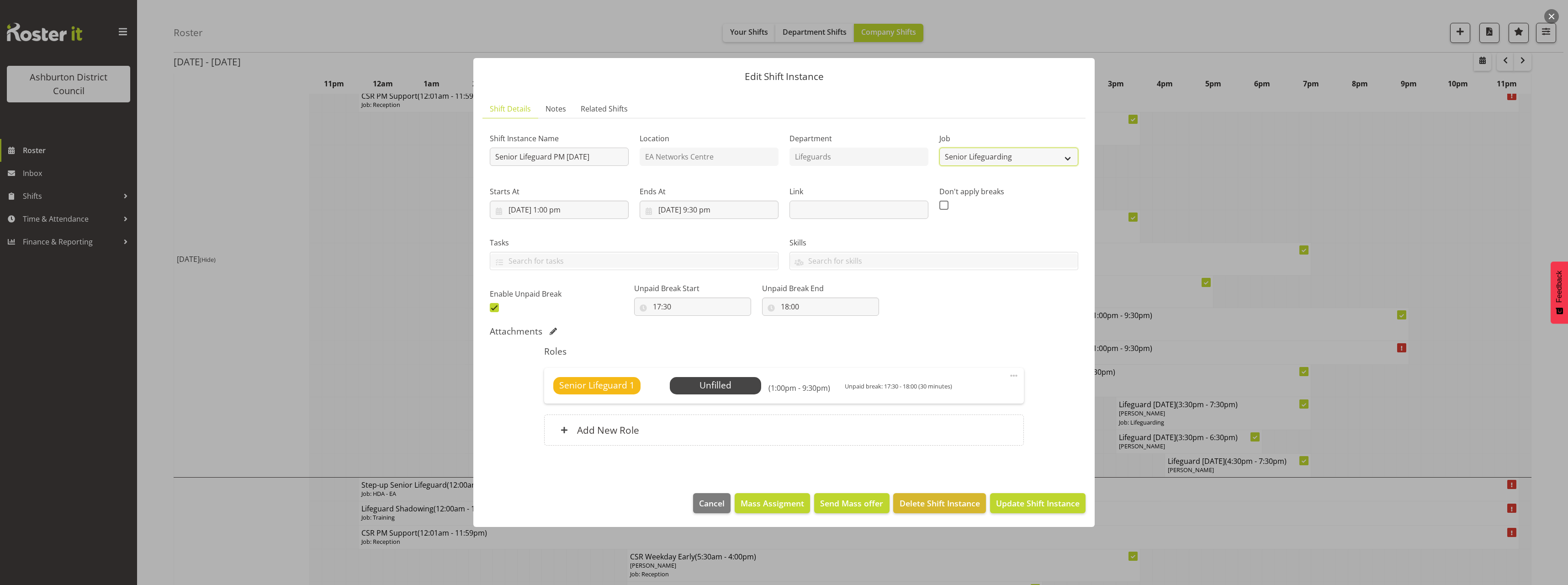
click at [1025, 159] on select "Create new job Casual HDA - CSR HDA - EA Lifeguarding LTS- Alt Duties Ordinary …" at bounding box center [1008, 156] width 139 height 18
select select "38"
click at [939, 147] on select "Create new job Casual HDA - CSR HDA - EA Lifeguarding LTS- Alt Duties Ordinary …" at bounding box center [1008, 156] width 139 height 18
click at [1010, 375] on span at bounding box center [1014, 376] width 11 height 11
click at [984, 391] on link "Edit" at bounding box center [975, 396] width 88 height 16
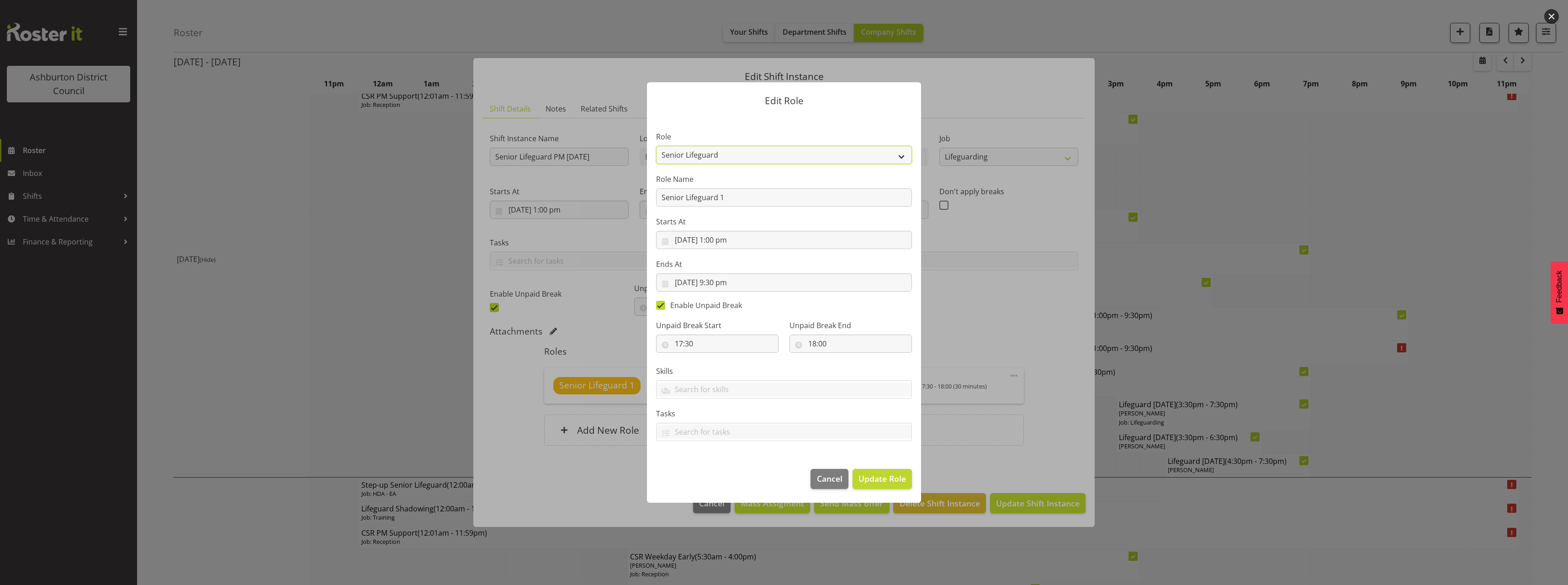
click at [727, 157] on select "AAGM Deputy Director AAGM Director Archivist Childrens Librarian Collections & …" at bounding box center [783, 154] width 256 height 18
select select "64"
click at [656, 146] on select "AAGM Deputy Director AAGM Director Archivist Childrens Librarian Collections & …" at bounding box center [783, 154] width 256 height 18
click at [894, 480] on span "Update Role" at bounding box center [882, 478] width 47 height 12
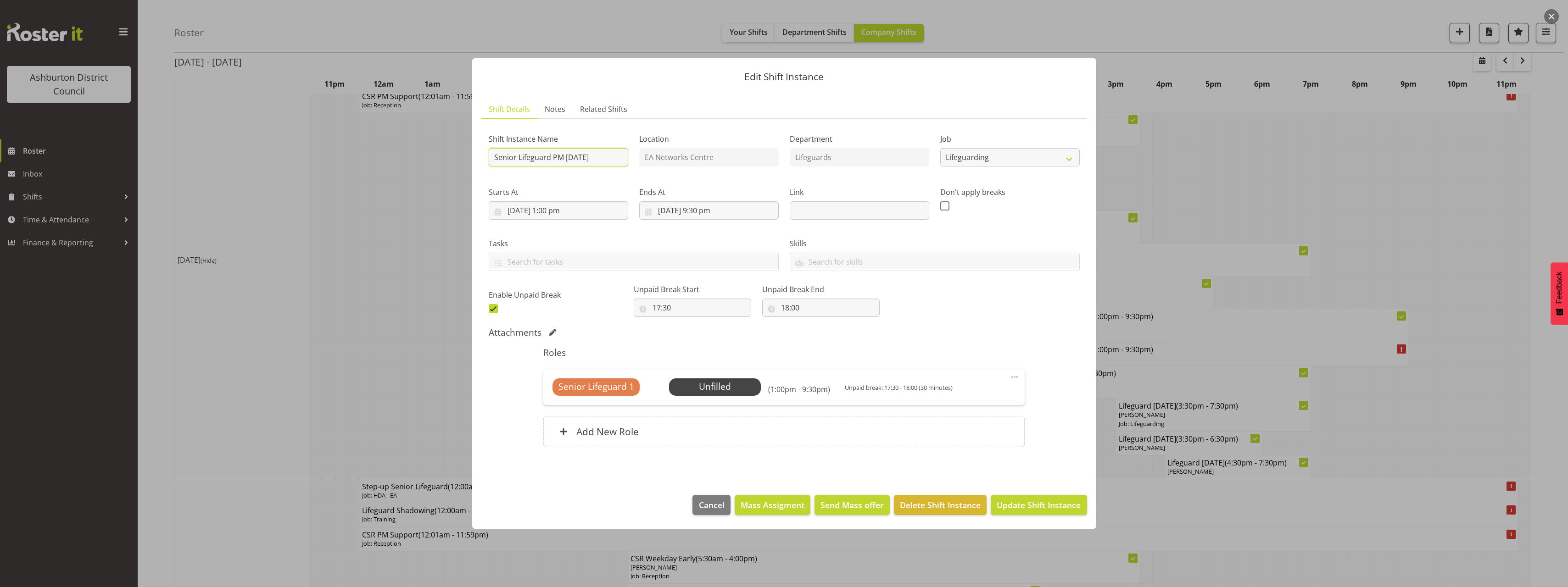
click at [517, 158] on input "Senior Lifeguard PM [DATE]" at bounding box center [558, 157] width 139 height 18
drag, startPoint x: 517, startPoint y: 158, endPoint x: 466, endPoint y: 160, distance: 51.0
click at [466, 160] on div "Edit Shift Instance Shift Details Notes Related Shifts Shift Instance Name Seni…" at bounding box center [784, 294] width 642 height 516
click at [512, 158] on input "Senior Lifeguard PM [DATE]" at bounding box center [558, 157] width 139 height 18
drag, startPoint x: 517, startPoint y: 158, endPoint x: 476, endPoint y: 163, distance: 41.3
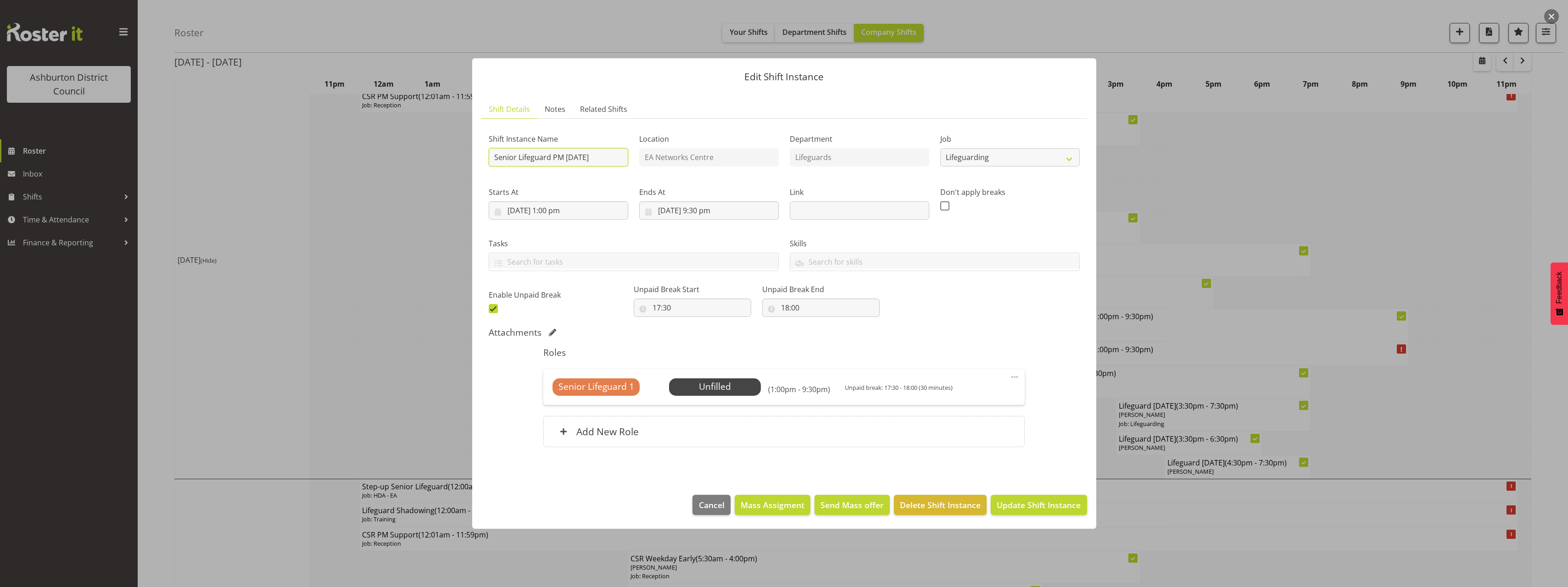
click at [476, 163] on section "Shift Details Notes Related Shifts Shift Instance Name Senior Lifeguard PM [DAT…" at bounding box center [784, 288] width 624 height 395
type input "Lifeguard PM [DATE]"
click at [1043, 504] on span "Update Shift Instance" at bounding box center [1039, 505] width 84 height 12
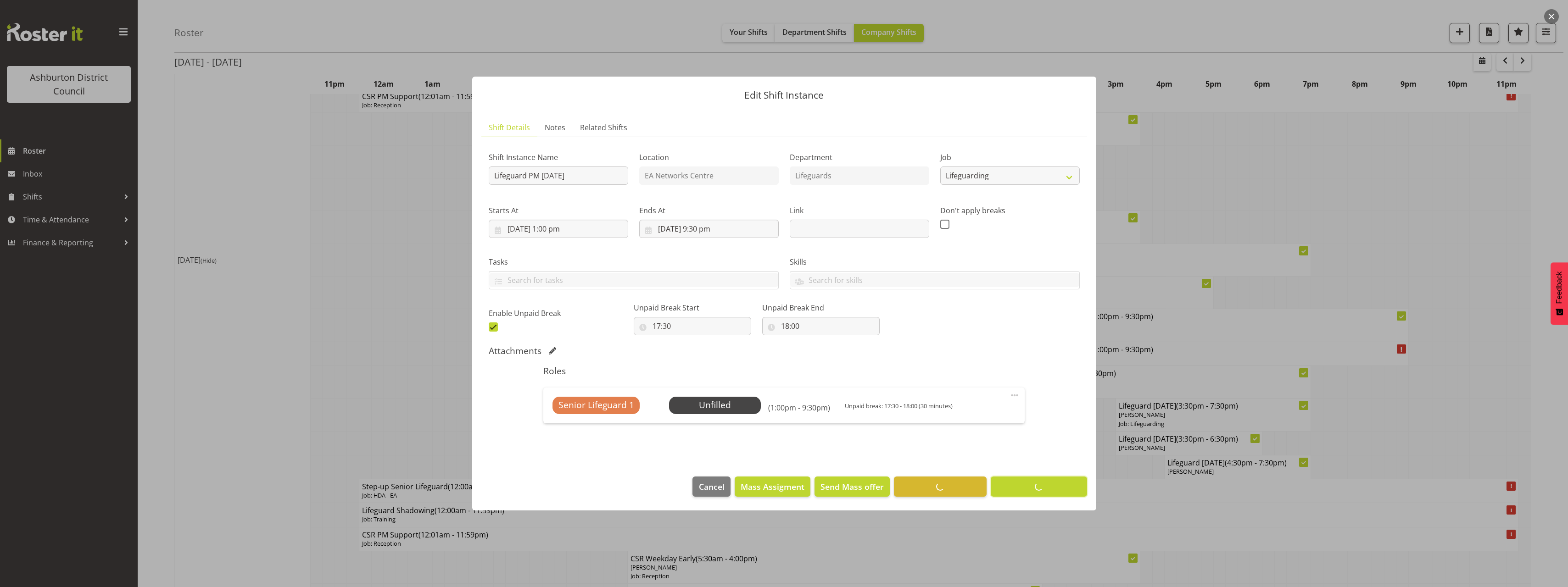
scroll to position [0, 0]
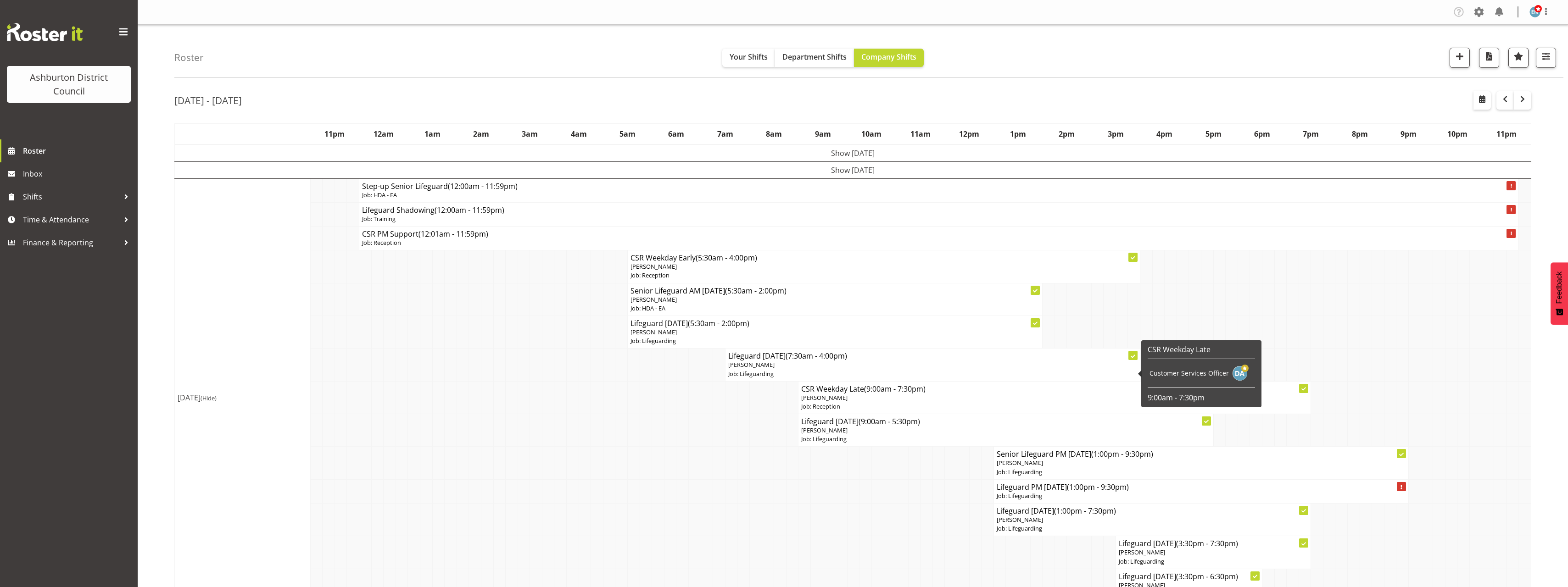
click at [738, 364] on span "[PERSON_NAME]" at bounding box center [751, 364] width 46 height 8
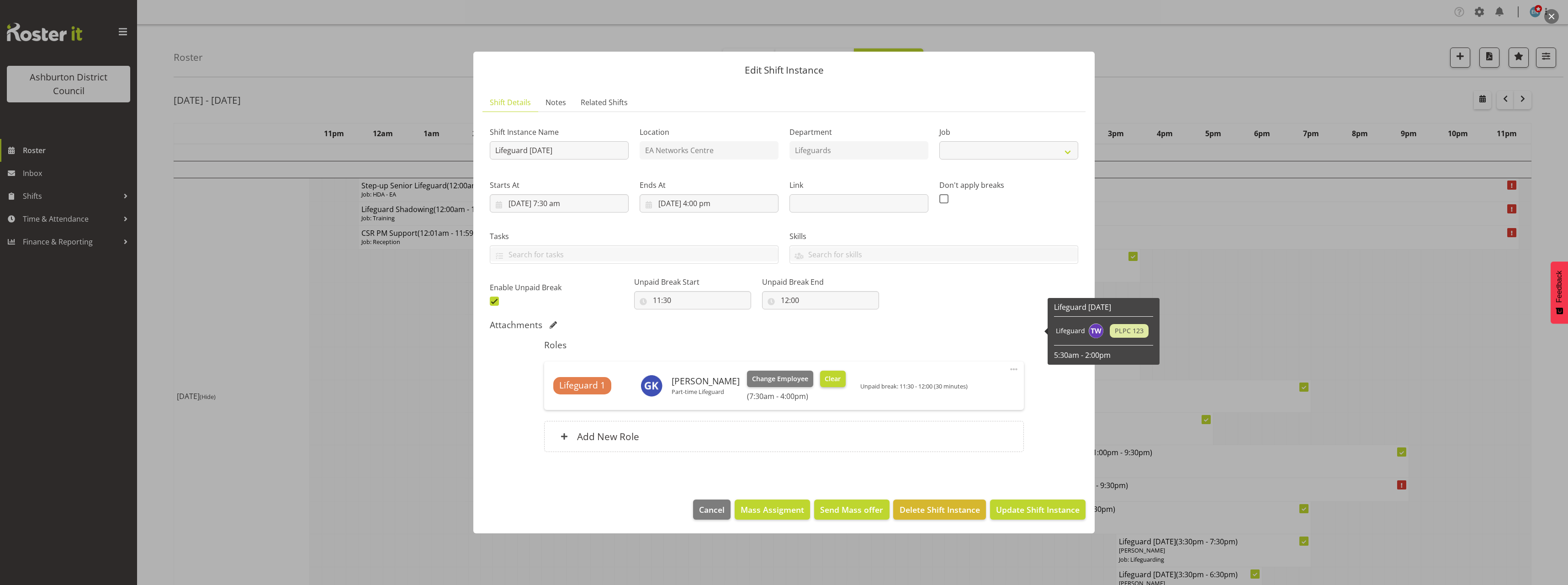
select select "38"
click at [838, 378] on button "Clear" at bounding box center [833, 378] width 26 height 16
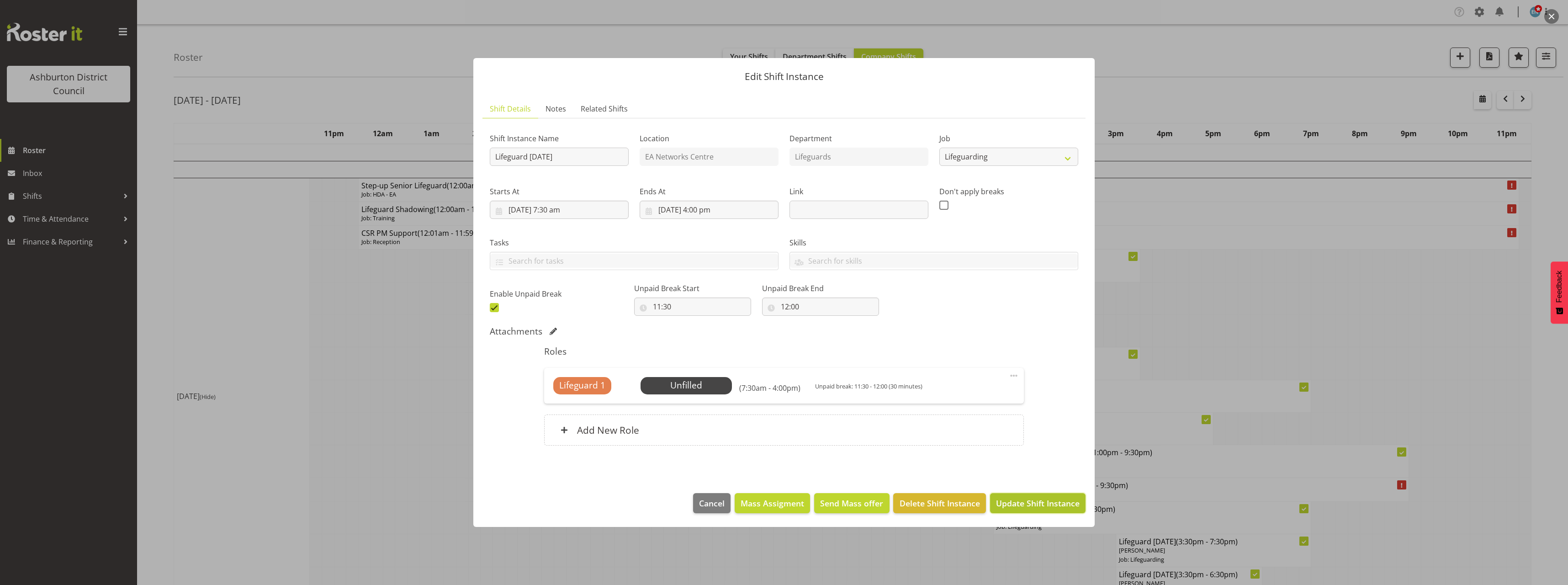
click at [1055, 502] on span "Update Shift Instance" at bounding box center [1038, 503] width 83 height 12
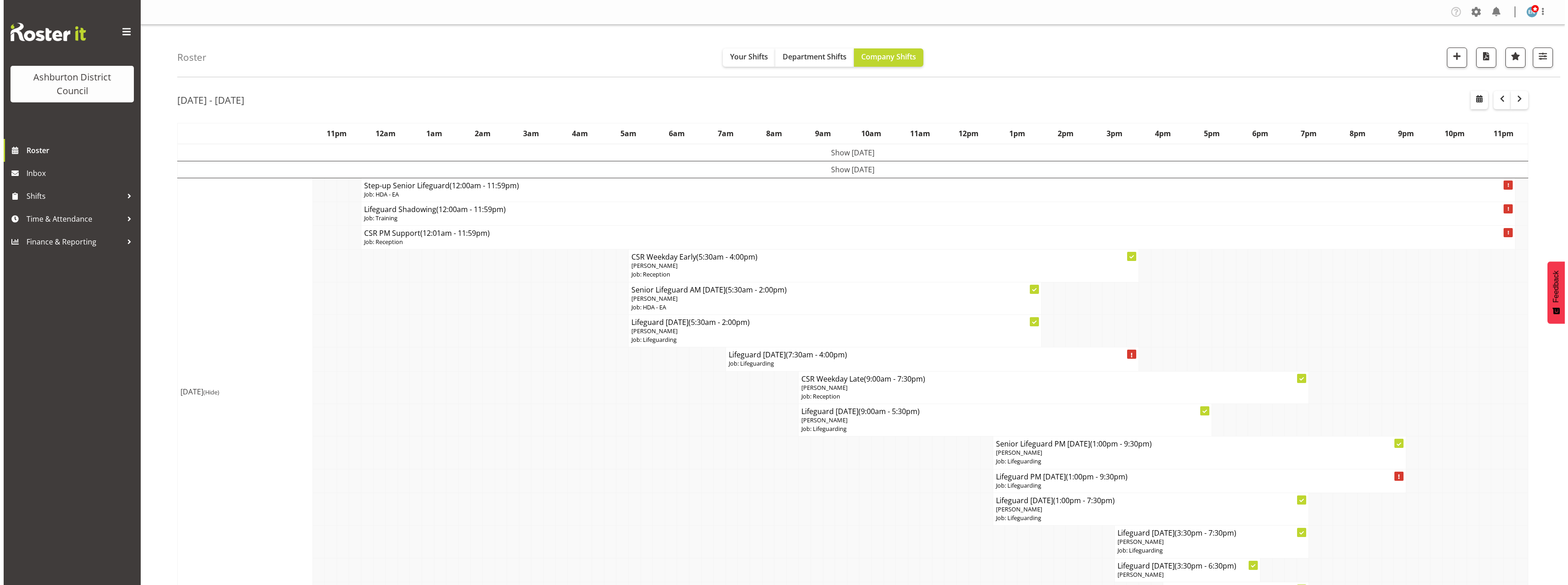
scroll to position [137, 0]
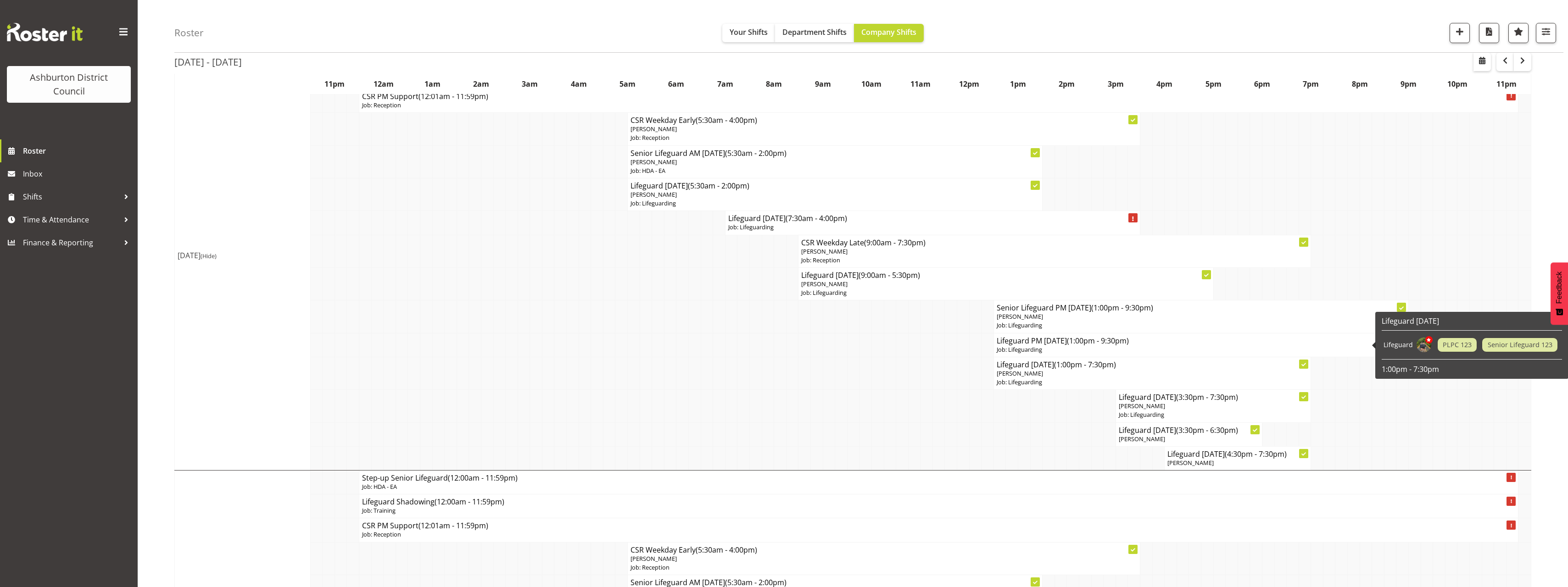
click at [1022, 346] on p "Job: Lifeguarding" at bounding box center [1201, 350] width 409 height 9
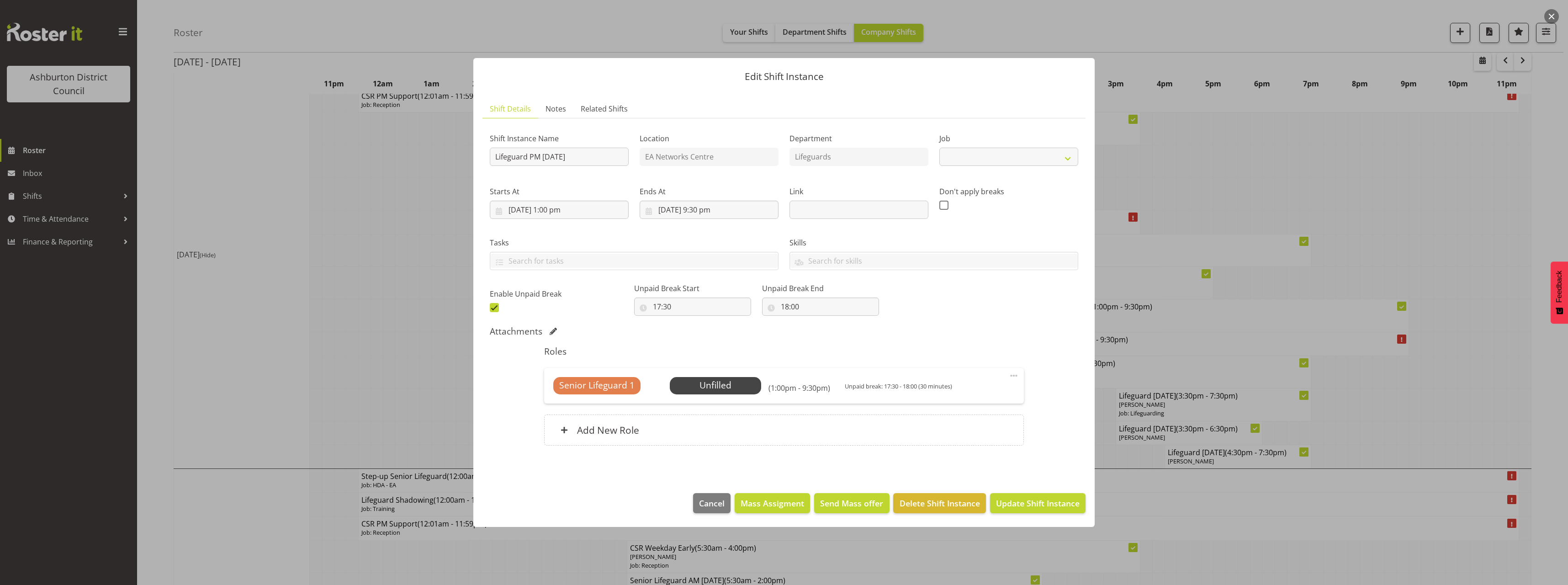
select select "38"
click at [734, 385] on span "Select Employee" at bounding box center [715, 385] width 68 height 13
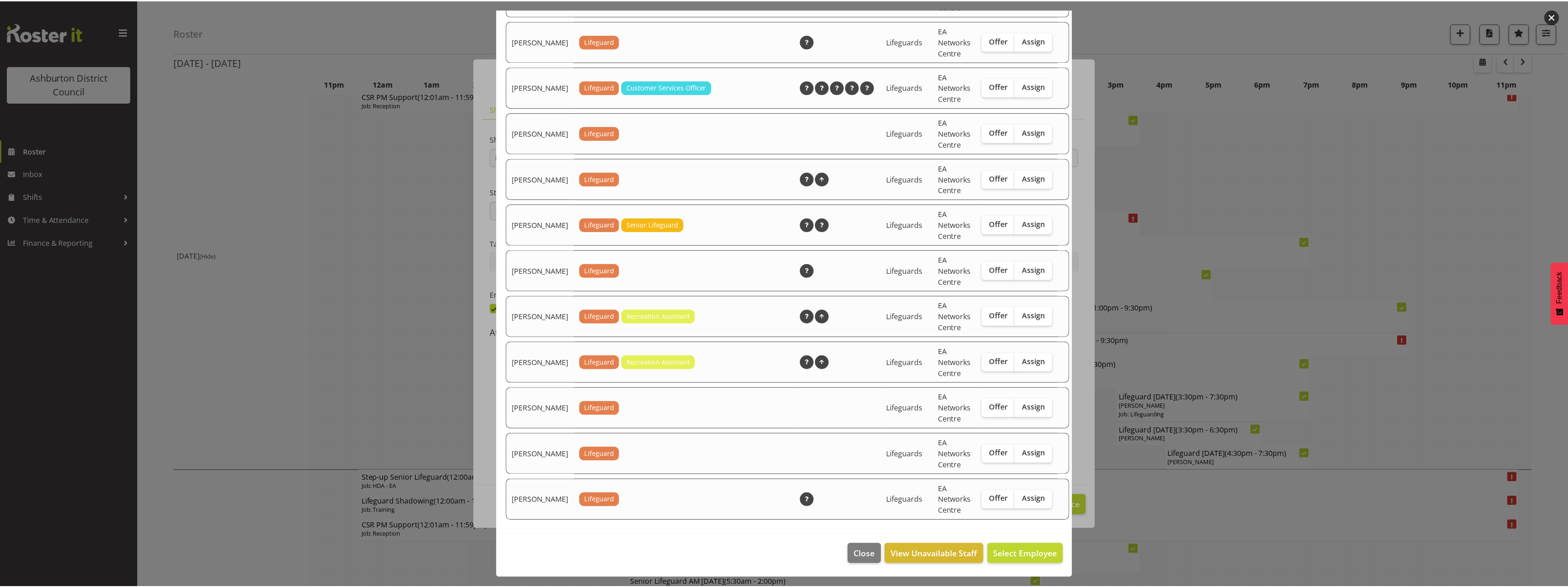
scroll to position [1147, 0]
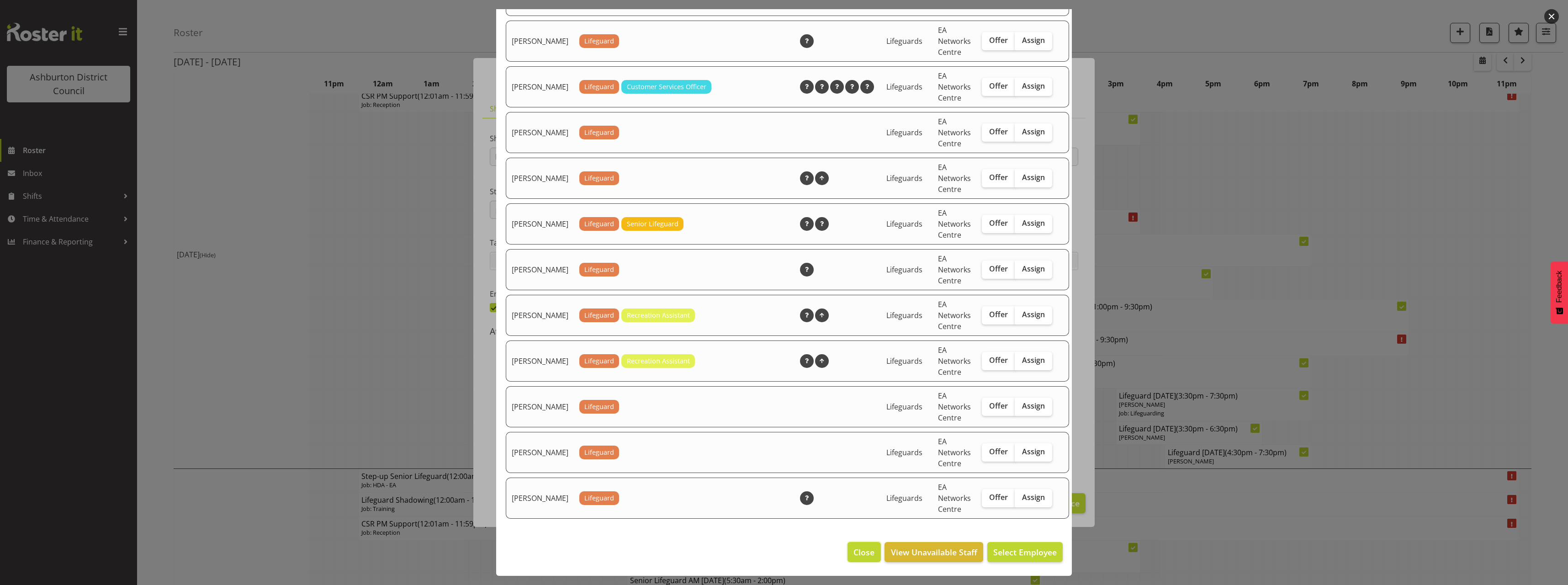
click at [856, 551] on span "Close" at bounding box center [864, 551] width 21 height 12
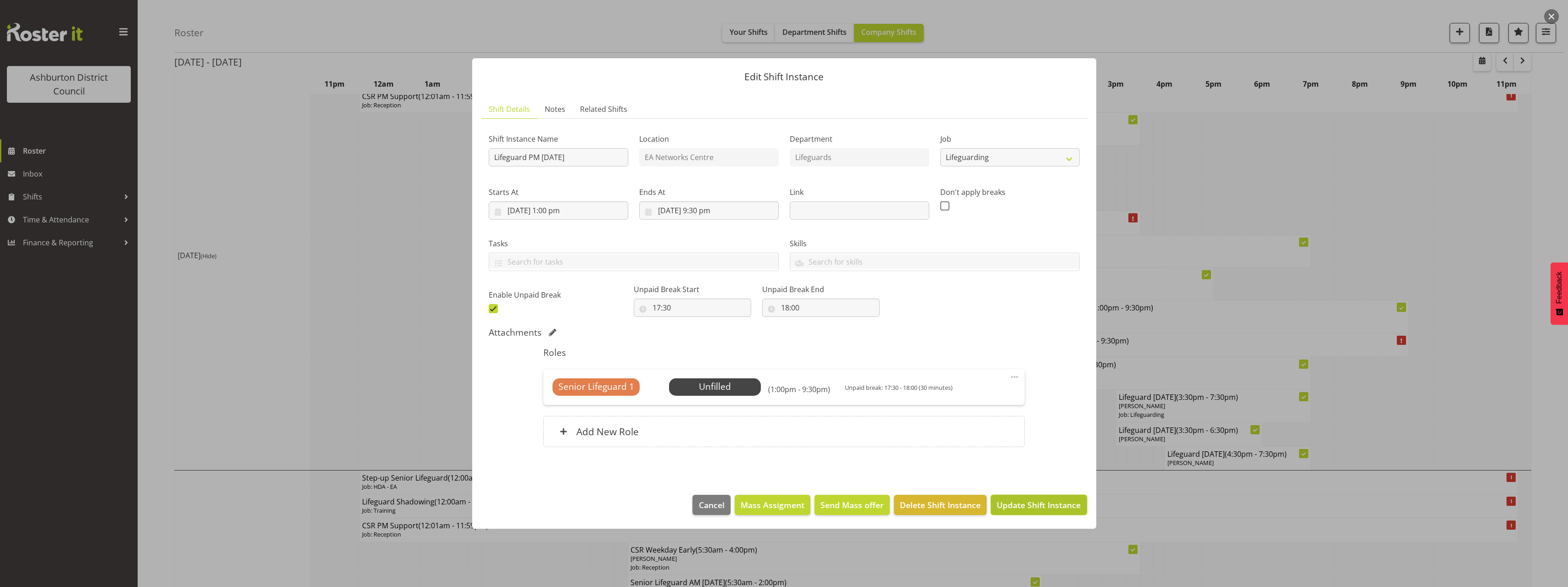
click at [1043, 503] on span "Update Shift Instance" at bounding box center [1039, 505] width 84 height 12
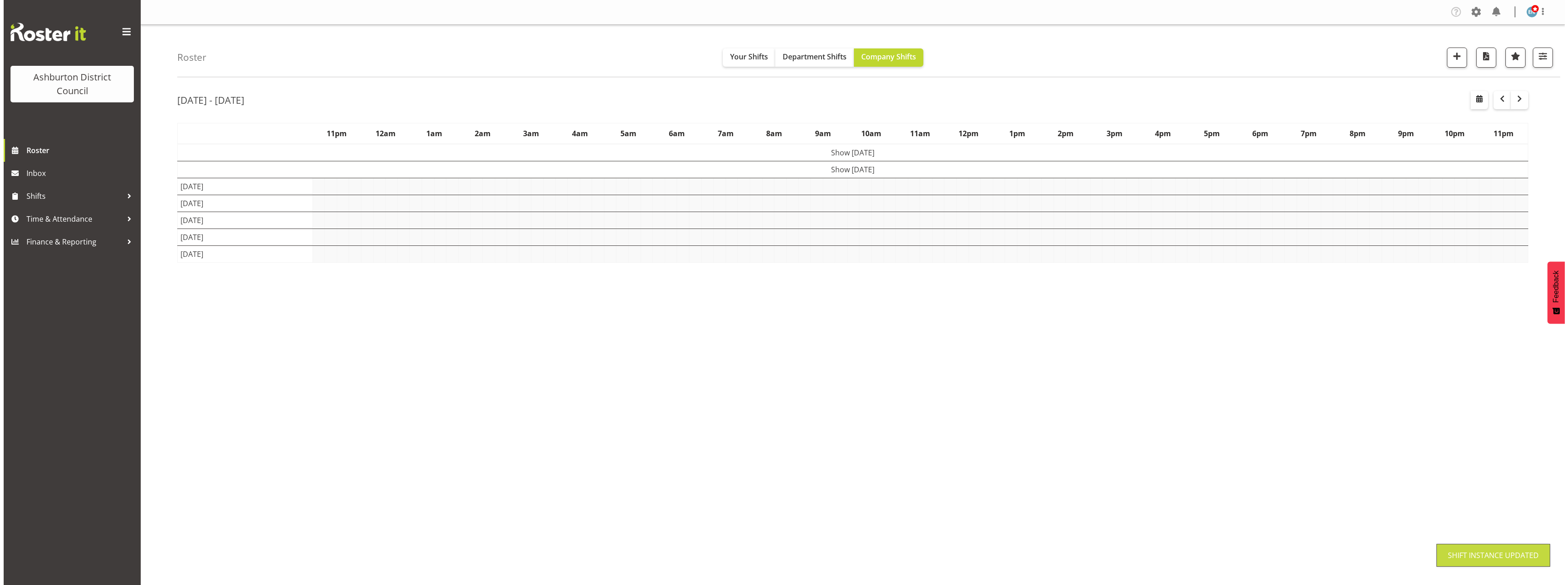
scroll to position [0, 0]
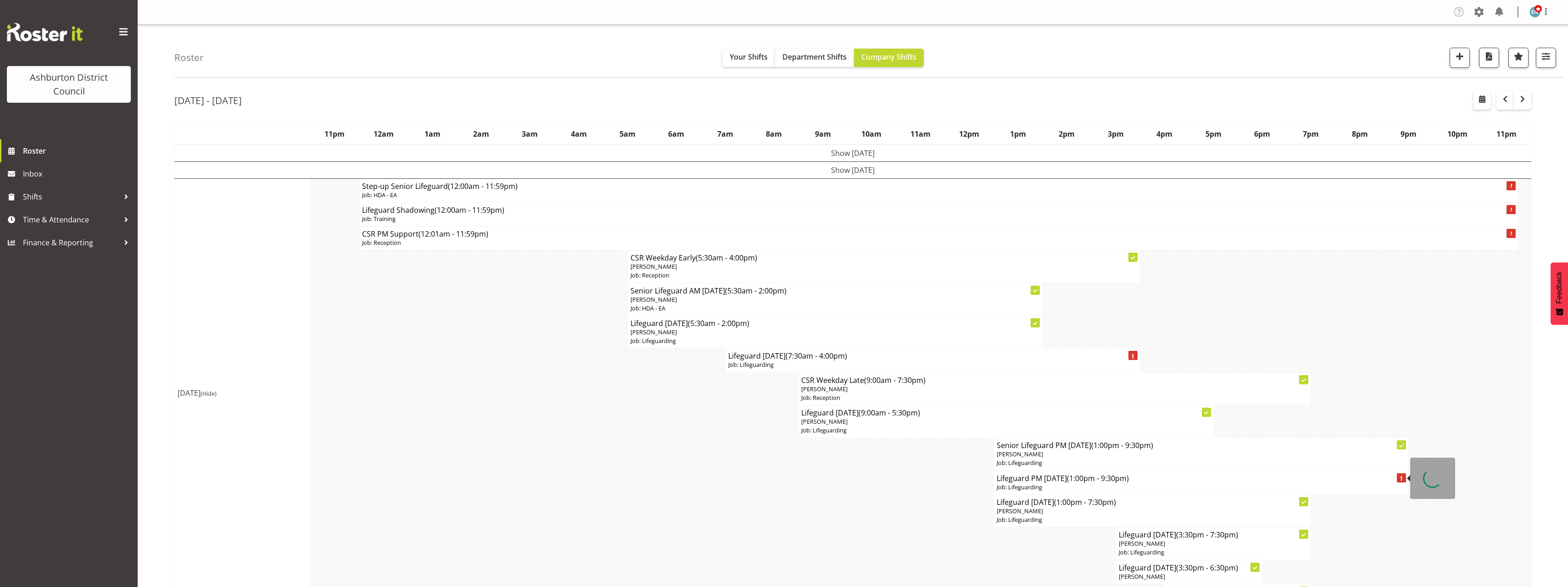
click at [1064, 481] on h4 "Lifeguard PM [DATE] (1:00pm - 9:30pm)" at bounding box center [1201, 478] width 409 height 9
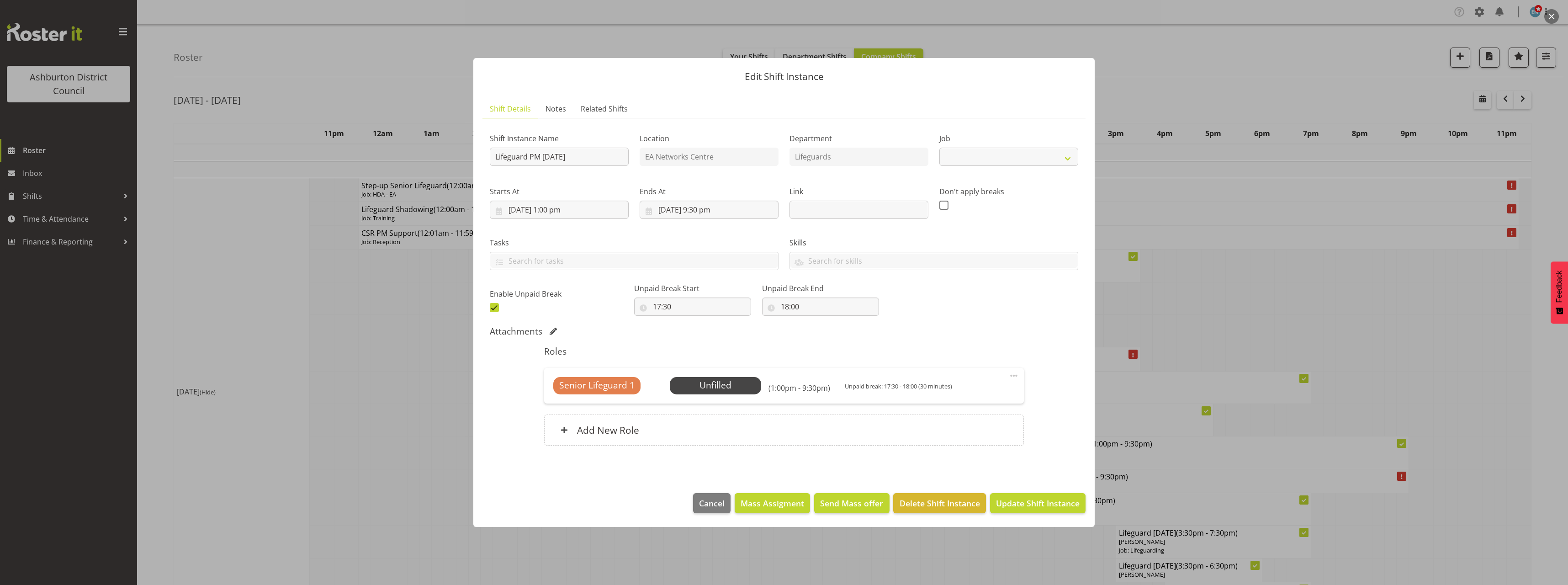
select select "38"
click at [719, 383] on span "Select Employee" at bounding box center [715, 385] width 68 height 13
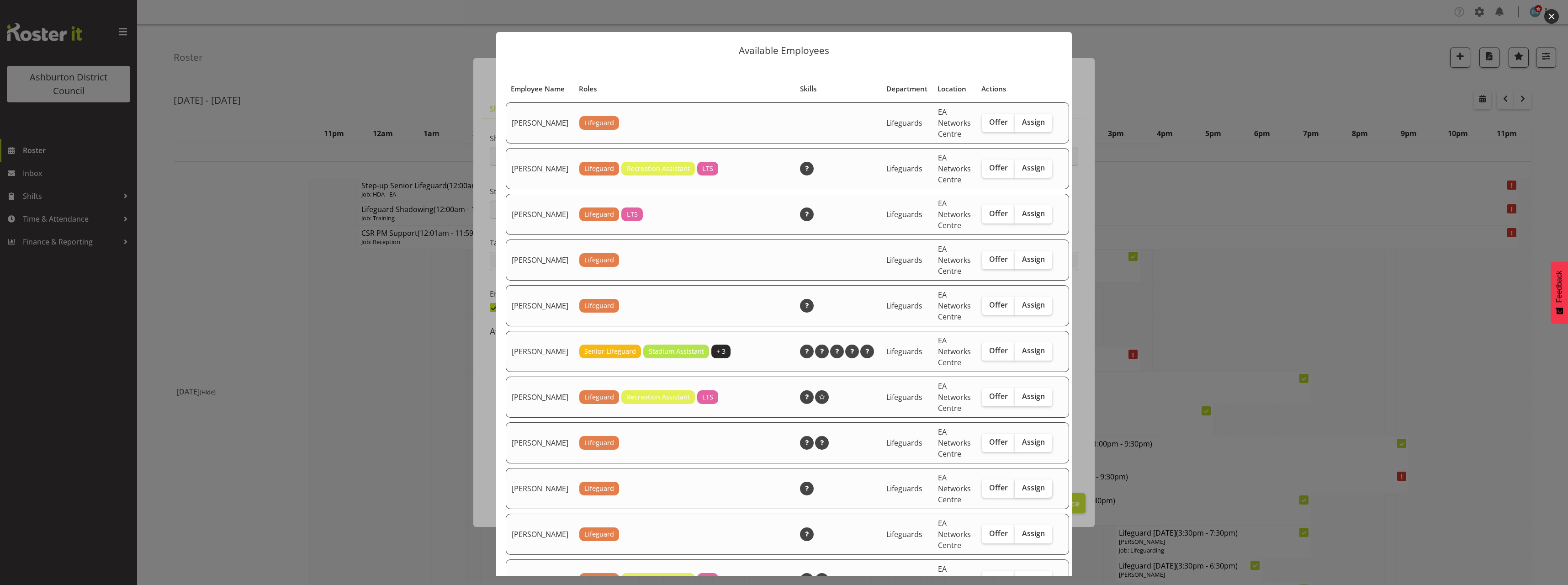
click at [1029, 492] on span "Assign" at bounding box center [1033, 487] width 23 height 9
click at [1020, 491] on input "Assign" at bounding box center [1018, 488] width 6 height 6
checkbox input "true"
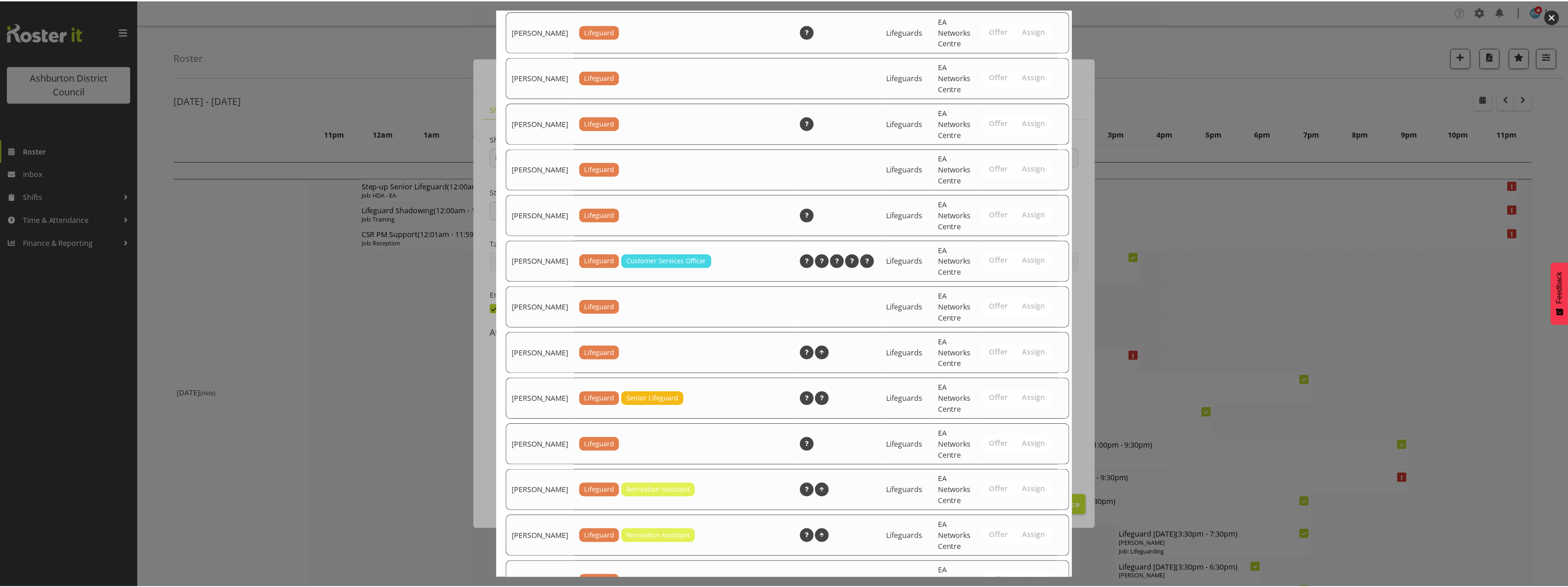
scroll to position [1147, 0]
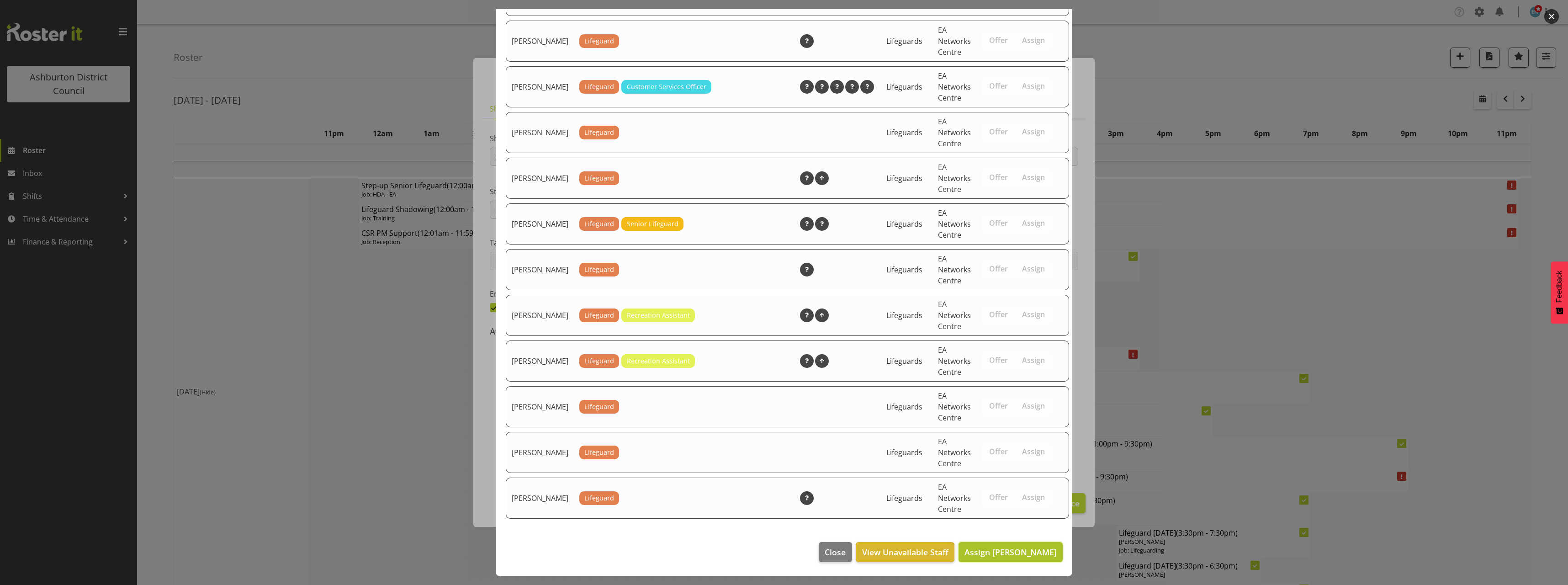
click at [1031, 555] on span "Assign [PERSON_NAME]" at bounding box center [1010, 552] width 92 height 11
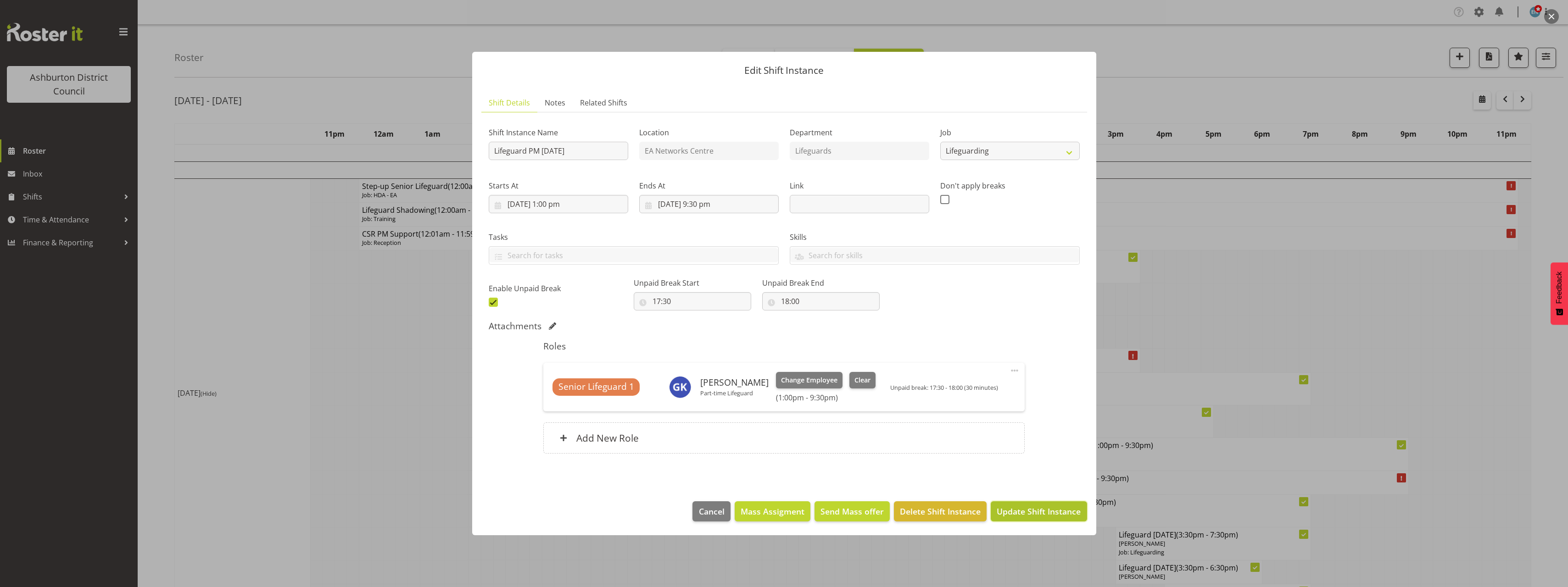
click at [1069, 515] on span "Update Shift Instance" at bounding box center [1039, 511] width 84 height 12
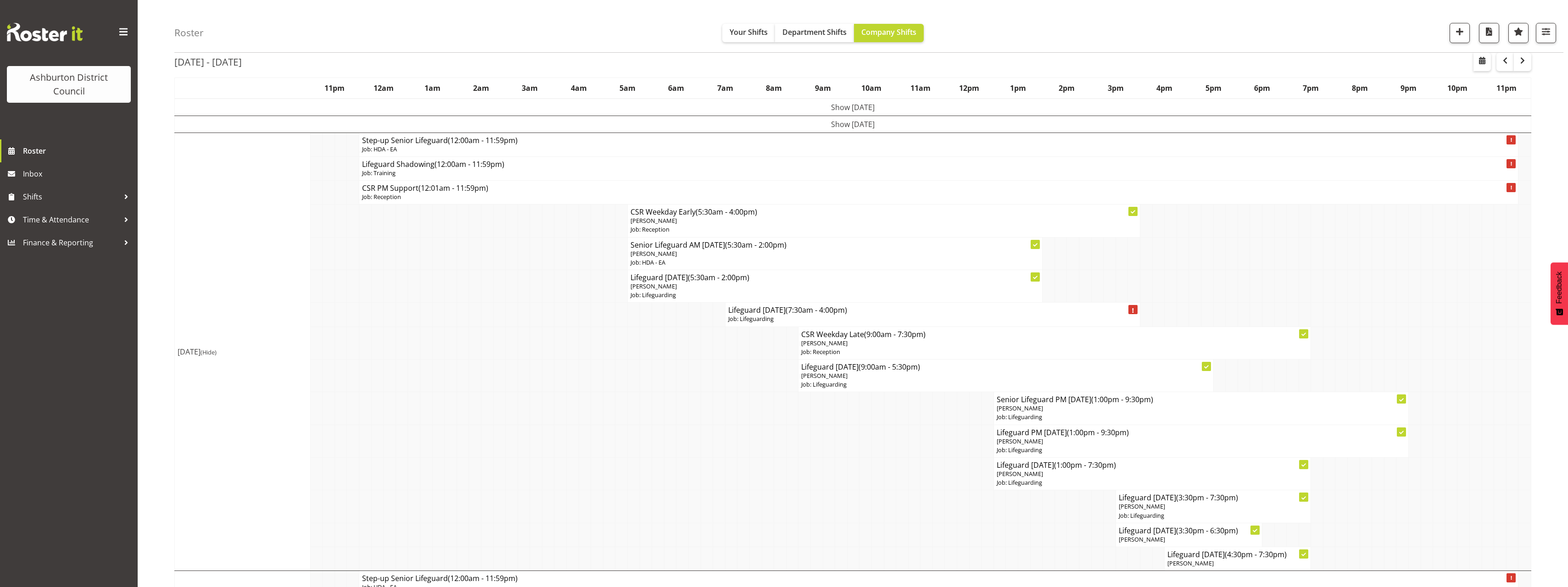
scroll to position [137, 0]
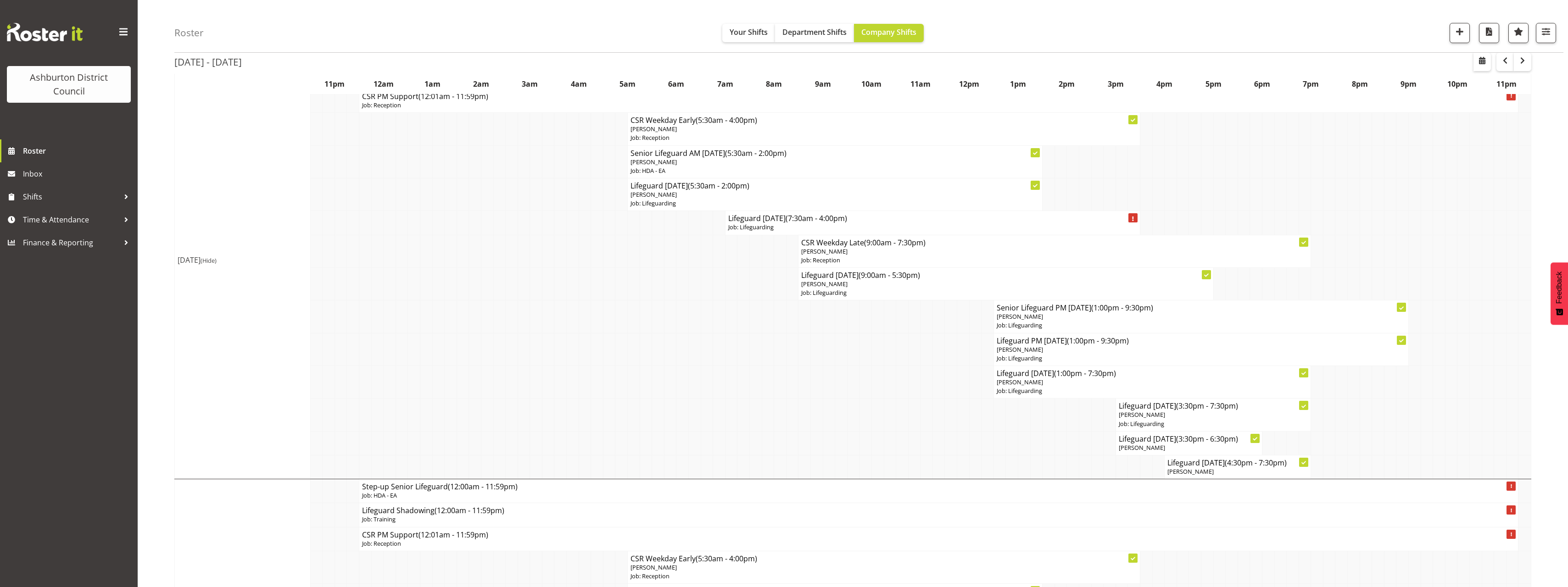
click at [217, 259] on span "(Hide)" at bounding box center [209, 260] width 16 height 8
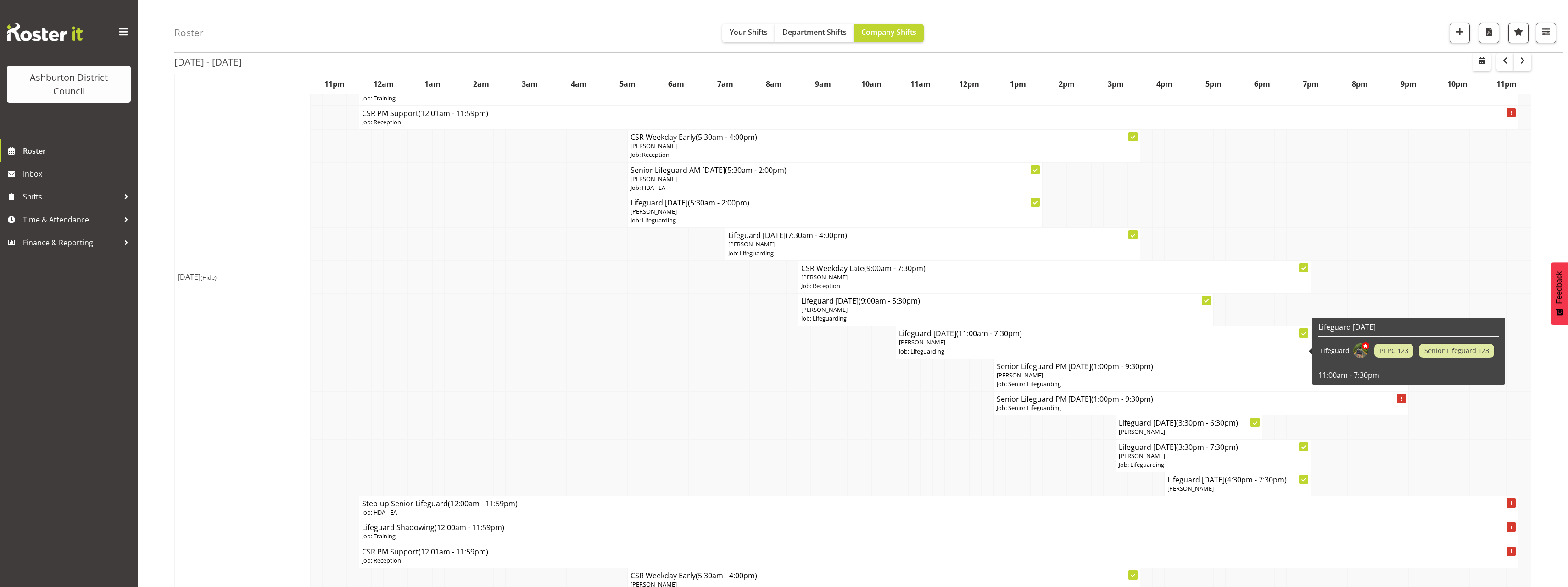
click at [933, 343] on span "[PERSON_NAME]" at bounding box center [922, 342] width 46 height 8
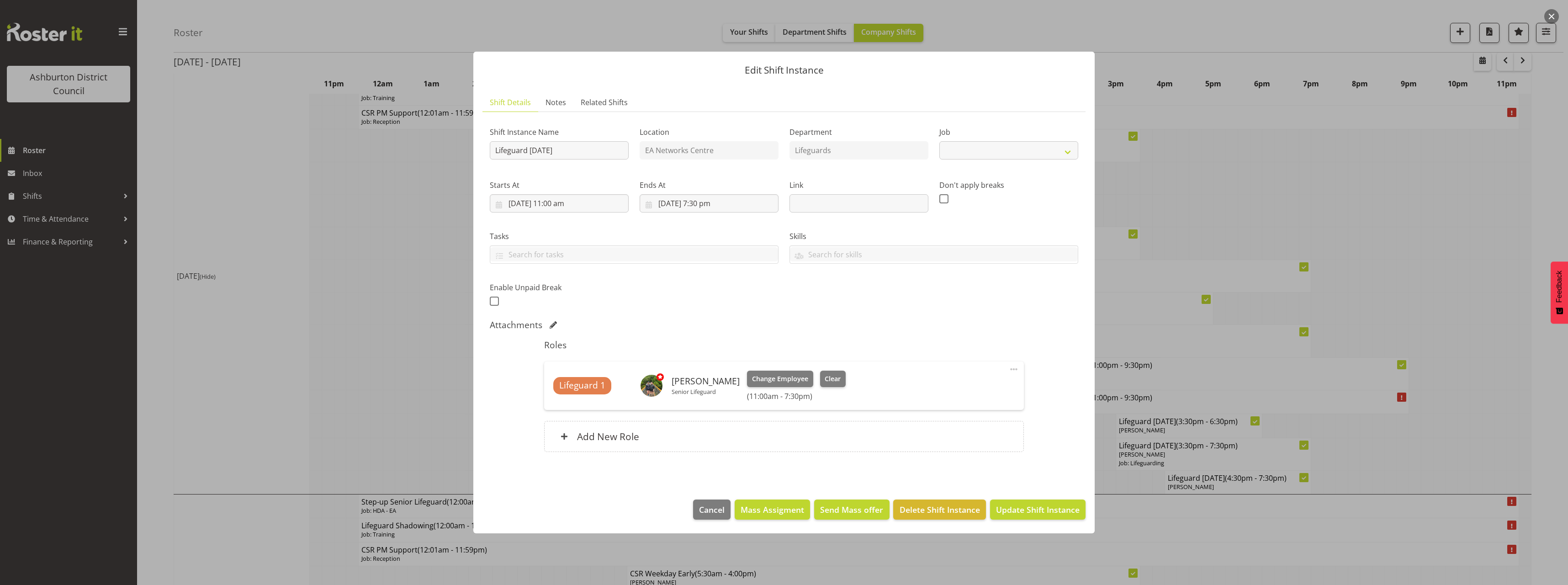
select select "38"
click at [559, 200] on input "[DATE] 11:00 am" at bounding box center [559, 203] width 139 height 18
click at [558, 398] on select "00 01 02 03 04 05 06 07 08 09 10 11 12 13 14 15 16 17 18 19 20 21 22 23" at bounding box center [559, 397] width 21 height 18
select select "12"
click at [549, 388] on select "00 01 02 03 04 05 06 07 08 09 10 11 12 13 14 15 16 17 18 19 20 21 22 23" at bounding box center [559, 397] width 21 height 18
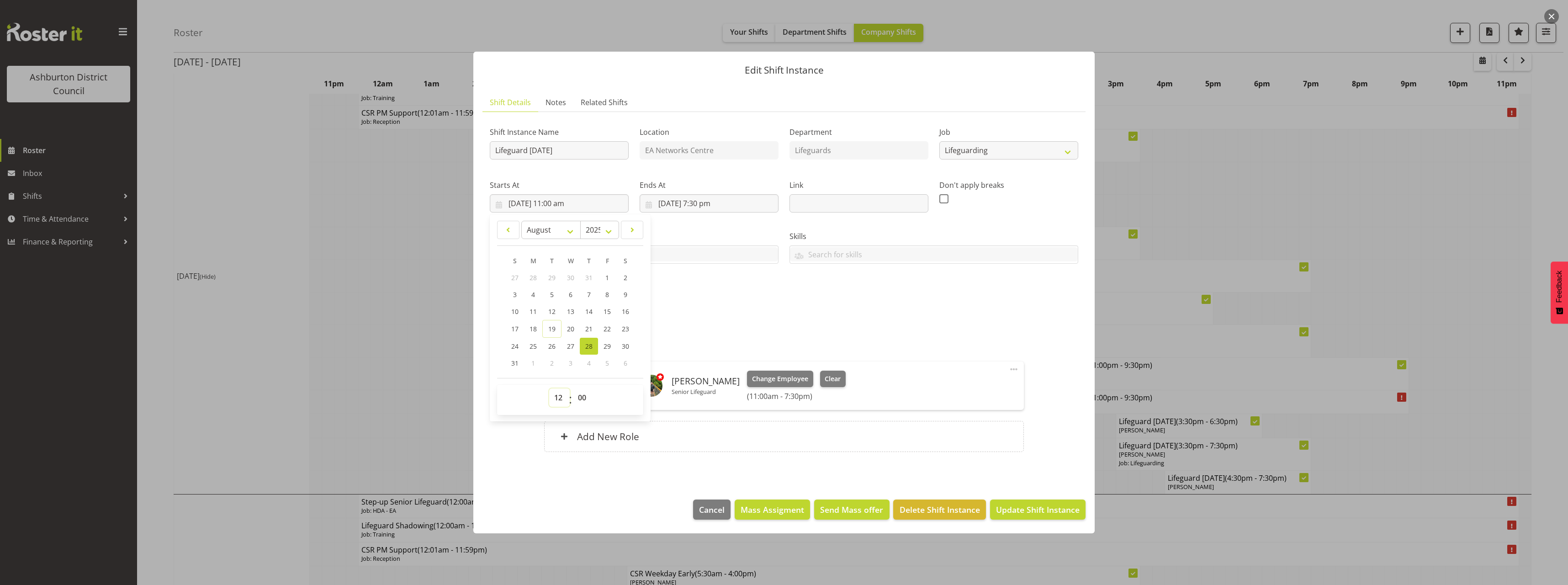
type input "[DATE] 12:00 pm"
click at [811, 291] on div "Shift Instance Name Lifeguard [DATE] Location EA Networks Centre Department Lif…" at bounding box center [783, 214] width 599 height 200
click at [1029, 510] on span "Update Shift Instance" at bounding box center [1038, 509] width 83 height 12
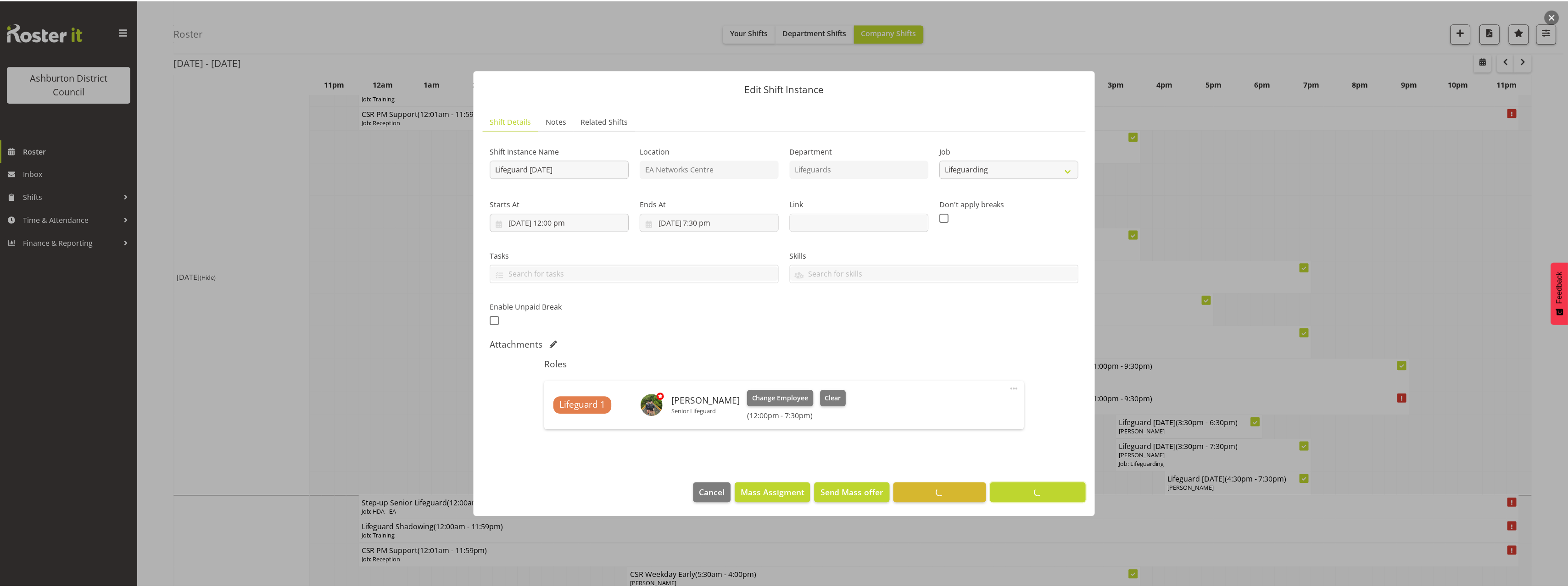
scroll to position [0, 0]
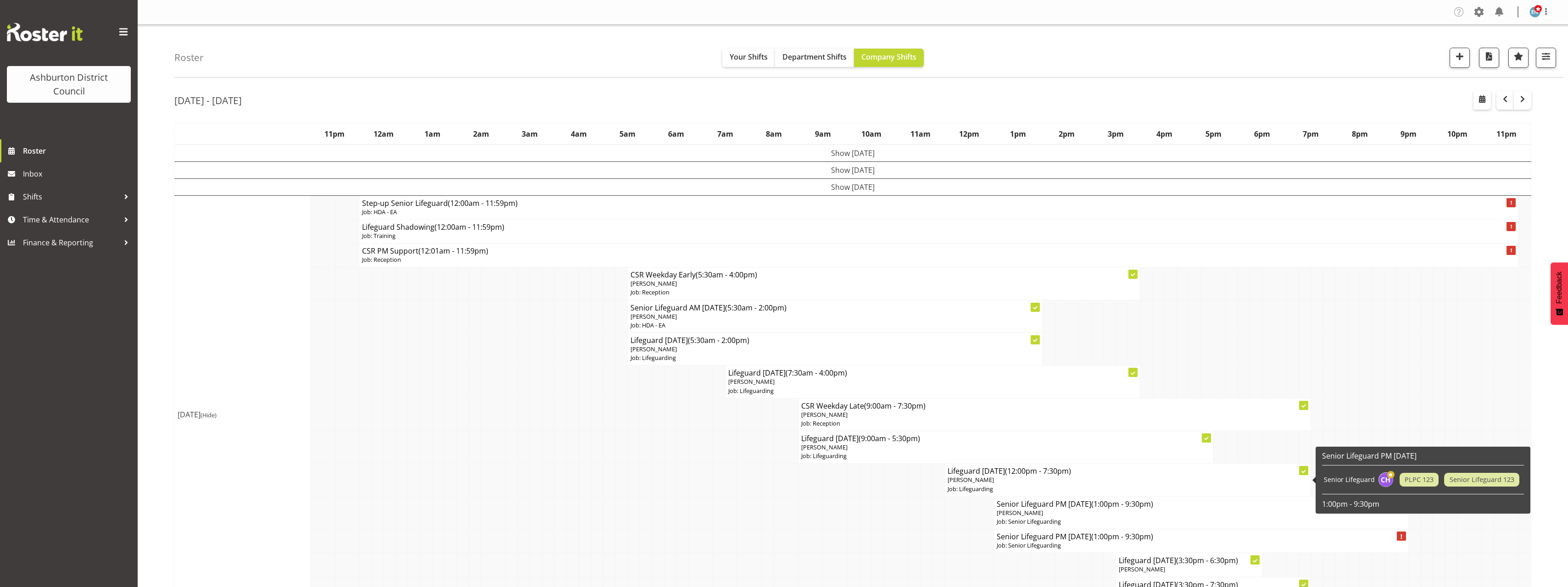
click at [986, 484] on span "[PERSON_NAME]" at bounding box center [971, 479] width 46 height 8
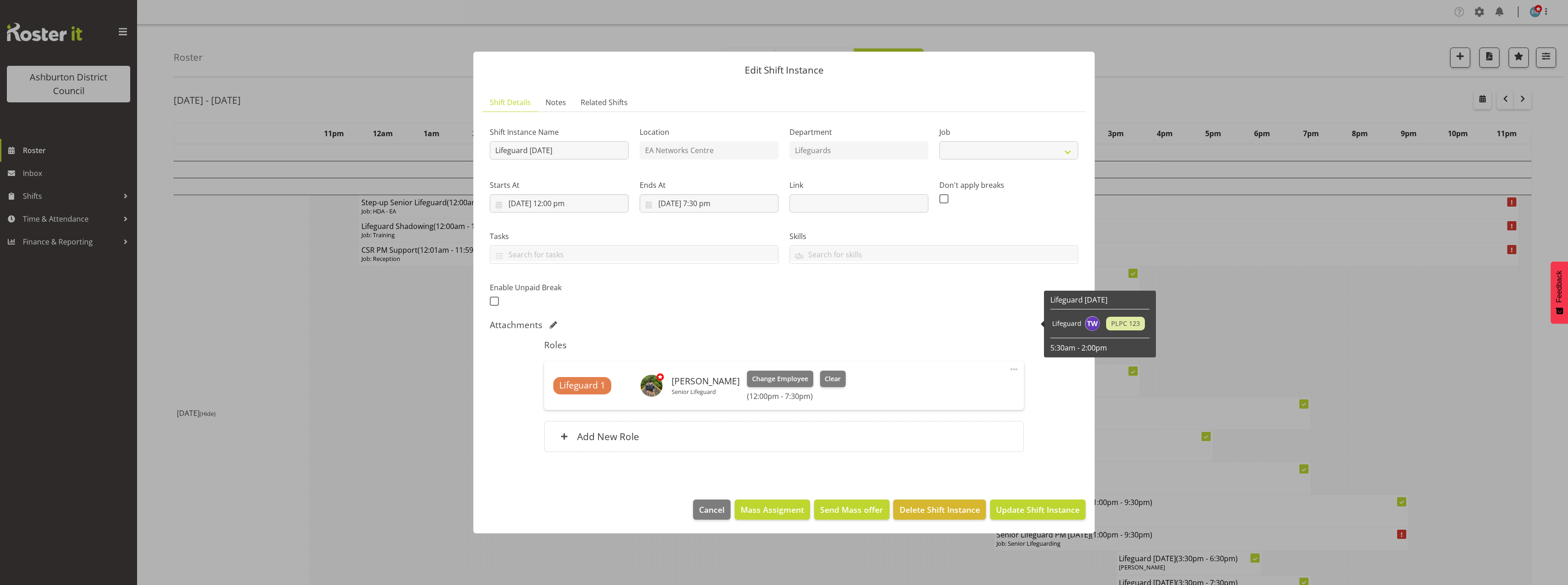
select select "38"
click at [495, 304] on span at bounding box center [494, 301] width 9 height 9
click at [495, 304] on input "checkbox" at bounding box center [493, 301] width 6 height 6
checkbox input "true"
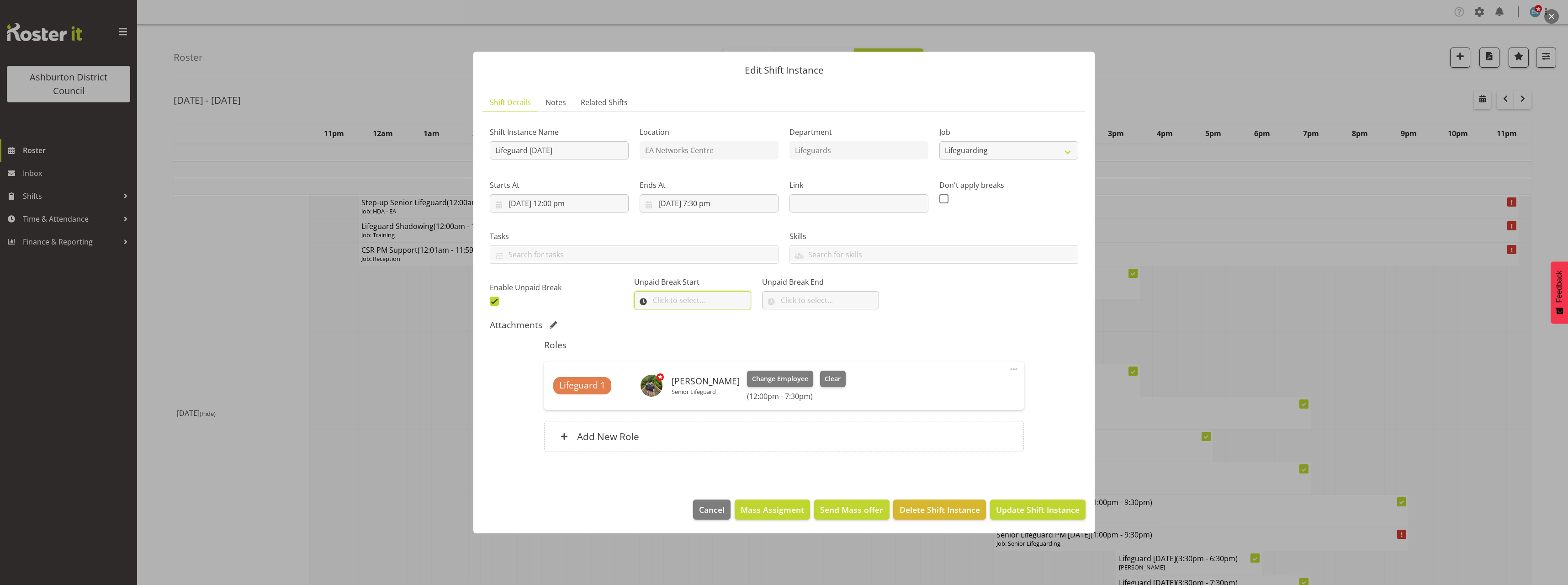
click at [686, 297] on input "text" at bounding box center [693, 300] width 117 height 18
click at [700, 325] on select "00 00 01 02 03 04 05 06 07 08 09 10 11 12 13 14 15 16 17 18 19 20 21 22 23" at bounding box center [696, 324] width 21 height 18
select select "17"
click at [686, 315] on select "00 00 01 02 03 04 05 06 07 08 09 10 11 12 13 14 15 16 17 18 19 20 21 22 23" at bounding box center [696, 324] width 21 height 18
click at [724, 322] on select "00 00 01 02 03 04 05 06 07 08 09 10 11 12 13 14 15 16 17 18 19 20 21 22 23 24 2…" at bounding box center [720, 324] width 21 height 18
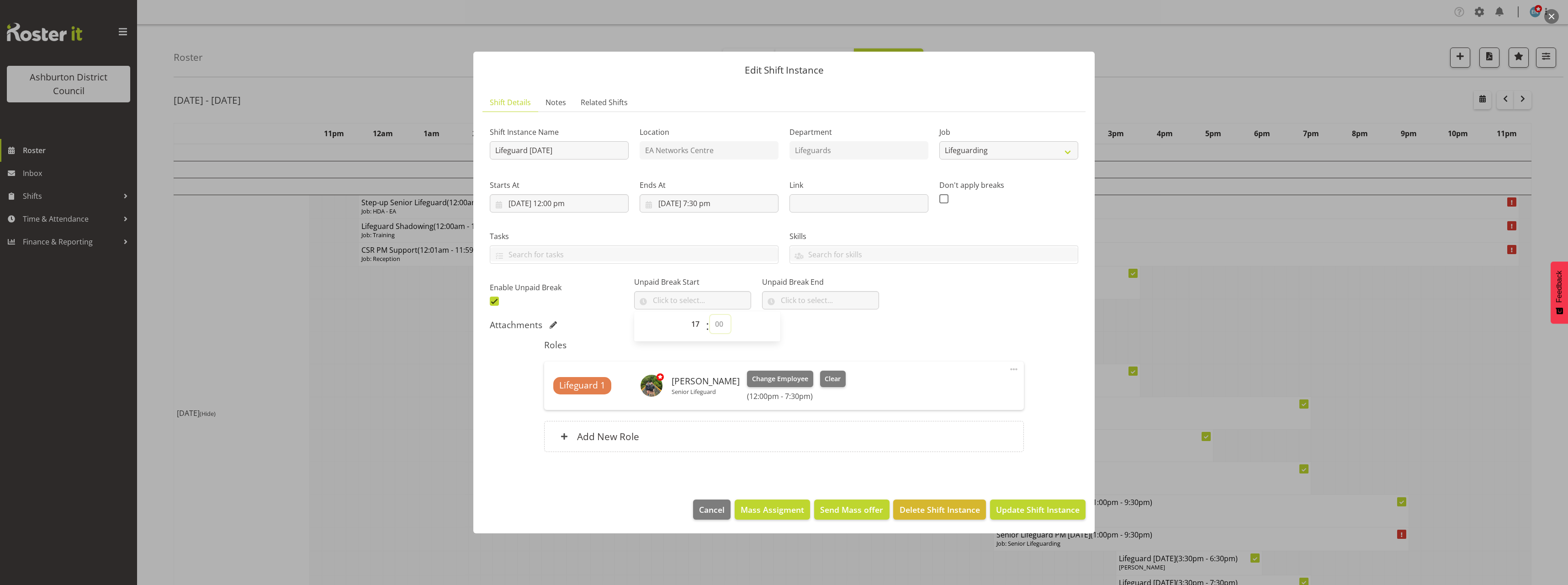
select select "15"
click at [710, 315] on select "00 00 01 02 03 04 05 06 07 08 09 10 11 12 13 14 15 16 17 18 19 20 21 22 23 24 2…" at bounding box center [720, 324] width 21 height 18
type input "17:15"
click at [791, 295] on input "text" at bounding box center [821, 300] width 117 height 18
click at [814, 322] on select "00 00 01 02 03 04 05 06 07 08 09 10 11 12 13 14 15 16 17 18 19 20 21 22 23" at bounding box center [824, 324] width 21 height 18
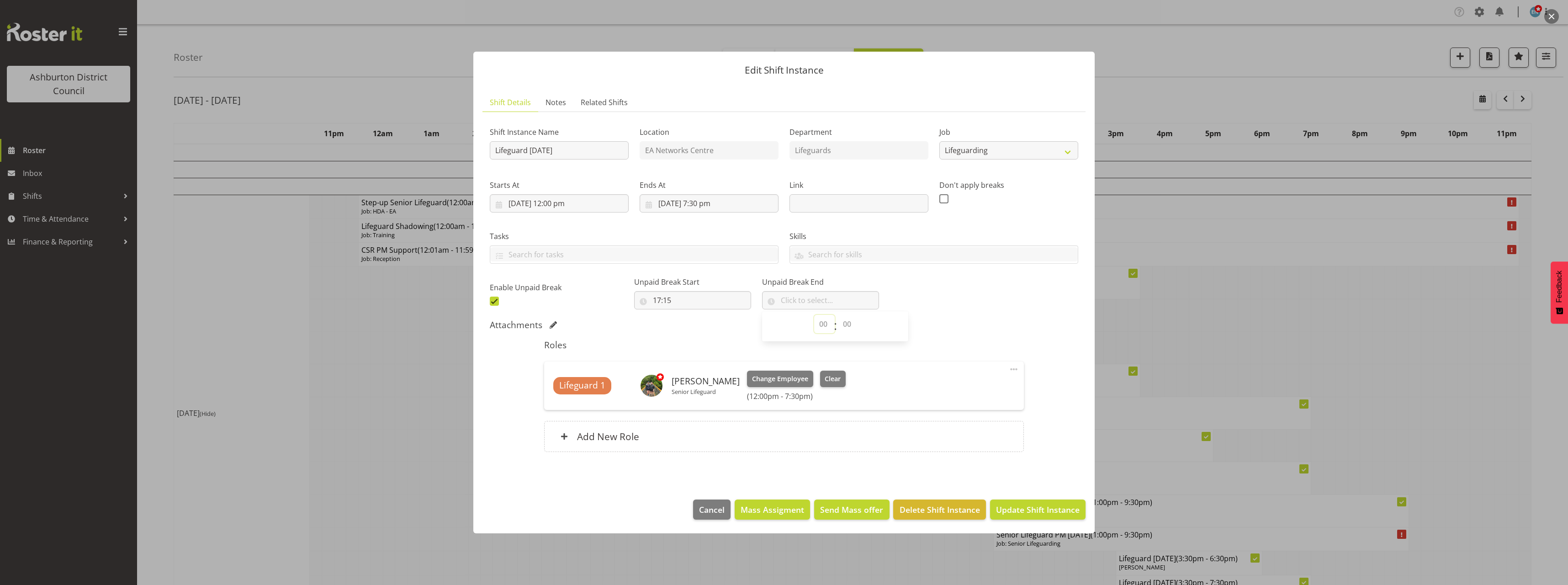
select select "17"
click at [814, 315] on select "00 00 01 02 03 04 05 06 07 08 09 10 11 12 13 14 15 16 17 18 19 20 21 22 23" at bounding box center [824, 324] width 21 height 18
click at [849, 319] on select "00 00 01 02 03 04 05 06 07 08 09 10 11 12 13 14 15 16 17 18 19 20 21 22 23 24 2…" at bounding box center [847, 324] width 21 height 18
select select "45"
click at [838, 315] on select "00 00 01 02 03 04 05 06 07 08 09 10 11 12 13 14 15 16 17 18 19 20 21 22 23 24 2…" at bounding box center [847, 324] width 21 height 18
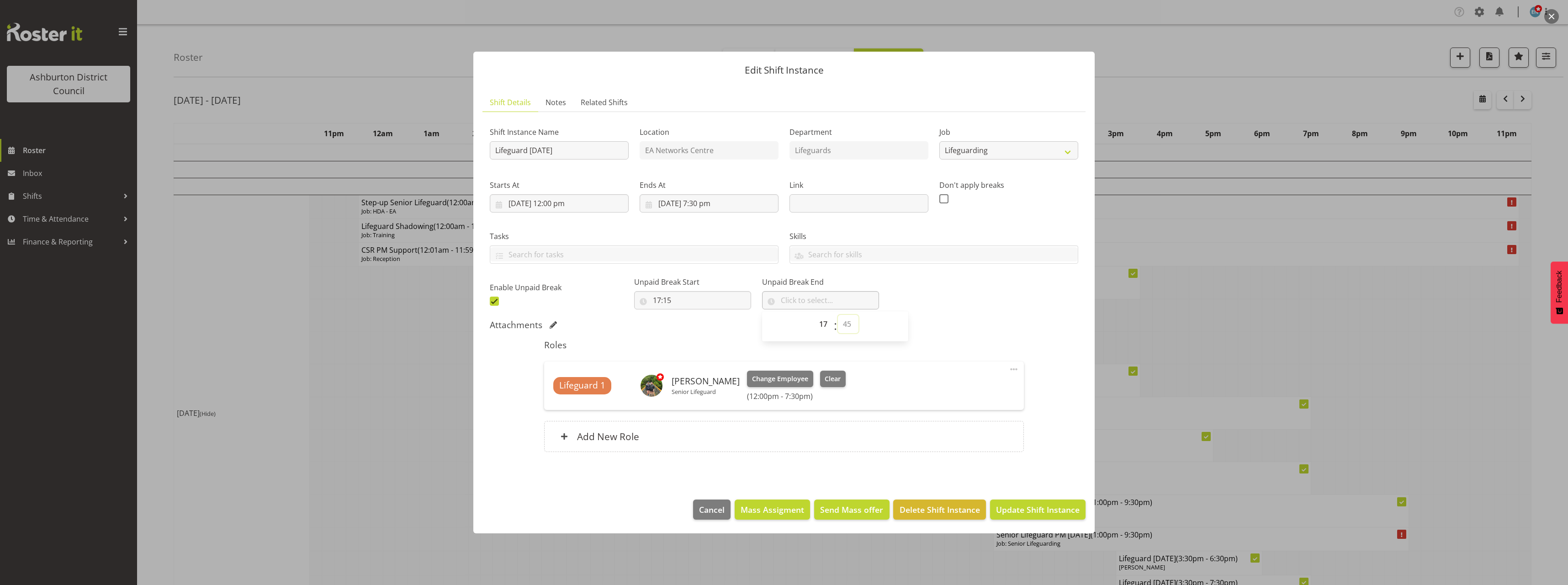
type input "17:45"
click at [952, 278] on div "Shift Instance Name Lifeguard [DATE] Location EA Networks Centre Department Lif…" at bounding box center [783, 214] width 599 height 200
click at [1054, 513] on span "Update Shift Instance" at bounding box center [1038, 509] width 83 height 12
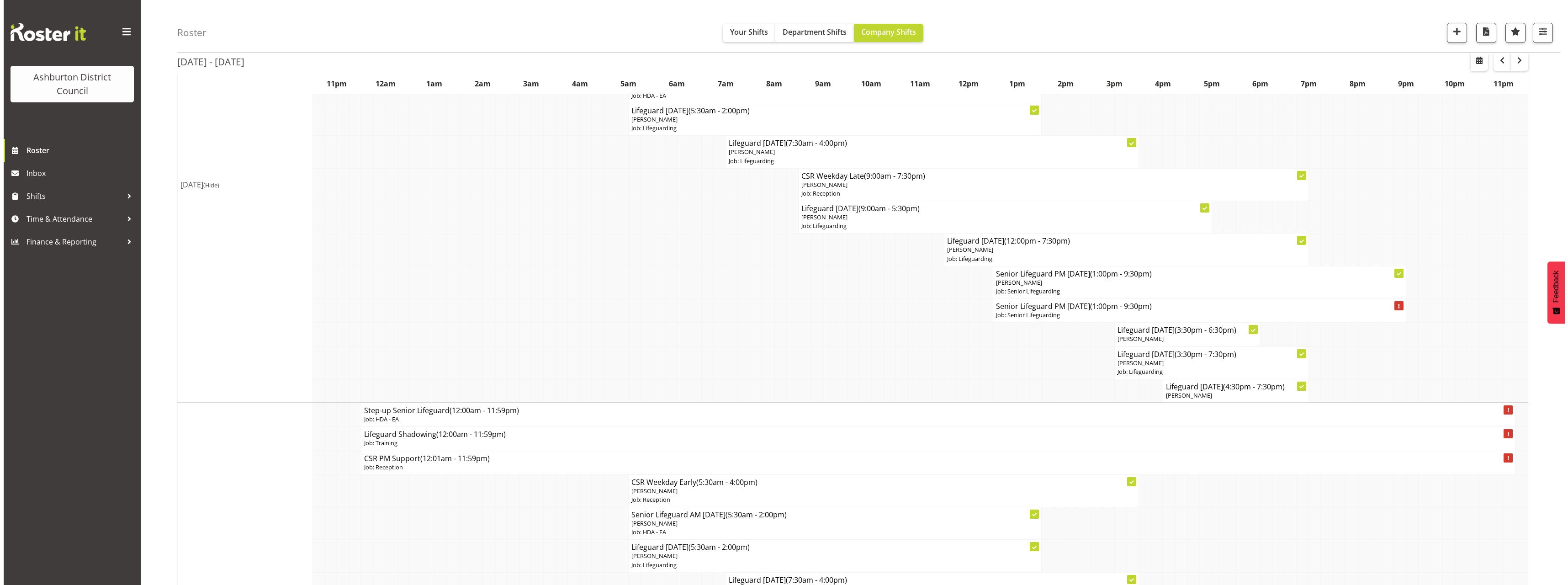
scroll to position [137, 0]
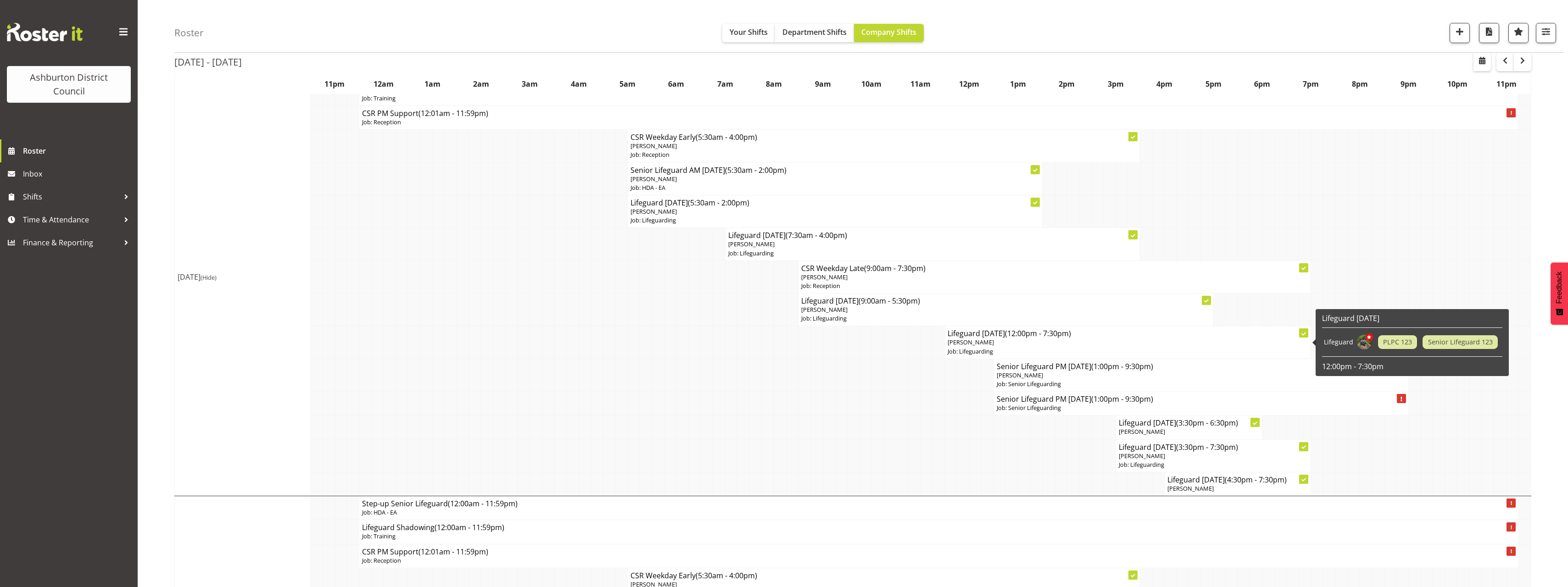
click at [971, 344] on span "[PERSON_NAME]" at bounding box center [971, 342] width 46 height 8
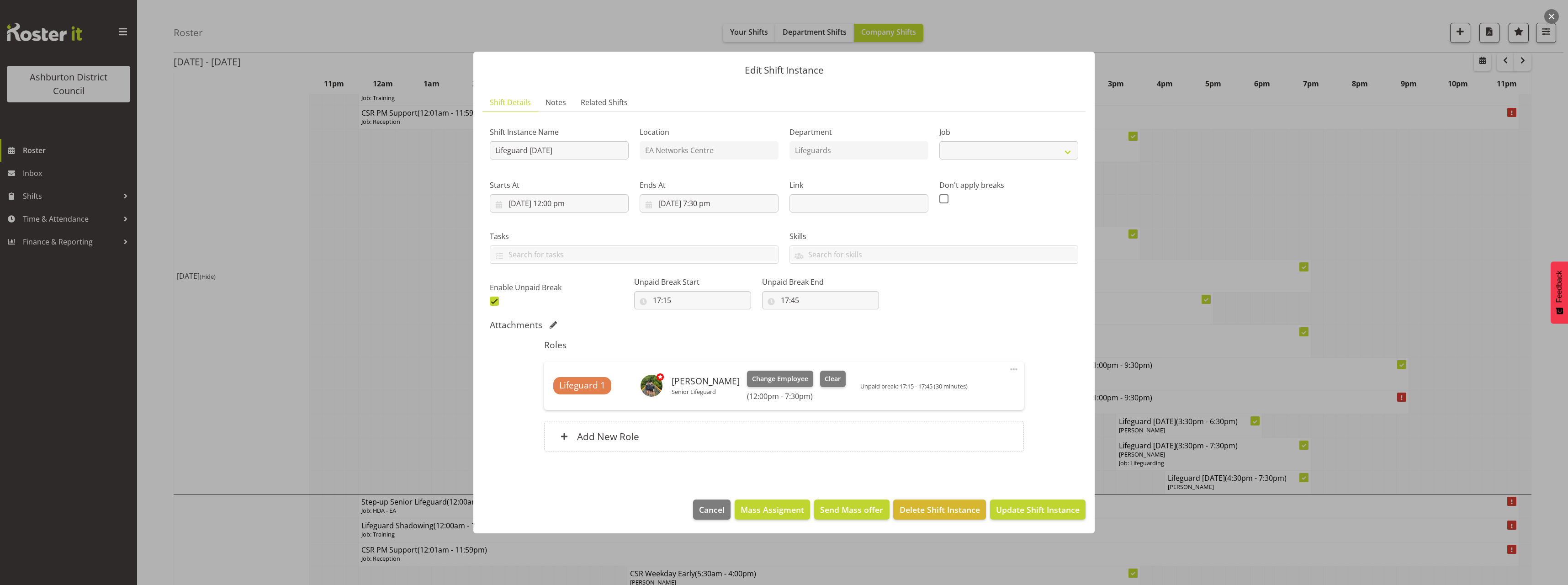
select select "38"
click at [1500, 373] on div at bounding box center [784, 292] width 1568 height 585
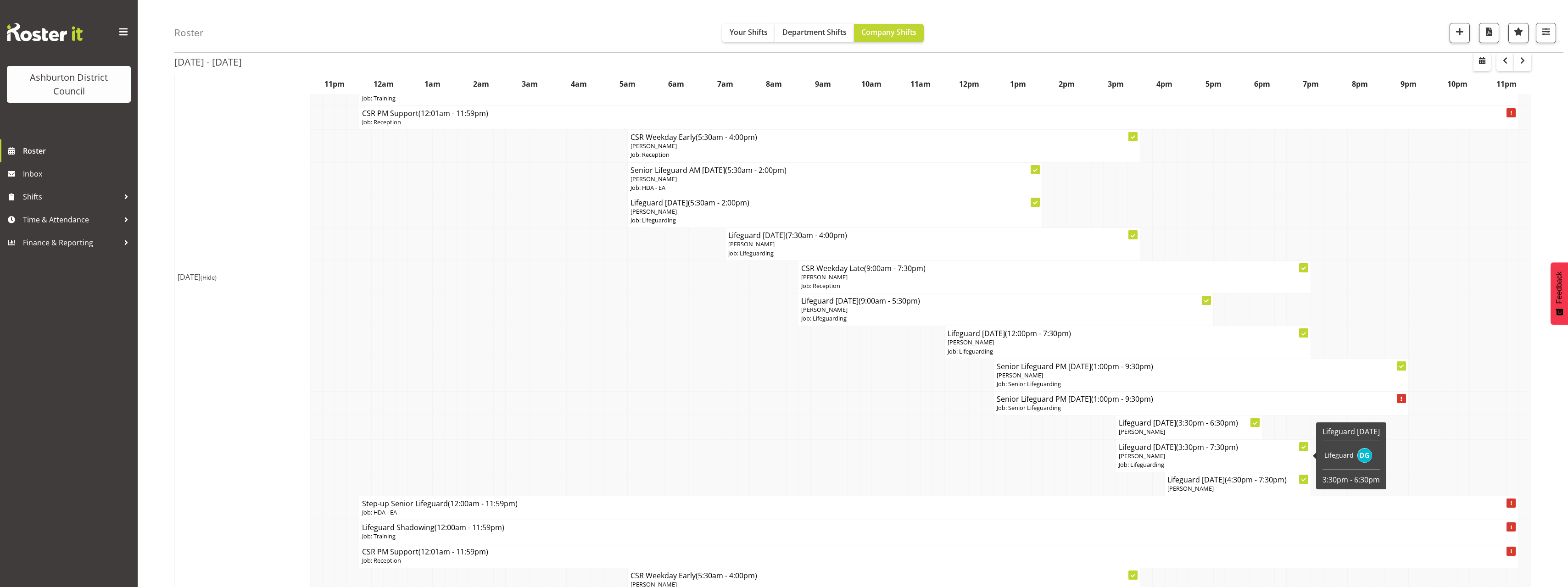
click at [1156, 462] on p "Job: Lifeguarding" at bounding box center [1213, 465] width 189 height 9
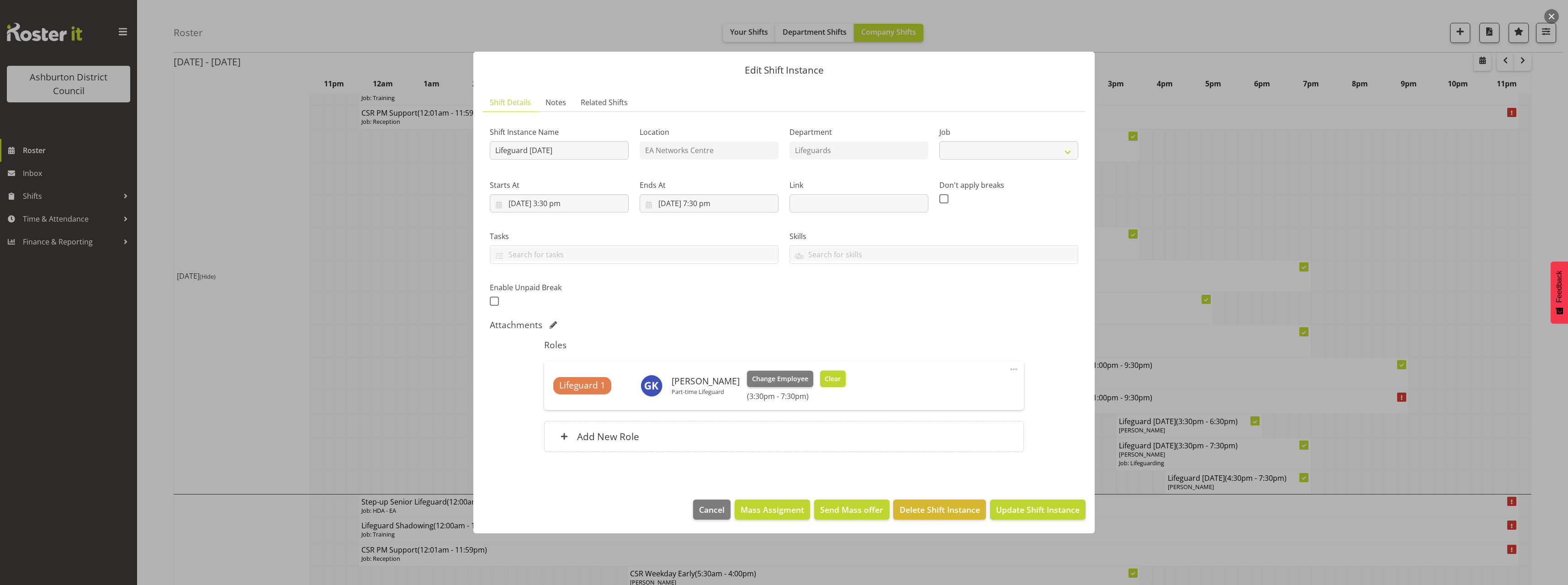
click at [824, 377] on span "Clear" at bounding box center [833, 379] width 16 height 10
select select "38"
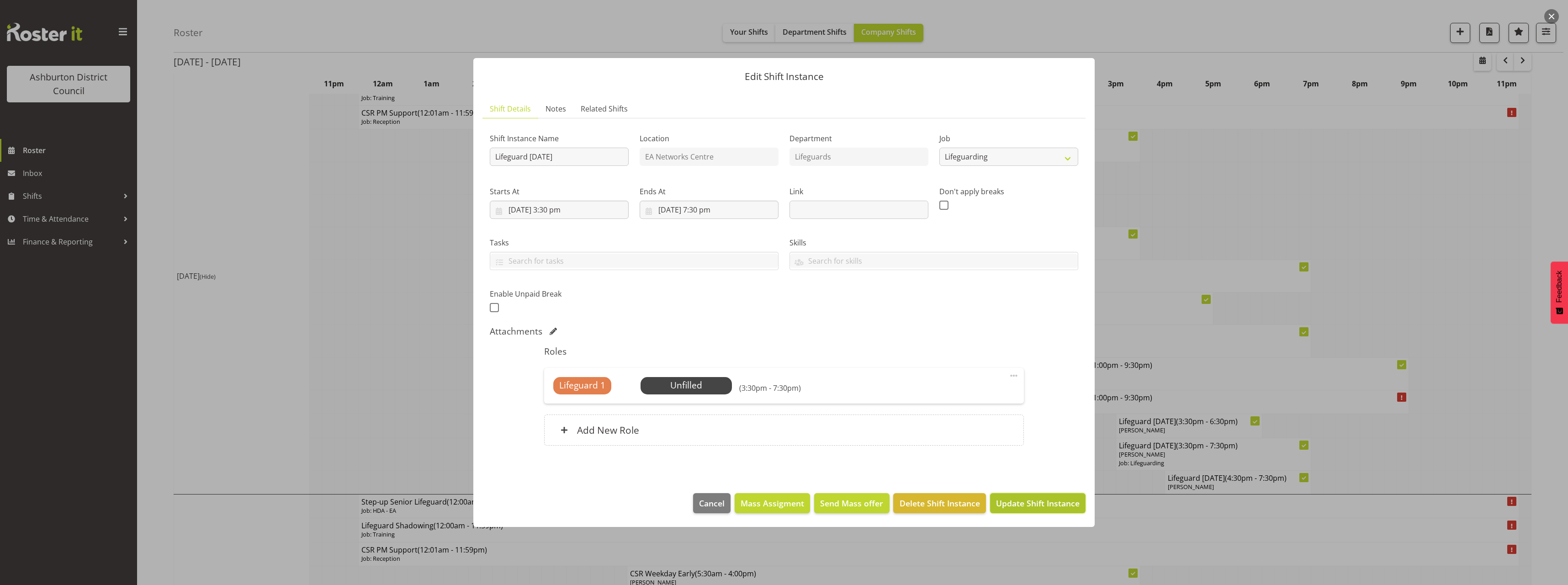
click at [1022, 505] on span "Update Shift Instance" at bounding box center [1038, 503] width 83 height 12
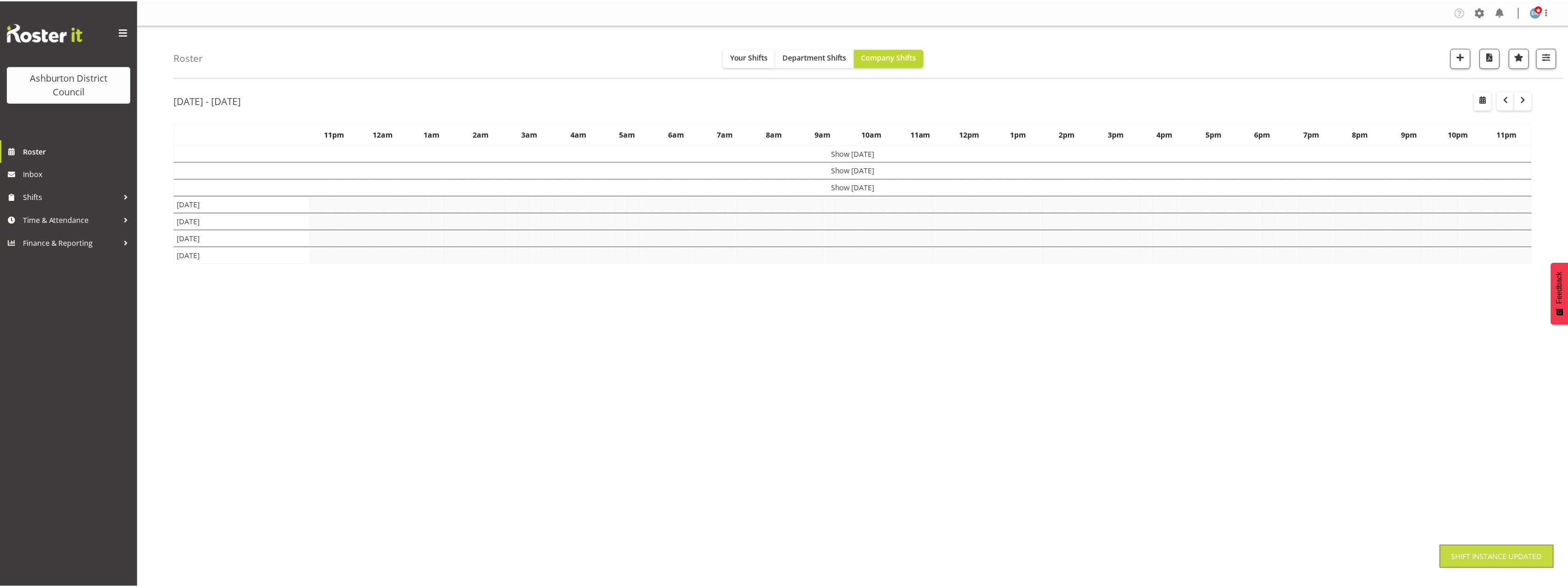
scroll to position [0, 0]
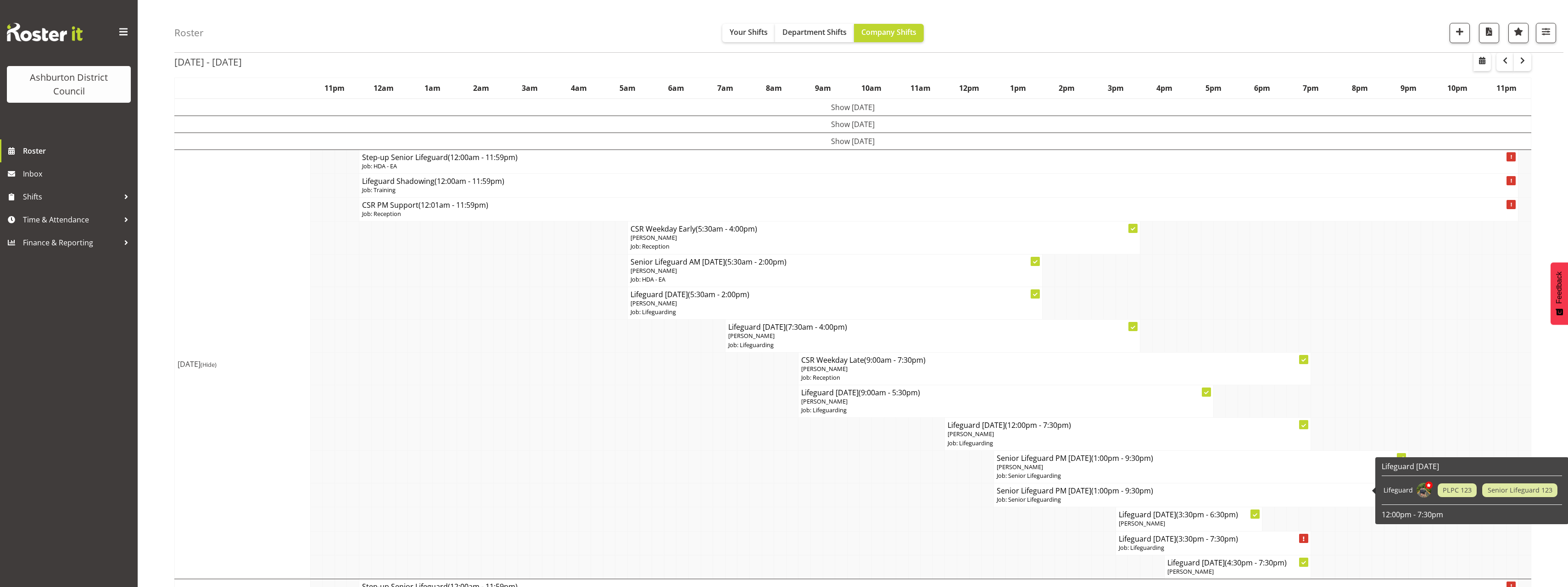
click at [1037, 491] on h4 "Senior Lifeguard PM [DATE] (1:00pm - 9:30pm)" at bounding box center [1201, 490] width 409 height 9
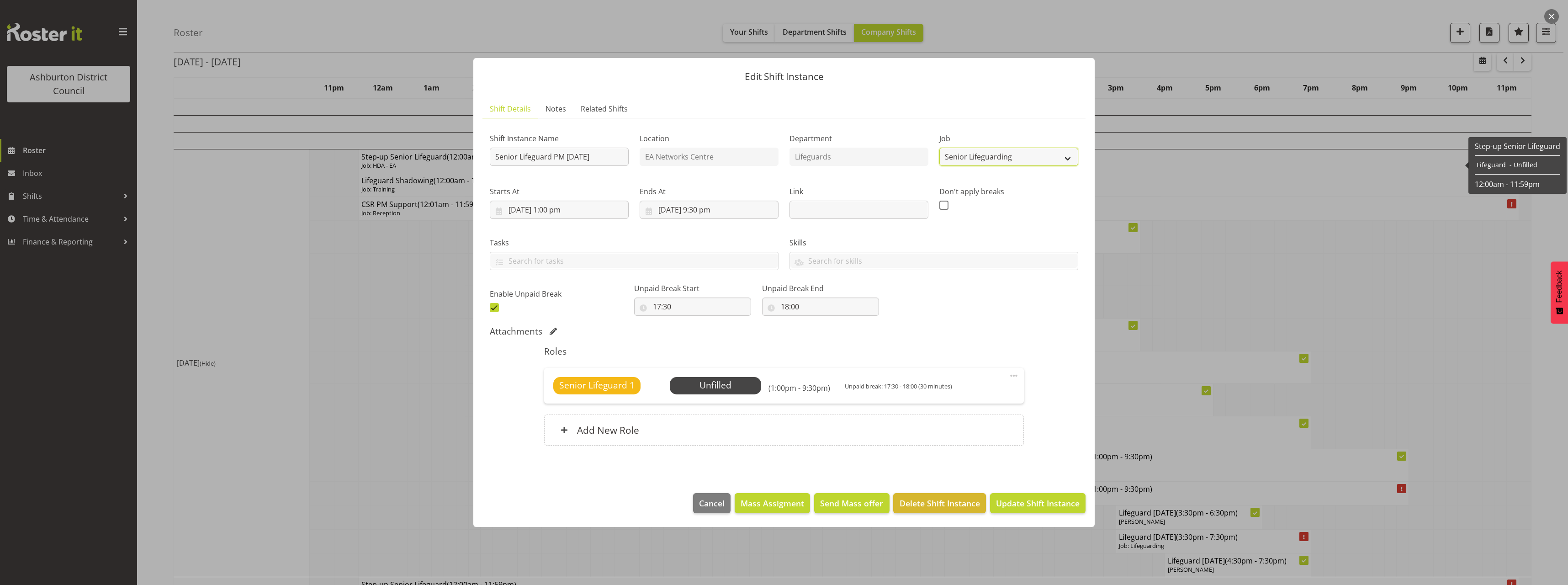
click at [1042, 156] on select "Create new job Casual HDA - CSR HDA - EA Lifeguarding LTS- Alt Duties Ordinary …" at bounding box center [1008, 156] width 139 height 18
select select "38"
click at [939, 147] on select "Create new job Casual HDA - CSR HDA - EA Lifeguarding LTS- Alt Duties Ordinary …" at bounding box center [1008, 156] width 139 height 18
click at [1007, 373] on div "Senior Lifeguard 1 Unfilled Select Employee (1:00pm - 9:30pm) Unpaid break: 17:…" at bounding box center [783, 385] width 479 height 35
click at [1013, 374] on span at bounding box center [1014, 376] width 11 height 11
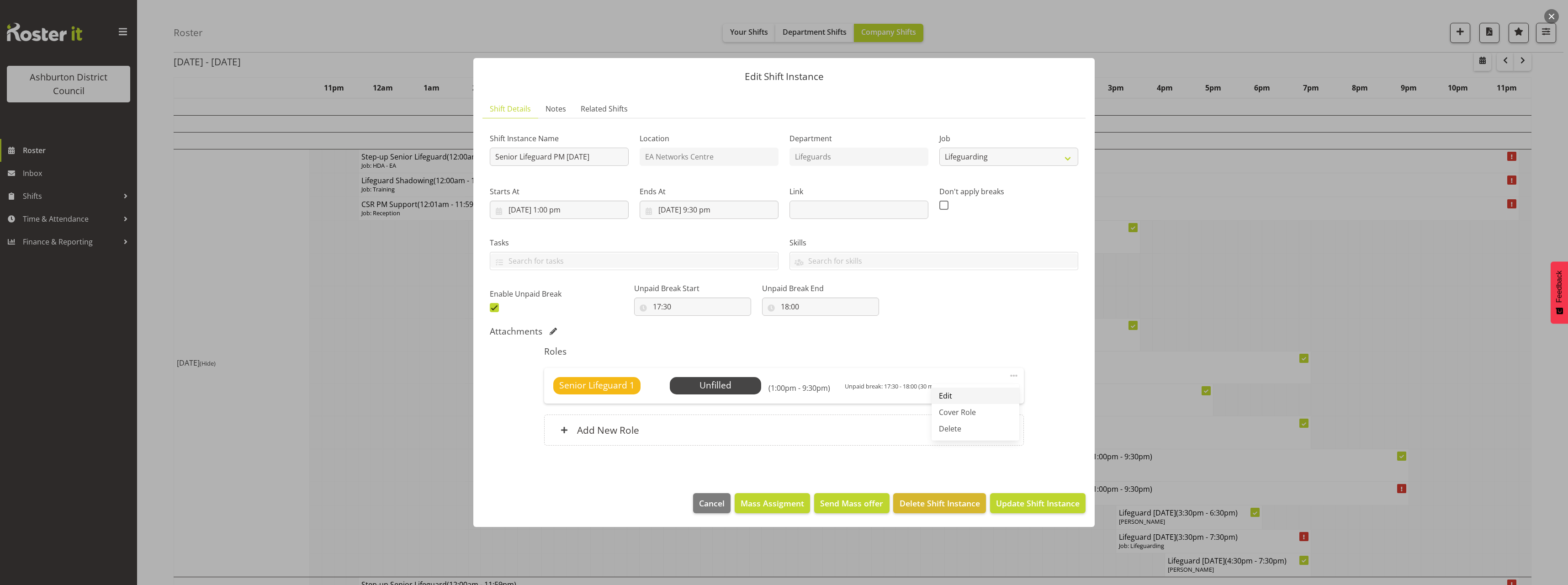
click at [991, 392] on link "Edit" at bounding box center [975, 396] width 88 height 16
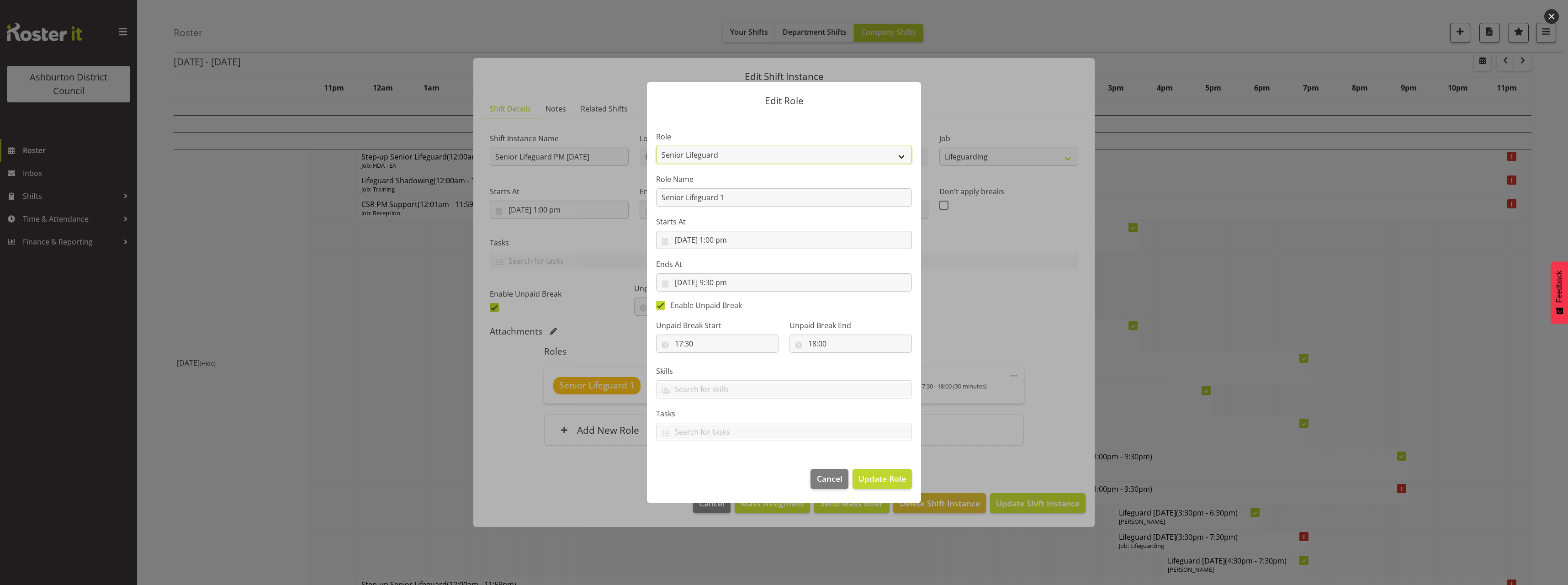
click at [716, 152] on select "AAGM Deputy Director AAGM Director Archivist Childrens Librarian Collections & …" at bounding box center [783, 154] width 256 height 18
select select "64"
click at [656, 146] on select "AAGM Deputy Director AAGM Director Archivist Childrens Librarian Collections & …" at bounding box center [783, 154] width 256 height 18
click at [884, 485] on button "Update Role" at bounding box center [882, 479] width 59 height 20
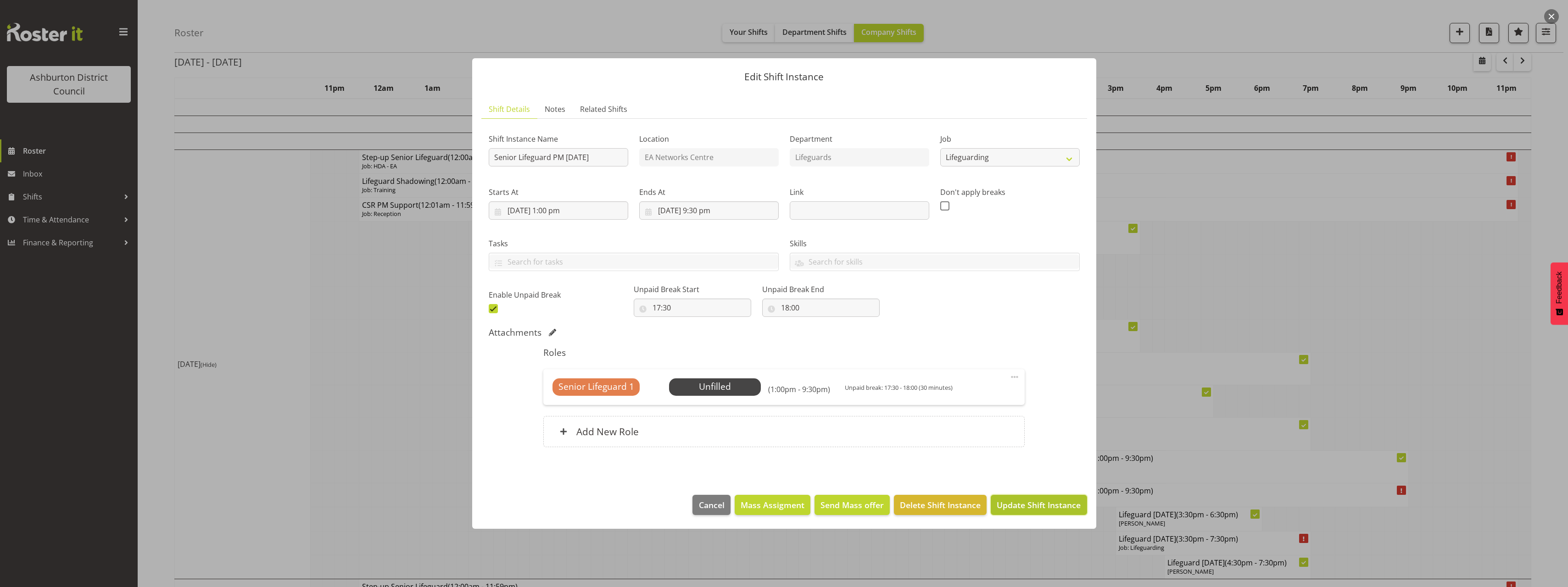
click at [1044, 515] on button "Update Shift Instance" at bounding box center [1038, 505] width 96 height 20
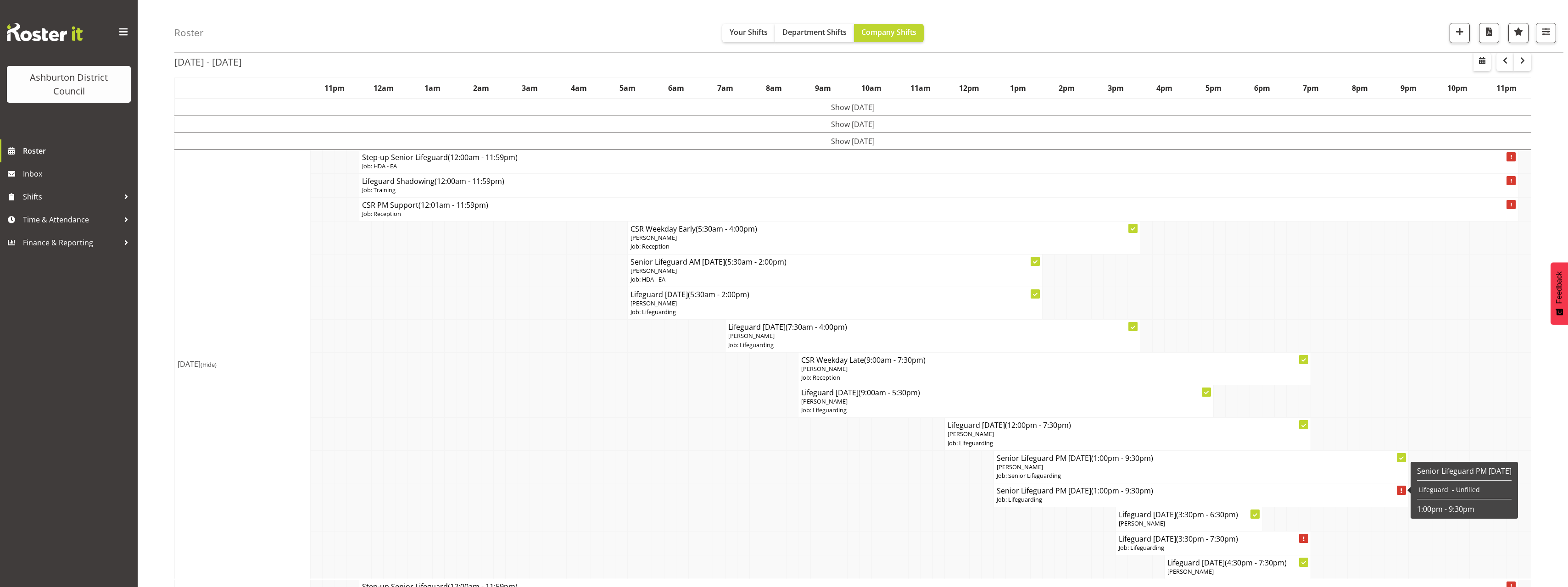
click at [1050, 491] on h4 "Senior Lifeguard PM [DATE] (1:00pm - 9:30pm)" at bounding box center [1201, 490] width 409 height 9
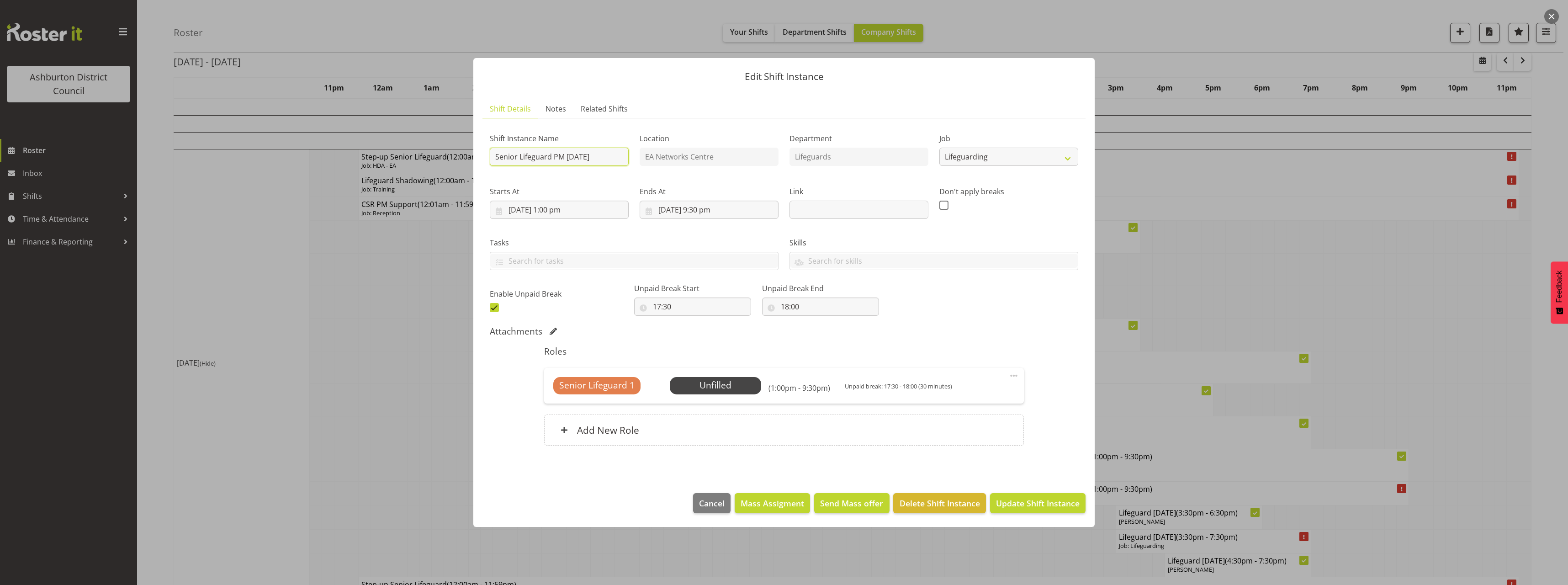
click at [518, 156] on input "Senior Lifeguard PM [DATE]" at bounding box center [559, 156] width 139 height 18
drag, startPoint x: 518, startPoint y: 156, endPoint x: 479, endPoint y: 157, distance: 39.0
click at [479, 157] on section "Shift Details Notes Related Shifts Shift Instance Name Senior Lifeguard PM [DAT…" at bounding box center [784, 287] width 621 height 393
click at [515, 157] on input "Senior Lifeguard PM [DATE]" at bounding box center [559, 156] width 139 height 18
drag, startPoint x: 518, startPoint y: 157, endPoint x: 481, endPoint y: 159, distance: 37.1
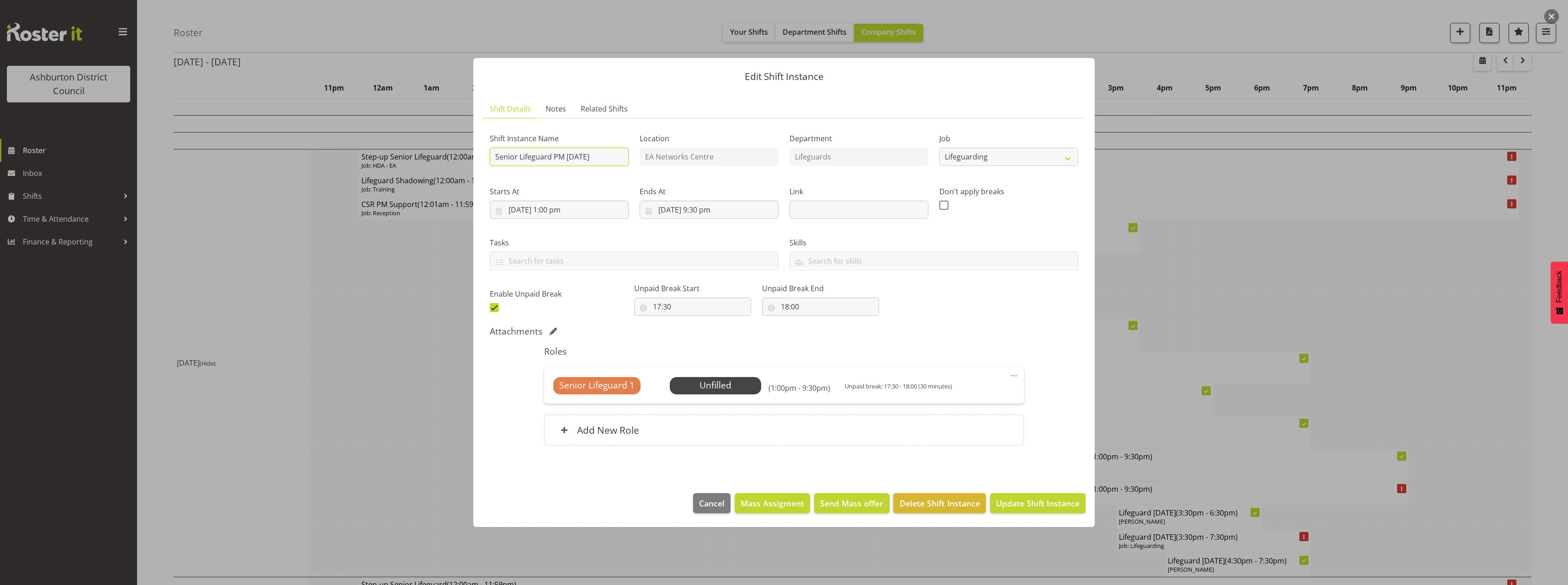
click at [481, 159] on section "Shift Details Notes Related Shifts Shift Instance Name Senior Lifeguard PM [DAT…" at bounding box center [784, 287] width 621 height 393
click at [733, 388] on span "Select Employee" at bounding box center [715, 385] width 68 height 13
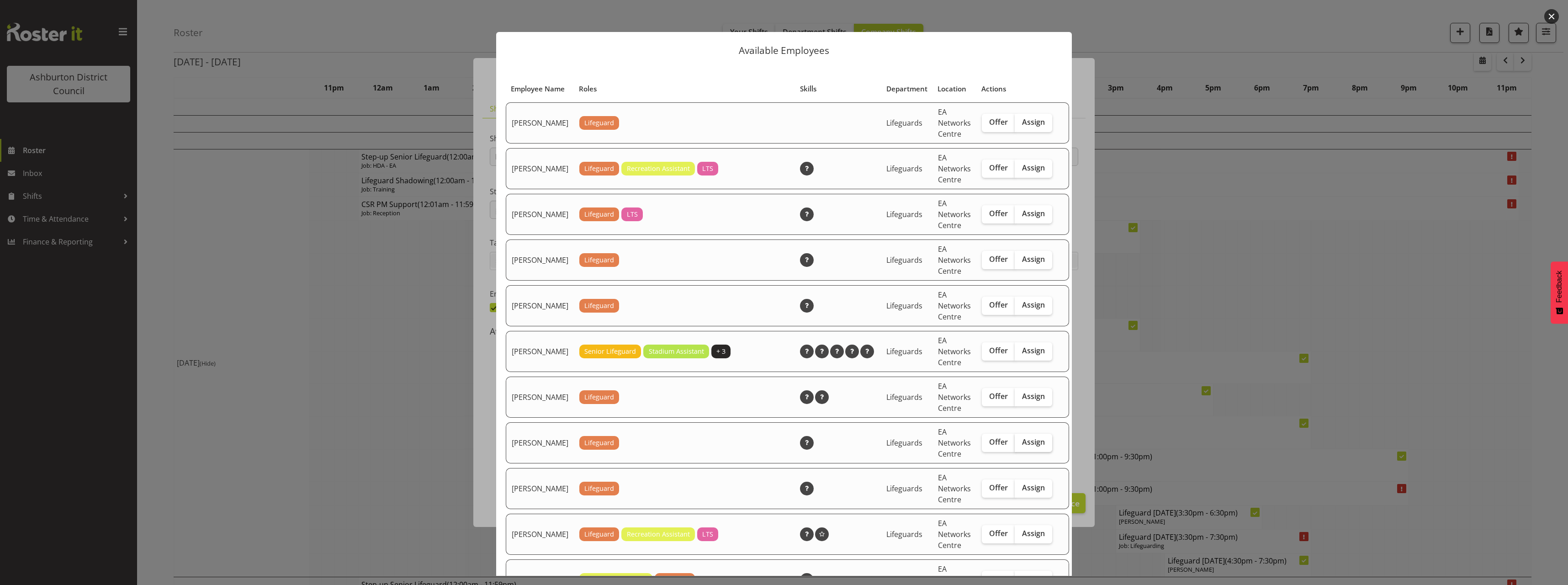
click at [1022, 446] on span "Assign" at bounding box center [1033, 442] width 23 height 9
click at [1016, 445] on input "Assign" at bounding box center [1018, 442] width 6 height 6
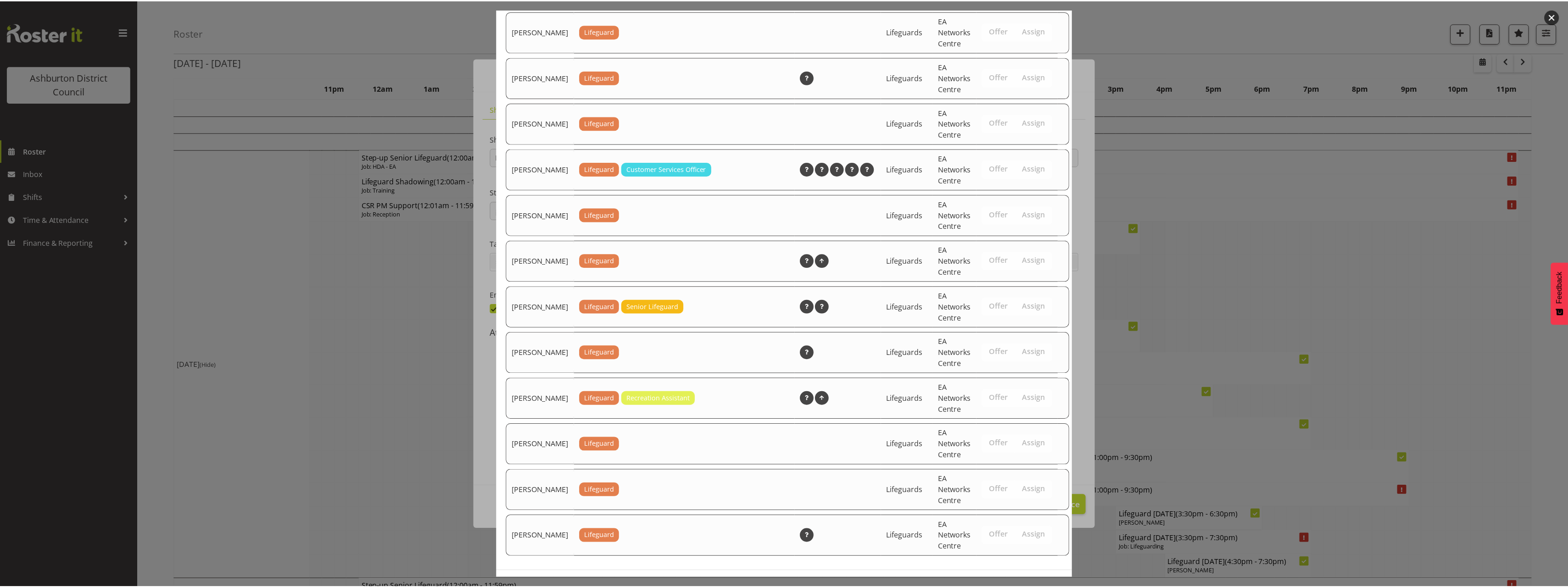
scroll to position [1147, 0]
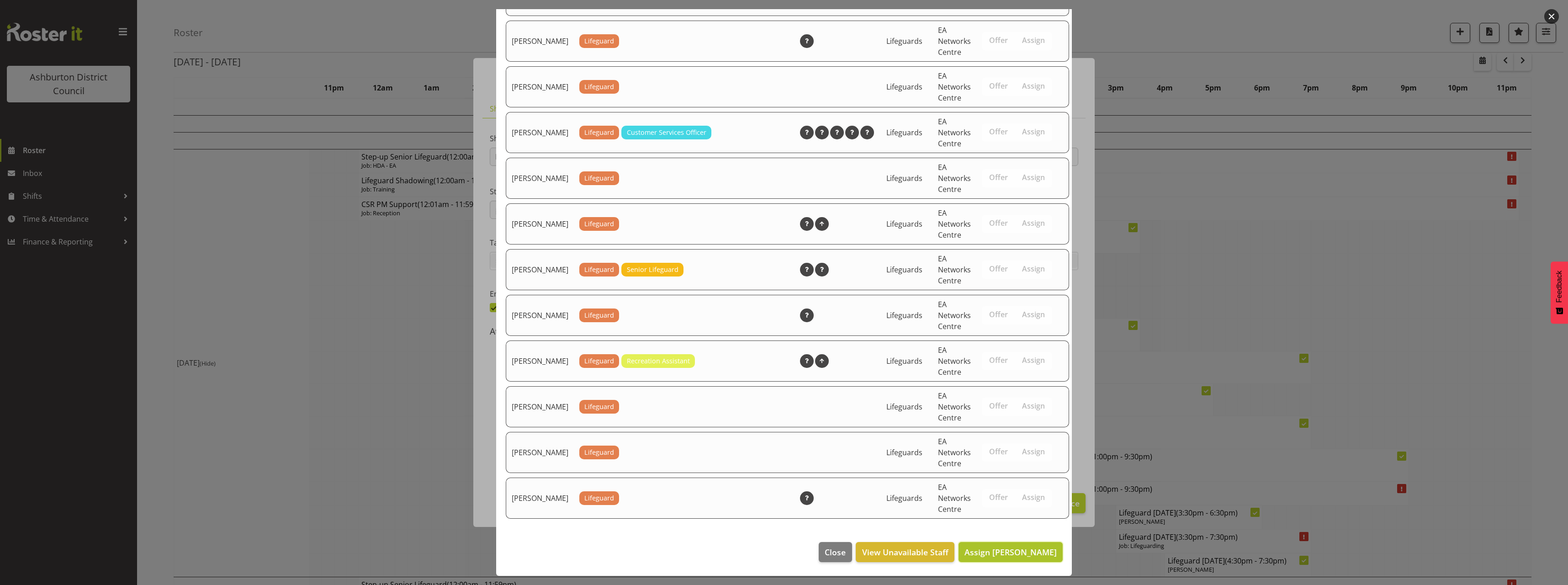
click at [1021, 560] on button "Assign [PERSON_NAME]" at bounding box center [1010, 552] width 104 height 20
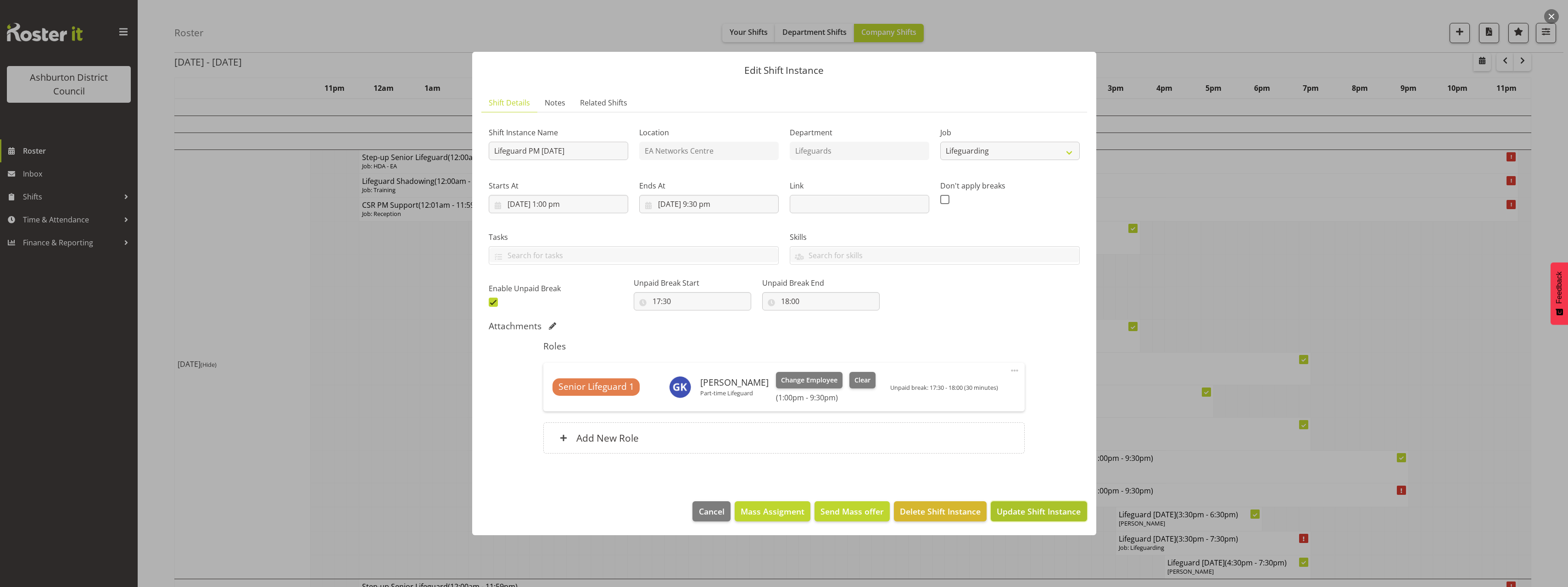
click at [1052, 511] on span "Update Shift Instance" at bounding box center [1039, 511] width 84 height 12
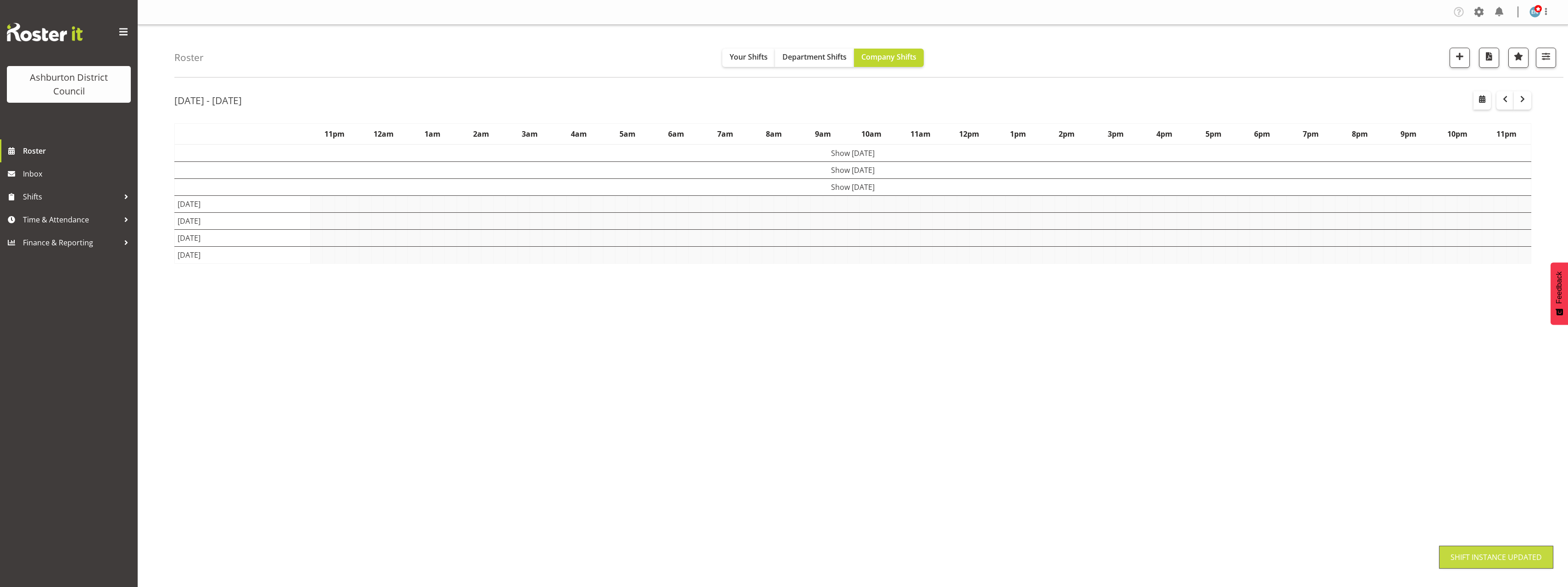
scroll to position [0, 0]
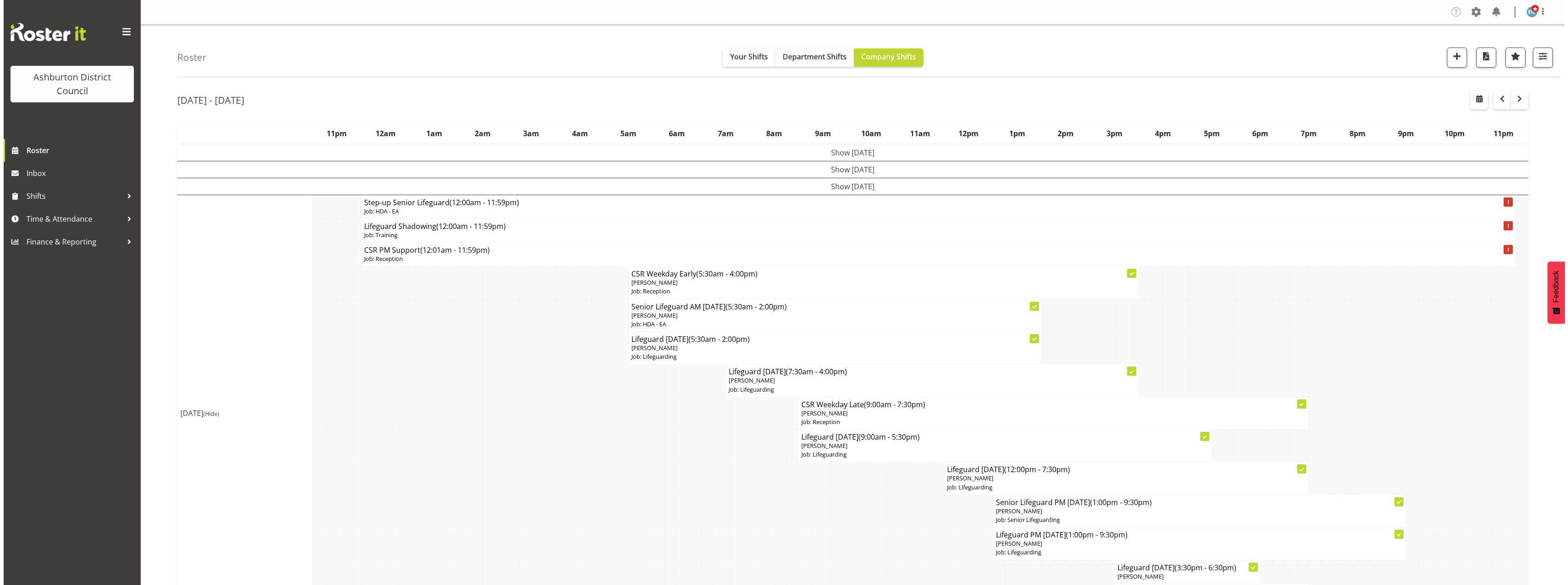
scroll to position [91, 0]
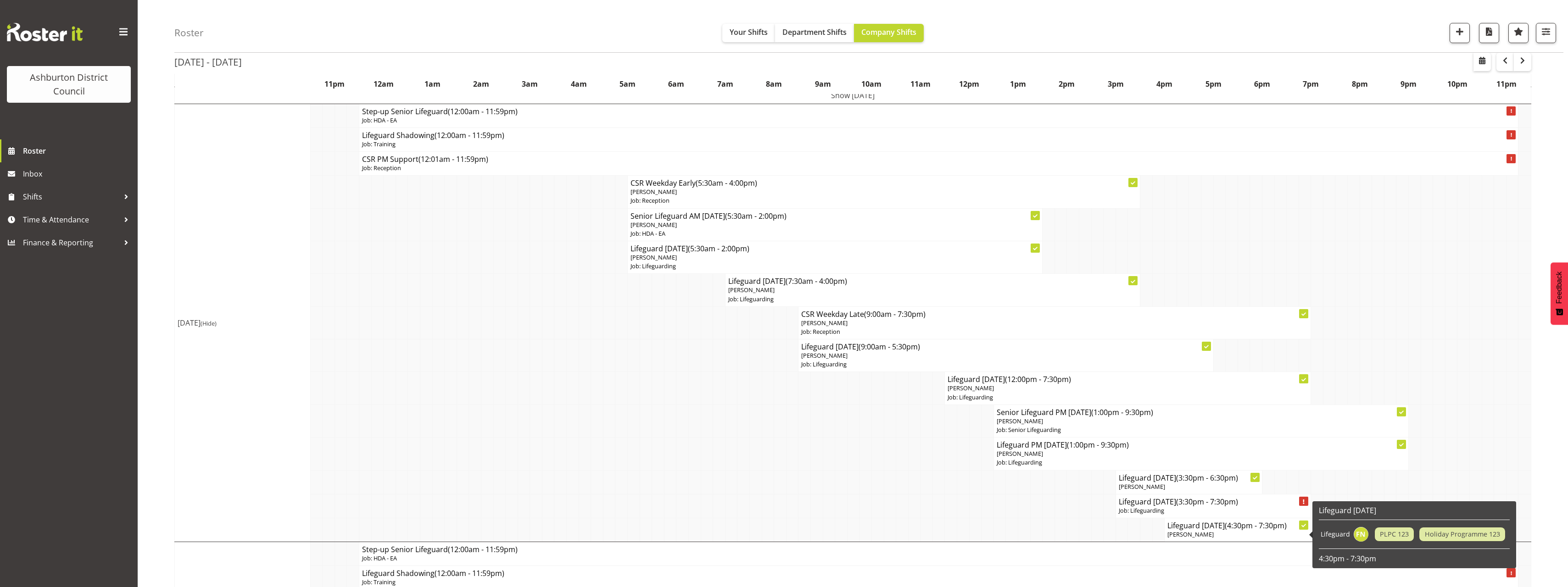
click at [1226, 531] on p "[PERSON_NAME]" at bounding box center [1237, 535] width 141 height 9
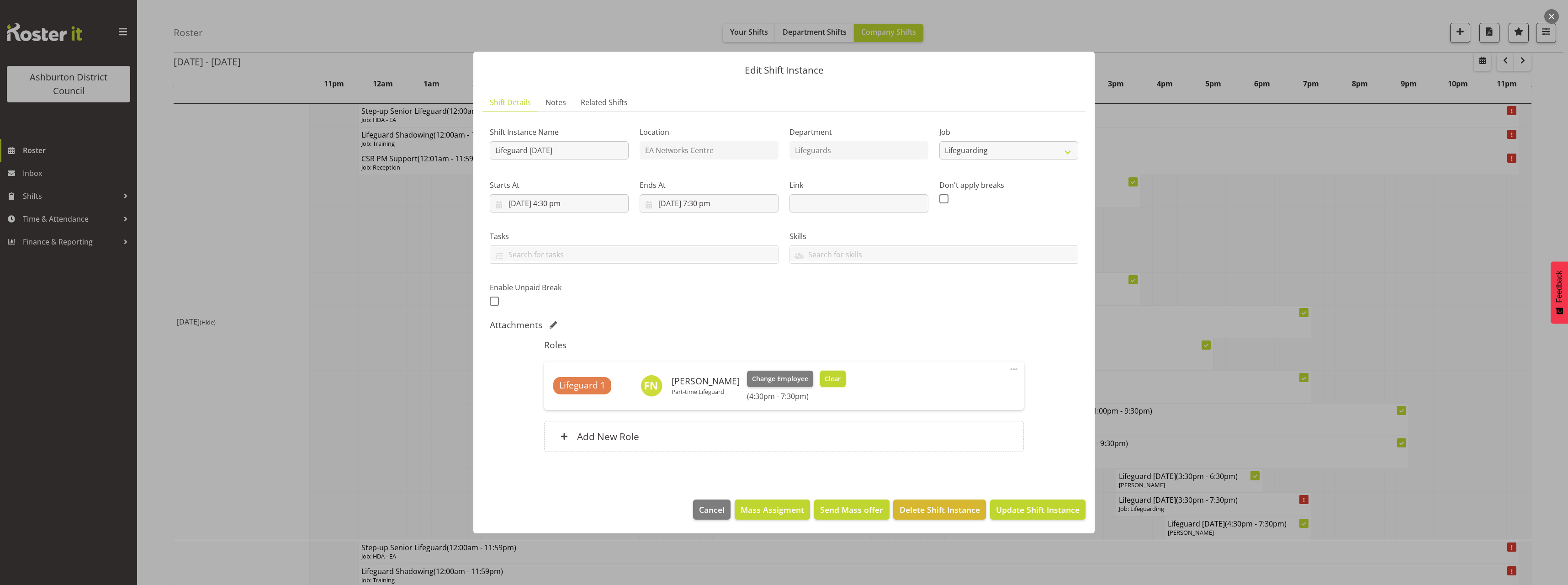
click at [831, 385] on button "Clear" at bounding box center [833, 378] width 26 height 16
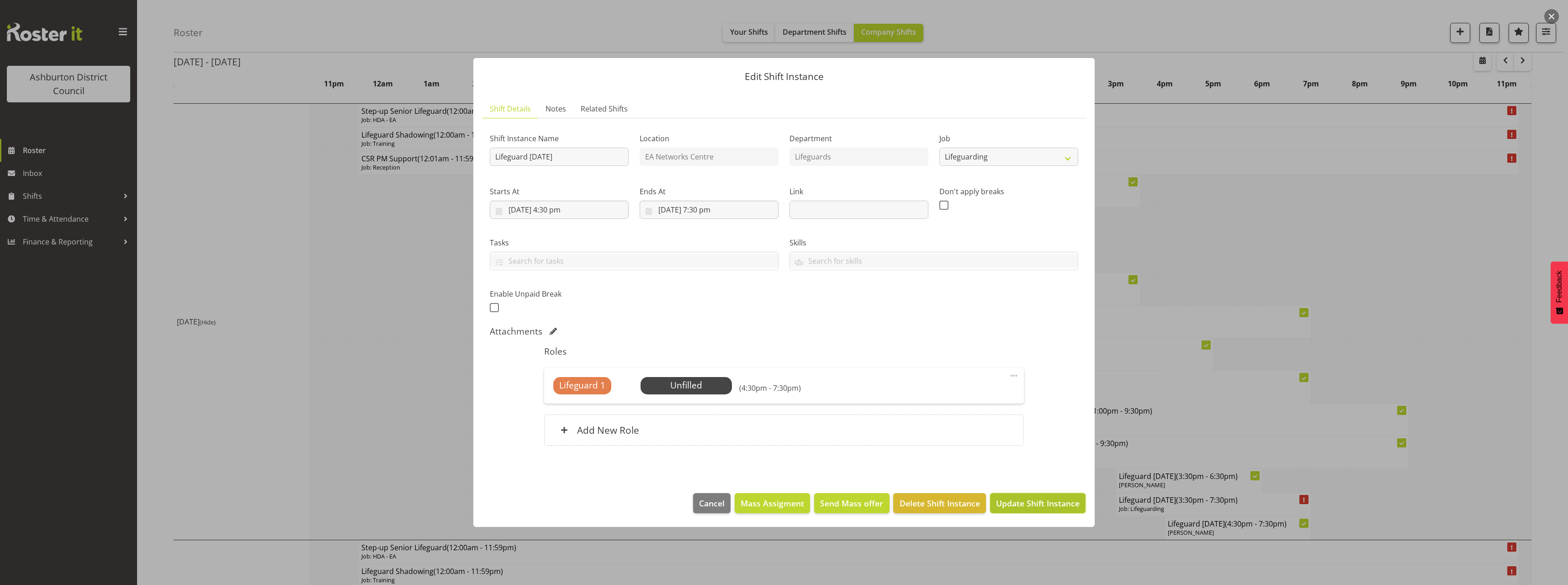
click at [1043, 504] on span "Update Shift Instance" at bounding box center [1038, 503] width 83 height 12
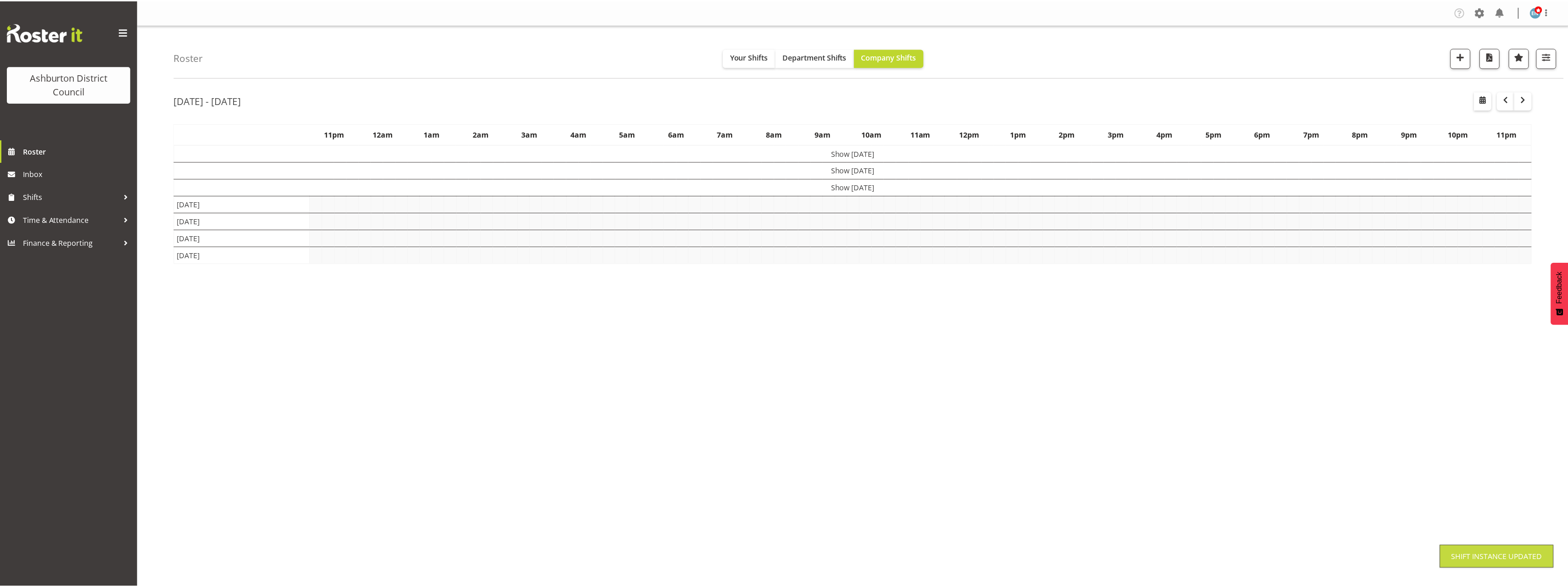
scroll to position [0, 0]
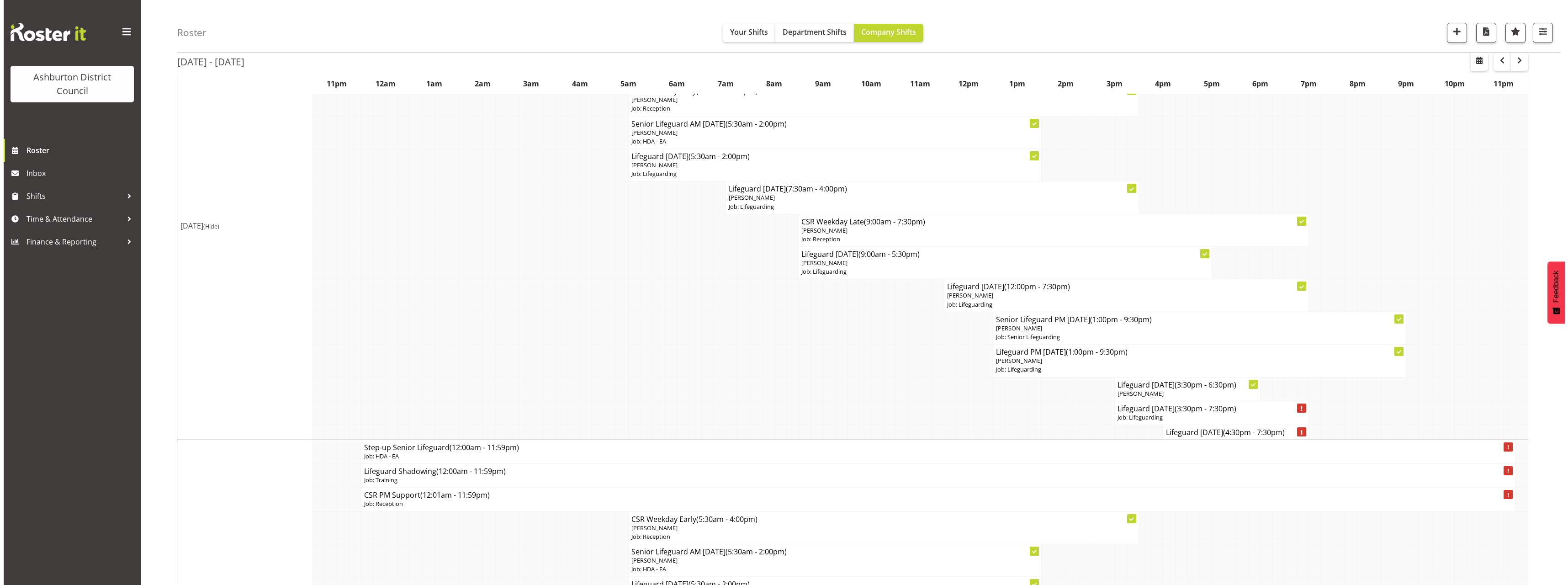
scroll to position [45, 0]
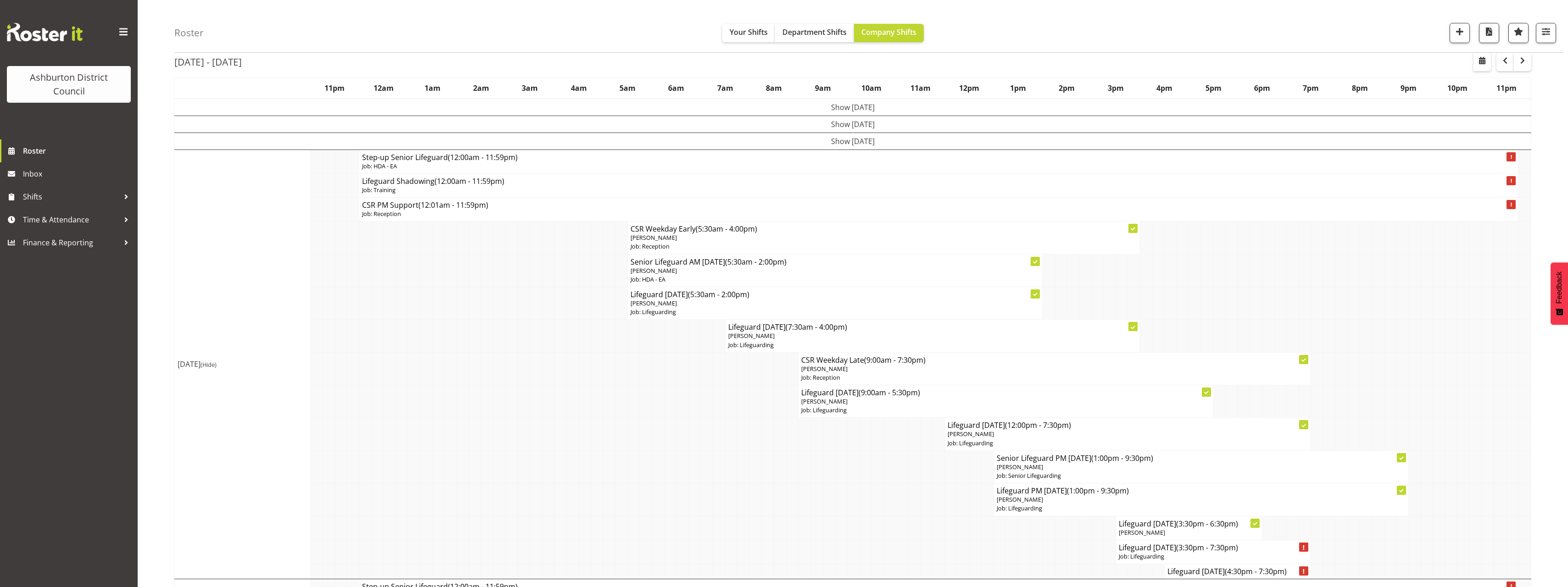
click at [217, 365] on span "(Hide)" at bounding box center [209, 364] width 16 height 8
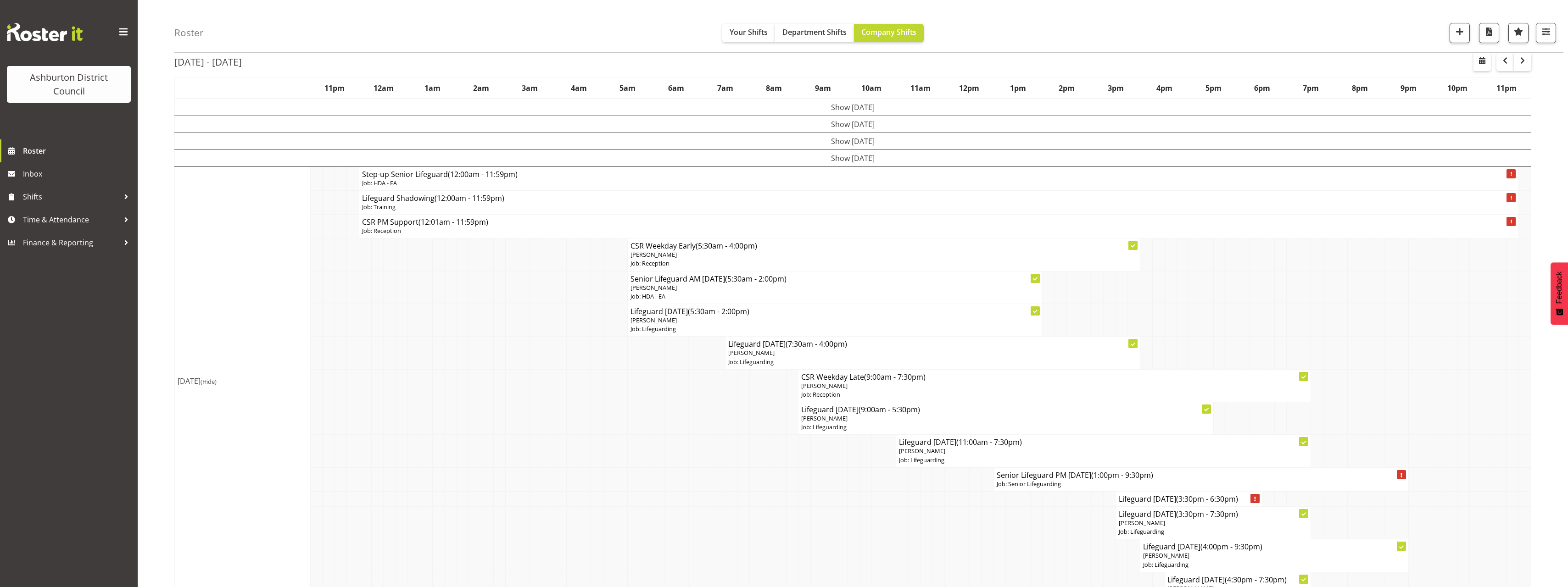
click at [987, 456] on p "Job: Lifeguarding" at bounding box center [1103, 460] width 409 height 9
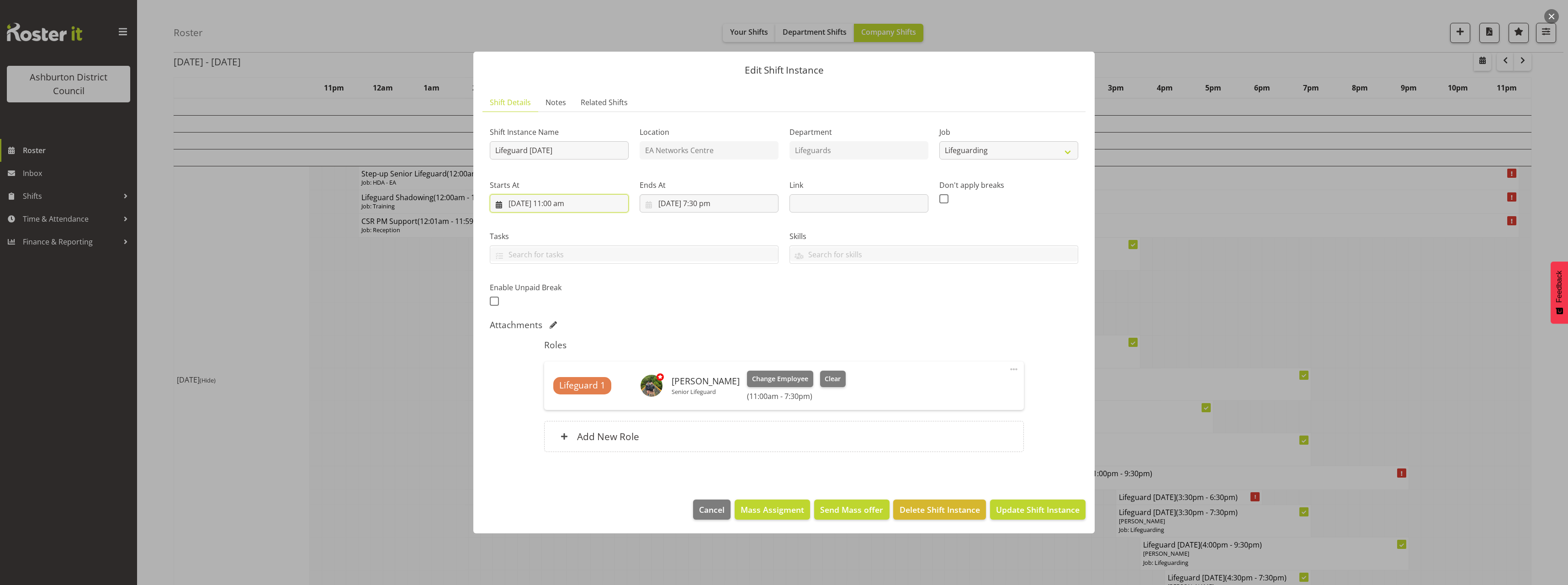
click at [554, 200] on input "[DATE] 11:00 am" at bounding box center [559, 203] width 139 height 18
click at [559, 395] on select "00 01 02 03 04 05 06 07 08 09 10 11 12 13 14 15 16 17 18 19 20 21 22 23" at bounding box center [559, 397] width 21 height 18
click at [549, 388] on select "00 01 02 03 04 05 06 07 08 09 10 11 12 13 14 15 16 17 18 19 20 21 22 23" at bounding box center [559, 397] width 21 height 18
click at [791, 319] on div "Attachments" at bounding box center [784, 325] width 589 height 11
click at [1029, 510] on span "Update Shift Instance" at bounding box center [1038, 509] width 83 height 12
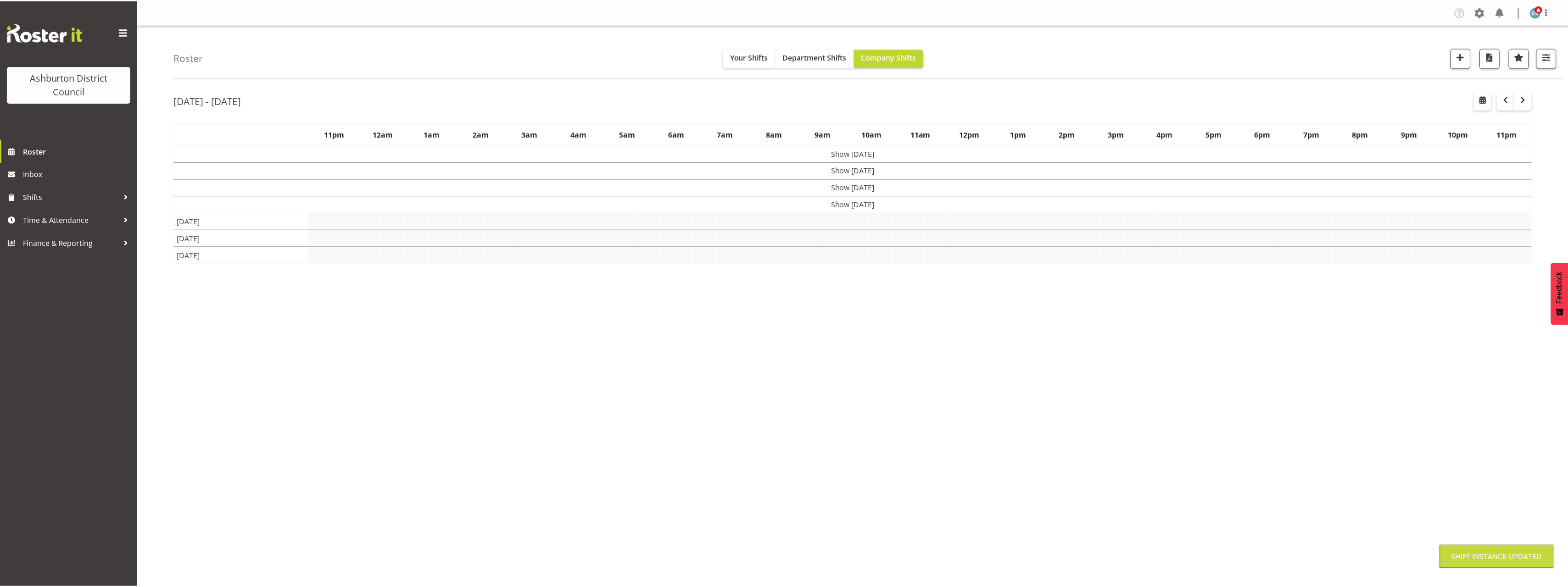
scroll to position [0, 0]
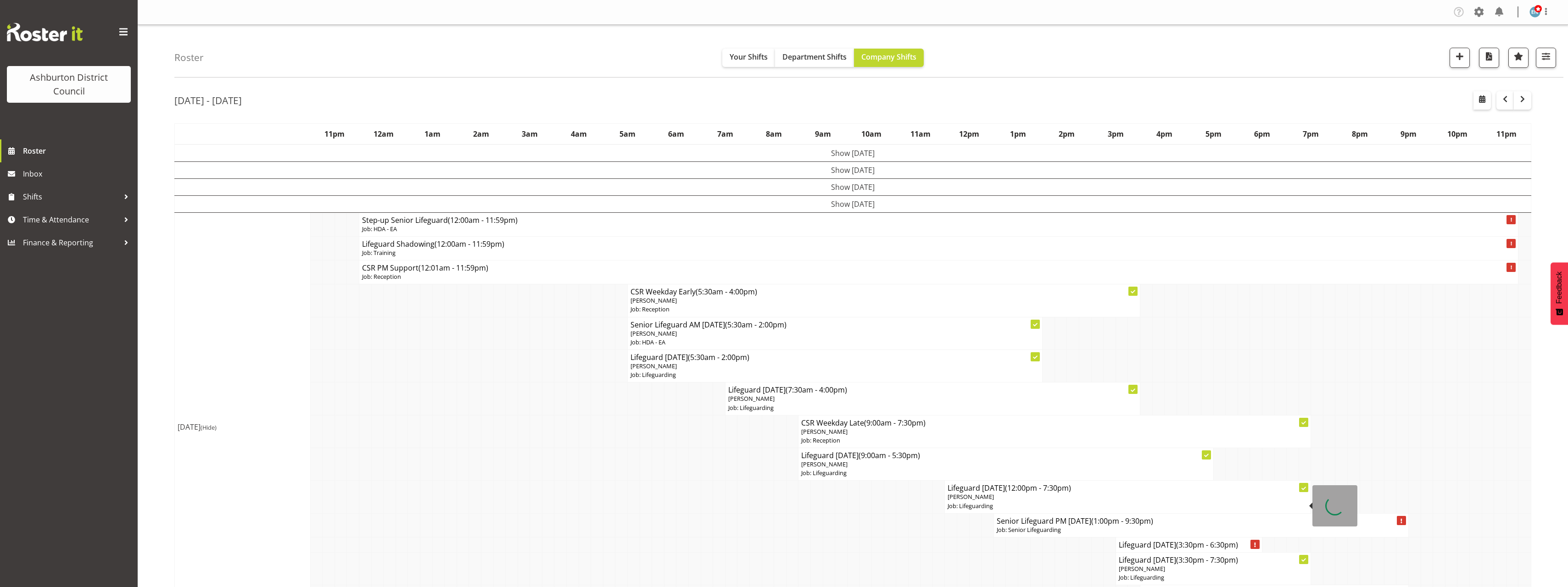
click at [1024, 494] on p "[PERSON_NAME]" at bounding box center [1127, 497] width 360 height 9
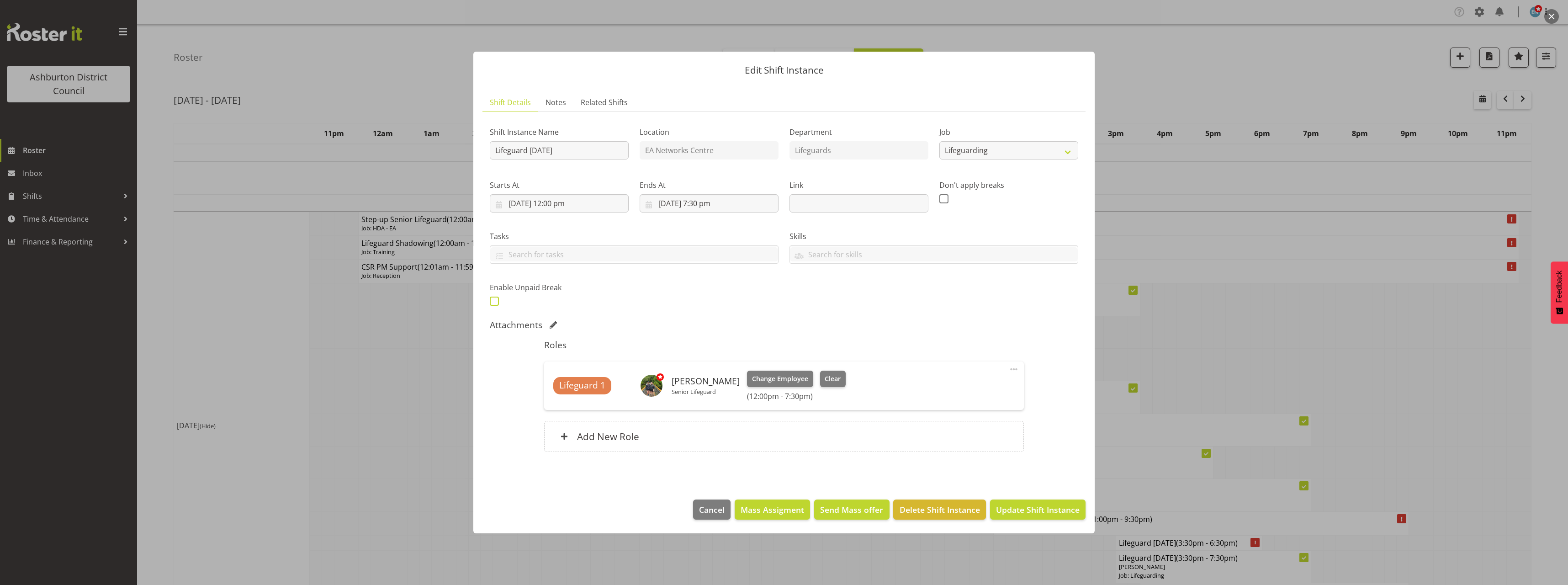
click at [493, 302] on span at bounding box center [494, 301] width 9 height 9
click at [493, 302] on input "checkbox" at bounding box center [493, 301] width 6 height 6
click at [683, 305] on input "text" at bounding box center [693, 300] width 117 height 18
click at [688, 317] on select "00 00 01 02 03 04 05 06 07 08 09 10 11 12 13 14 15 16 17 18 19 20 21 22 23" at bounding box center [696, 324] width 21 height 18
click at [686, 315] on select "00 00 01 02 03 04 05 06 07 08 09 10 11 12 13 14 15 16 17 18 19 20 21 22 23" at bounding box center [696, 324] width 21 height 18
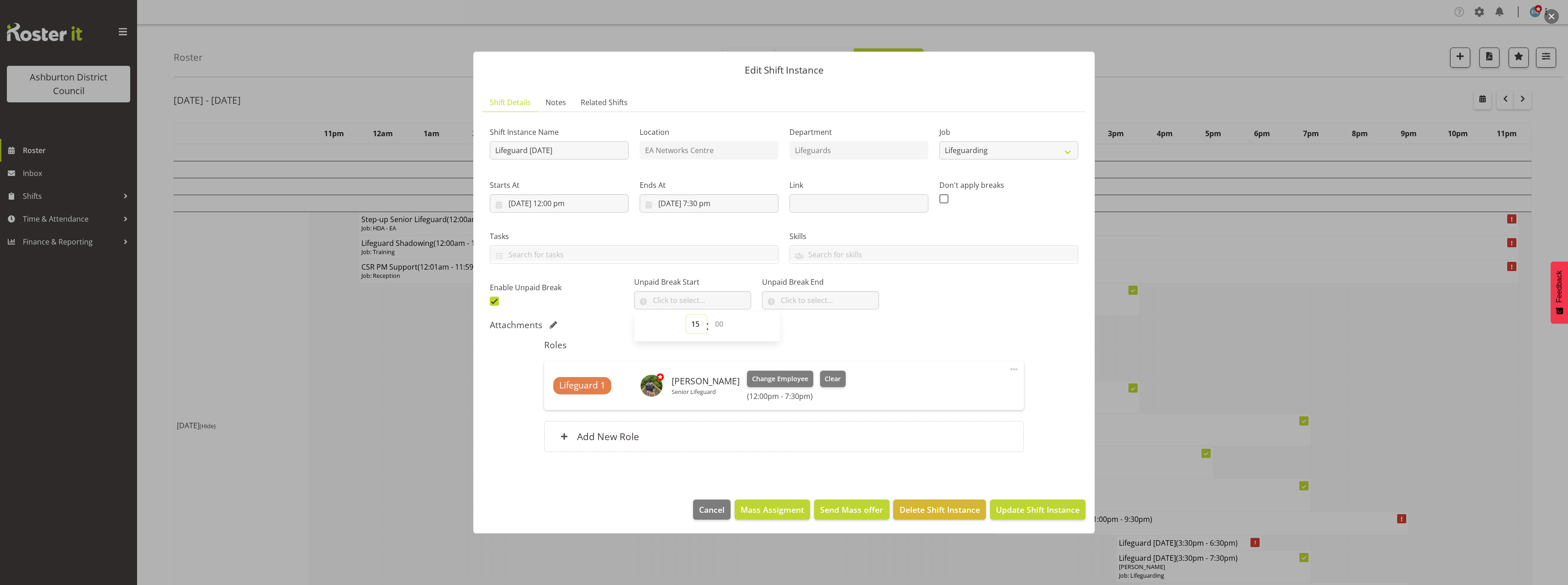
drag, startPoint x: 702, startPoint y: 321, endPoint x: 702, endPoint y: 314, distance: 7.0
click at [702, 321] on select "00 01 02 03 04 05 06 07 08 09 10 11 12 13 14 15 16 17 18 19 20 21 22 23" at bounding box center [696, 324] width 21 height 18
click at [686, 315] on select "00 01 02 03 04 05 06 07 08 09 10 11 12 13 14 15 16 17 18 19 20 21 22 23" at bounding box center [696, 324] width 21 height 18
click at [724, 319] on select "00 00 01 02 03 04 05 06 07 08 09 10 11 12 13 14 15 16 17 18 19 20 21 22 23 24 2…" at bounding box center [720, 324] width 21 height 18
click at [710, 315] on select "00 00 01 02 03 04 05 06 07 08 09 10 11 12 13 14 15 16 17 18 19 20 21 22 23 24 2…" at bounding box center [720, 324] width 21 height 18
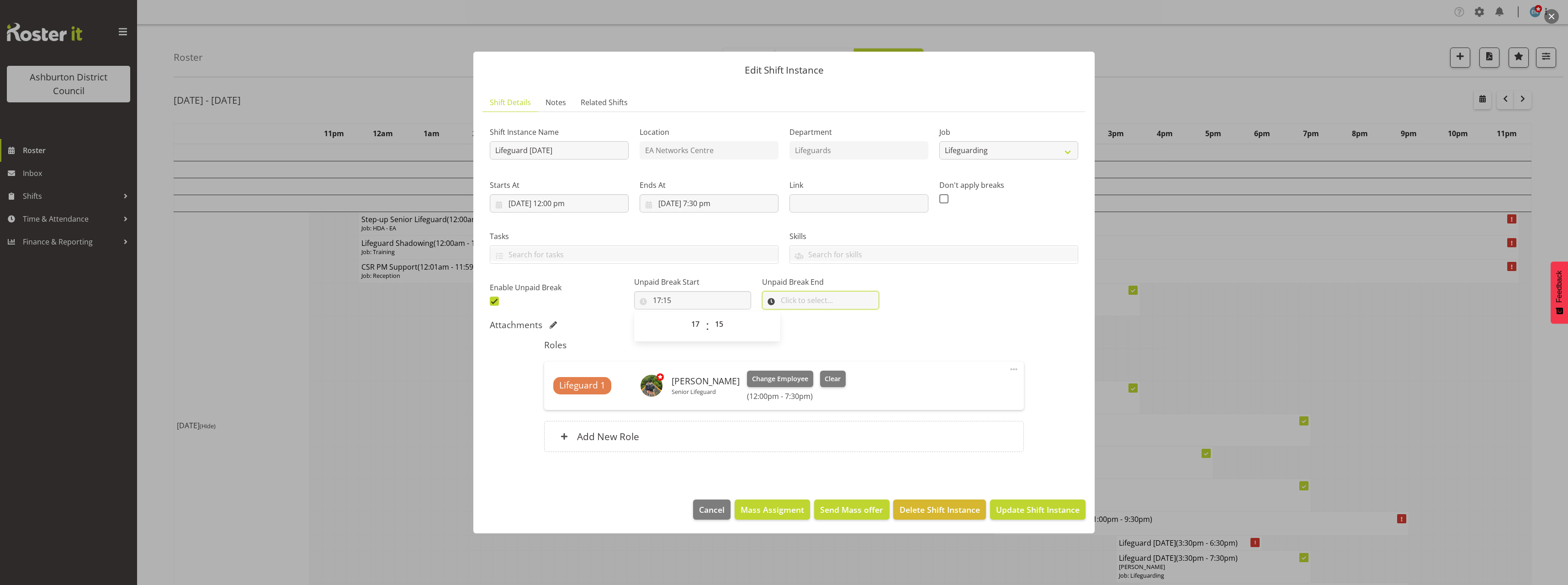
click at [789, 294] on input "text" at bounding box center [821, 300] width 117 height 18
click at [814, 326] on select "00 00 01 02 03 04 05 06 07 08 09 10 11 12 13 14 15 16 17 18 19 20 21 22 23" at bounding box center [824, 324] width 21 height 18
click at [814, 315] on select "00 00 01 02 03 04 05 06 07 08 09 10 11 12 13 14 15 16 17 18 19 20 21 22 23" at bounding box center [824, 324] width 21 height 18
click at [840, 324] on select "00 00 01 02 03 04 05 06 07 08 09 10 11 12 13 14 15 16 17 18 19 20 21 22 23 24 2…" at bounding box center [847, 324] width 21 height 18
click at [838, 315] on select "00 00 01 02 03 04 05 06 07 08 09 10 11 12 13 14 15 16 17 18 19 20 21 22 23 24 2…" at bounding box center [847, 324] width 21 height 18
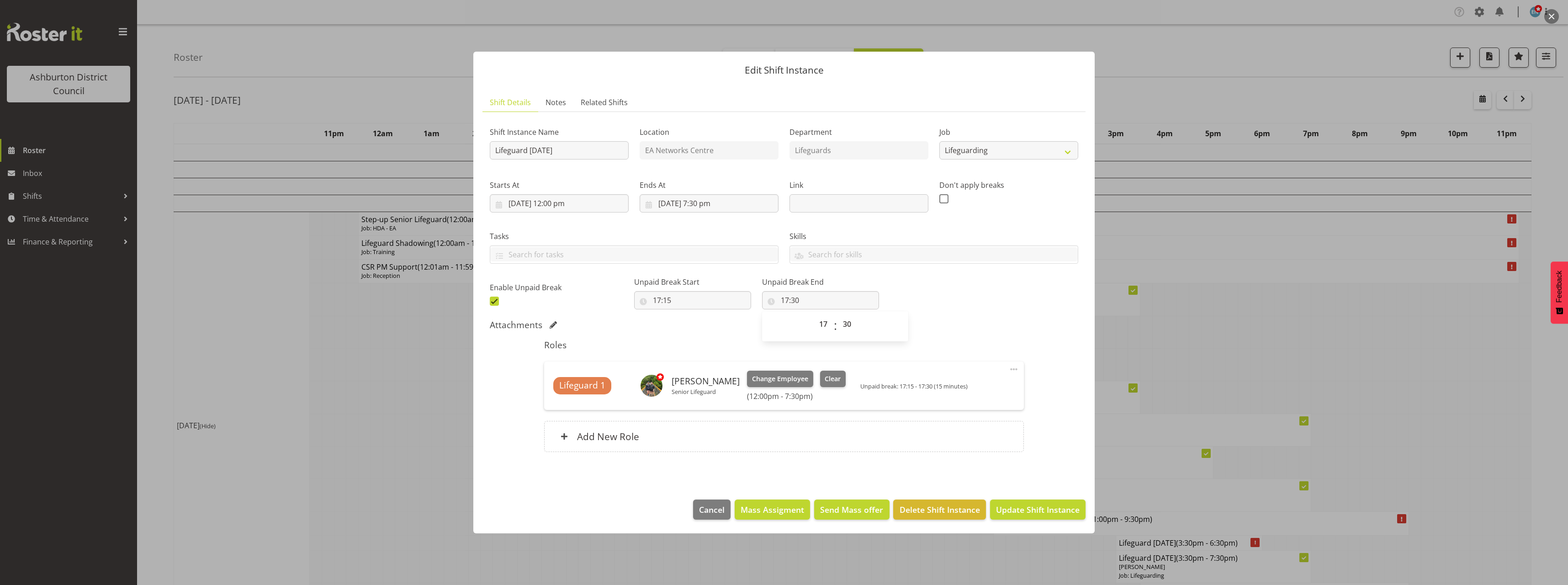
drag, startPoint x: 930, startPoint y: 317, endPoint x: 938, endPoint y: 334, distance: 18.8
click at [931, 317] on div "Shift Instance Name Lifeguard [DATE] Location EA Networks Centre Department Lif…" at bounding box center [784, 291] width 589 height 344
click at [1039, 503] on span "Update Shift Instance" at bounding box center [1038, 509] width 83 height 12
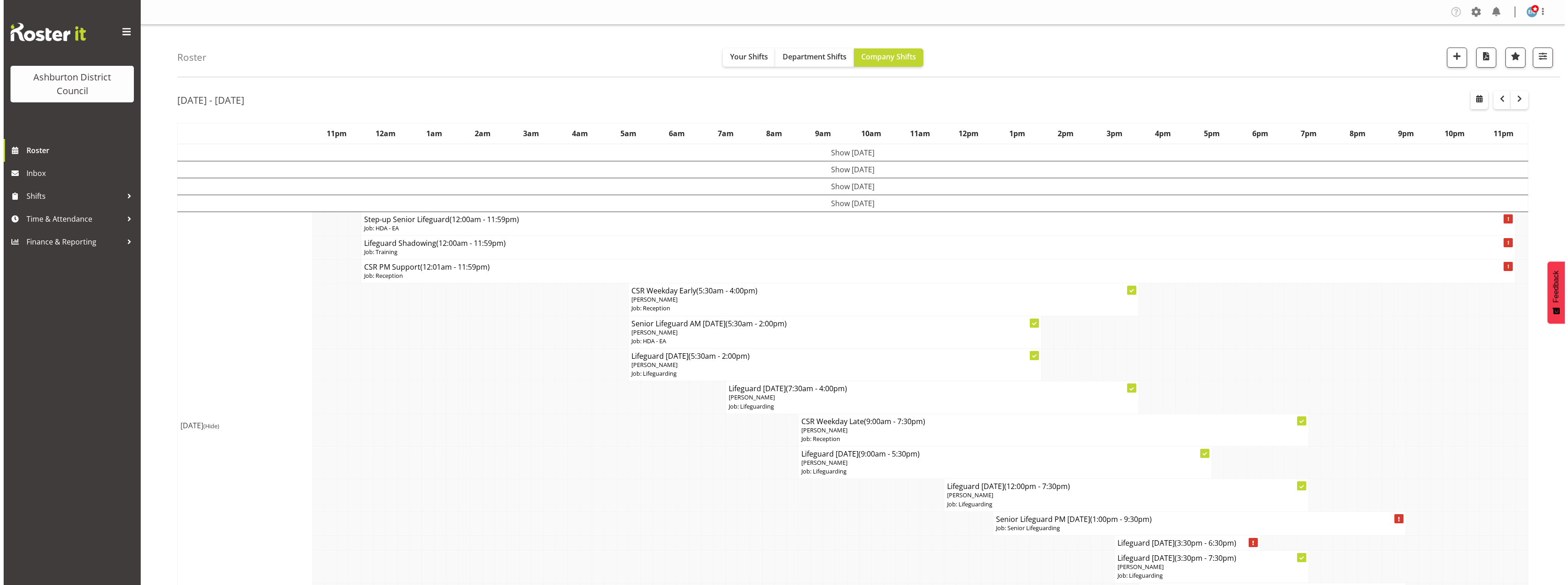
scroll to position [137, 0]
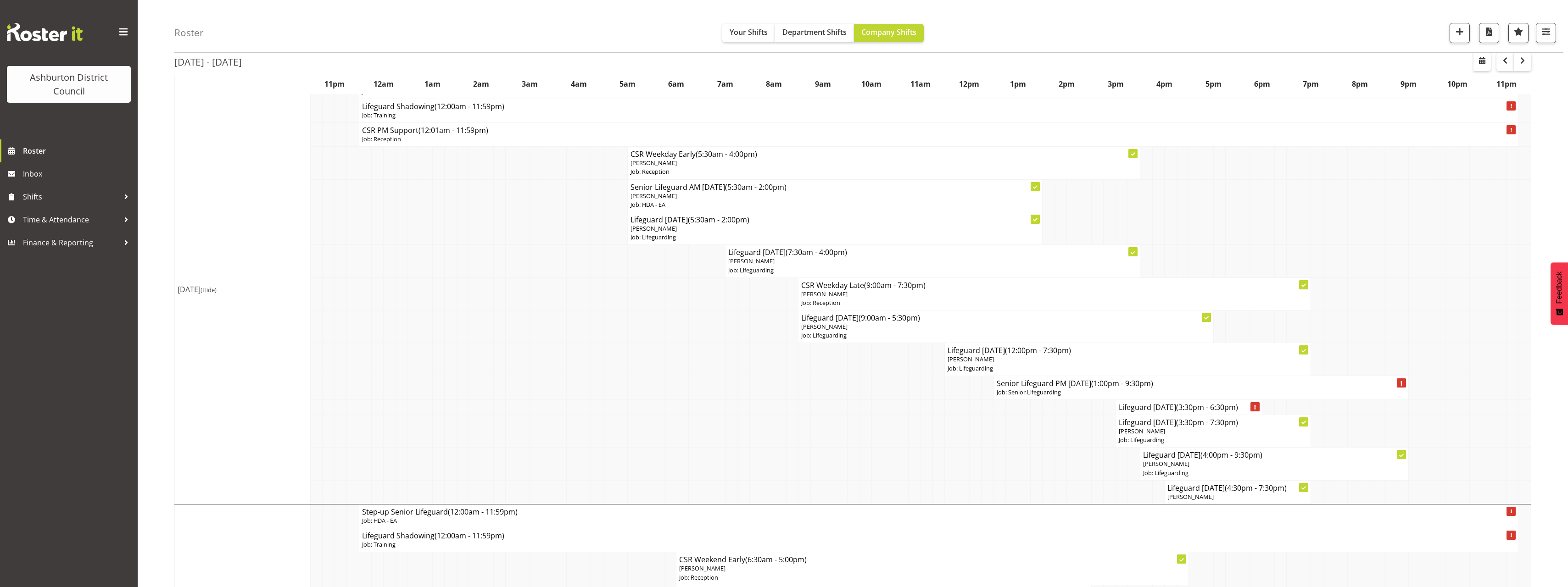
click at [217, 287] on span "(Hide)" at bounding box center [209, 289] width 16 height 8
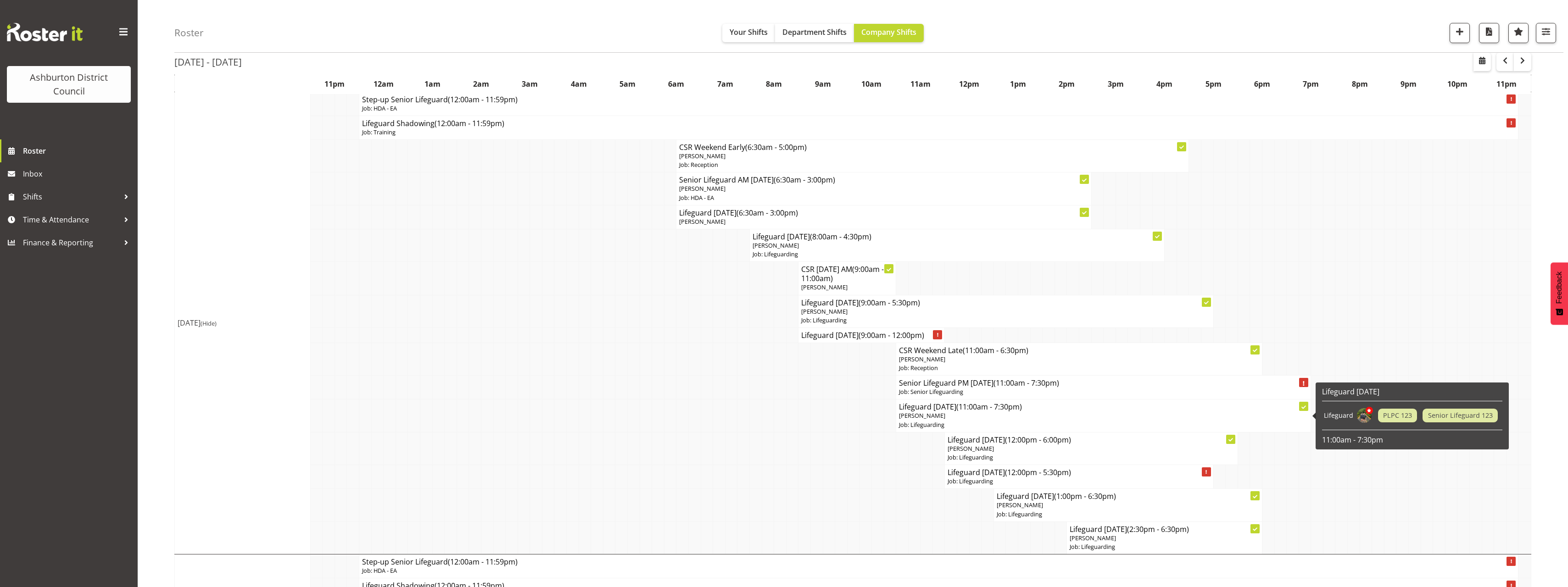
click at [933, 429] on td "Lifeguard [DATE] (11:00am - 7:30pm) [PERSON_NAME] Job: Lifeguarding" at bounding box center [1104, 415] width 415 height 32
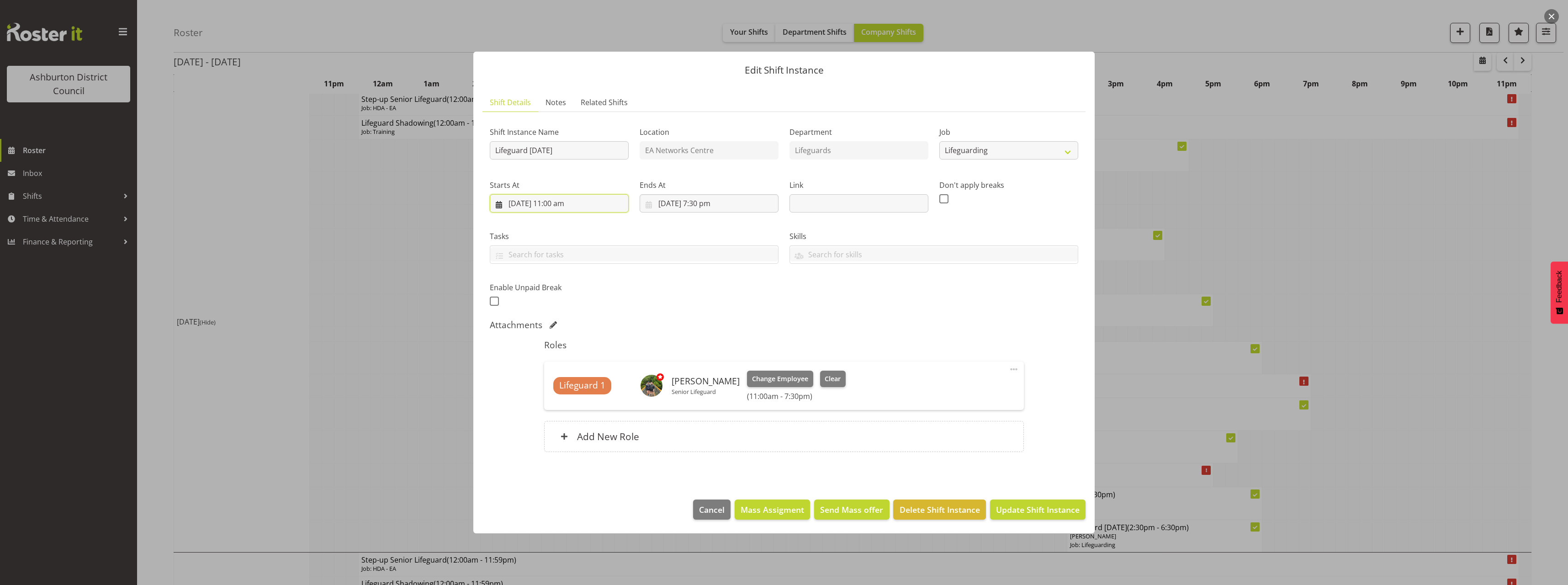
click at [553, 205] on input "[DATE] 11:00 am" at bounding box center [559, 203] width 139 height 18
click at [559, 398] on select "00 01 02 03 04 05 06 07 08 09 10 11 12 13 14 15 16 17 18 19 20 21 22 23" at bounding box center [559, 397] width 21 height 18
click at [549, 388] on select "00 01 02 03 04 05 06 07 08 09 10 11 12 13 14 15 16 17 18 19 20 21 22 23" at bounding box center [559, 397] width 21 height 18
click at [982, 327] on div "Attachments" at bounding box center [784, 325] width 589 height 11
click at [1039, 508] on span "Update Shift Instance" at bounding box center [1038, 509] width 83 height 12
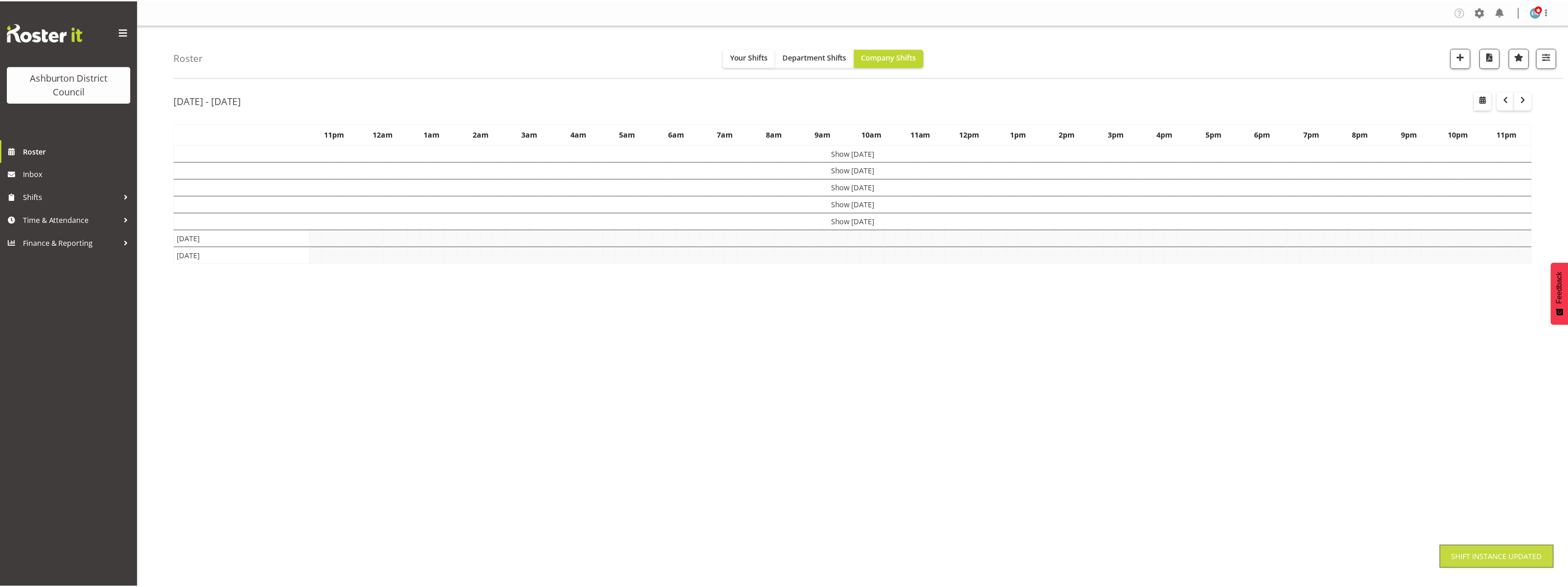
scroll to position [0, 0]
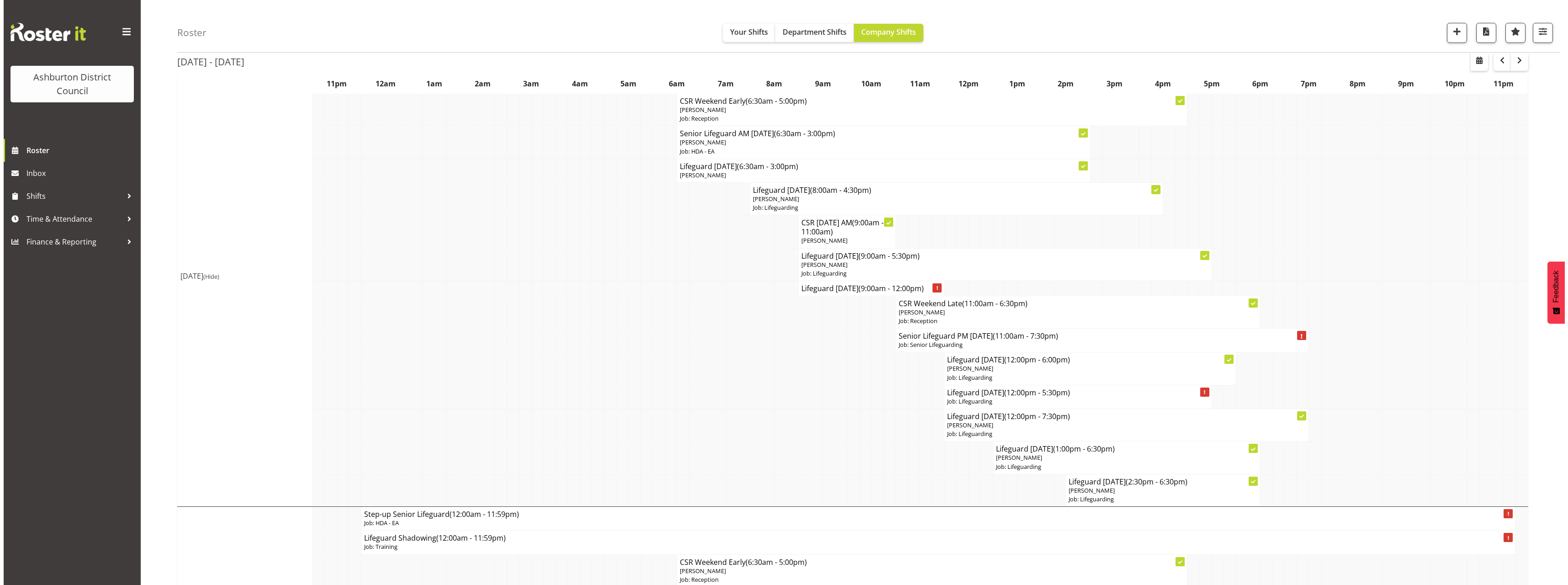
scroll to position [228, 0]
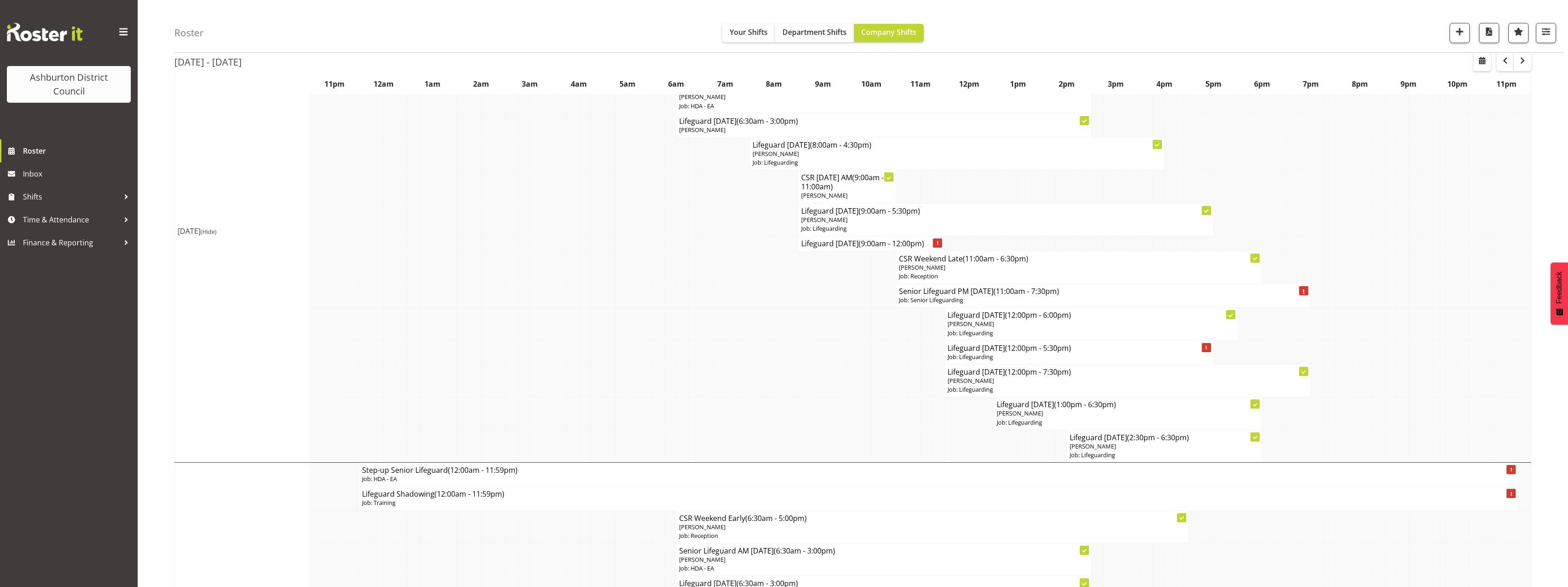
click at [995, 375] on h4 "Lifeguard [DATE] (12:00pm - 7:30pm)" at bounding box center [1127, 372] width 360 height 9
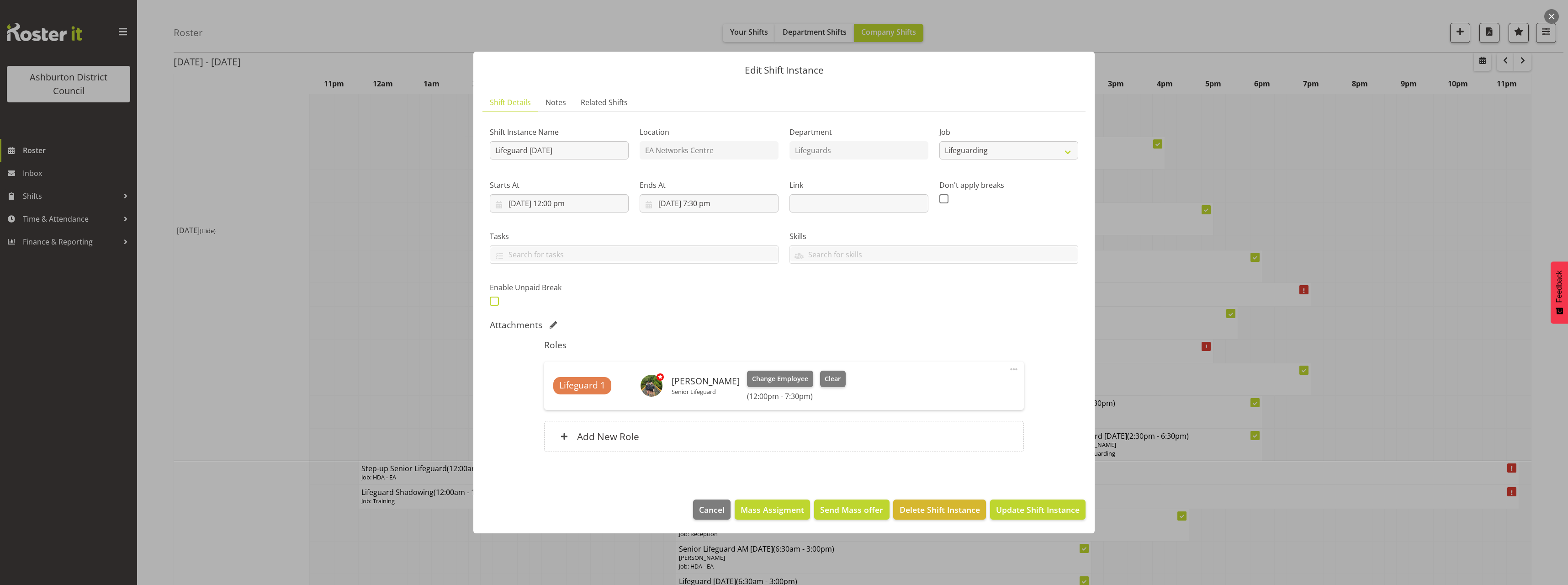
click at [491, 300] on span at bounding box center [494, 301] width 9 height 9
click at [491, 300] on input "checkbox" at bounding box center [493, 301] width 6 height 6
click at [657, 300] on input "text" at bounding box center [693, 300] width 117 height 18
click at [689, 327] on select "00 00 01 02 03 04 05 06 07 08 09 10 11 12 13 14 15 16 17 18 19 20 21 22 23" at bounding box center [696, 324] width 21 height 18
click at [686, 315] on select "00 00 01 02 03 04 05 06 07 08 09 10 11 12 13 14 15 16 17 18 19 20 21 22 23" at bounding box center [696, 324] width 21 height 18
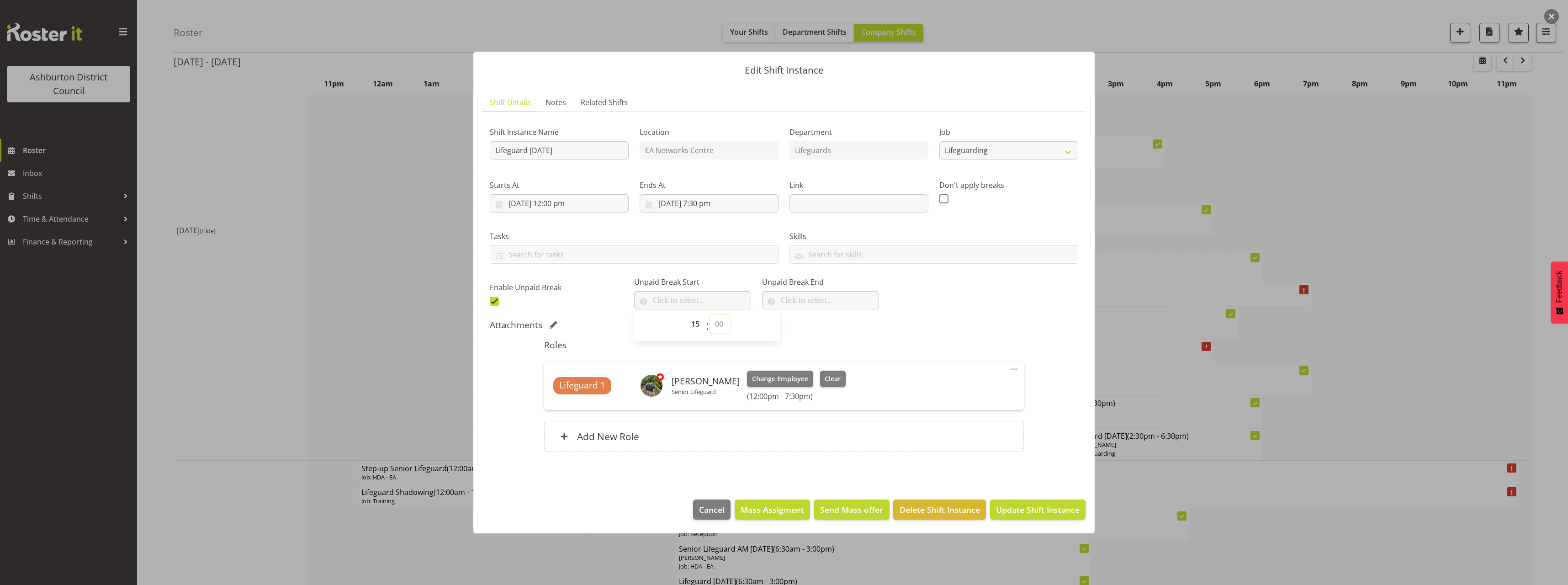
click at [718, 325] on select "00 00 01 02 03 04 05 06 07 08 09 10 11 12 13 14 15 16 17 18 19 20 21 22 23 24 2…" at bounding box center [720, 324] width 21 height 18
click at [710, 315] on select "00 00 01 02 03 04 05 06 07 08 09 10 11 12 13 14 15 16 17 18 19 20 21 22 23 24 2…" at bounding box center [720, 324] width 21 height 18
click at [812, 307] on input "text" at bounding box center [821, 300] width 117 height 18
click at [814, 326] on select "00 00 01 02 03 04 05 06 07 08 09 10 11 12 13 14 15 16 17 18 19 20 21 22 23" at bounding box center [824, 324] width 21 height 18
click at [814, 315] on select "00 00 01 02 03 04 05 06 07 08 09 10 11 12 13 14 15 16 17 18 19 20 21 22 23" at bounding box center [824, 324] width 21 height 18
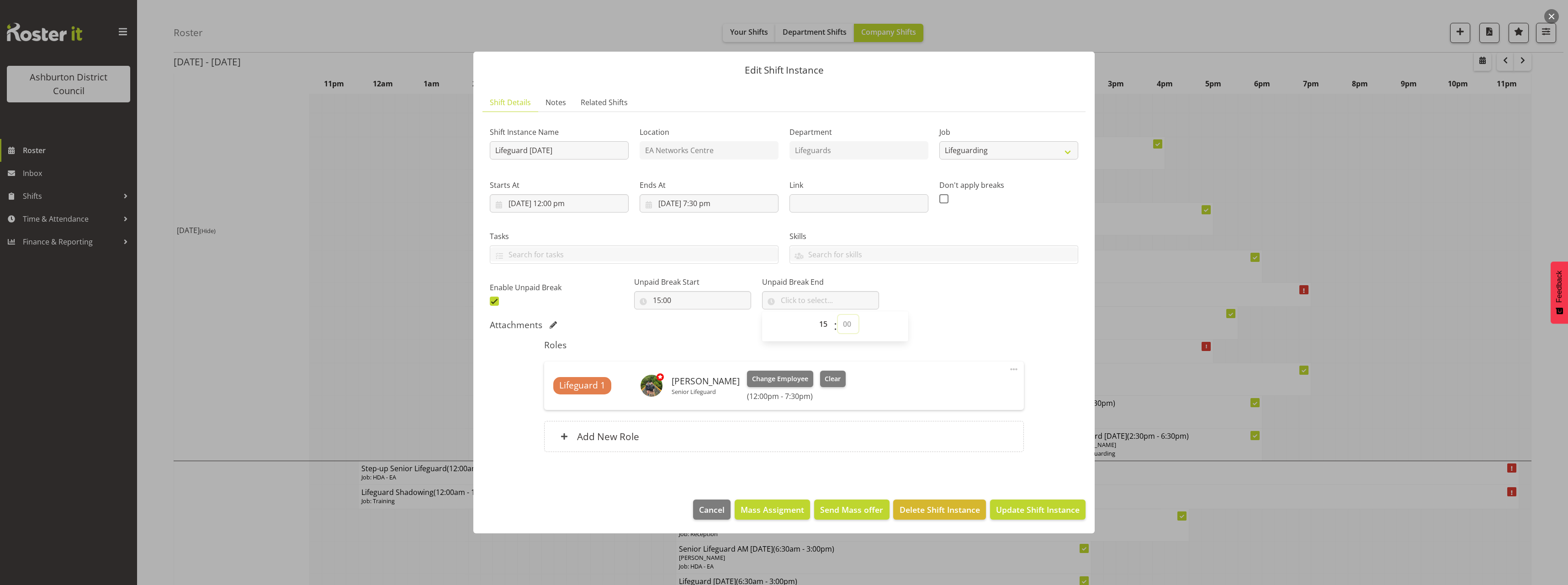
click at [838, 327] on select "00 00 01 02 03 04 05 06 07 08 09 10 11 12 13 14 15 16 17 18 19 20 21 22 23 24 2…" at bounding box center [847, 324] width 21 height 18
click at [838, 329] on select "00 00 01 02 03 04 05 06 07 08 09 10 11 12 13 14 15 16 17 18 19 20 21 22 23 24 2…" at bounding box center [847, 324] width 21 height 18
click at [838, 315] on select "00 00 01 02 03 04 05 06 07 08 09 10 11 12 13 14 15 16 17 18 19 20 21 22 23 24 2…" at bounding box center [847, 324] width 21 height 18
click at [964, 317] on div "Shift Instance Name Lifeguard [DATE] Location EA Networks Centre Department Lif…" at bounding box center [784, 291] width 589 height 344
click at [1023, 508] on span "Update Shift Instance" at bounding box center [1038, 509] width 83 height 12
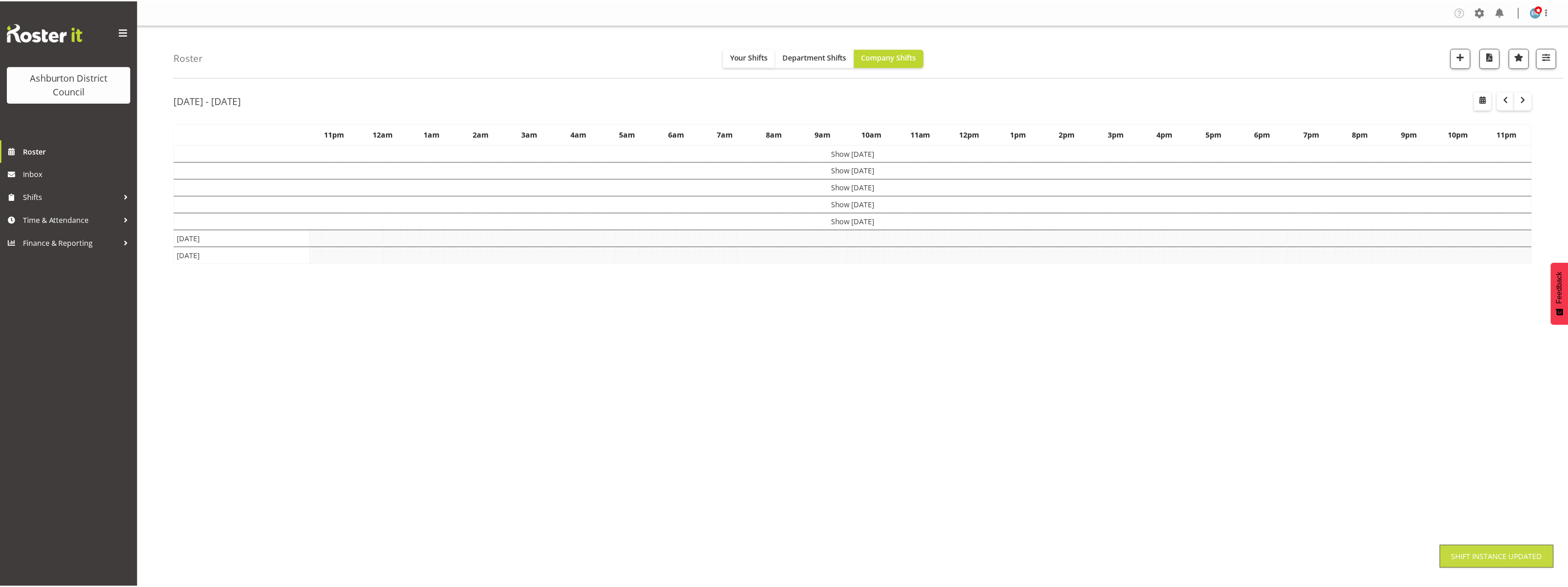
scroll to position [0, 0]
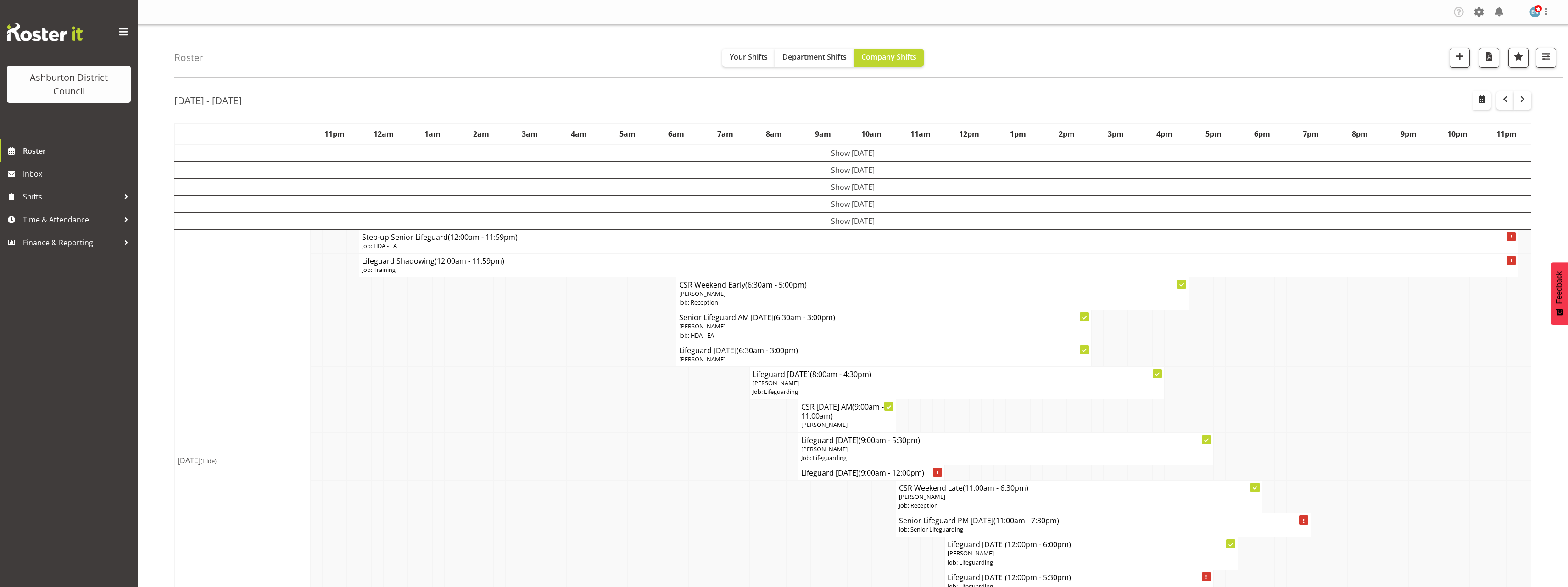
drag, startPoint x: 158, startPoint y: 299, endPoint x: 154, endPoint y: 302, distance: 5.0
click at [156, 300] on div "Roster Your Shifts Department Shifts Company Shifts 1 Locations [GEOGRAPHIC_DAT…" at bounding box center [852, 573] width 1430 height 1097
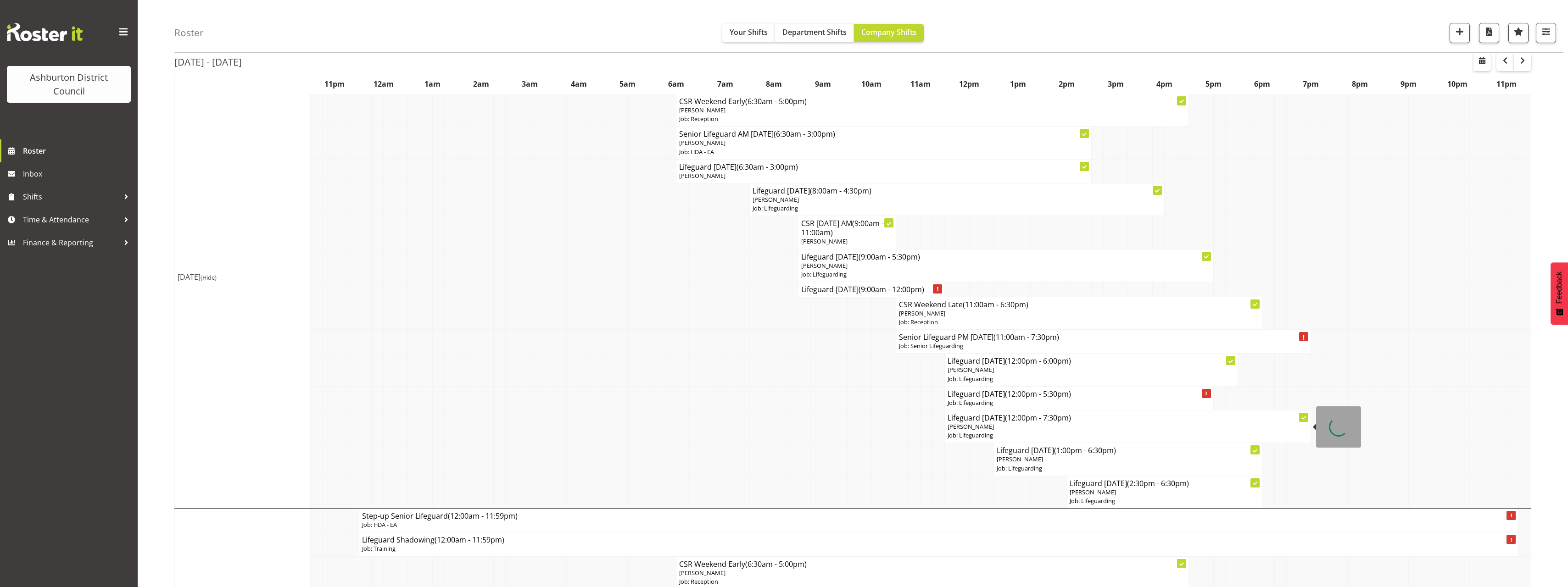
click at [979, 423] on span "[PERSON_NAME]" at bounding box center [971, 426] width 46 height 8
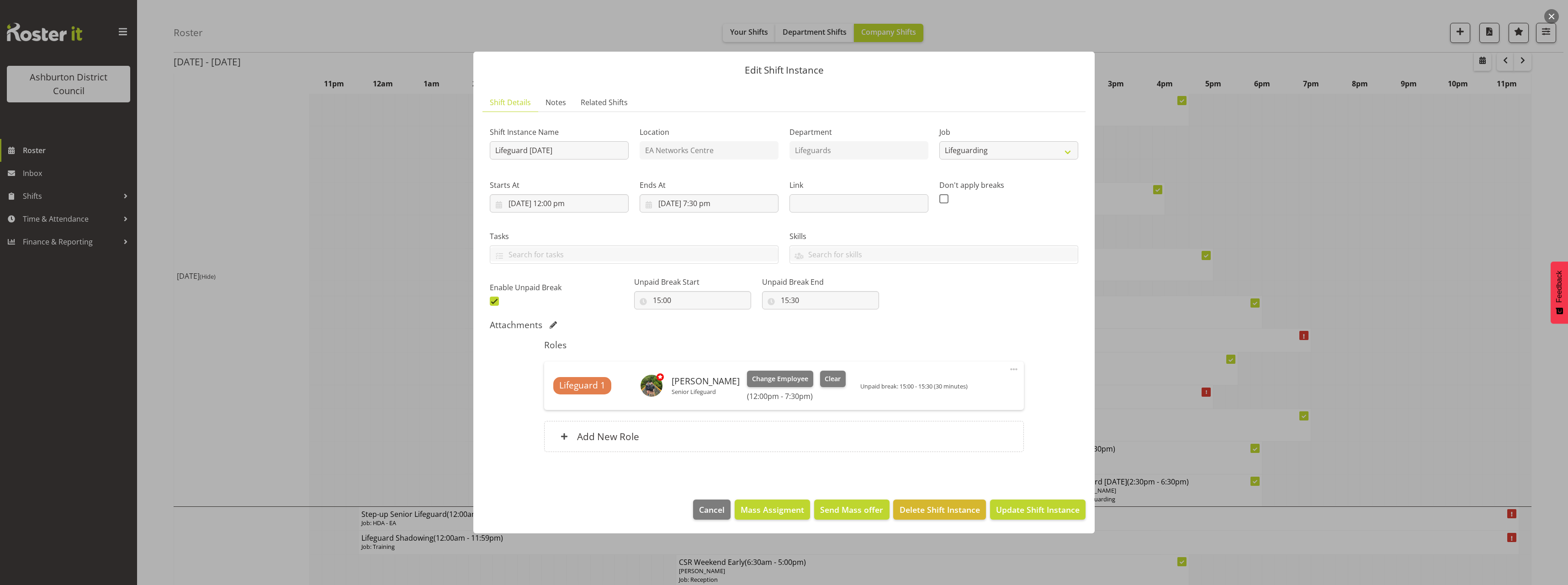
click at [1399, 414] on div at bounding box center [784, 292] width 1568 height 585
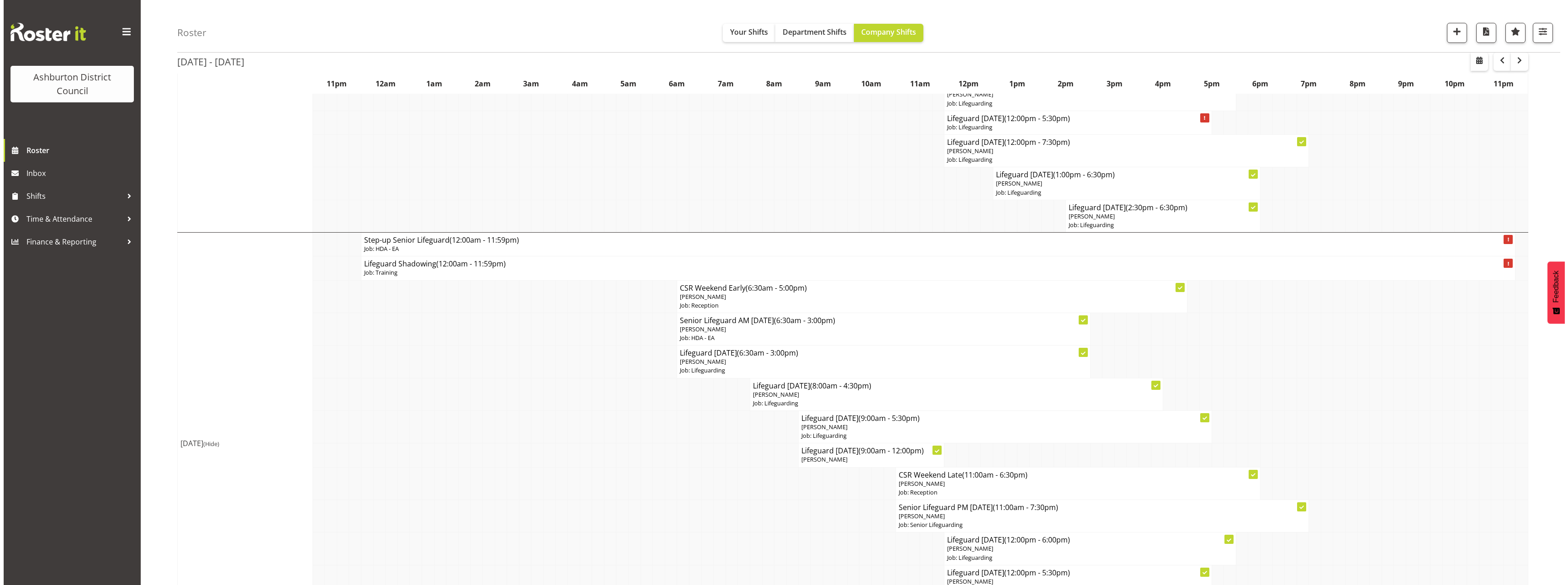
scroll to position [533, 0]
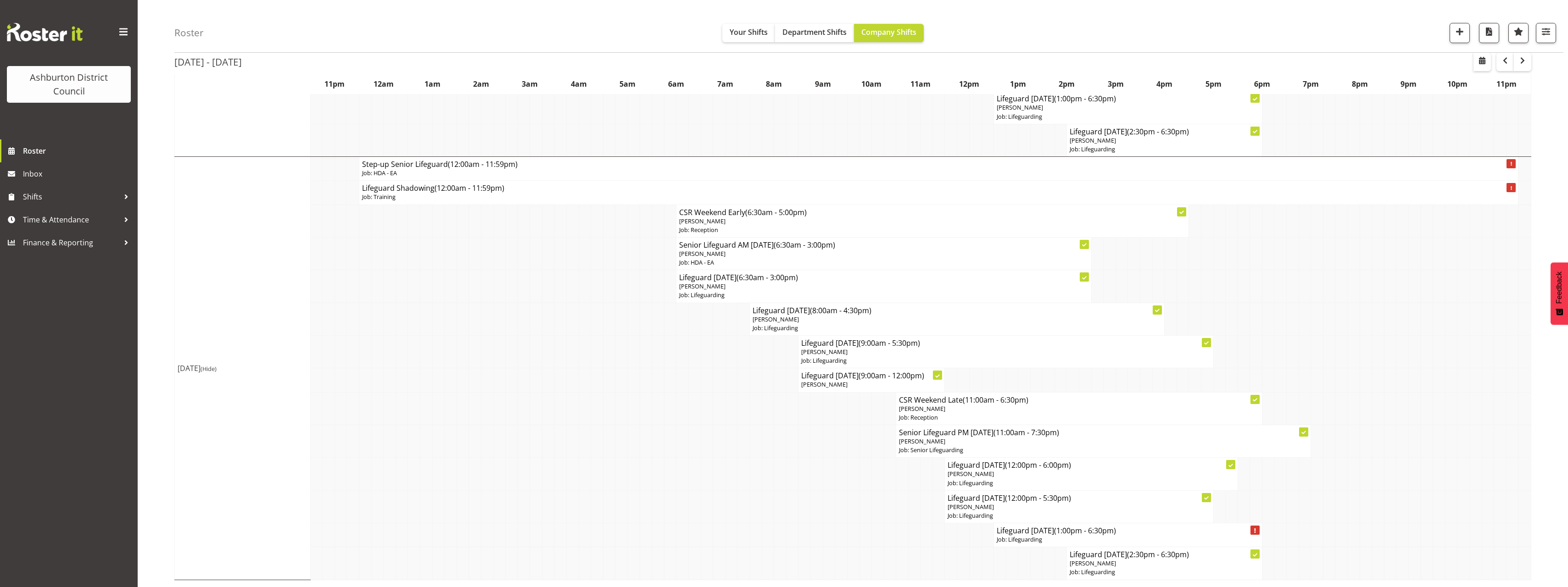
click at [1537, 401] on div "[DATE] - [DATE] [DATE] - [DATE] [DATE] Day Week Fortnight Month calendar Month …" at bounding box center [871, 67] width 1394 height 1037
click at [1078, 539] on p "Job: Lifeguarding" at bounding box center [1128, 540] width 262 height 9
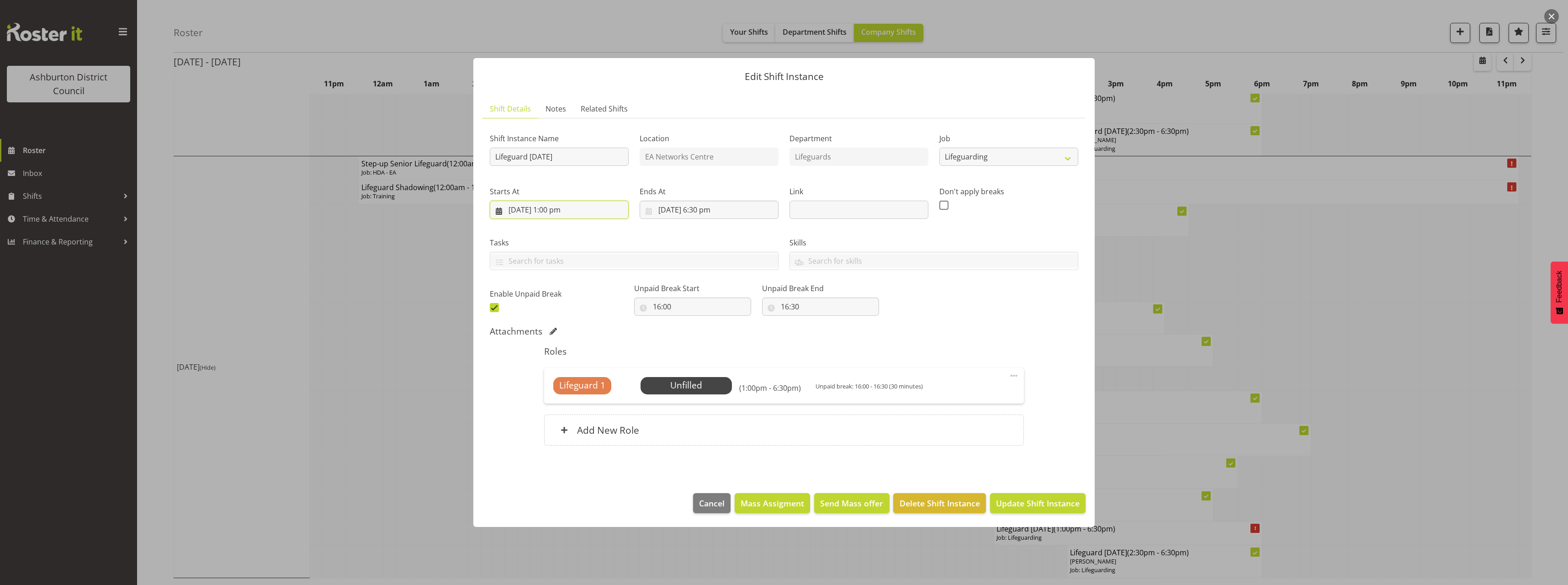
click at [556, 217] on input "[DATE] 1:00 pm" at bounding box center [559, 209] width 139 height 18
drag, startPoint x: 553, startPoint y: 403, endPoint x: 555, endPoint y: 393, distance: 10.2
click at [553, 403] on select "00 01 02 03 04 05 06 07 08 09 10 11 12 13 14 15 16 17 18 19 20 21 22 23" at bounding box center [559, 403] width 21 height 18
click at [549, 395] on select "00 01 02 03 04 05 06 07 08 09 10 11 12 13 14 15 16 17 18 19 20 21 22 23" at bounding box center [559, 403] width 21 height 18
drag, startPoint x: 717, startPoint y: 340, endPoint x: 699, endPoint y: 328, distance: 21.6
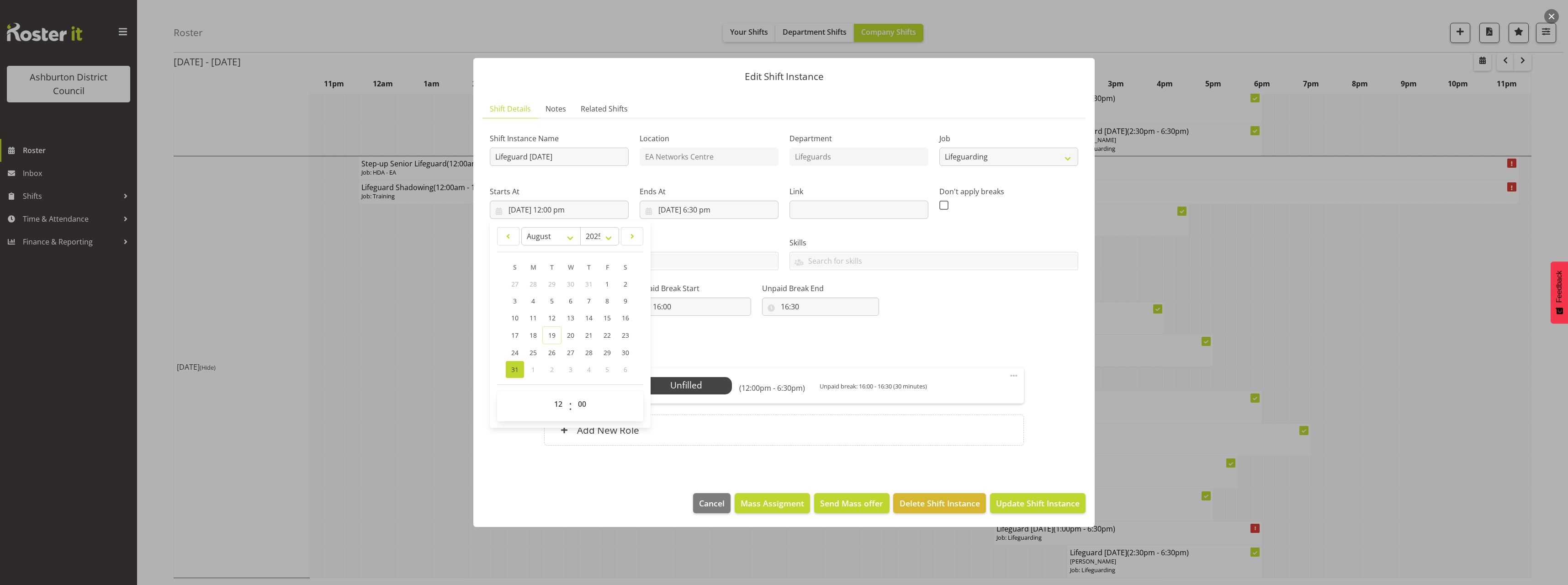
click at [718, 340] on div "Roles Lifeguard 1 Unfilled Select Employee (12:00pm - 6:30pm) Unpaid break: 16:…" at bounding box center [784, 398] width 490 height 116
click at [704, 209] on input "[DATE] 6:30 pm" at bounding box center [709, 209] width 139 height 18
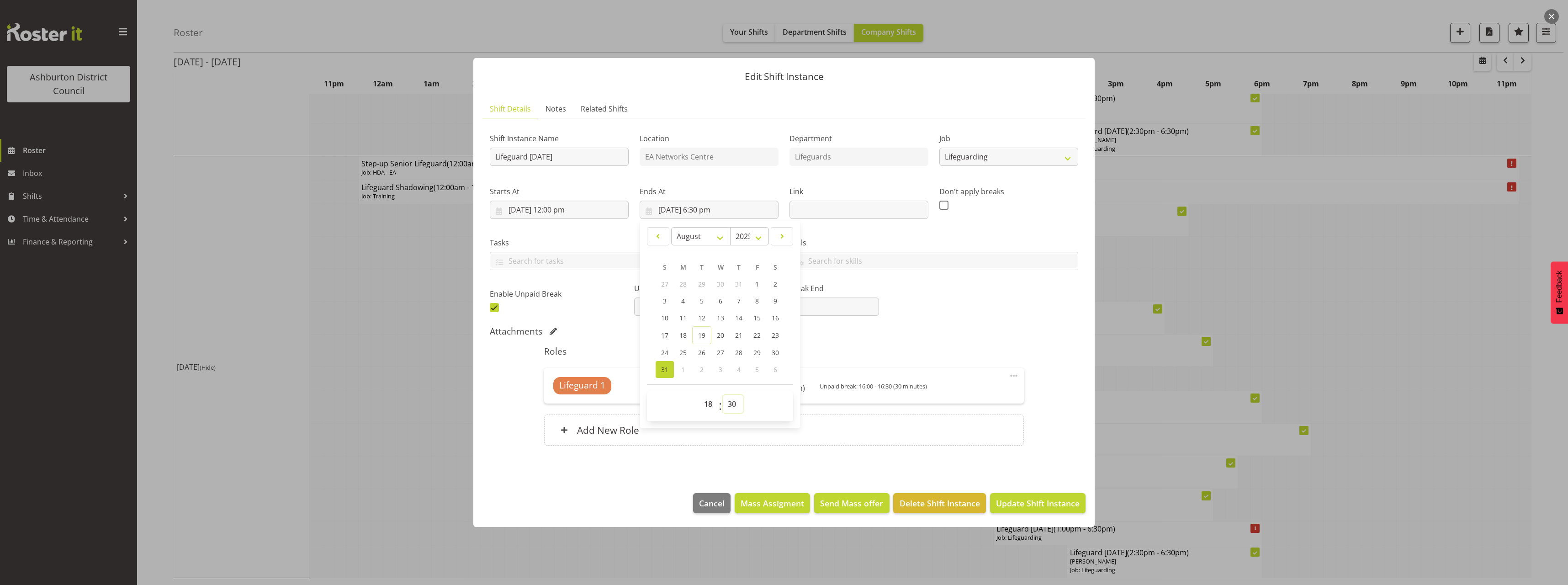
click at [732, 403] on select "00 01 02 03 04 05 06 07 08 09 10 11 12 13 14 15 16 17 18 19 20 21 22 23 24 25 2…" at bounding box center [732, 403] width 21 height 18
click at [722, 395] on select "00 01 02 03 04 05 06 07 08 09 10 11 12 13 14 15 16 17 18 19 20 21 22 23 24 25 2…" at bounding box center [732, 403] width 21 height 18
click at [985, 322] on div "Shift Instance Name Lifeguard [DATE] Location EA Networks Centre Department Lif…" at bounding box center [784, 291] width 589 height 331
click at [674, 311] on input "16:00" at bounding box center [693, 306] width 117 height 18
click at [692, 334] on select "00 01 02 03 04 05 06 07 08 09 10 11 12 13 14 15 16 17 18 19 20 21 22 23" at bounding box center [696, 330] width 21 height 18
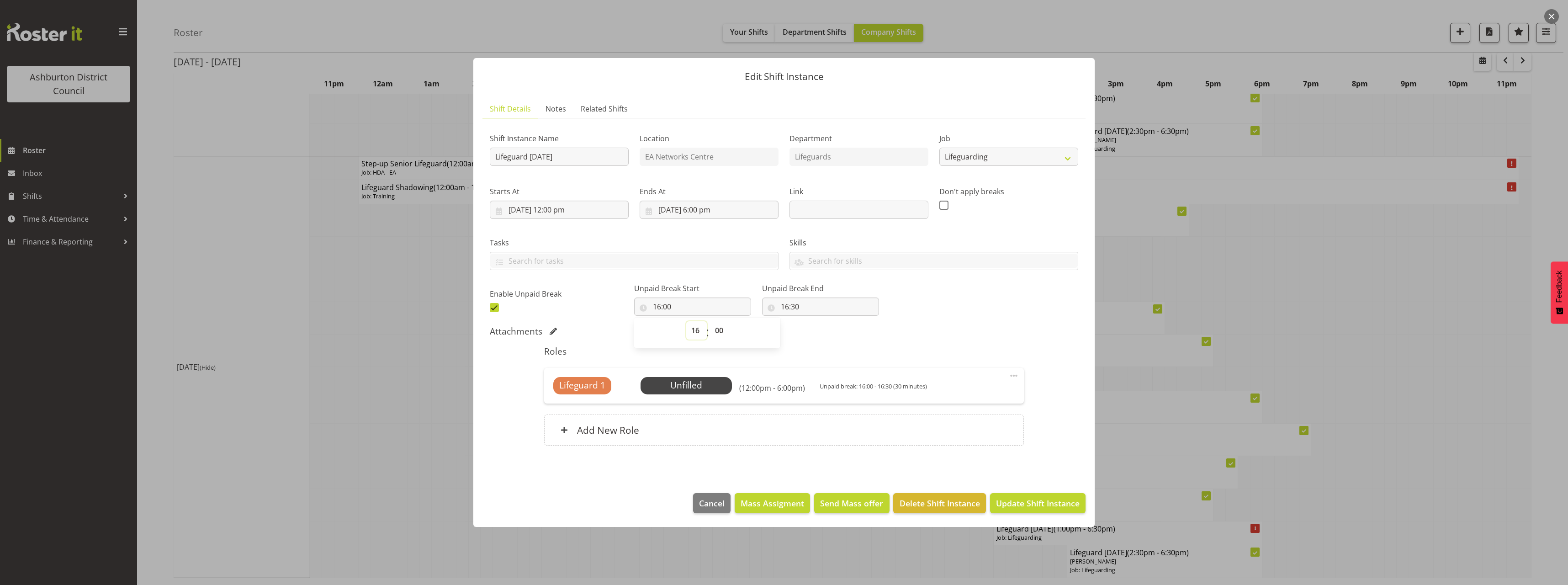
click at [692, 333] on select "00 01 02 03 04 05 06 07 08 09 10 11 12 13 14 15 16 17 18 19 20 21 22 23" at bounding box center [696, 330] width 21 height 18
click at [694, 332] on select "00 01 02 03 04 05 06 07 08 09 10 11 12 13 14 15 16 17 18 19 20 21 22 23" at bounding box center [696, 330] width 21 height 18
click at [958, 325] on div "Shift Instance Name Lifeguard [DATE] Location EA Networks Centre Department Lif…" at bounding box center [784, 291] width 589 height 331
click at [1012, 505] on span "Update Shift Instance" at bounding box center [1038, 503] width 83 height 12
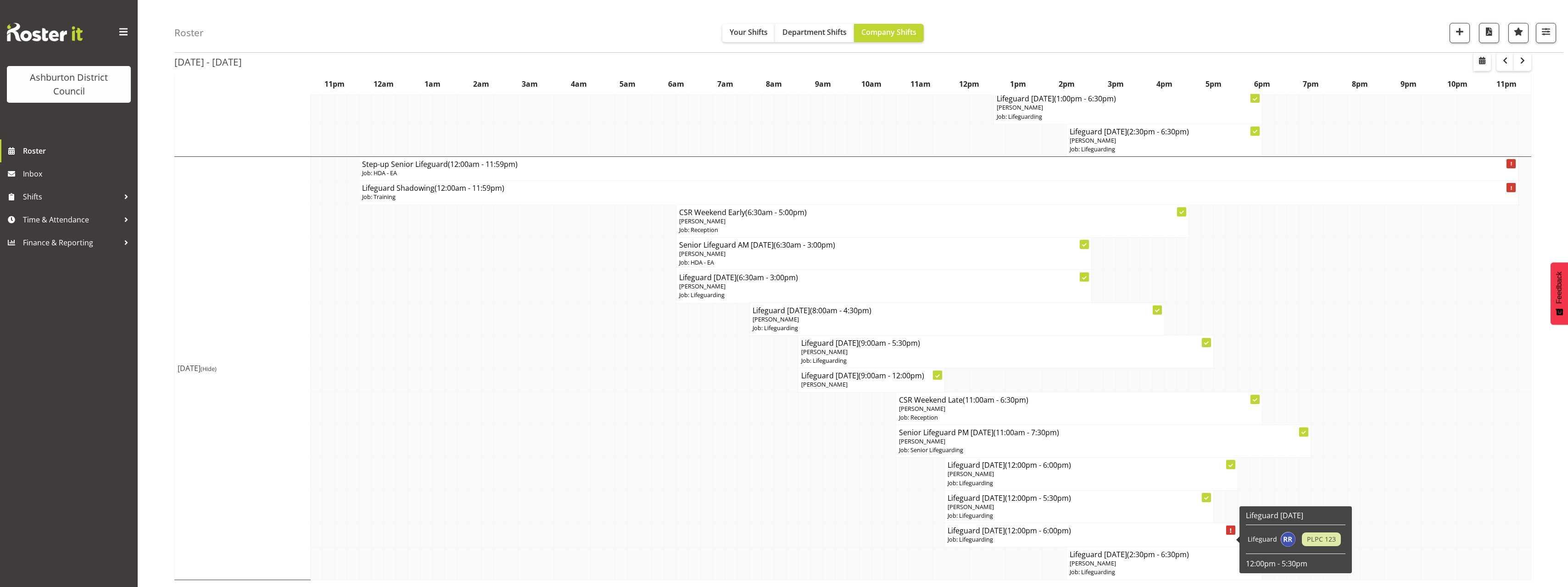
click at [1015, 538] on p "Job: Lifeguarding" at bounding box center [1091, 540] width 287 height 9
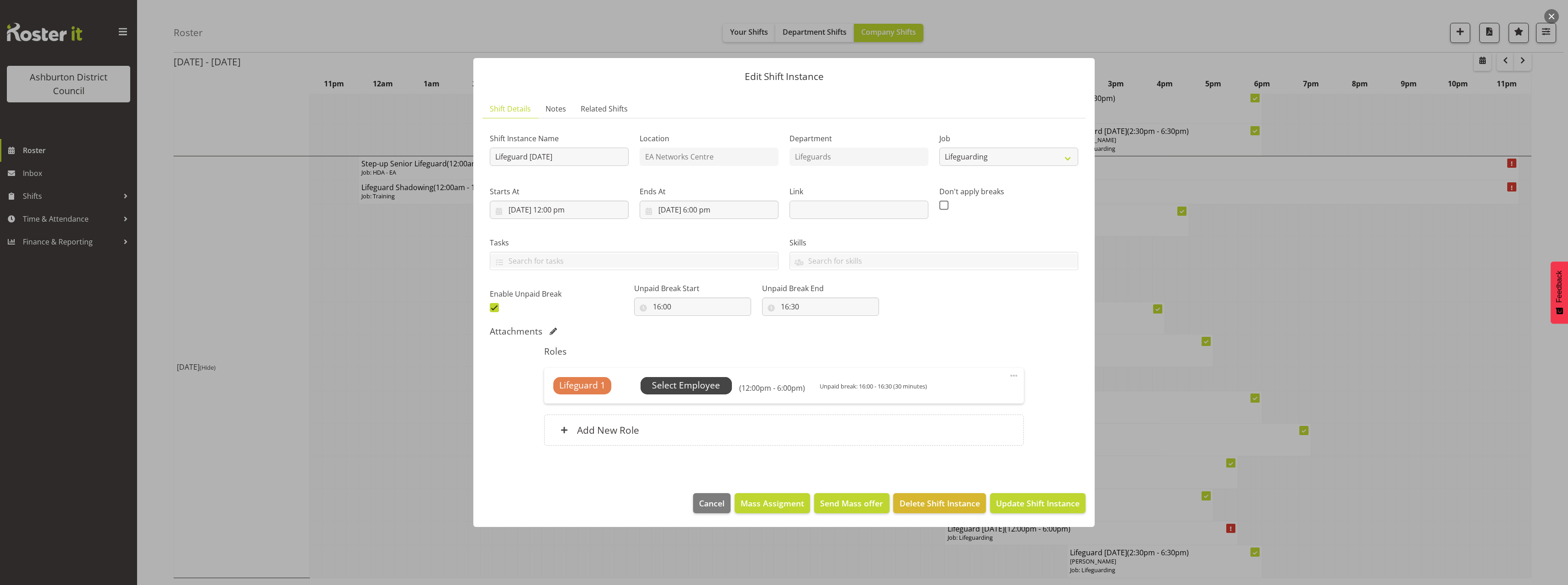
click at [709, 383] on span "Select Employee" at bounding box center [686, 385] width 68 height 13
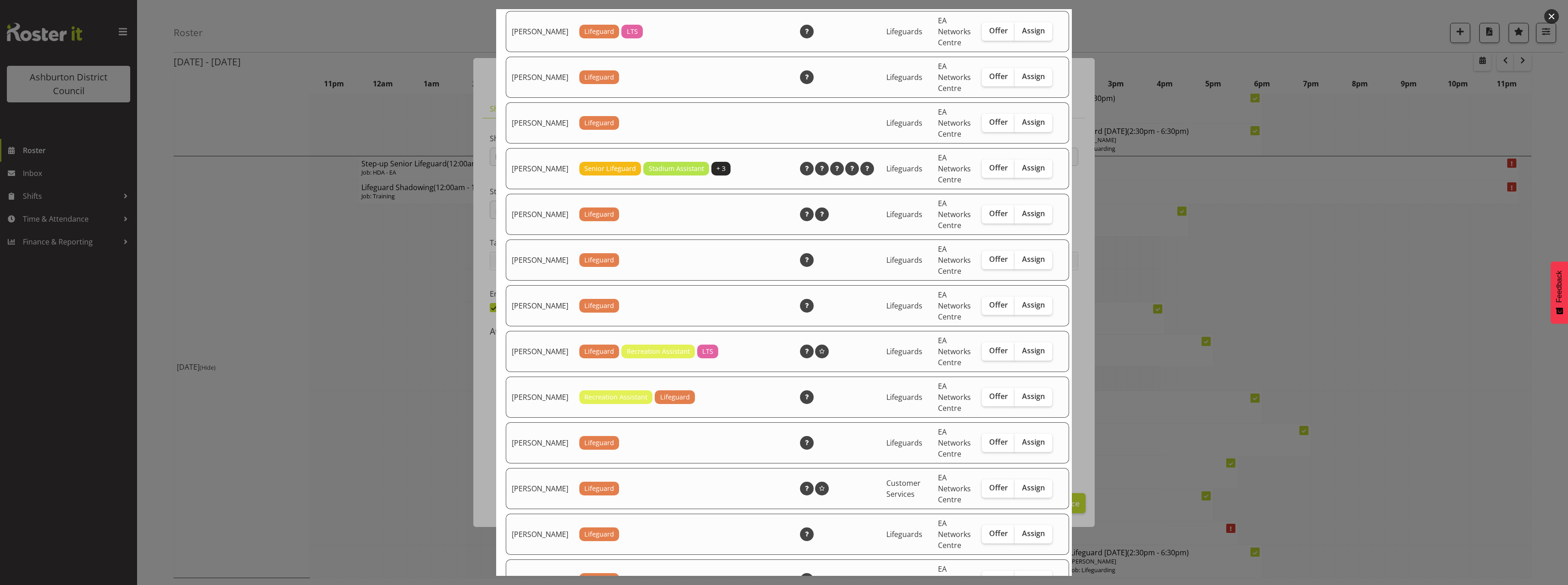
scroll to position [0, 0]
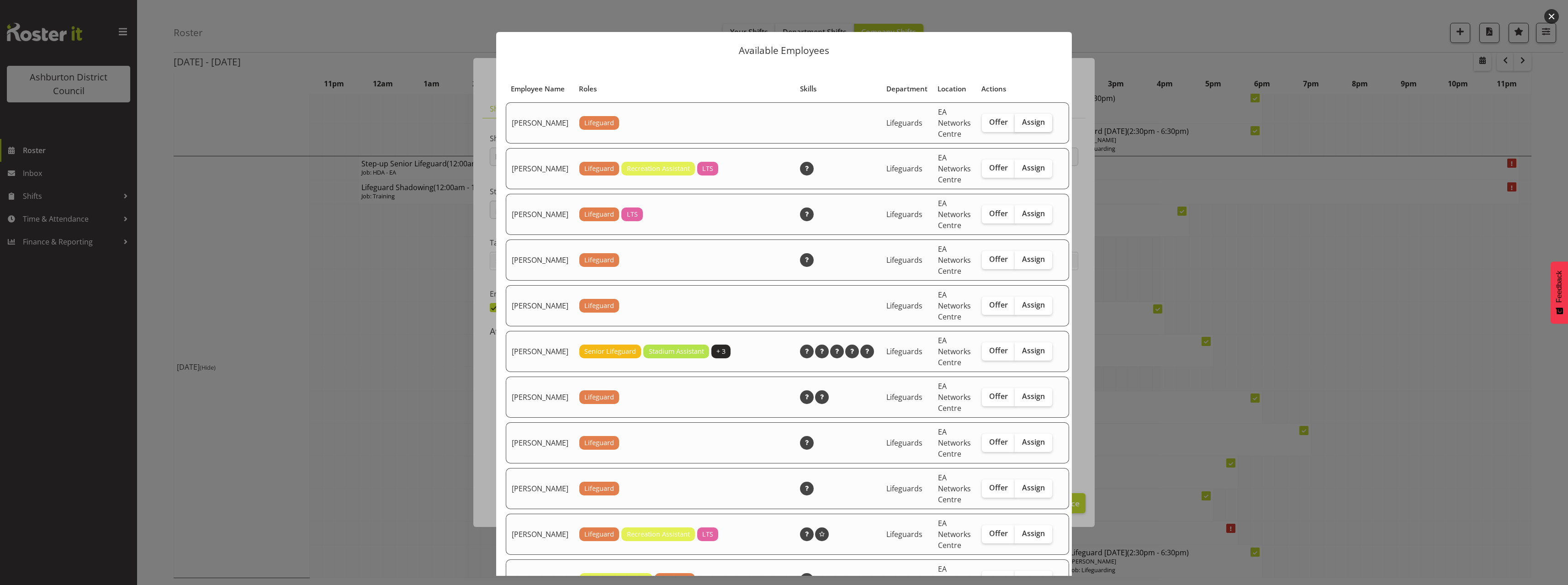
click at [1022, 126] on span "Assign" at bounding box center [1033, 122] width 23 height 9
click at [1015, 125] on input "Assign" at bounding box center [1018, 123] width 6 height 6
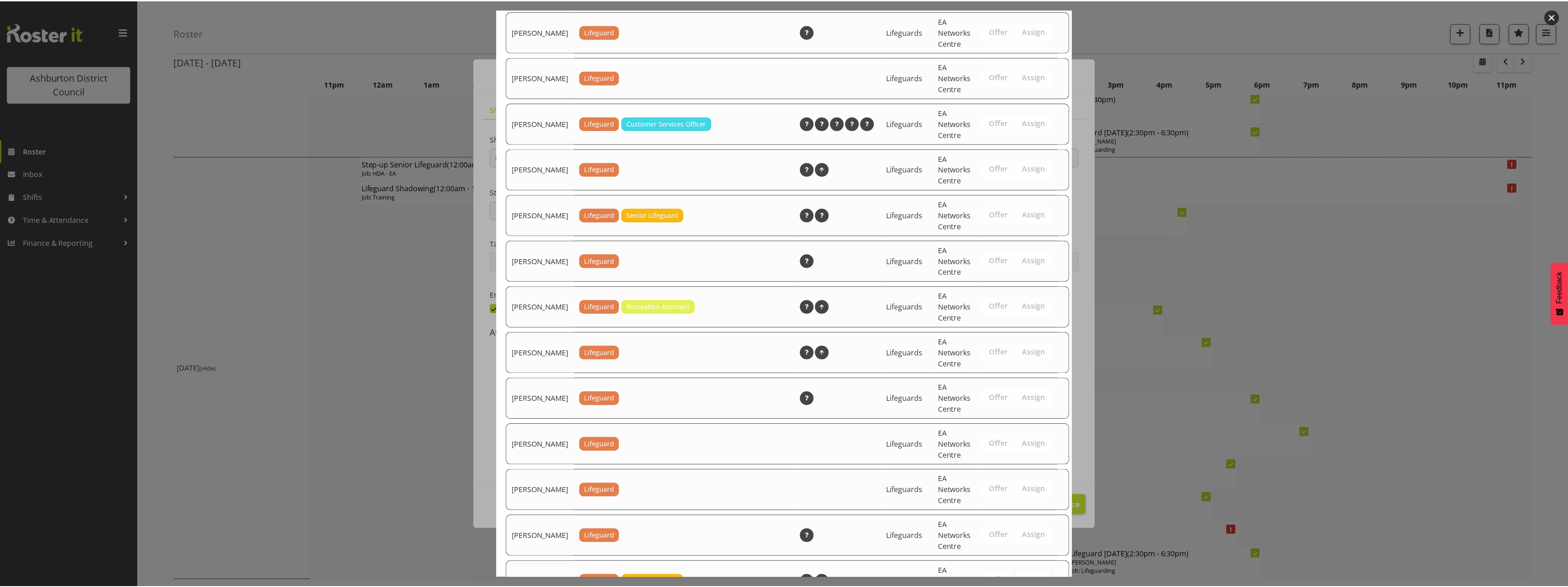
scroll to position [1147, 0]
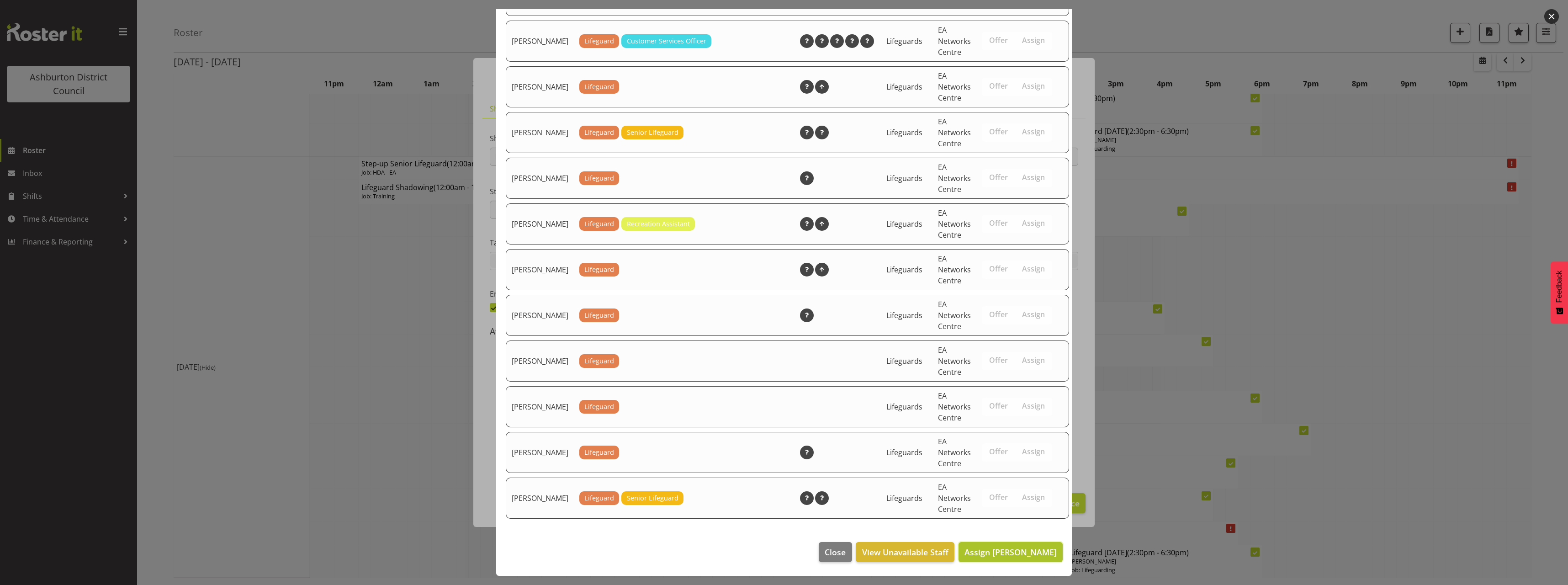
click at [1024, 554] on span "Assign [PERSON_NAME]" at bounding box center [1010, 552] width 92 height 11
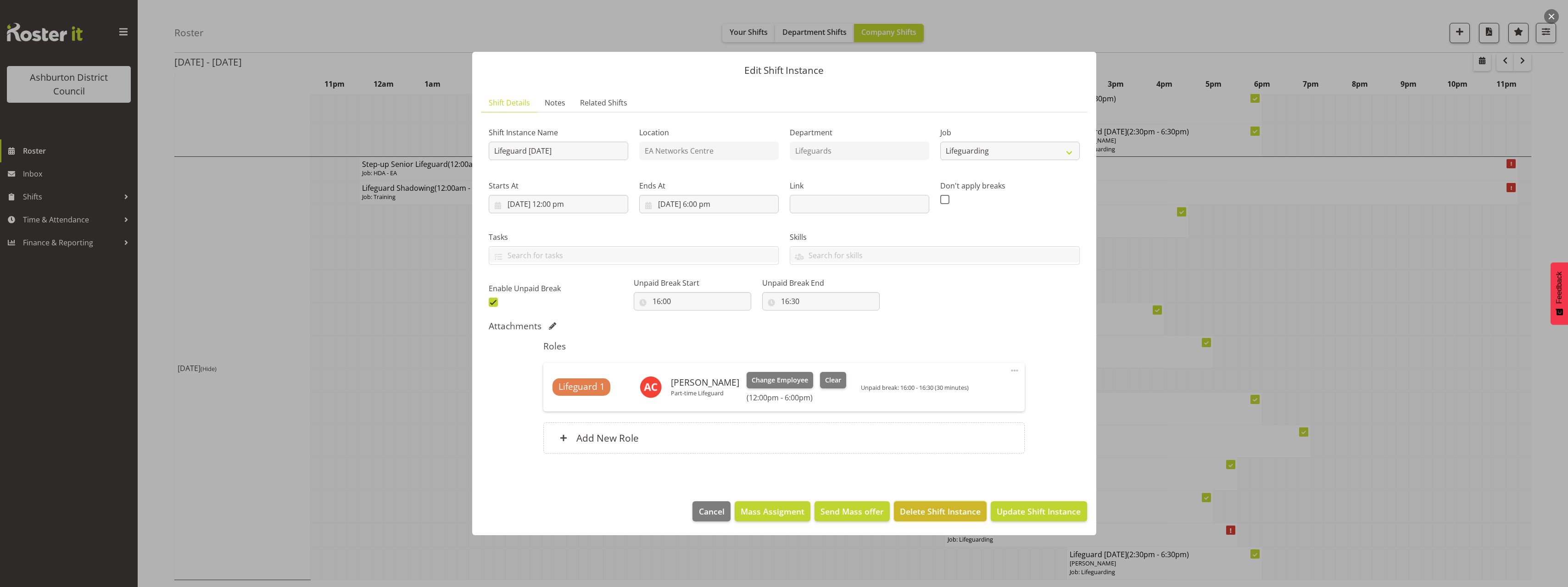
click at [961, 506] on span "Delete Shift Instance" at bounding box center [940, 511] width 81 height 12
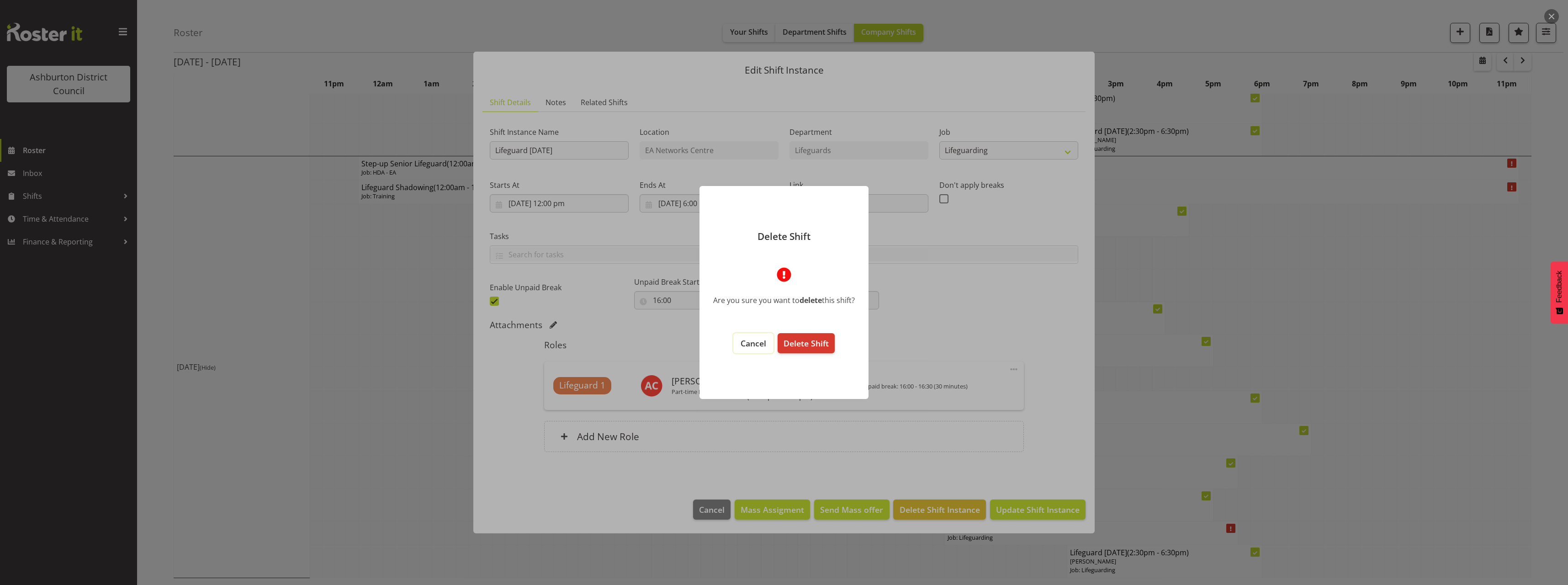
click at [762, 350] on button "Cancel" at bounding box center [753, 343] width 40 height 20
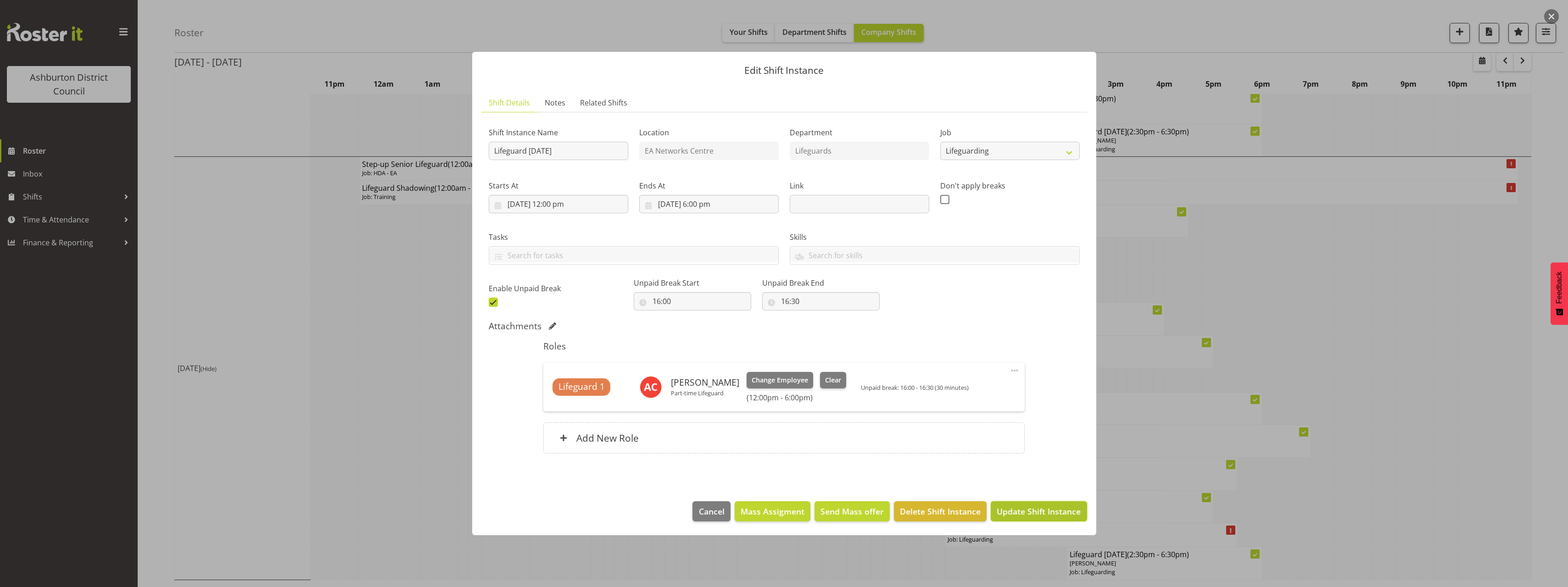
click at [1059, 508] on span "Update Shift Instance" at bounding box center [1039, 511] width 84 height 12
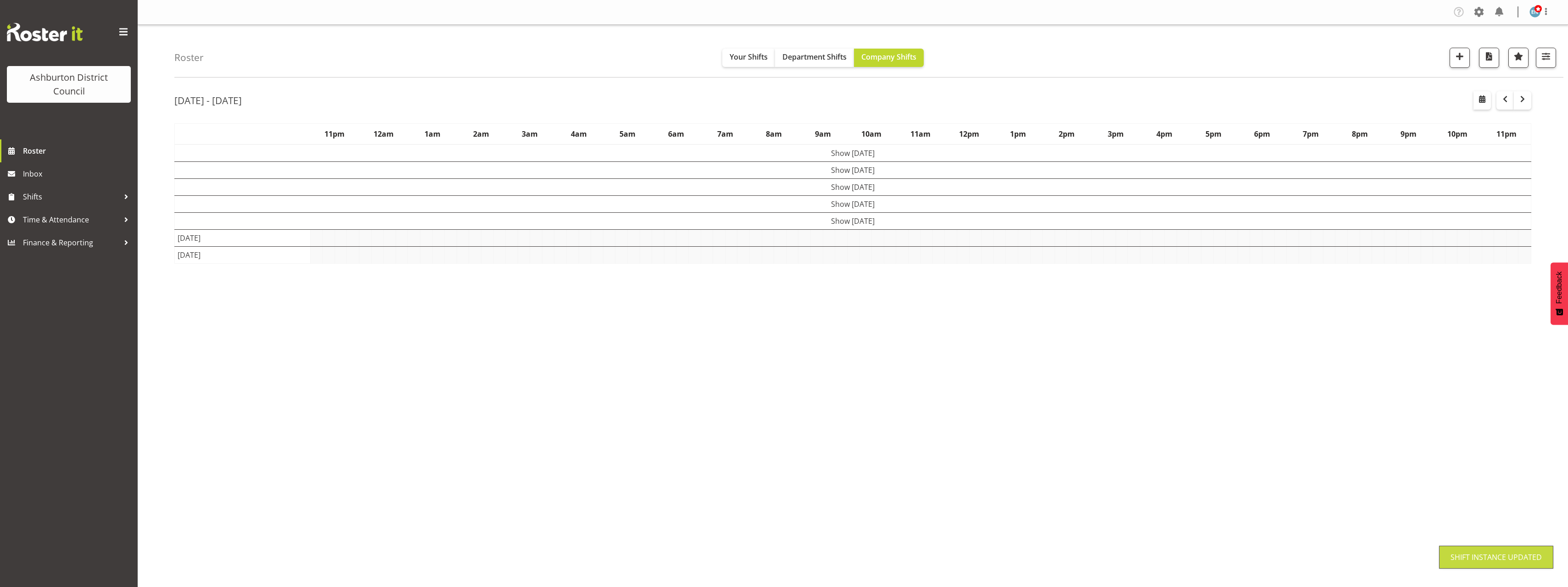
scroll to position [0, 0]
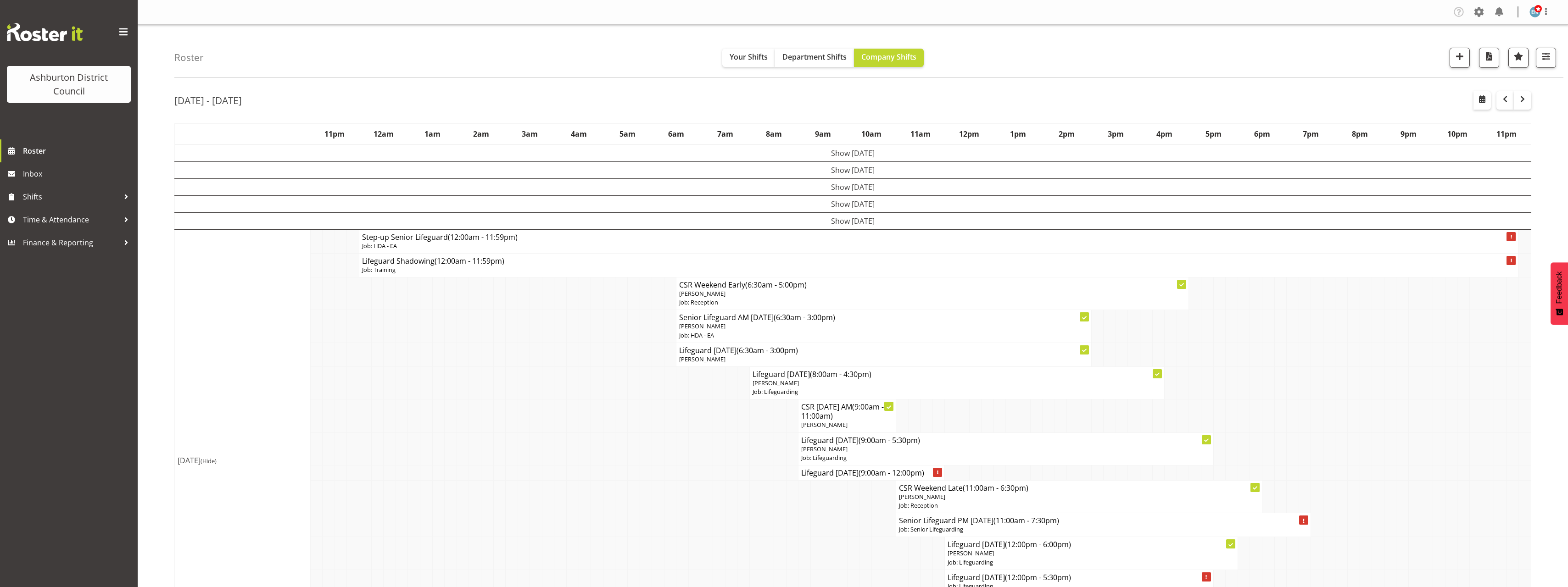
click at [167, 132] on div "Roster Your Shifts Department Shifts Company Shifts 1 Locations [GEOGRAPHIC_DAT…" at bounding box center [852, 578] width 1430 height 1106
click at [1506, 100] on span "button" at bounding box center [1505, 99] width 11 height 11
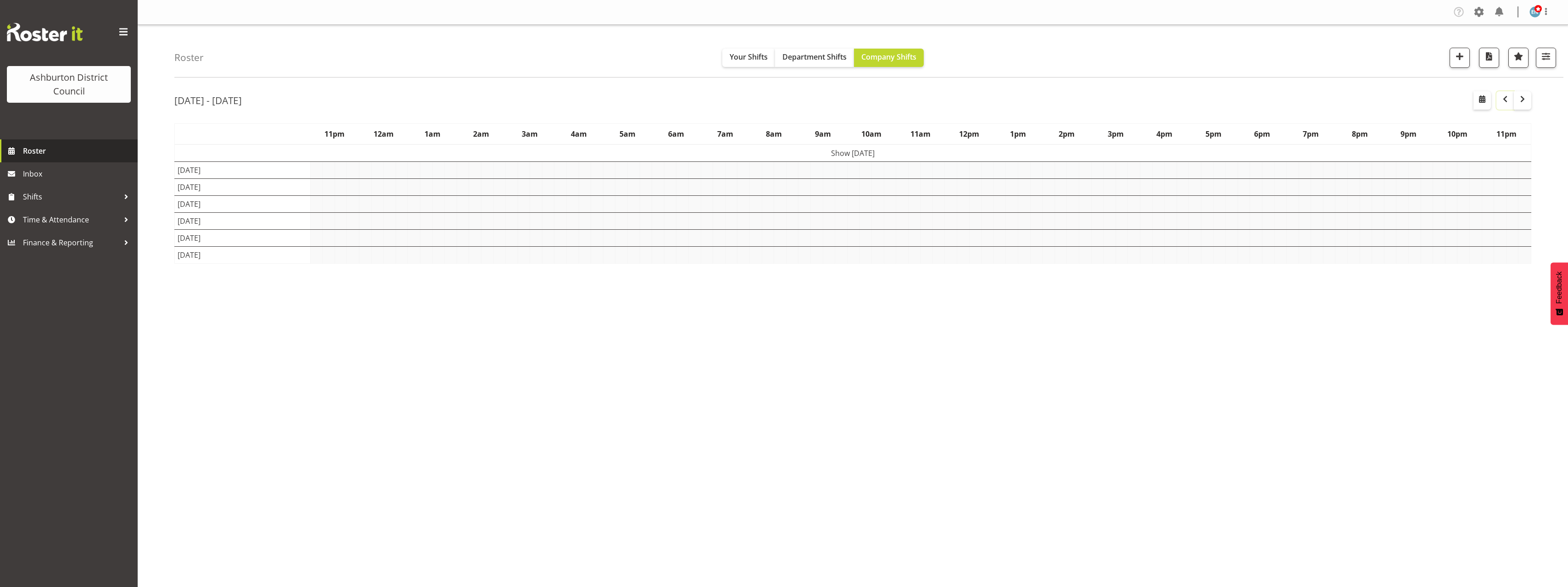
click at [153, 164] on div "Roster Your Shifts Department Shifts Company Shifts 1 Locations [GEOGRAPHIC_DAT…" at bounding box center [852, 238] width 1430 height 427
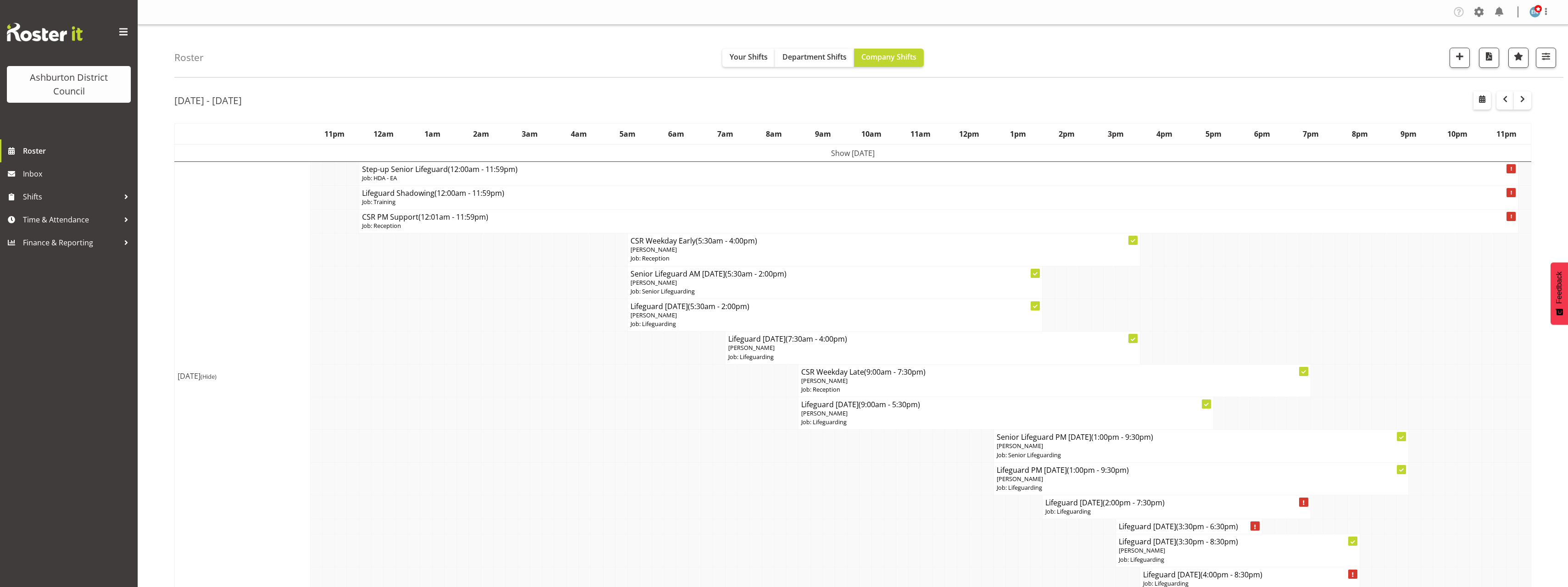
scroll to position [92, 0]
